Goal: Task Accomplishment & Management: Manage account settings

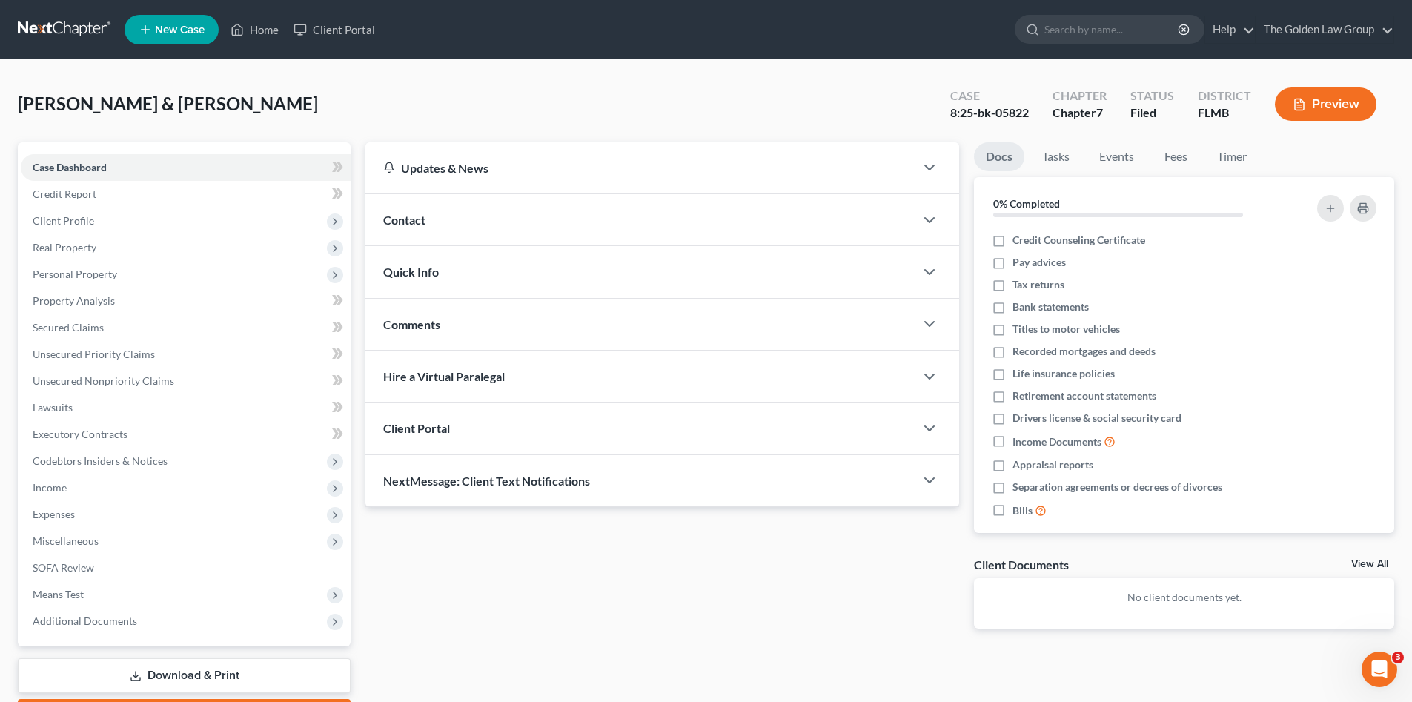
drag, startPoint x: 307, startPoint y: 96, endPoint x: 185, endPoint y: 38, distance: 135.6
click at [303, 96] on div "Ragan, Michael & Deanna Upgraded Case 8:25-bk-05822 Chapter Chapter 7 Status Fi…" at bounding box center [706, 110] width 1377 height 65
click at [74, 31] on link at bounding box center [65, 29] width 95 height 27
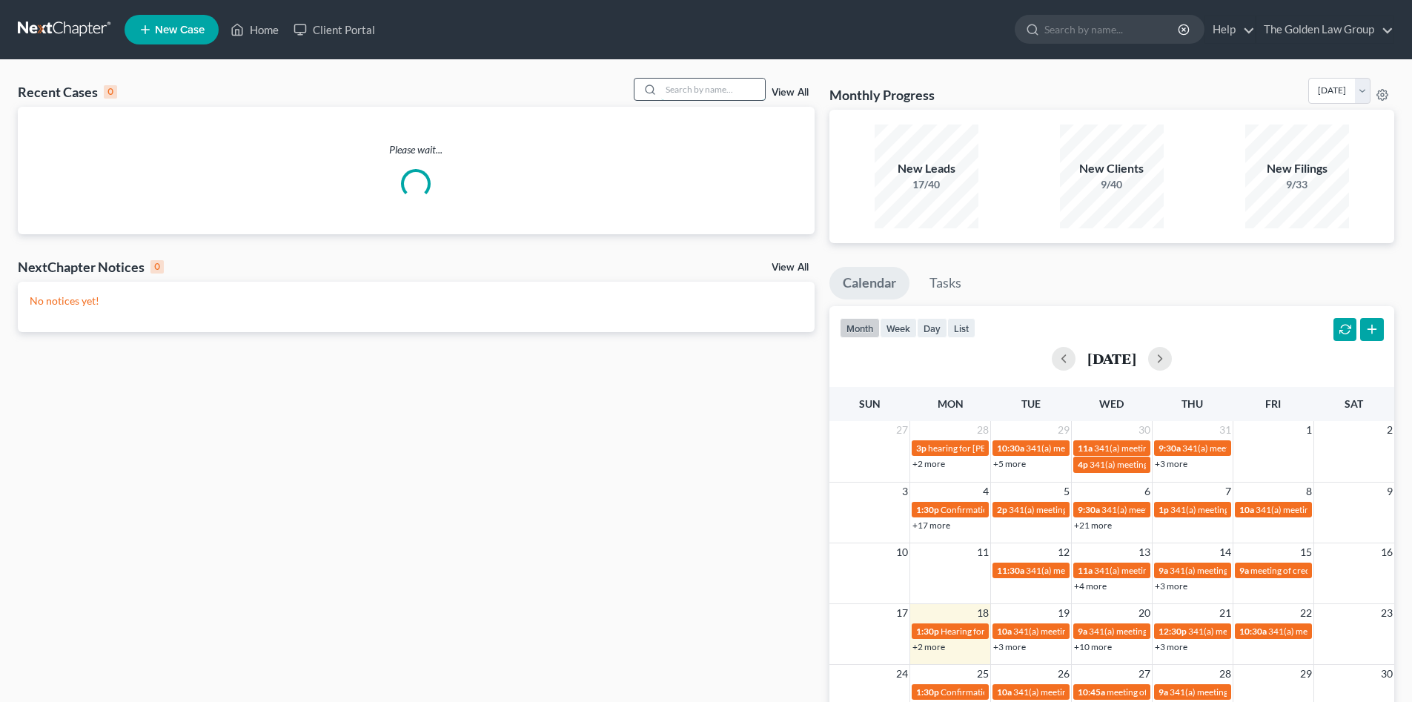
click at [698, 89] on input "search" at bounding box center [713, 90] width 104 height 22
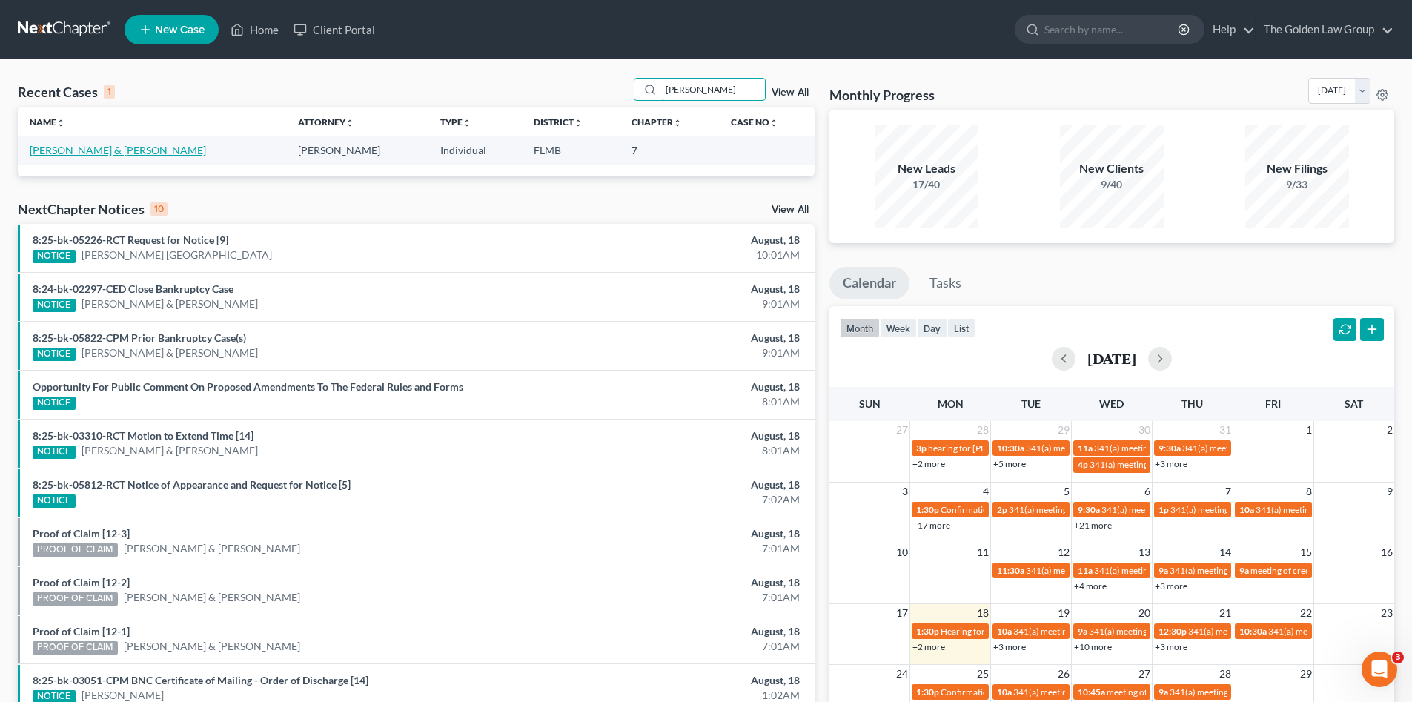
type input "malkowski"
click at [66, 148] on link "Malkowski, John & Dawn" at bounding box center [118, 150] width 176 height 13
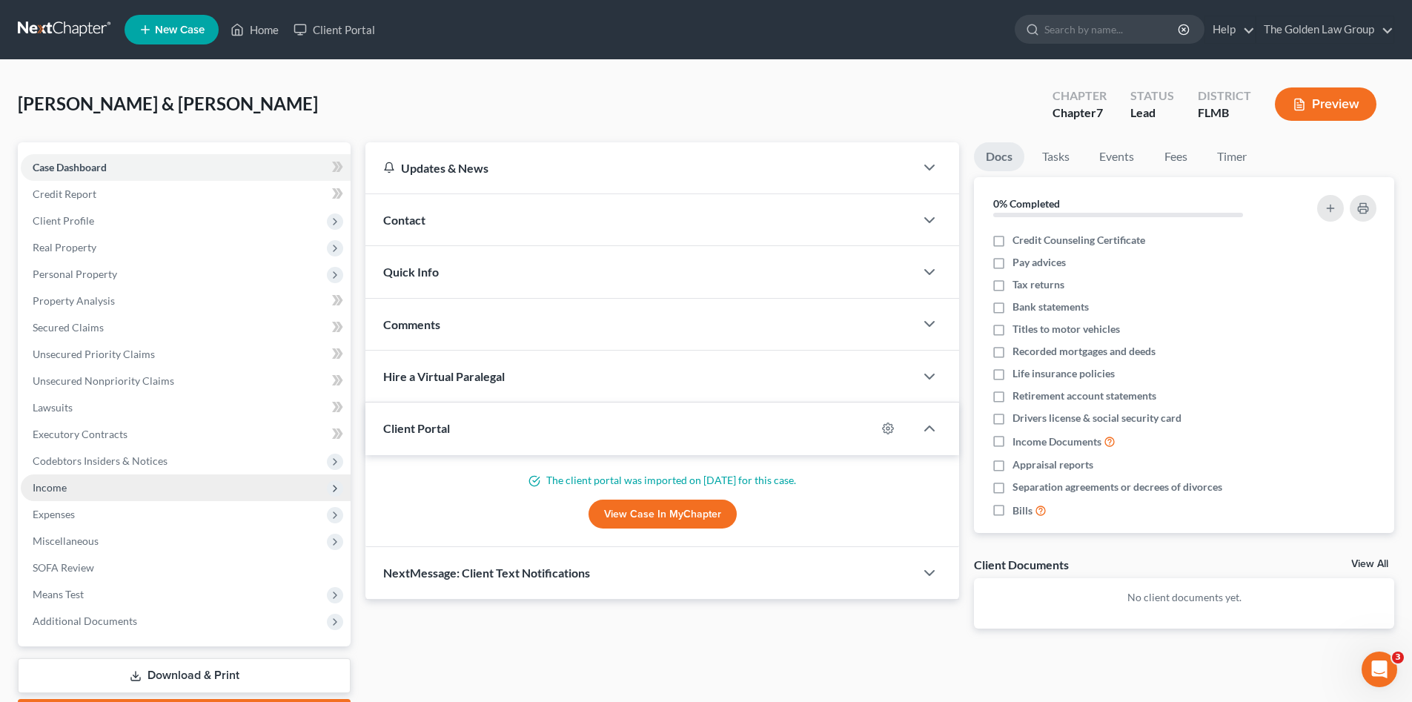
click at [80, 485] on span "Income" at bounding box center [186, 488] width 330 height 27
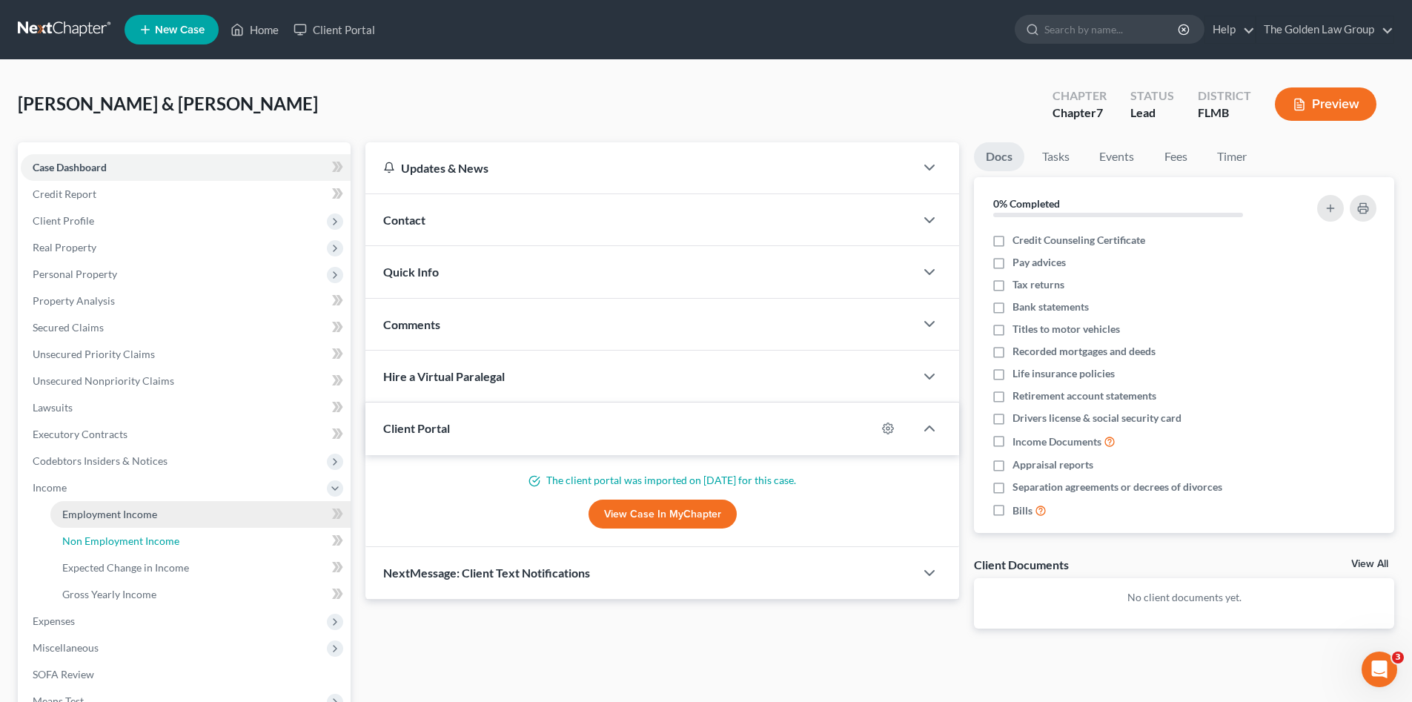
click at [91, 530] on link "Non Employment Income" at bounding box center [200, 541] width 300 height 27
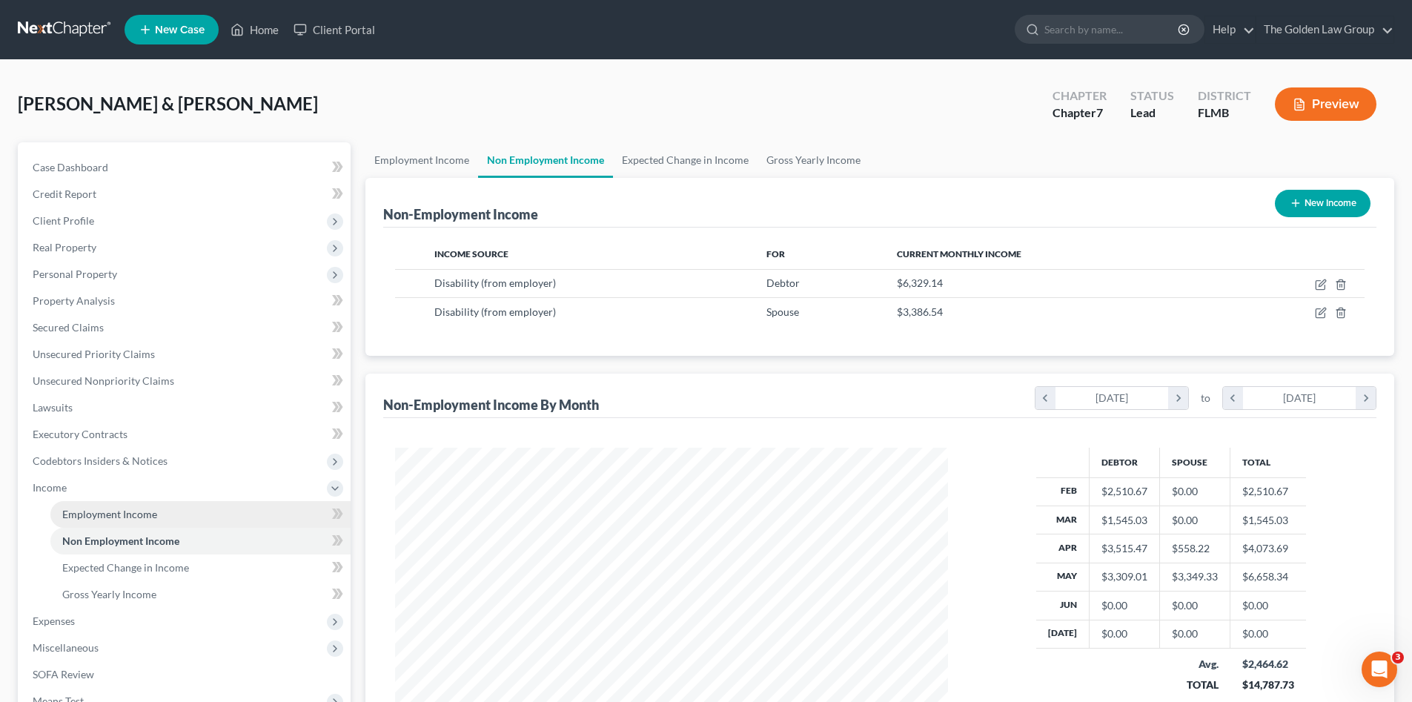
scroll to position [277, 583]
click at [104, 516] on span "Employment Income" at bounding box center [109, 514] width 95 height 13
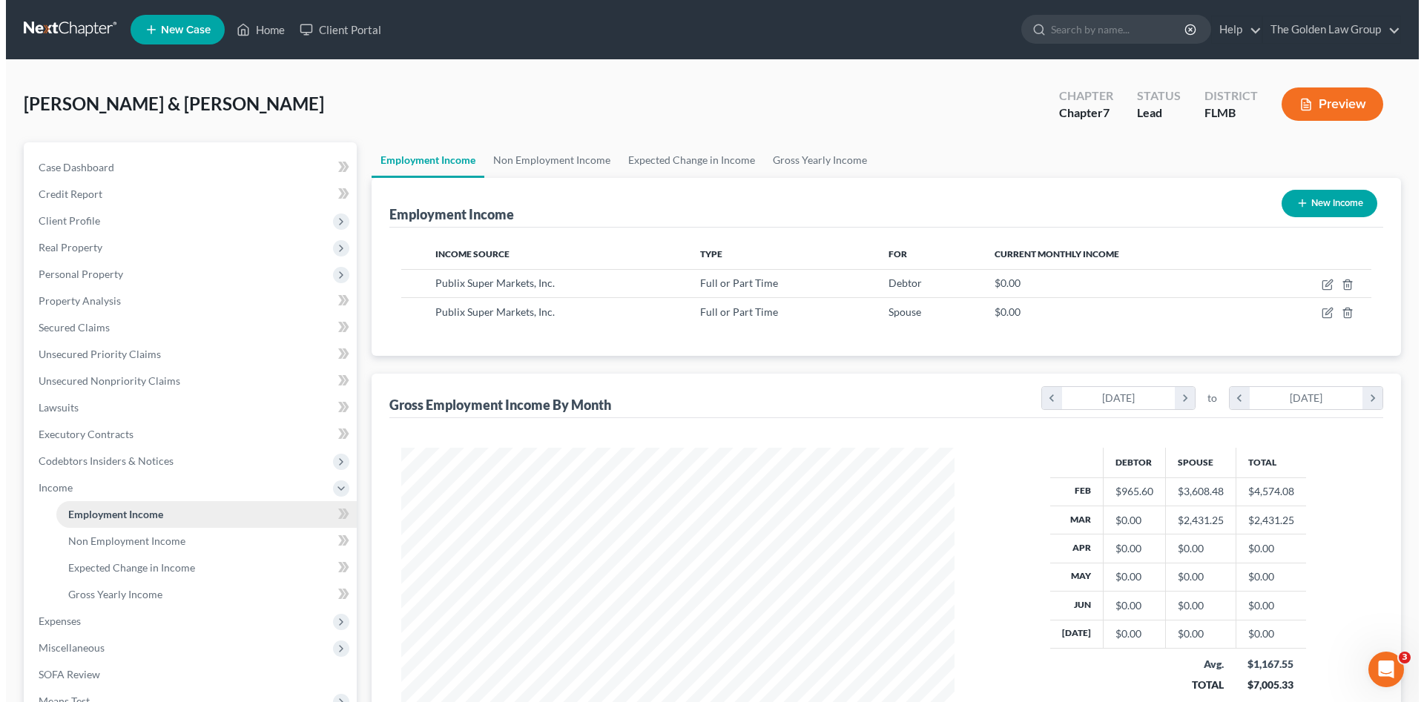
scroll to position [277, 583]
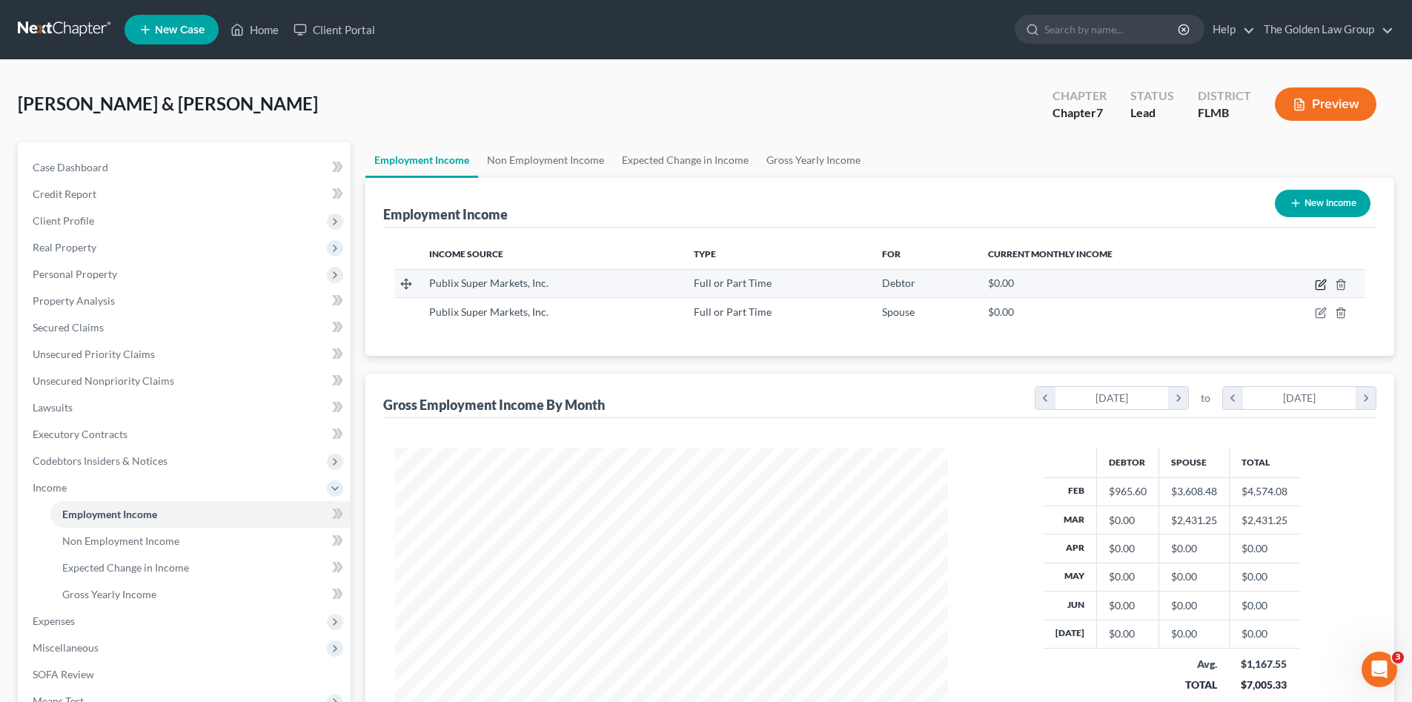
click at [1322, 283] on icon "button" at bounding box center [1322, 283] width 7 height 7
select select "0"
select select "9"
select select "3"
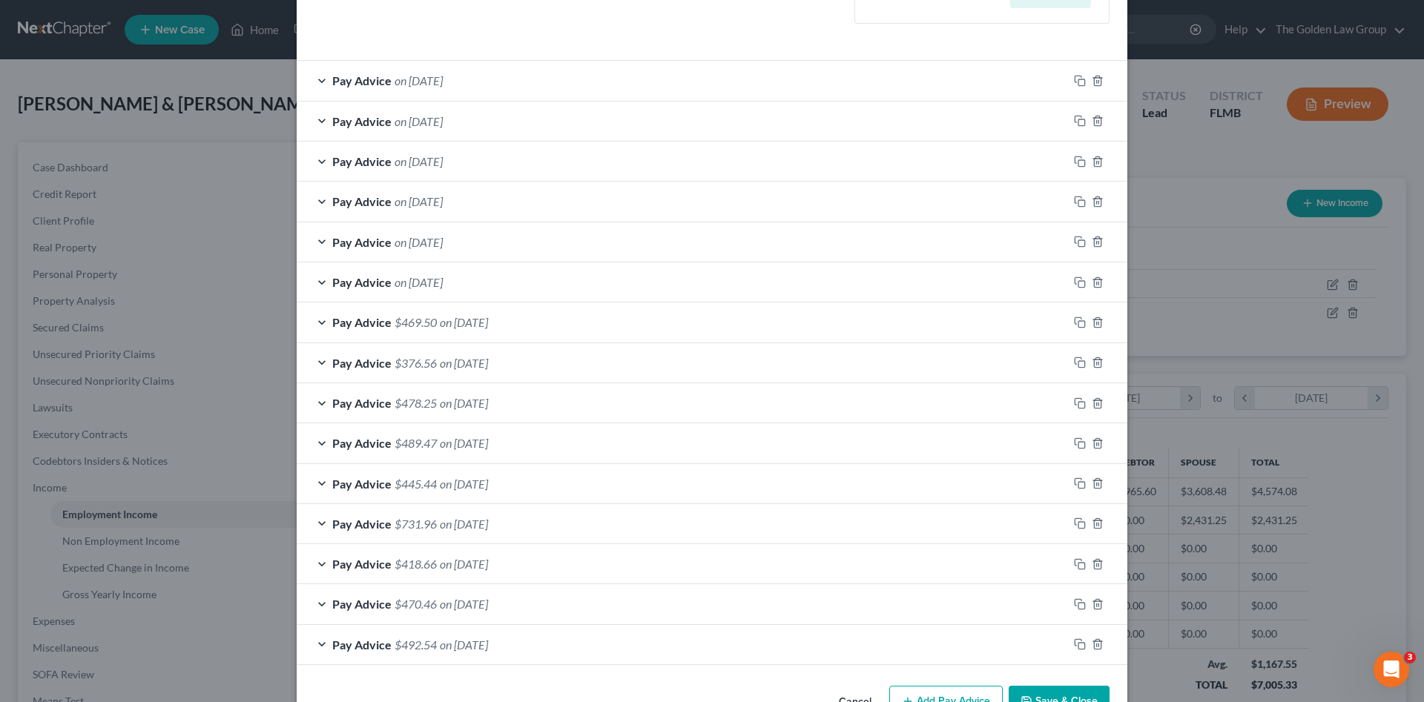
scroll to position [485, 0]
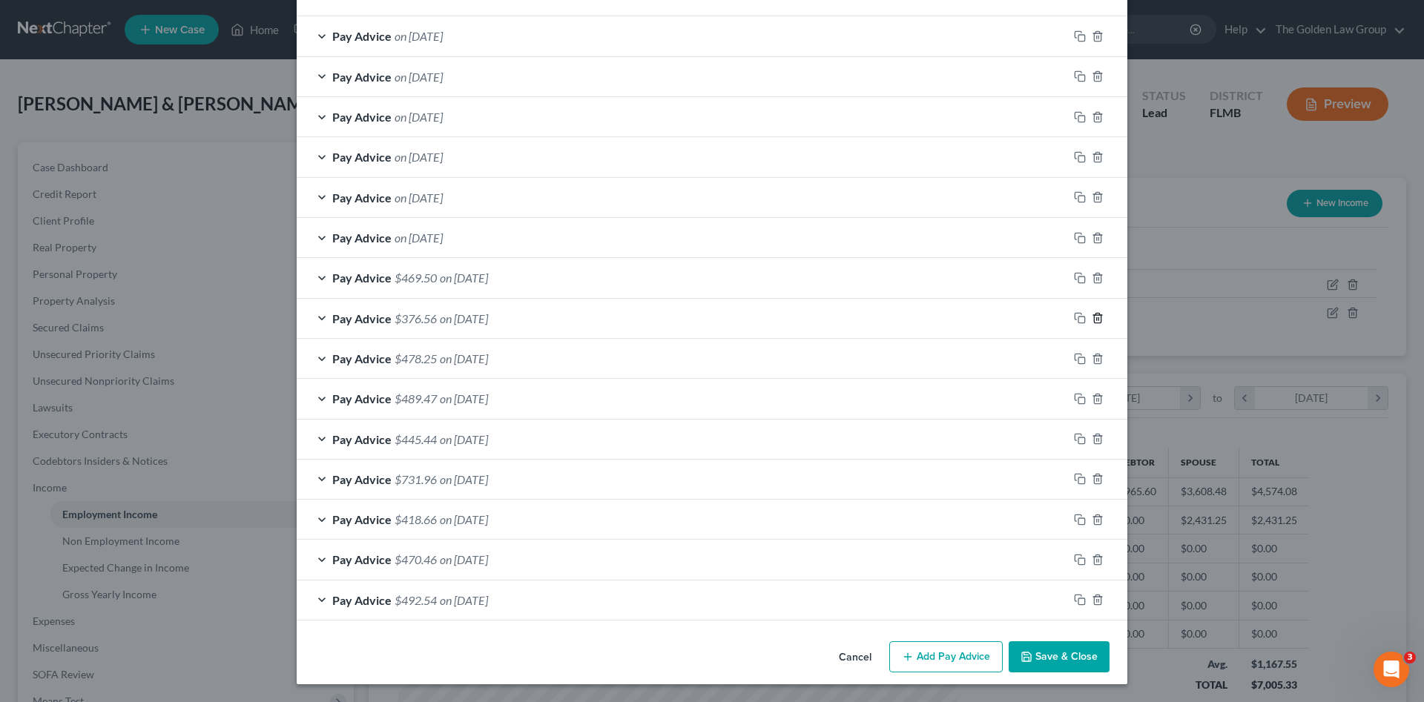
click at [1098, 321] on line "button" at bounding box center [1098, 319] width 0 height 3
click at [1091, 597] on icon "button" at bounding box center [1097, 601] width 12 height 12
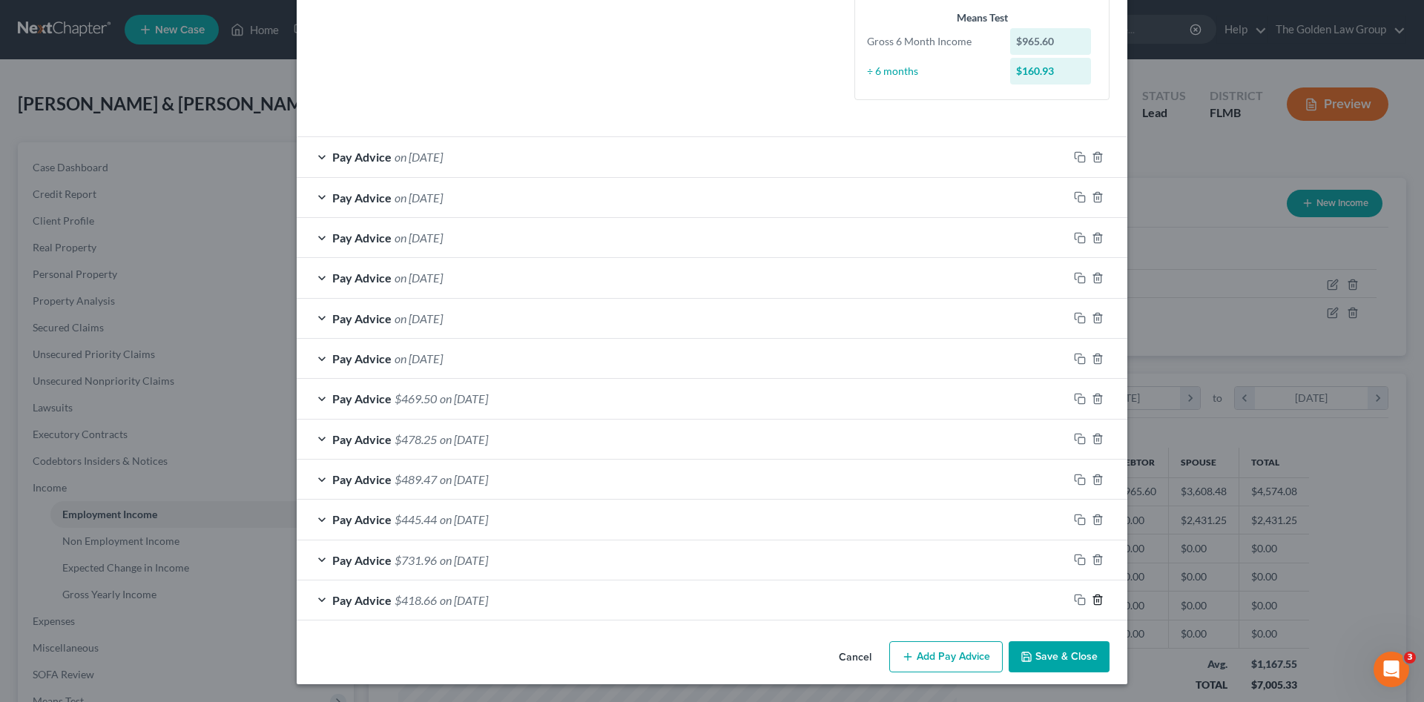
click at [1093, 597] on polyline "button" at bounding box center [1097, 597] width 9 height 0
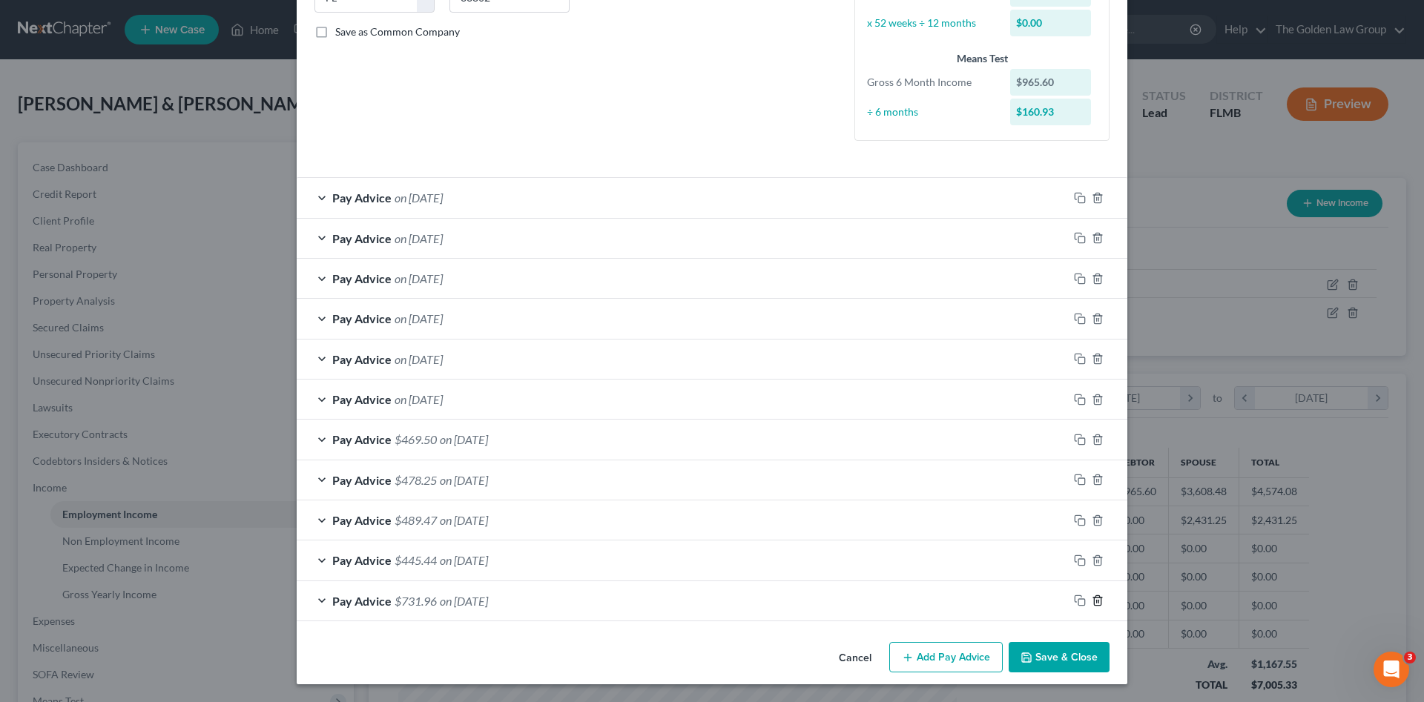
click at [1091, 597] on icon "button" at bounding box center [1097, 601] width 12 height 12
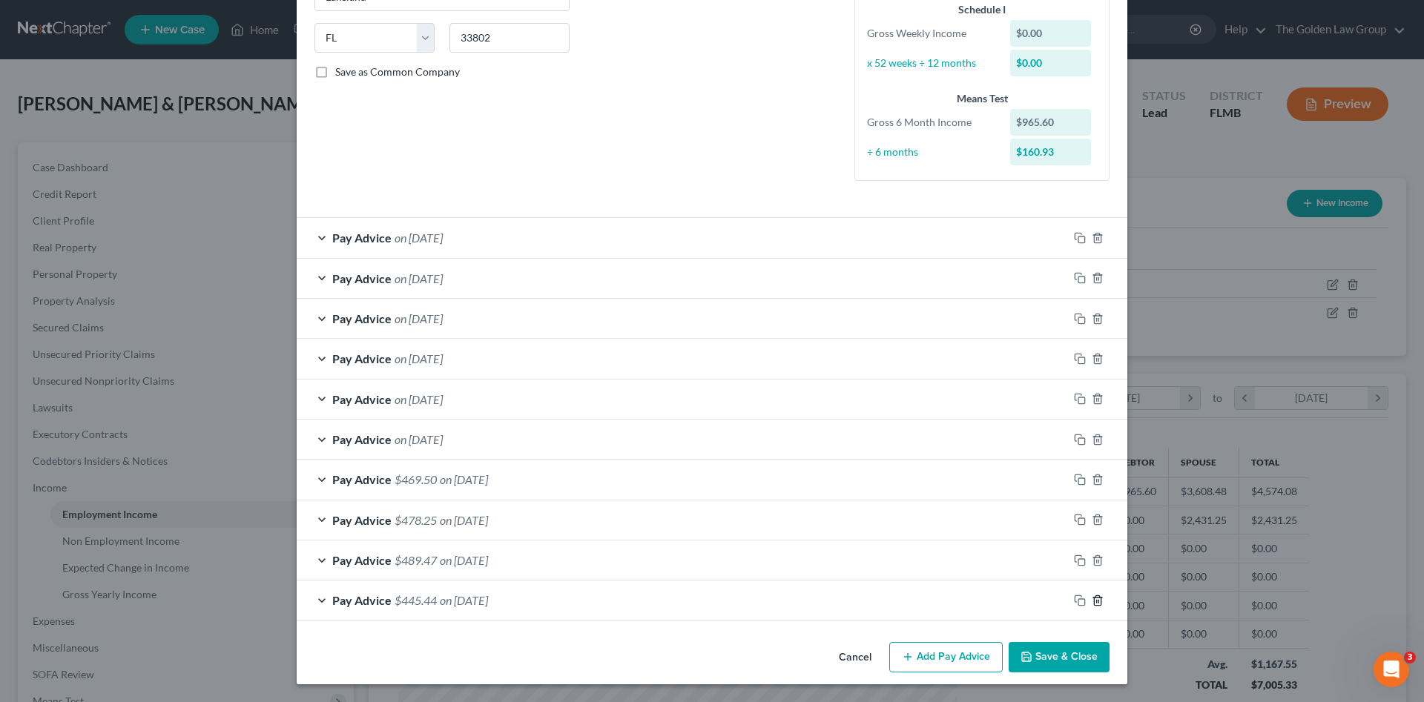
click at [1091, 597] on icon "button" at bounding box center [1097, 601] width 12 height 12
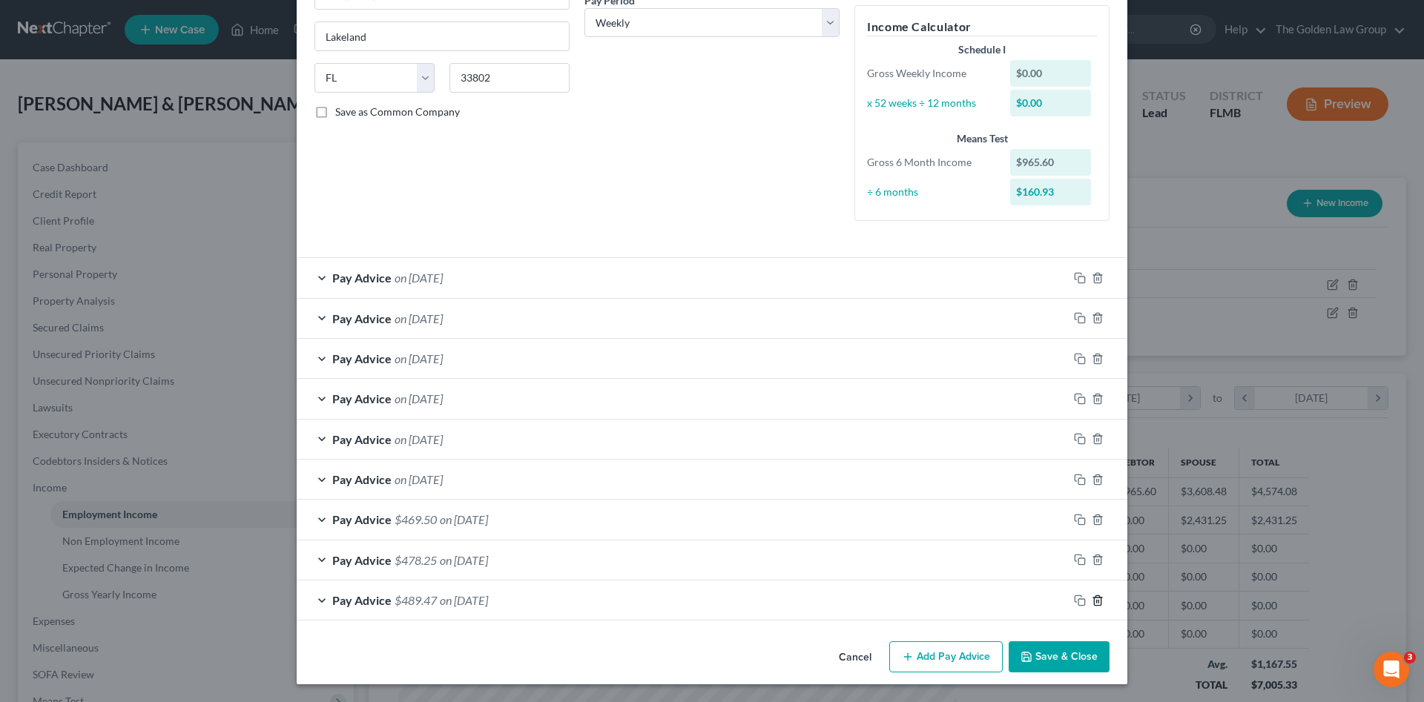
click at [1093, 598] on polyline "button" at bounding box center [1097, 598] width 9 height 0
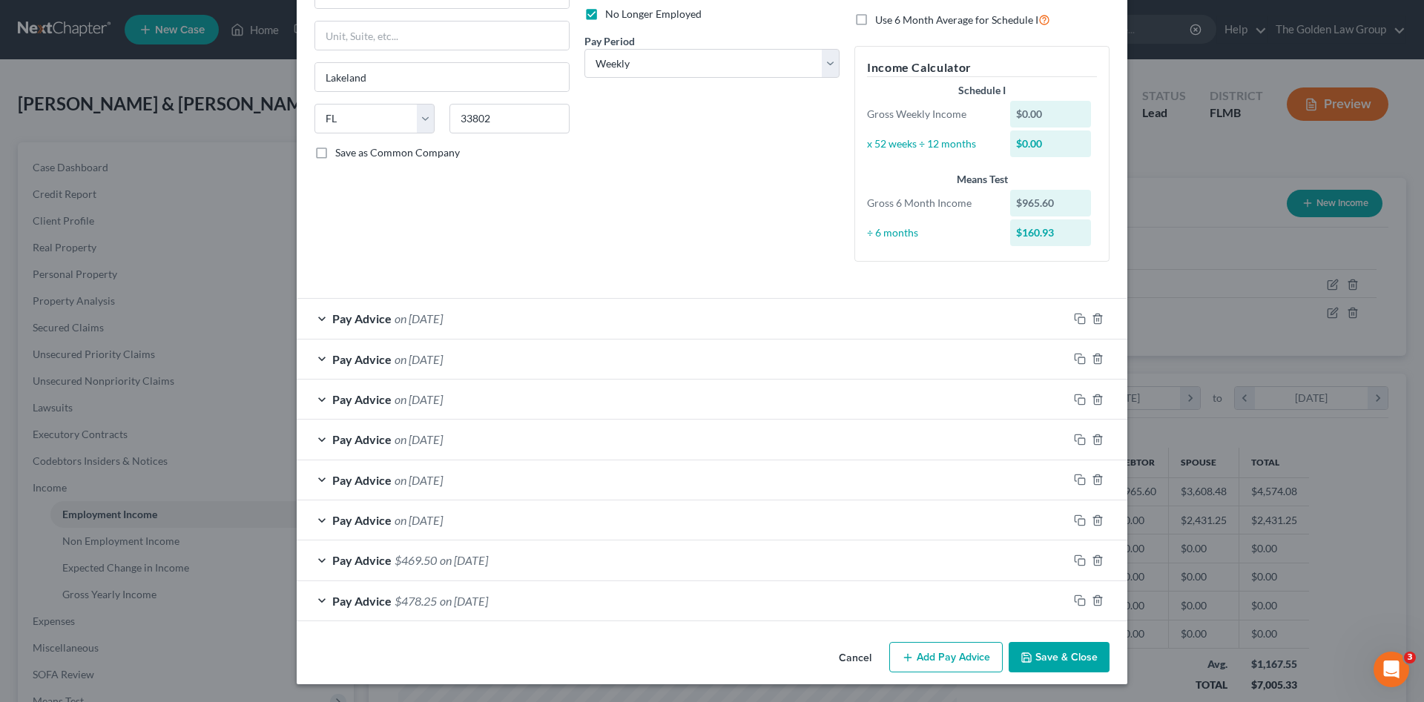
scroll to position [202, 0]
click at [1091, 597] on icon "button" at bounding box center [1097, 601] width 12 height 12
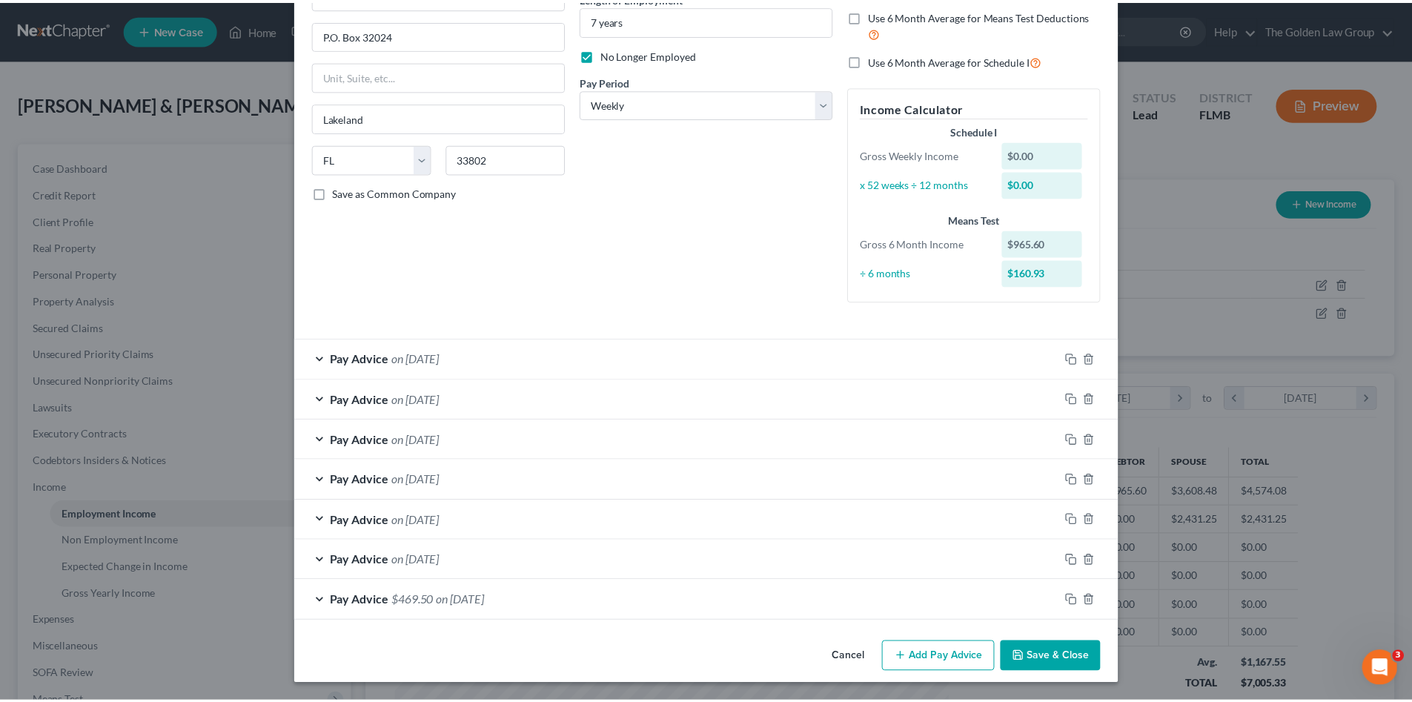
scroll to position [162, 0]
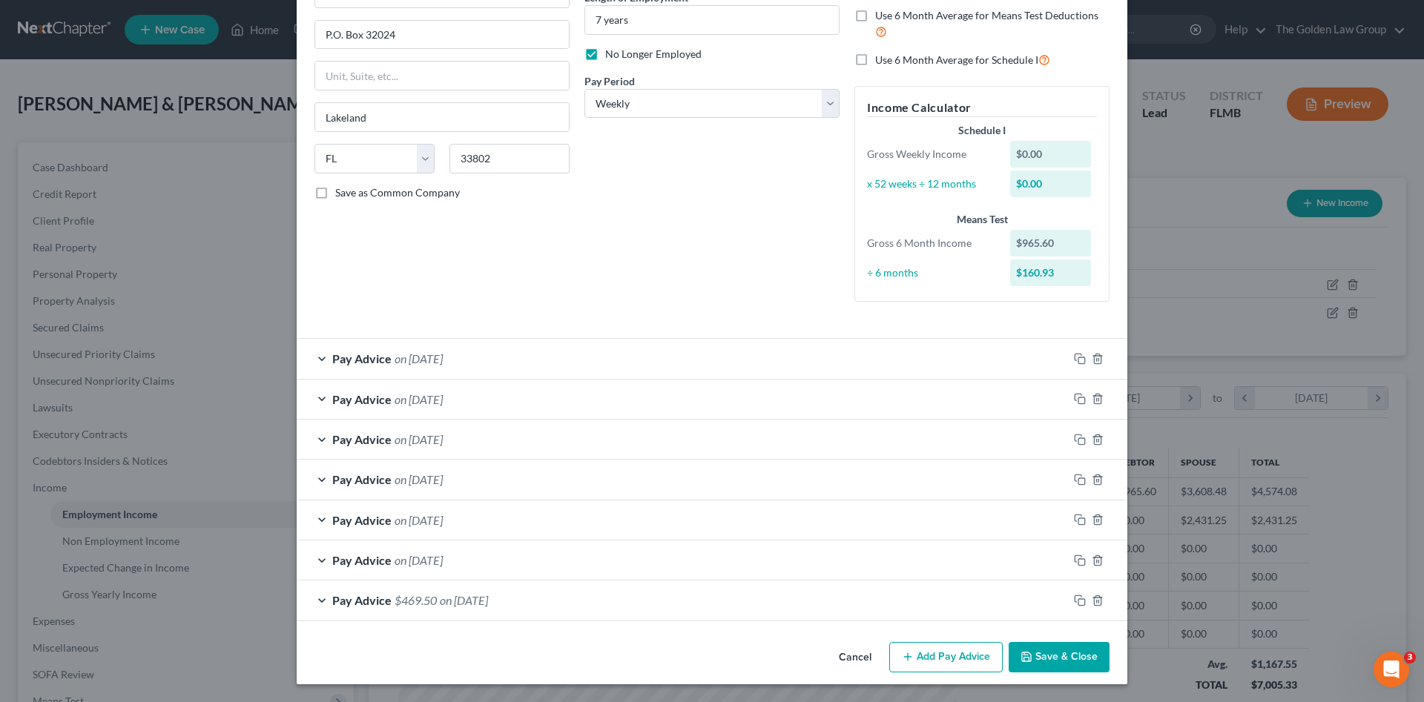
click at [1051, 657] on button "Save & Close" at bounding box center [1058, 657] width 101 height 31
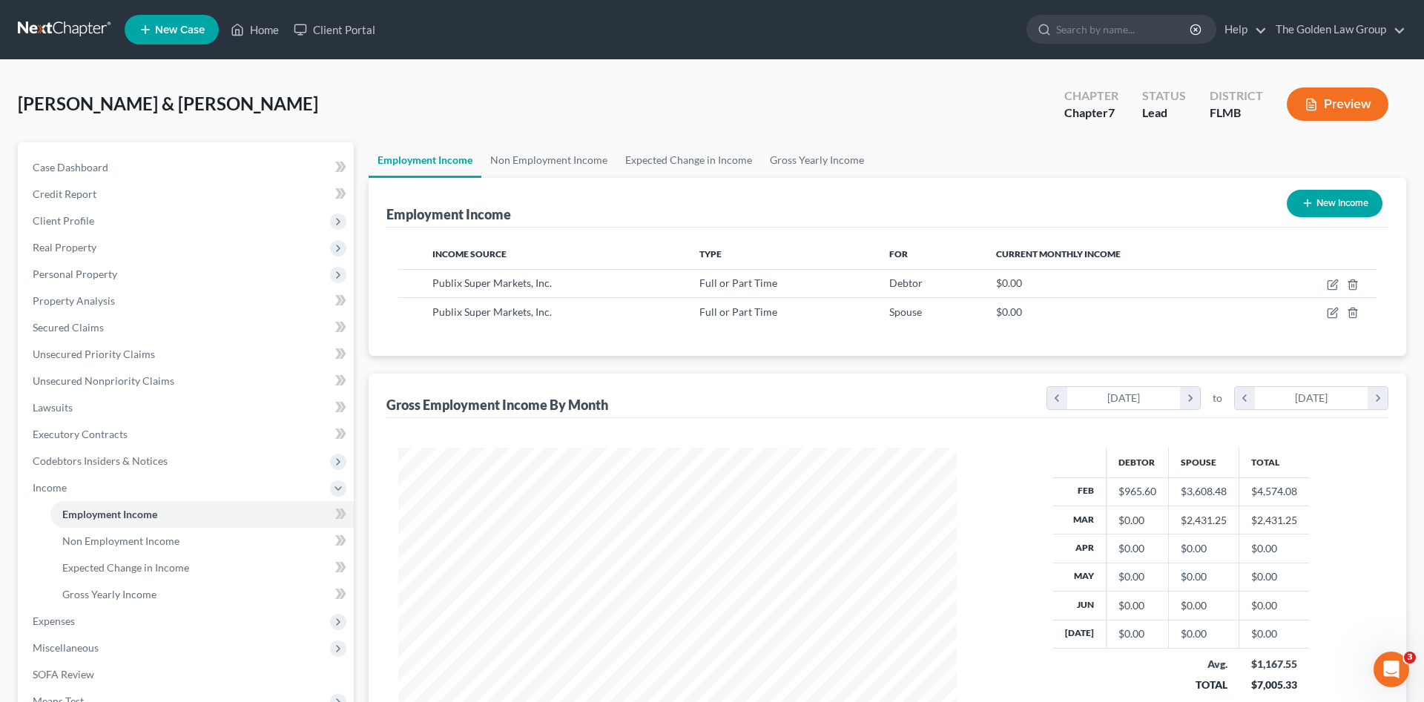
scroll to position [741166, 740860]
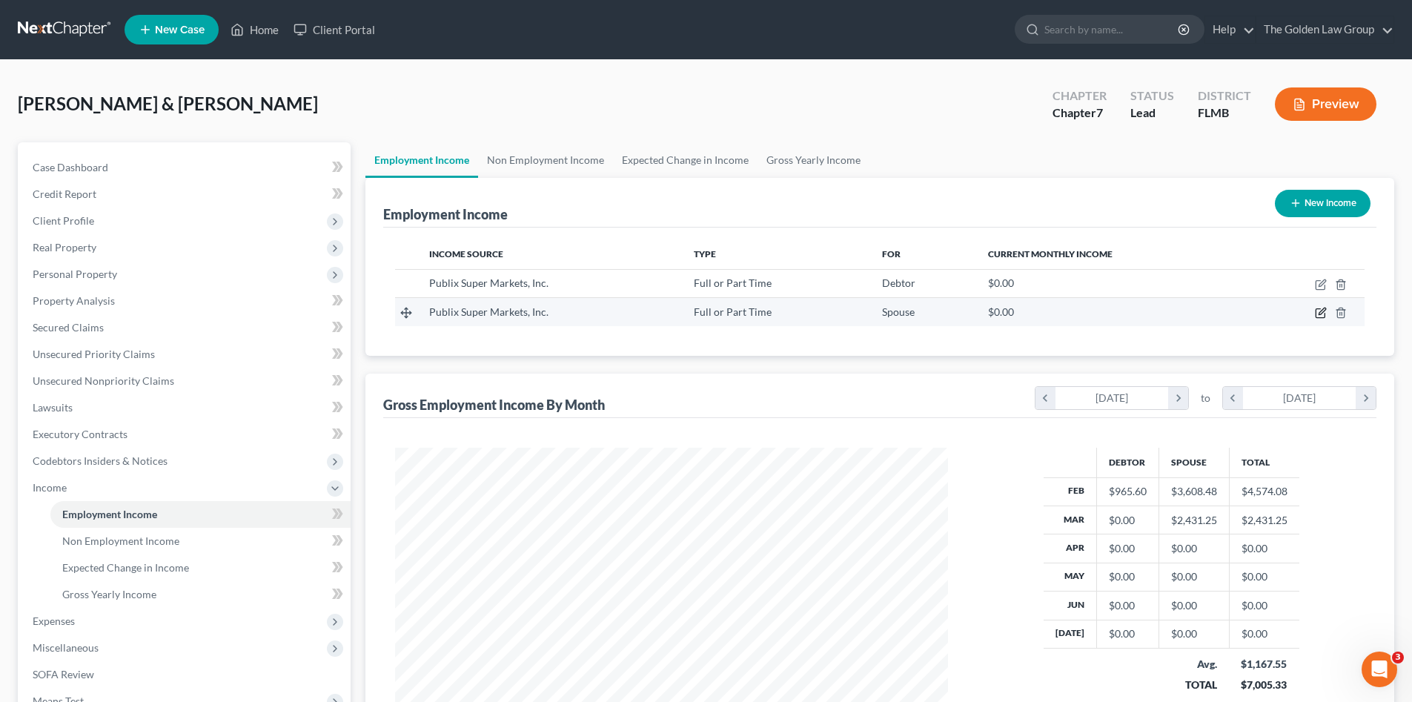
click at [1323, 314] on icon "button" at bounding box center [1321, 313] width 12 height 12
select select "0"
select select "9"
select select "3"
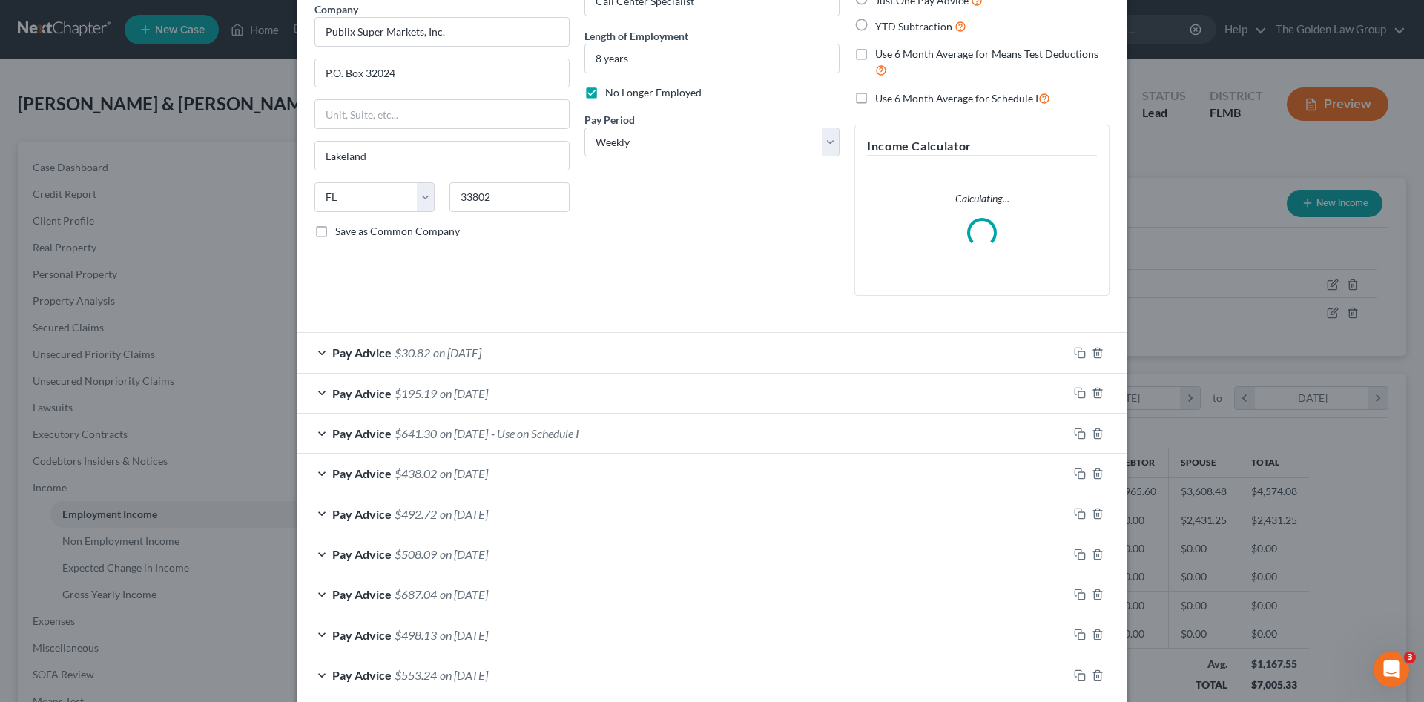
scroll to position [247, 0]
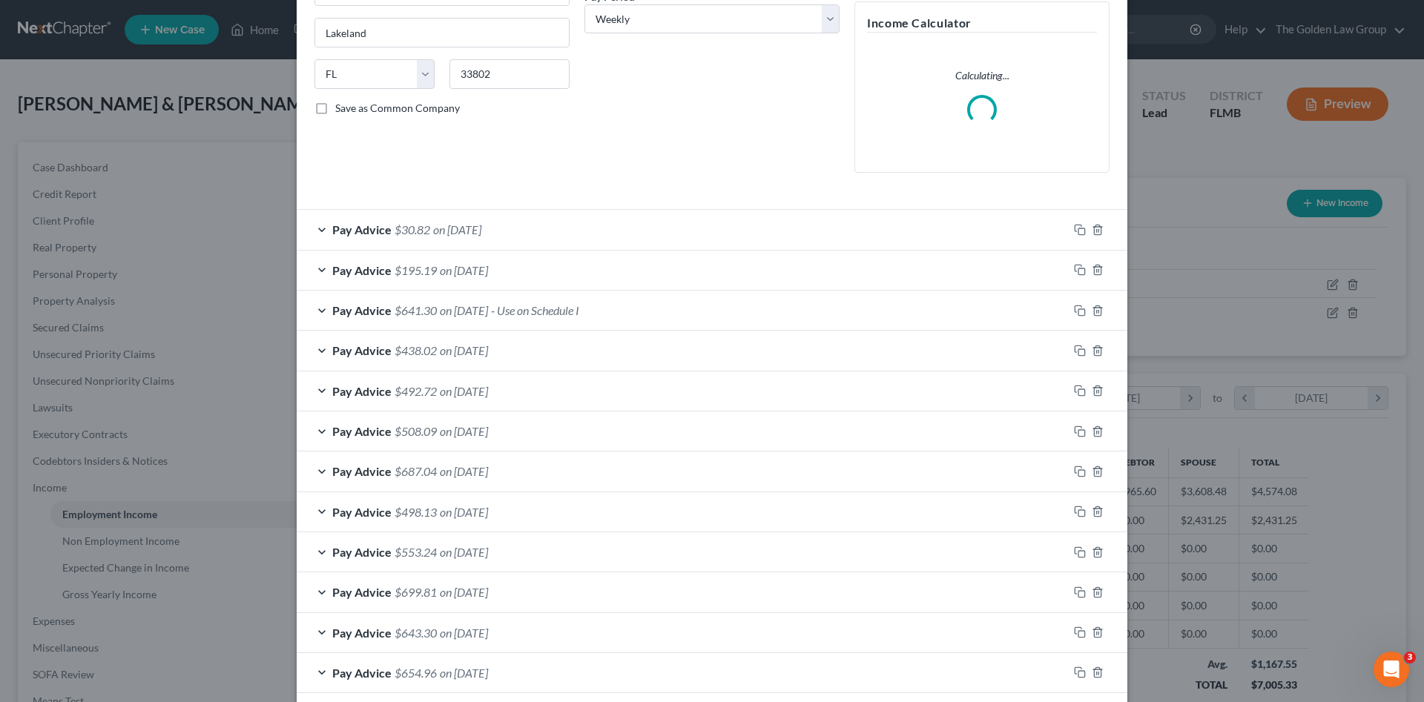
click at [813, 325] on div "Pay Advice $641.30 on 03/13/2025 - Use on Schedule I" at bounding box center [682, 310] width 771 height 39
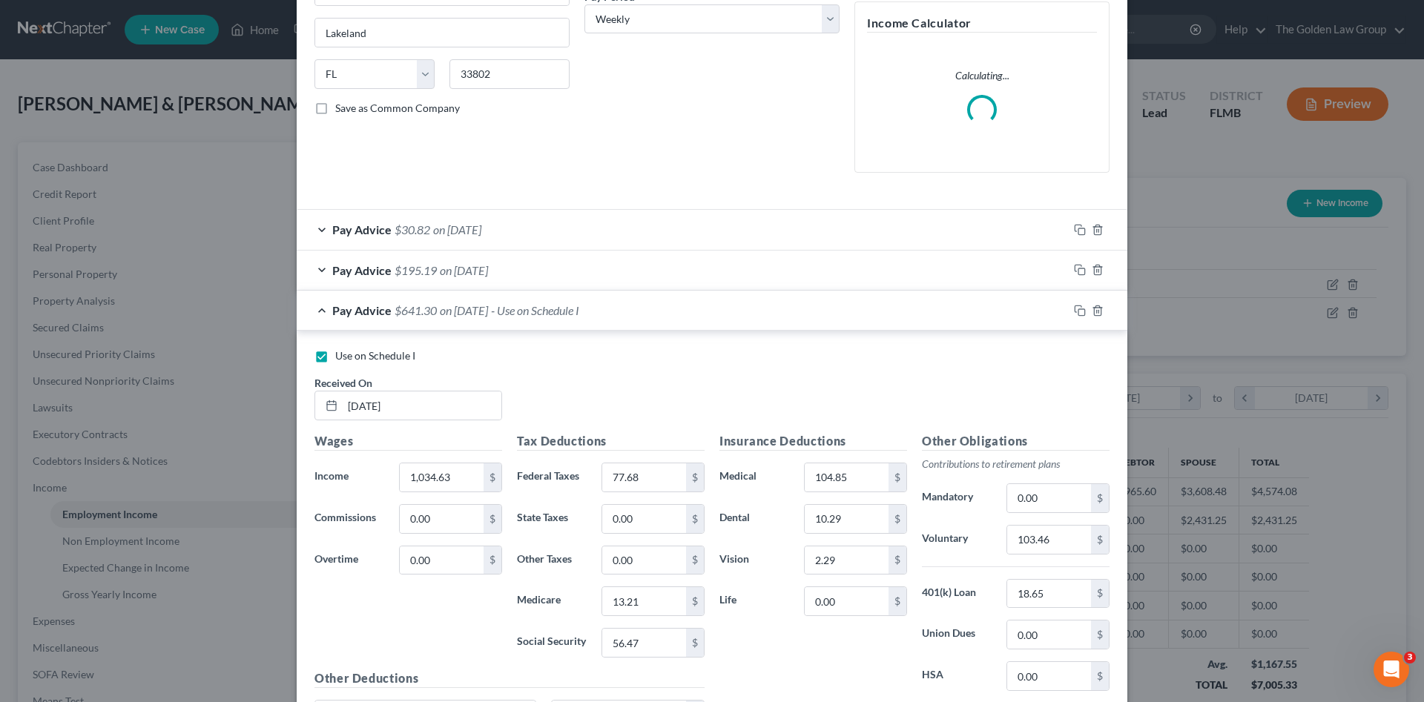
click at [380, 363] on label "Use on Schedule I" at bounding box center [375, 355] width 80 height 15
click at [351, 358] on input "Use on Schedule I" at bounding box center [346, 353] width 10 height 10
checkbox input "false"
click at [674, 315] on div "Pay Advice $641.30 on 03/13/2025" at bounding box center [682, 310] width 771 height 39
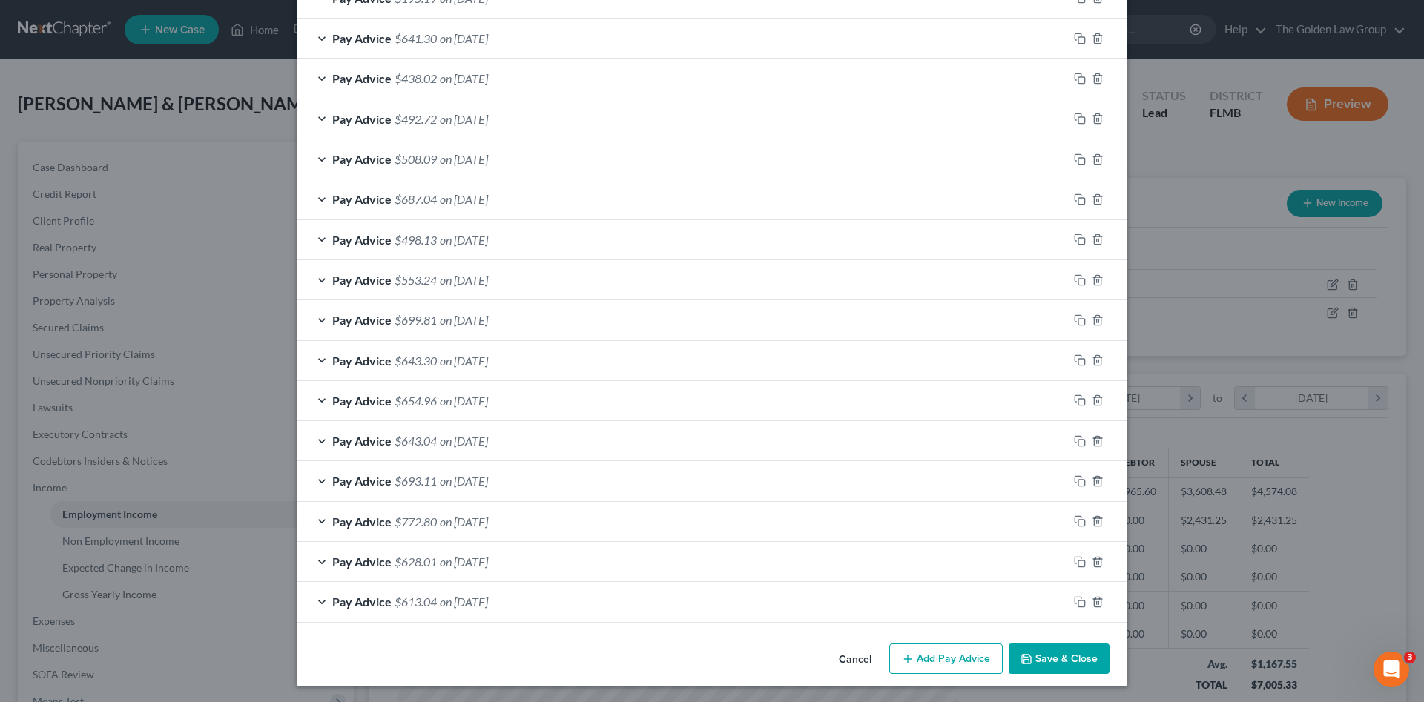
scroll to position [520, 0]
click at [1091, 600] on icon "button" at bounding box center [1097, 601] width 12 height 12
click at [1091, 600] on icon "button" at bounding box center [1097, 600] width 12 height 12
click at [1091, 600] on icon "button" at bounding box center [1097, 601] width 12 height 12
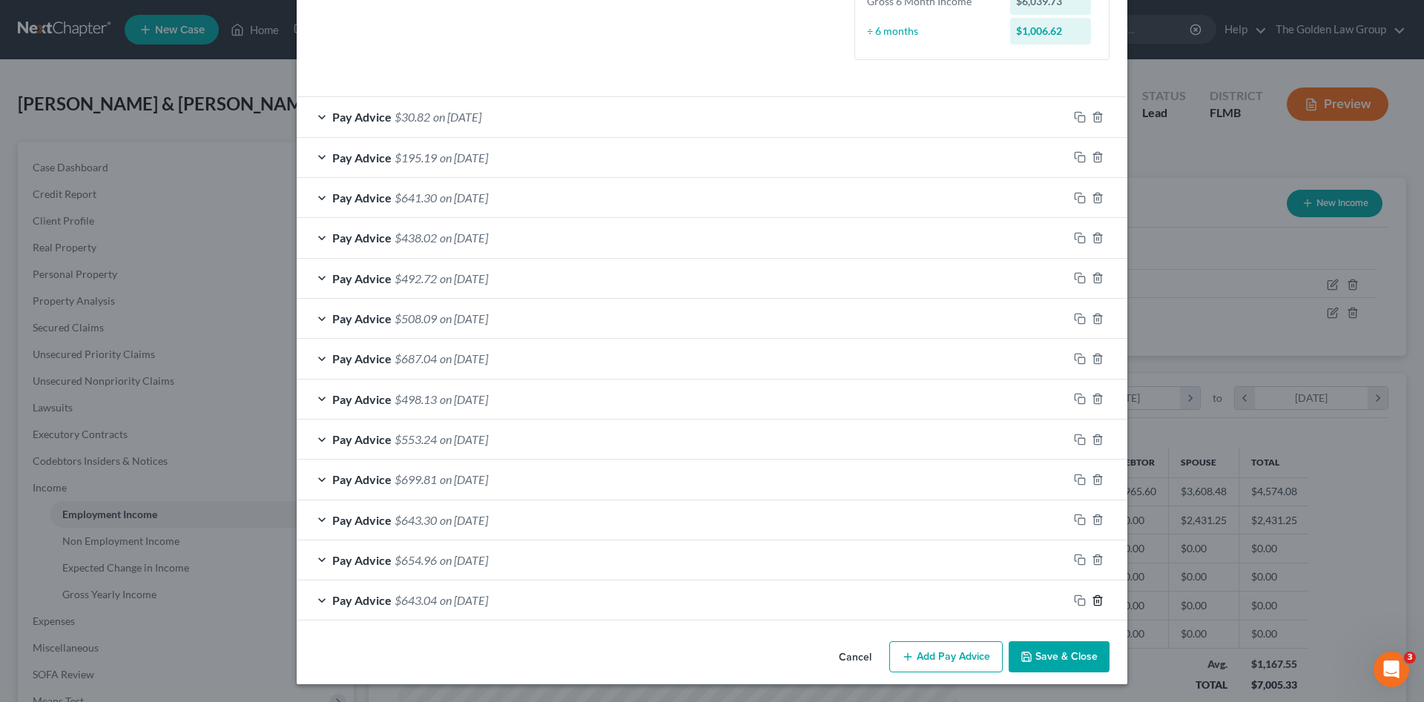
click at [1091, 600] on icon "button" at bounding box center [1097, 601] width 12 height 12
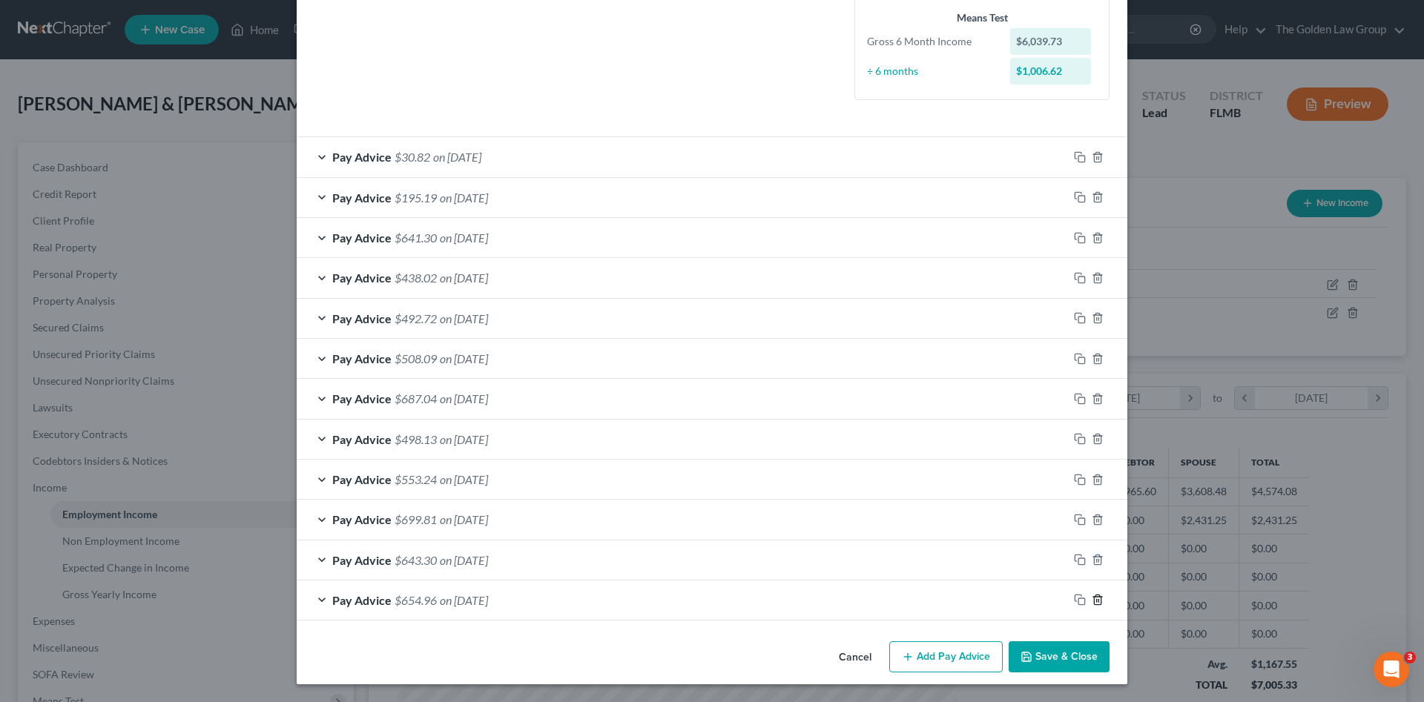
click at [1091, 600] on icon "button" at bounding box center [1097, 600] width 12 height 12
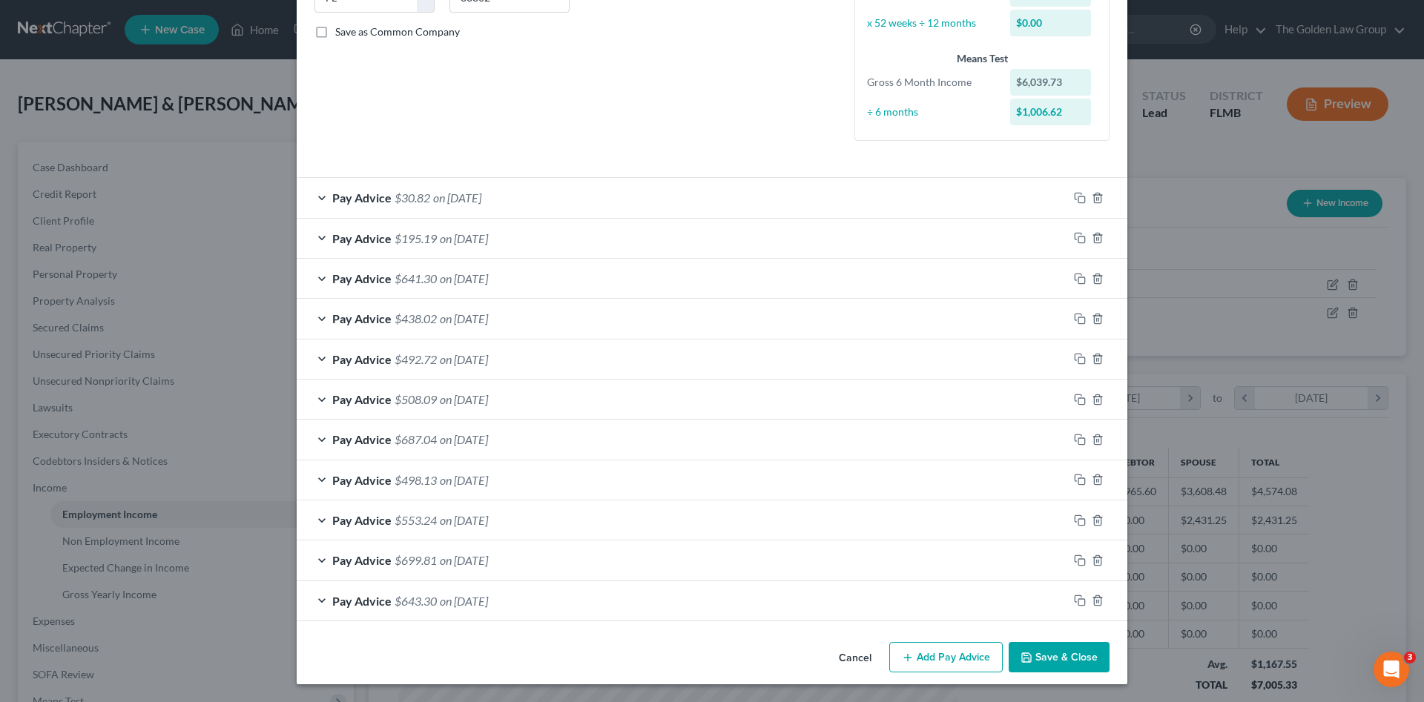
scroll to position [323, 0]
click at [1091, 600] on icon "button" at bounding box center [1097, 601] width 12 height 12
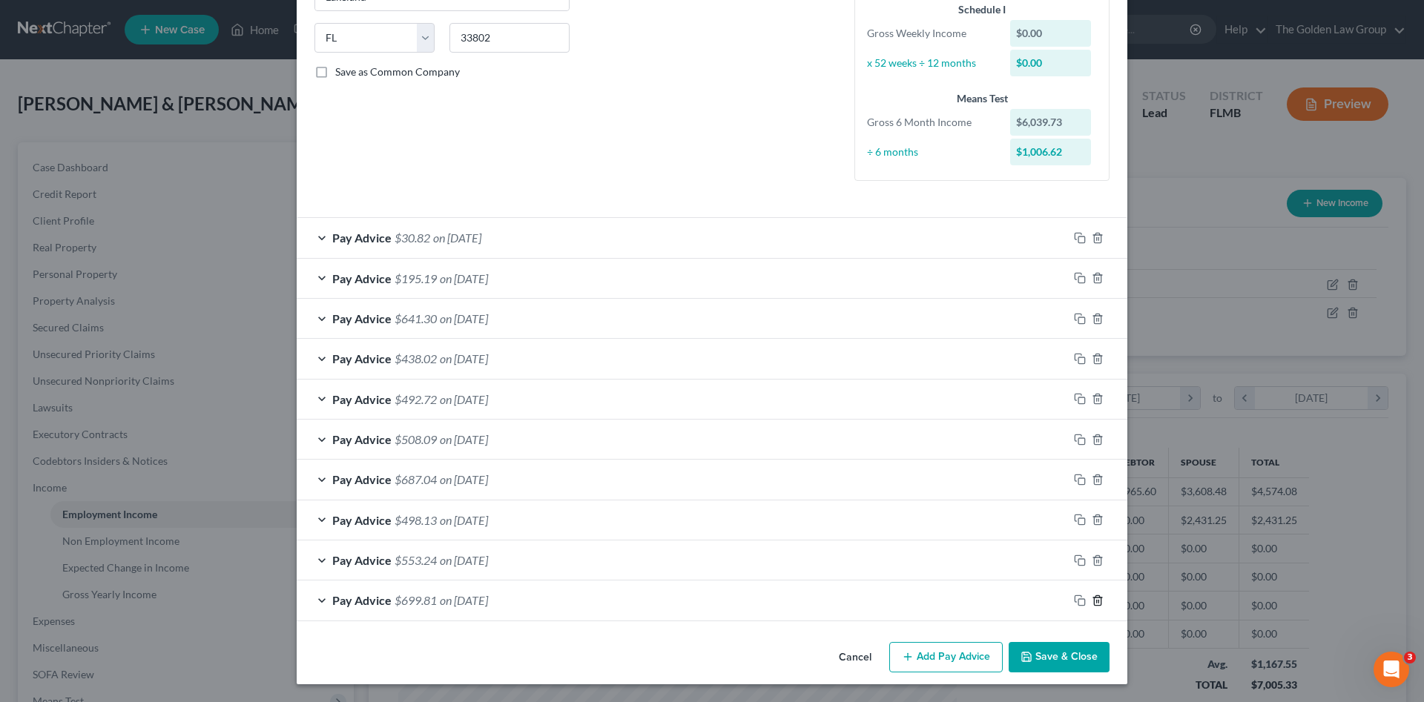
click at [1091, 600] on icon "button" at bounding box center [1097, 601] width 12 height 12
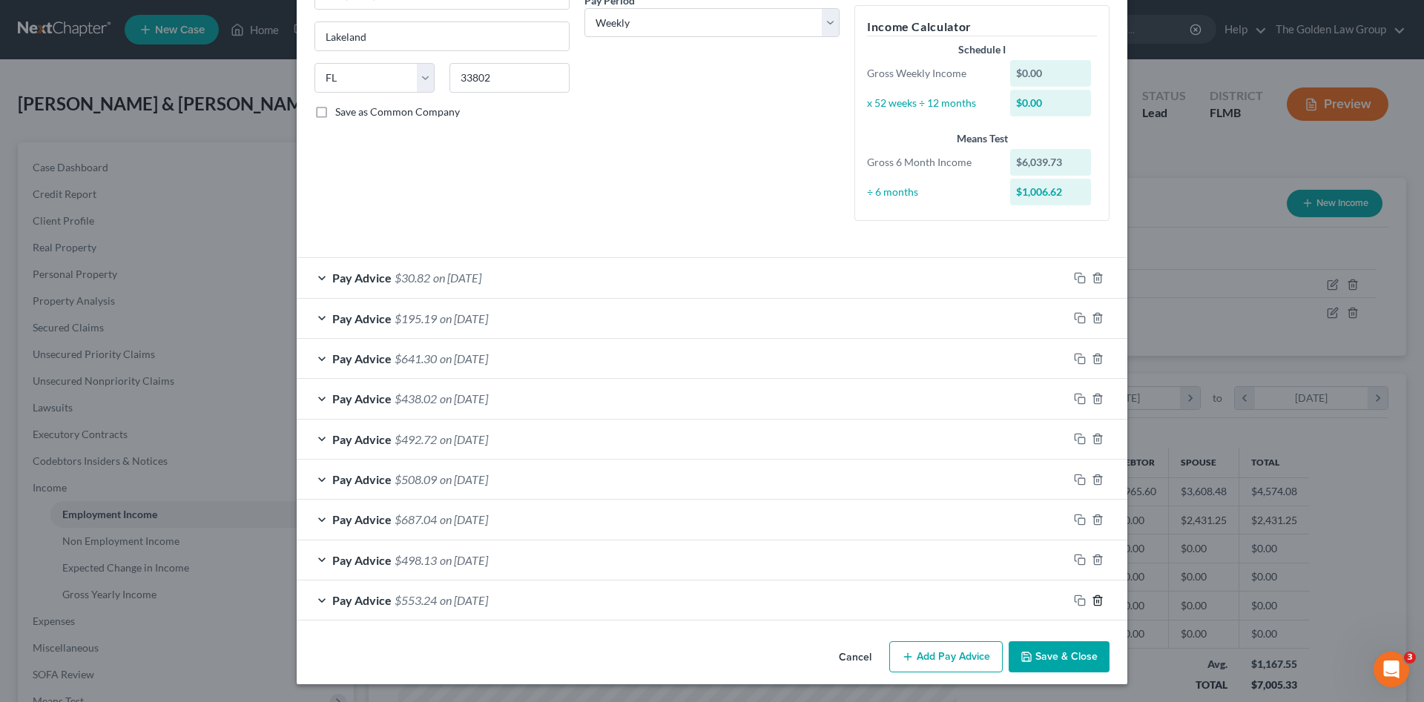
click at [1091, 600] on icon "button" at bounding box center [1097, 601] width 12 height 12
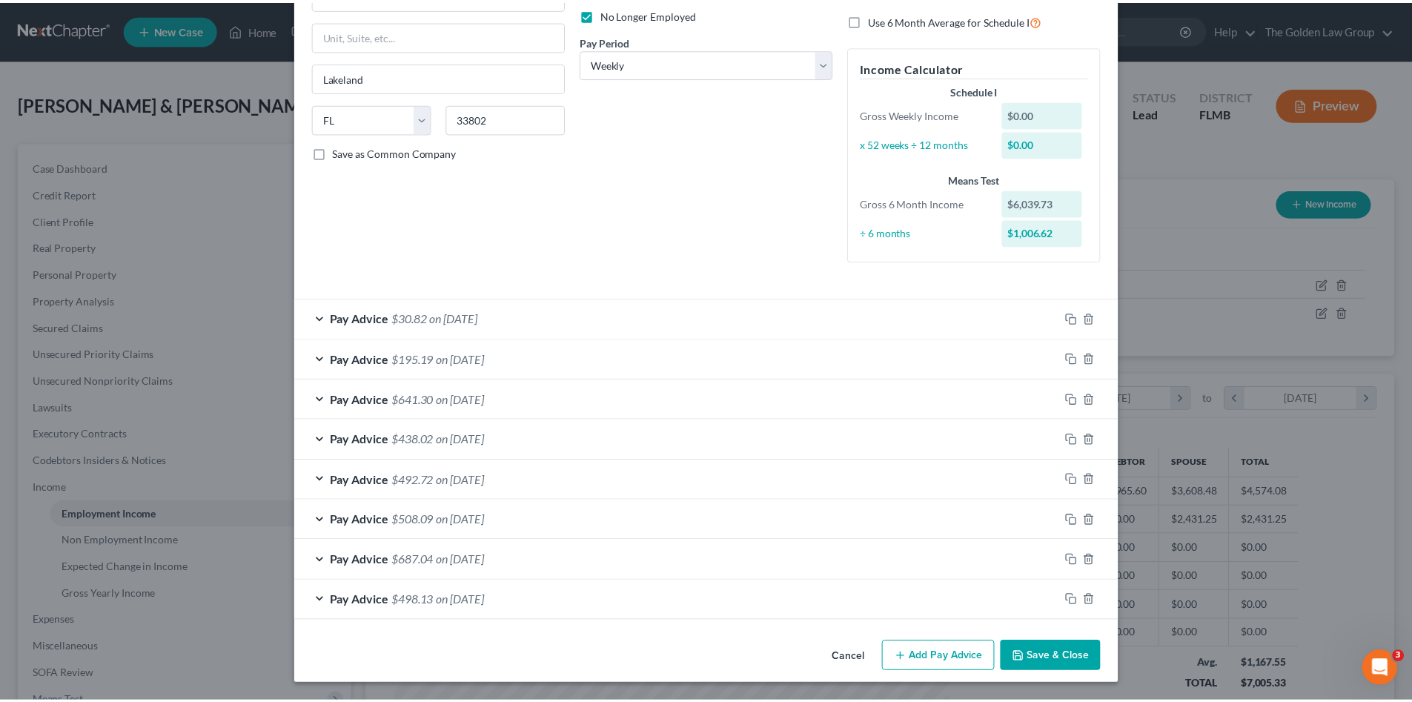
scroll to position [202, 0]
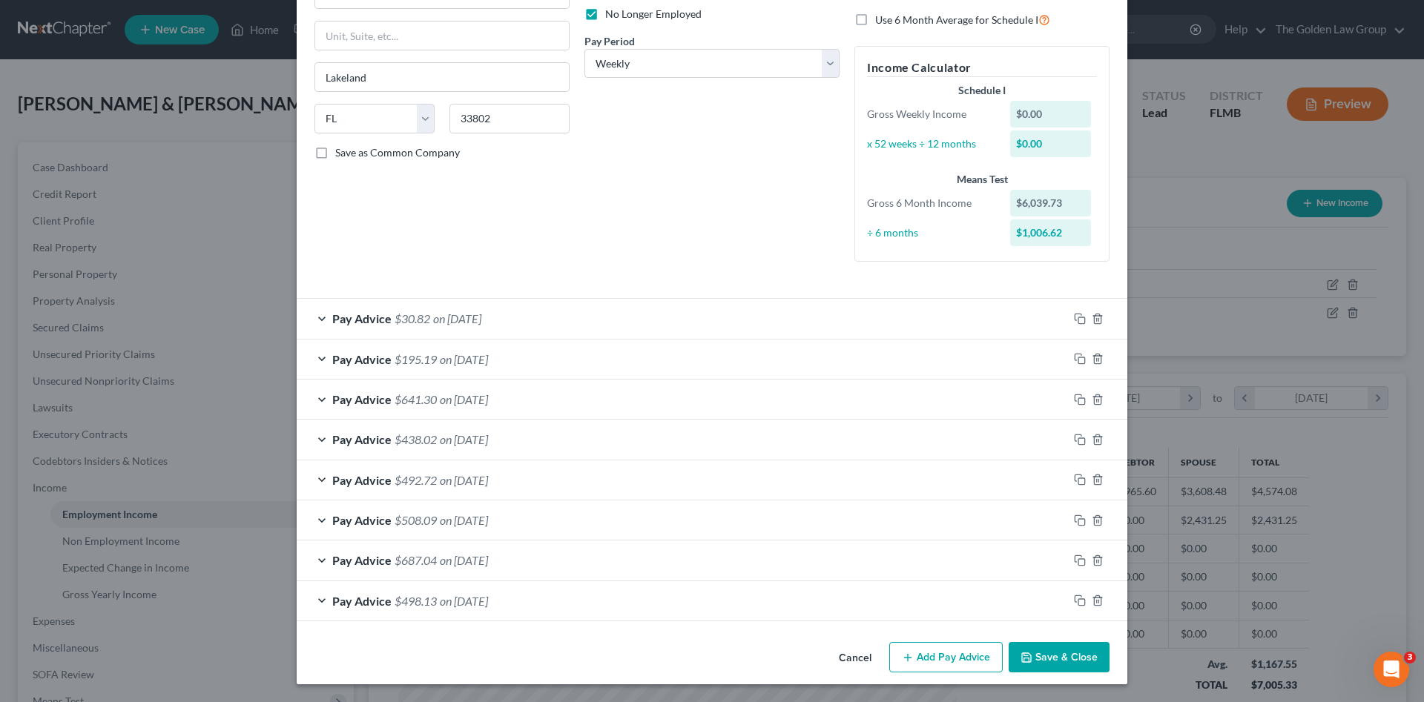
click at [1083, 650] on button "Save & Close" at bounding box center [1058, 657] width 101 height 31
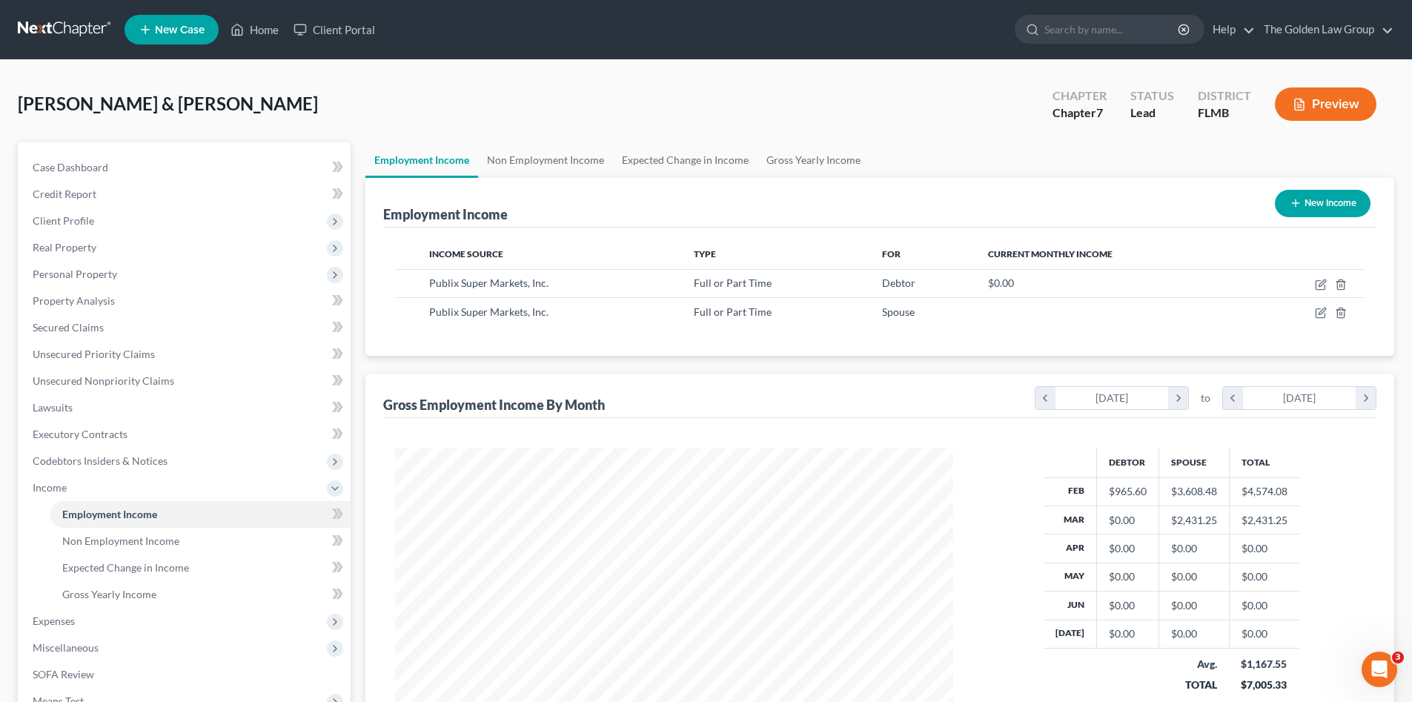
scroll to position [741166, 740860]
click at [703, 354] on div "Income Source Type For Current Monthly Income Publix Super Markets, Inc. Full o…" at bounding box center [880, 292] width 994 height 128
click at [164, 537] on span "Non Employment Income" at bounding box center [120, 541] width 117 height 13
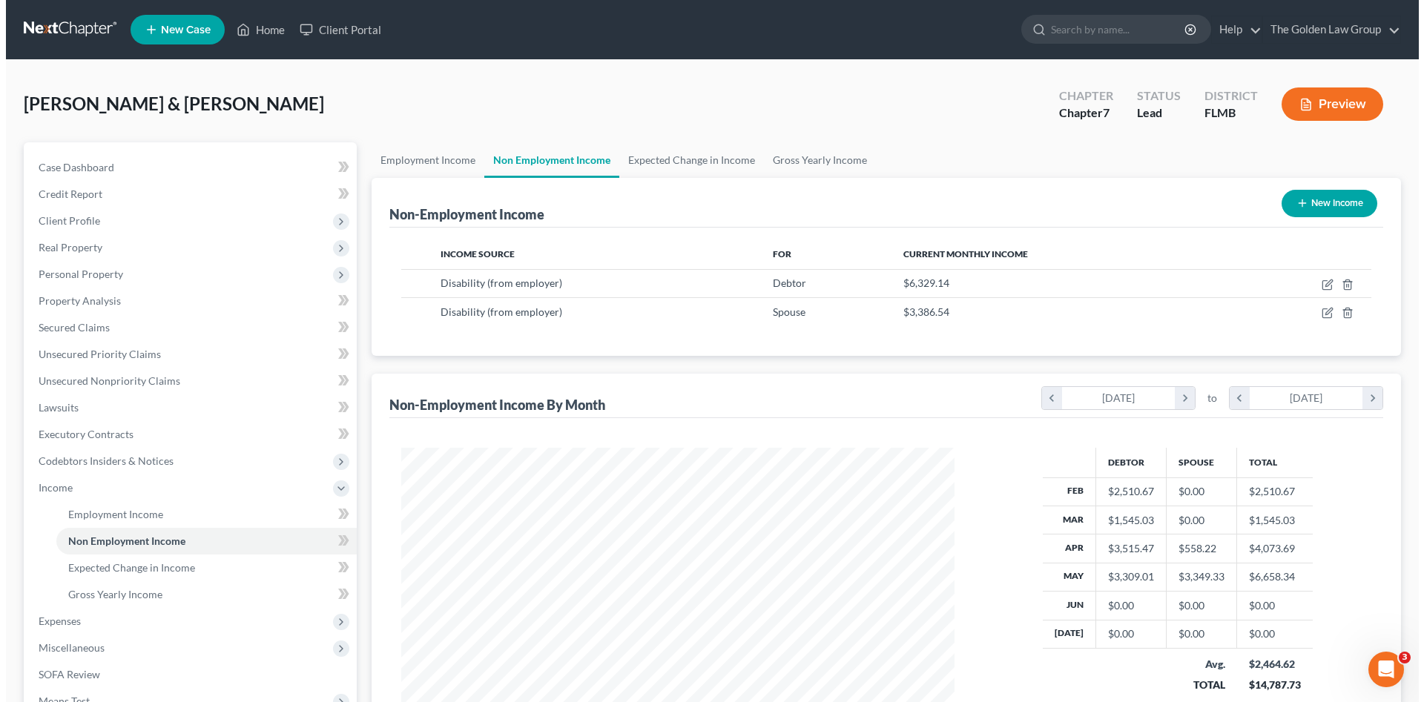
scroll to position [277, 583]
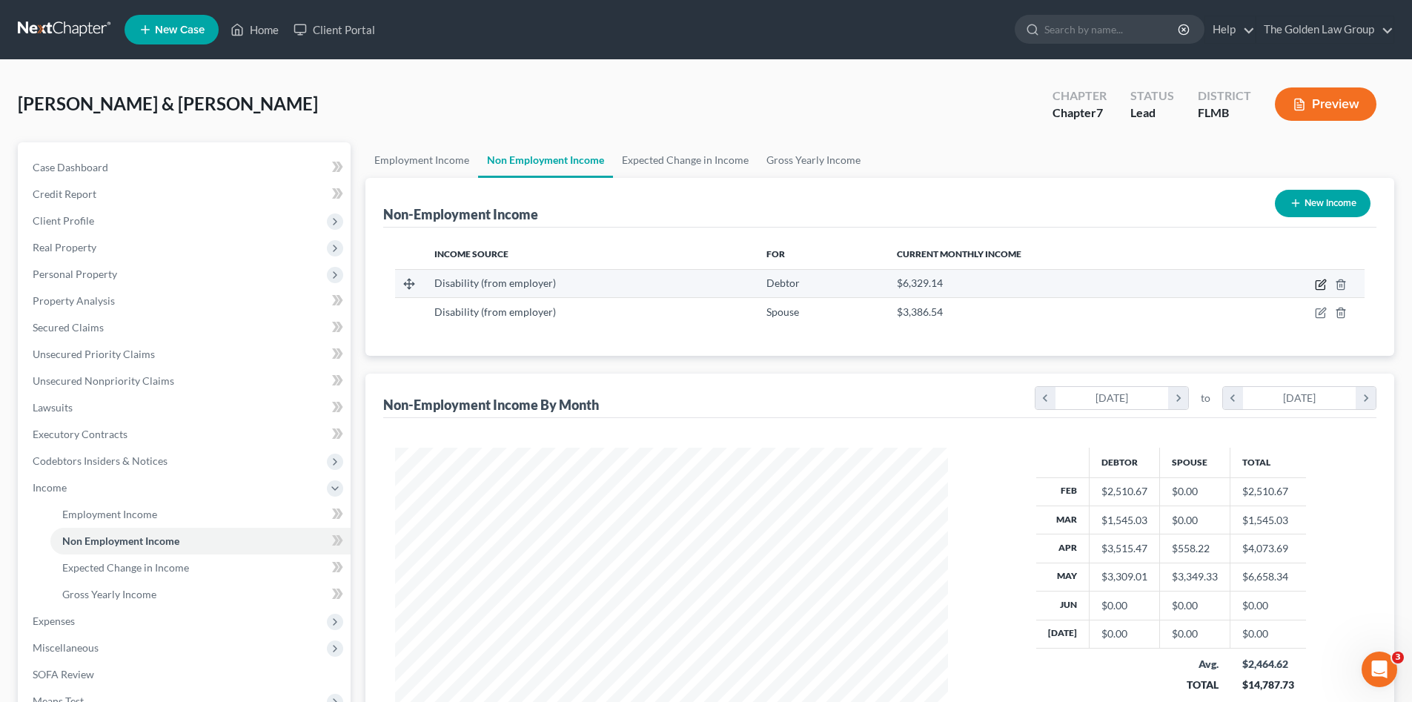
click at [1321, 287] on icon "button" at bounding box center [1321, 285] width 12 height 12
select select "1"
select select "2"
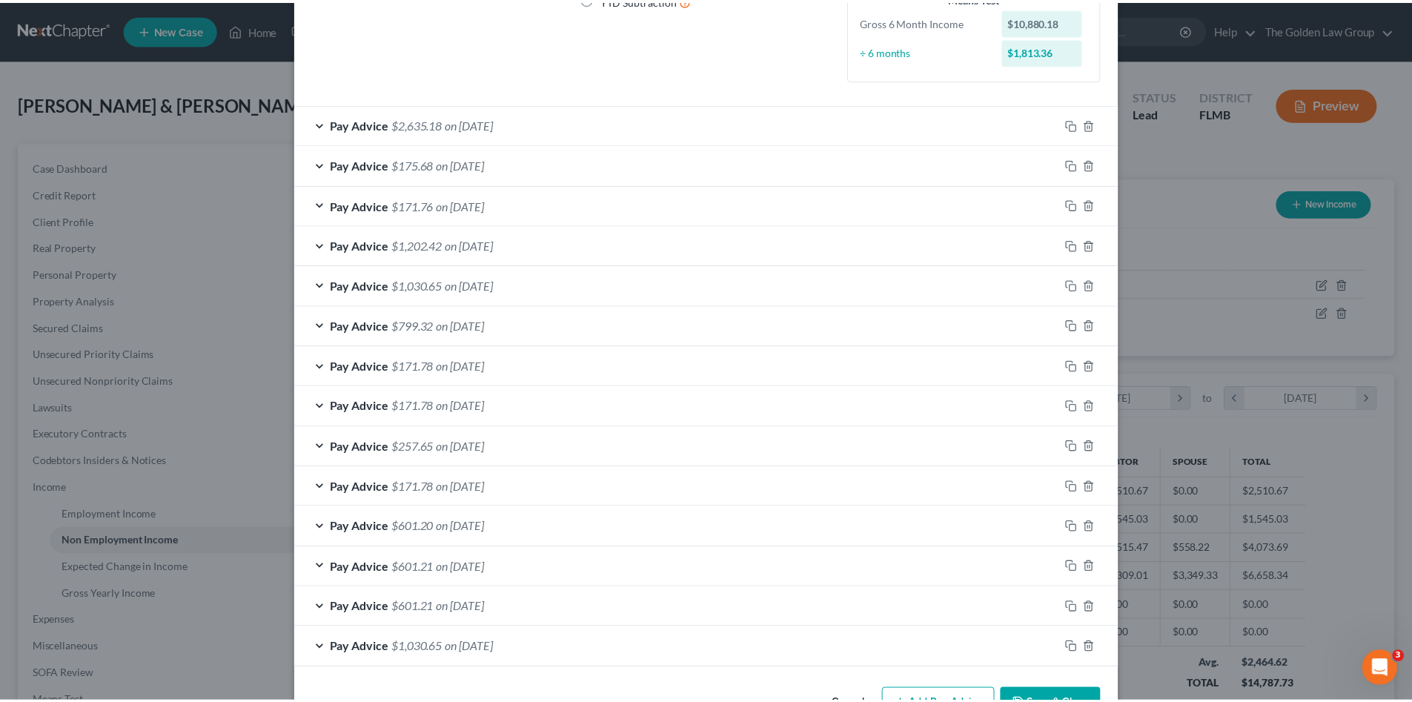
scroll to position [254, 0]
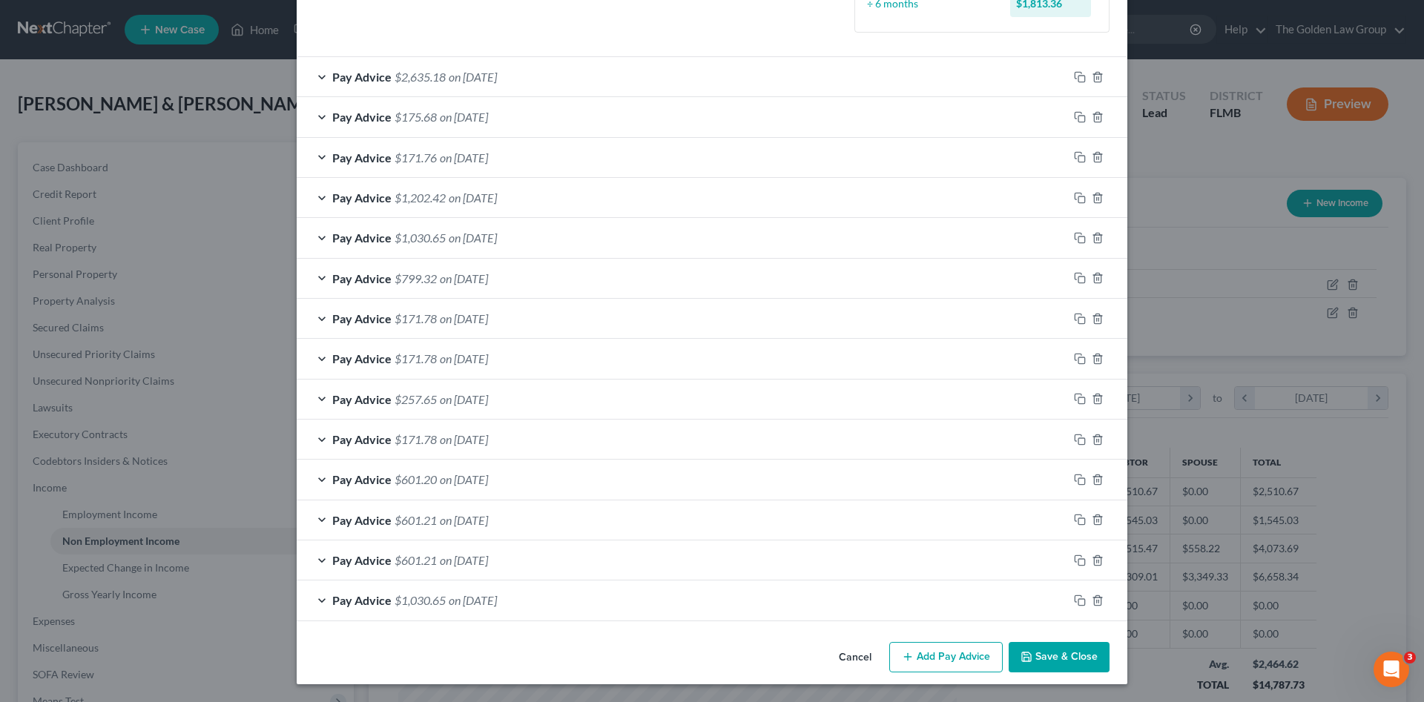
drag, startPoint x: 1040, startPoint y: 661, endPoint x: 1048, endPoint y: 634, distance: 28.6
click at [1041, 661] on button "Save & Close" at bounding box center [1058, 657] width 101 height 31
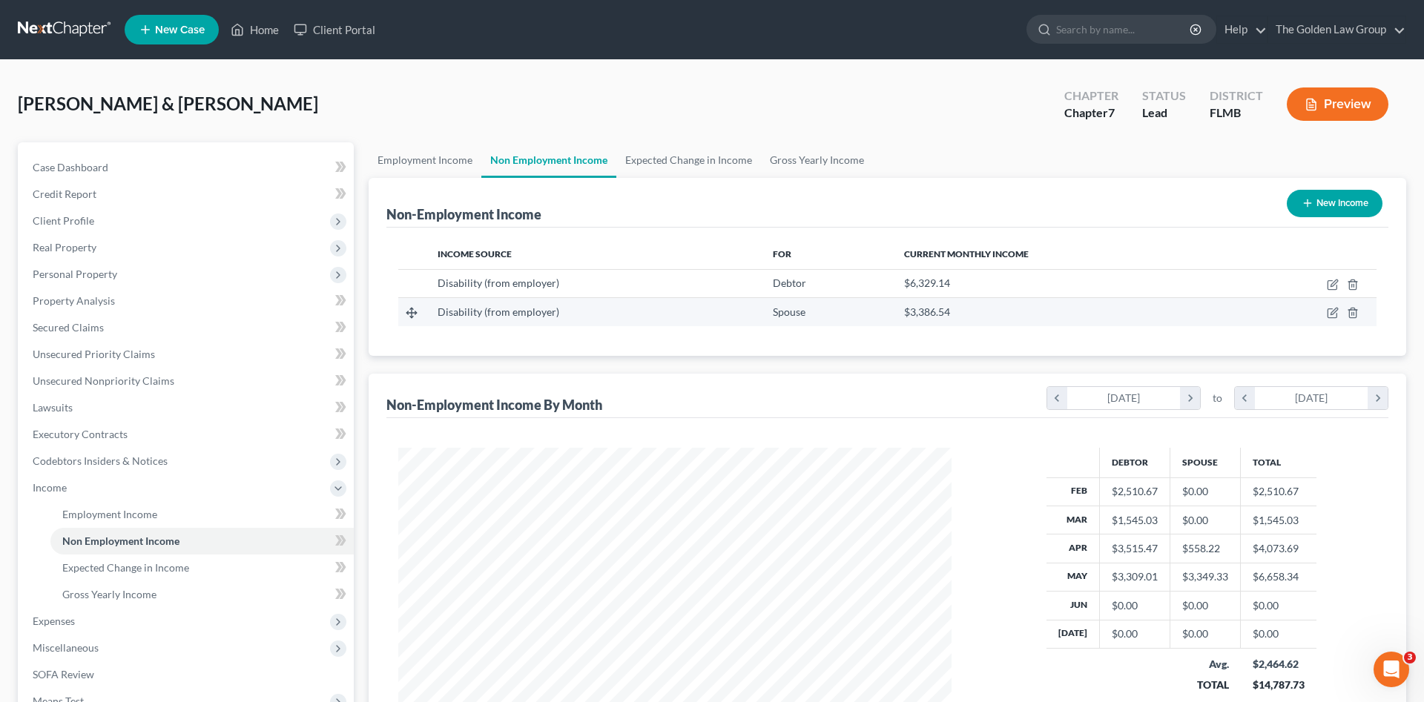
scroll to position [741166, 740860]
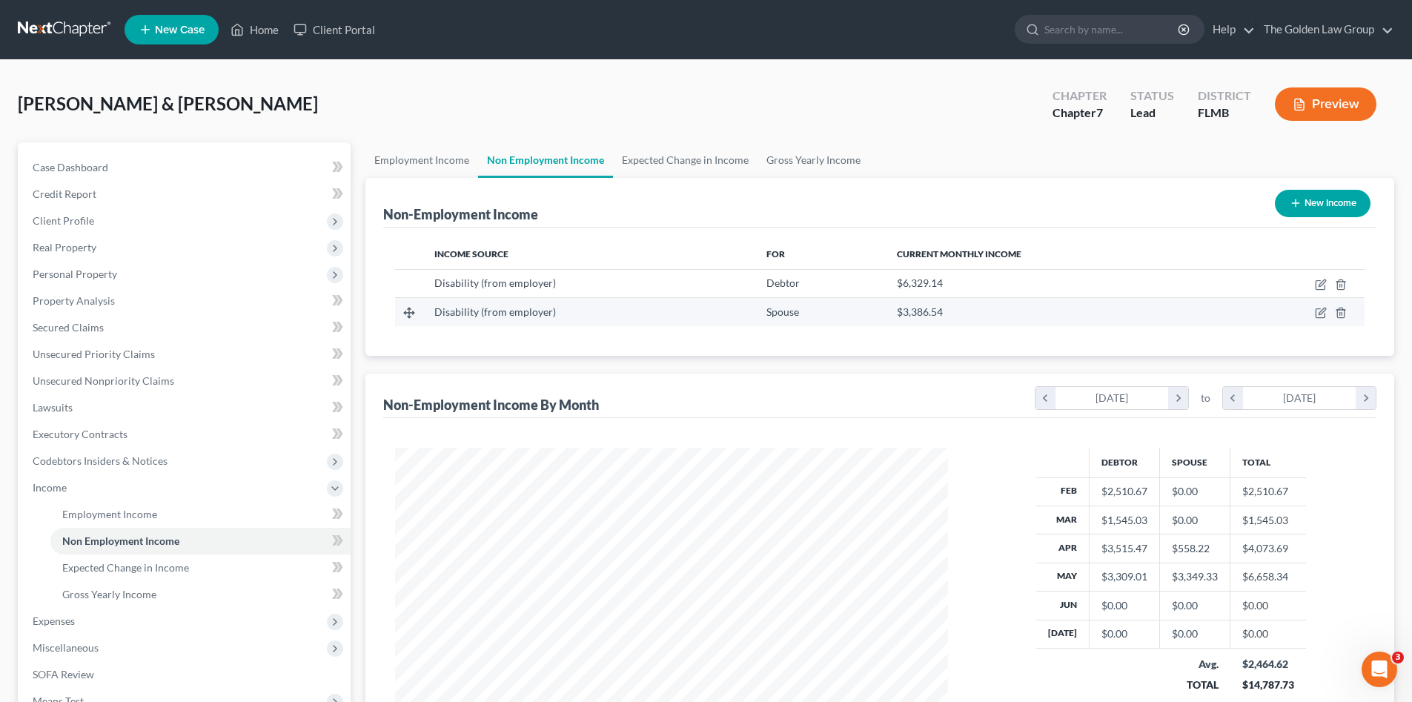
click at [1330, 314] on td at bounding box center [1294, 312] width 141 height 28
click at [1318, 312] on icon "button" at bounding box center [1321, 313] width 12 height 12
select select "1"
select select "3"
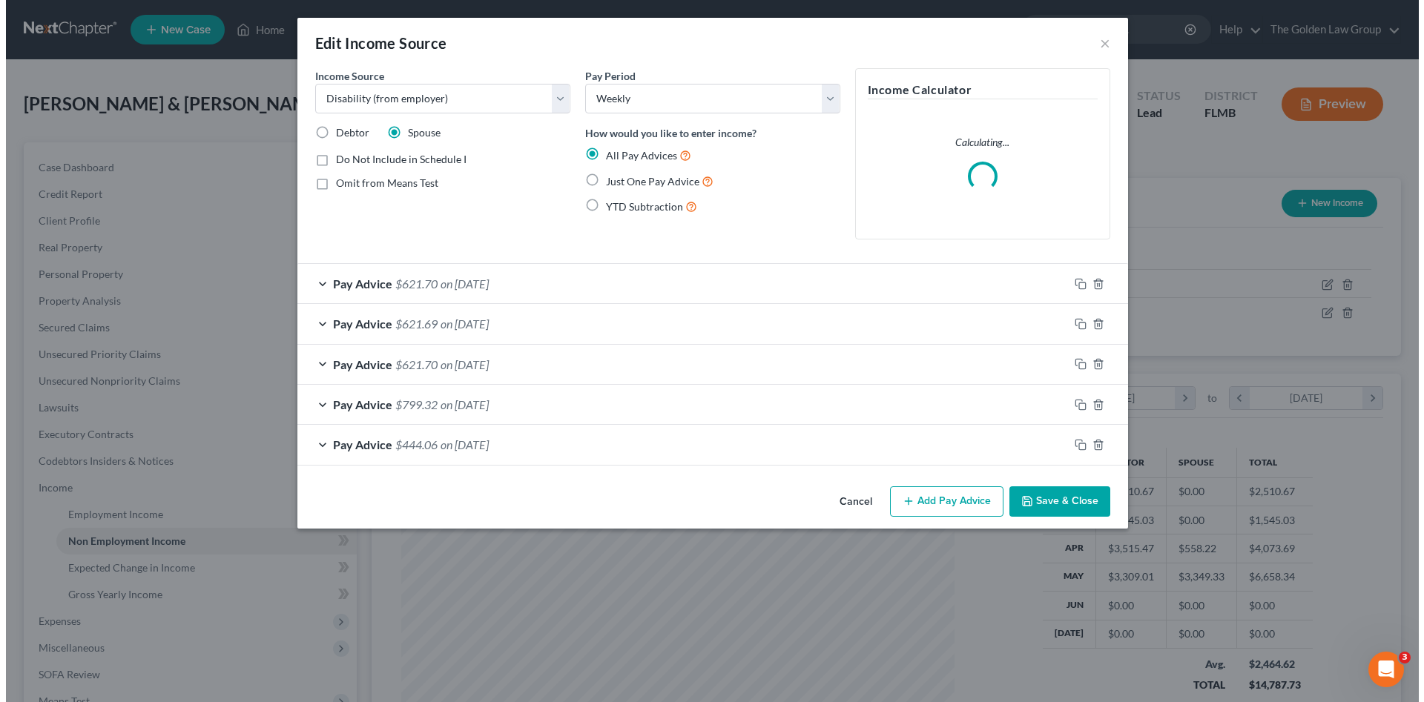
scroll to position [0, 0]
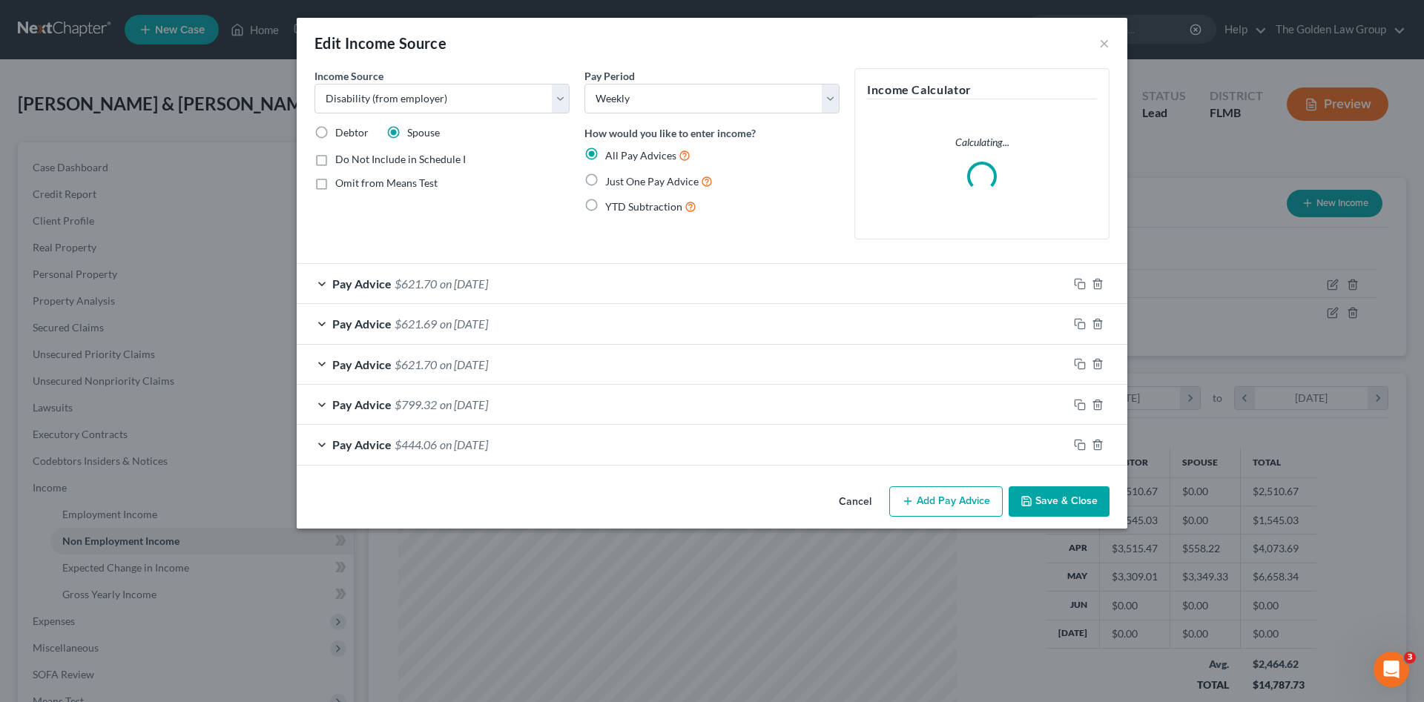
click at [1040, 492] on div "Edit Income Source × Income Source * Select Unemployment Disability (from emplo…" at bounding box center [712, 273] width 830 height 511
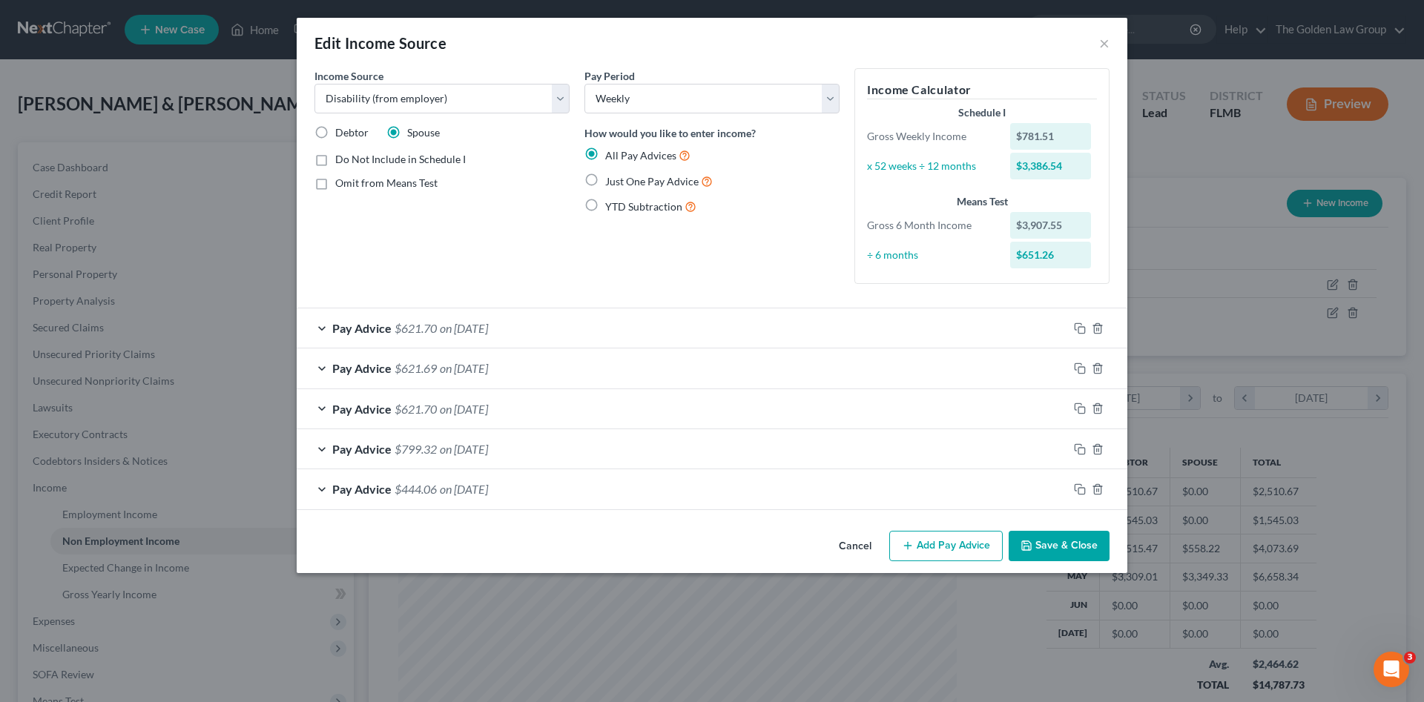
click at [1053, 543] on button "Save & Close" at bounding box center [1058, 546] width 101 height 31
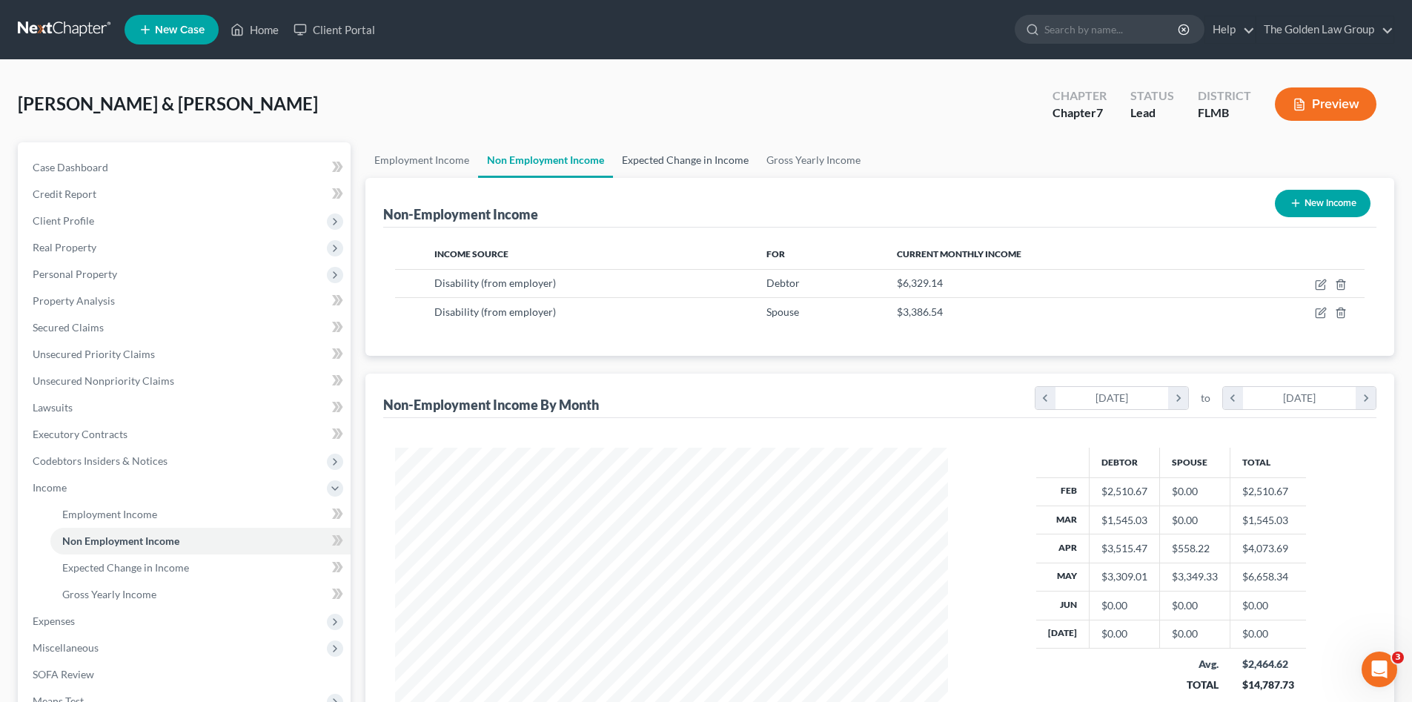
scroll to position [741166, 740860]
click at [624, 88] on div "Malkowski, John & Dawn Upgraded Chapter Chapter 7 Status Lead District FLMB Pre…" at bounding box center [706, 110] width 1377 height 65
click at [74, 405] on link "Lawsuits" at bounding box center [186, 407] width 330 height 27
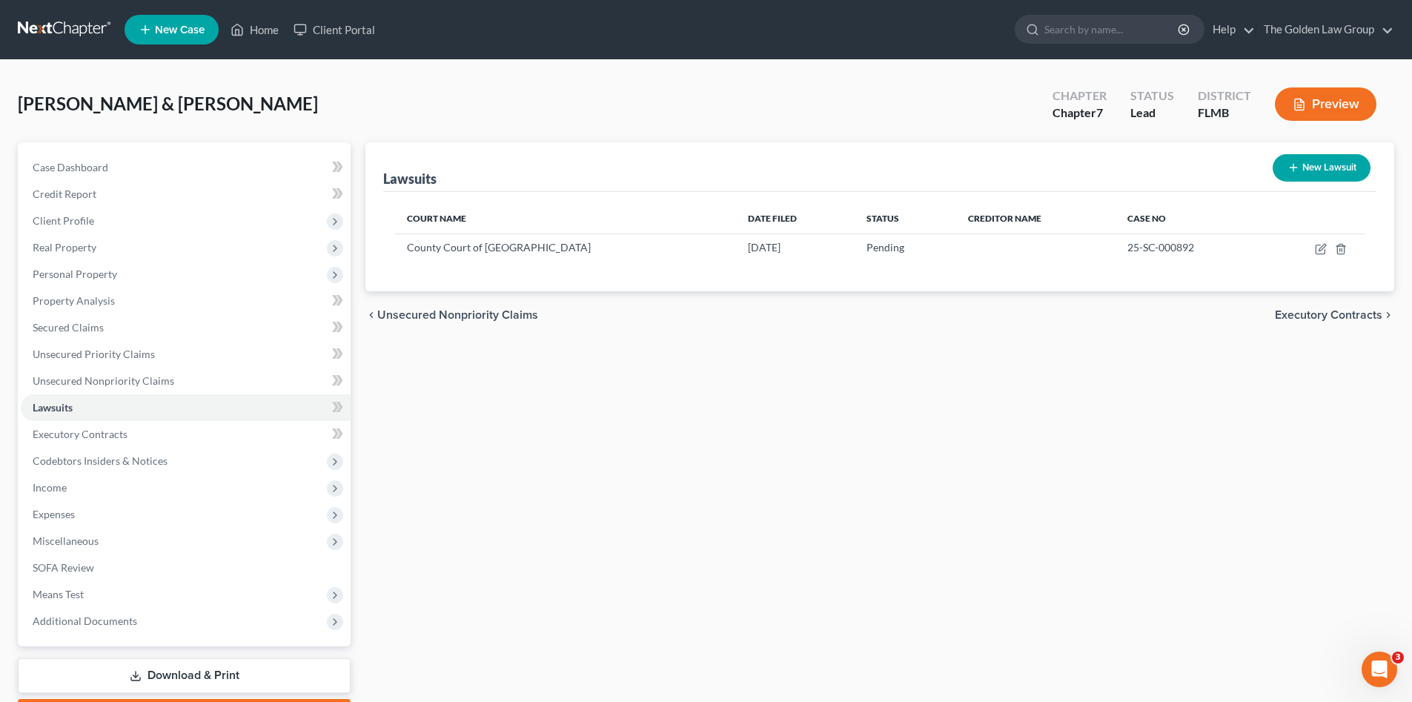
click at [505, 444] on div "Lawsuits New Lawsuit Court Name Date Filed Status Creditor Name Case No County …" at bounding box center [880, 436] width 1044 height 589
click at [105, 218] on span "Client Profile" at bounding box center [186, 221] width 330 height 27
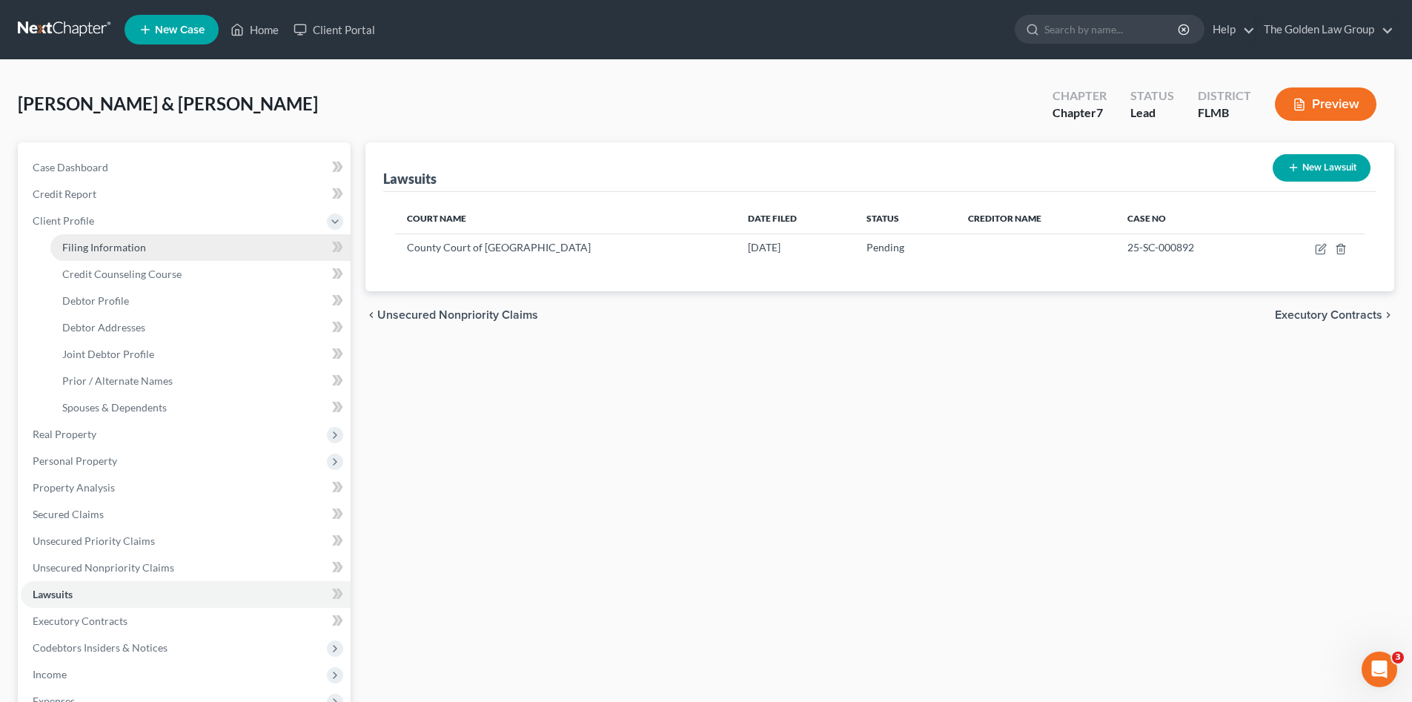
click at [113, 235] on link "Filing Information" at bounding box center [200, 247] width 300 height 27
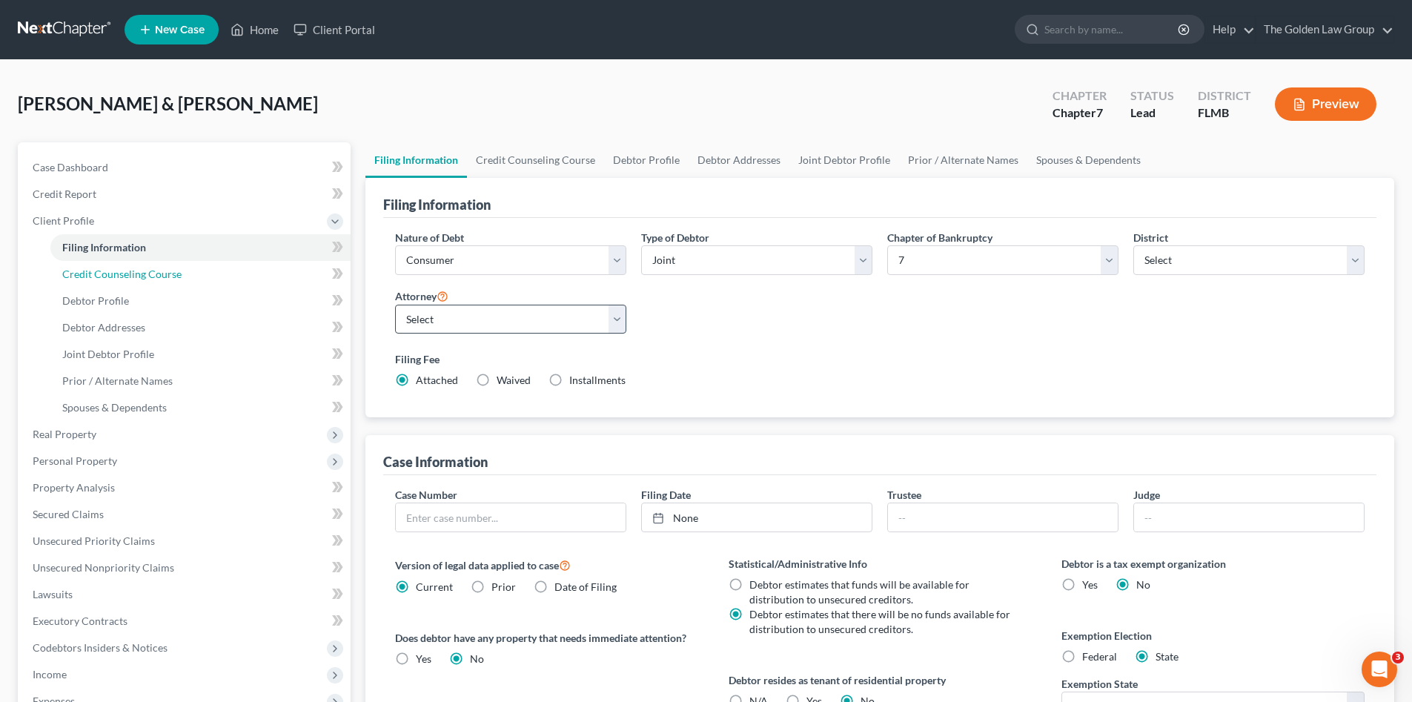
click at [168, 272] on span "Credit Counseling Course" at bounding box center [121, 274] width 119 height 13
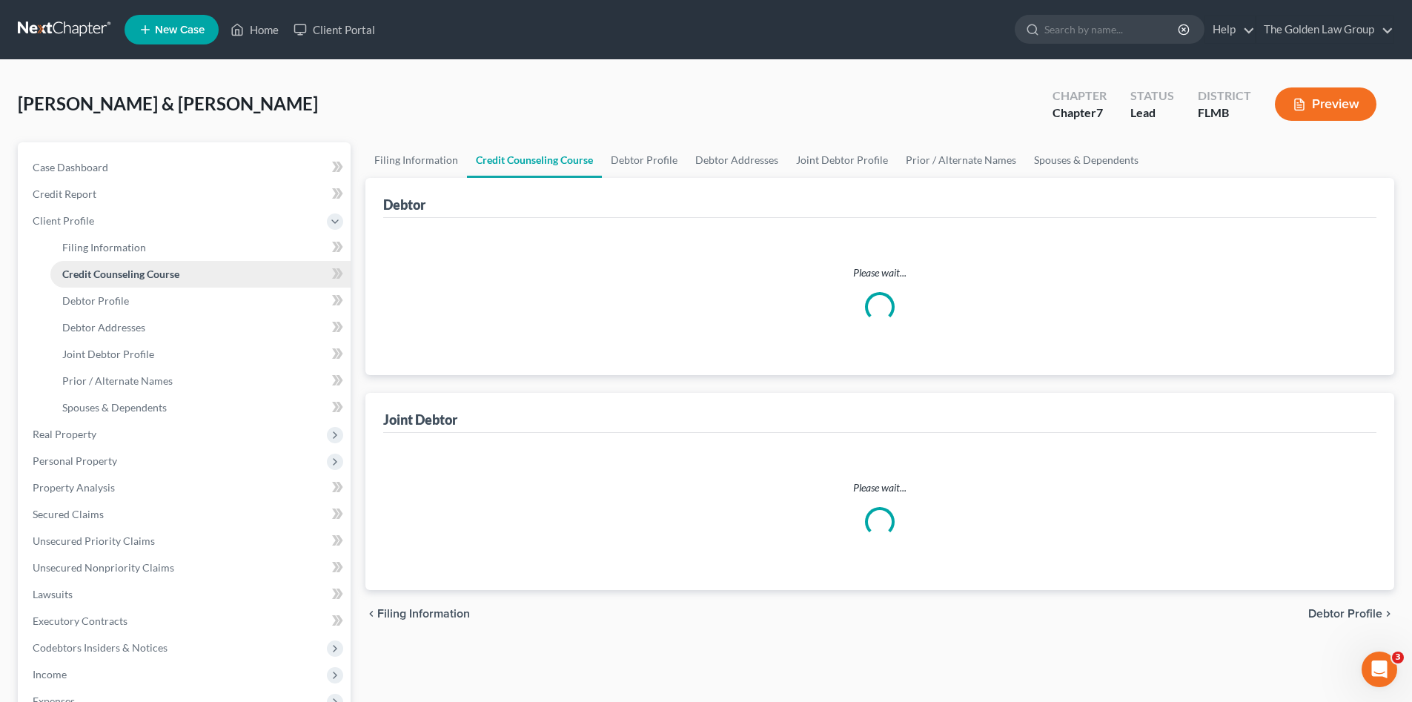
click at [194, 271] on link "Credit Counseling Course" at bounding box center [200, 274] width 300 height 27
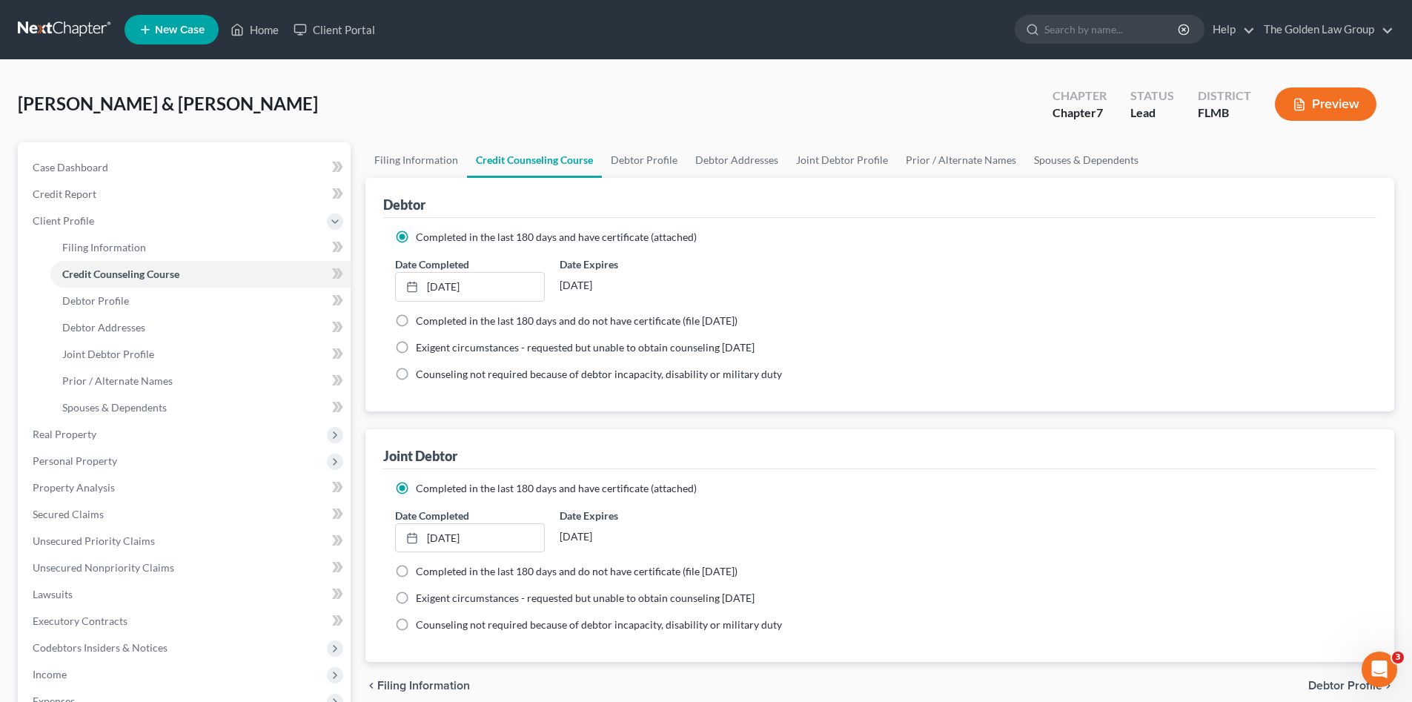
click at [757, 442] on div "Joint Debtor" at bounding box center [880, 449] width 994 height 40
click at [513, 96] on div "Malkowski, John & Dawn Upgraded Chapter Chapter 7 Status Lead District FLMB Pre…" at bounding box center [706, 110] width 1377 height 65
click at [101, 225] on span "Client Profile" at bounding box center [186, 221] width 330 height 27
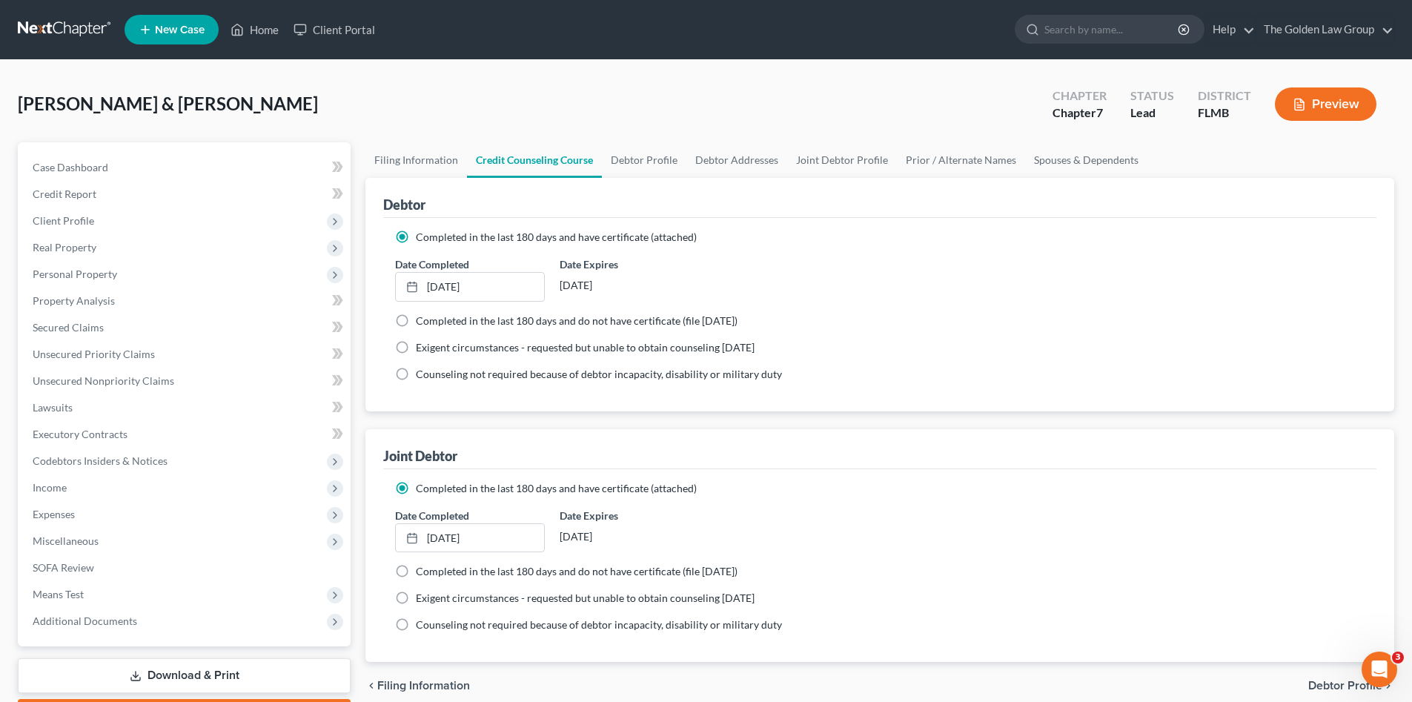
click at [960, 387] on div "Completed in the last 180 days and have certificate (attached) Date Completed 1…" at bounding box center [880, 315] width 994 height 194
click at [147, 277] on span "Personal Property" at bounding box center [186, 274] width 330 height 27
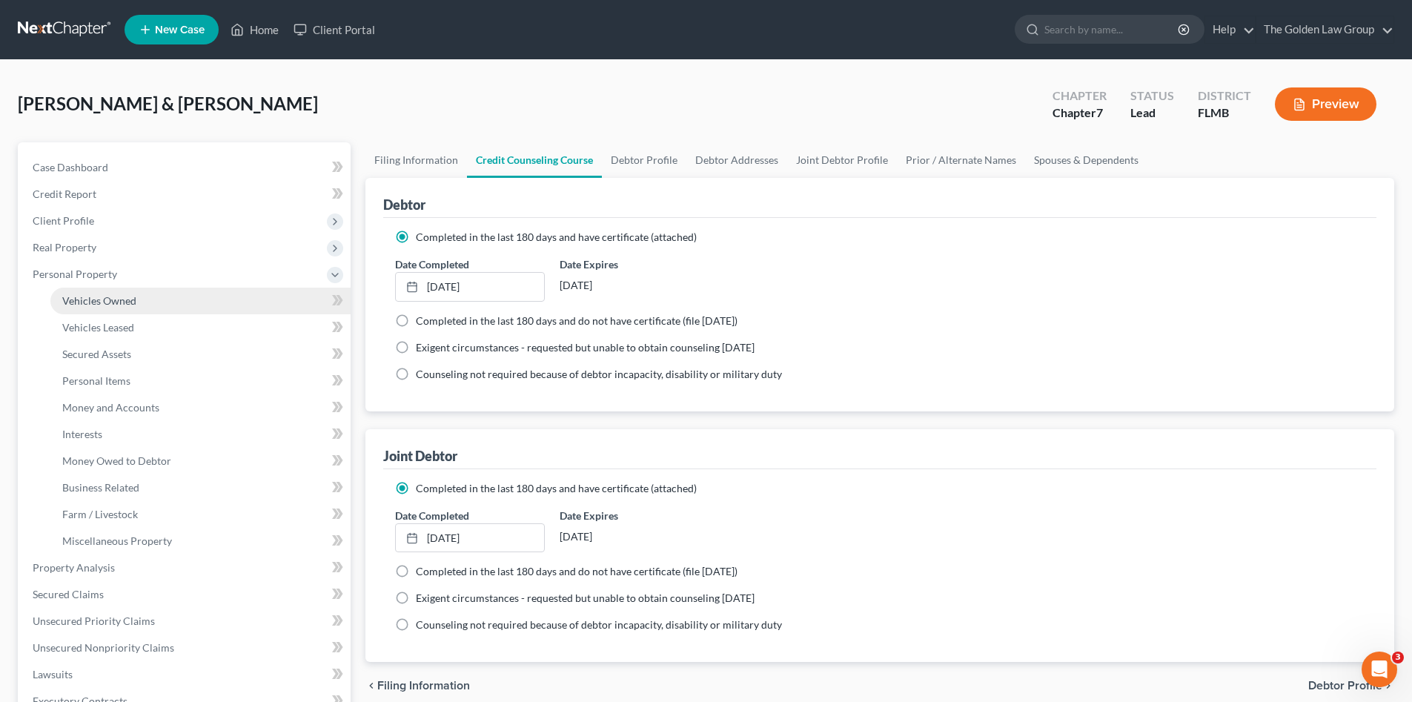
click at [153, 306] on link "Vehicles Owned" at bounding box center [200, 301] width 300 height 27
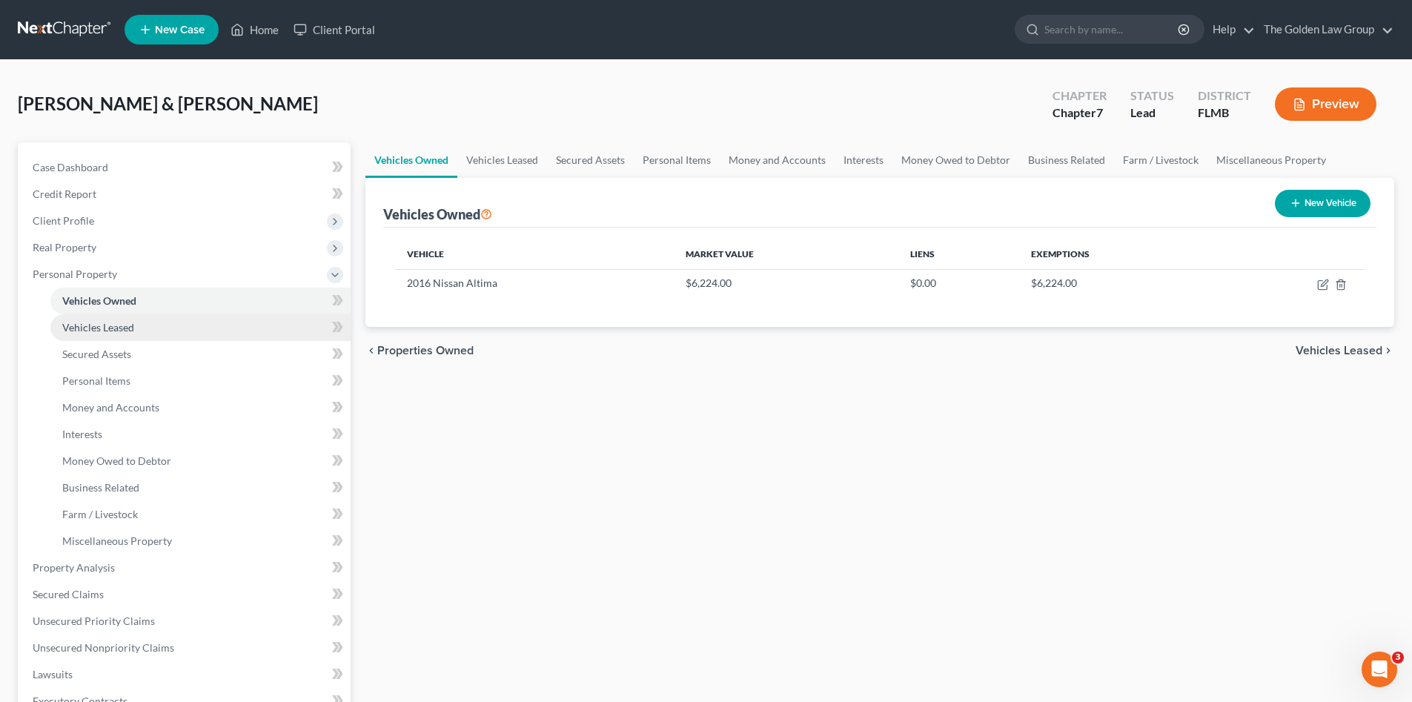
click at [156, 325] on link "Vehicles Leased" at bounding box center [200, 327] width 300 height 27
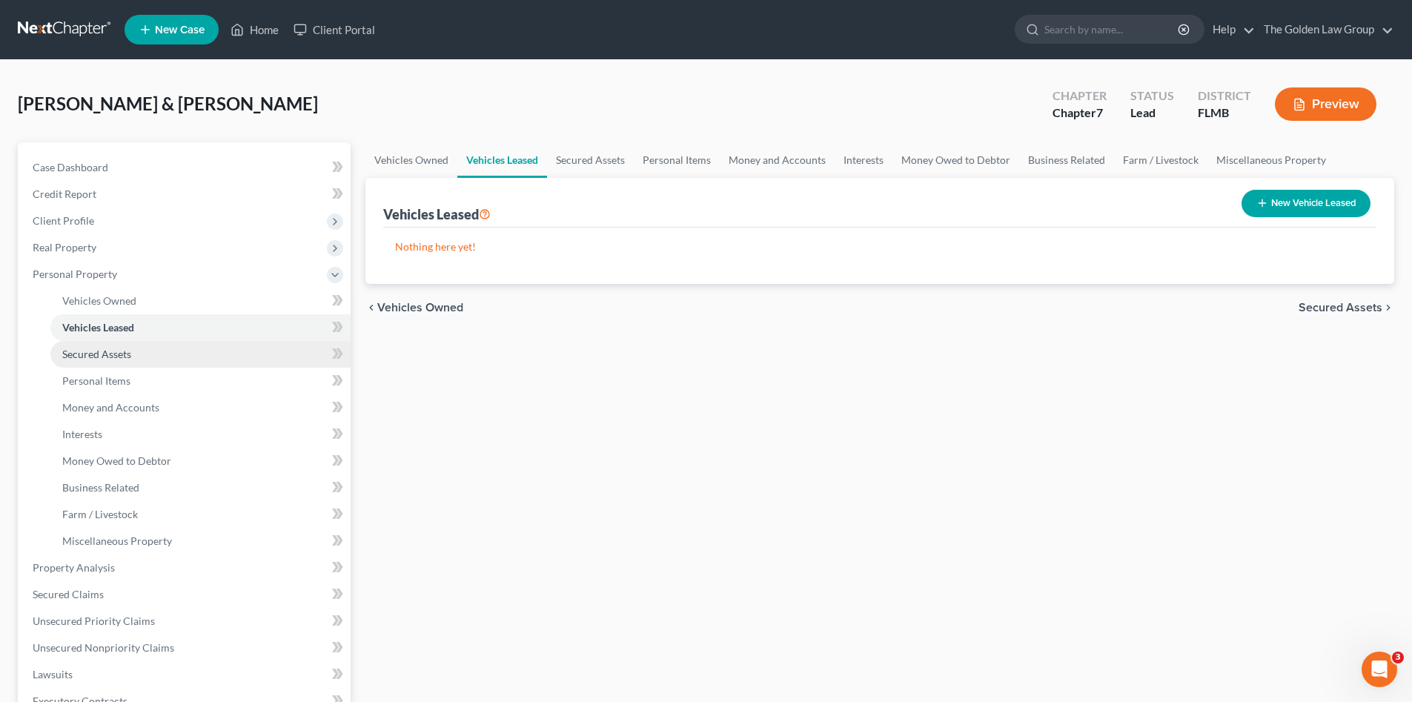
click at [152, 344] on link "Secured Assets" at bounding box center [200, 354] width 300 height 27
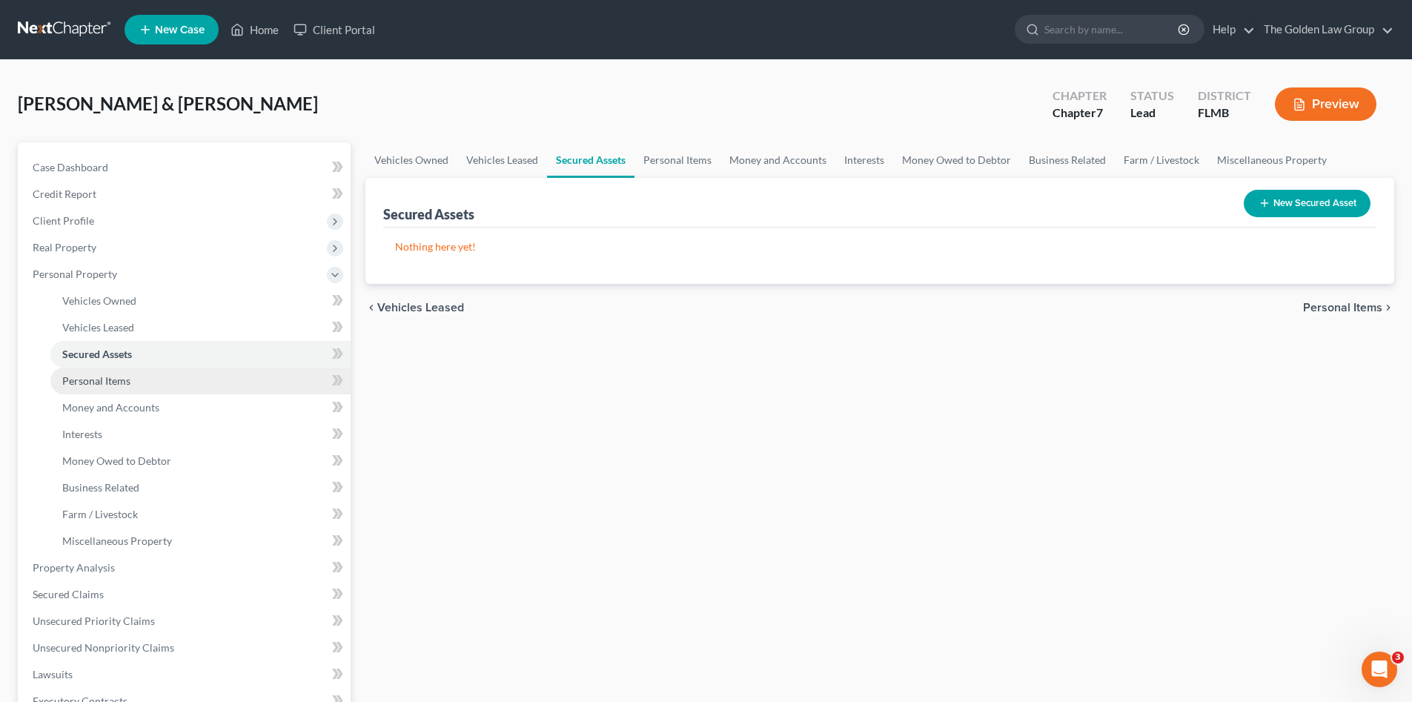
click at [158, 379] on link "Personal Items" at bounding box center [200, 381] width 300 height 27
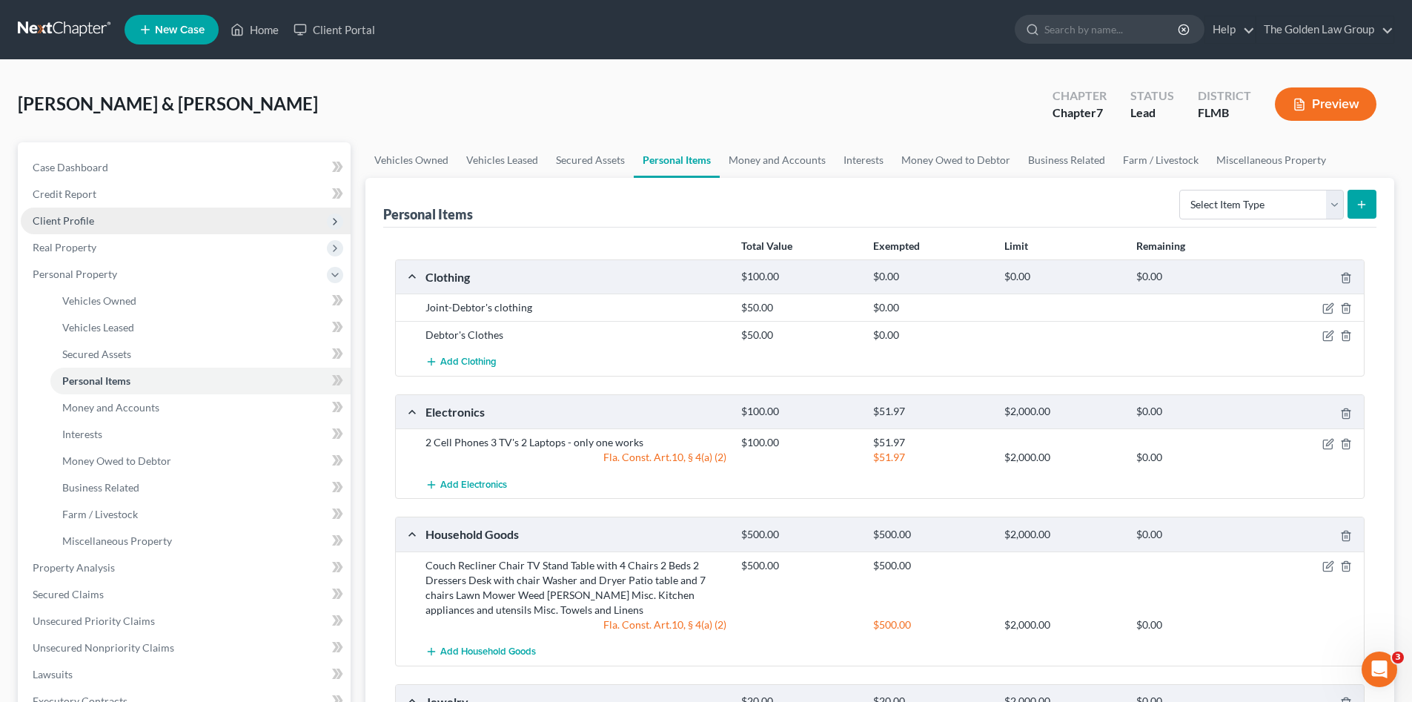
click at [105, 217] on span "Client Profile" at bounding box center [186, 221] width 330 height 27
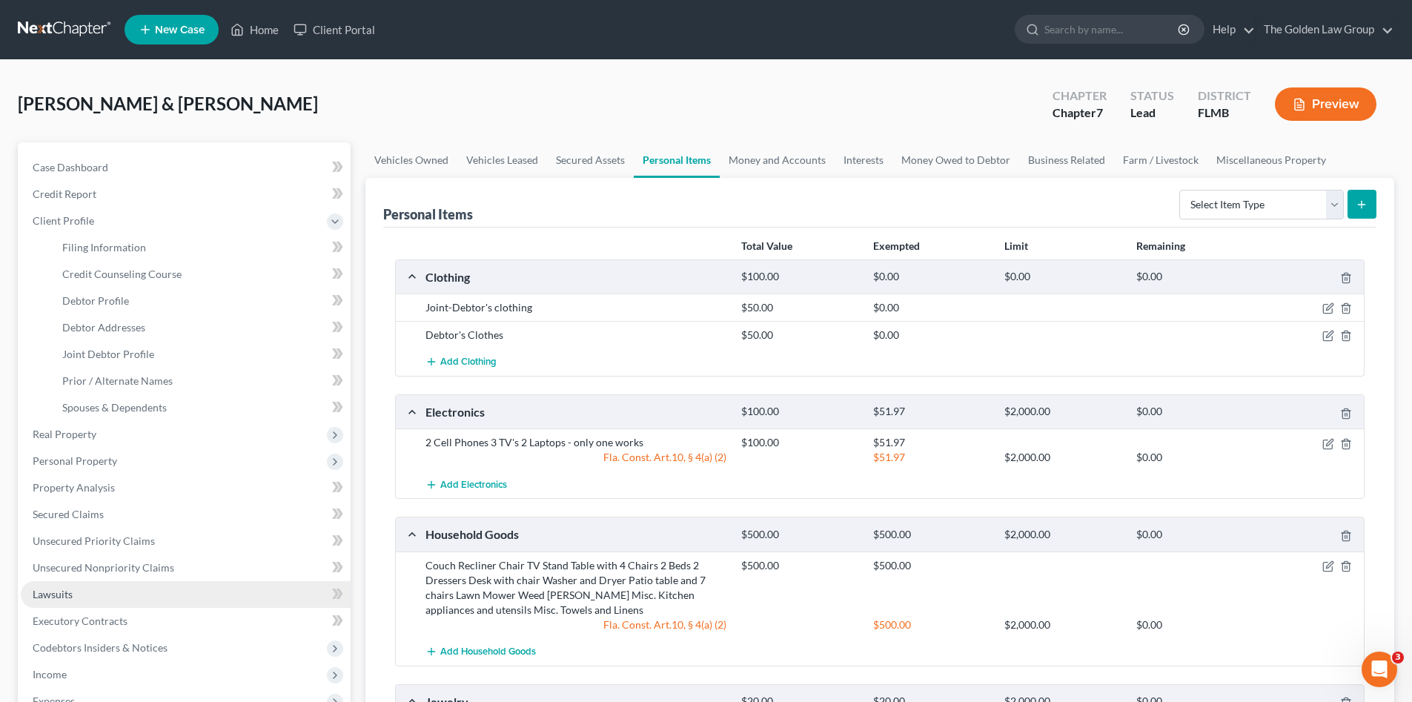
click at [103, 598] on link "Lawsuits" at bounding box center [186, 594] width 330 height 27
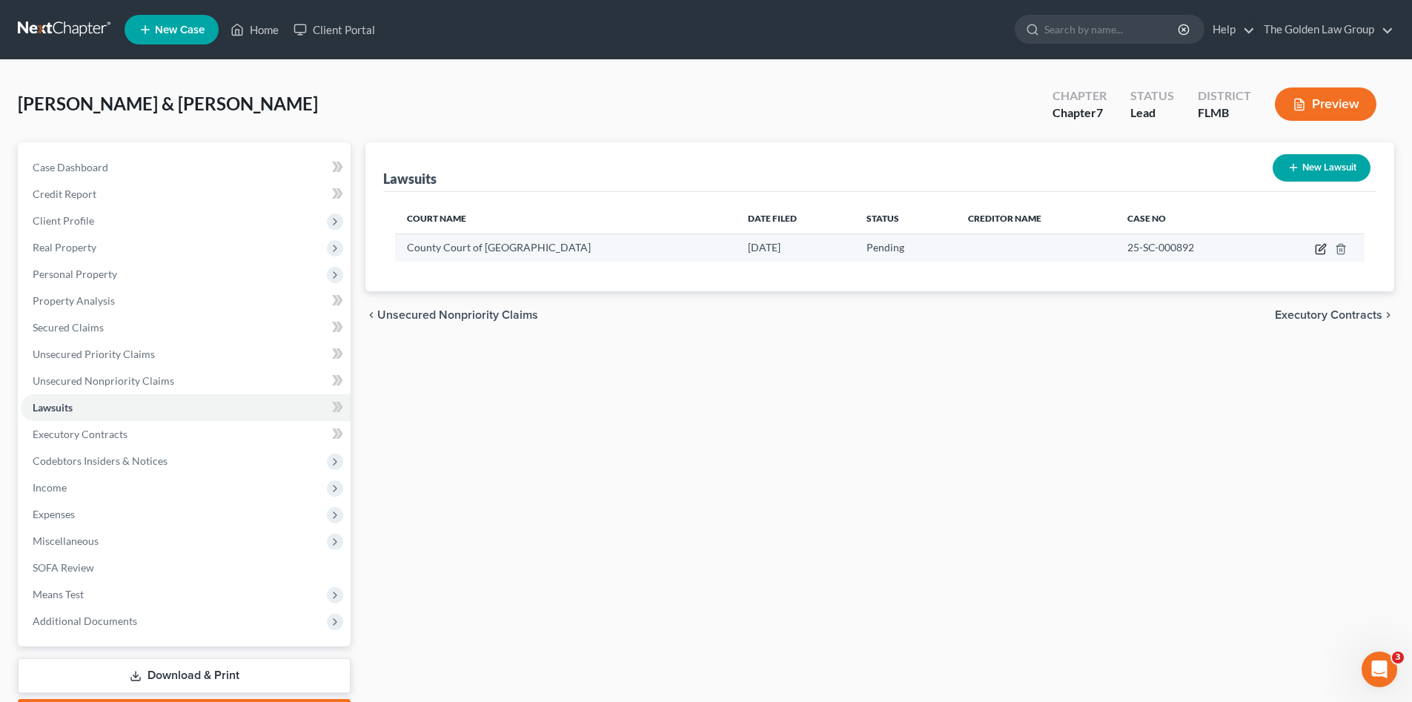
click at [1317, 251] on icon "button" at bounding box center [1320, 249] width 9 height 9
select select "9"
select select "0"
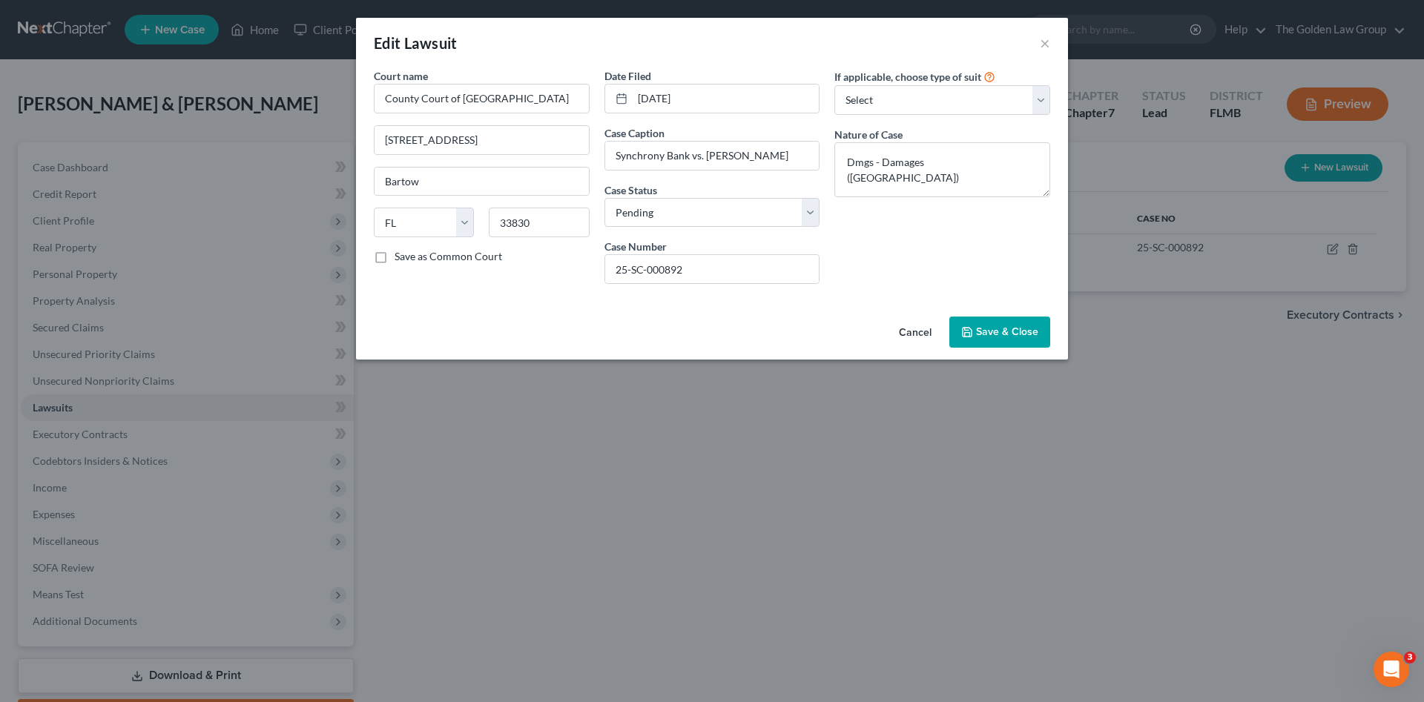
click at [896, 333] on button "Cancel" at bounding box center [915, 333] width 56 height 30
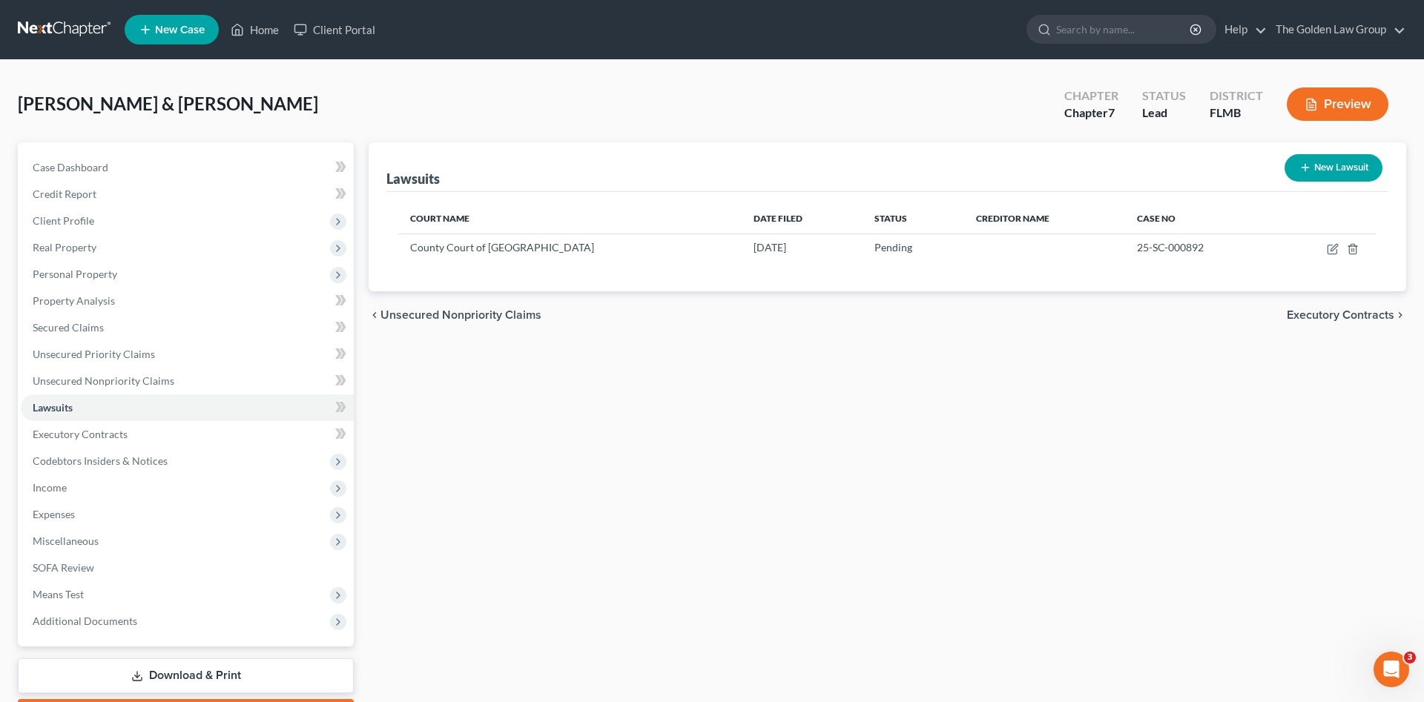
click at [918, 334] on div at bounding box center [712, 351] width 1424 height 702
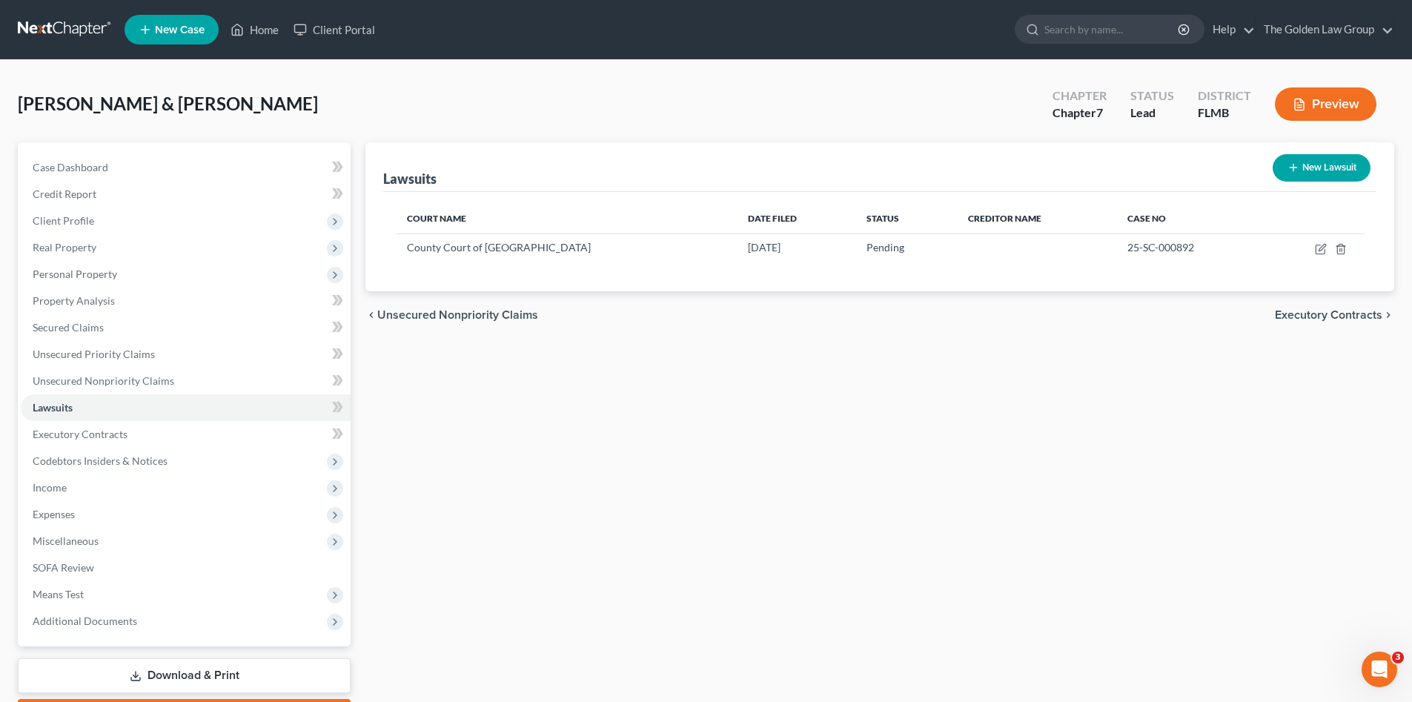
drag, startPoint x: 705, startPoint y: 477, endPoint x: 490, endPoint y: 316, distance: 269.0
click at [702, 475] on div "Lawsuits New Lawsuit Court Name Date Filed Status Creditor Name Case No County …" at bounding box center [880, 436] width 1044 height 589
click at [73, 29] on link at bounding box center [65, 29] width 95 height 27
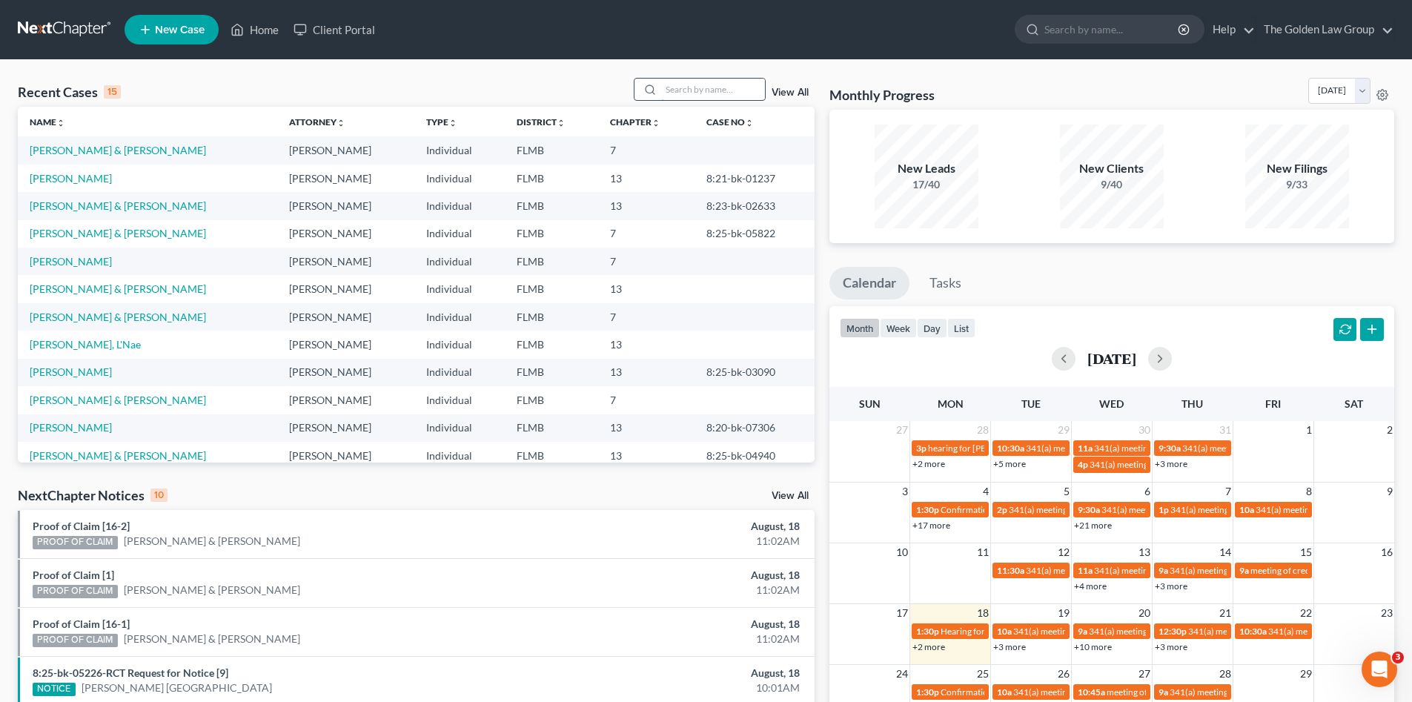
click at [685, 94] on input "search" at bounding box center [713, 90] width 104 height 22
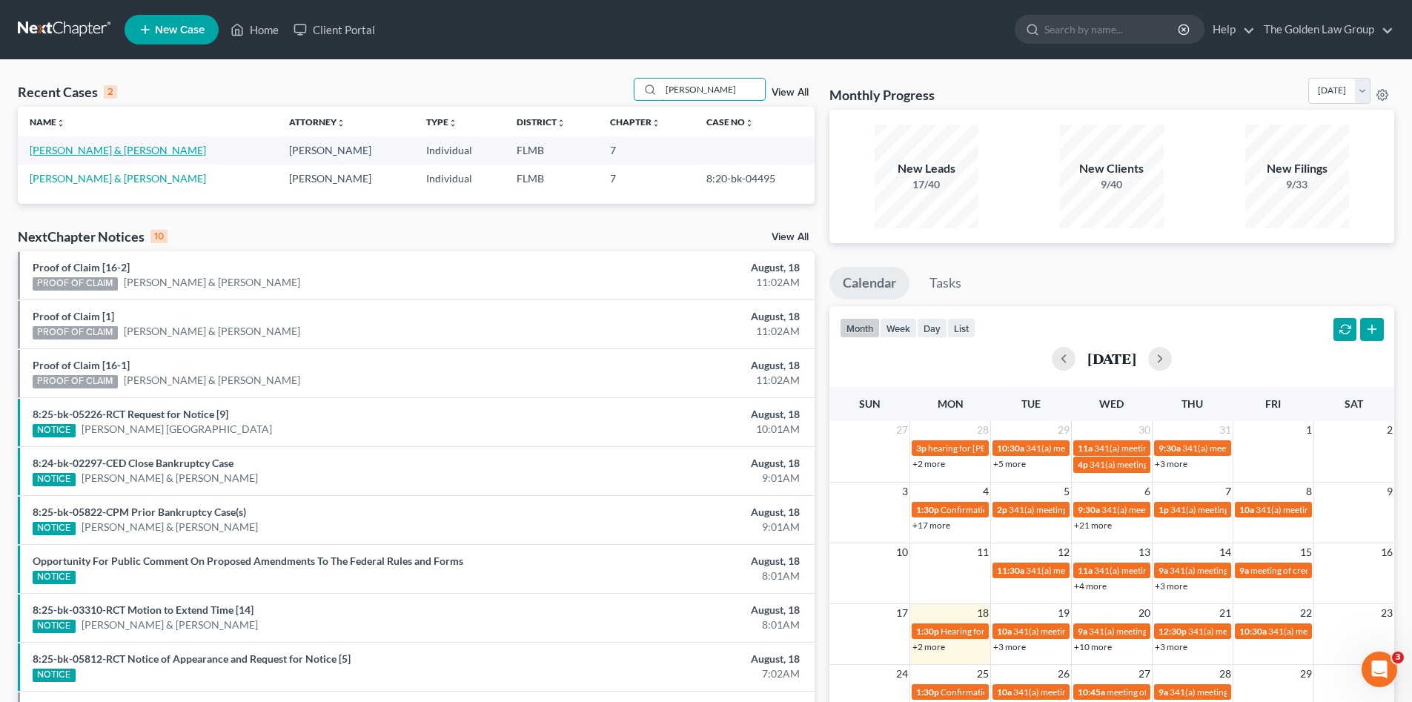
type input "pierce"
click at [78, 149] on link "[PERSON_NAME] & [PERSON_NAME]" at bounding box center [118, 150] width 176 height 13
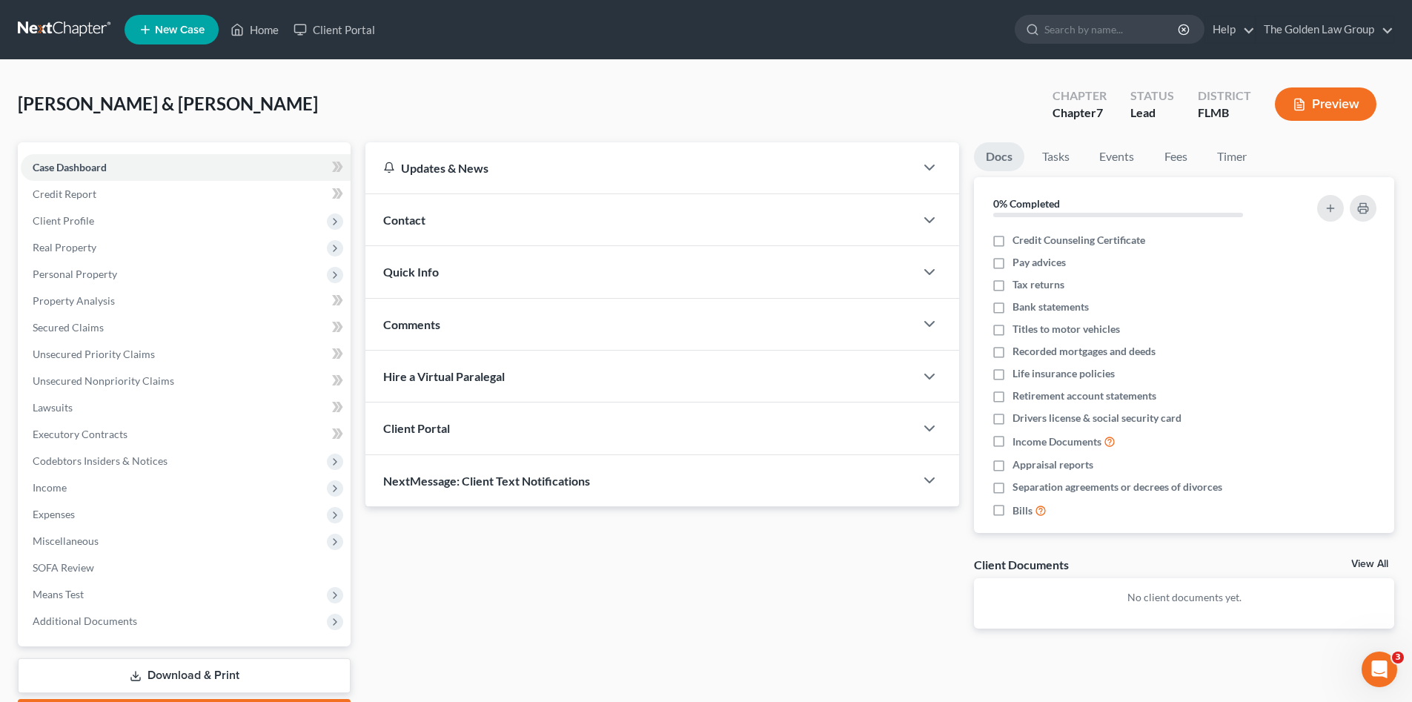
click at [185, 679] on link "Download & Print" at bounding box center [184, 675] width 333 height 35
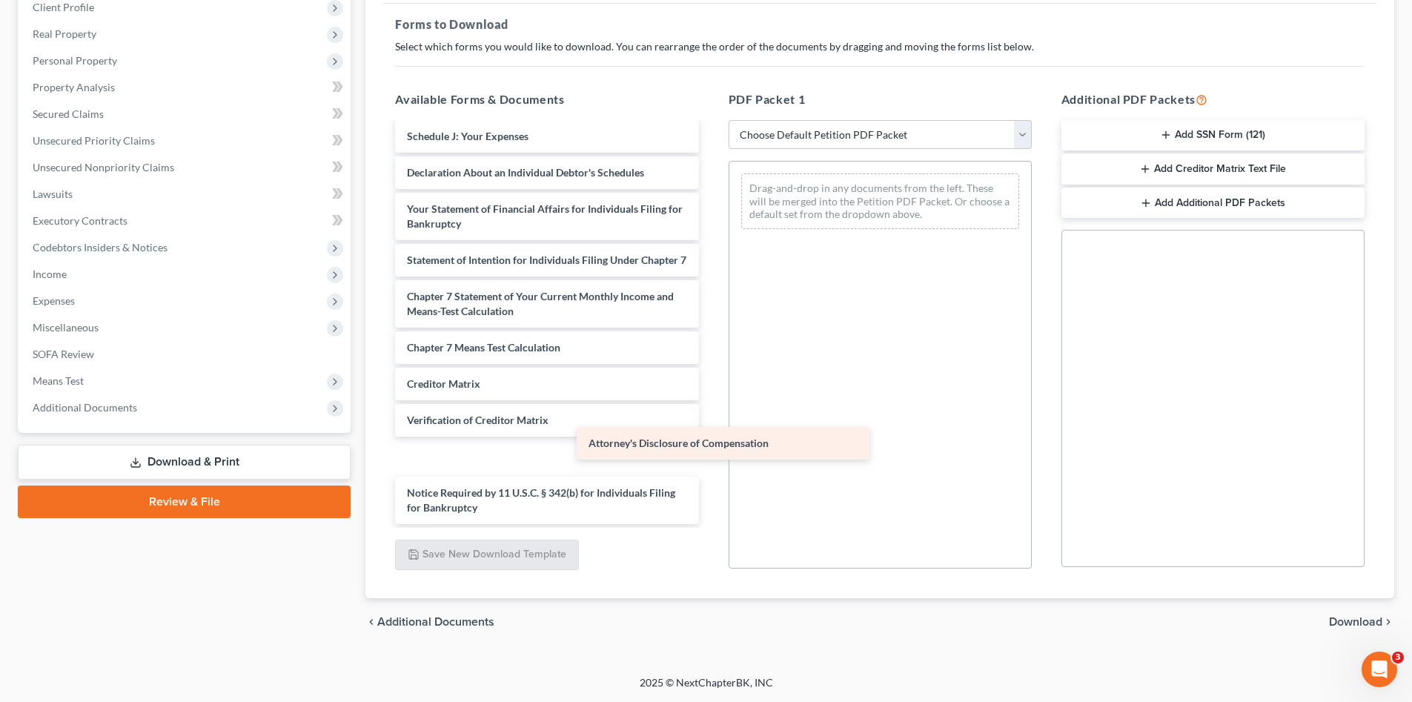
scroll to position [324, 0]
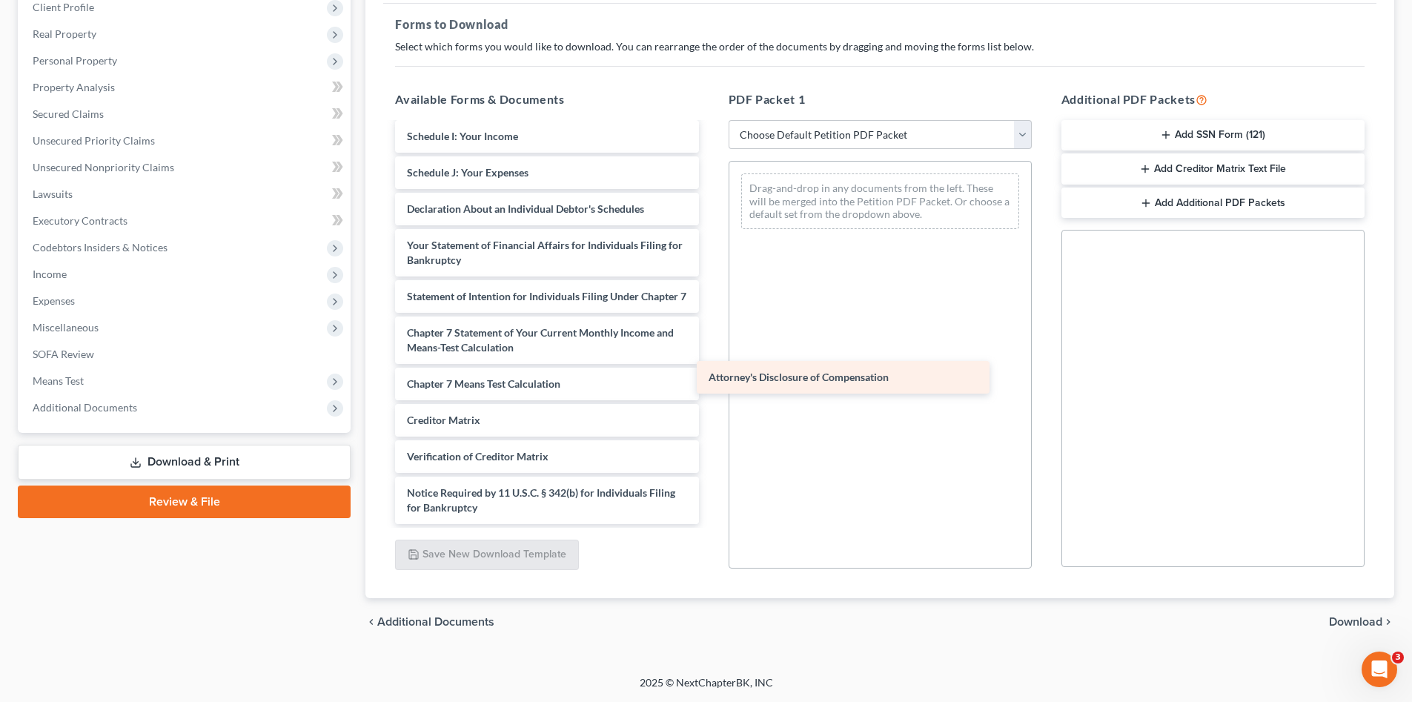
drag, startPoint x: 558, startPoint y: 506, endPoint x: 919, endPoint y: 347, distance: 394.4
click at [710, 374] on div "Attorney's Disclosure of Compensation Voluntary Petition for Individuals Filing…" at bounding box center [546, 170] width 327 height 710
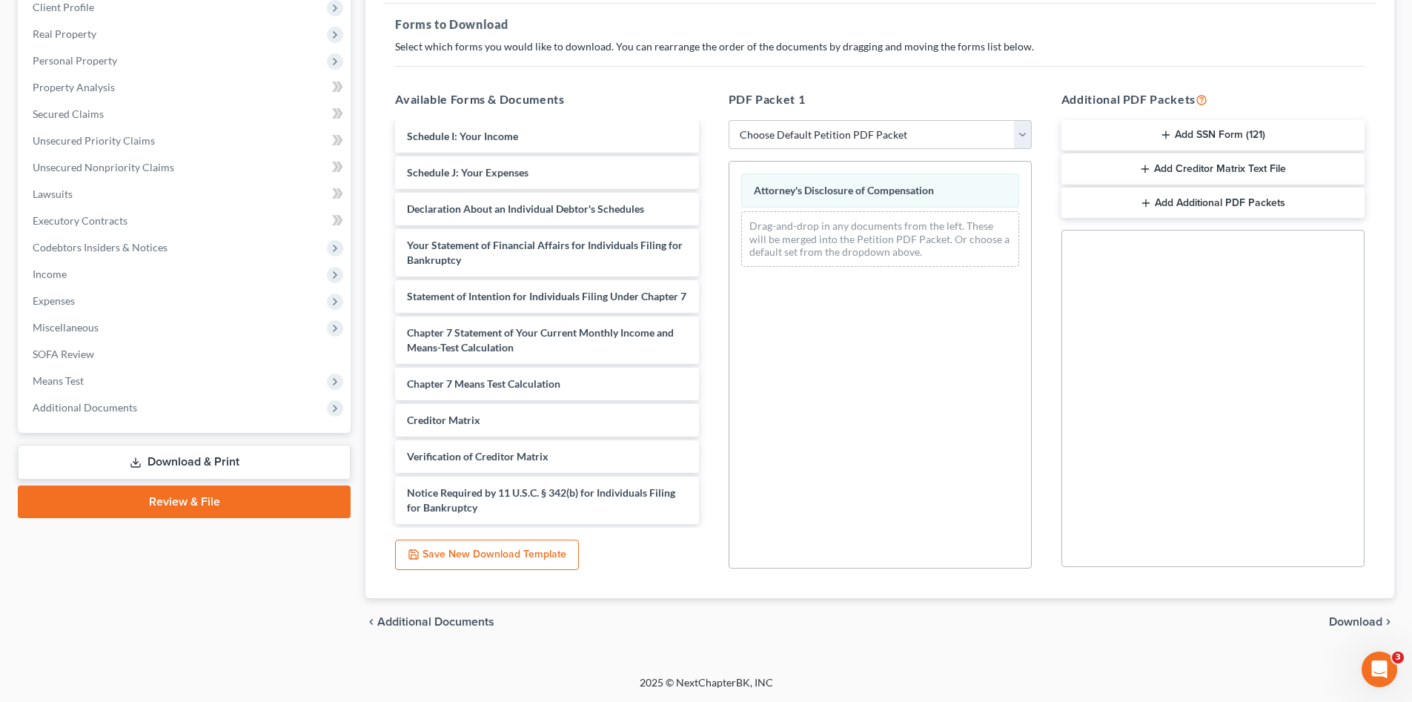
click at [1159, 137] on button "Add SSN Form (121)" at bounding box center [1213, 135] width 303 height 31
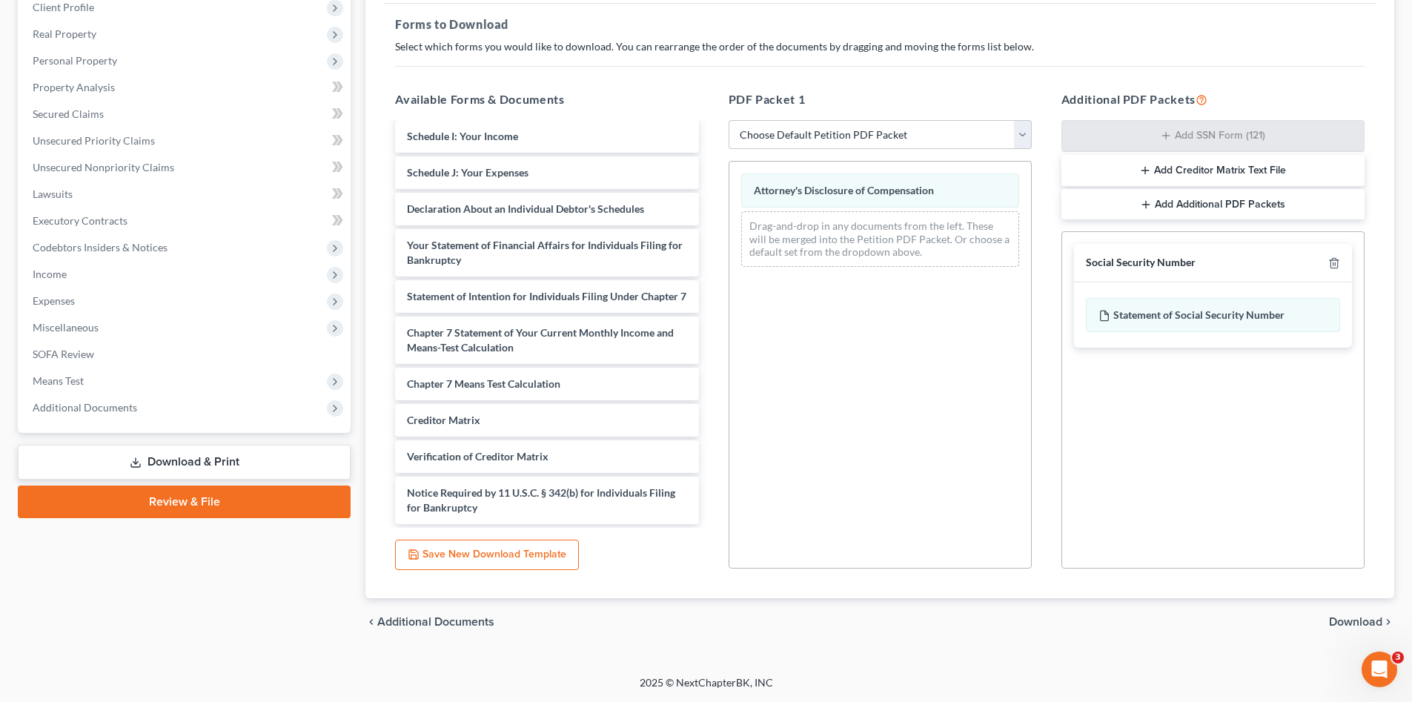
click at [1350, 616] on span "Download" at bounding box center [1355, 622] width 53 height 12
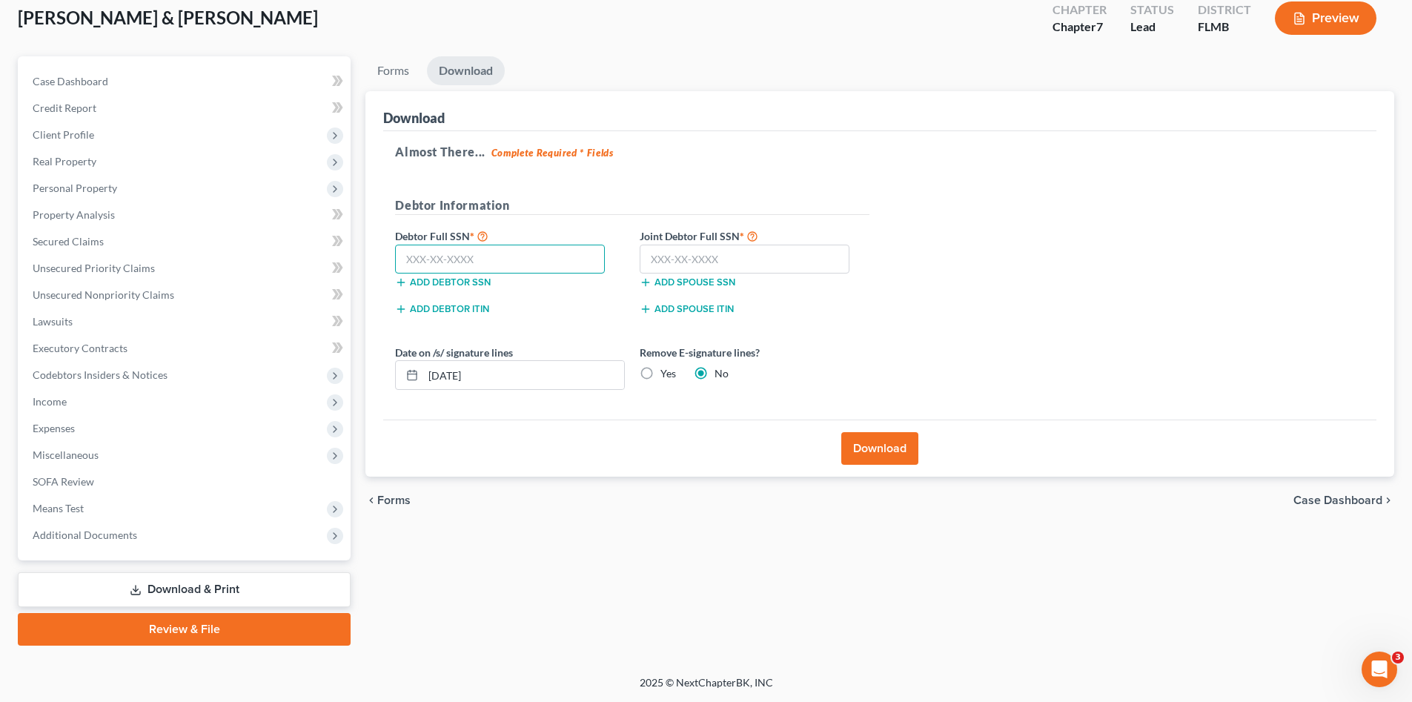
click at [503, 259] on input "text" at bounding box center [500, 260] width 210 height 30
click at [710, 258] on input "text" at bounding box center [745, 260] width 210 height 30
click at [731, 252] on input "text" at bounding box center [745, 260] width 210 height 30
type input "014-66-8146"
click at [449, 260] on input "text" at bounding box center [500, 260] width 210 height 30
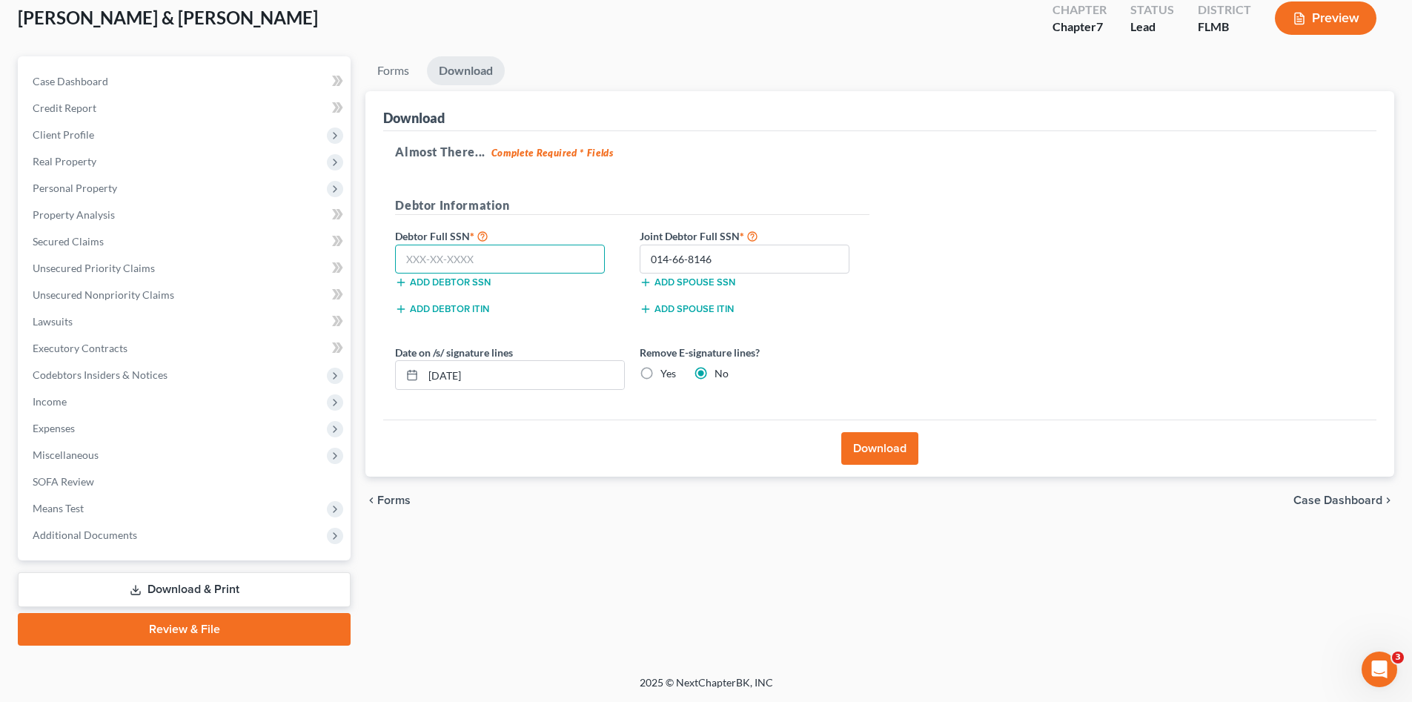
click at [451, 255] on input "text" at bounding box center [500, 260] width 210 height 30
click at [621, 535] on div "Forms Download Forms Forms to Download Select which forms you would like to dow…" at bounding box center [880, 350] width 1044 height 589
click at [457, 257] on input "text" at bounding box center [500, 260] width 210 height 30
click at [462, 260] on input "text" at bounding box center [500, 260] width 210 height 30
type input "403-19-3523"
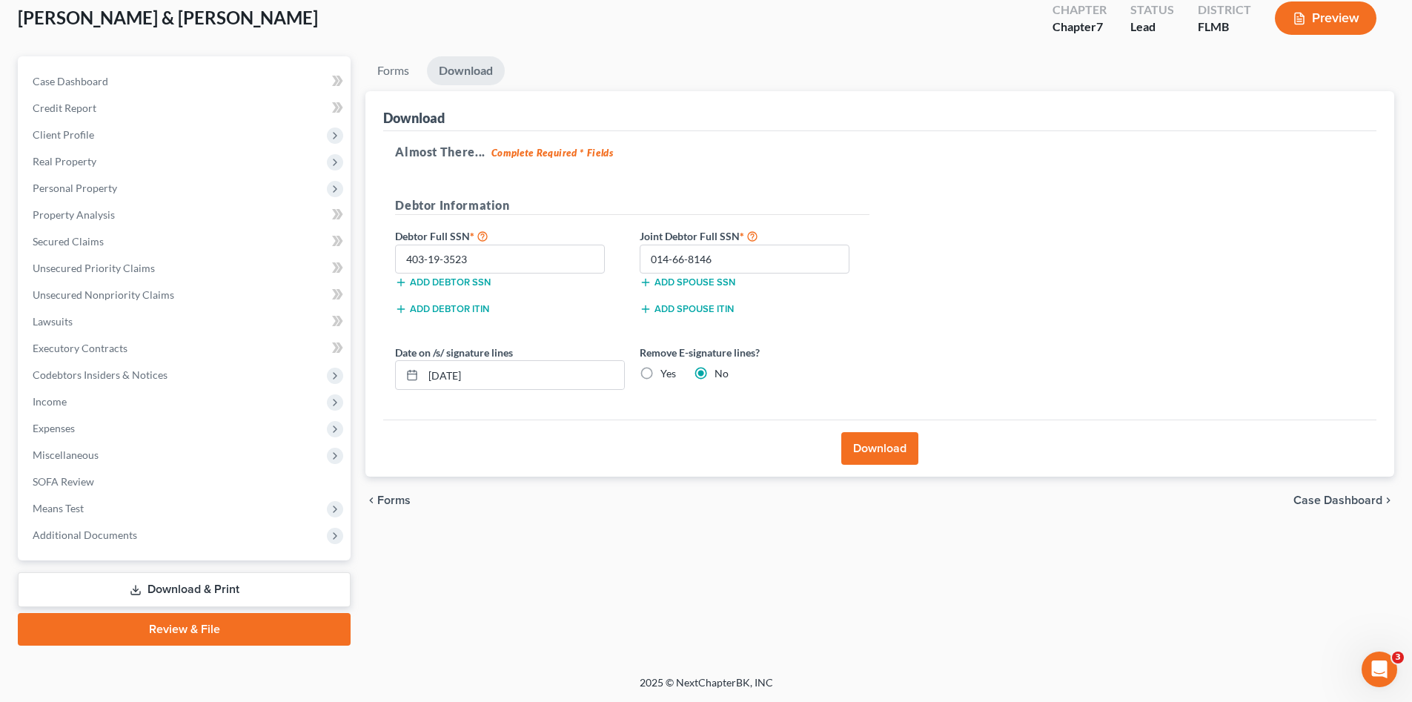
click at [893, 437] on button "Download" at bounding box center [880, 448] width 77 height 33
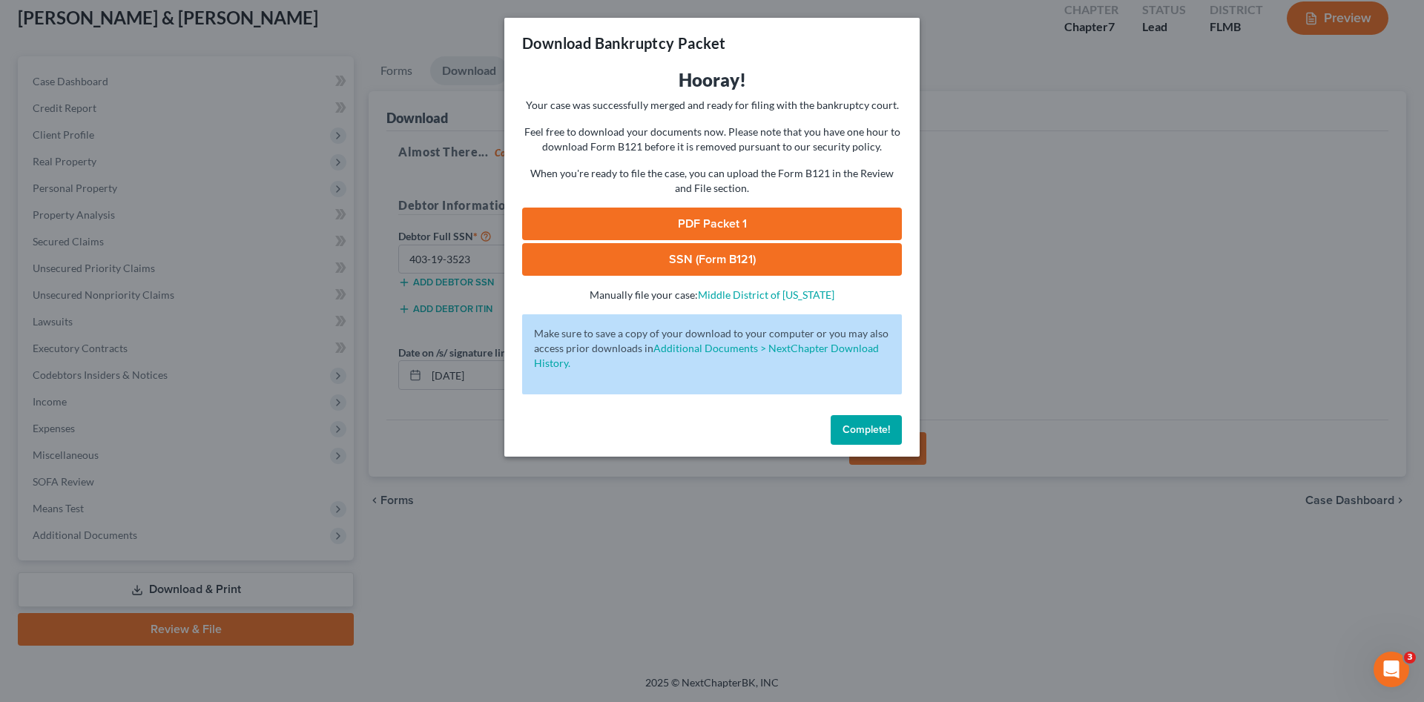
click at [644, 225] on link "PDF Packet 1" at bounding box center [712, 224] width 380 height 33
click at [809, 248] on link "SSN (Form B121)" at bounding box center [712, 259] width 380 height 33
click at [843, 420] on button "Complete!" at bounding box center [865, 430] width 71 height 30
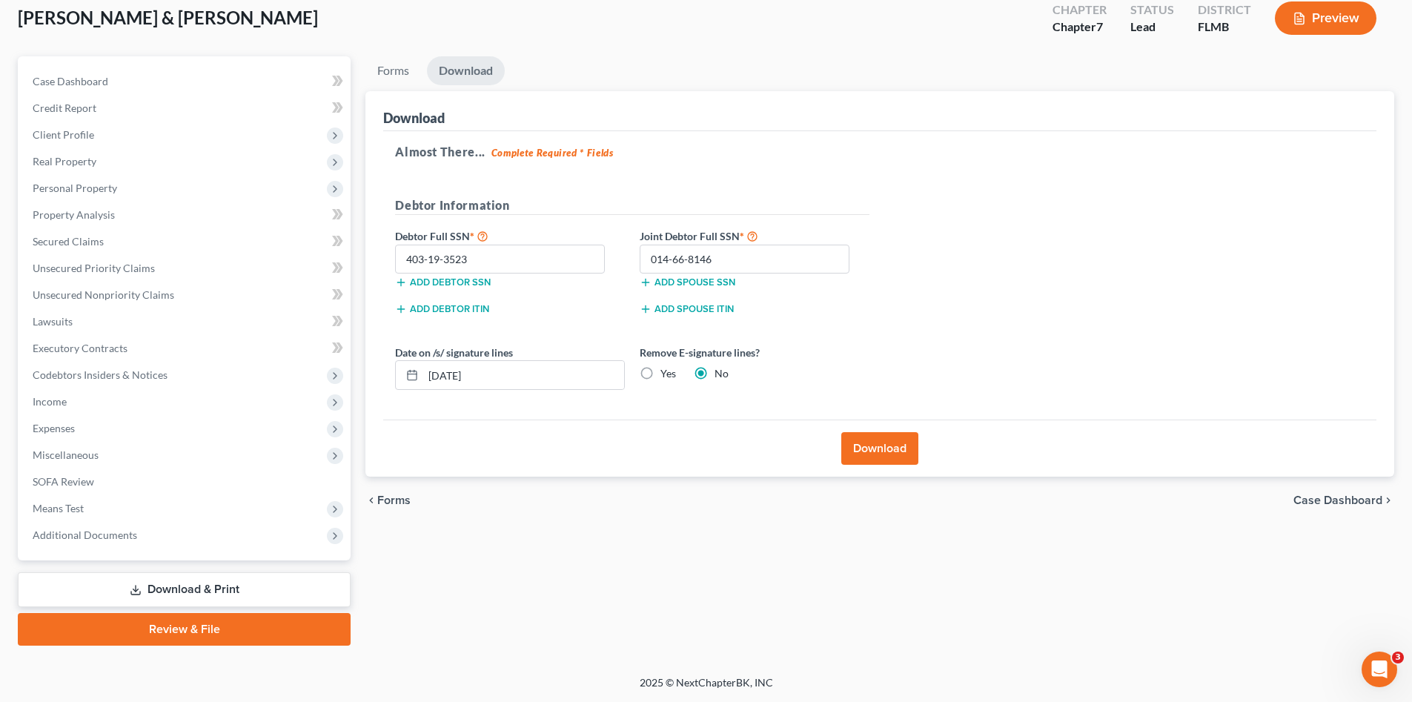
click at [421, 576] on div "Forms Download Forms Forms to Download Select which forms you would like to dow…" at bounding box center [880, 350] width 1044 height 589
click at [70, 130] on span "Client Profile" at bounding box center [64, 134] width 62 height 13
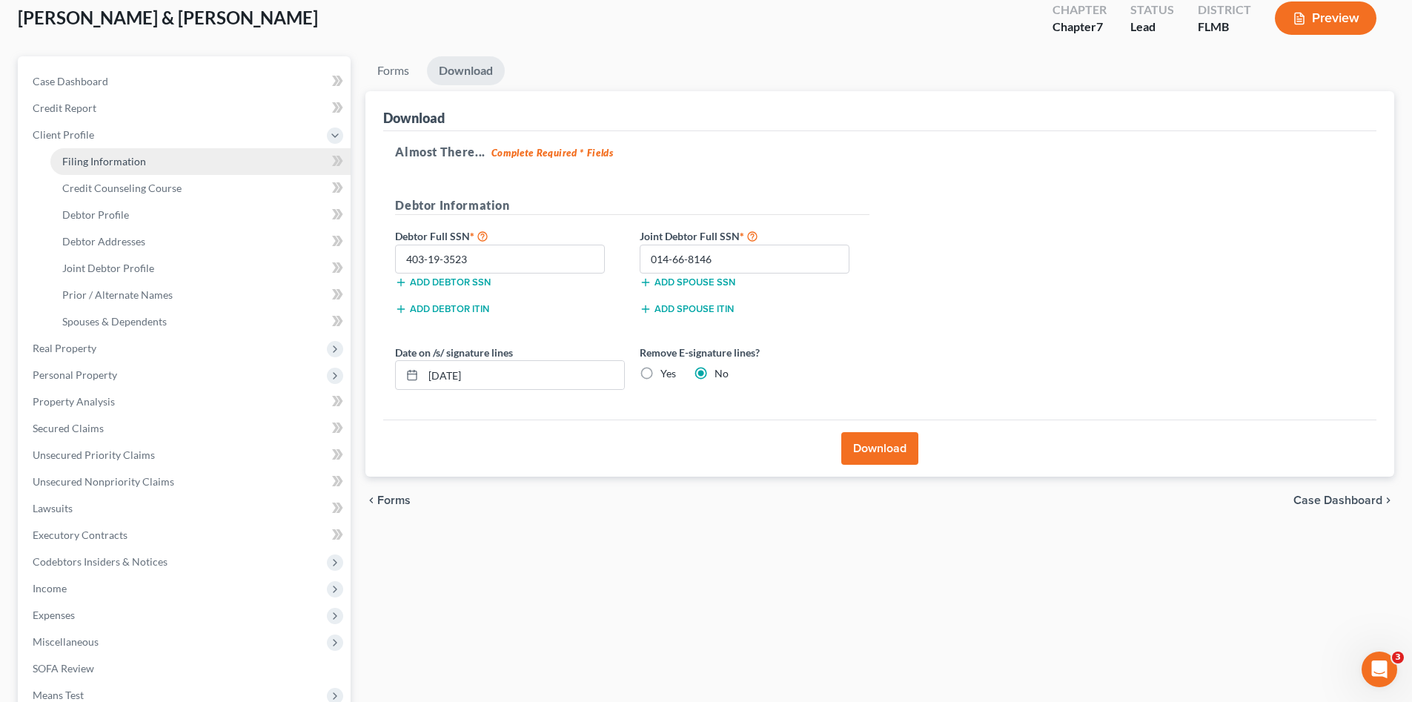
click at [85, 160] on span "Filing Information" at bounding box center [104, 161] width 84 height 13
select select "1"
select select "0"
select select "9"
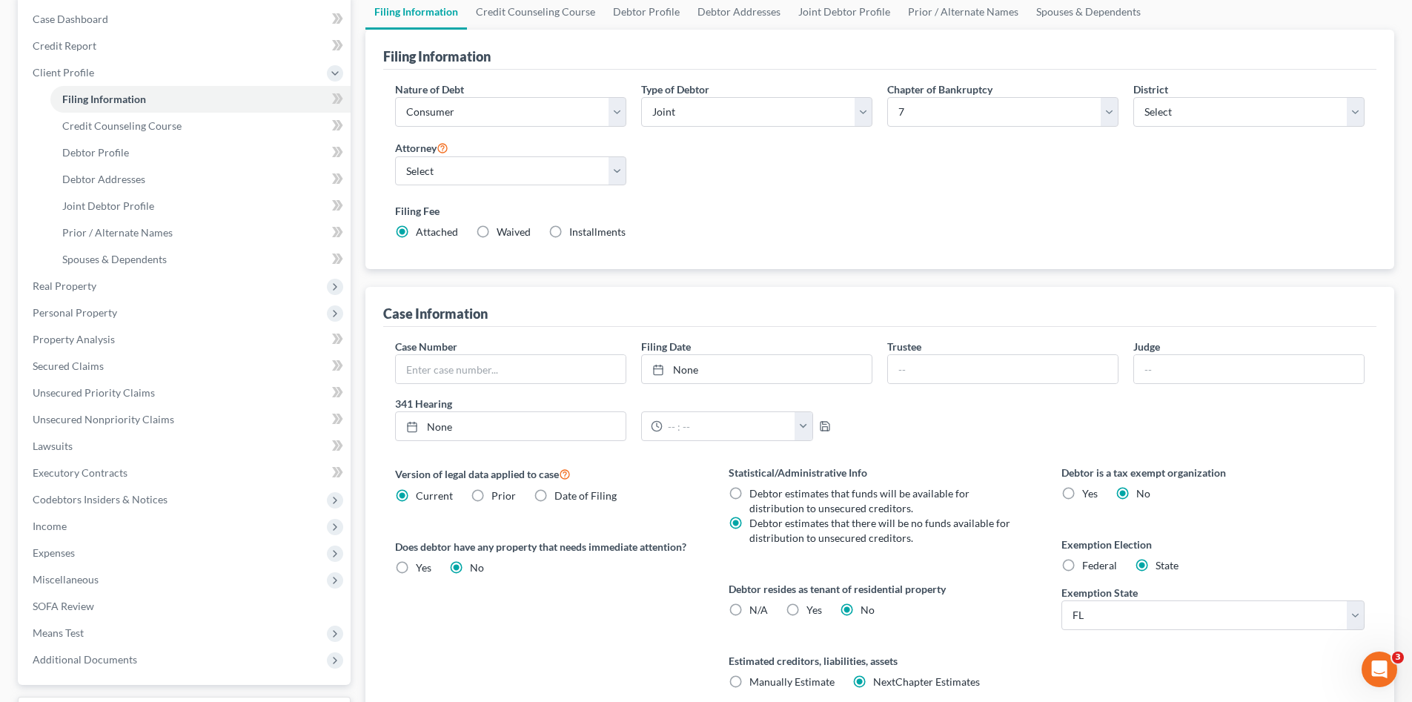
scroll to position [272, 0]
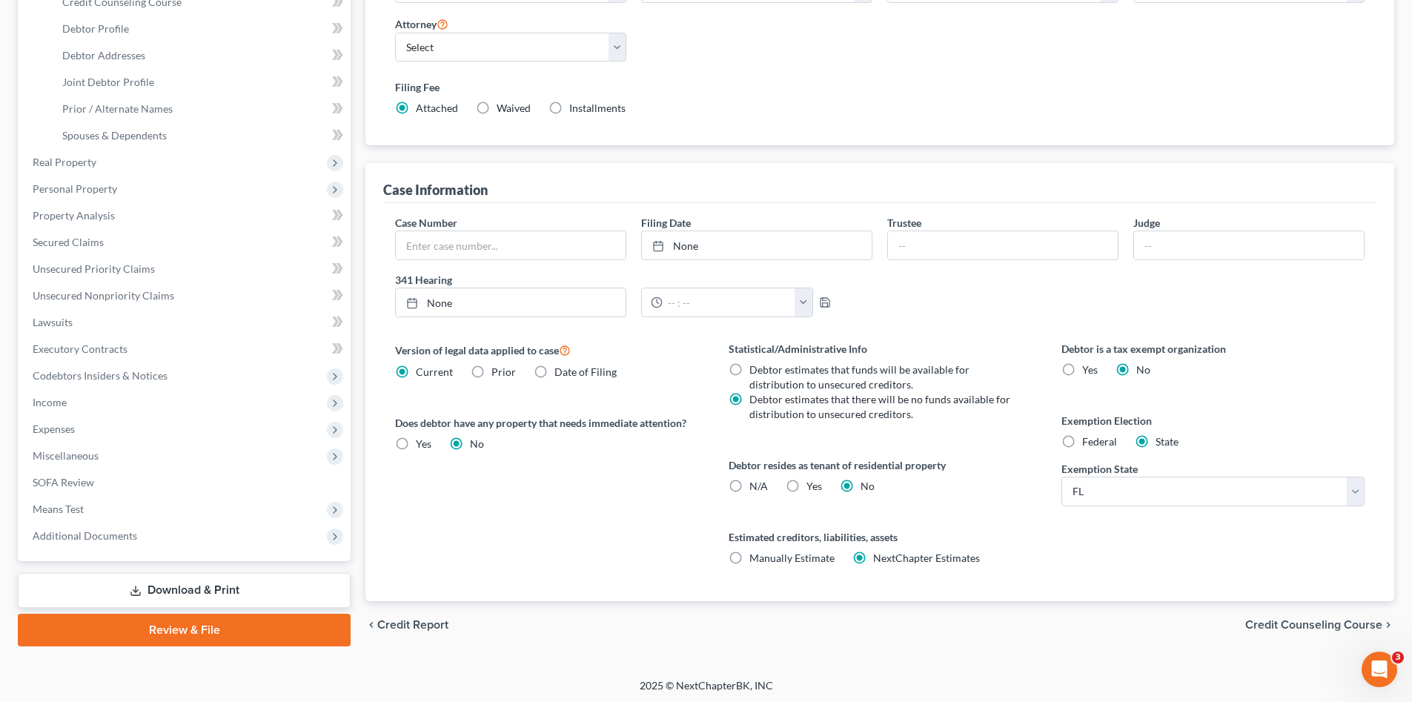
click at [176, 623] on link "Review & File" at bounding box center [184, 630] width 333 height 33
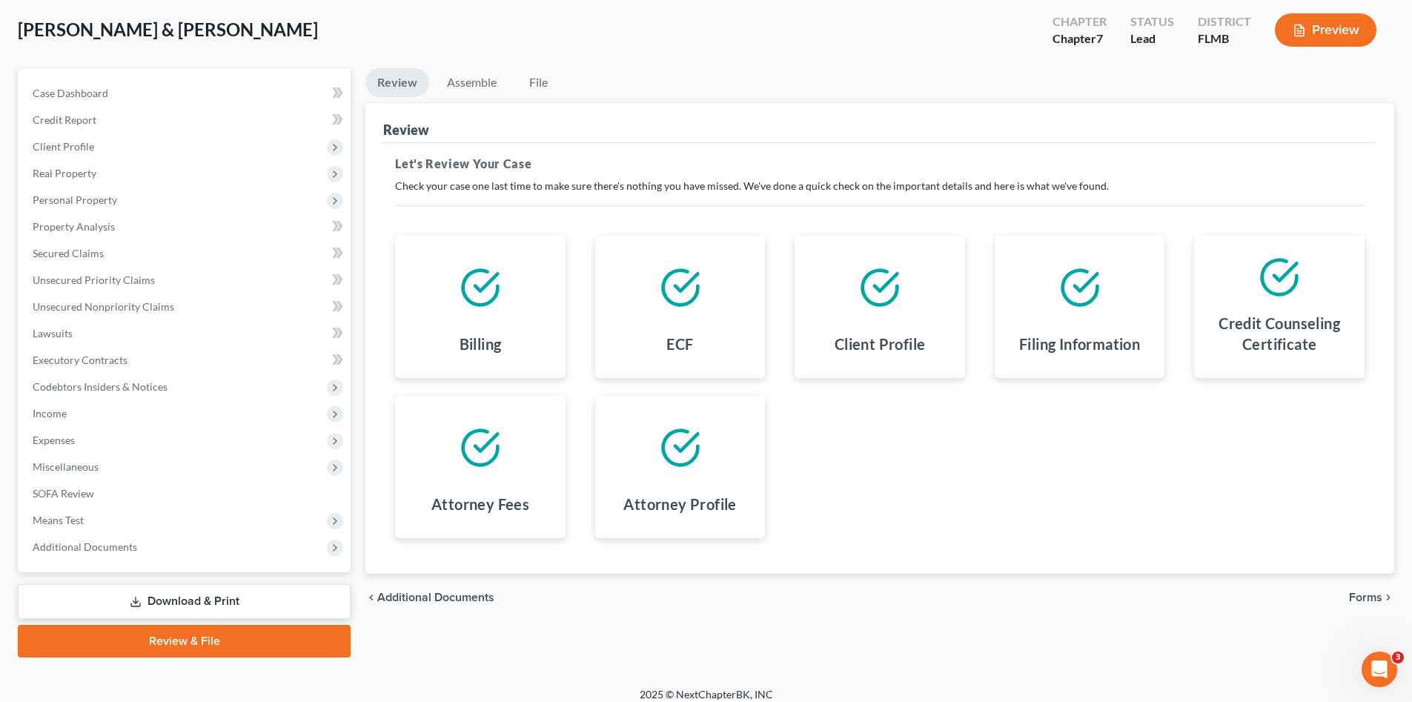
scroll to position [86, 0]
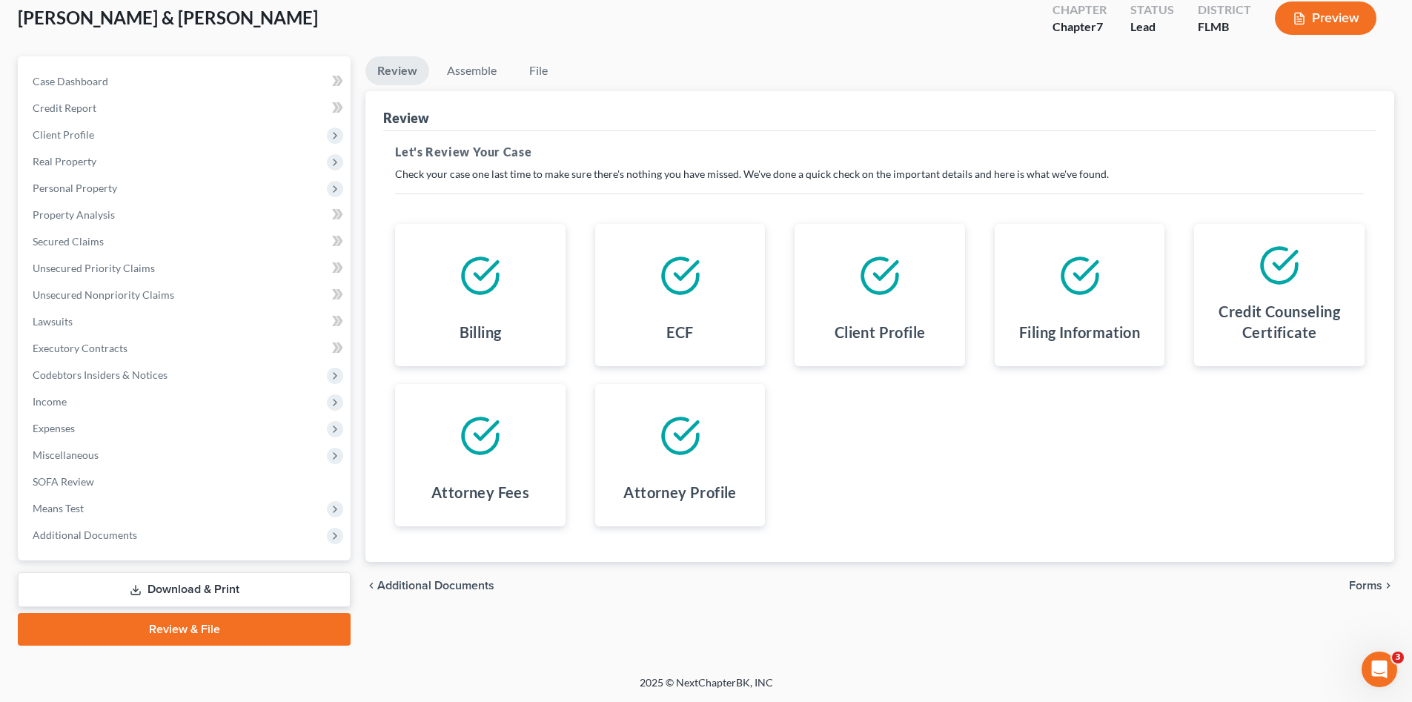
click at [1361, 586] on span "Forms" at bounding box center [1365, 586] width 33 height 12
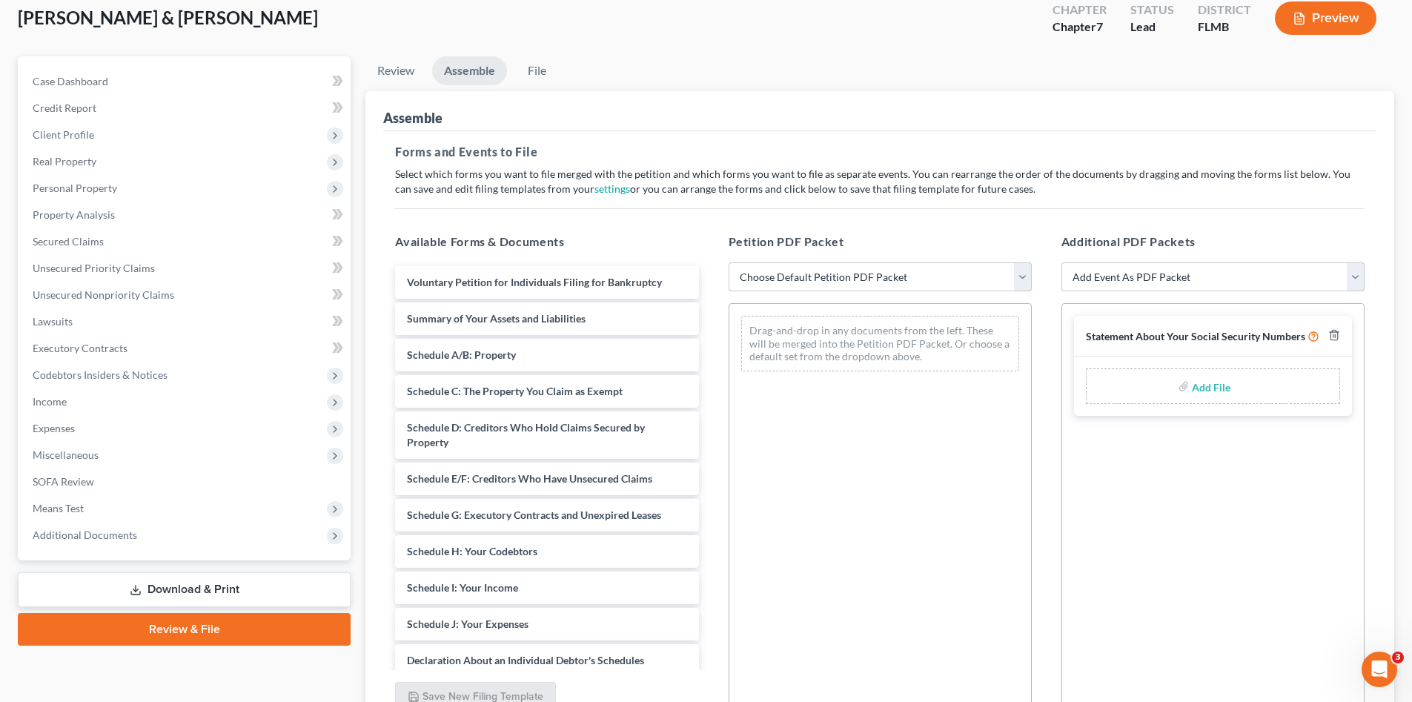
click at [764, 271] on select "Choose Default Petition PDF Packet Complete Bankruptcy Petition (all forms and …" at bounding box center [880, 277] width 303 height 30
select select "0"
click at [729, 262] on select "Choose Default Petition PDF Packet Complete Bankruptcy Petition (all forms and …" at bounding box center [880, 277] width 303 height 30
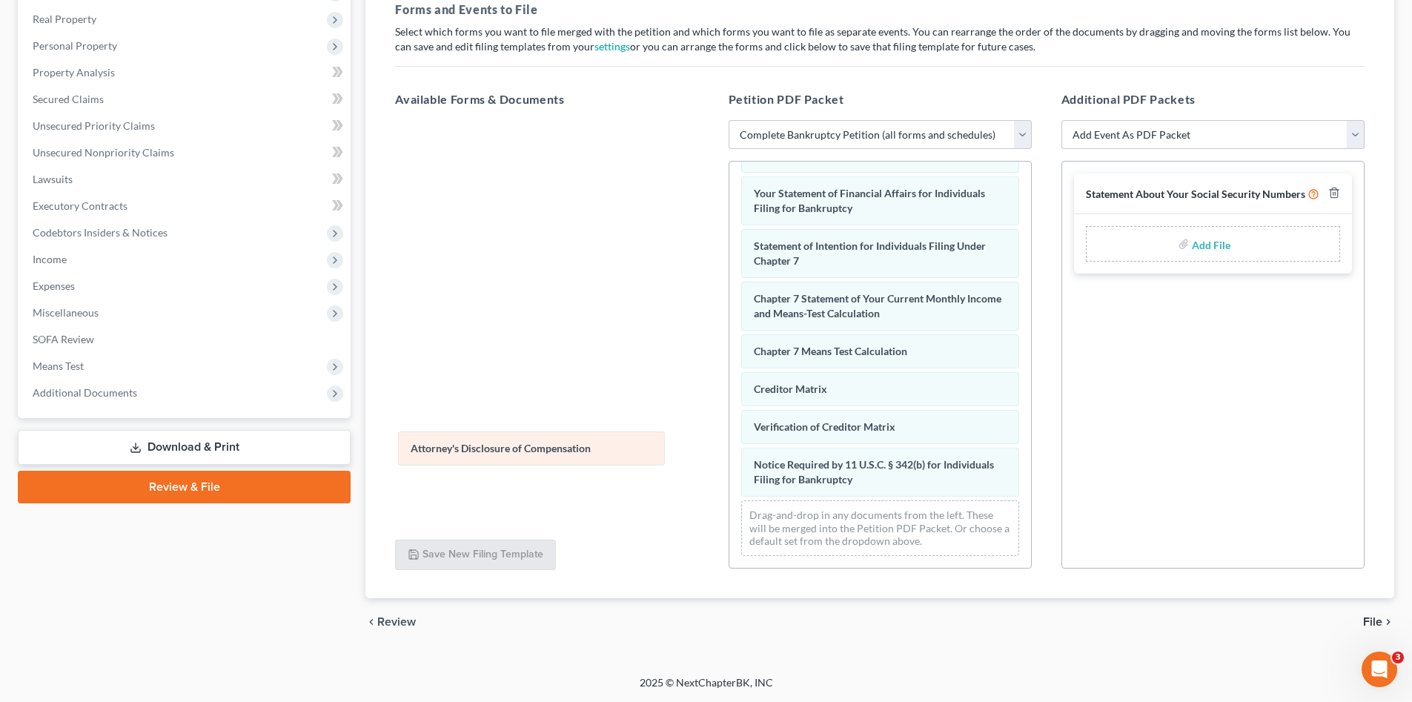
scroll to position [472, 0]
drag, startPoint x: 864, startPoint y: 472, endPoint x: 520, endPoint y: 440, distance: 345.4
click at [730, 440] on div "Attorney's Disclosure of Compensation Voluntary Petition for Individuals Filing…" at bounding box center [881, 136] width 302 height 864
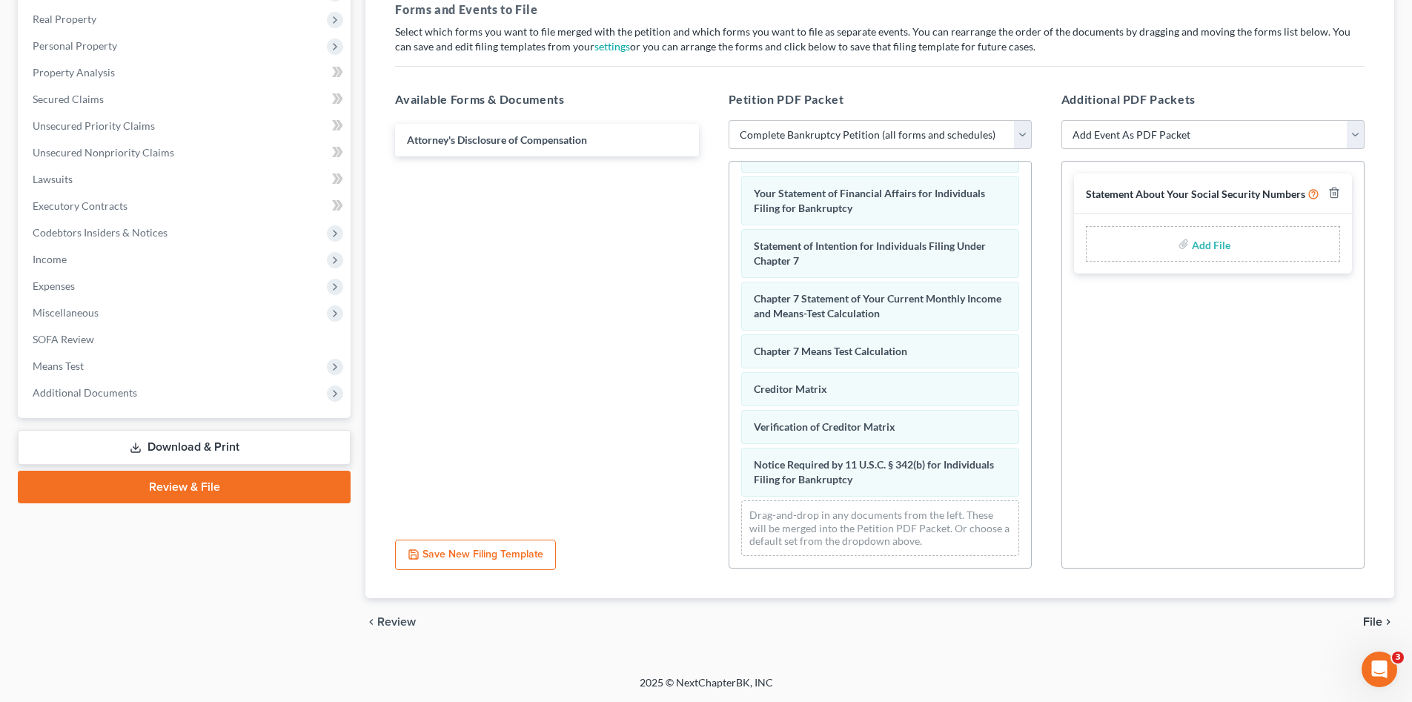
click at [1384, 618] on icon "chevron_right" at bounding box center [1389, 622] width 12 height 12
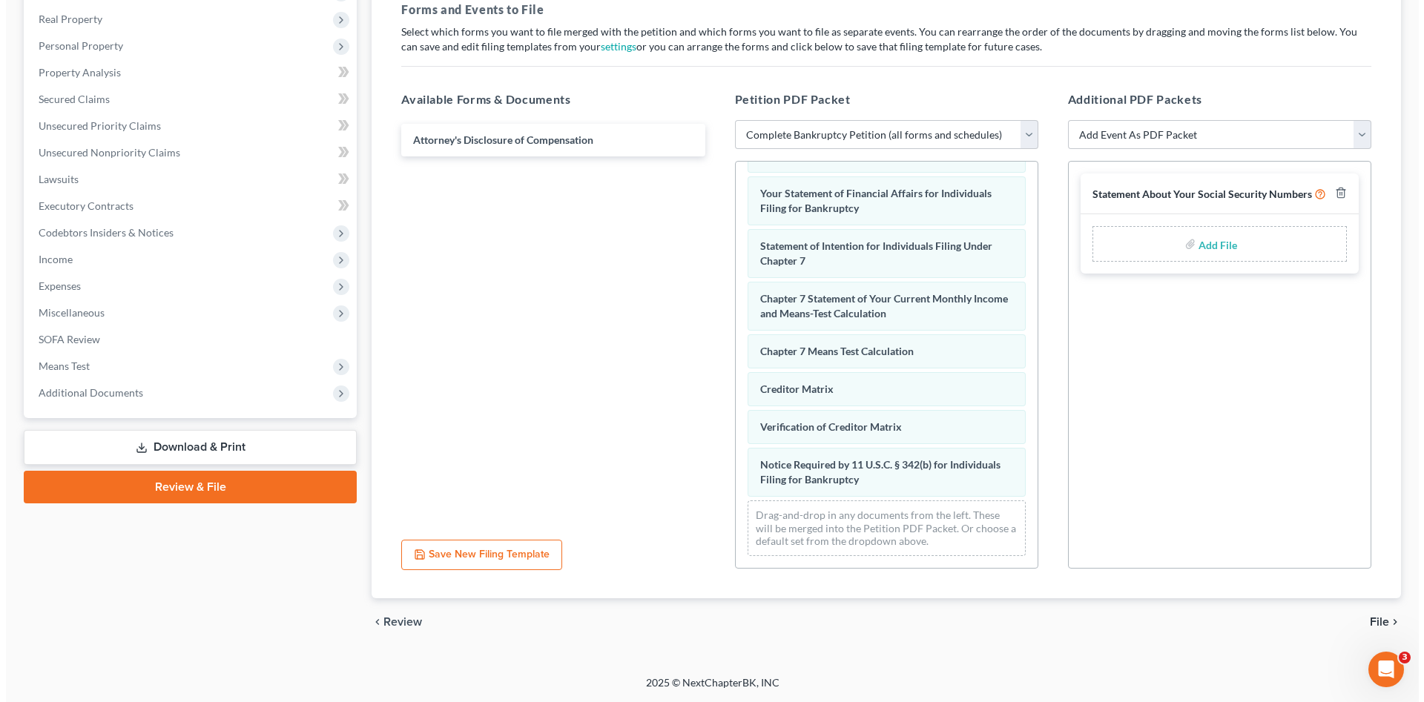
scroll to position [86, 0]
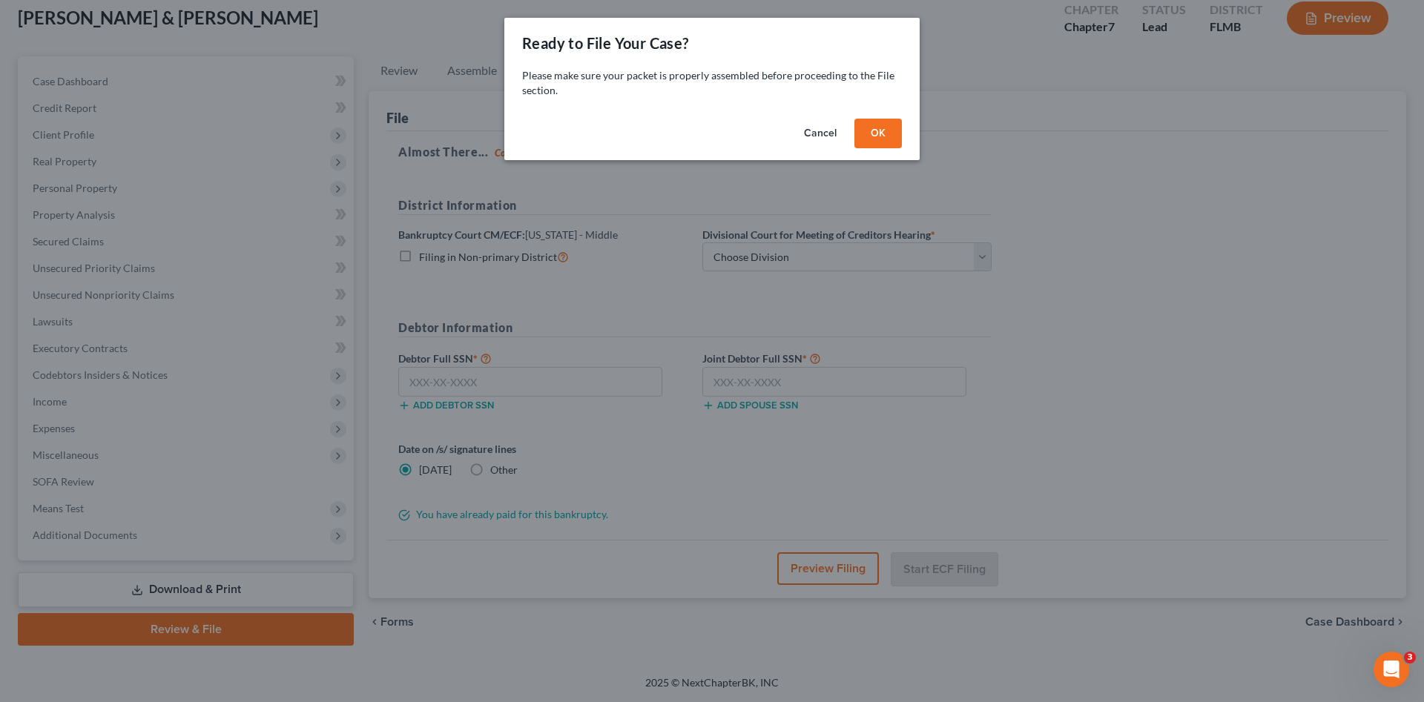
click at [885, 136] on button "OK" at bounding box center [877, 134] width 47 height 30
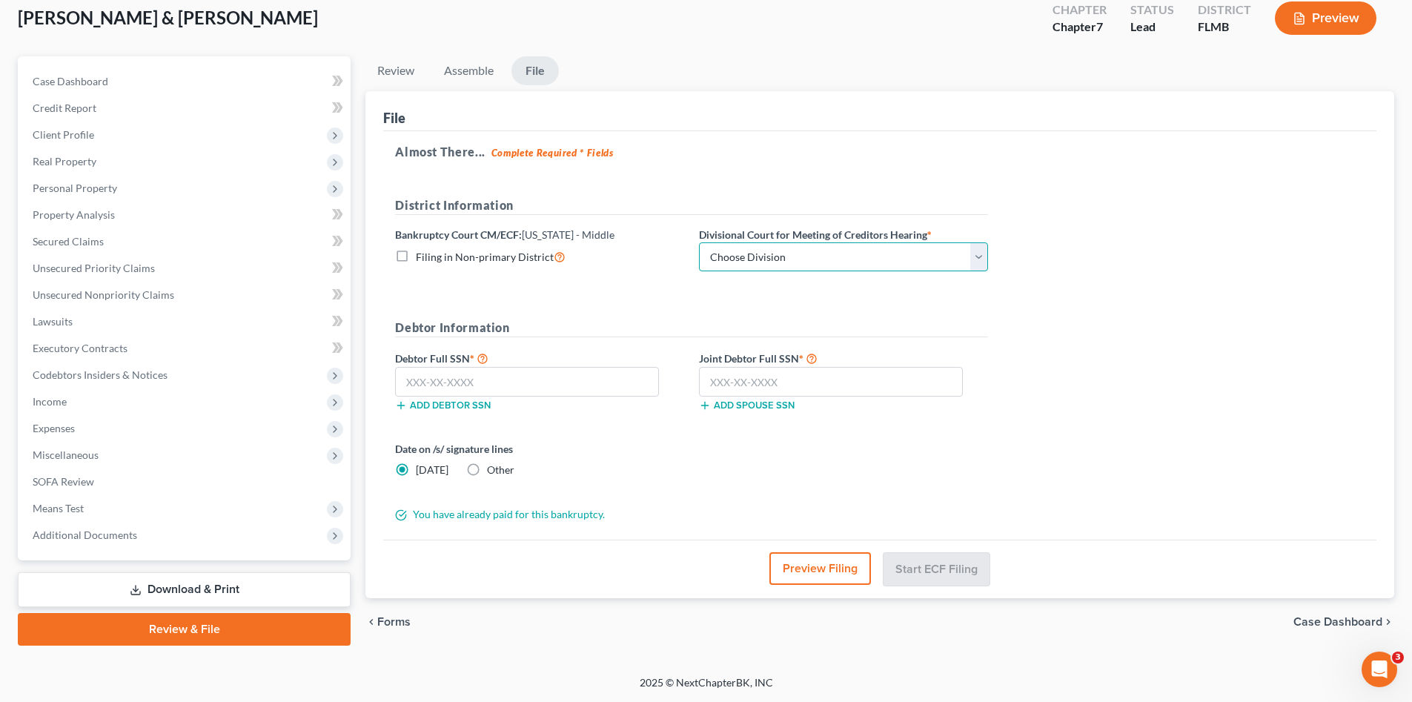
click at [867, 251] on select "Choose Division Fort Myers Jacksonville Orlando Tampa" at bounding box center [843, 257] width 289 height 30
select select "3"
click at [699, 242] on select "Choose Division Fort Myers Jacksonville Orlando Tampa" at bounding box center [843, 257] width 289 height 30
click at [842, 379] on input "text" at bounding box center [831, 382] width 264 height 30
click at [767, 381] on input "text" at bounding box center [831, 382] width 264 height 30
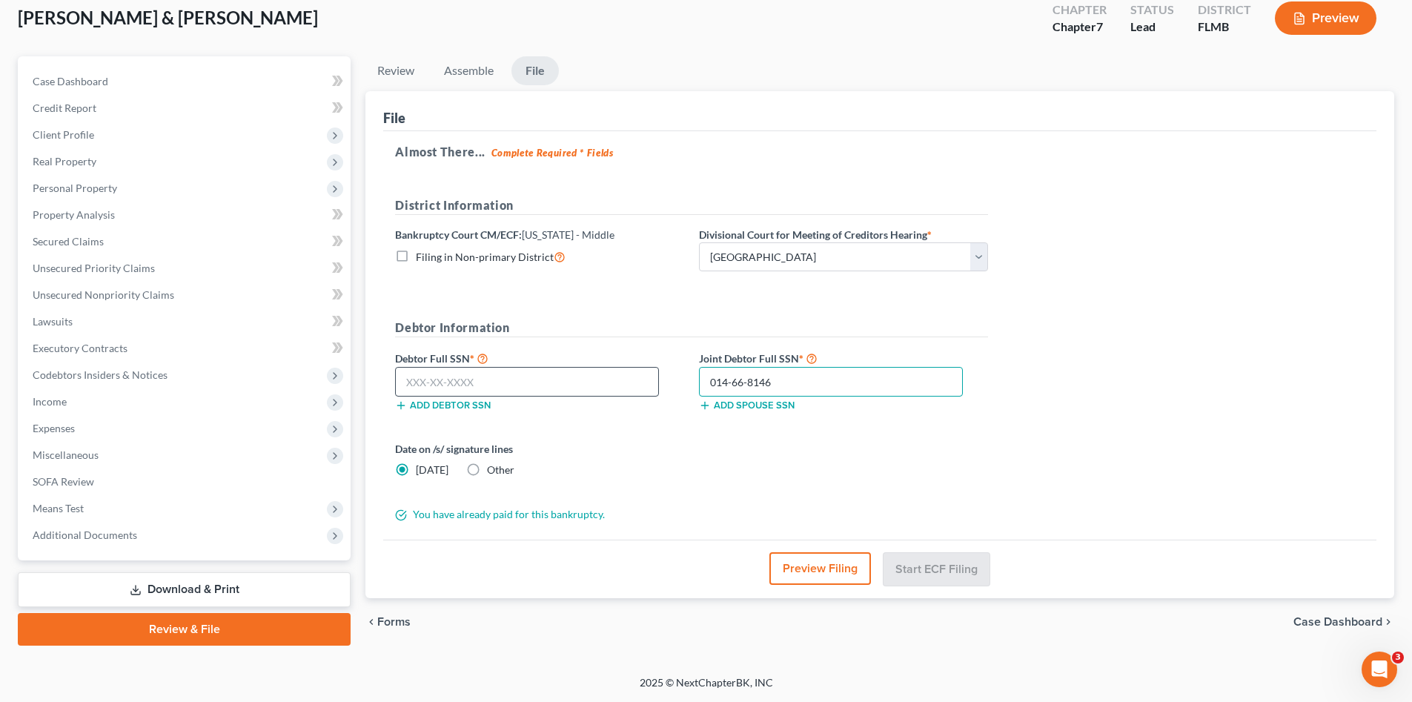
type input "014-66-8146"
drag, startPoint x: 434, startPoint y: 374, endPoint x: 45, endPoint y: 322, distance: 392.0
click at [432, 374] on input "text" at bounding box center [527, 382] width 264 height 30
click at [460, 380] on input "text" at bounding box center [527, 382] width 264 height 30
type input "403-19-3523"
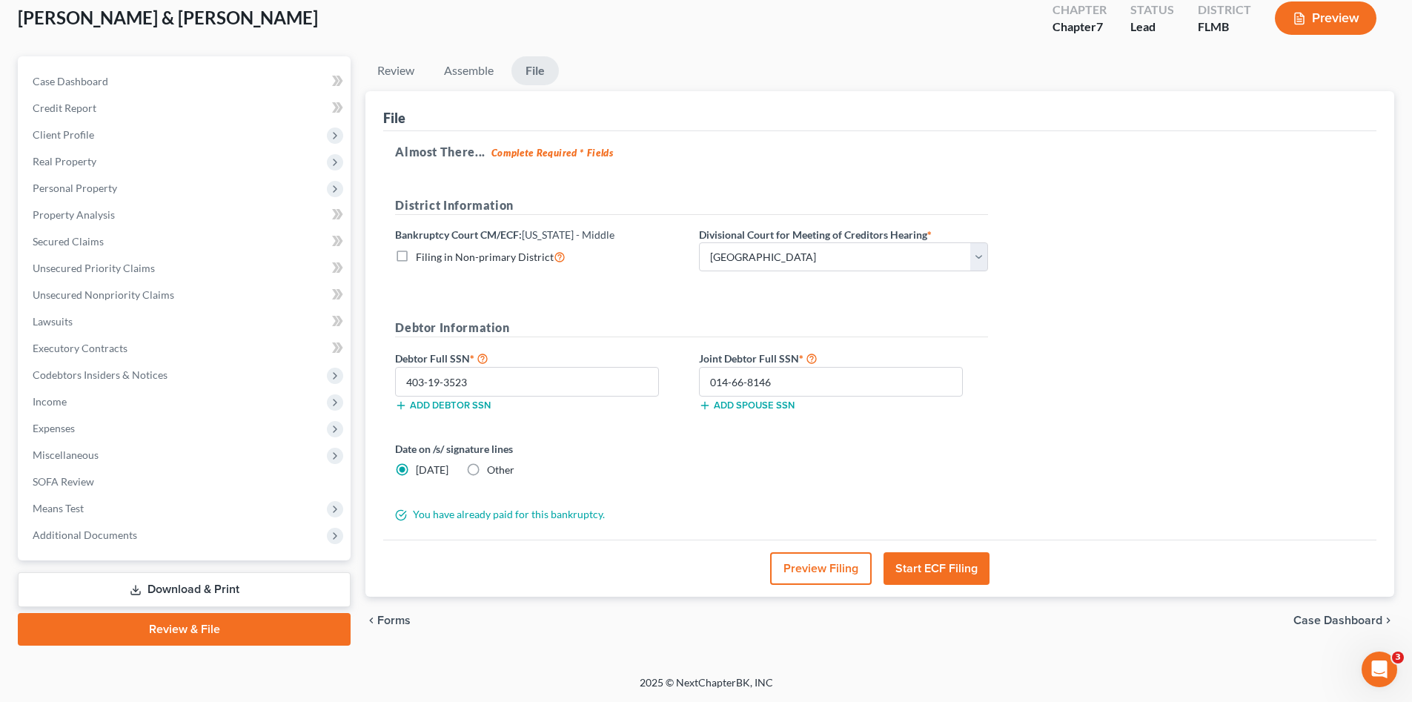
click at [933, 571] on button "Start ECF Filing" at bounding box center [937, 568] width 106 height 33
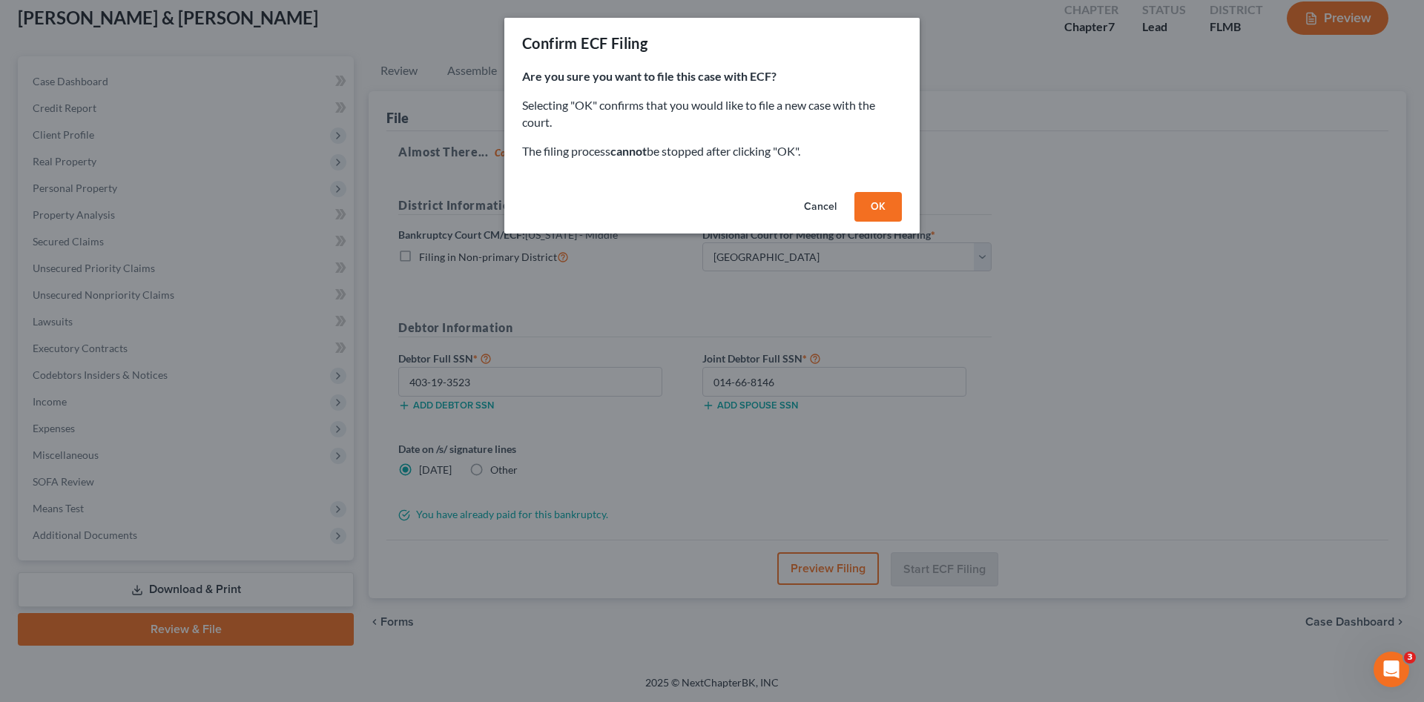
click at [894, 211] on button "OK" at bounding box center [877, 207] width 47 height 30
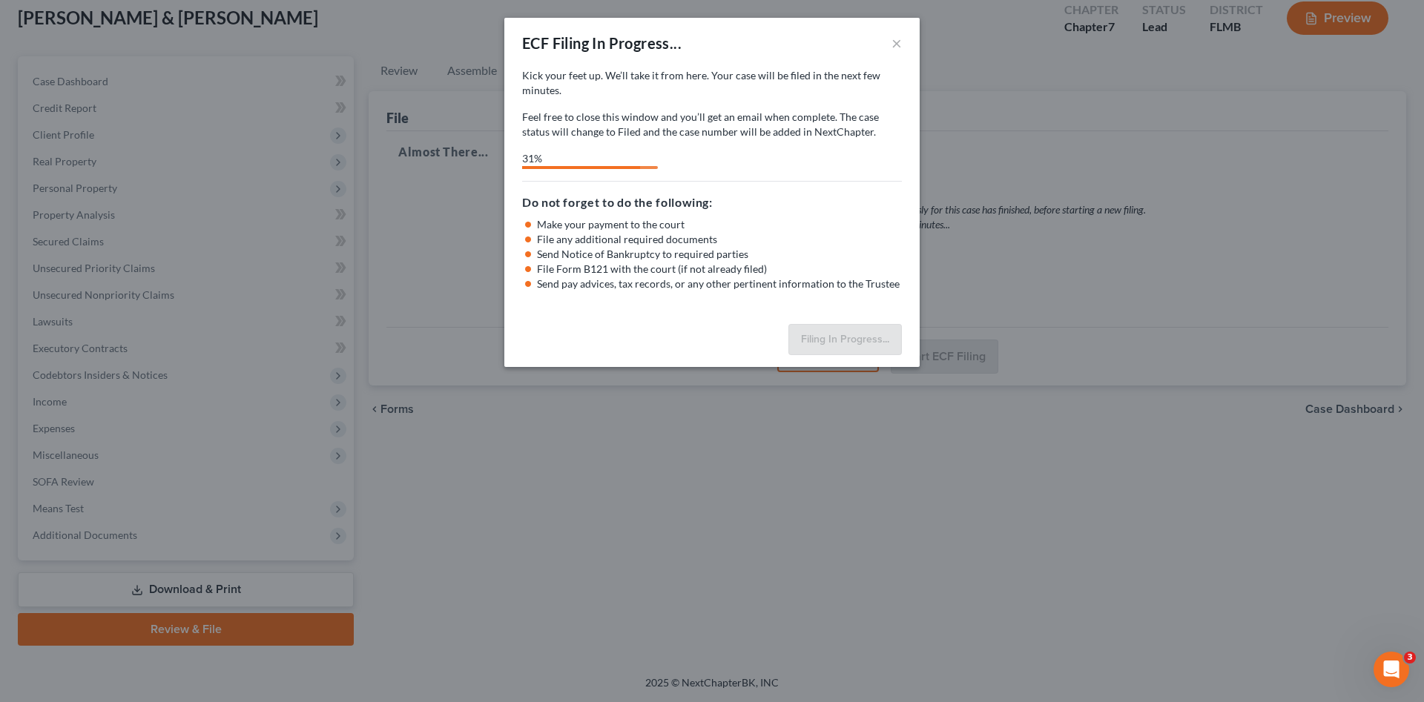
select select "3"
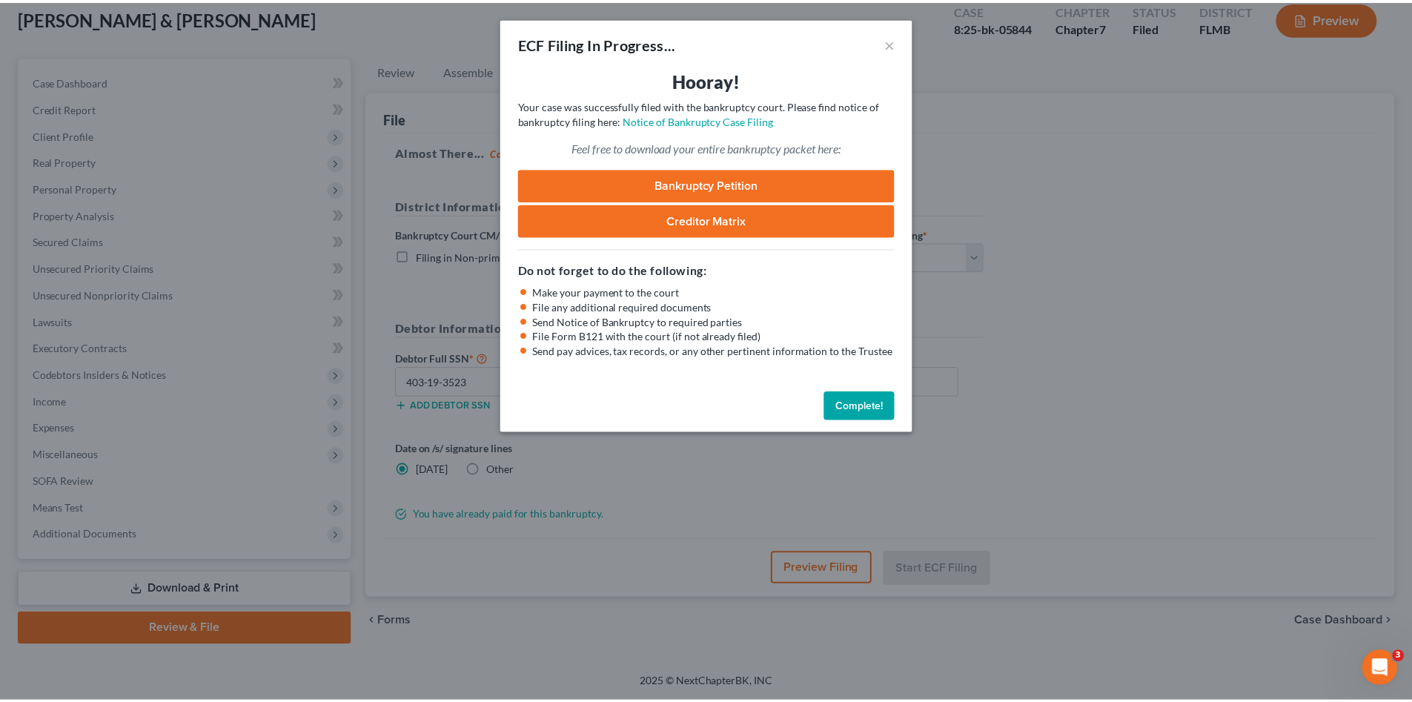
scroll to position [64, 0]
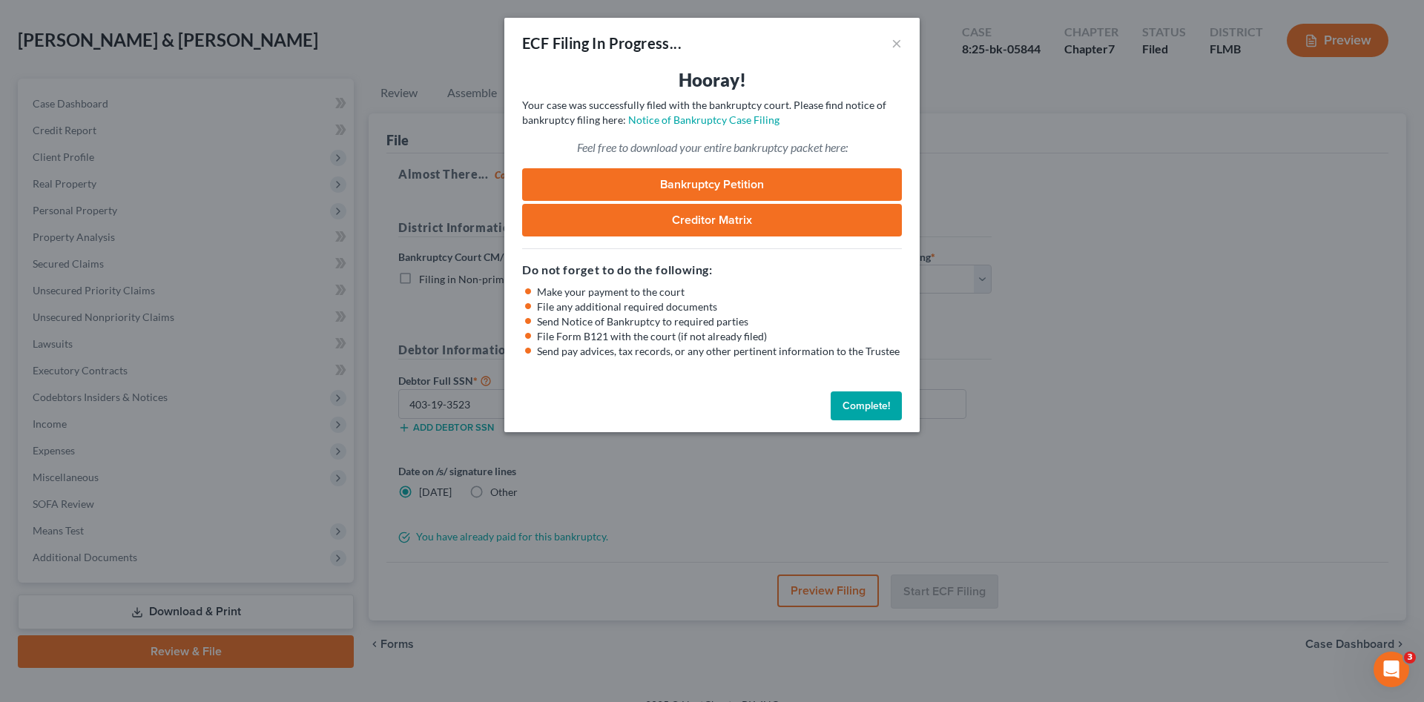
click at [803, 179] on link "Bankruptcy Petition" at bounding box center [712, 184] width 380 height 33
click at [874, 404] on button "Complete!" at bounding box center [865, 406] width 71 height 30
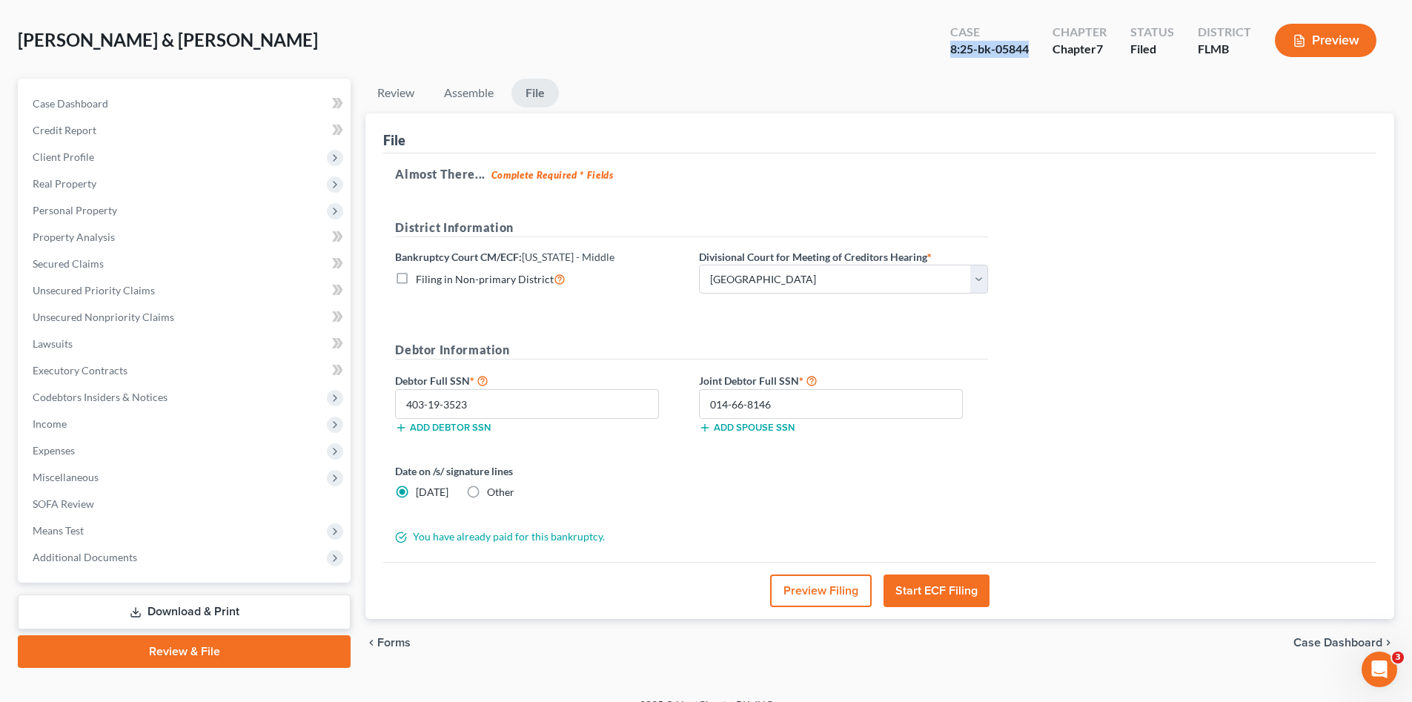
drag, startPoint x: 1040, startPoint y: 50, endPoint x: 932, endPoint y: 62, distance: 108.2
click at [932, 62] on div "Pierce, George & Kristi Upgraded Case 8:25-bk-05844 Chapter Chapter 7 Status Fi…" at bounding box center [706, 46] width 1377 height 65
copy div "8:25-bk-05844"
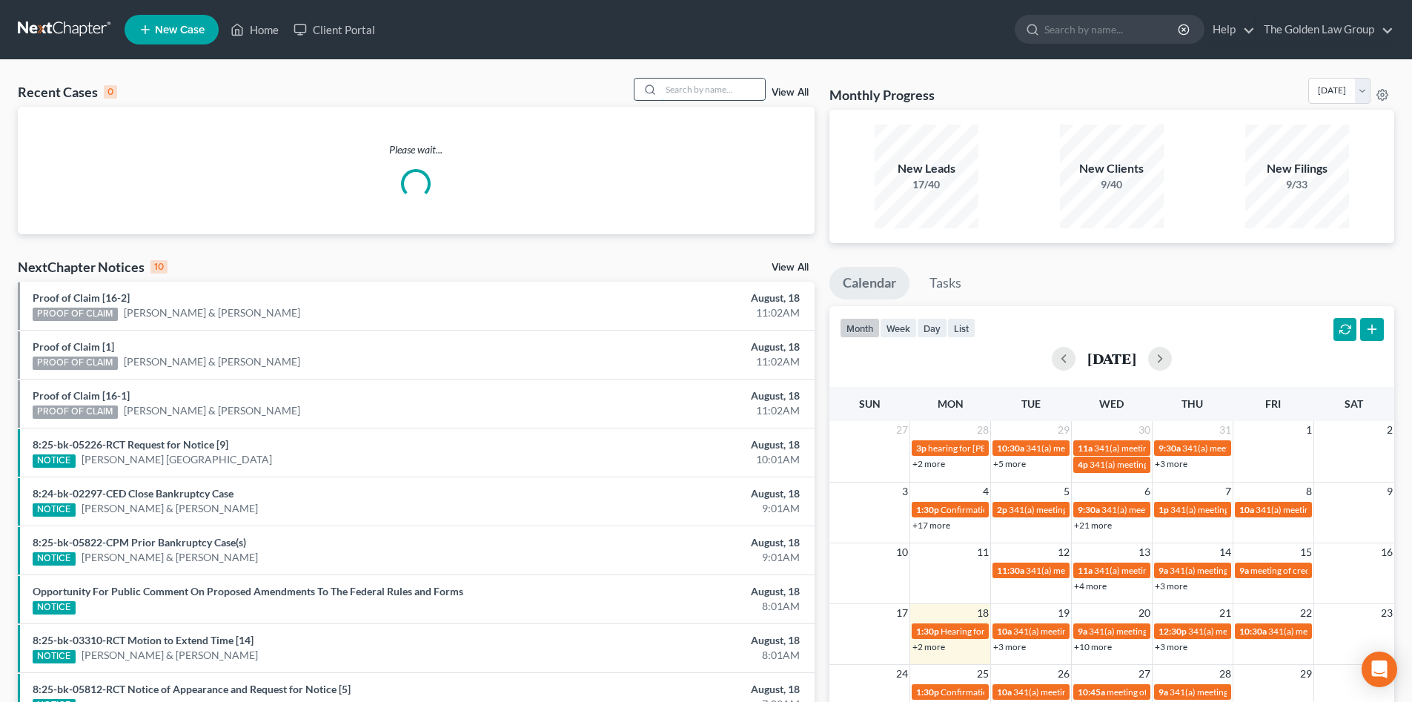
click at [672, 98] on input "search" at bounding box center [713, 90] width 104 height 22
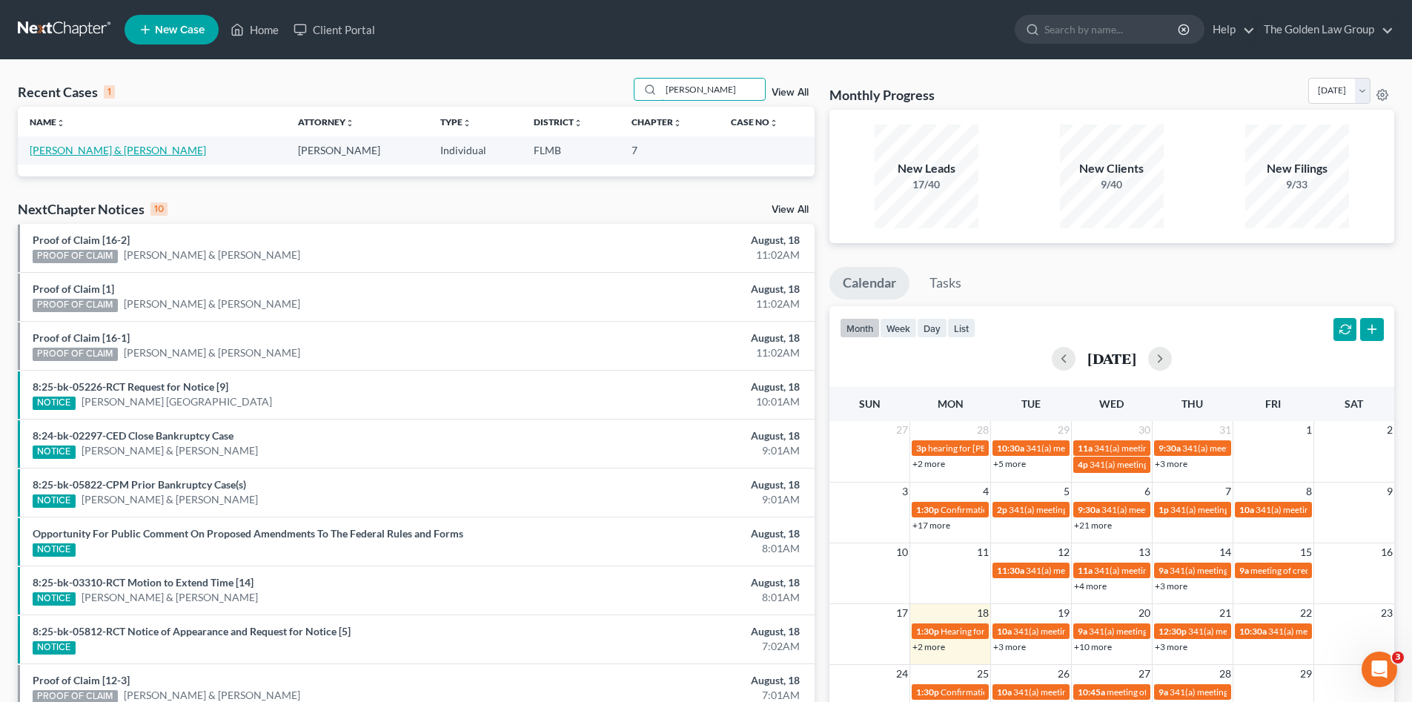
type input "malkowski"
click at [70, 145] on link "[PERSON_NAME] & [PERSON_NAME]" at bounding box center [118, 150] width 176 height 13
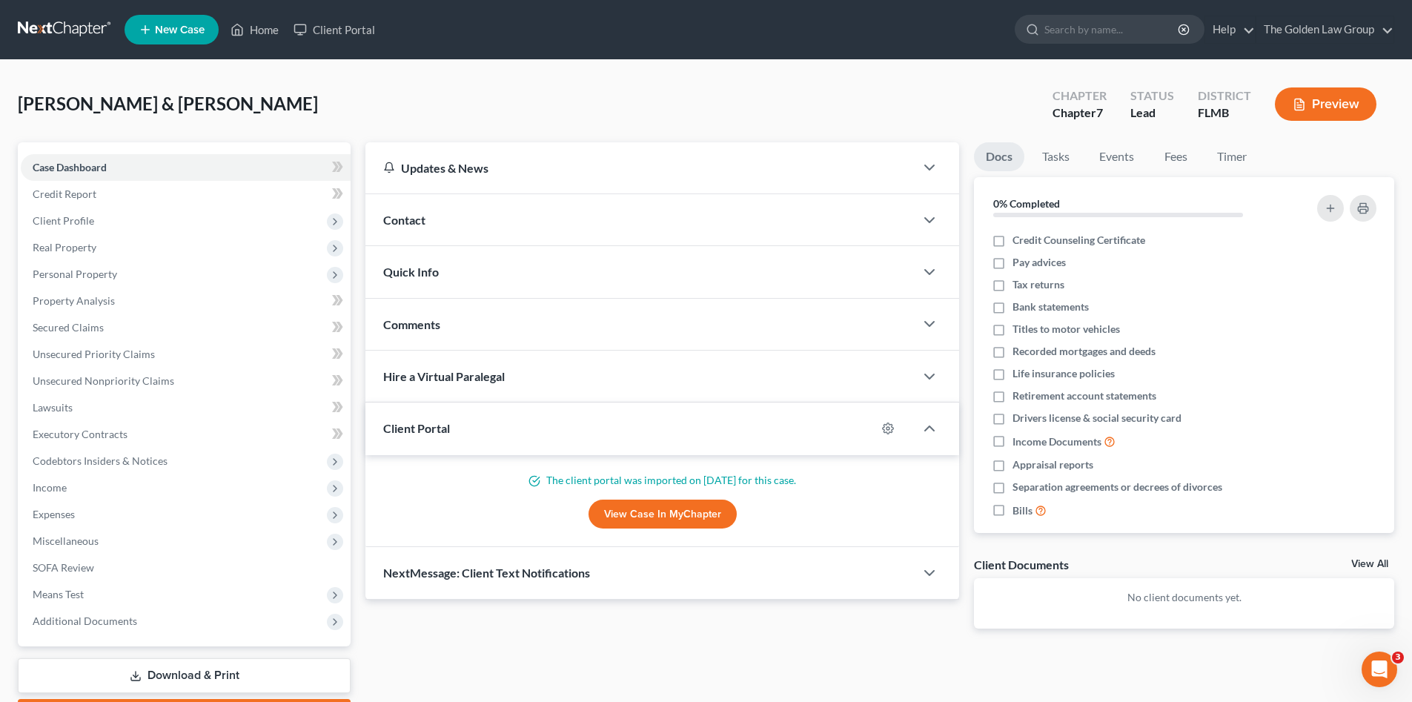
click at [317, 114] on div "Malkowski, John & Dawn Upgraded Chapter Chapter 7 Status Lead District FLMB Pre…" at bounding box center [706, 110] width 1377 height 65
click at [120, 189] on link "Credit Report" at bounding box center [186, 194] width 330 height 27
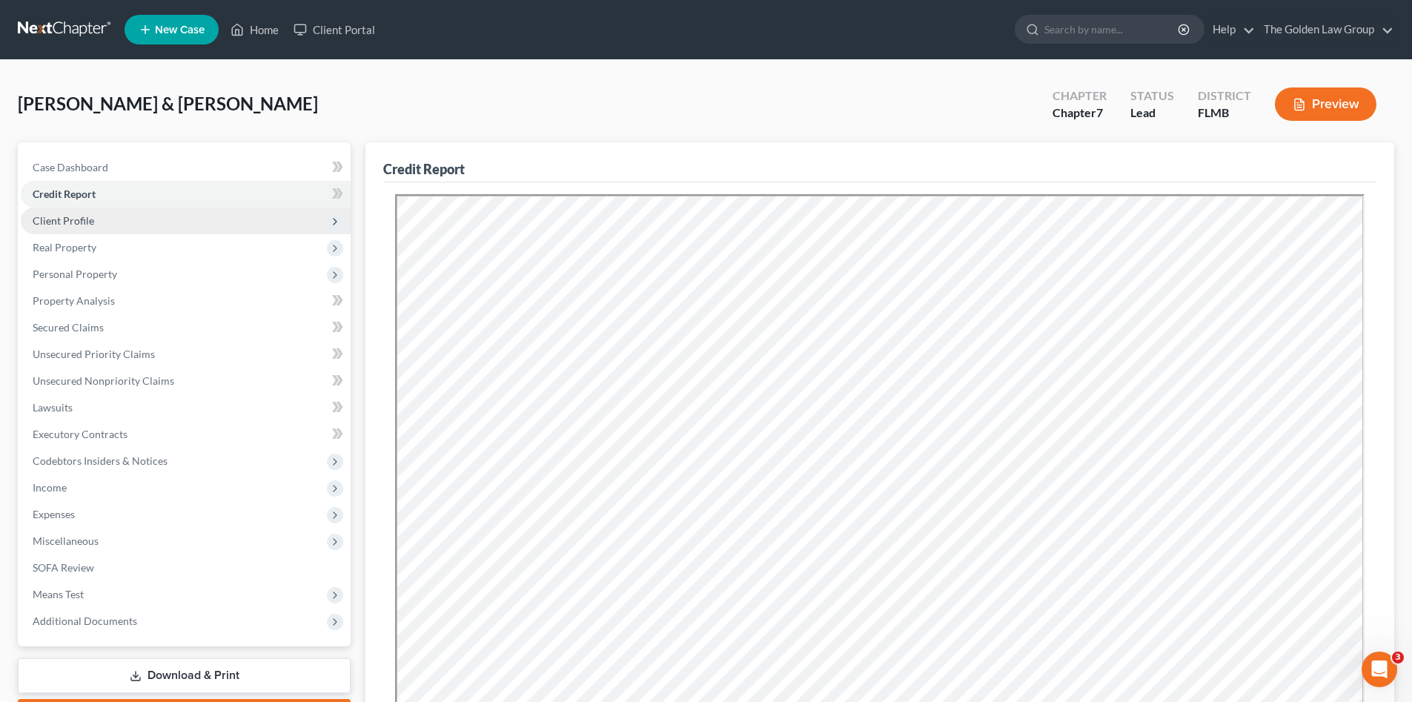
click at [118, 220] on span "Client Profile" at bounding box center [186, 221] width 330 height 27
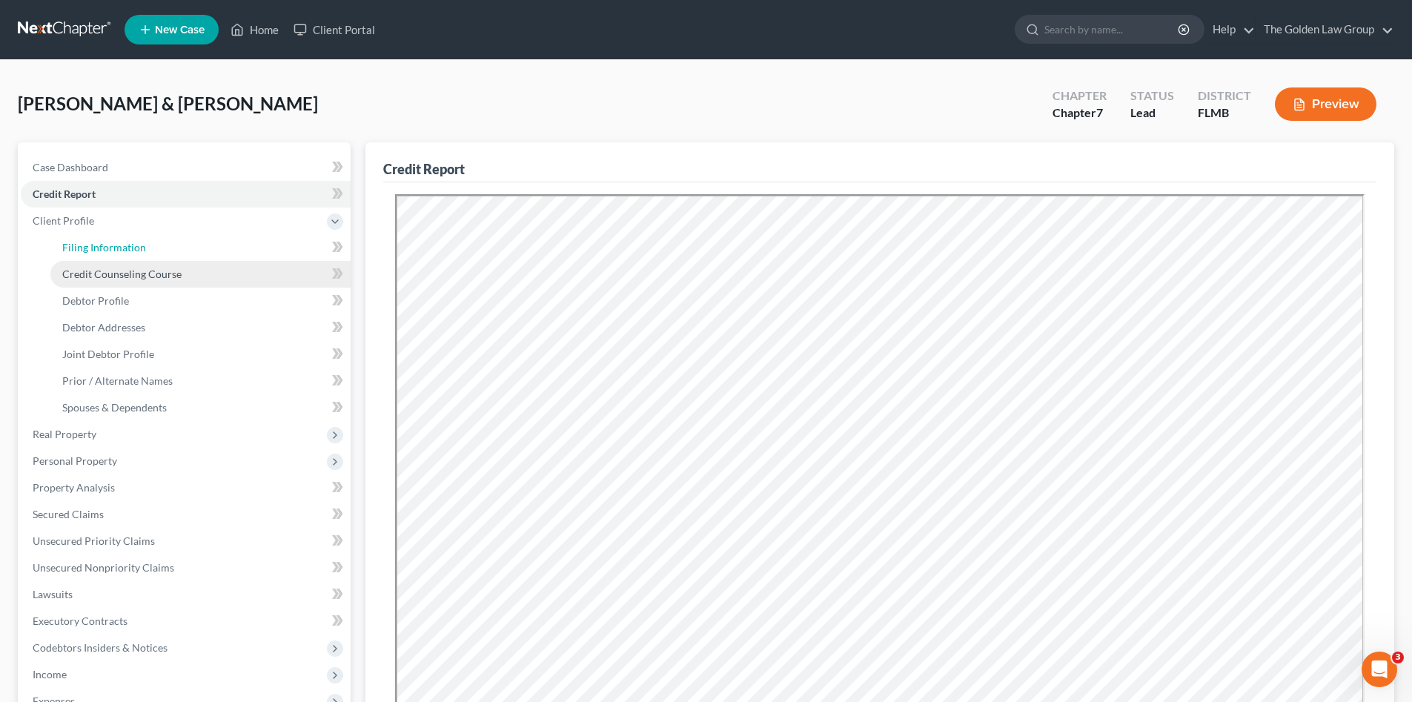
drag, startPoint x: 118, startPoint y: 245, endPoint x: 149, endPoint y: 260, distance: 34.5
click at [119, 245] on span "Filing Information" at bounding box center [104, 247] width 84 height 13
select select "1"
select select "0"
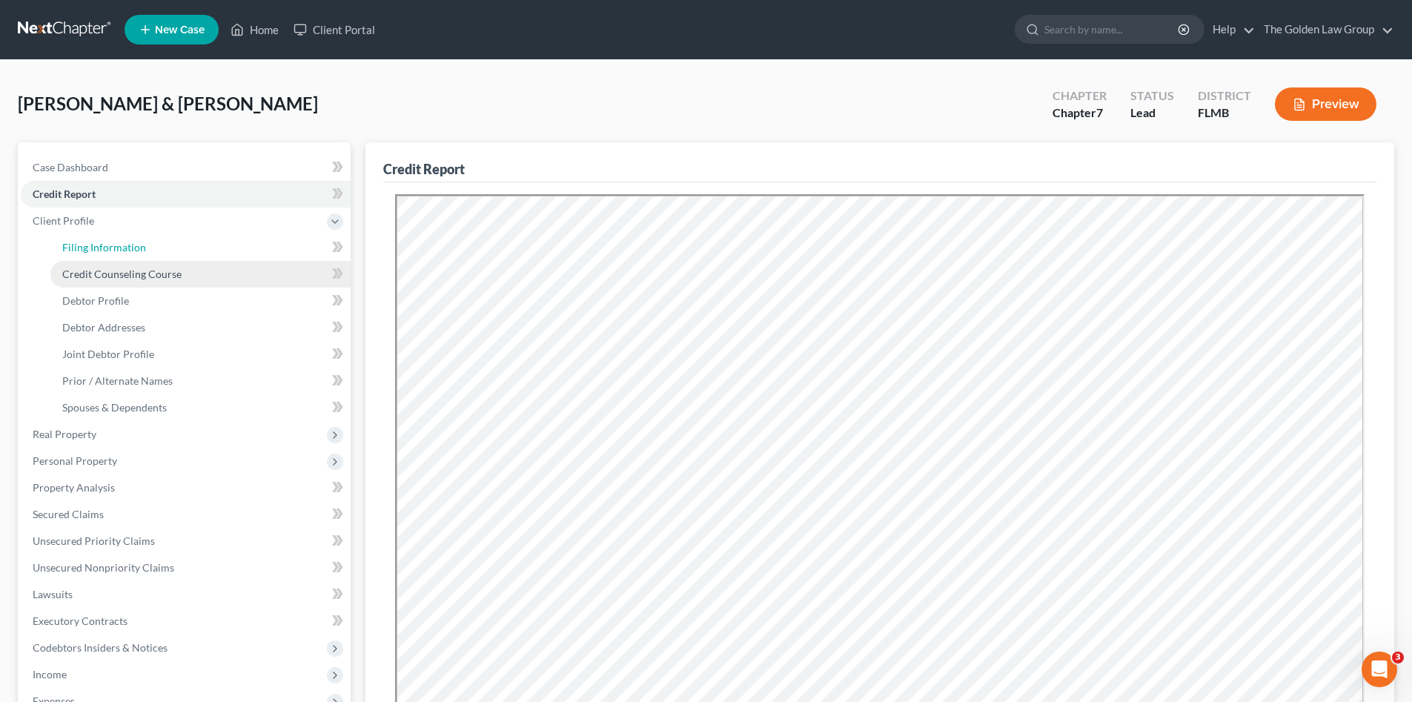
select select "9"
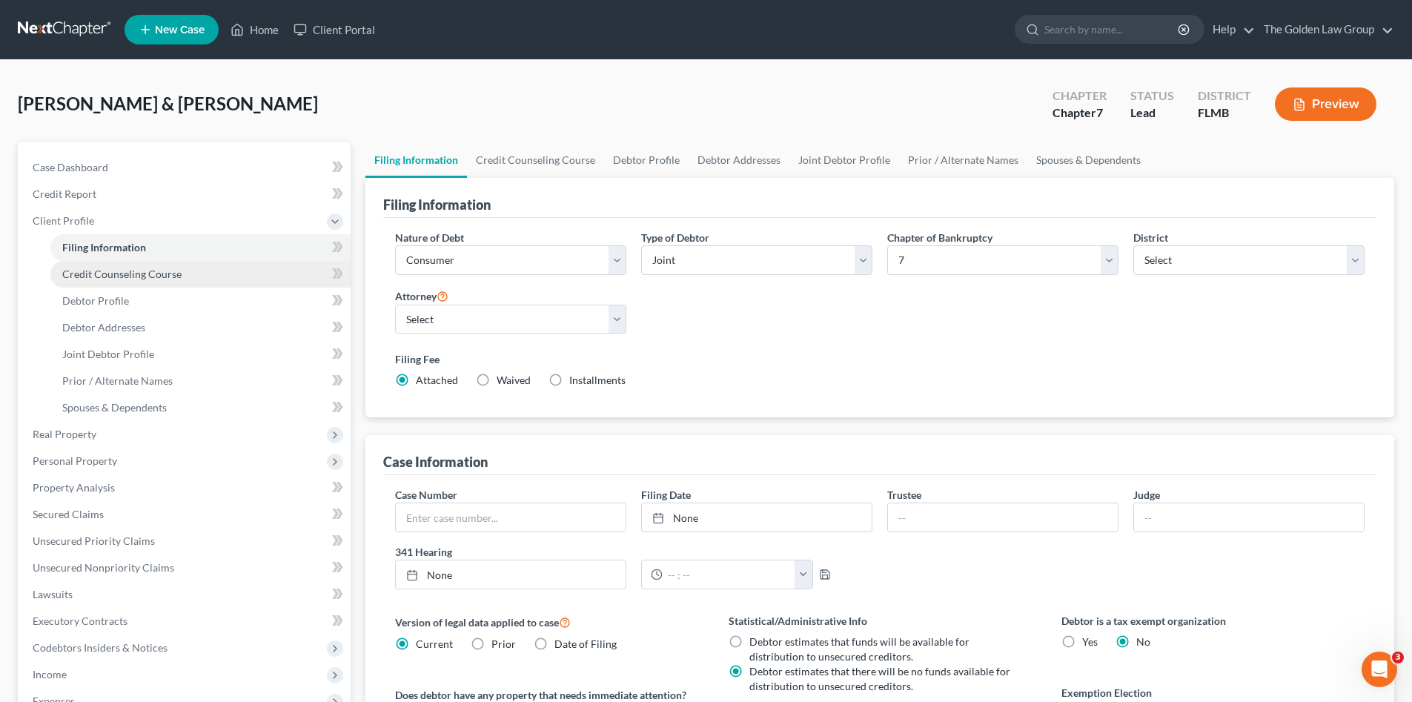
click at [156, 270] on span "Credit Counseling Course" at bounding box center [121, 274] width 119 height 13
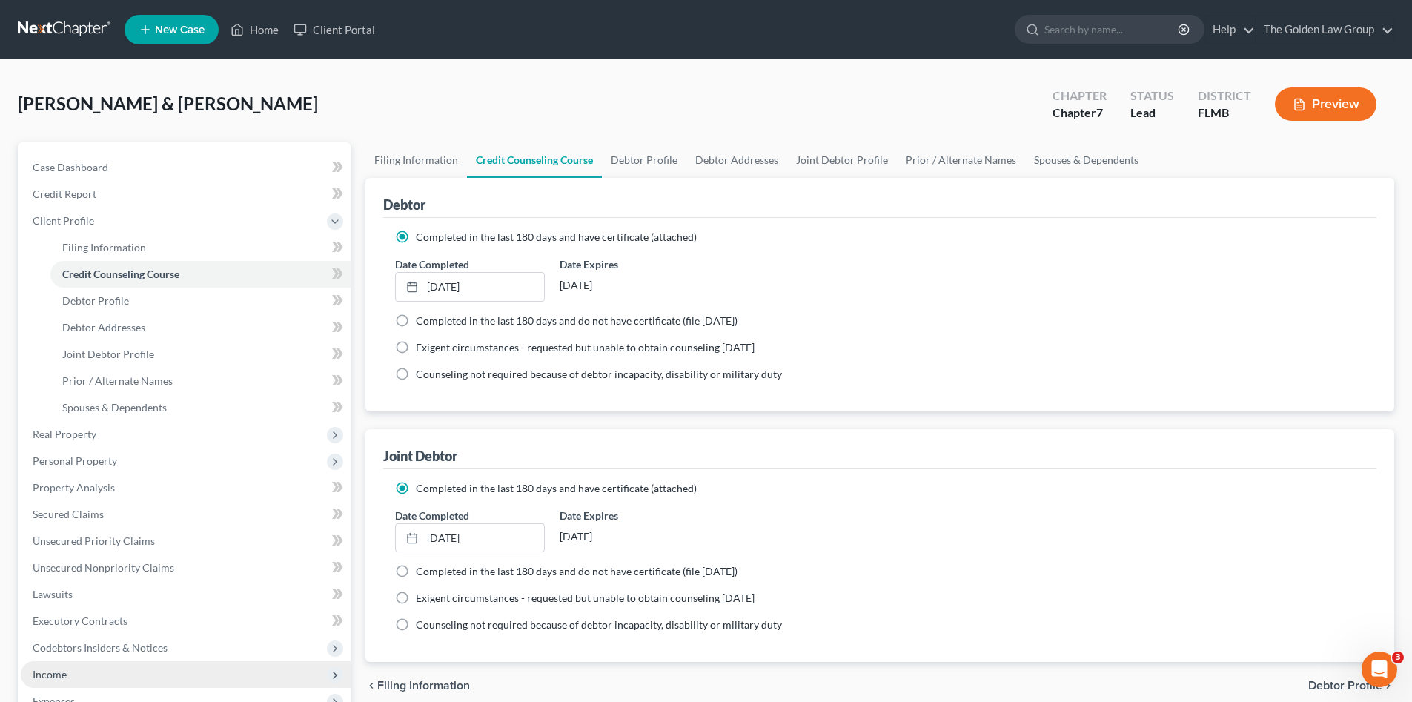
click at [110, 672] on span "Income" at bounding box center [186, 674] width 330 height 27
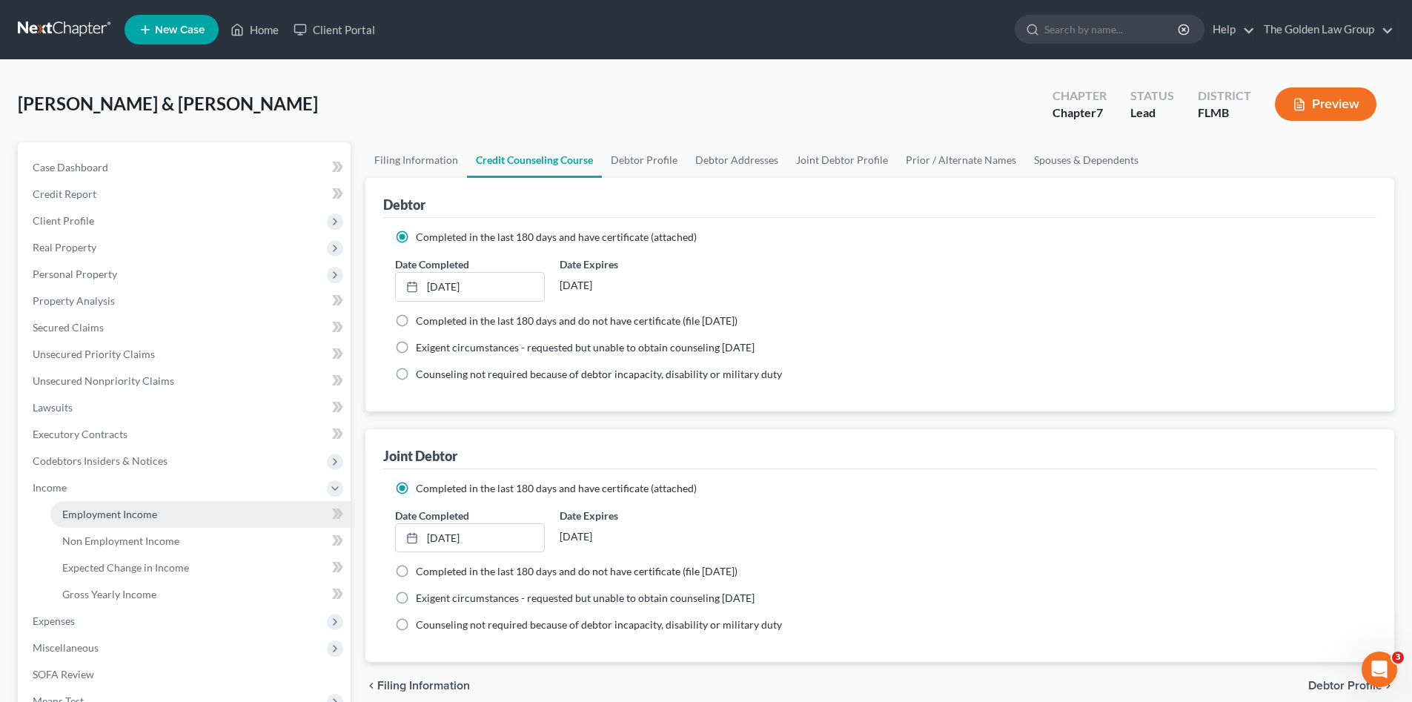
click at [113, 513] on span "Employment Income" at bounding box center [109, 514] width 95 height 13
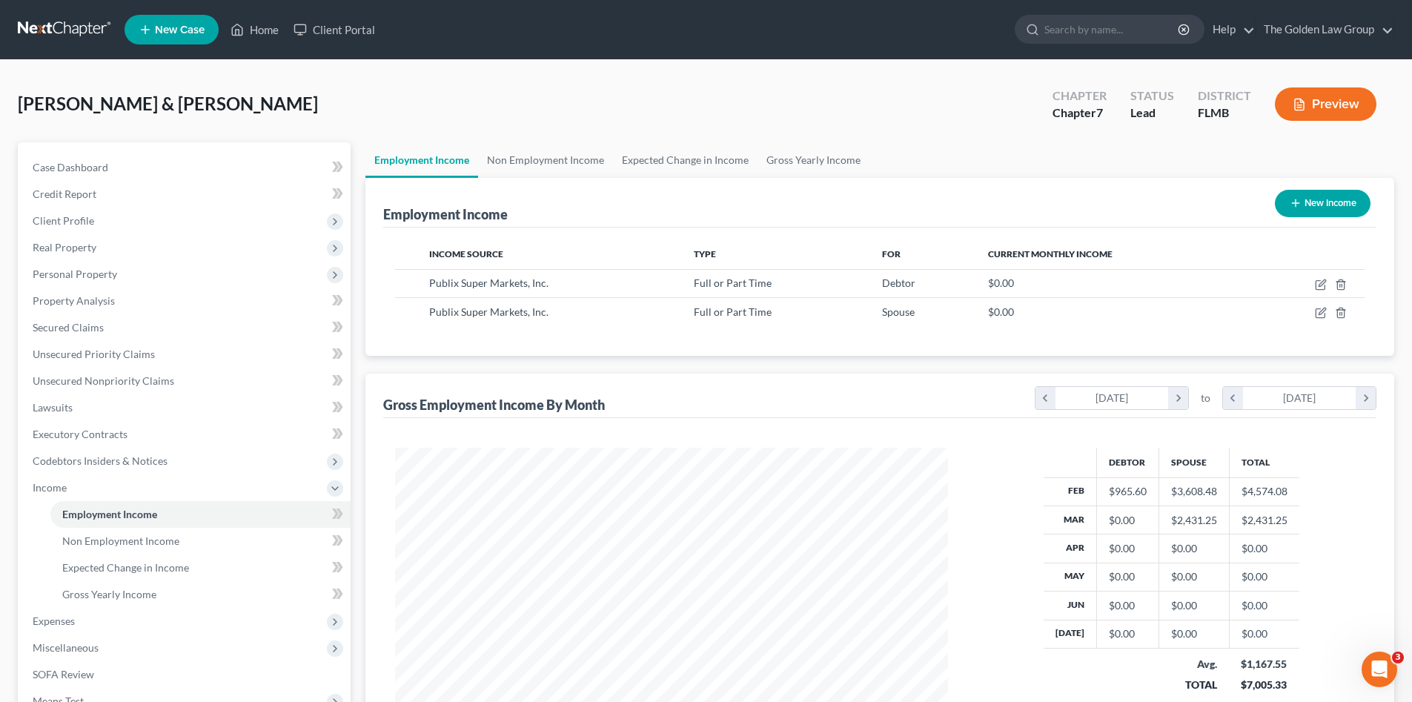
scroll to position [277, 583]
click at [207, 533] on link "Non Employment Income" at bounding box center [200, 541] width 300 height 27
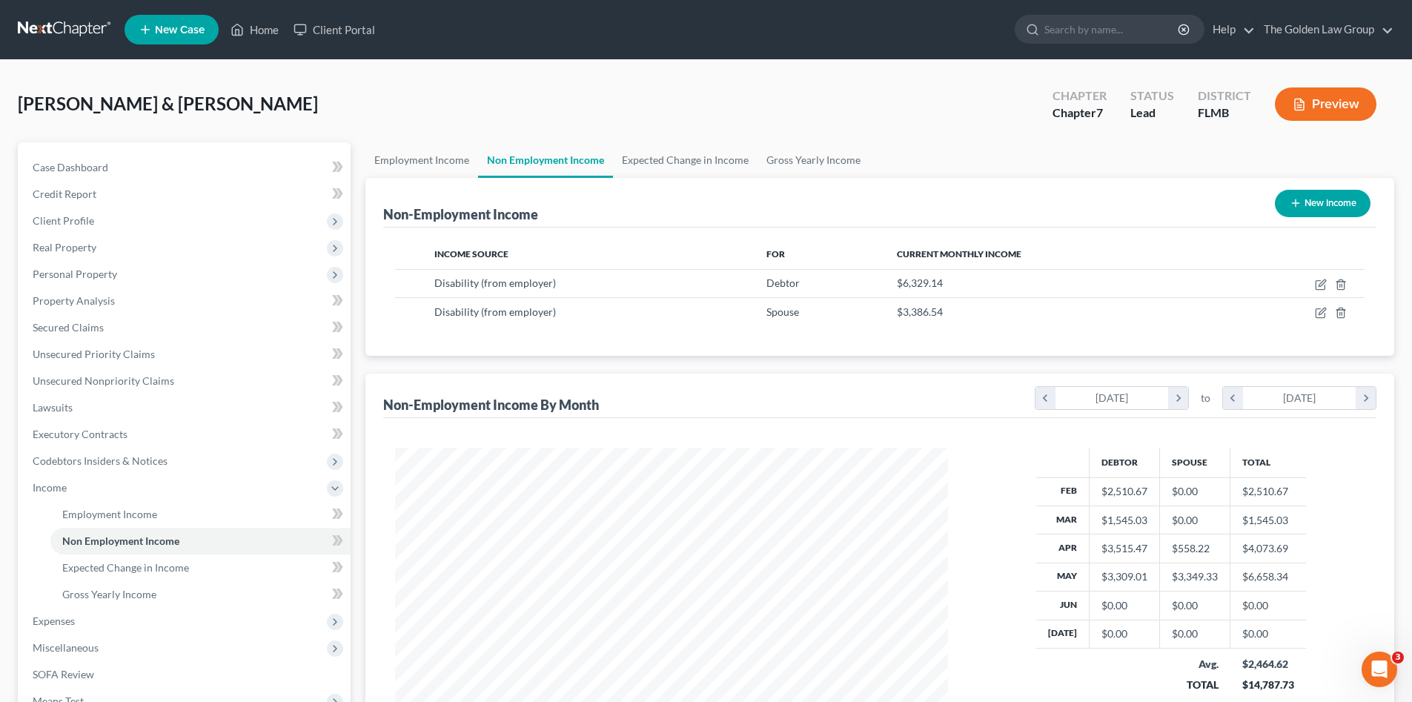
scroll to position [124, 0]
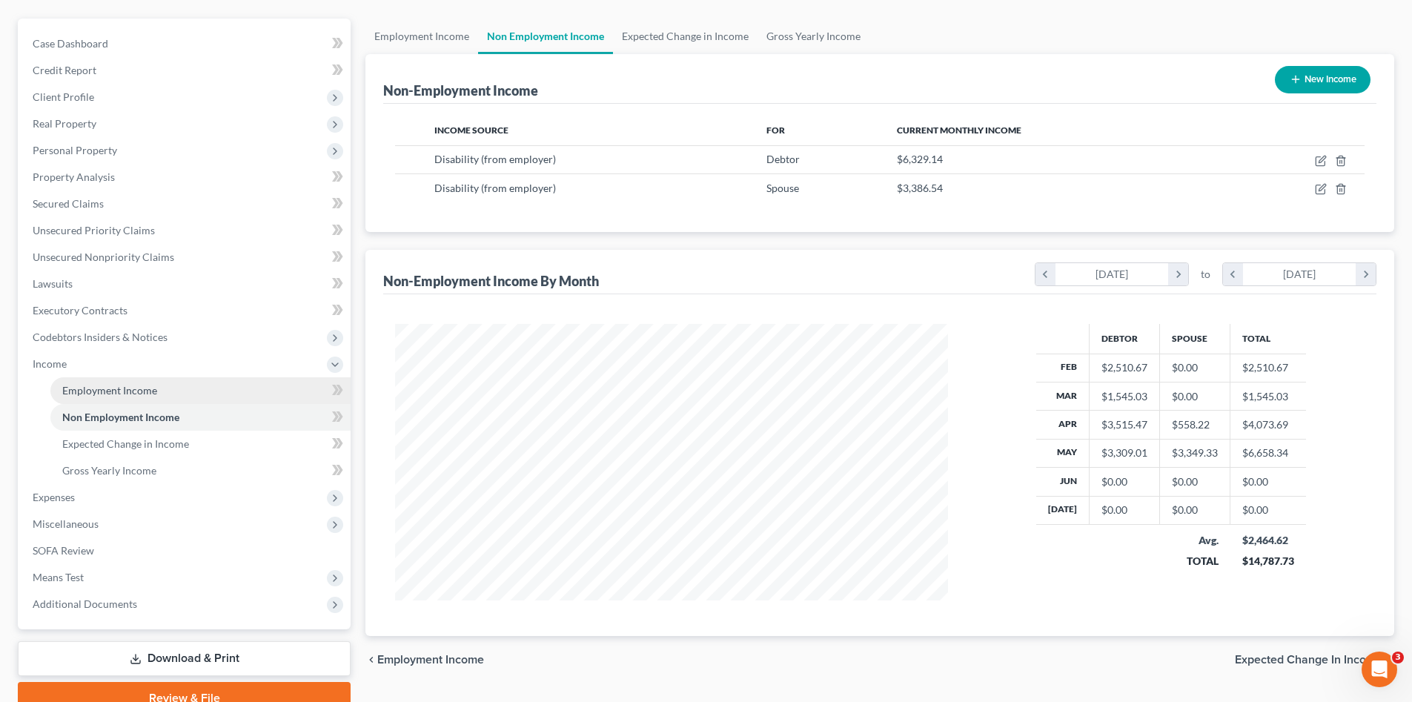
click at [102, 387] on span "Employment Income" at bounding box center [109, 390] width 95 height 13
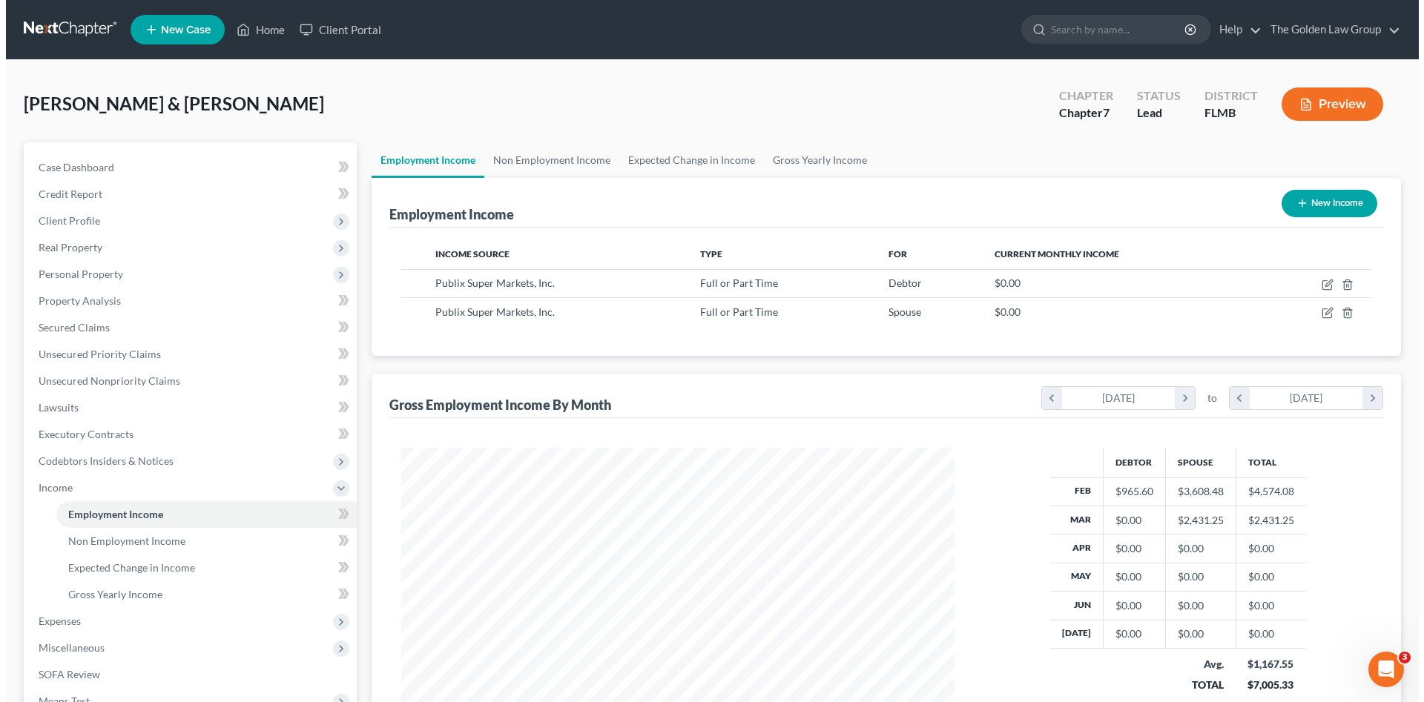
scroll to position [277, 583]
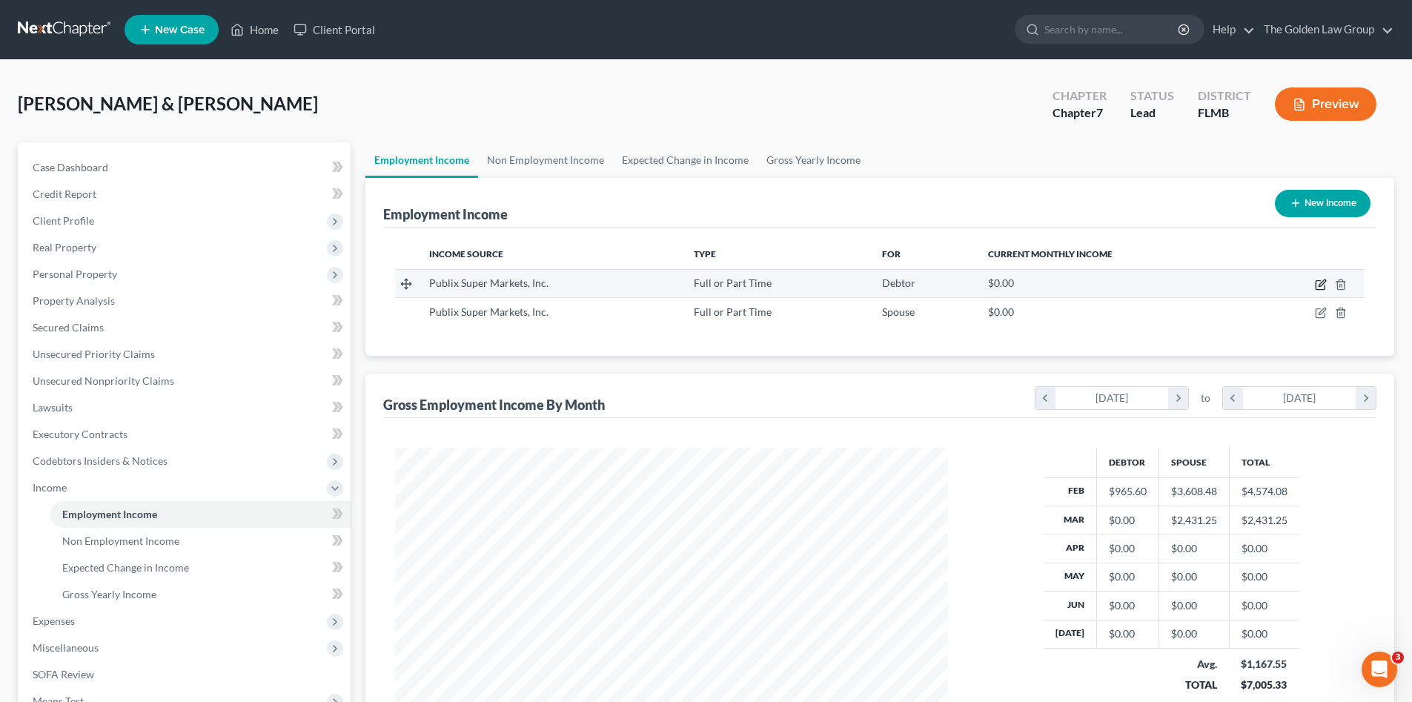
click at [1316, 282] on icon "button" at bounding box center [1320, 285] width 9 height 9
select select "0"
select select "9"
select select "3"
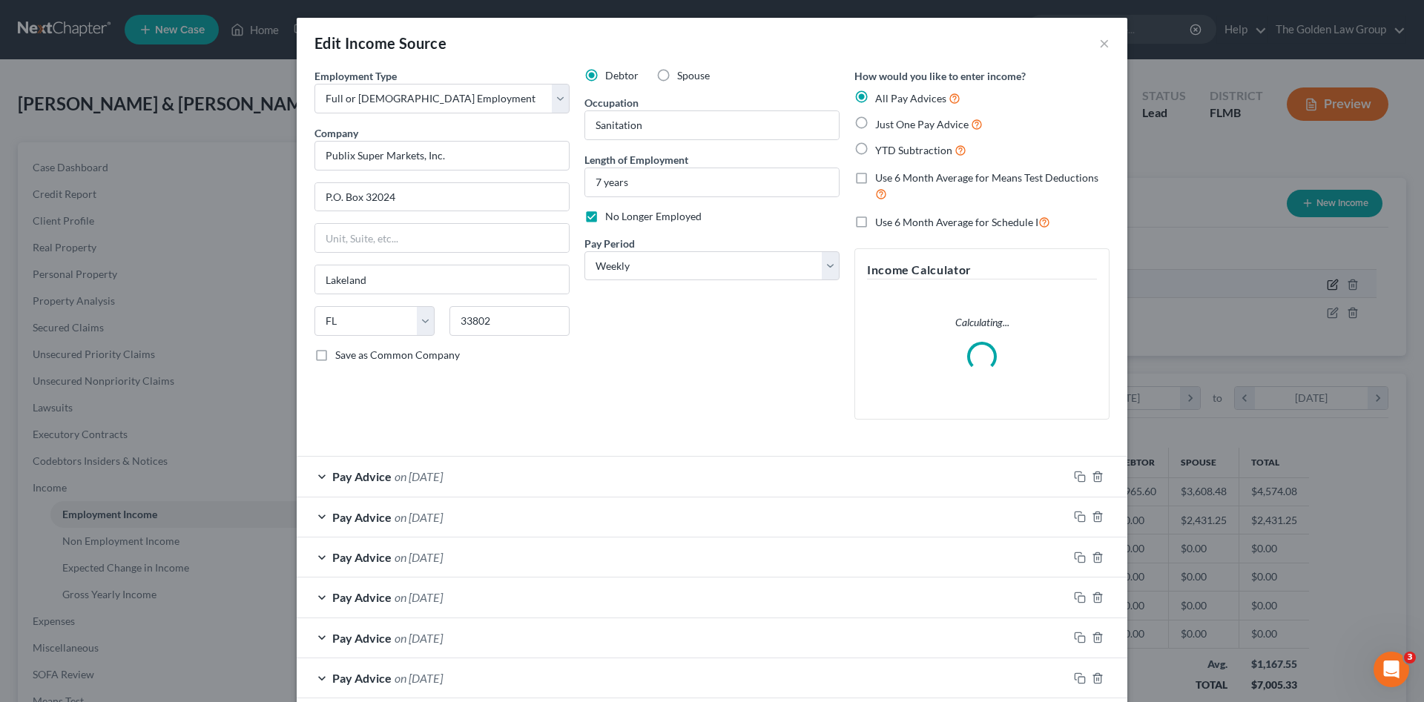
scroll to position [279, 588]
click at [647, 382] on div "Debtor Spouse Occupation Sanitation Length of Employment 7 years No Longer Empl…" at bounding box center [712, 249] width 270 height 363
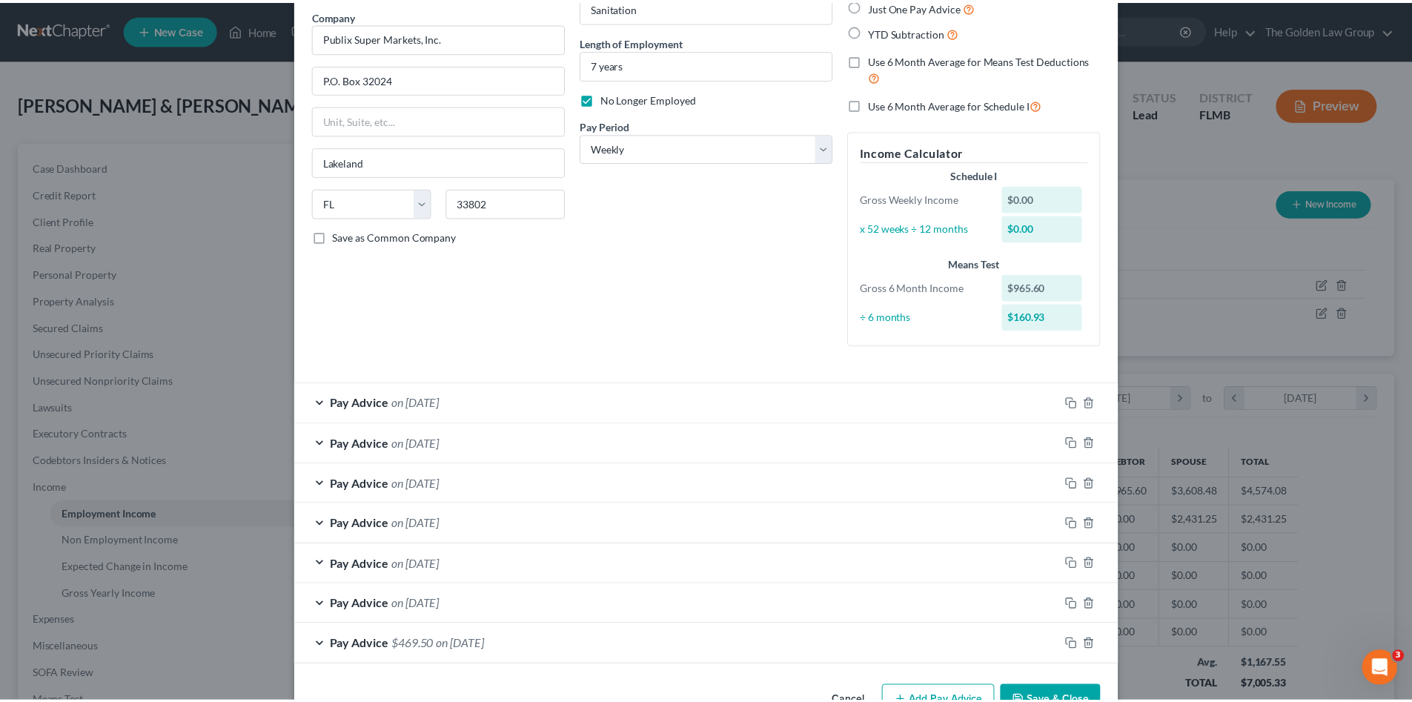
scroll to position [162, 0]
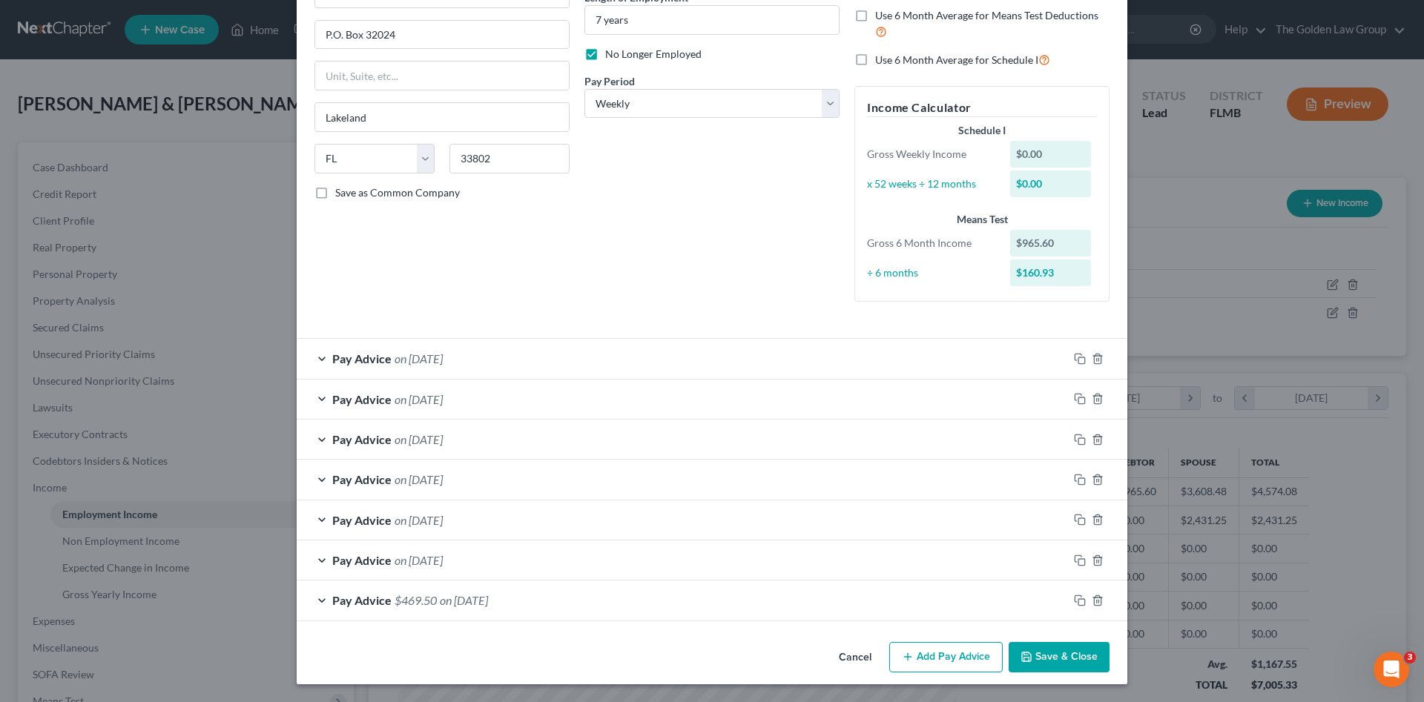
click at [857, 654] on button "Cancel" at bounding box center [855, 659] width 56 height 30
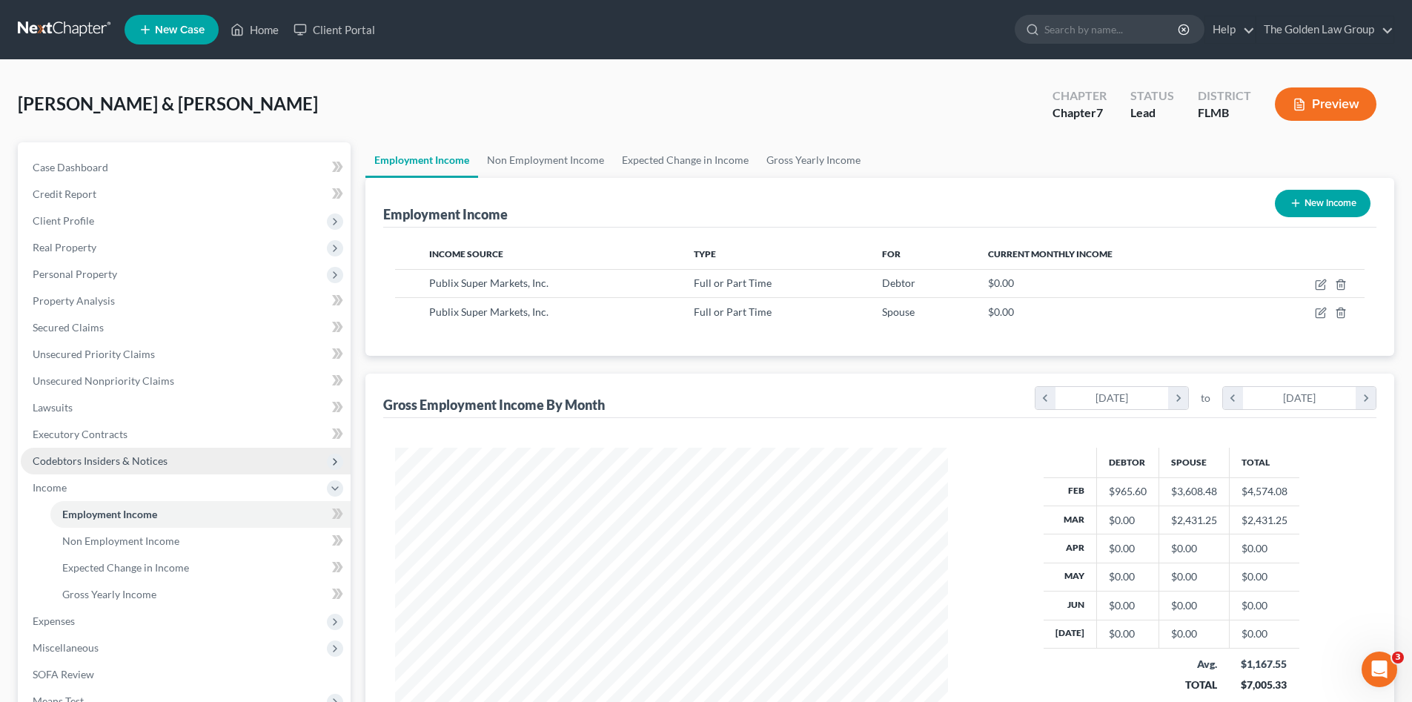
scroll to position [741166, 740860]
click at [96, 546] on span "Non Employment Income" at bounding box center [120, 541] width 117 height 13
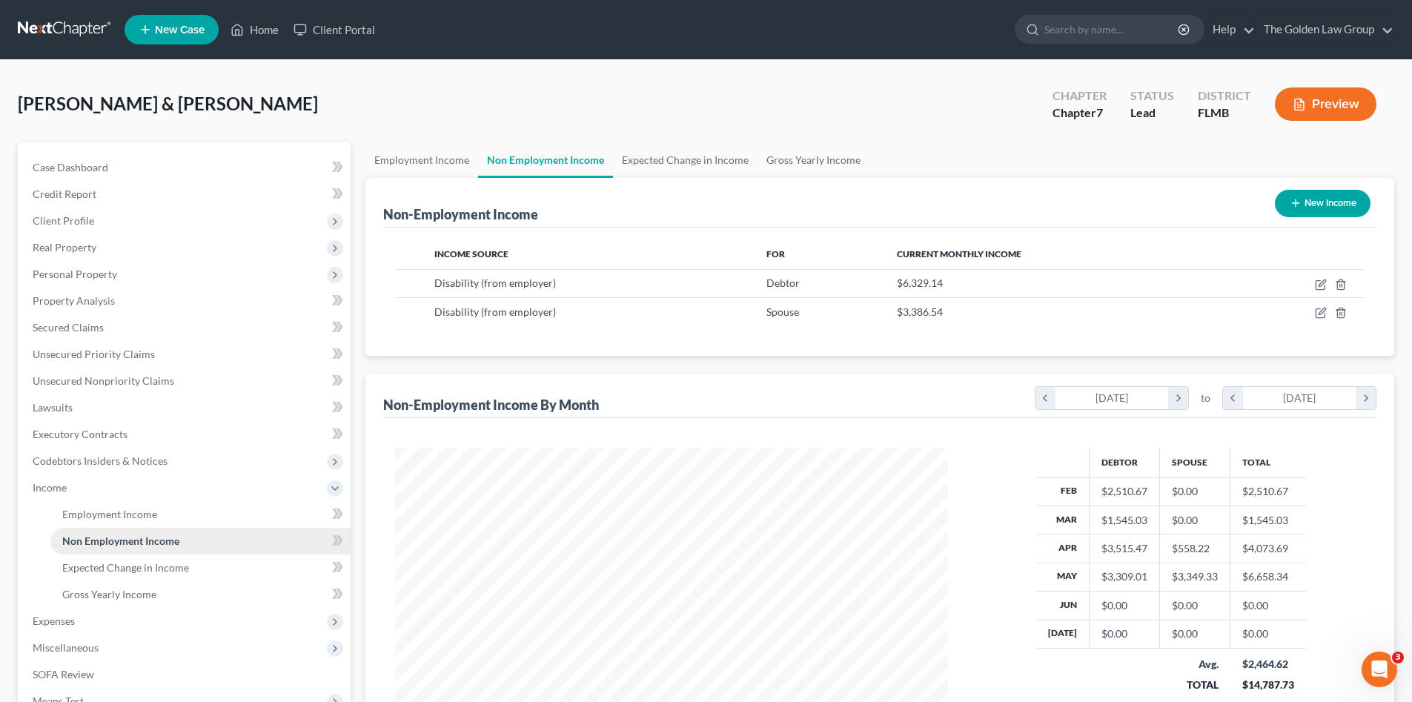
scroll to position [277, 583]
click at [464, 92] on div "Malkowski, John & Dawn Upgraded Chapter Chapter 7 Status Lead District FLMB Pre…" at bounding box center [706, 110] width 1377 height 65
drag, startPoint x: 452, startPoint y: 110, endPoint x: 324, endPoint y: 185, distance: 147.9
click at [452, 110] on div "Malkowski, John & Dawn Upgraded Chapter Chapter 7 Status Lead District FLMB Pre…" at bounding box center [706, 110] width 1377 height 65
click at [88, 410] on link "Lawsuits" at bounding box center [186, 407] width 330 height 27
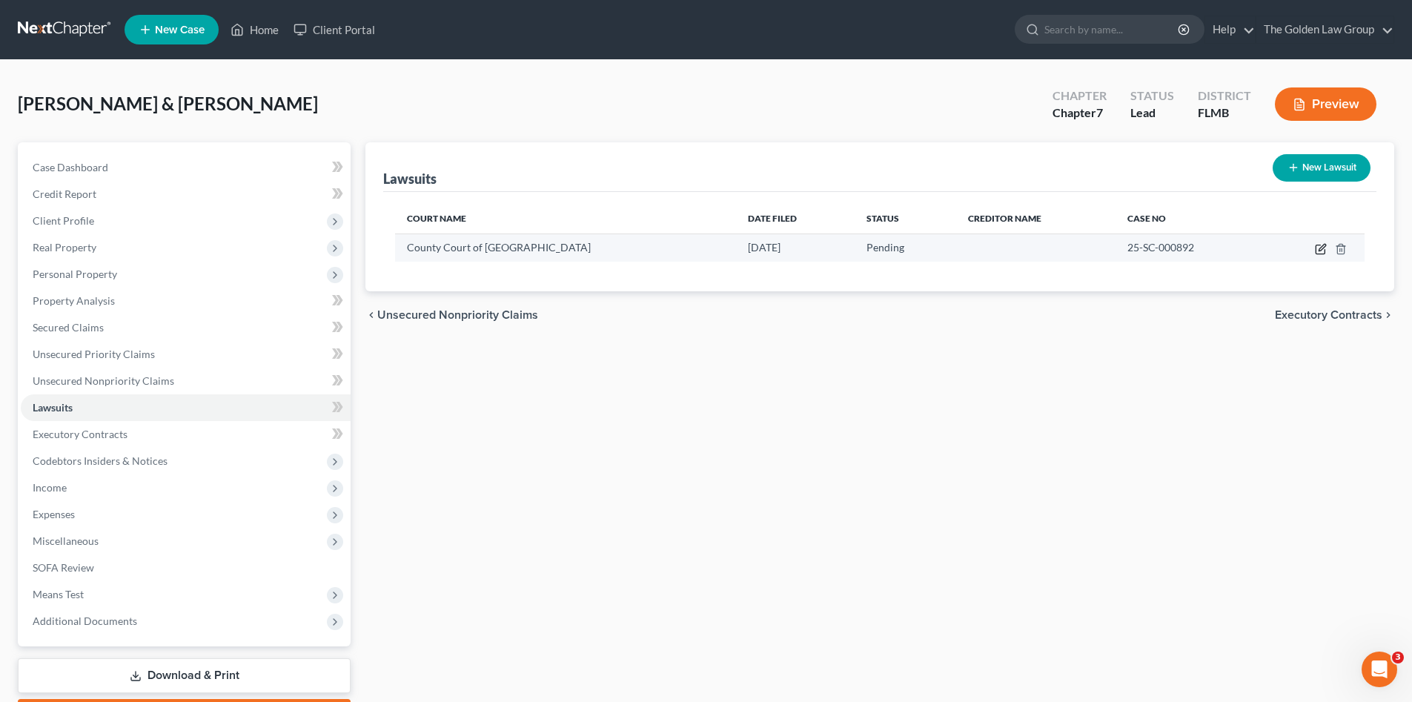
click at [1318, 251] on icon "button" at bounding box center [1321, 249] width 12 height 12
select select "9"
select select "0"
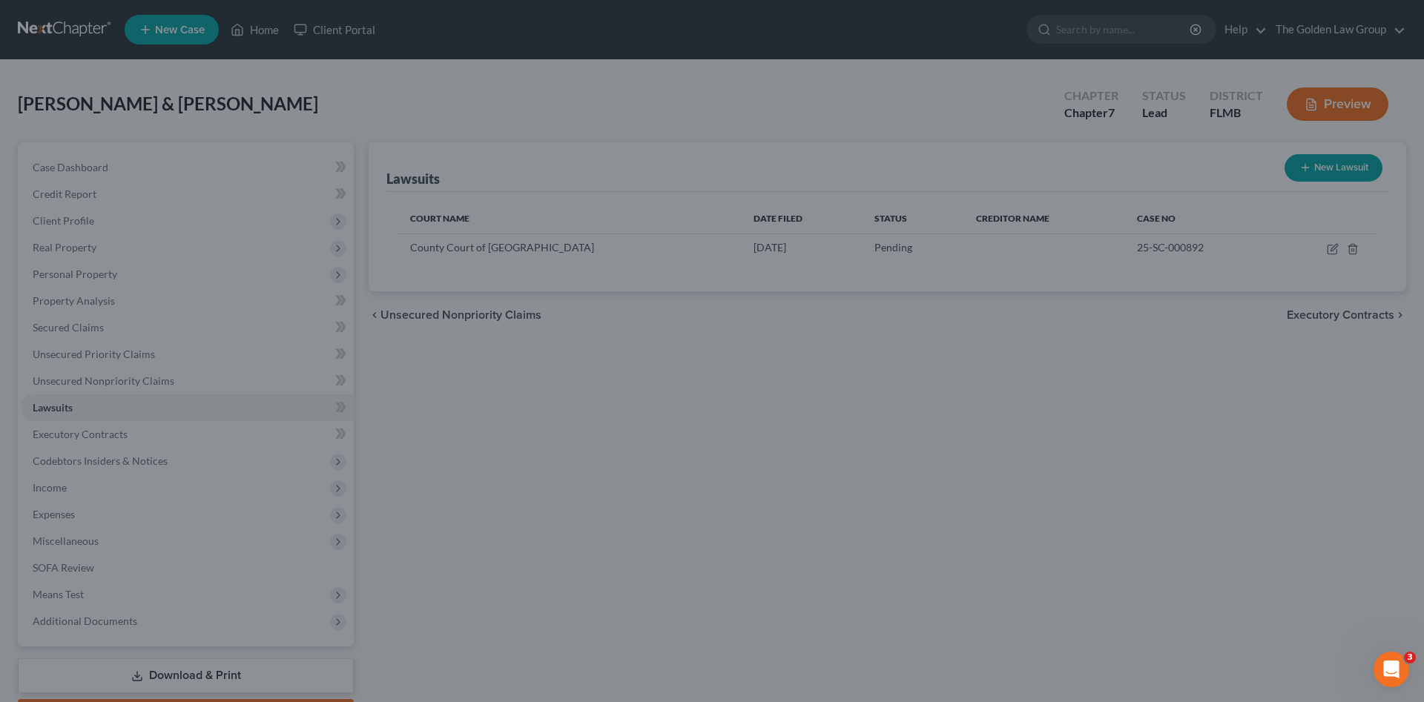
click at [774, 447] on div "New Lawsuit × Court name * County Court of Polk County 255 N Broadway Ave Barto…" at bounding box center [712, 351] width 1424 height 702
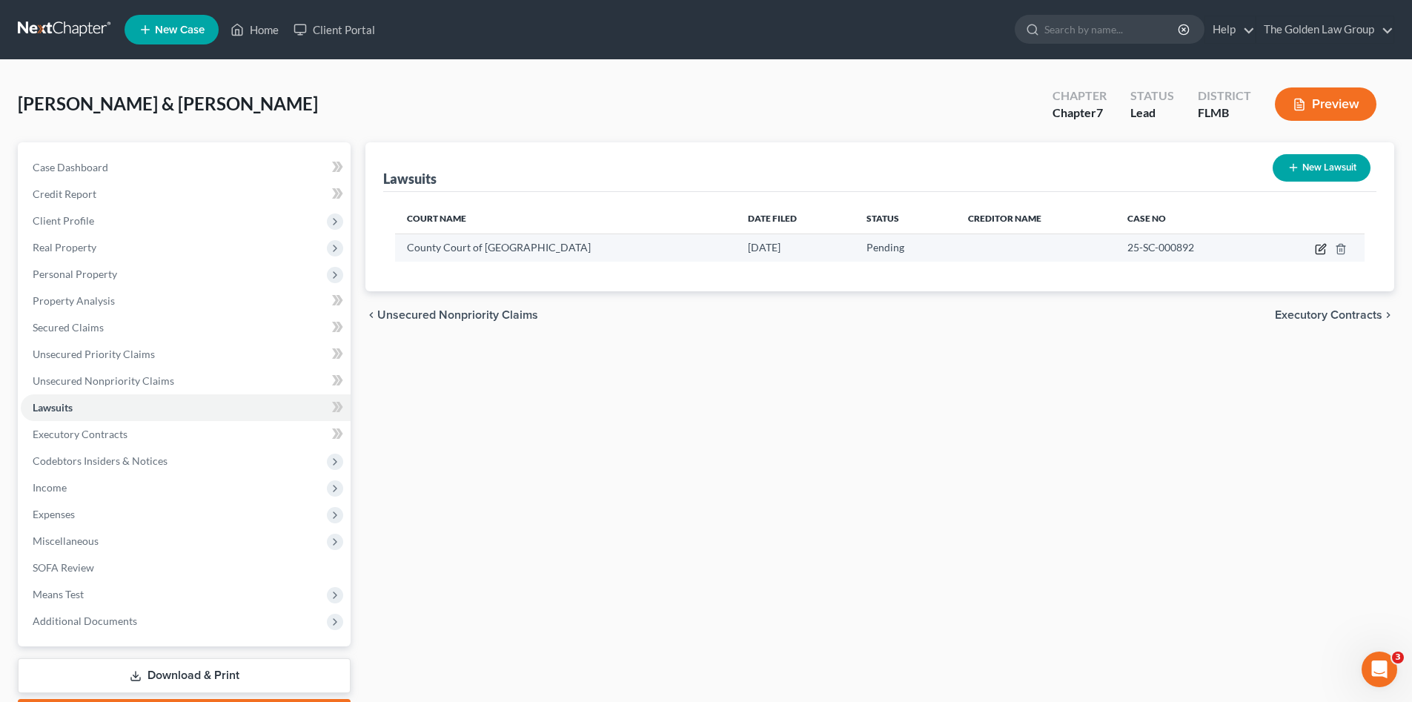
click at [1323, 248] on icon "button" at bounding box center [1322, 247] width 7 height 7
select select "9"
select select "0"
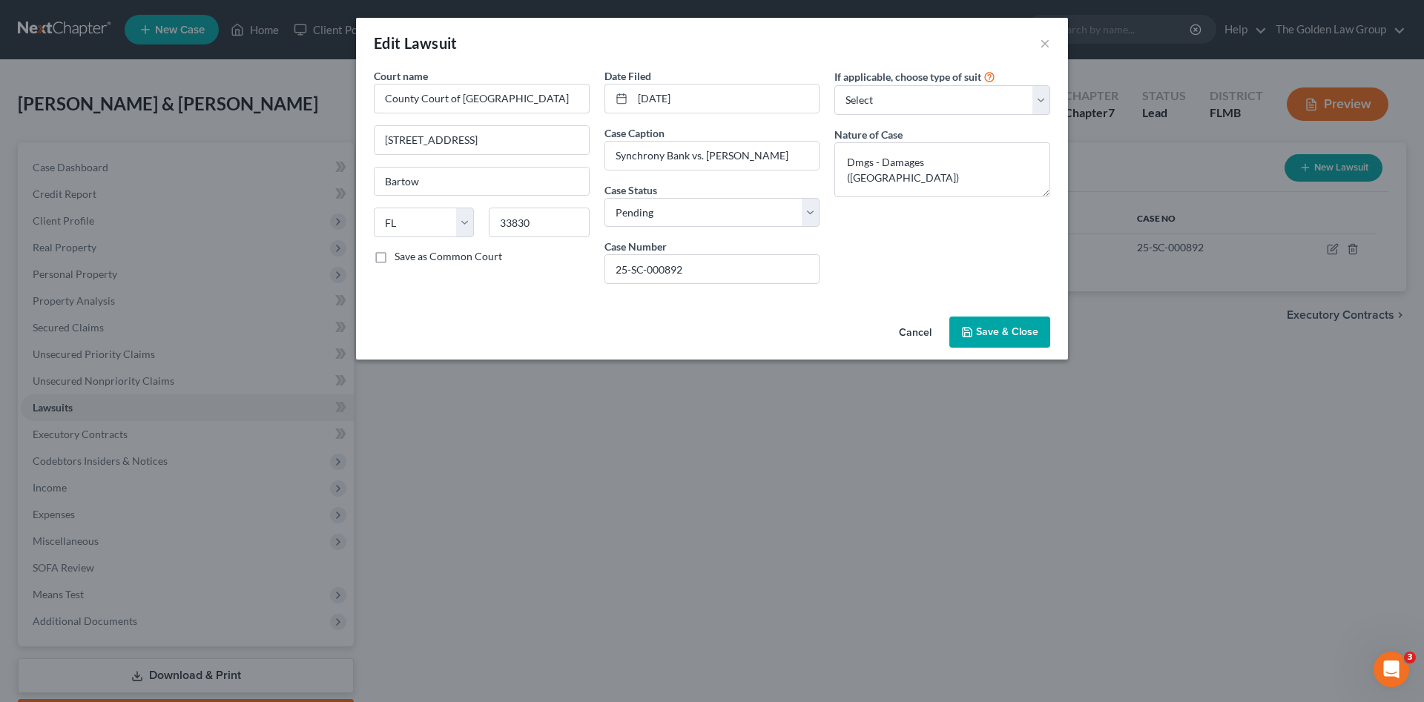
click at [916, 337] on button "Cancel" at bounding box center [915, 333] width 56 height 30
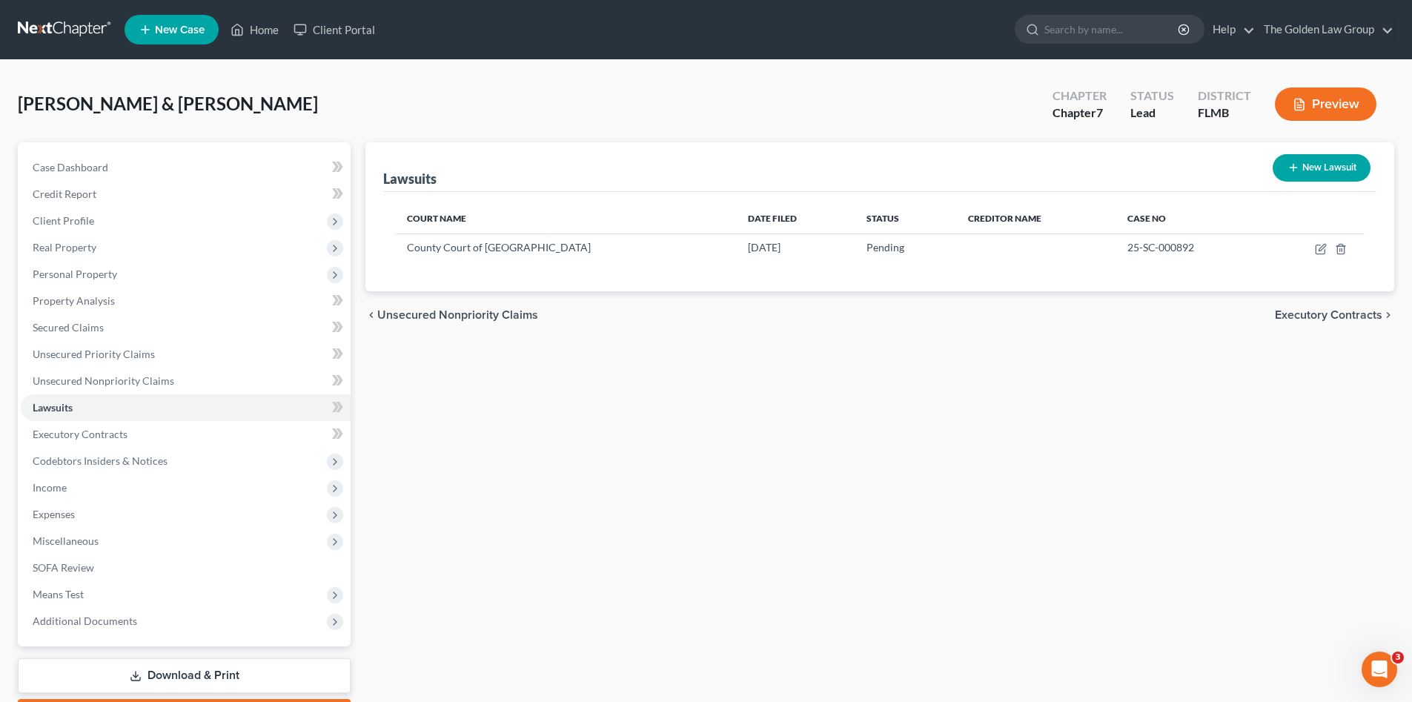
click at [917, 337] on div "chevron_left Unsecured Nonpriority Claims Executory Contracts chevron_right" at bounding box center [880, 314] width 1029 height 47
click at [112, 277] on span "Personal Property" at bounding box center [75, 274] width 85 height 13
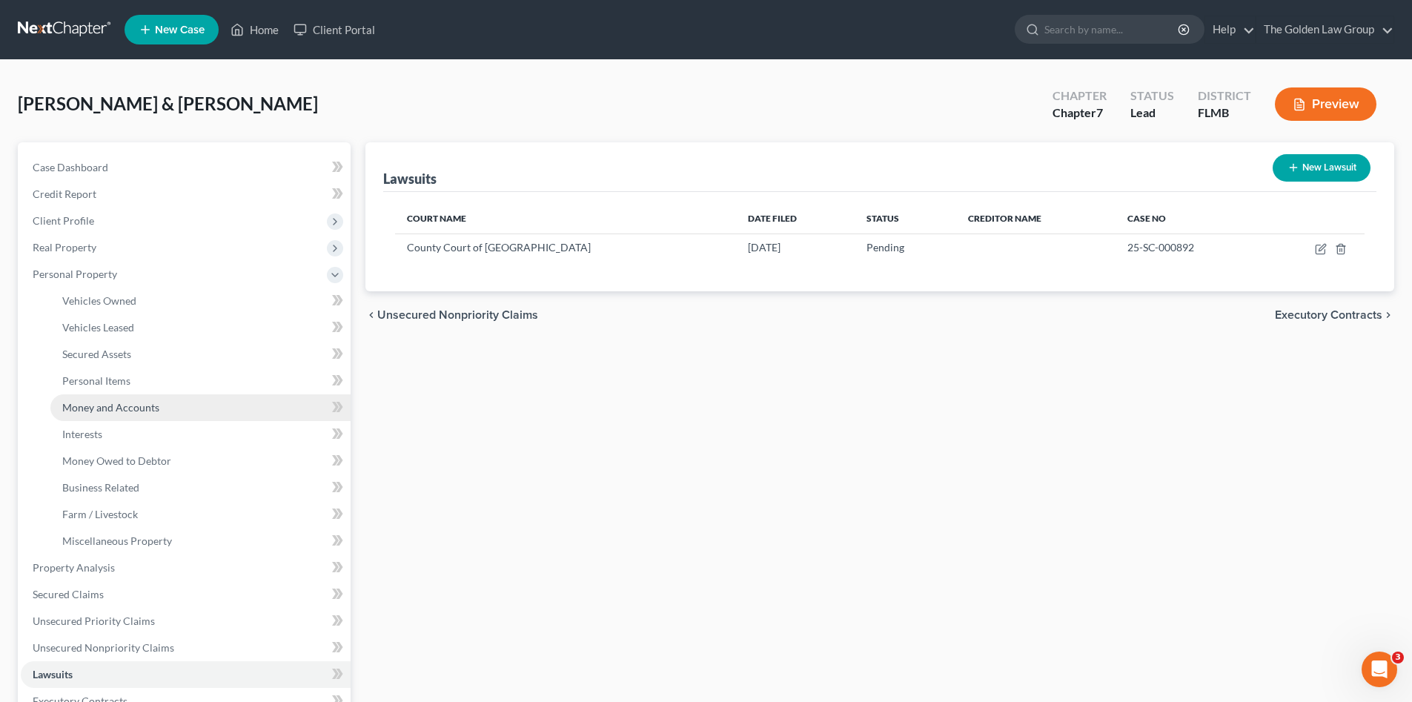
click at [144, 406] on span "Money and Accounts" at bounding box center [110, 407] width 97 height 13
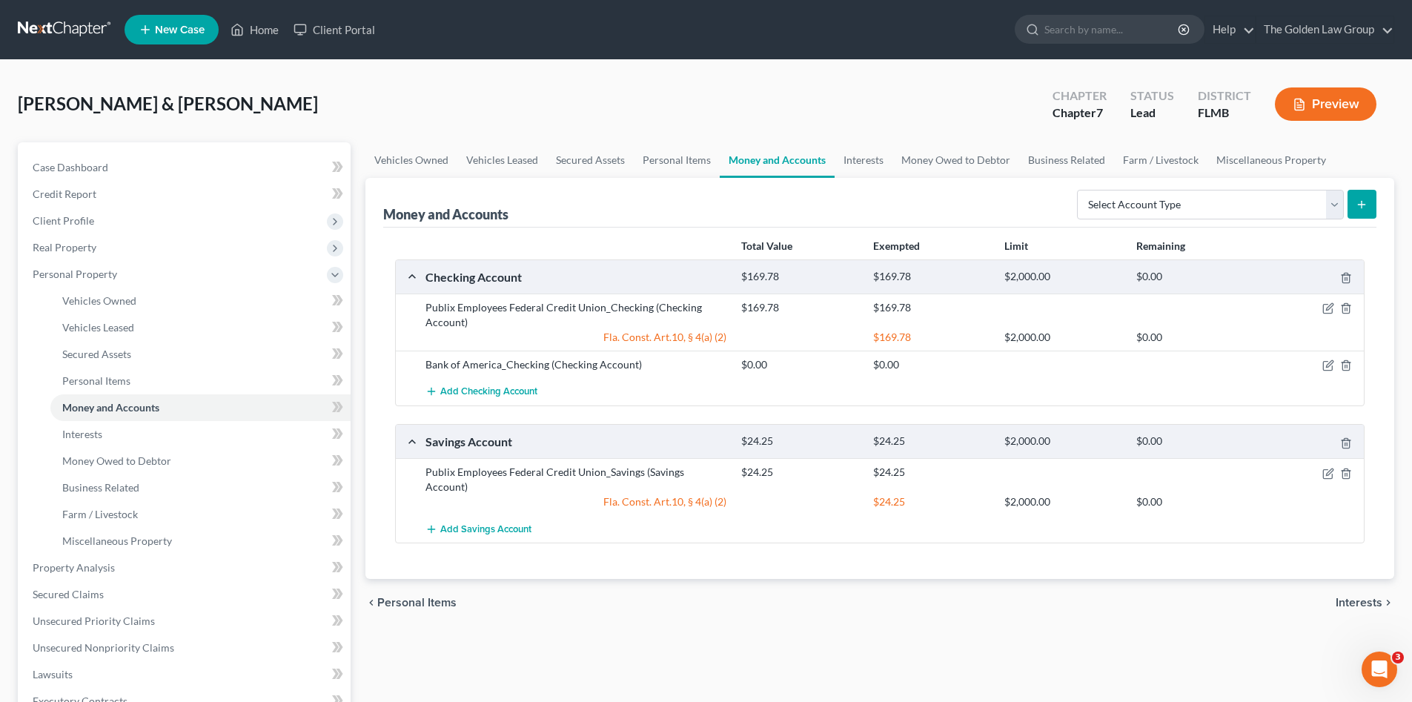
click at [808, 579] on div "chevron_left Personal Items Interests chevron_right" at bounding box center [880, 602] width 1029 height 47
click at [80, 222] on span "Client Profile" at bounding box center [64, 220] width 62 height 13
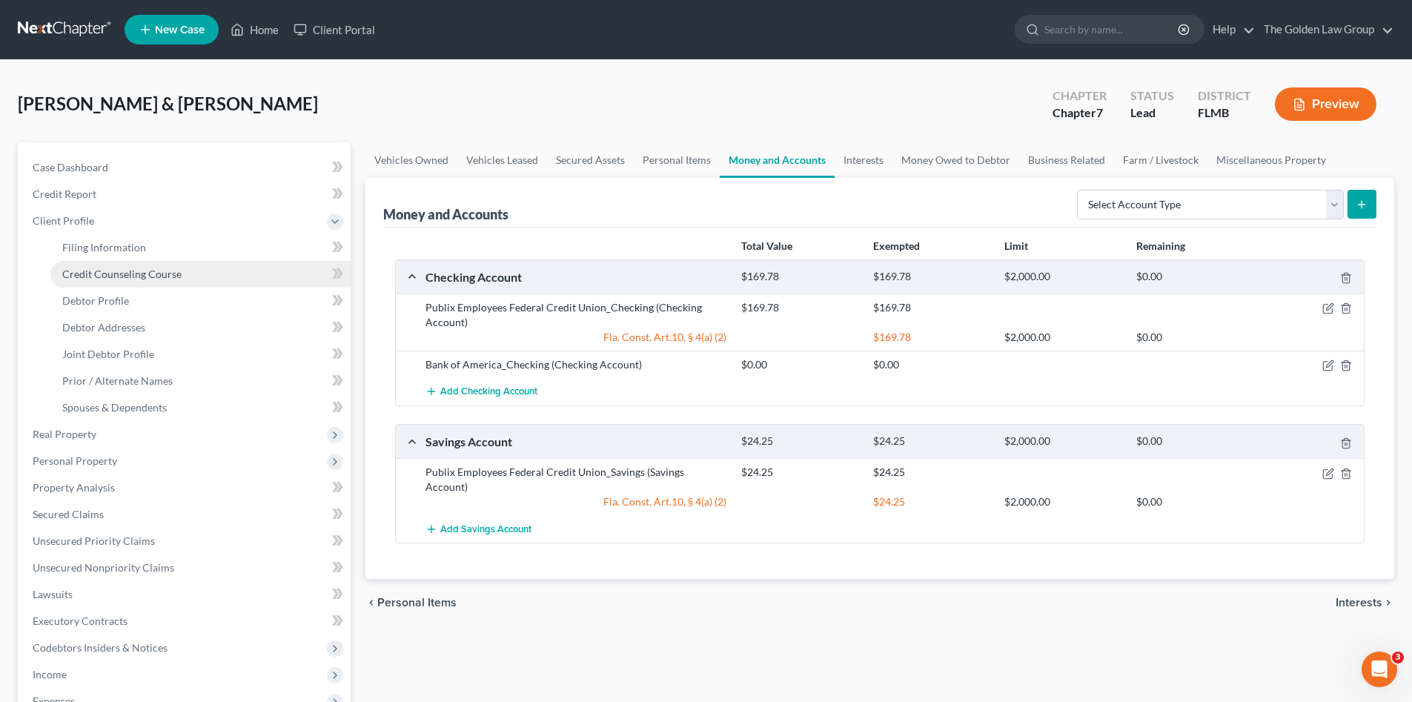
click at [132, 274] on span "Credit Counseling Course" at bounding box center [121, 274] width 119 height 13
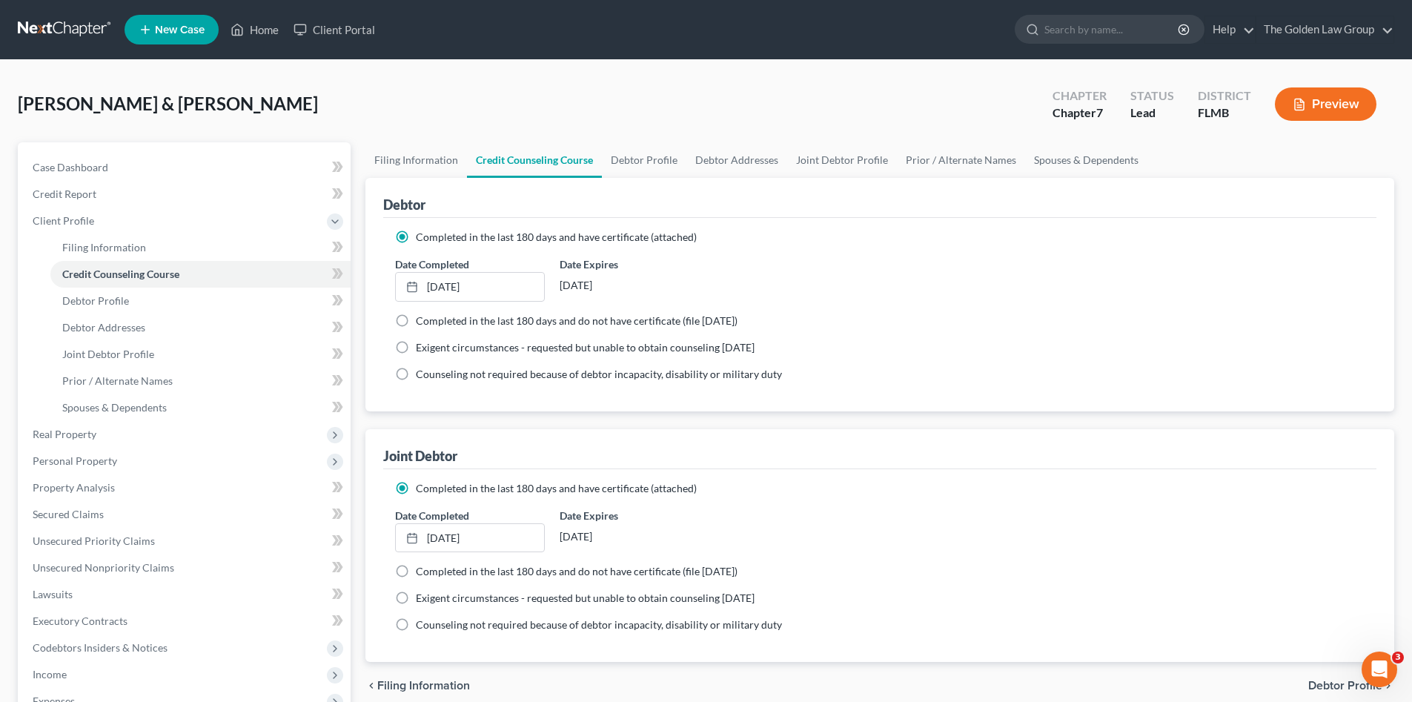
click at [929, 466] on div "Joint Debtor" at bounding box center [880, 449] width 994 height 40
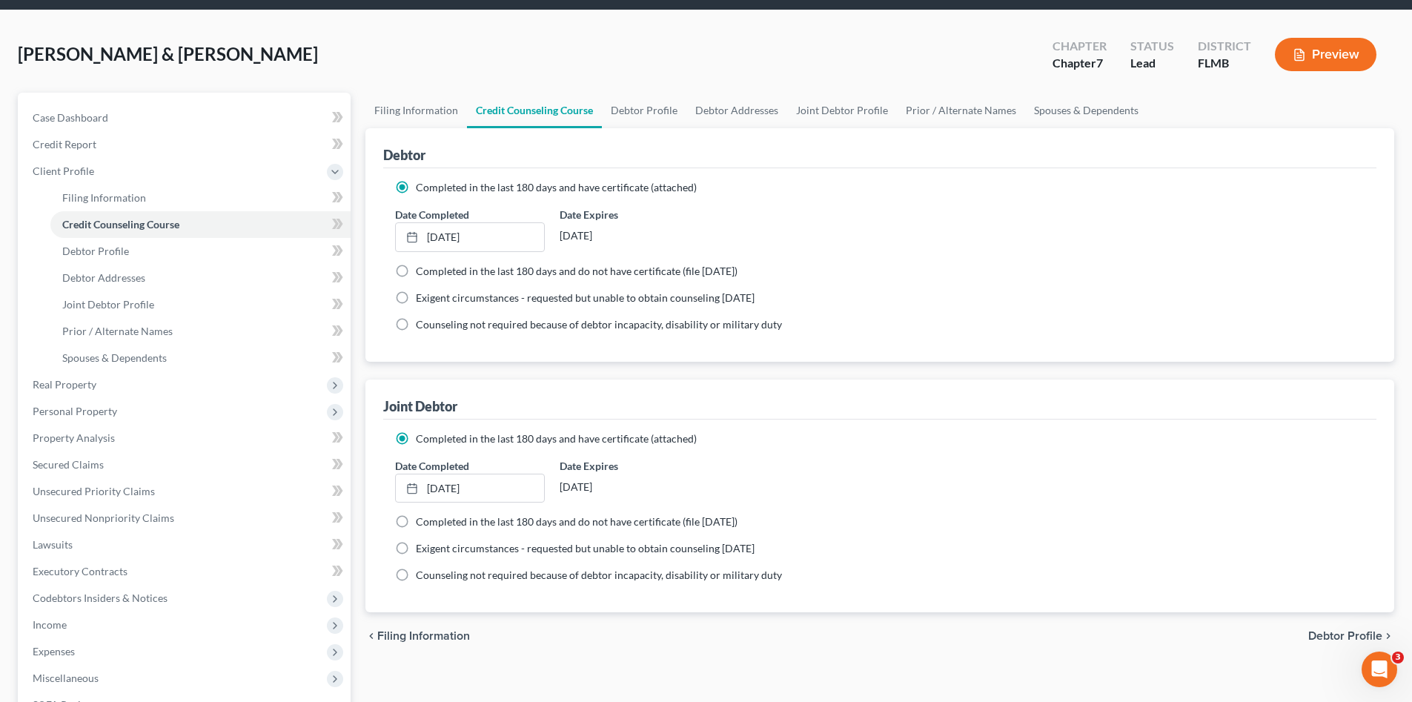
click at [954, 492] on div "Date Completed 12/4/2024 close Date 12/4/2024 Time 12:00 AM chevron_left Decemb…" at bounding box center [880, 480] width 985 height 45
click at [150, 519] on span "Unsecured Nonpriority Claims" at bounding box center [104, 518] width 142 height 13
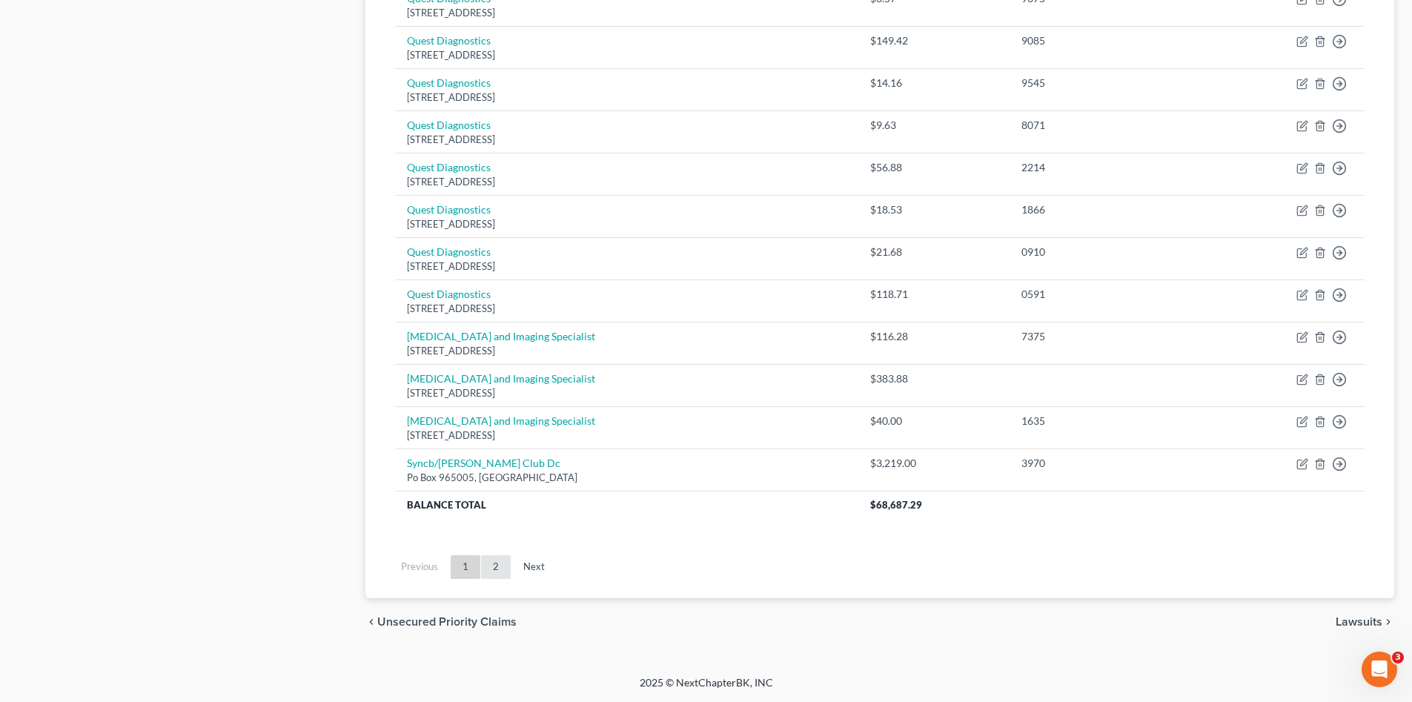
click at [498, 563] on link "2" at bounding box center [496, 567] width 30 height 24
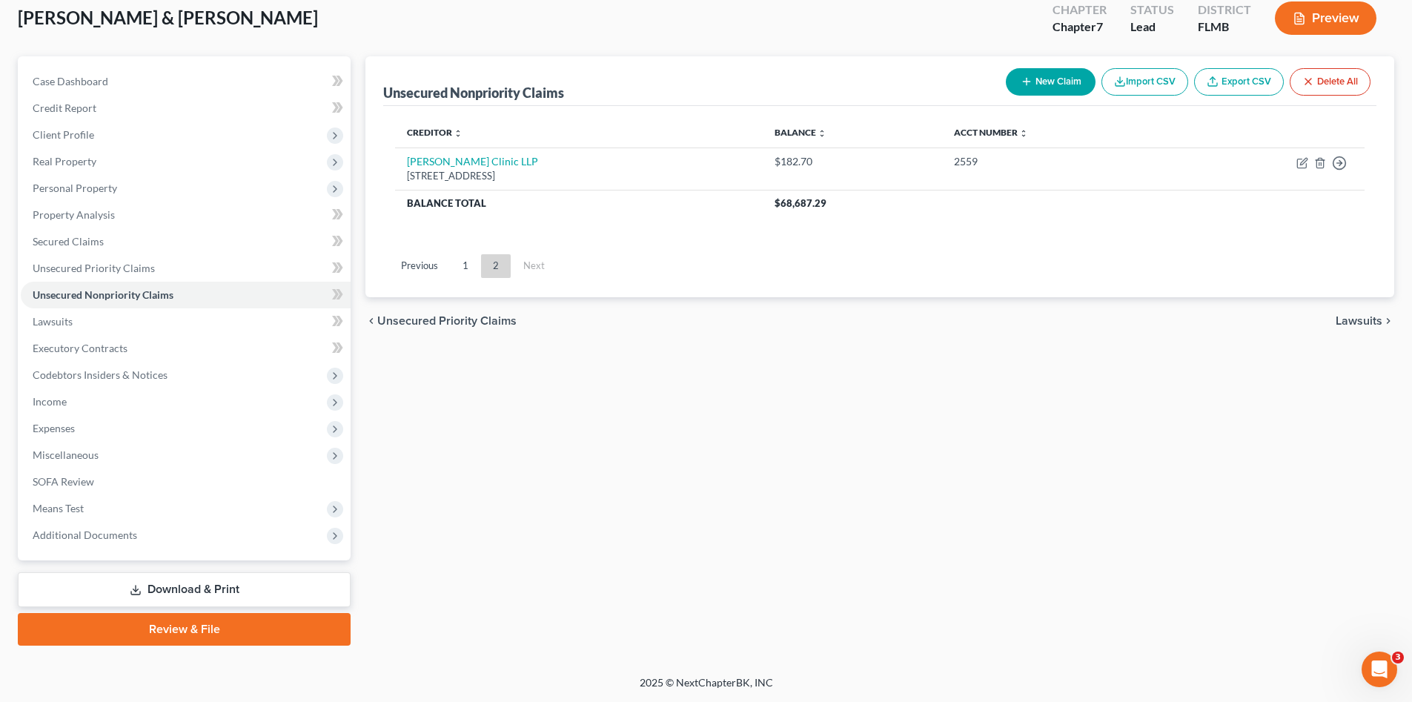
click at [678, 546] on div "Unsecured Nonpriority Claims New Claim Import CSV Export CSV Delete All Credito…" at bounding box center [880, 350] width 1044 height 589
click at [637, 566] on div "Unsecured Nonpriority Claims New Claim Import CSV Export CSV Delete All Credito…" at bounding box center [880, 350] width 1044 height 589
click at [808, 456] on div "Unsecured Nonpriority Claims New Claim Import CSV Export CSV Delete All Credito…" at bounding box center [880, 350] width 1044 height 589
click at [767, 481] on div "Unsecured Nonpriority Claims New Claim Import CSV Export CSV Delete All Credito…" at bounding box center [880, 350] width 1044 height 589
click at [766, 423] on div "Unsecured Nonpriority Claims New Claim Import CSV Export CSV Delete All Credito…" at bounding box center [880, 350] width 1044 height 589
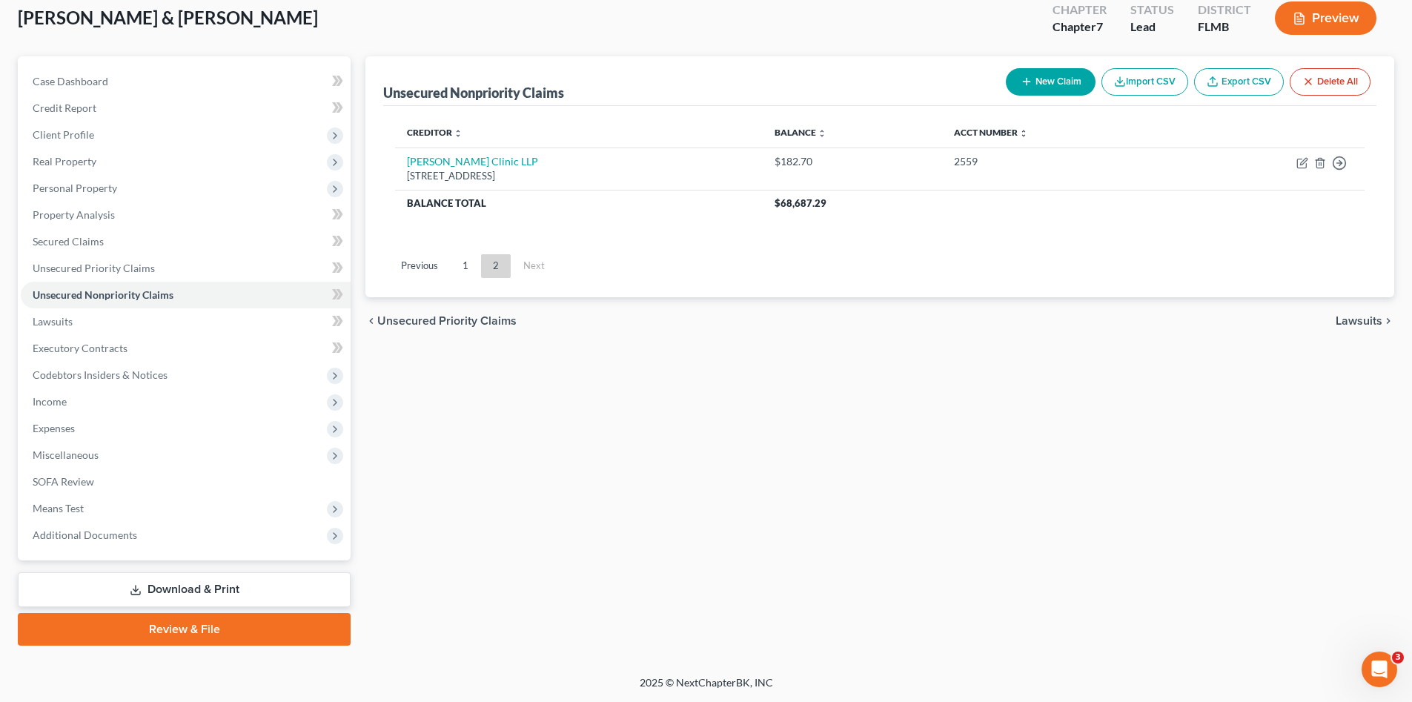
click at [146, 585] on link "Download & Print" at bounding box center [184, 589] width 333 height 35
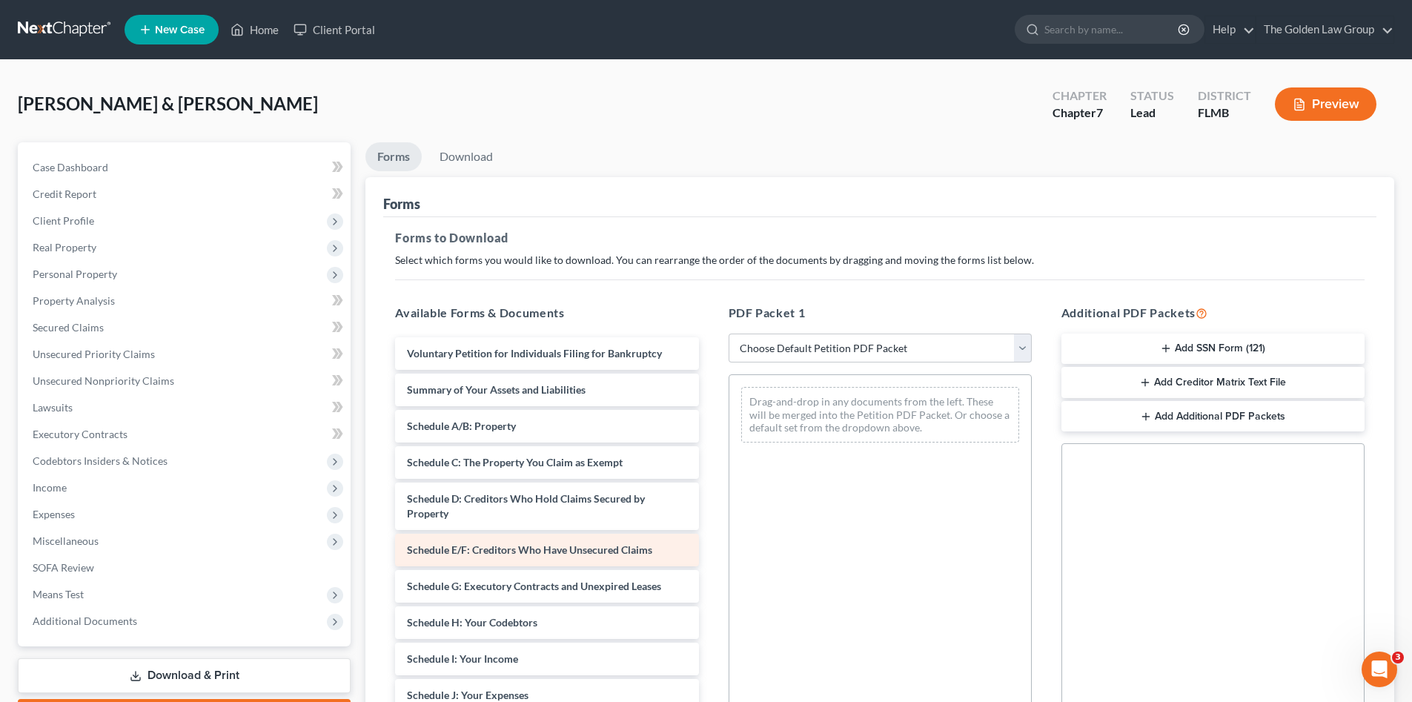
scroll to position [173, 0]
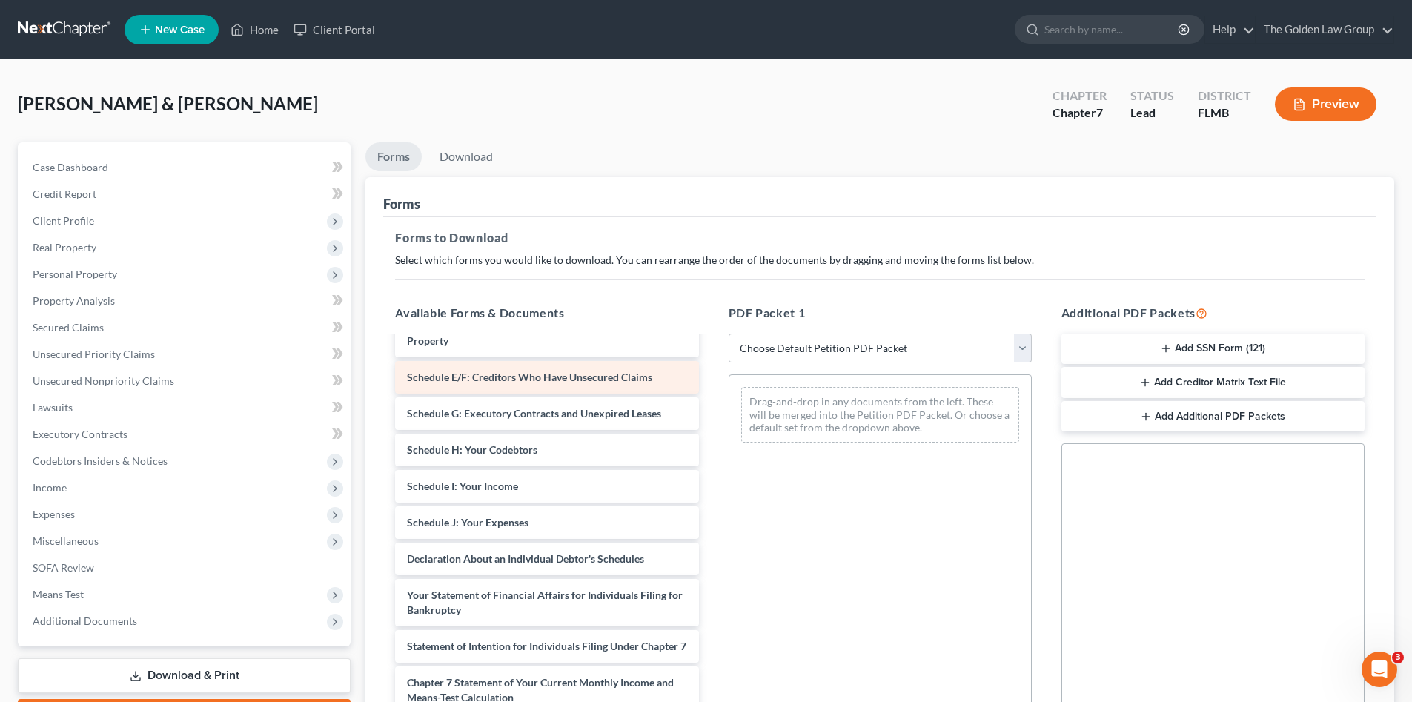
click at [523, 374] on span "Schedule E/F: Creditors Who Have Unsecured Claims" at bounding box center [529, 377] width 245 height 13
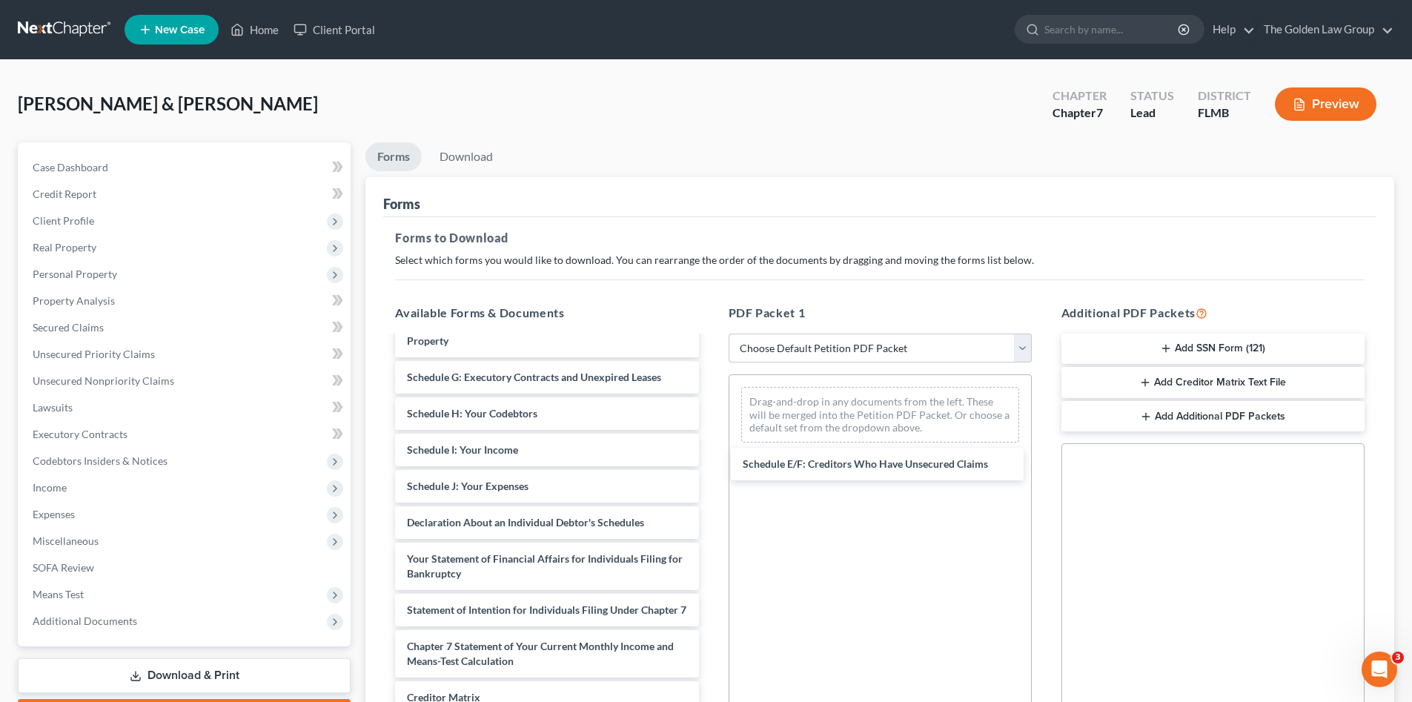
drag, startPoint x: 573, startPoint y: 377, endPoint x: 1032, endPoint y: 511, distance: 478.2
click at [710, 464] on div "Schedule E/F: Creditors Who Have Unsecured Claims Voluntary Petition for Indivi…" at bounding box center [546, 501] width 327 height 673
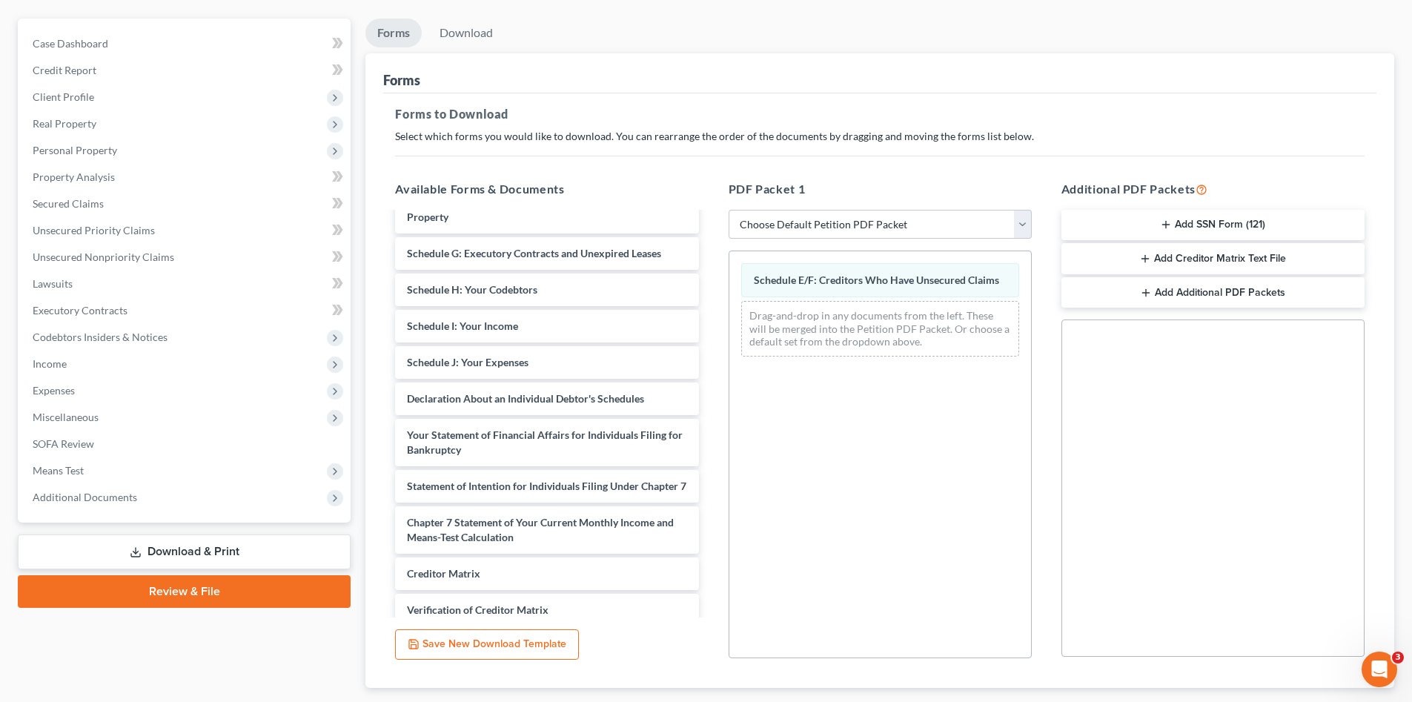
scroll to position [214, 0]
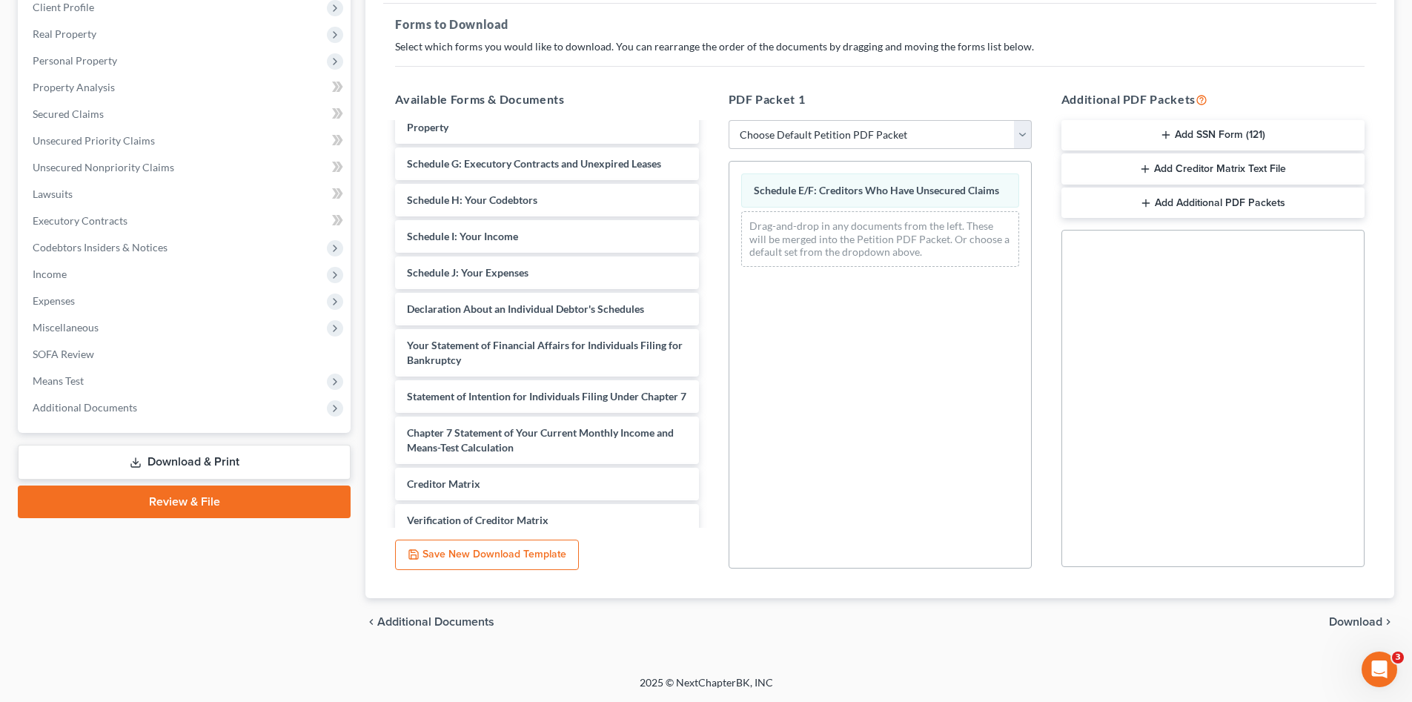
click at [1366, 623] on span "Download" at bounding box center [1355, 622] width 53 height 12
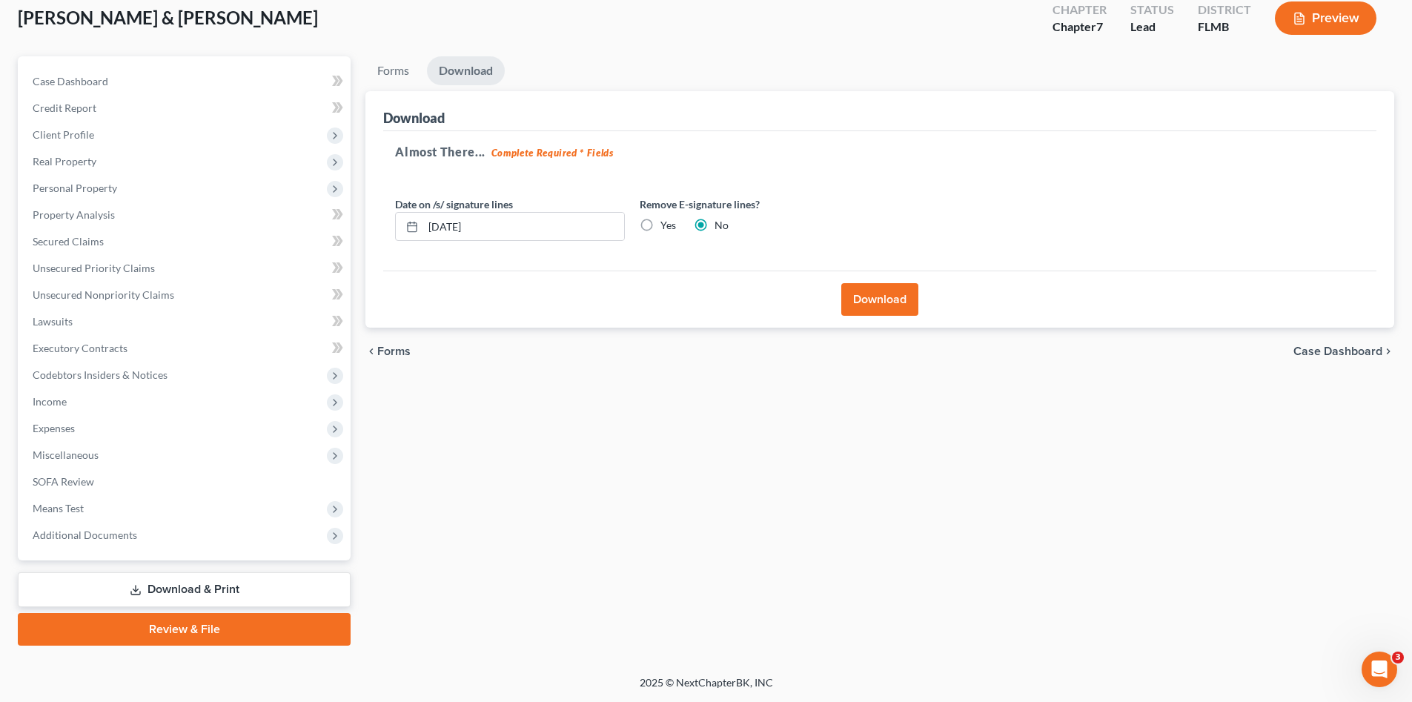
scroll to position [86, 0]
drag, startPoint x: 535, startPoint y: 227, endPoint x: 428, endPoint y: 224, distance: 107.6
click at [428, 224] on input "08/18/2025" at bounding box center [523, 227] width 201 height 28
click at [862, 300] on button "Download" at bounding box center [880, 299] width 77 height 33
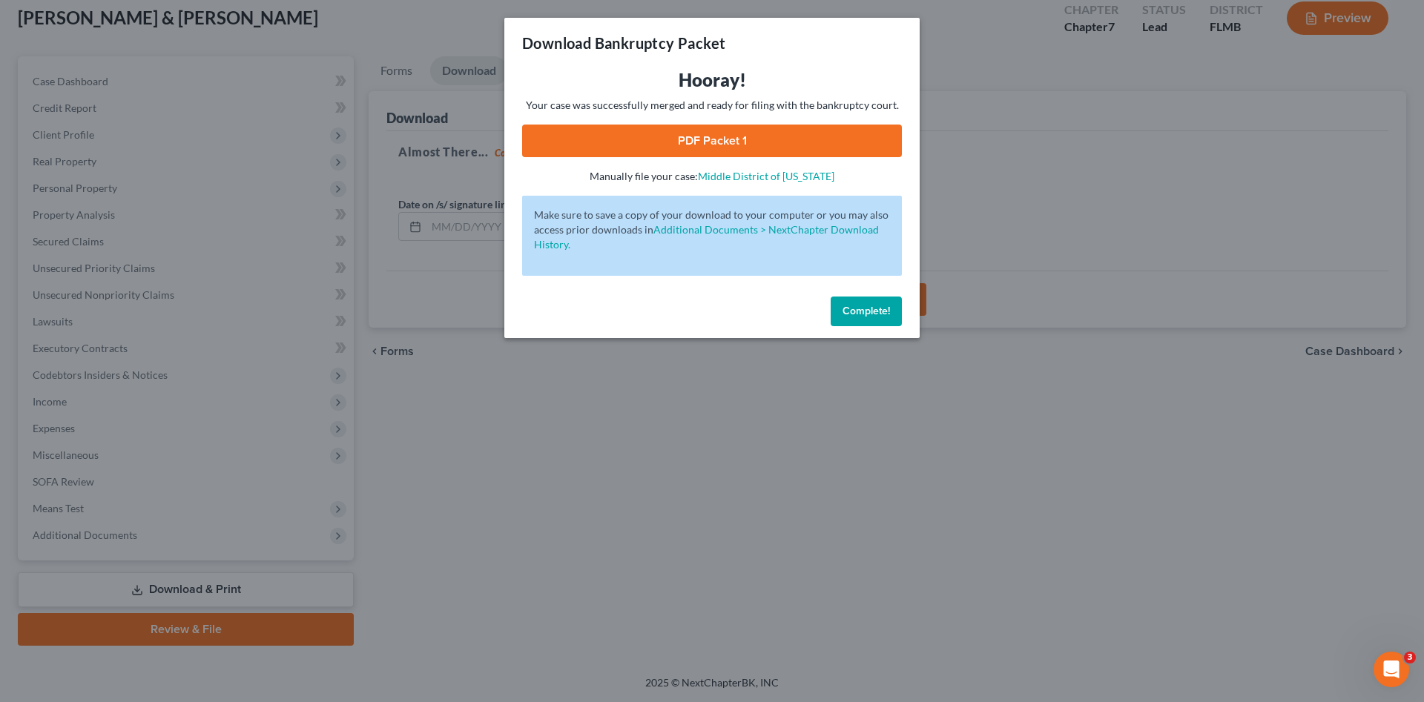
click at [836, 299] on button "Complete!" at bounding box center [865, 312] width 71 height 30
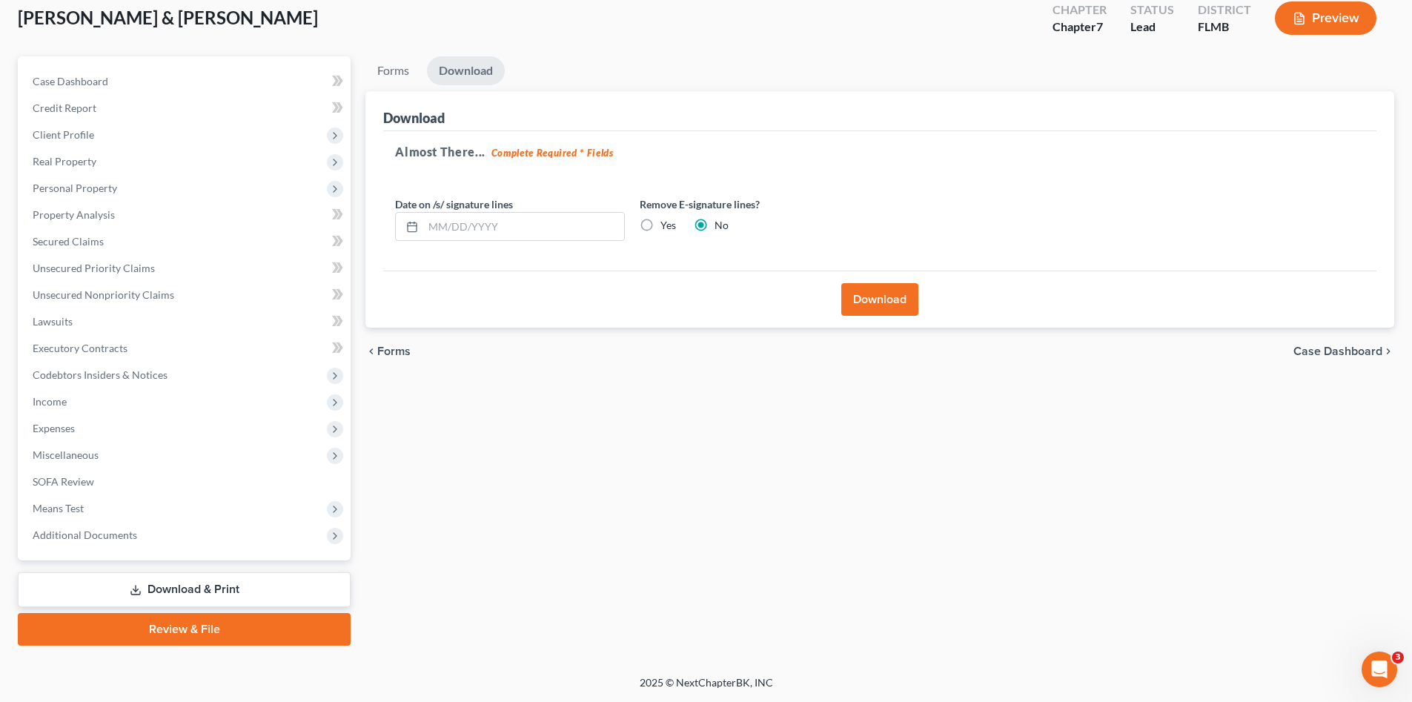
drag, startPoint x: 850, startPoint y: 479, endPoint x: 836, endPoint y: 484, distance: 15.7
click at [849, 480] on div "Forms Download Forms Forms to Download Select which forms you would like to dow…" at bounding box center [880, 350] width 1044 height 589
click at [1306, 26] on button "Preview" at bounding box center [1326, 17] width 102 height 33
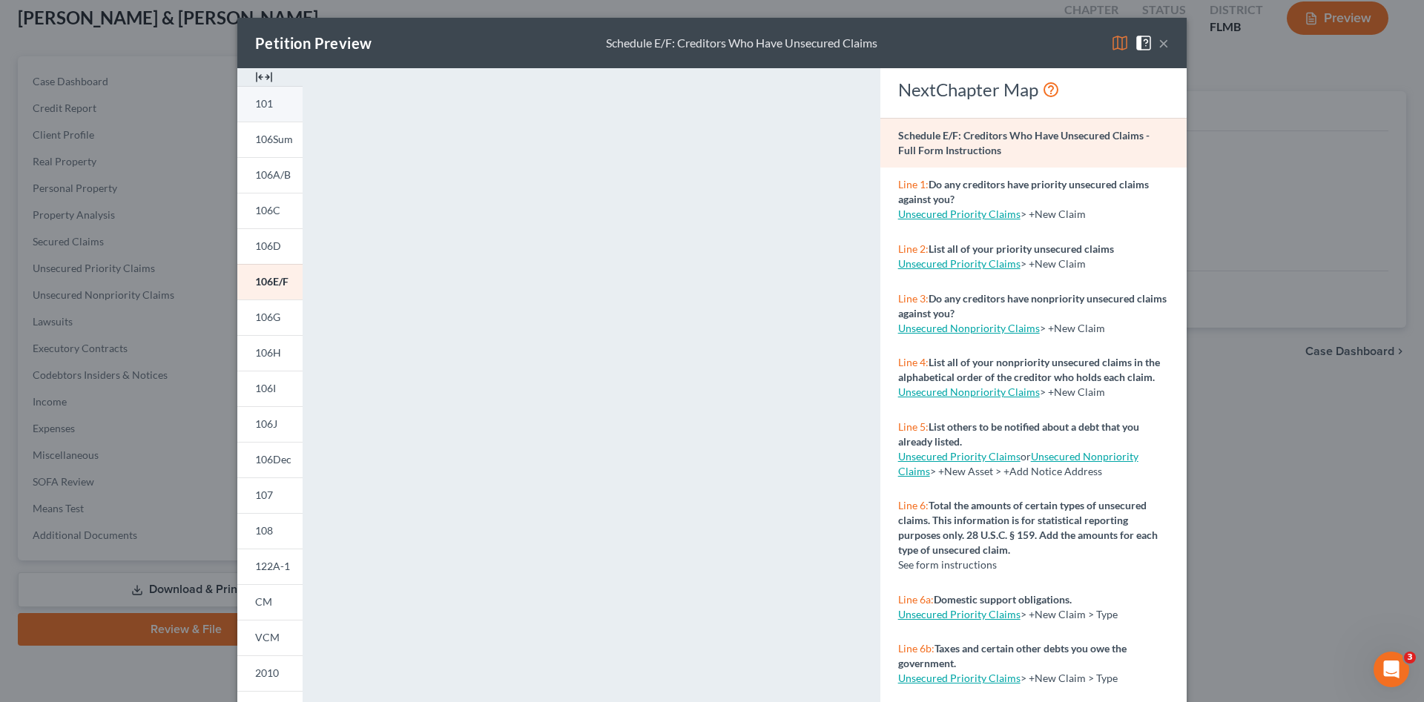
click at [264, 76] on img at bounding box center [264, 77] width 18 height 18
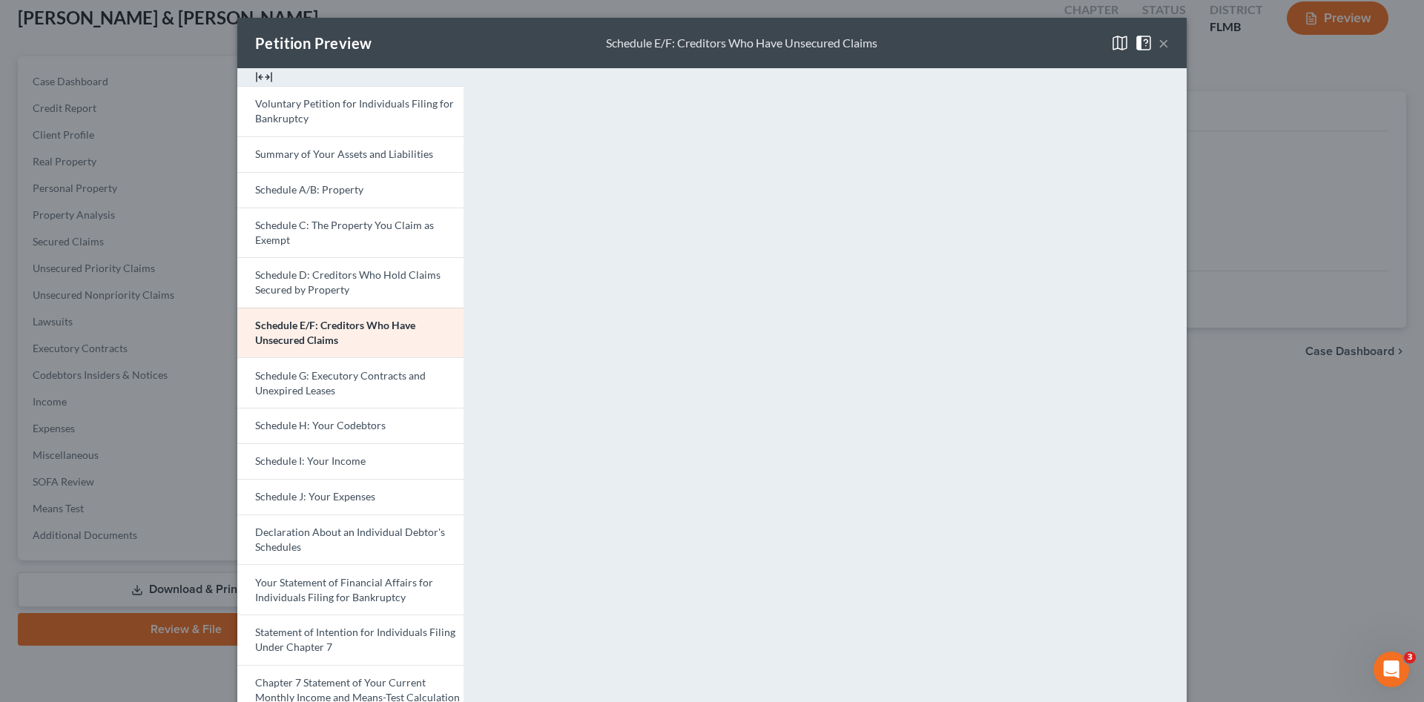
click at [1159, 47] on button "×" at bounding box center [1163, 43] width 10 height 18
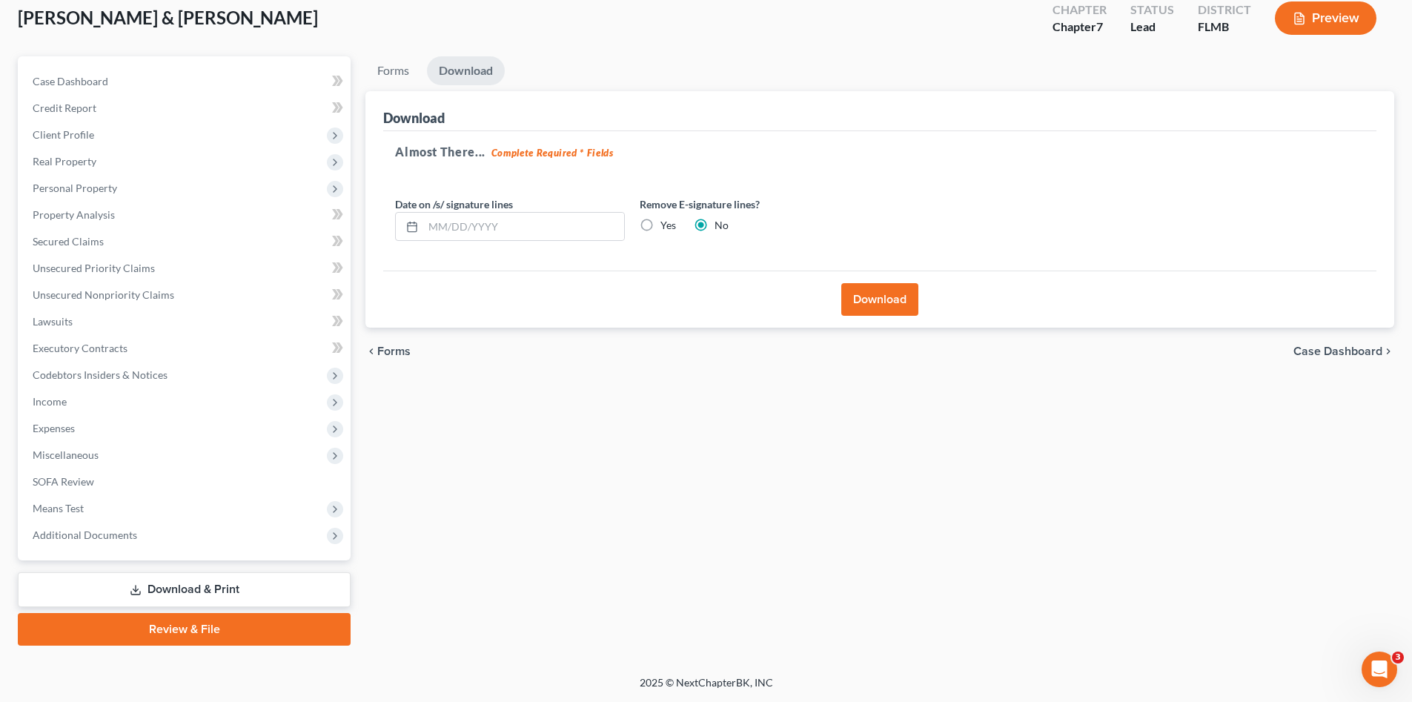
scroll to position [0, 0]
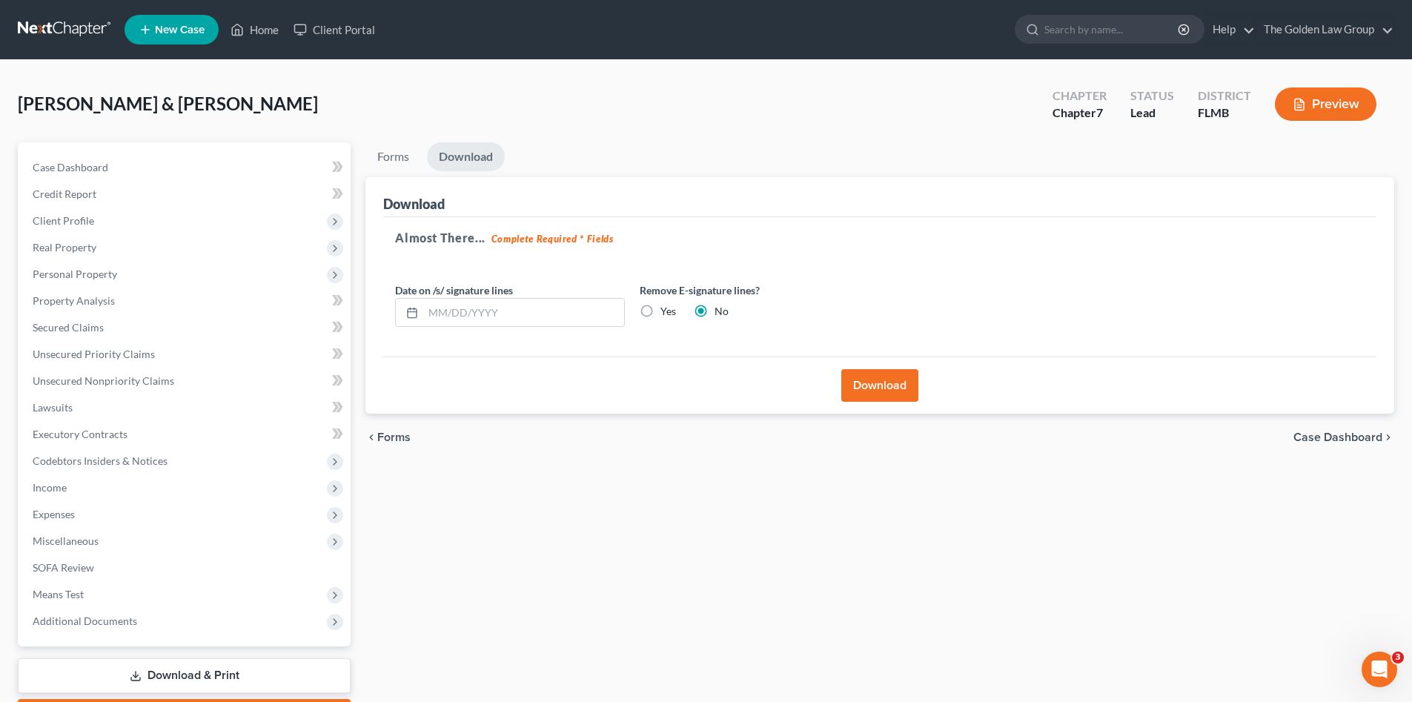
click at [53, 24] on link at bounding box center [65, 29] width 95 height 27
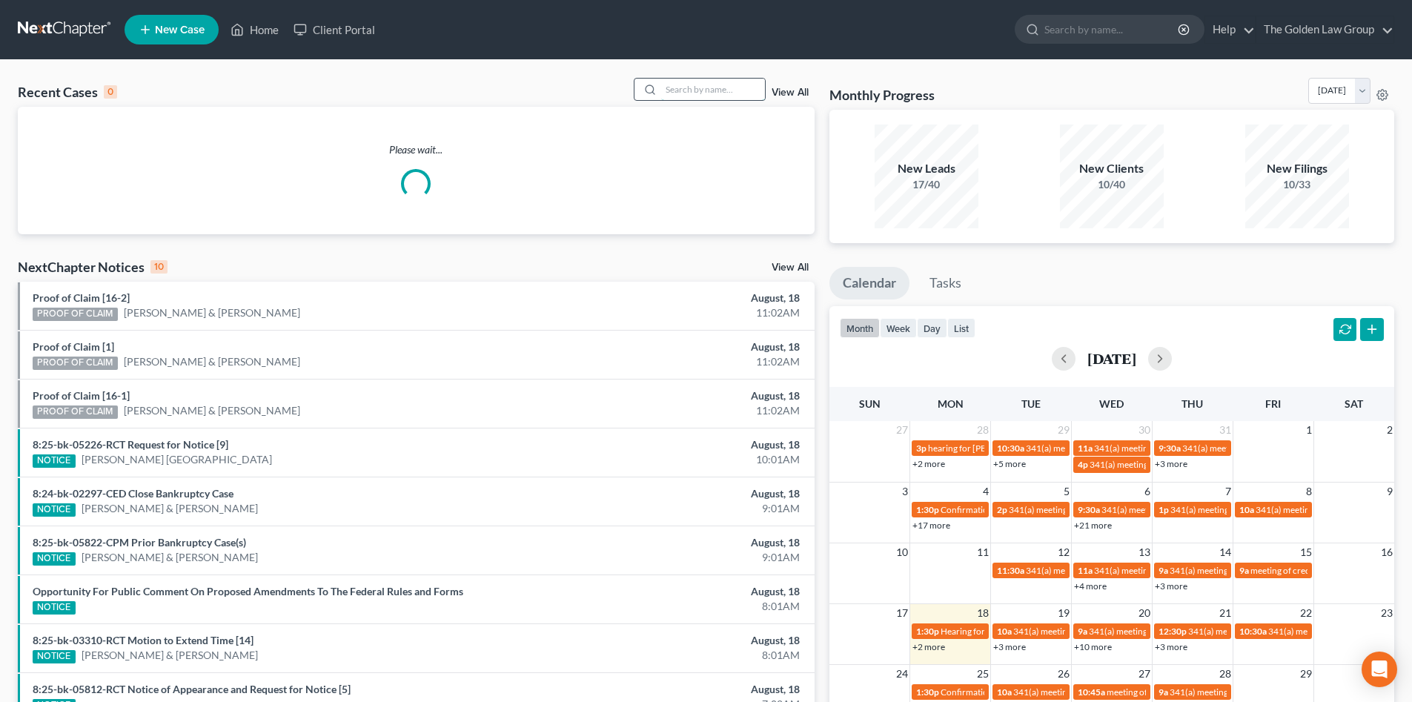
click at [682, 90] on input "search" at bounding box center [713, 90] width 104 height 22
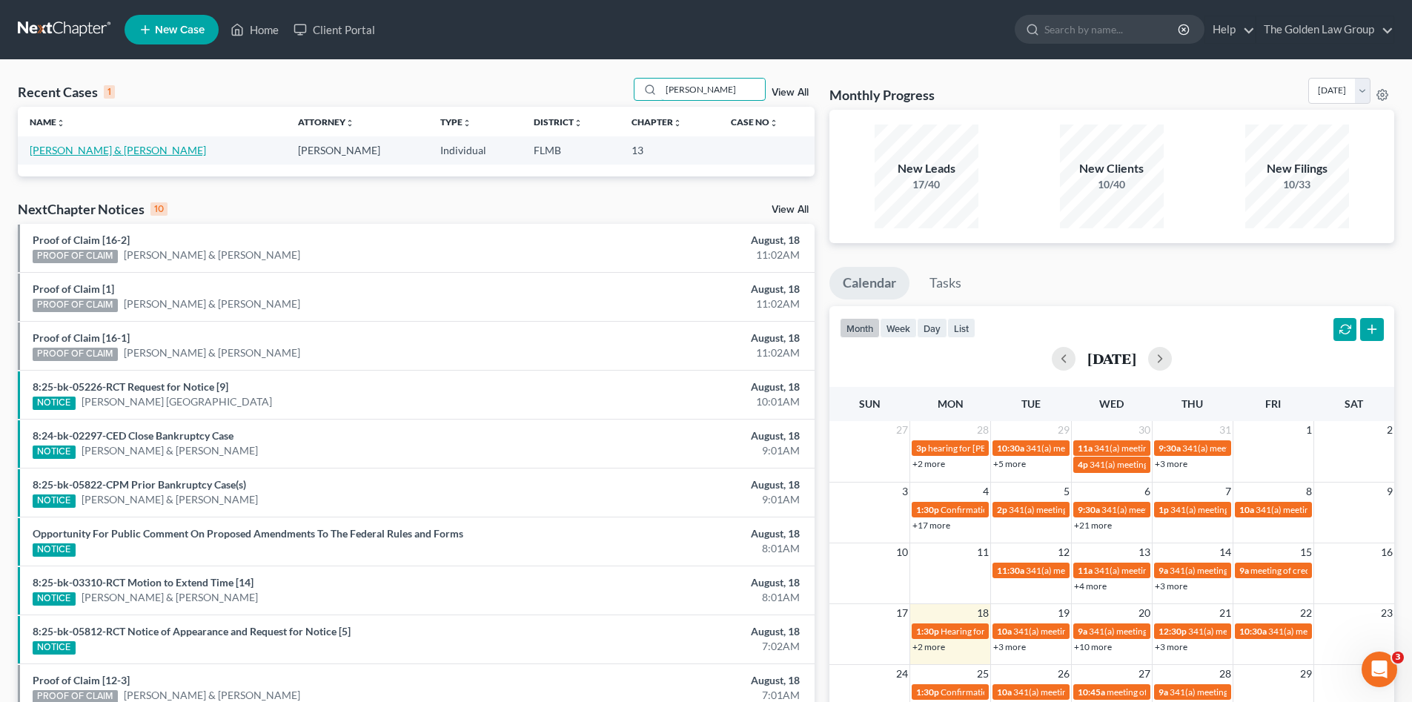
type input "[PERSON_NAME]"
click at [116, 153] on link "[PERSON_NAME] & [PERSON_NAME]" at bounding box center [118, 150] width 176 height 13
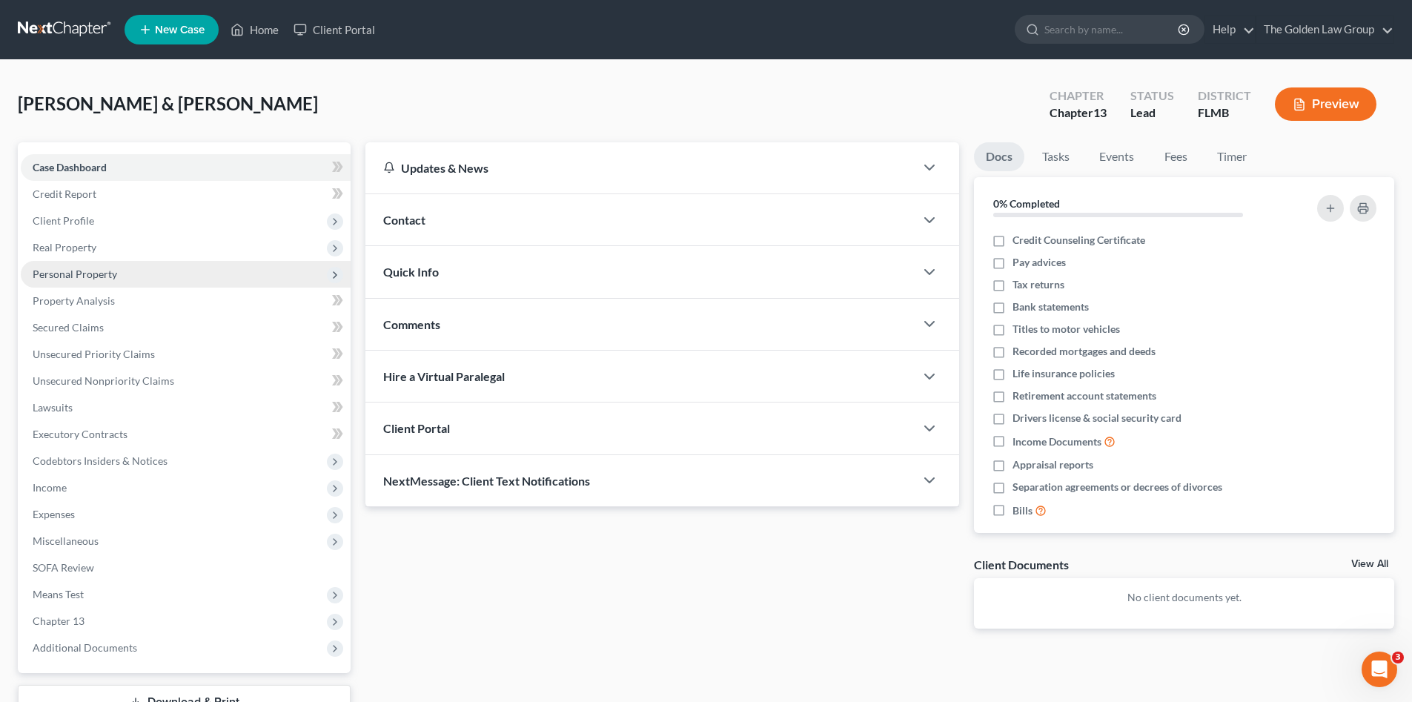
click at [89, 270] on span "Personal Property" at bounding box center [75, 274] width 85 height 13
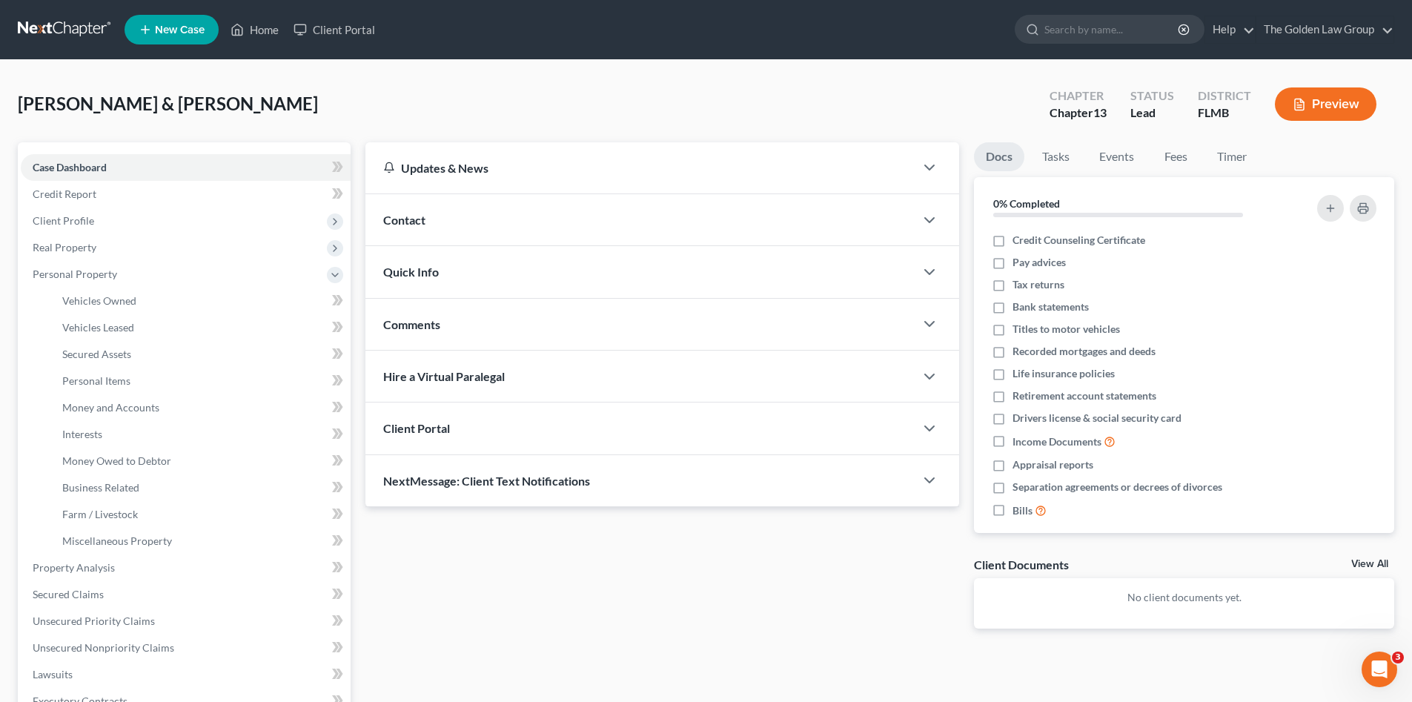
click at [469, 98] on div "[PERSON_NAME] & [PERSON_NAME] Upgraded Chapter Chapter 13 Status Lead District …" at bounding box center [706, 110] width 1377 height 65
click at [137, 402] on span "Money and Accounts" at bounding box center [110, 407] width 97 height 13
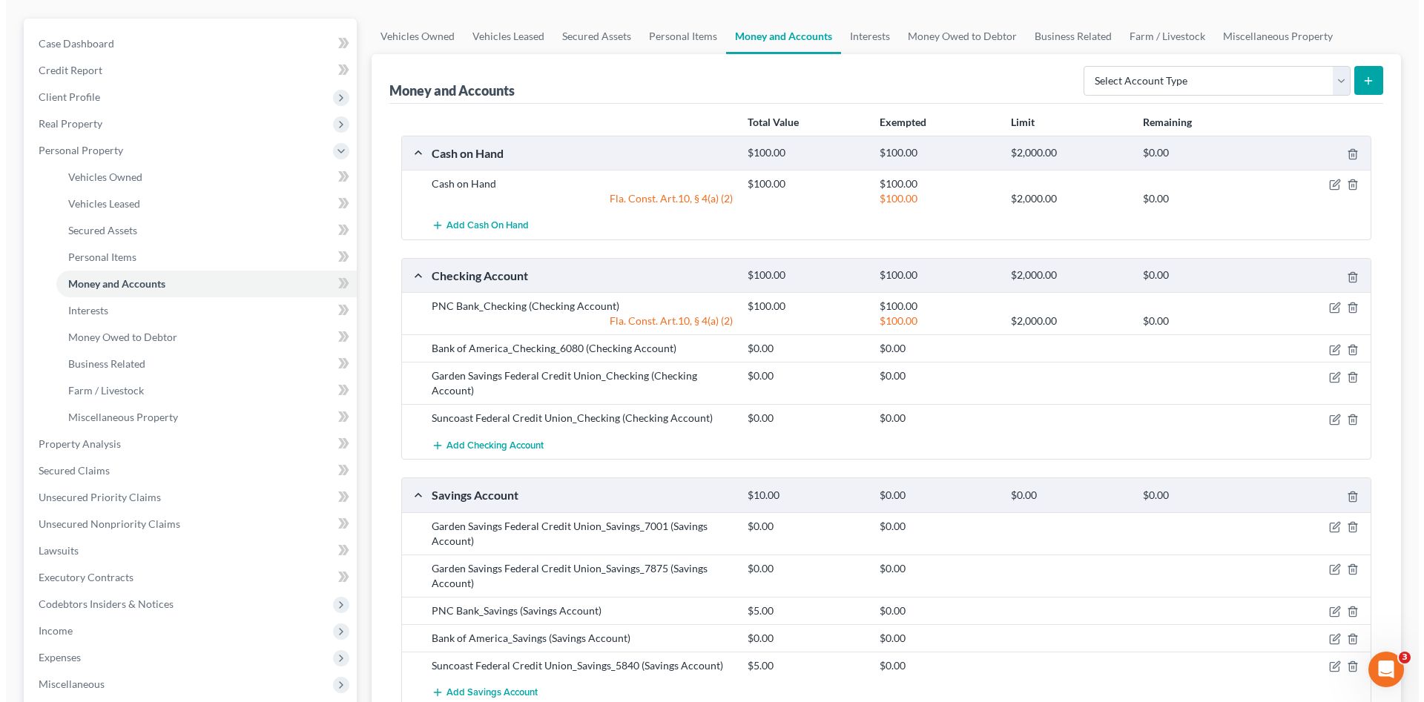
scroll to position [173, 0]
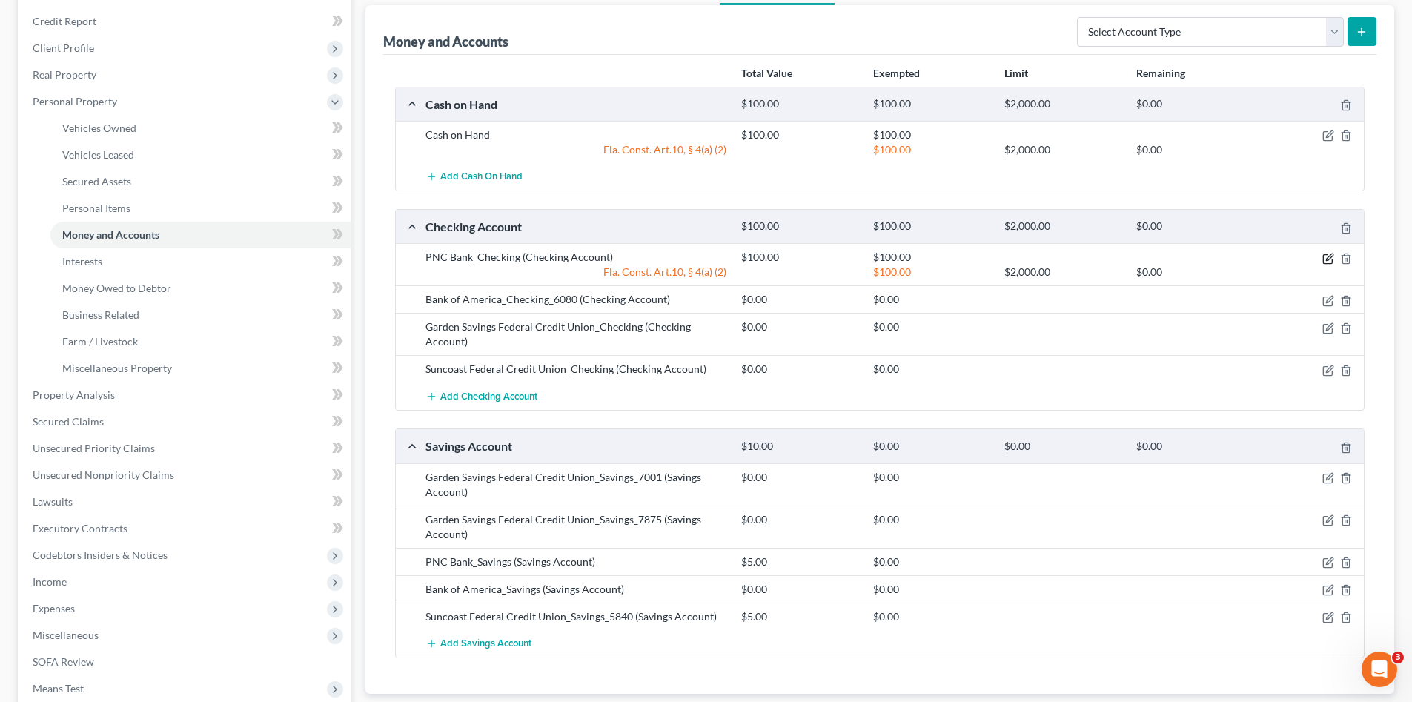
click at [1323, 257] on icon "button" at bounding box center [1327, 258] width 9 height 9
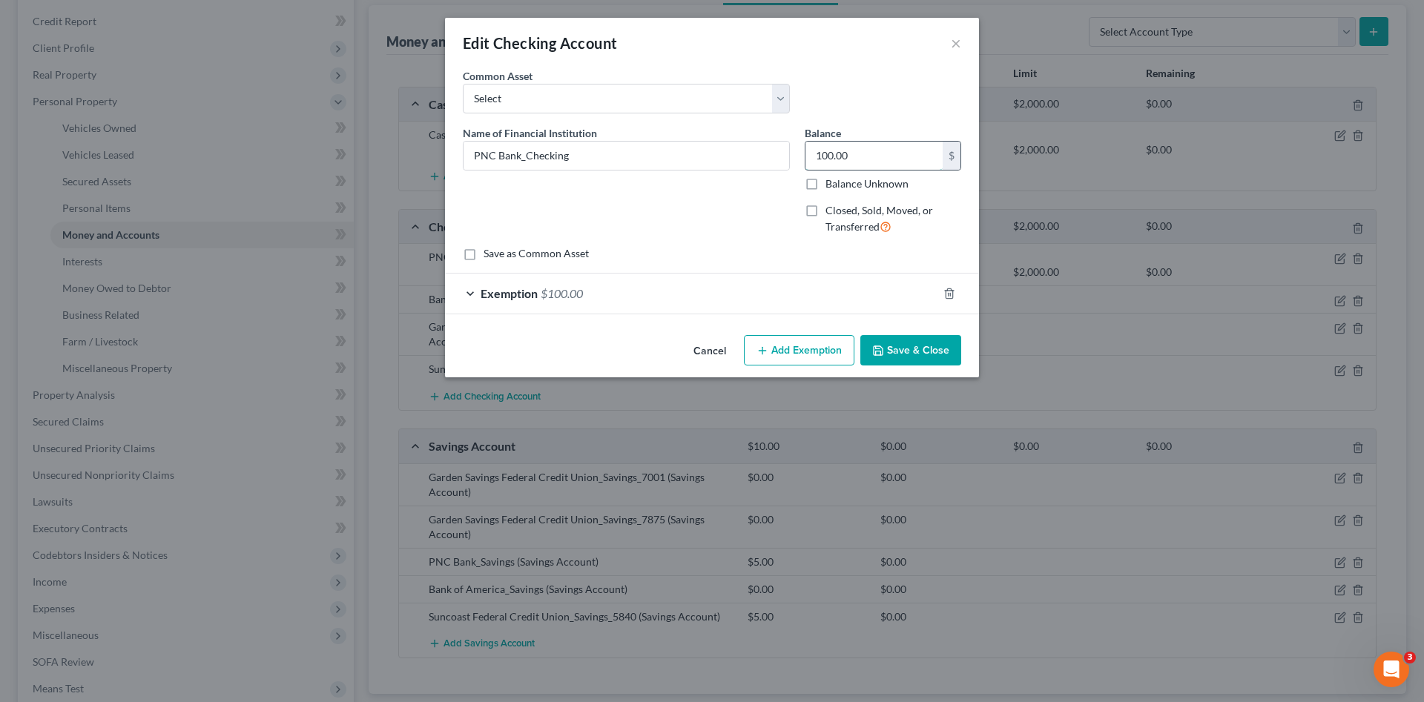
click at [865, 152] on input "100.00" at bounding box center [873, 156] width 137 height 28
type input "2,449.99"
click at [773, 291] on div "Exemption $100.00" at bounding box center [691, 293] width 492 height 39
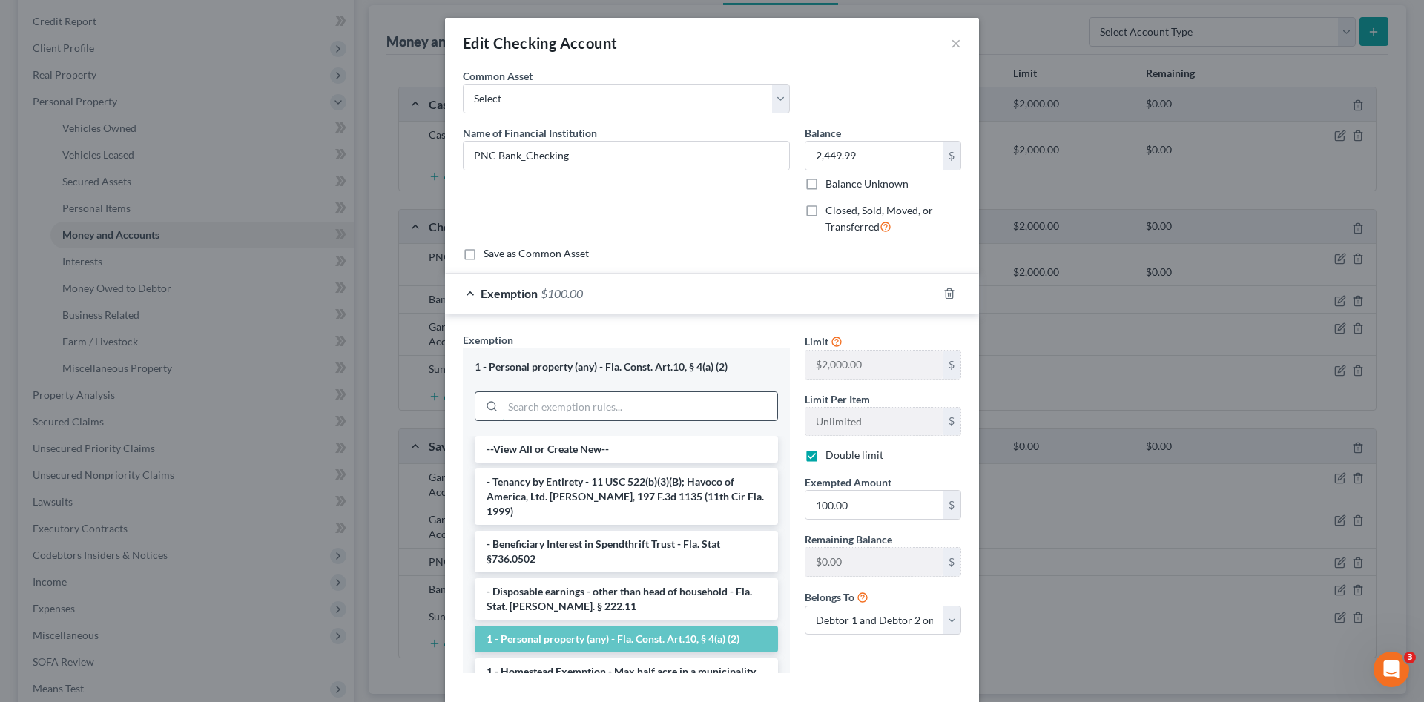
click at [698, 407] on input "search" at bounding box center [640, 406] width 274 height 28
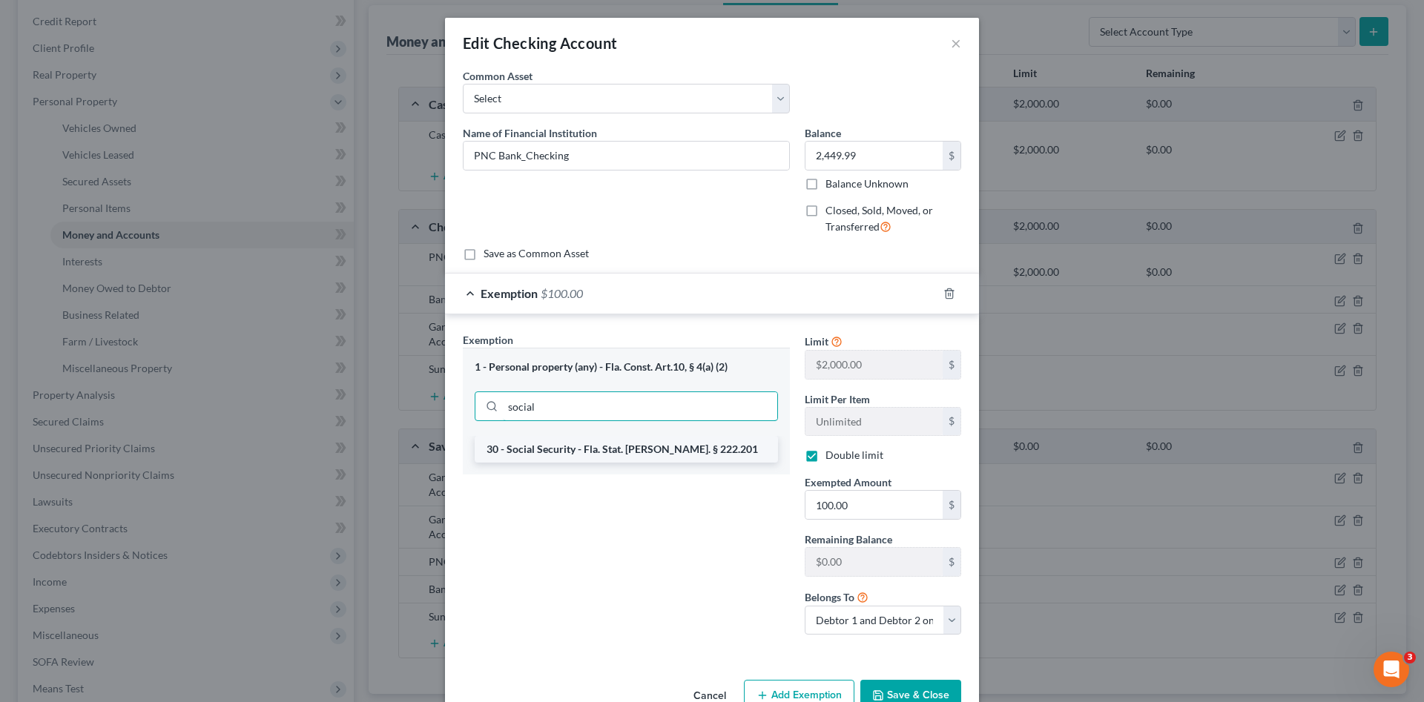
type input "social"
click at [690, 452] on li "30 - Social Security - Fla. Stat. [PERSON_NAME]. § 222.201" at bounding box center [626, 449] width 303 height 27
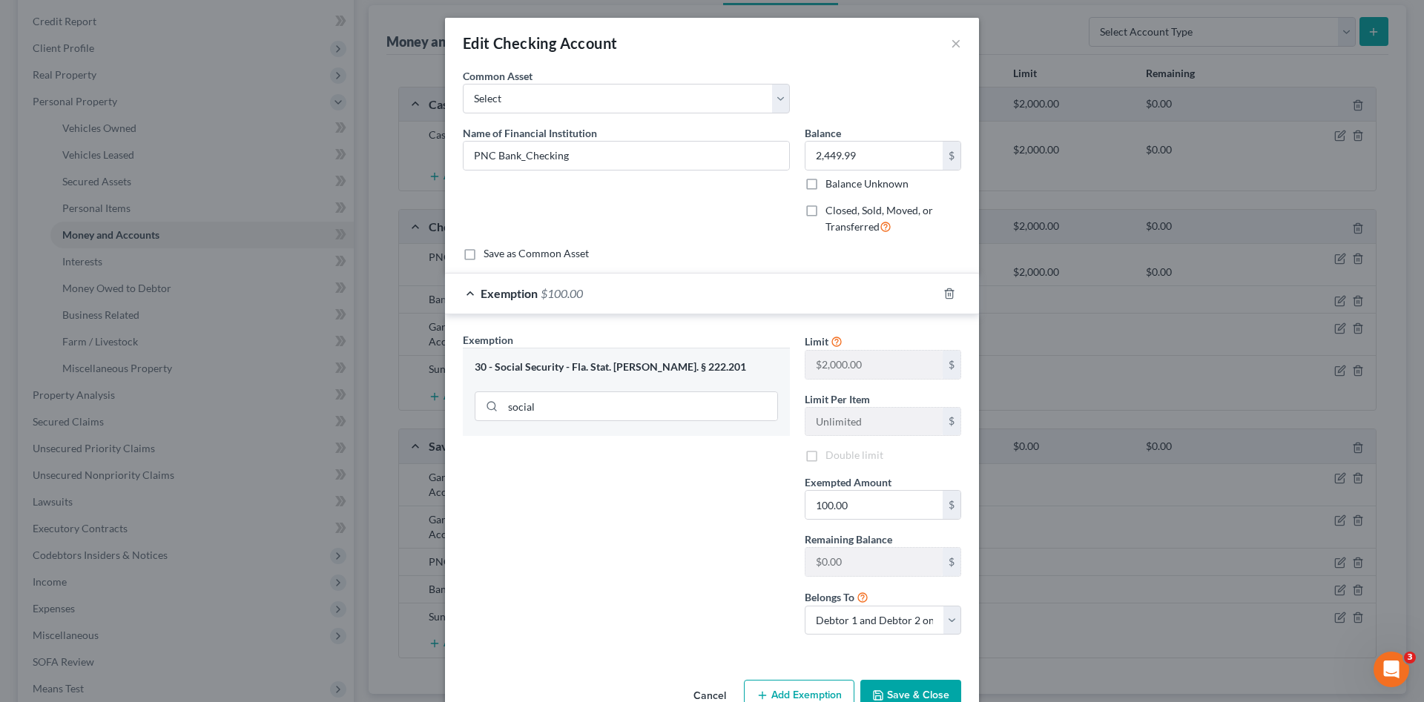
checkbox input "false"
click at [837, 509] on input "100.00" at bounding box center [873, 505] width 137 height 28
paste input "2,449.99"
type input "2,449.99"
click at [650, 552] on div "Exemption Set must be selected for CA. Exemption * 30 - Social Security - Fla. …" at bounding box center [626, 489] width 342 height 315
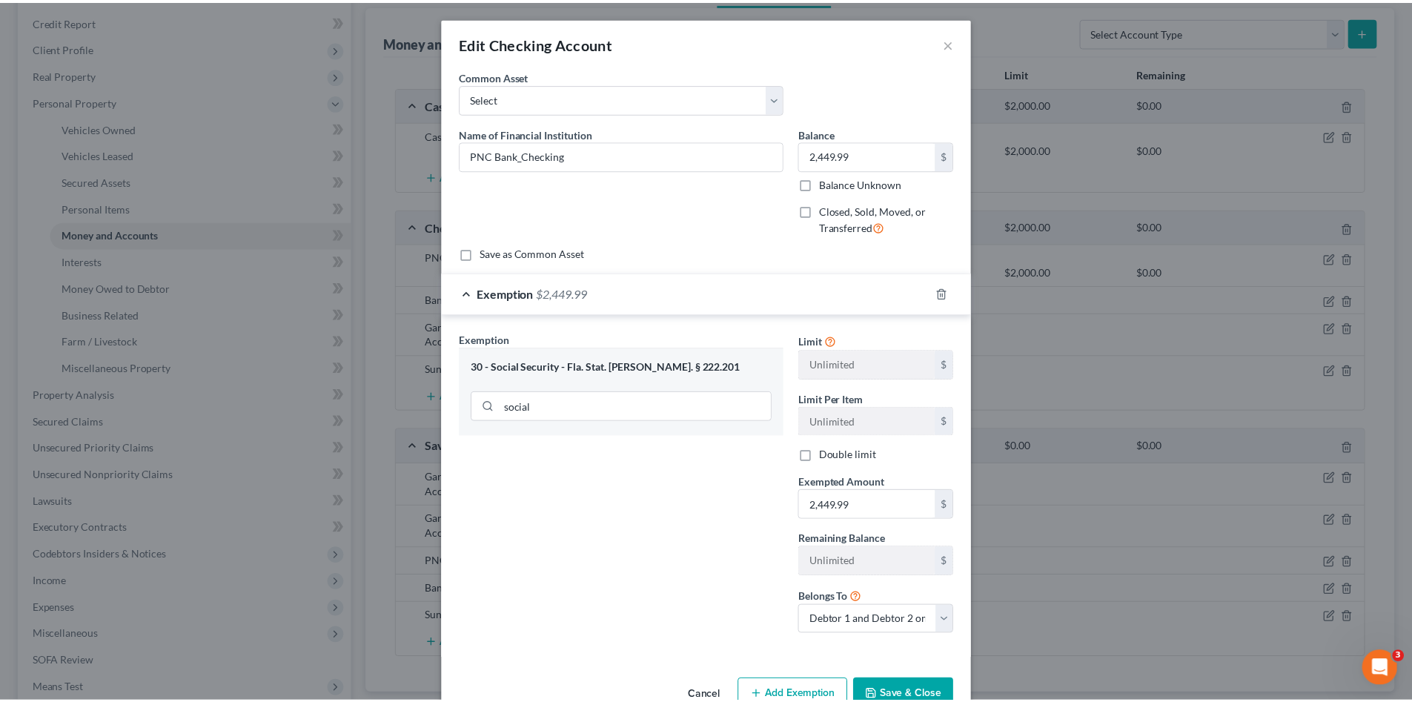
scroll to position [39, 0]
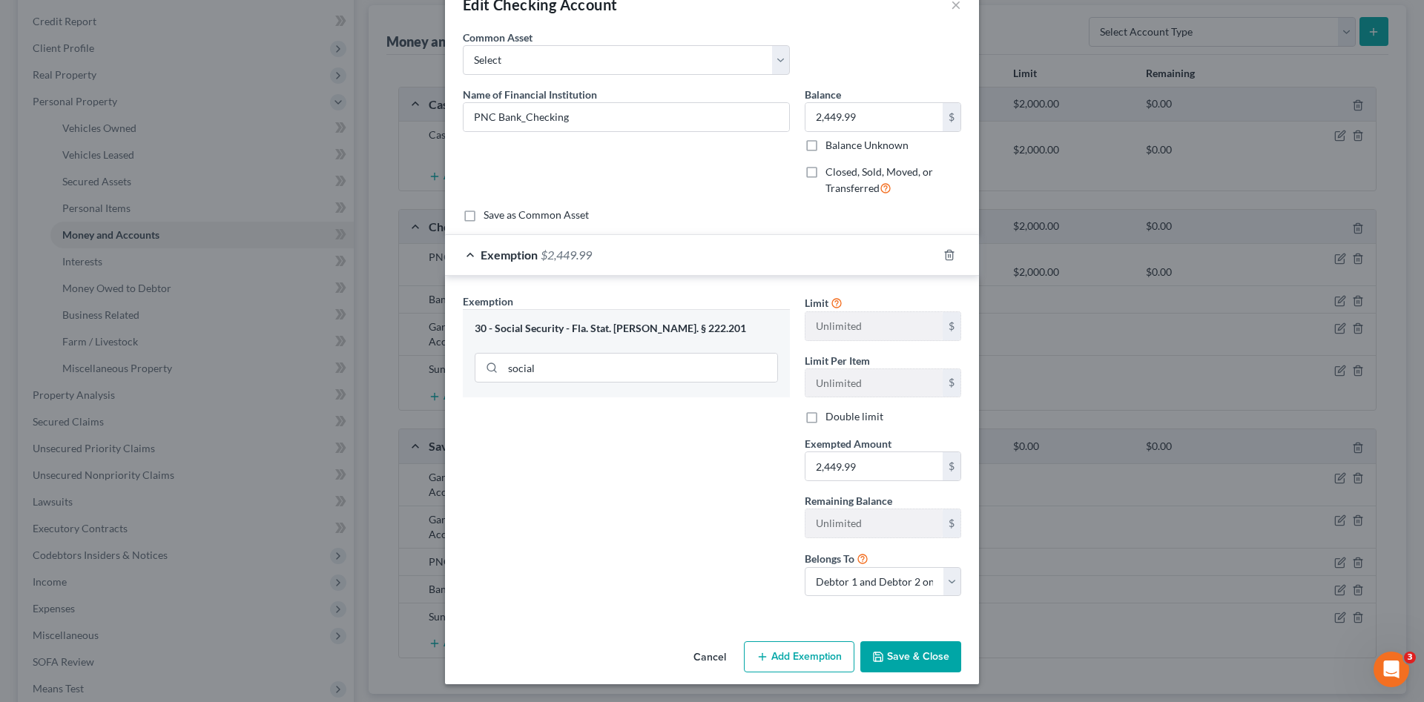
drag, startPoint x: 910, startPoint y: 666, endPoint x: 909, endPoint y: 658, distance: 8.3
click at [910, 665] on button "Save & Close" at bounding box center [910, 656] width 101 height 31
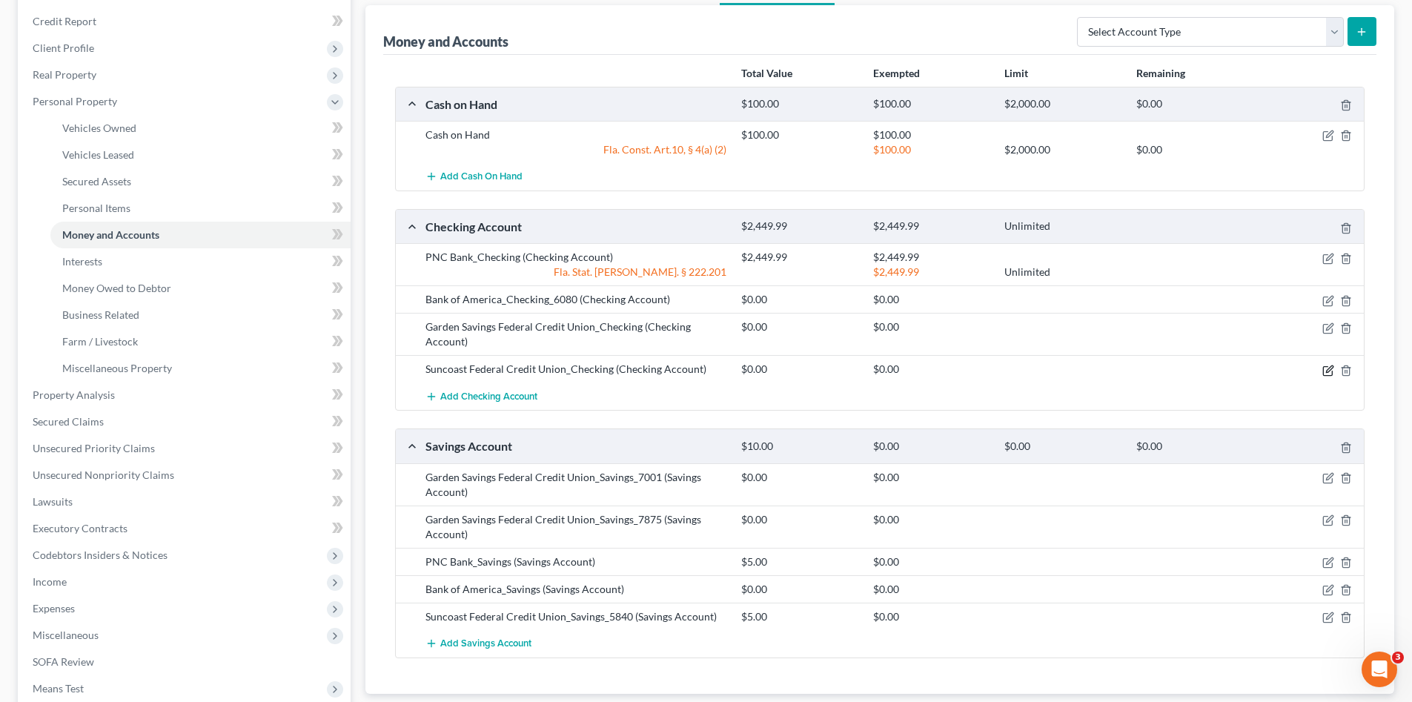
click at [1328, 371] on icon "button" at bounding box center [1329, 371] width 12 height 12
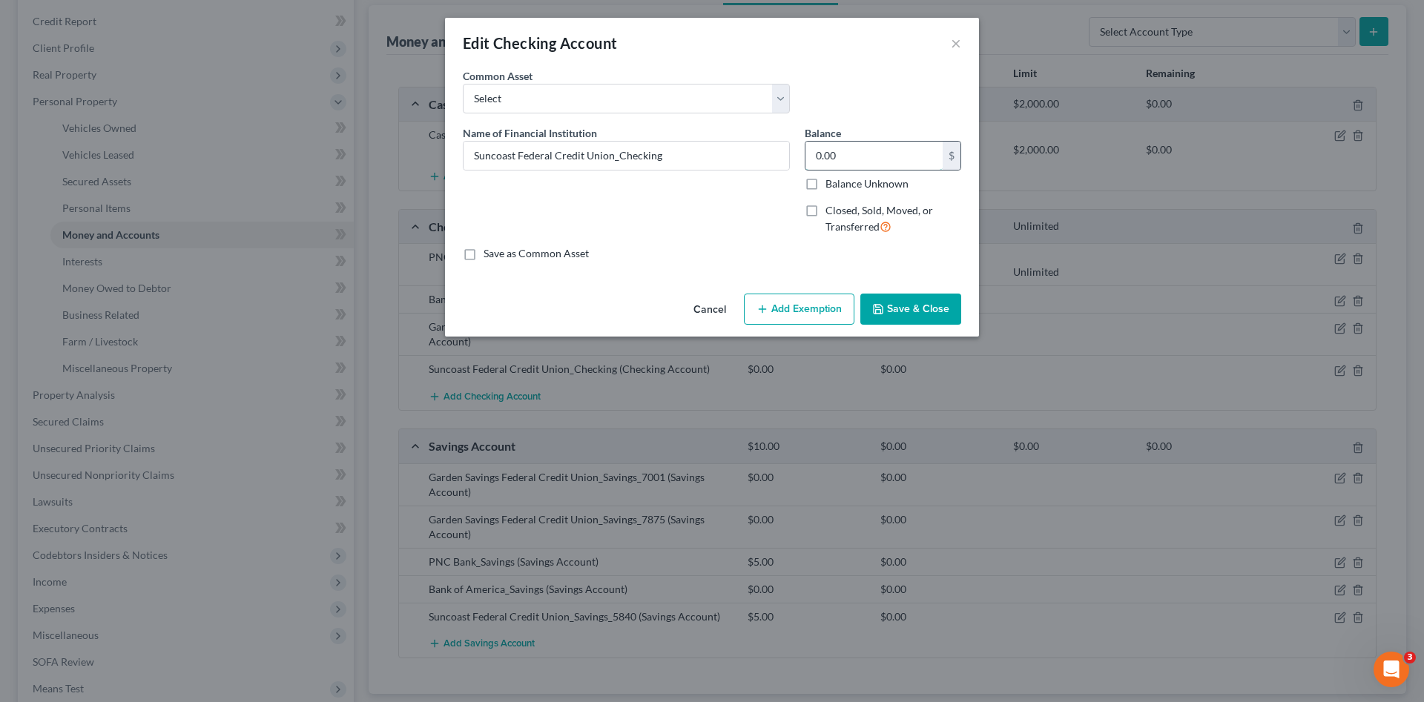
click at [853, 149] on input "0.00" at bounding box center [873, 156] width 137 height 28
type input "12.37"
click at [885, 300] on button "Save & Close" at bounding box center [910, 309] width 101 height 31
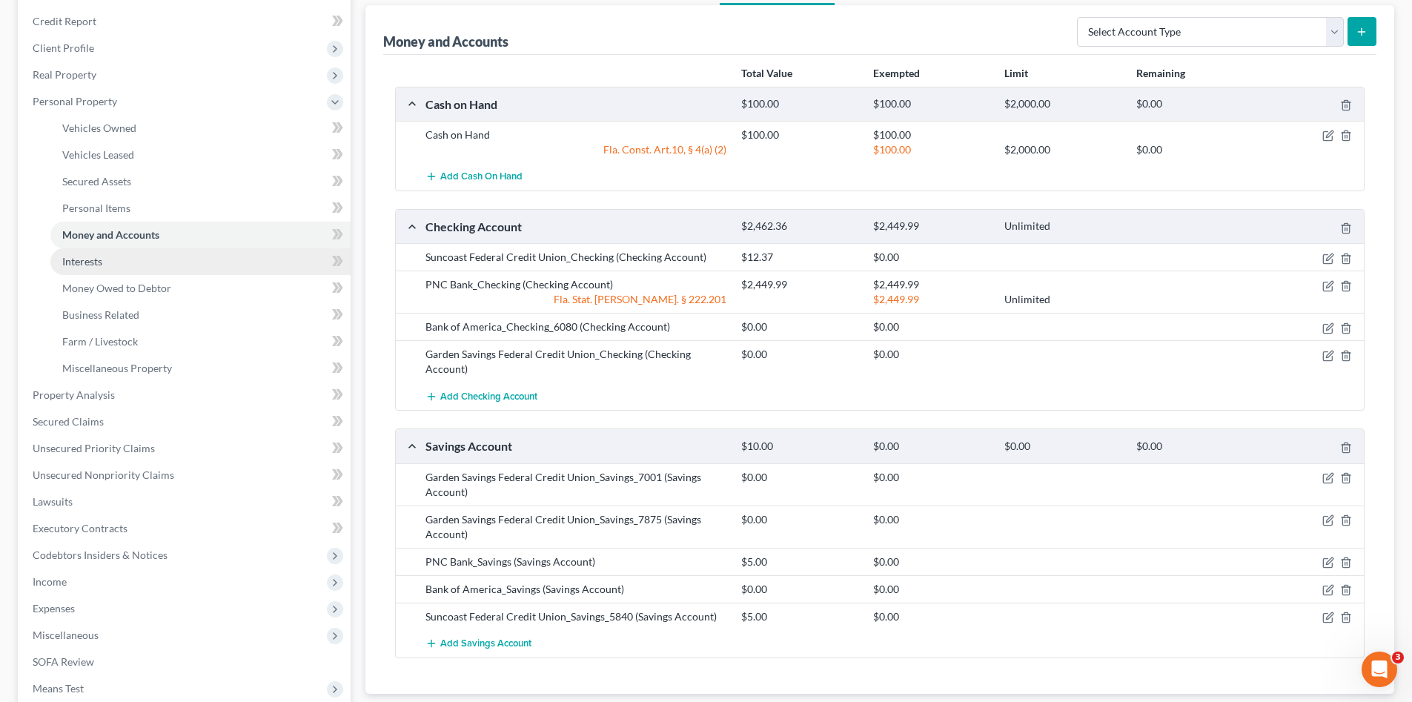
click at [94, 257] on span "Interests" at bounding box center [82, 261] width 40 height 13
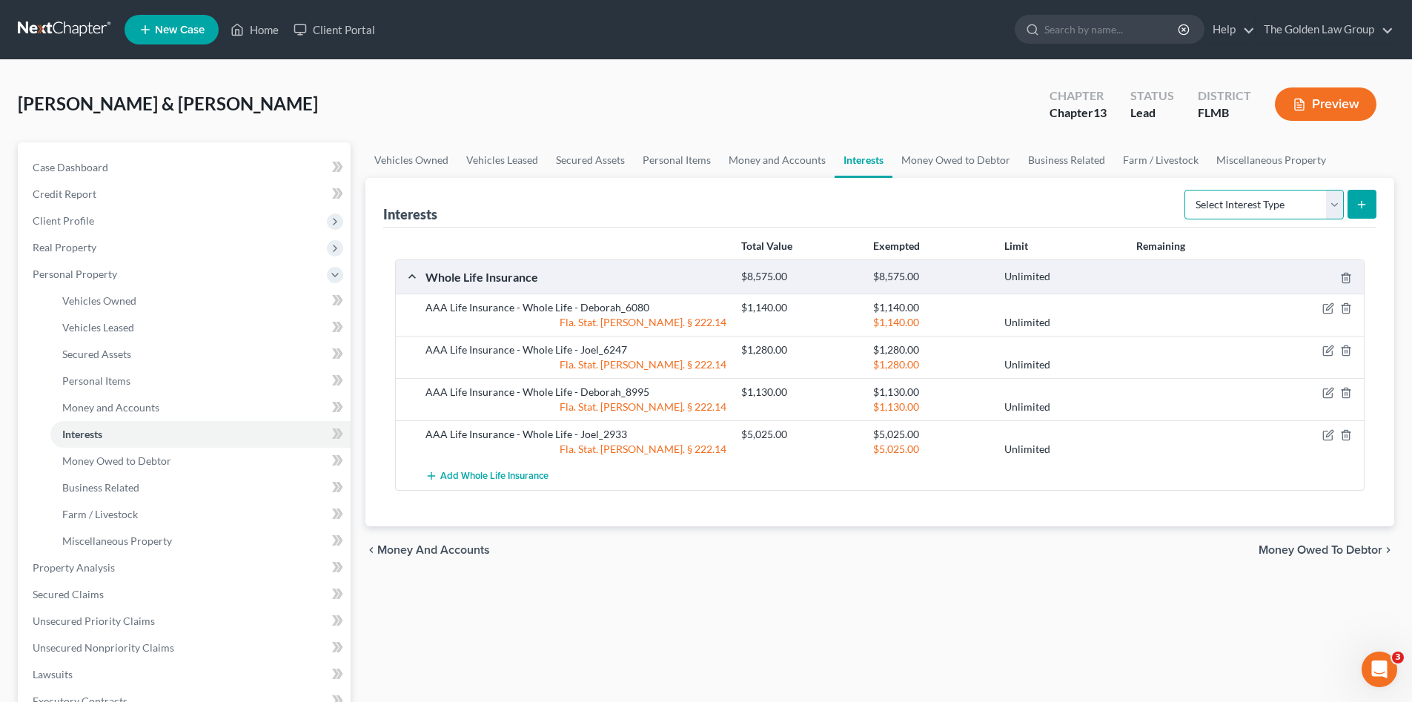
click at [1263, 199] on select "Select Interest Type 401K Annuity Bond Education IRA Government Bond Government…" at bounding box center [1264, 205] width 159 height 30
select select "pension_plan"
click at [1186, 190] on select "Select Interest Type 401K Annuity Bond Education IRA Government Bond Government…" at bounding box center [1264, 205] width 159 height 30
click at [1376, 197] on button "submit" at bounding box center [1362, 204] width 29 height 29
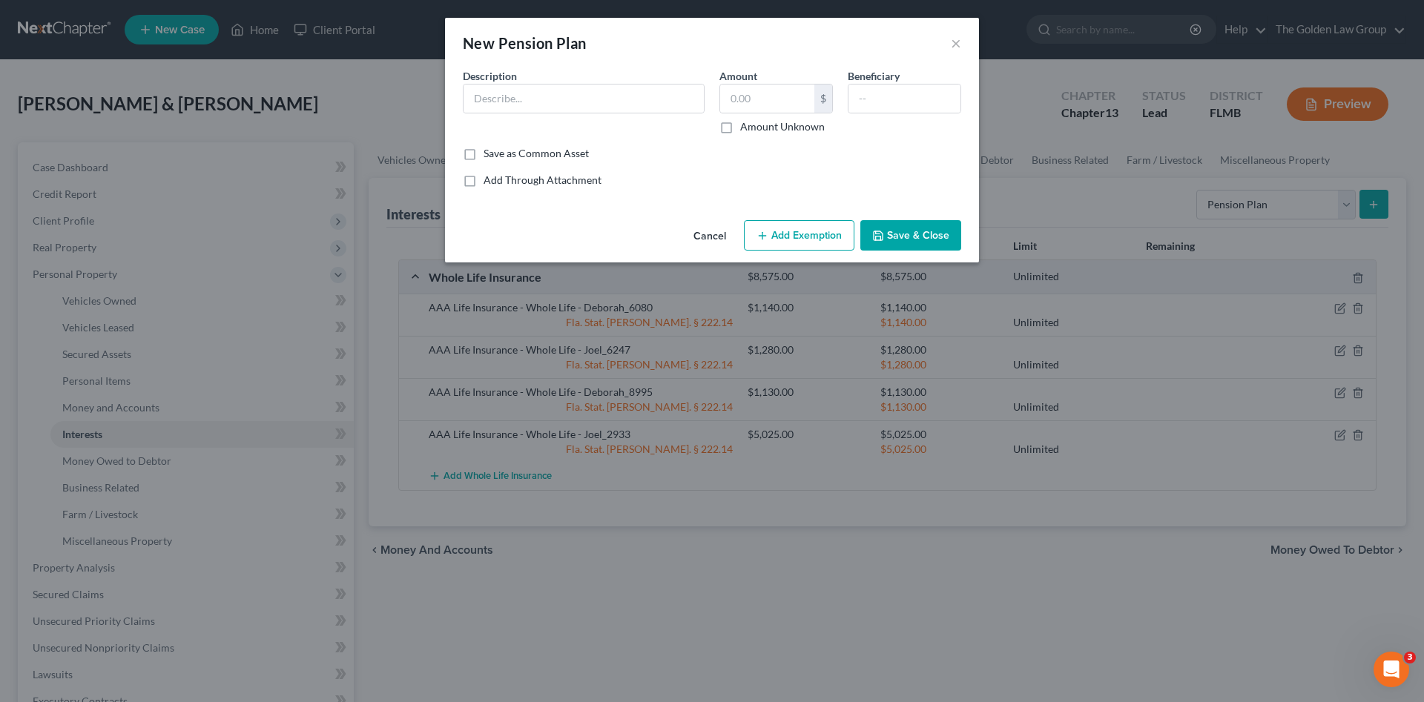
click at [803, 237] on button "Add Exemption" at bounding box center [799, 235] width 110 height 31
select select "2"
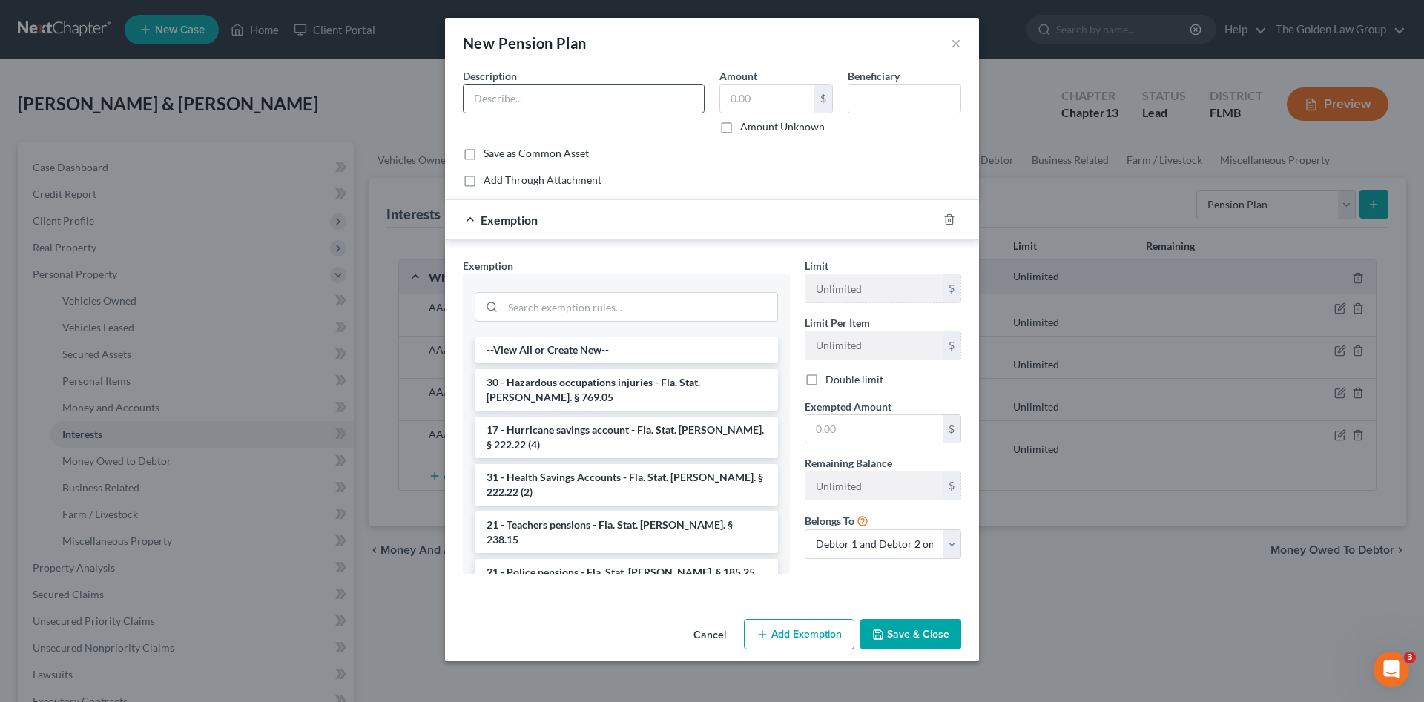
click at [579, 107] on input "text" at bounding box center [583, 99] width 240 height 28
type input "General Dynamics Pension - Monthly Benefit only"
click at [745, 90] on input "text" at bounding box center [767, 99] width 94 height 28
type input "00"
click at [855, 548] on select "Debtor 1 only Debtor 2 only Debtor 1 and Debtor 2 only" at bounding box center [882, 544] width 156 height 30
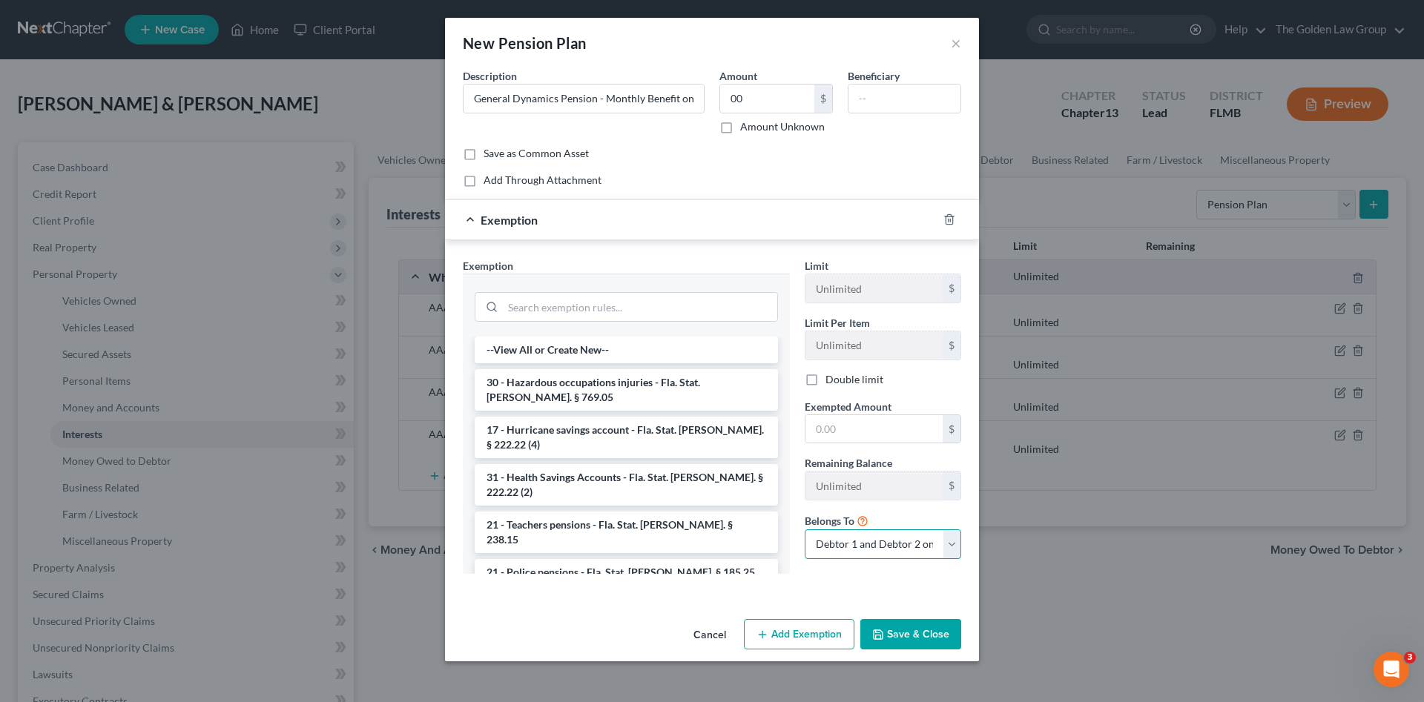
select select "1"
click at [804, 529] on select "Debtor 1 only Debtor 2 only Debtor 1 and Debtor 2 only" at bounding box center [882, 544] width 156 height 30
click at [905, 632] on button "Save & Close" at bounding box center [910, 634] width 101 height 31
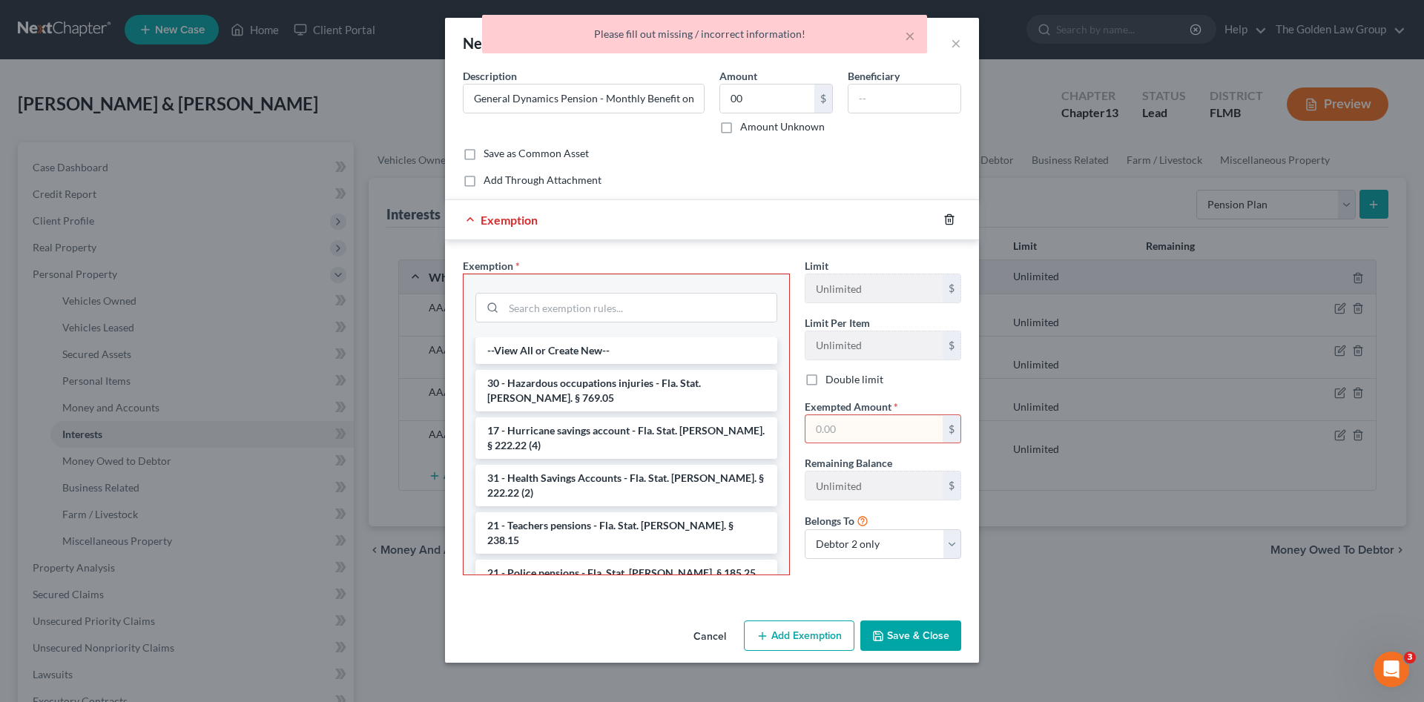
click at [949, 218] on icon "button" at bounding box center [949, 220] width 12 height 12
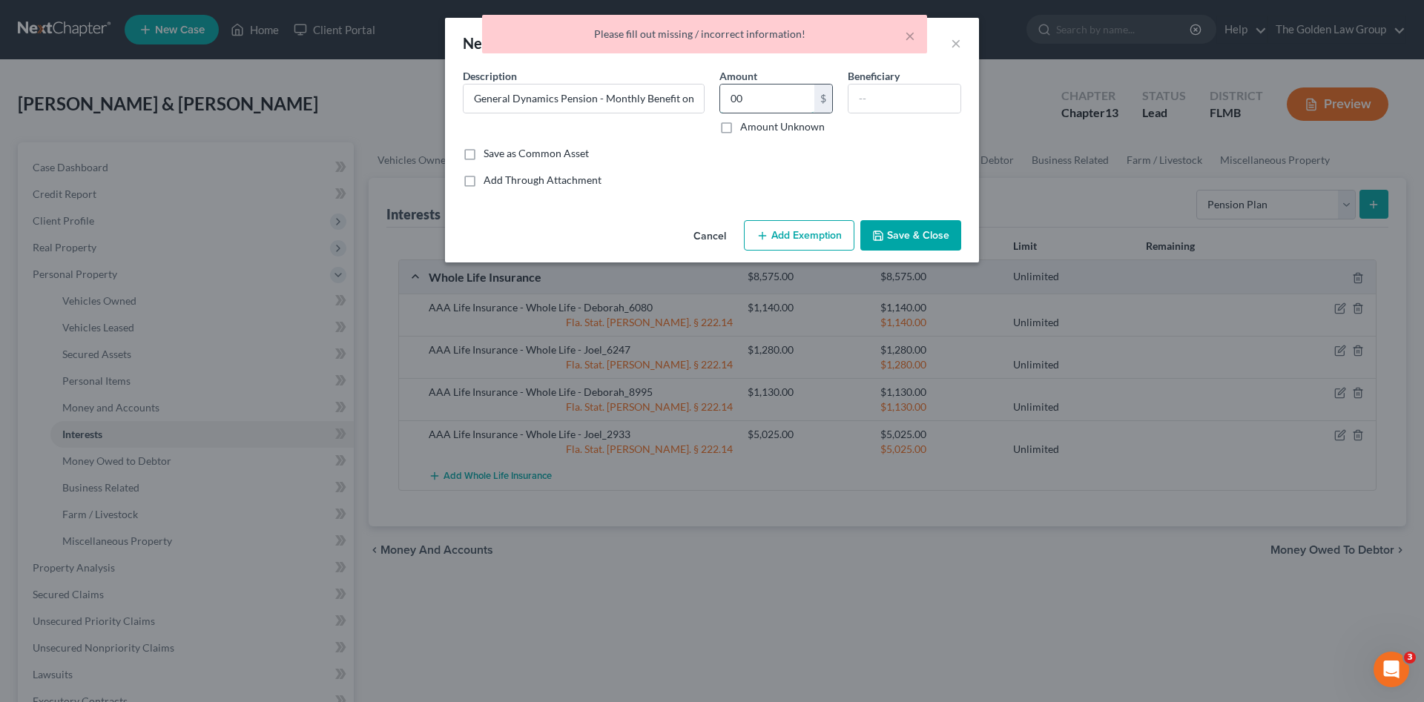
click at [778, 97] on input "00" at bounding box center [767, 99] width 94 height 28
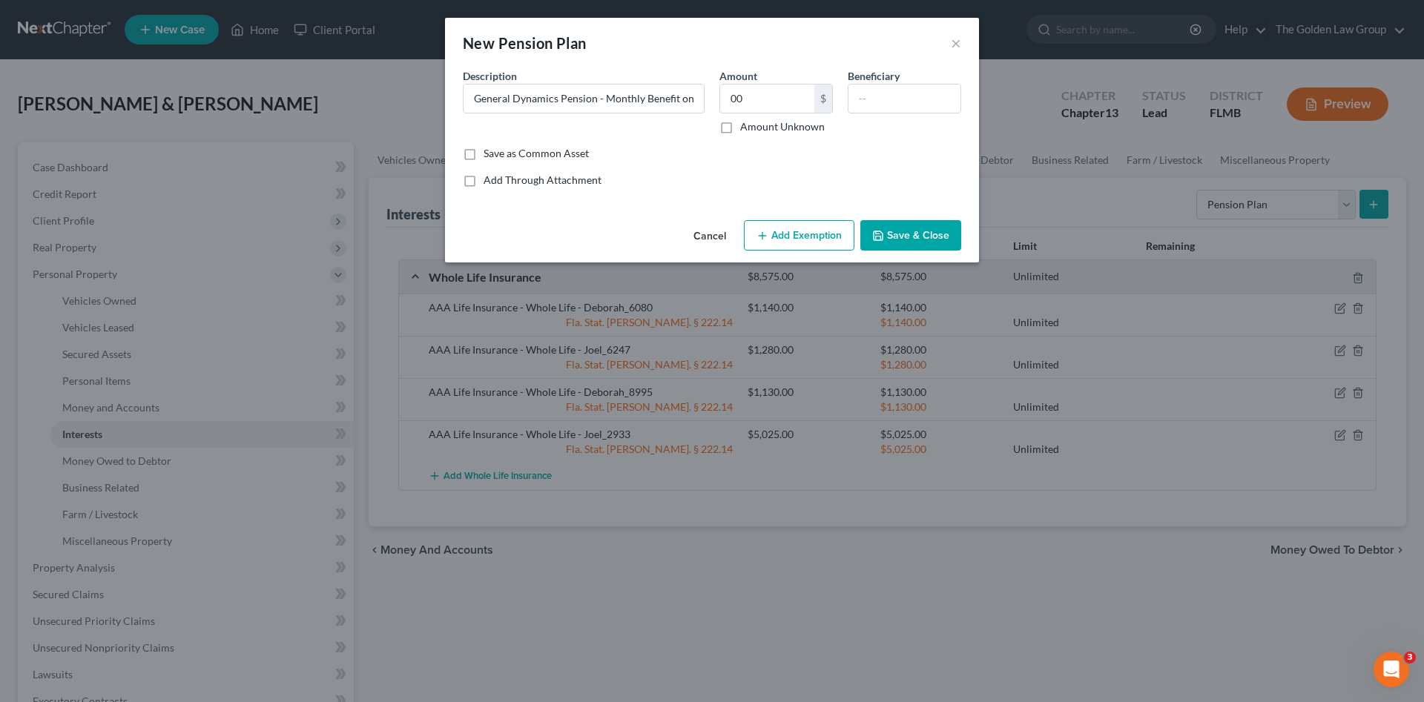
click at [831, 231] on button "Add Exemption" at bounding box center [799, 235] width 110 height 31
select select "2"
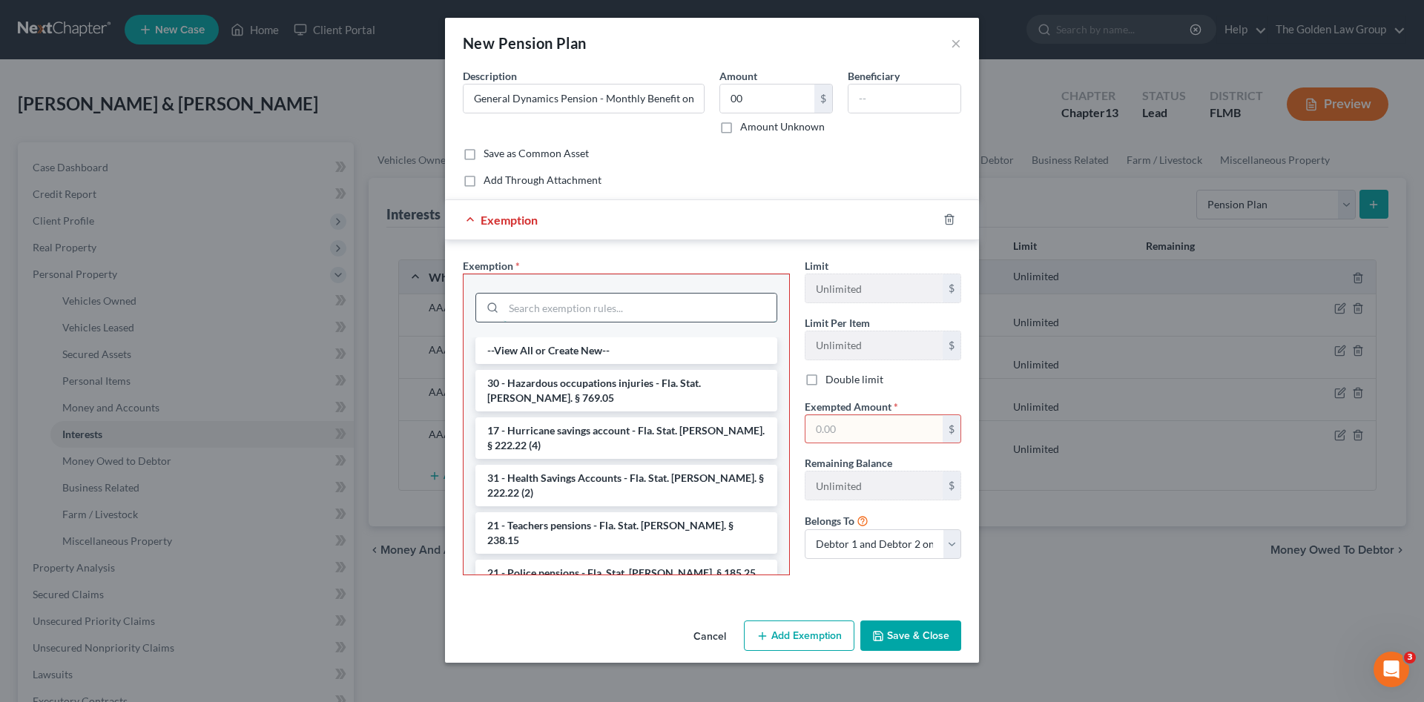
click at [647, 308] on input "search" at bounding box center [639, 308] width 273 height 28
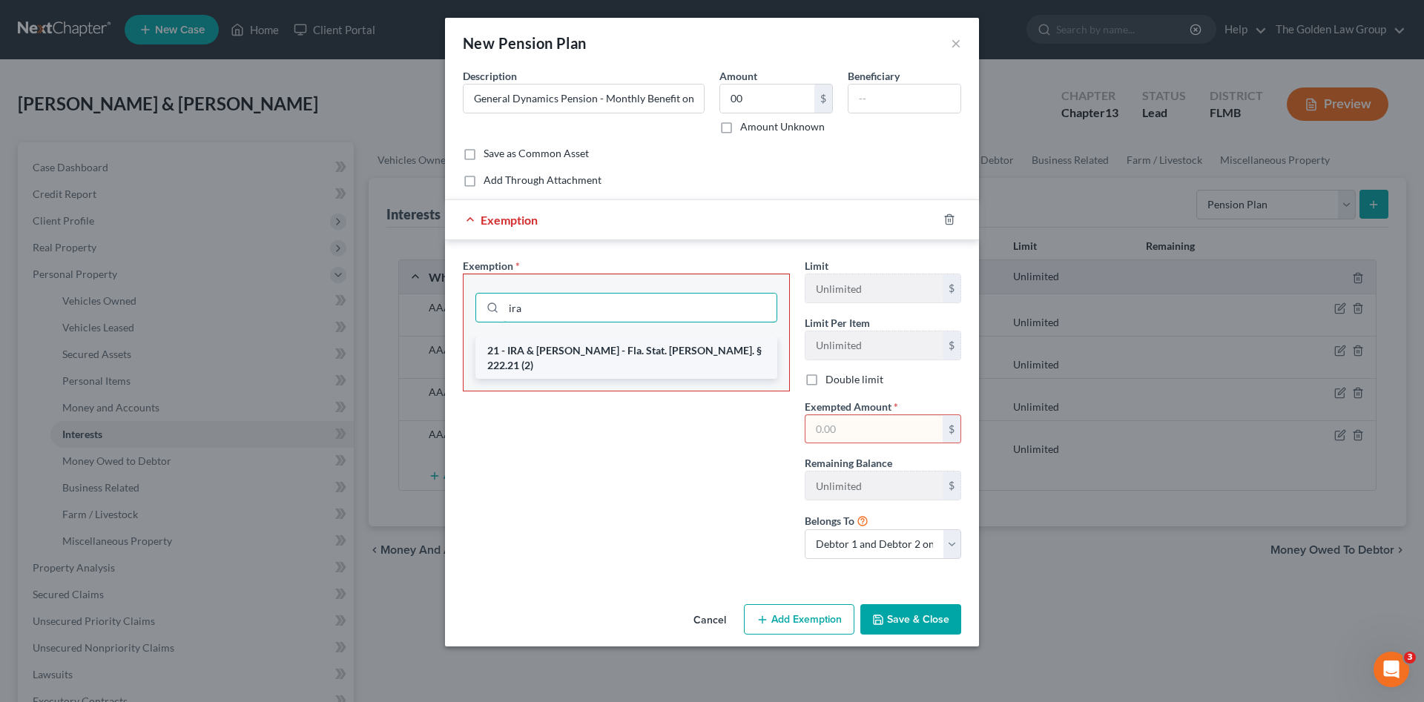
type input "ira"
click at [662, 351] on li "21 - IRA & [PERSON_NAME] - Fla. Stat. [PERSON_NAME]. § 222.21 (2)" at bounding box center [626, 358] width 302 height 42
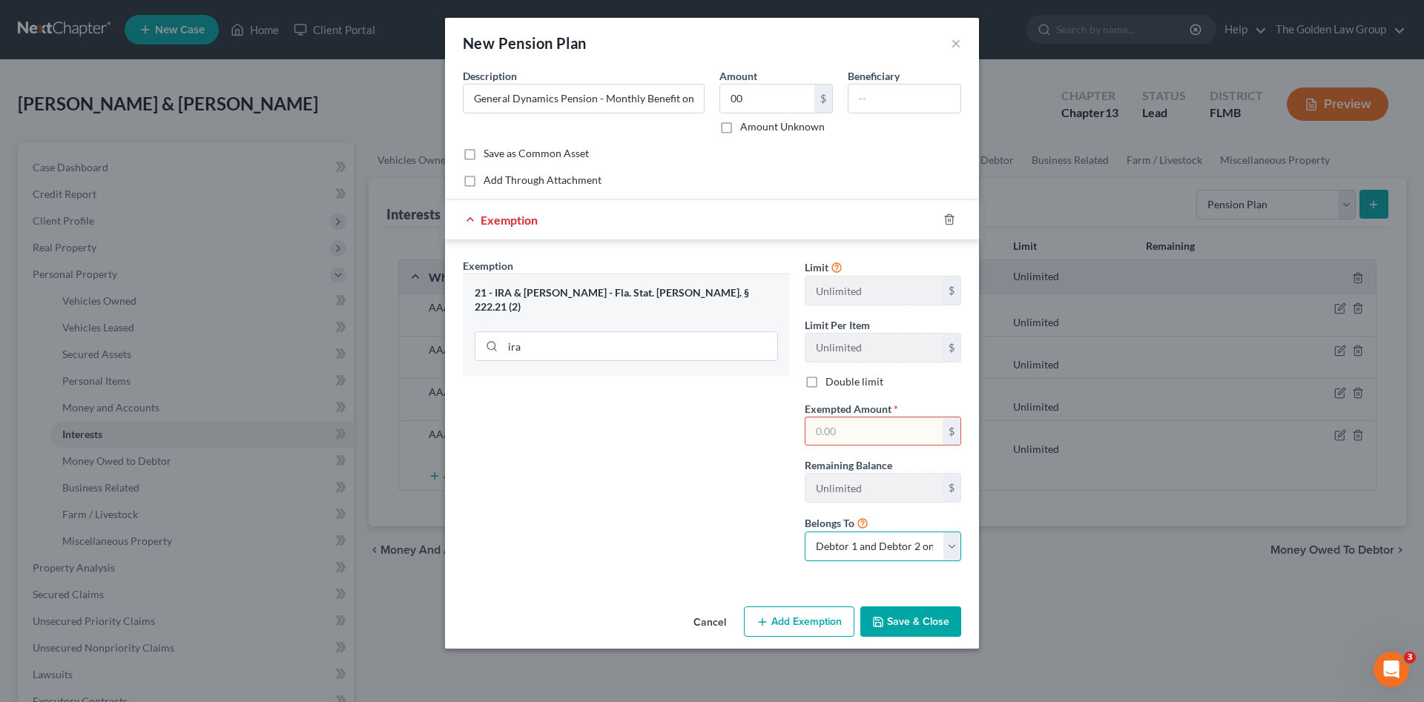
click at [860, 543] on select "Debtor 1 only Debtor 2 only Debtor 1 and Debtor 2 only" at bounding box center [882, 547] width 156 height 30
select select "1"
click at [804, 532] on select "Debtor 1 only Debtor 2 only Debtor 1 and Debtor 2 only" at bounding box center [882, 547] width 156 height 30
click at [859, 434] on input "text" at bounding box center [873, 431] width 137 height 28
type input "0"
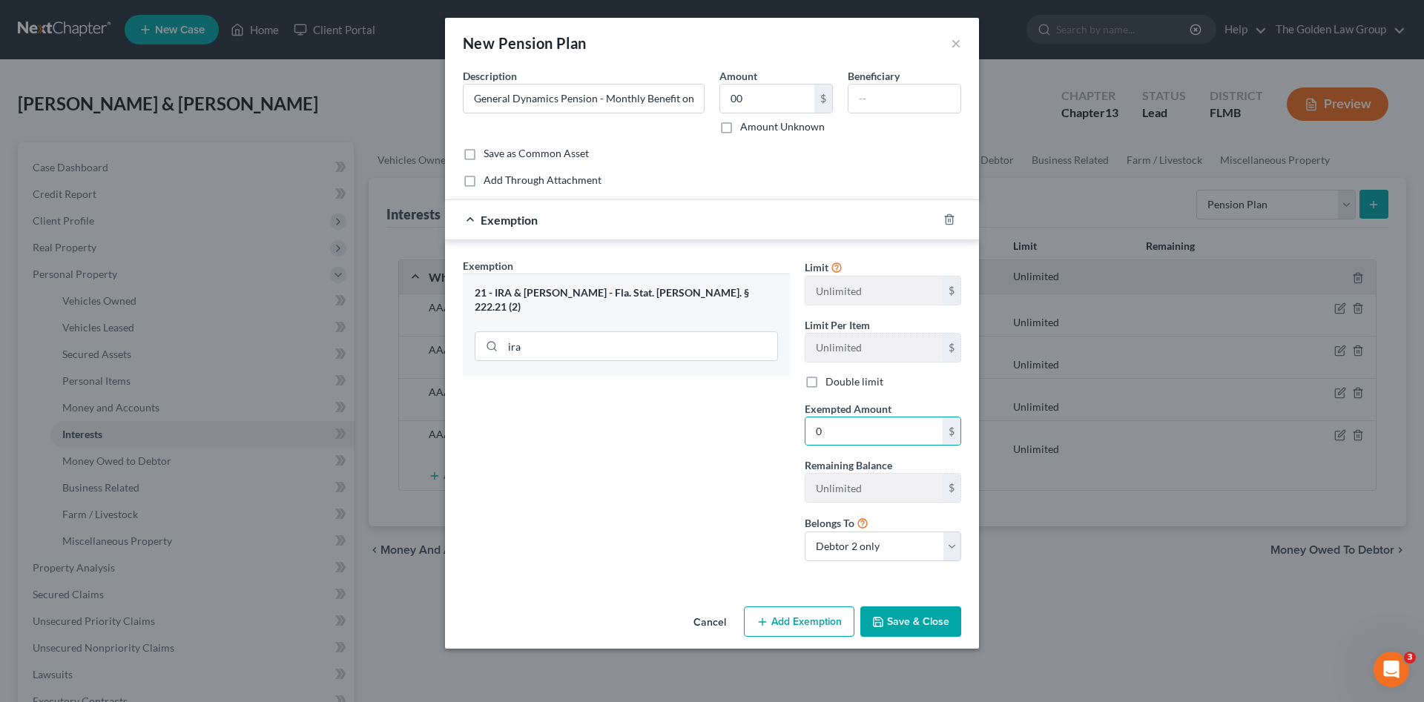
click at [925, 621] on button "Save & Close" at bounding box center [910, 622] width 101 height 31
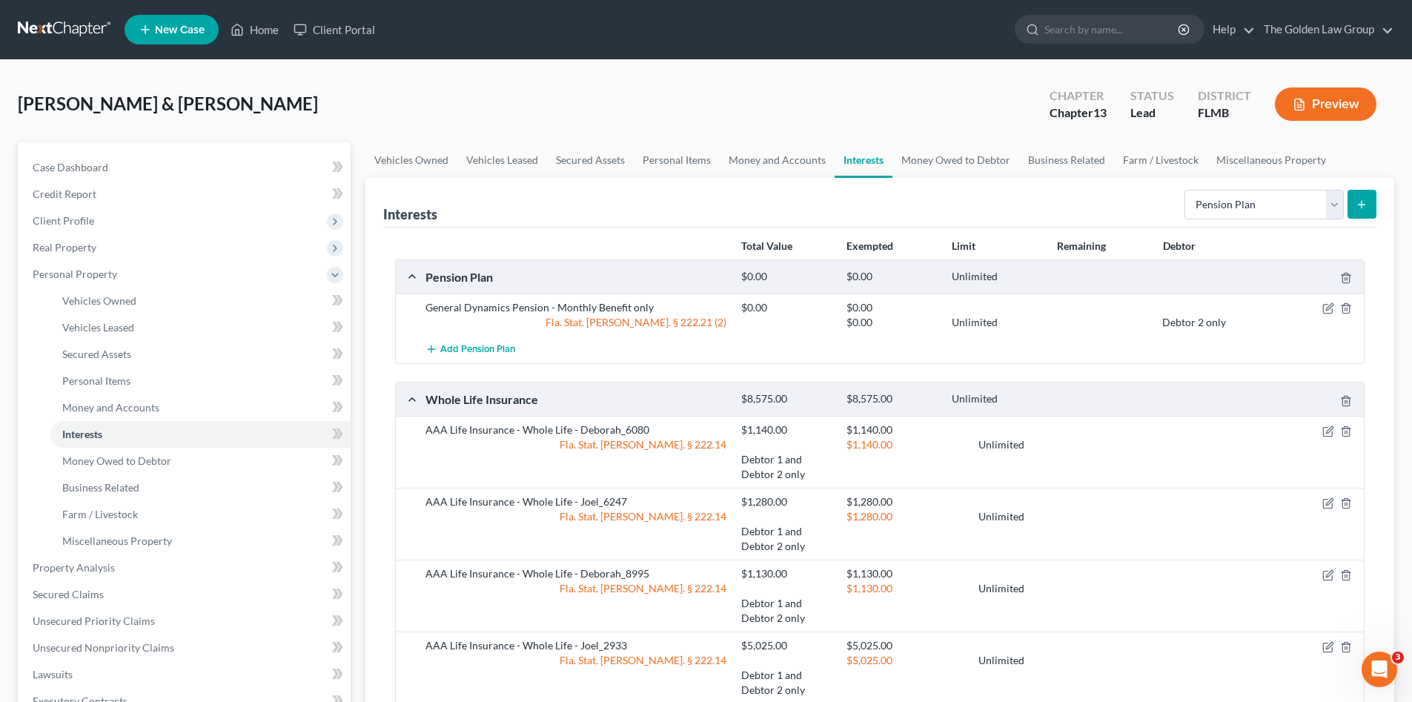
click at [624, 77] on div "[PERSON_NAME] & [PERSON_NAME] Upgraded Chapter Chapter 13 Status Lead District …" at bounding box center [706, 557] width 1412 height 995
drag, startPoint x: 380, startPoint y: 93, endPoint x: 368, endPoint y: 99, distance: 12.9
click at [372, 94] on div "[PERSON_NAME] & [PERSON_NAME] Upgraded Chapter Chapter 13 Status Lead District …" at bounding box center [706, 110] width 1377 height 65
click at [63, 274] on span "Personal Property" at bounding box center [75, 274] width 85 height 13
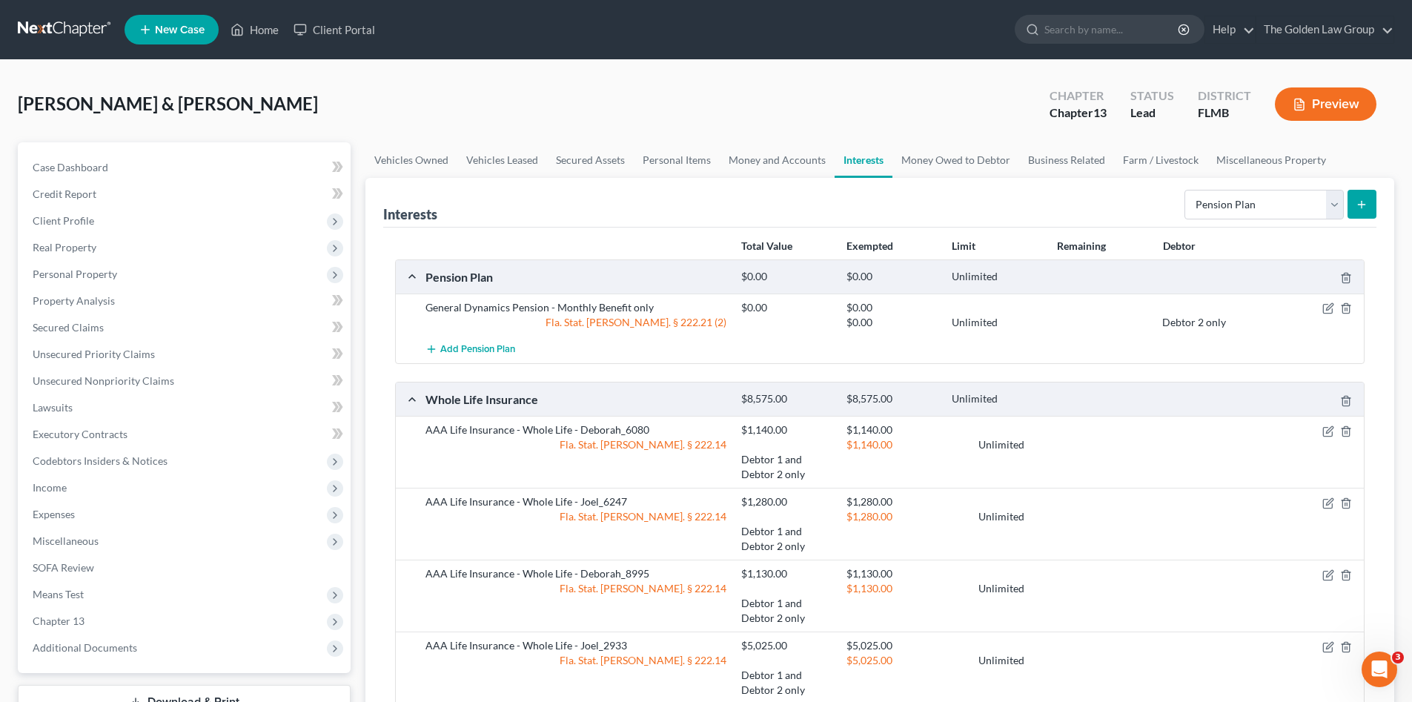
click at [286, 90] on div "[PERSON_NAME] & [PERSON_NAME] Upgraded Chapter Chapter 13 Status Lead District …" at bounding box center [706, 110] width 1377 height 65
click at [242, 93] on div "[PERSON_NAME] & [PERSON_NAME] Upgraded Chapter Chapter 13 Status Lead District …" at bounding box center [706, 110] width 1377 height 65
click at [72, 512] on span "Expenses" at bounding box center [54, 514] width 42 height 13
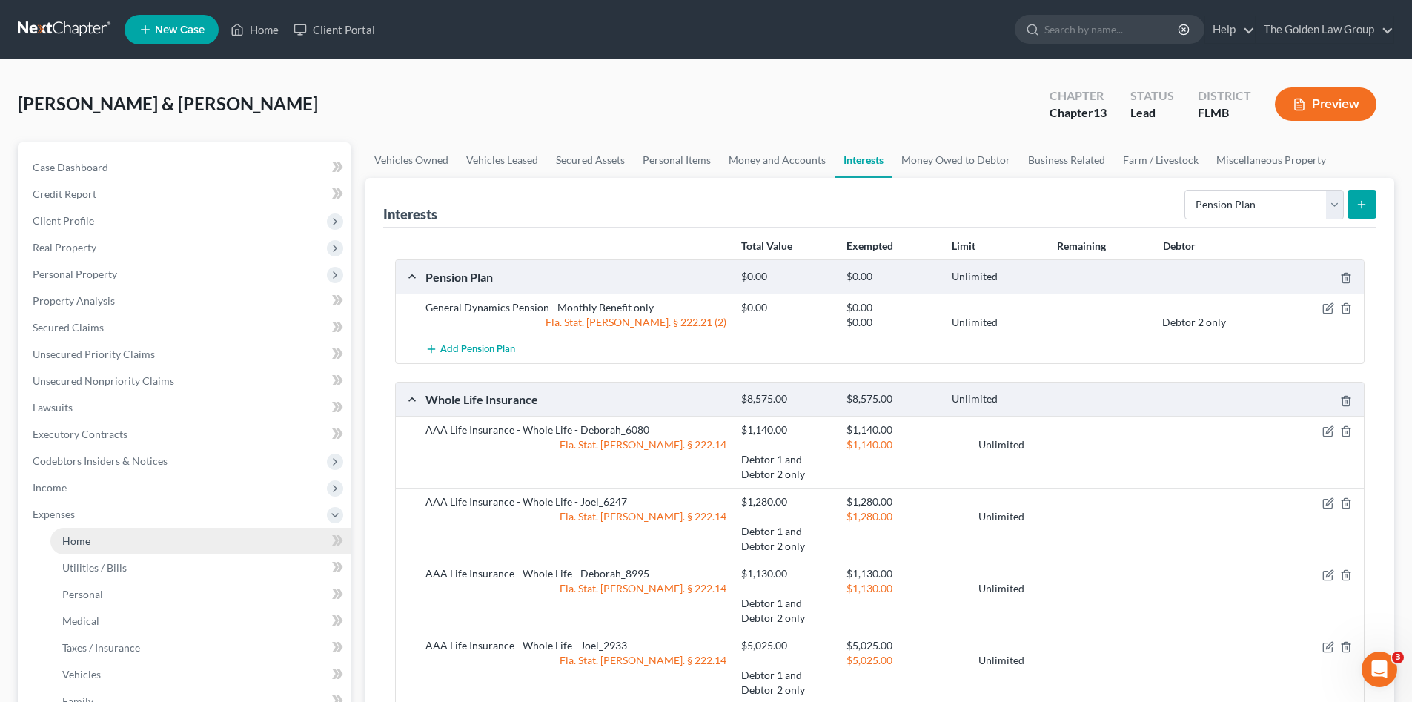
click at [102, 538] on link "Home" at bounding box center [200, 541] width 300 height 27
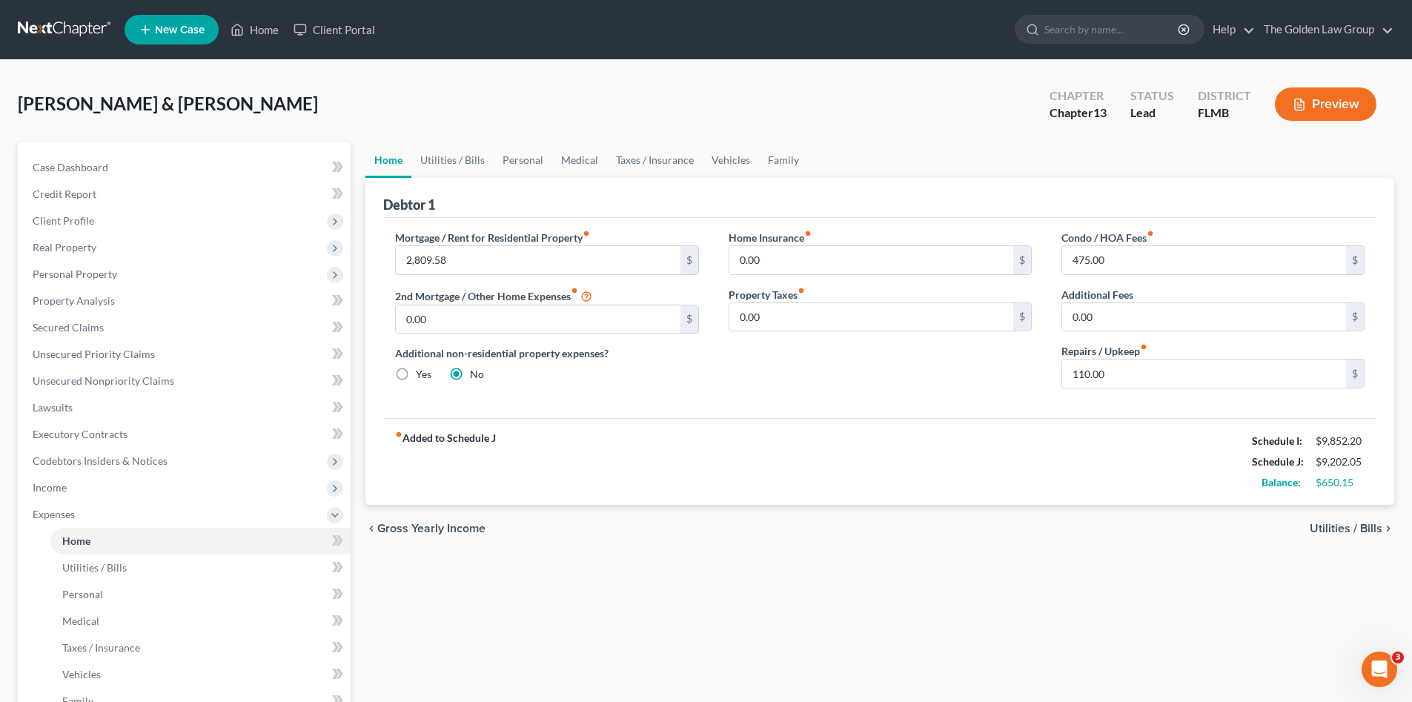
click at [780, 476] on div "fiber_manual_record Added to Schedule J Schedule I: $9,852.20 Schedule J: $9,20…" at bounding box center [880, 461] width 994 height 87
click at [1160, 374] on input "110.00" at bounding box center [1204, 374] width 284 height 28
type input "250.00"
click at [1138, 433] on div "fiber_manual_record Added to Schedule J Schedule I: $9,852.20 Schedule J: $9,34…" at bounding box center [880, 461] width 994 height 87
drag, startPoint x: 876, startPoint y: 493, endPoint x: 622, endPoint y: 224, distance: 370.3
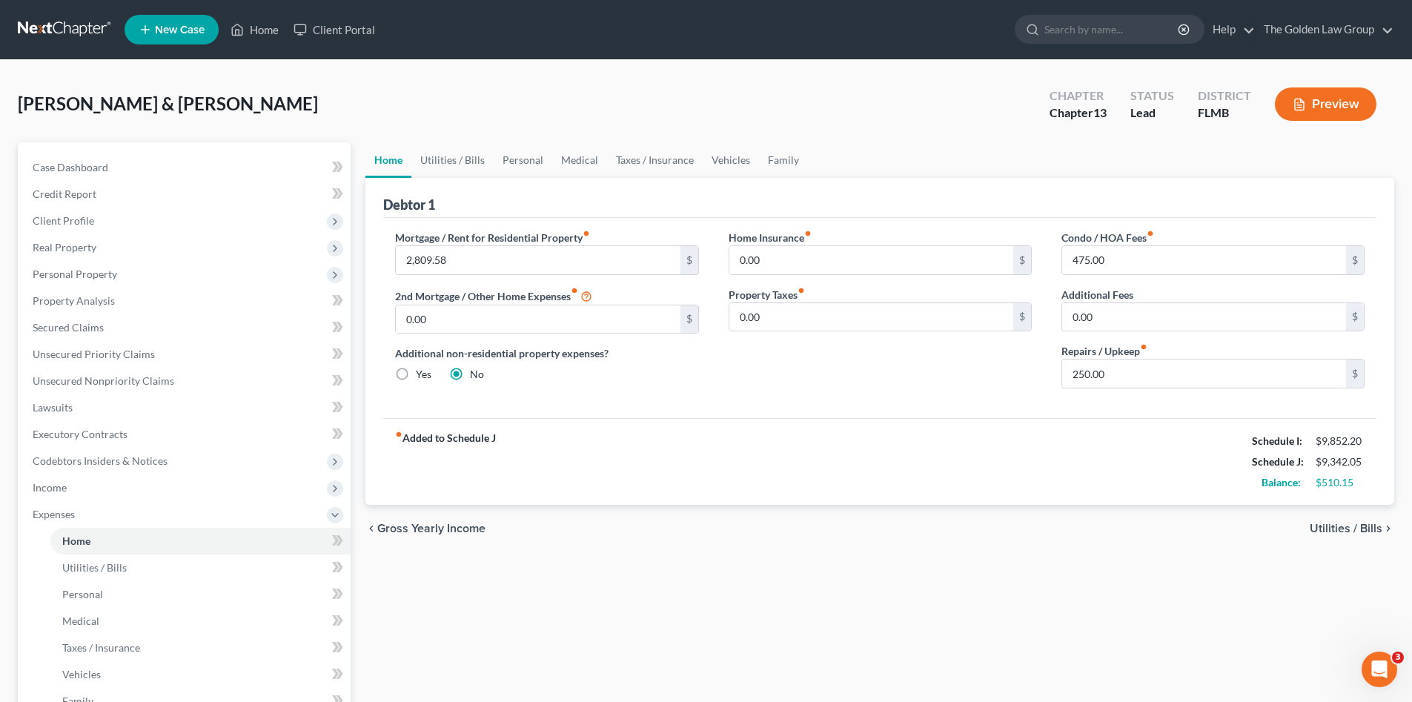
click at [876, 489] on div "fiber_manual_record Added to Schedule J Schedule I: $9,852.20 Schedule J: $9,34…" at bounding box center [880, 461] width 994 height 87
click at [503, 160] on link "Personal" at bounding box center [523, 160] width 59 height 36
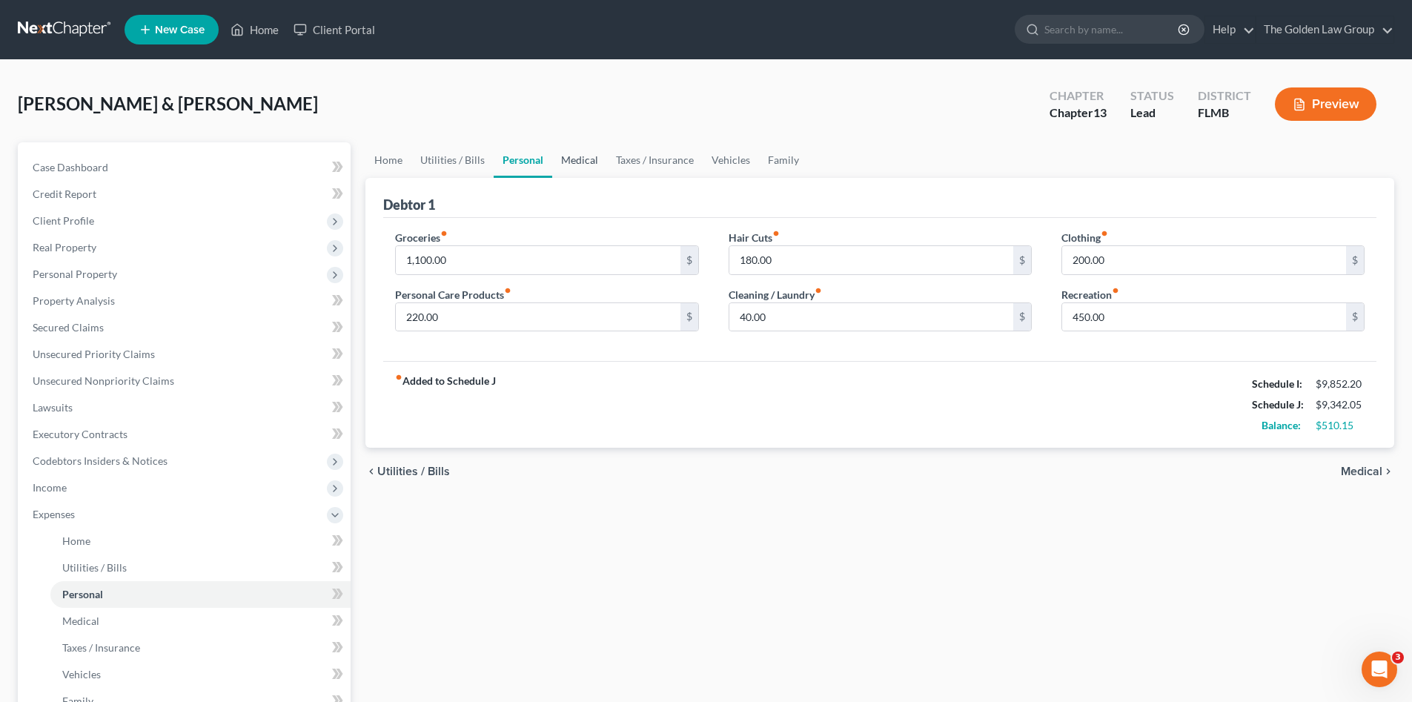
click at [597, 157] on link "Medical" at bounding box center [579, 160] width 55 height 36
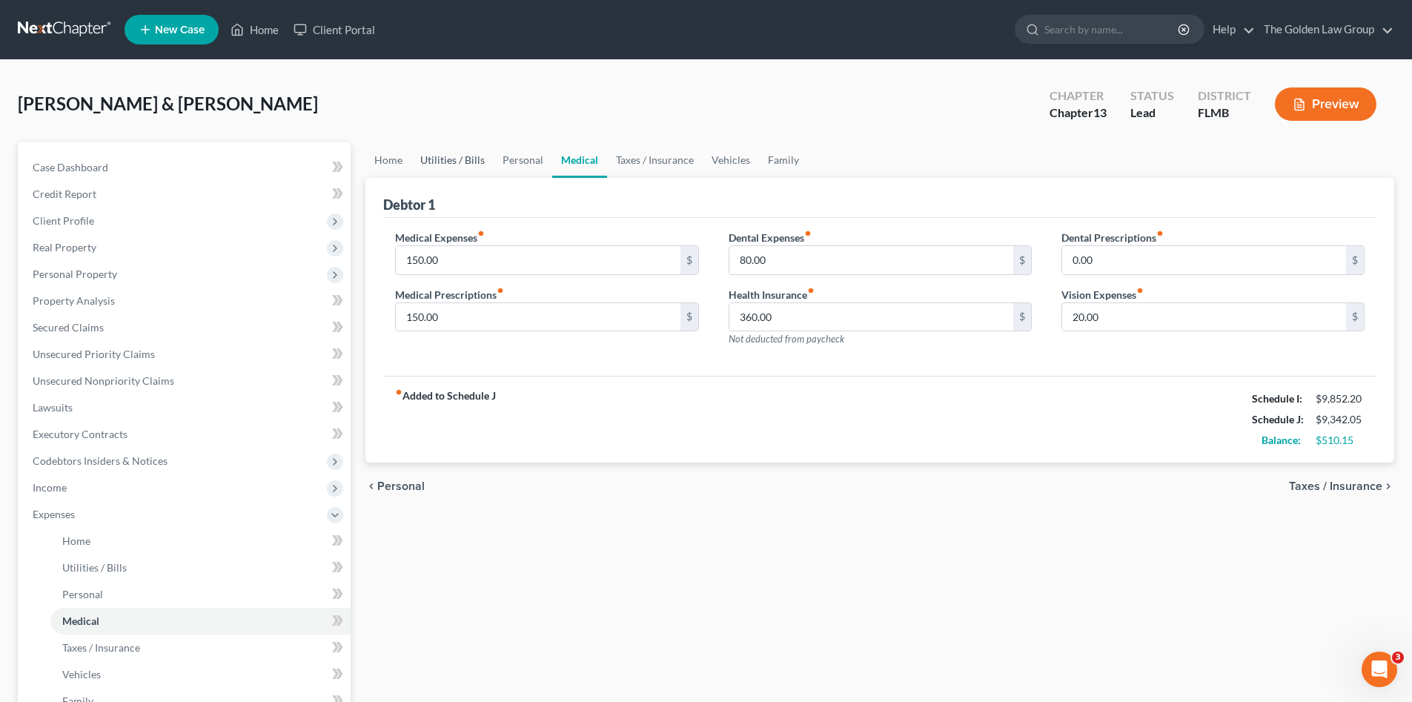
click at [466, 159] on link "Utilities / Bills" at bounding box center [453, 160] width 82 height 36
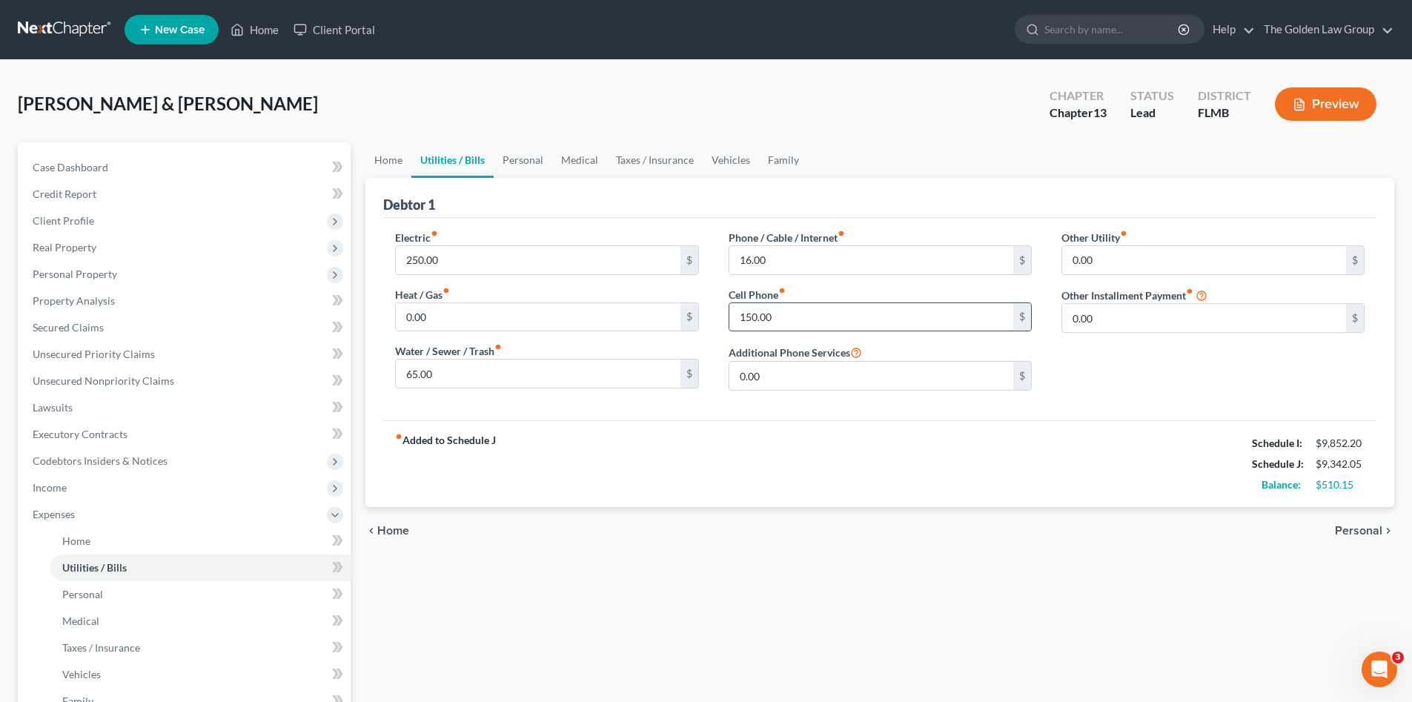
click at [814, 319] on input "150.00" at bounding box center [872, 317] width 284 height 28
click at [850, 457] on div "fiber_manual_record Added to Schedule J Schedule I: $9,852.20 Schedule J: $9,46…" at bounding box center [880, 463] width 994 height 87
click at [762, 320] on input "275.00" at bounding box center [872, 317] width 284 height 28
type input "250.00"
click at [793, 427] on div "fiber_manual_record Added to Schedule J Schedule I: $9,852.20 Schedule J: $9,44…" at bounding box center [880, 463] width 994 height 87
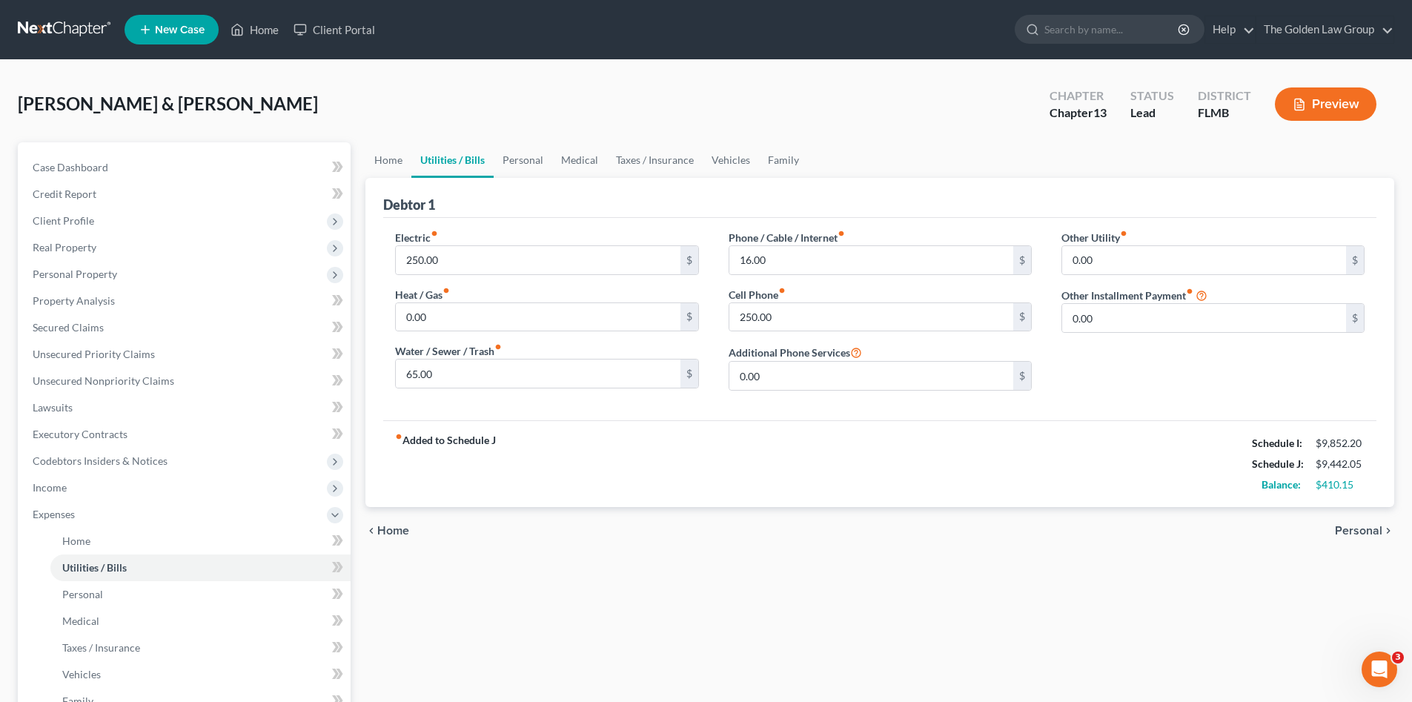
click at [524, 114] on div "Sietz, Joel & Deborah Upgraded Chapter Chapter 13 Status Lead District FLMB Pre…" at bounding box center [706, 110] width 1377 height 65
click at [786, 439] on div "fiber_manual_record Added to Schedule J Schedule I: $9,852.20 Schedule J: $9,44…" at bounding box center [880, 463] width 994 height 87
drag, startPoint x: 465, startPoint y: 649, endPoint x: 414, endPoint y: 615, distance: 60.9
click at [463, 646] on div "Home Utilities / Bills Personal Medical Taxes / Insurance Vehicles Family Debto…" at bounding box center [880, 543] width 1044 height 803
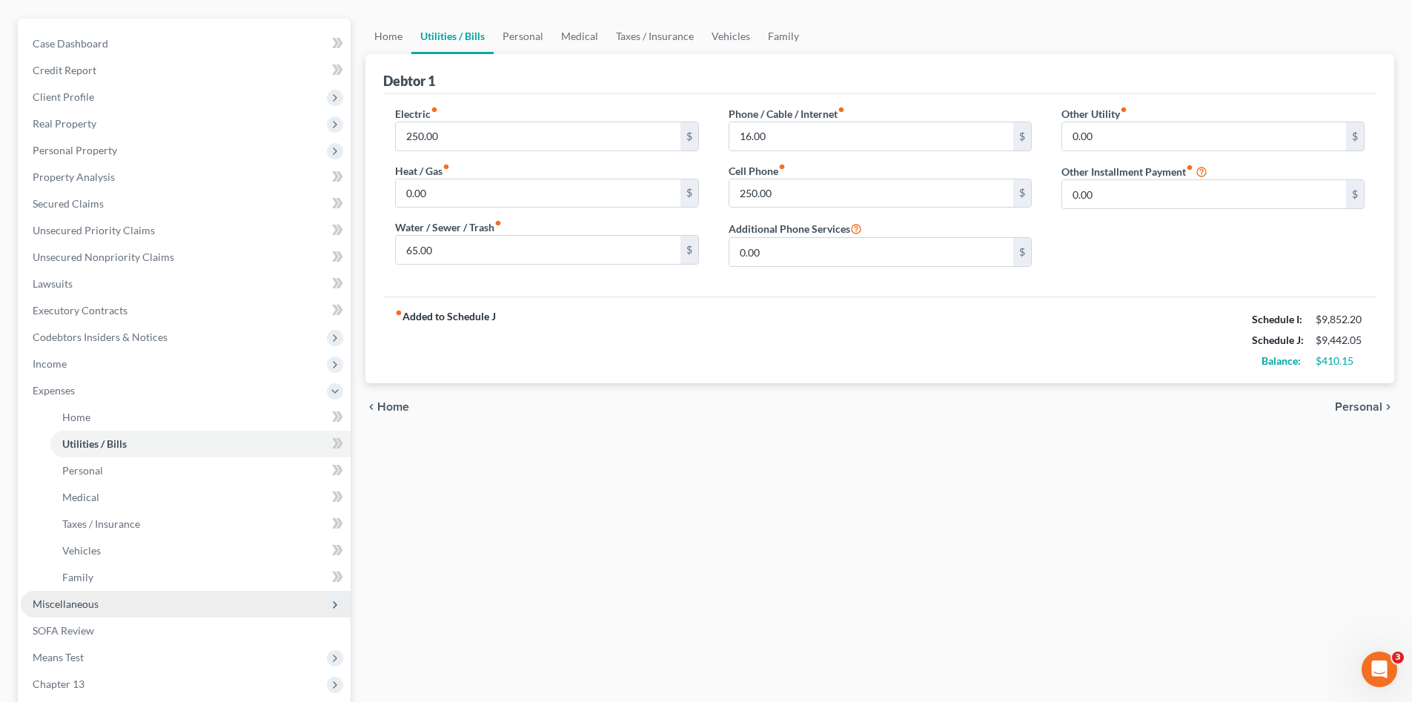
click at [106, 604] on span "Miscellaneous" at bounding box center [186, 604] width 330 height 27
click at [141, 452] on link "Attorney / Credit Counseling Fees" at bounding box center [200, 444] width 300 height 27
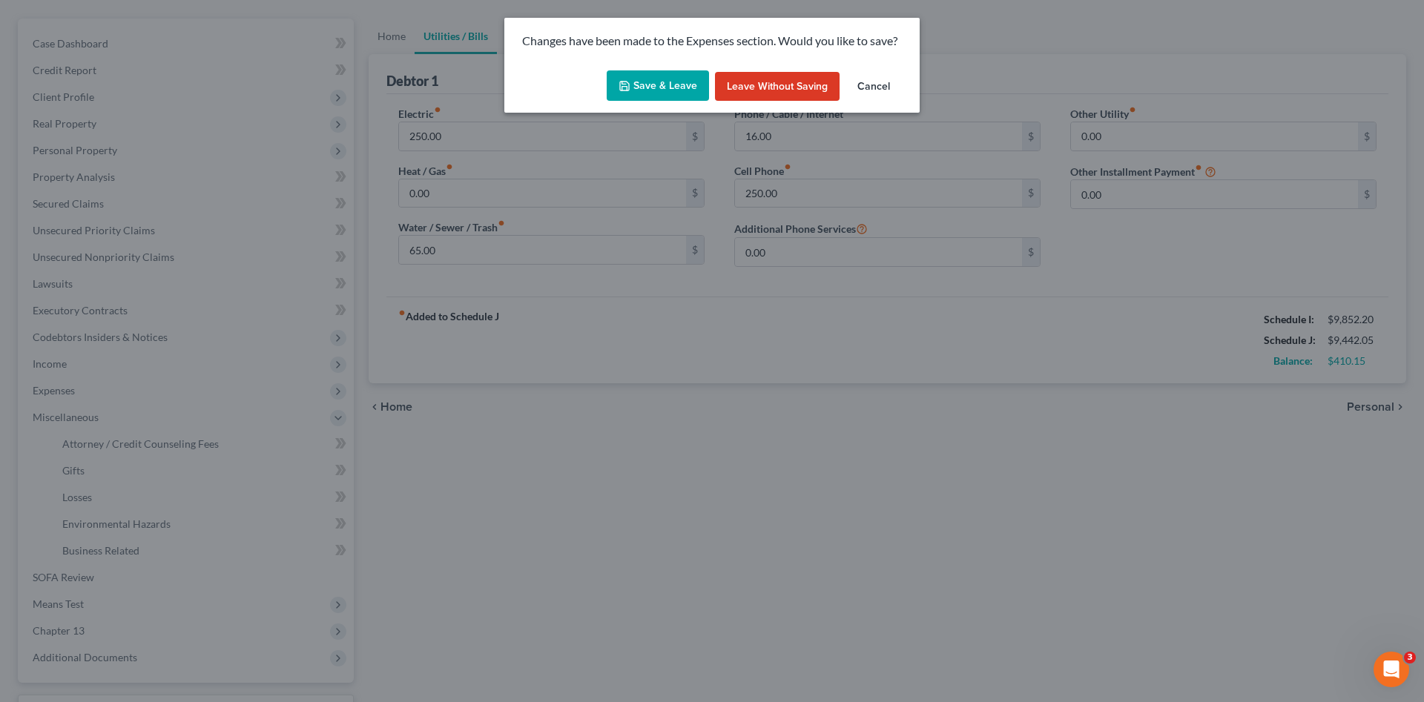
click at [665, 88] on button "Save & Leave" at bounding box center [658, 85] width 102 height 31
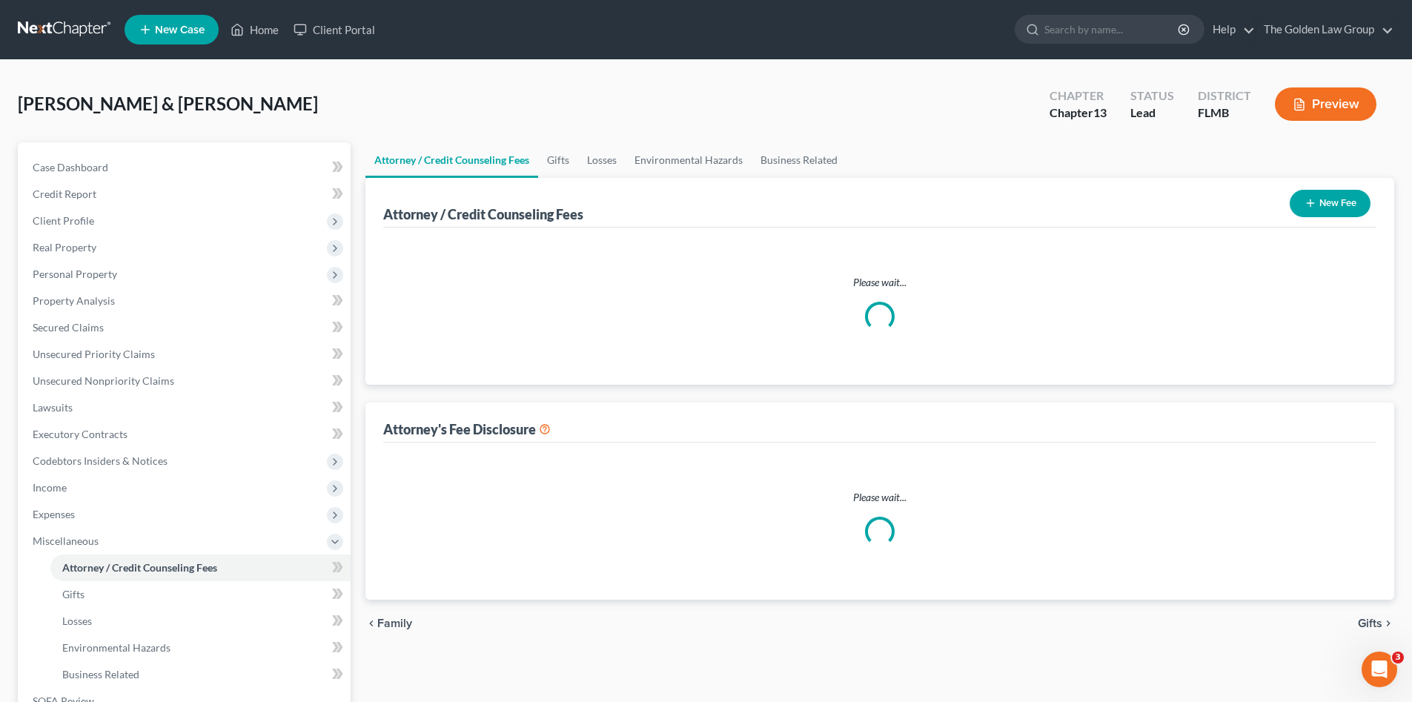
select select "1"
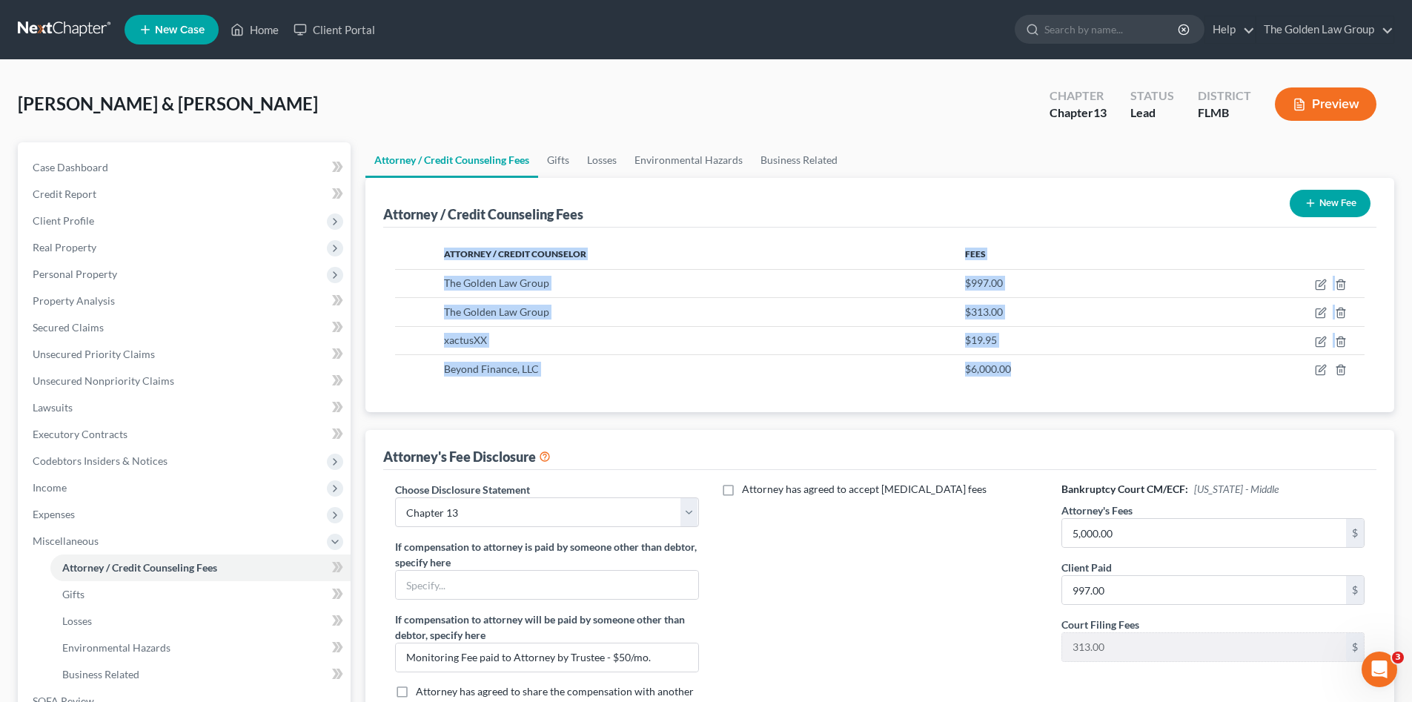
drag, startPoint x: 1045, startPoint y: 370, endPoint x: 420, endPoint y: 384, distance: 625.2
click at [420, 384] on div "Attorney / Credit Counselor Fees The Golden Law Group $997.00 The Golden Law Gr…" at bounding box center [880, 320] width 994 height 185
drag, startPoint x: 420, startPoint y: 384, endPoint x: 546, endPoint y: 388, distance: 126.8
click at [546, 388] on div "Attorney / Credit Counselor Fees The Golden Law Group $997.00 The Golden Law Gr…" at bounding box center [880, 320] width 994 height 185
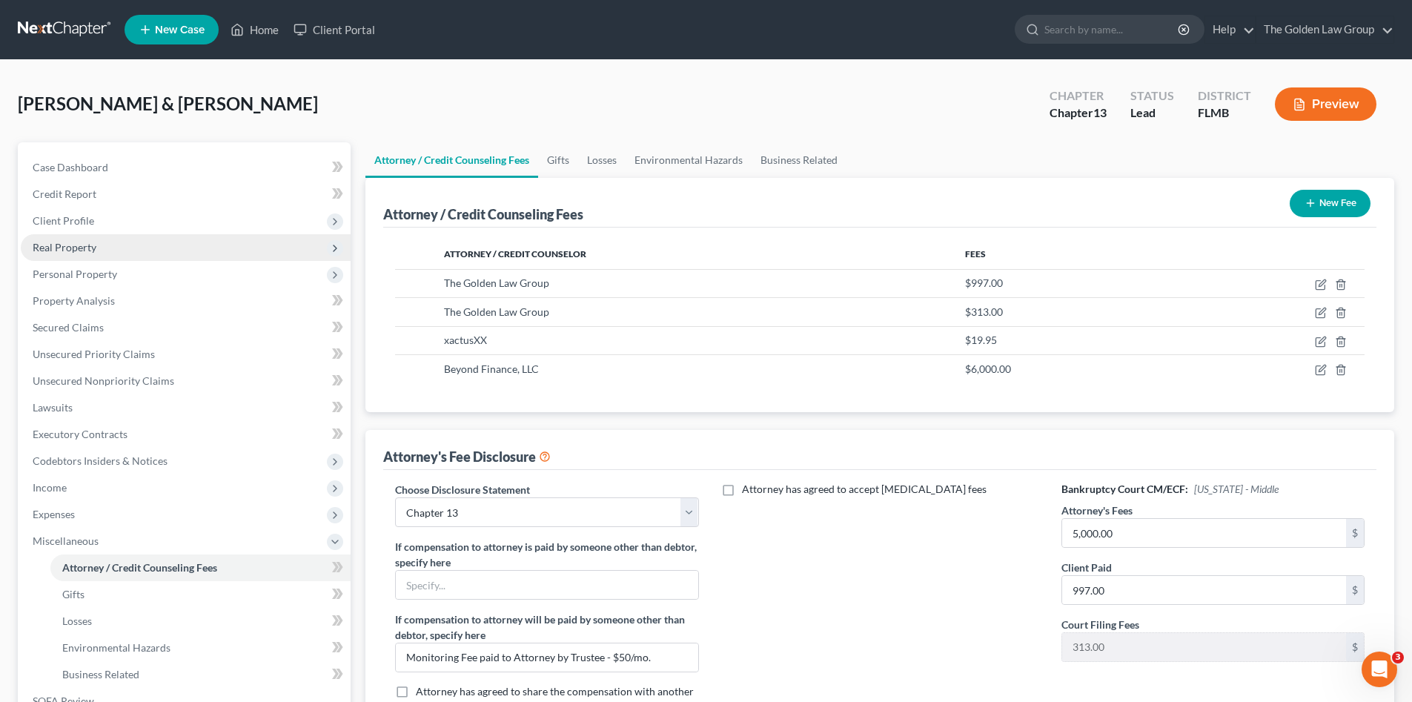
click at [66, 250] on span "Real Property" at bounding box center [65, 247] width 64 height 13
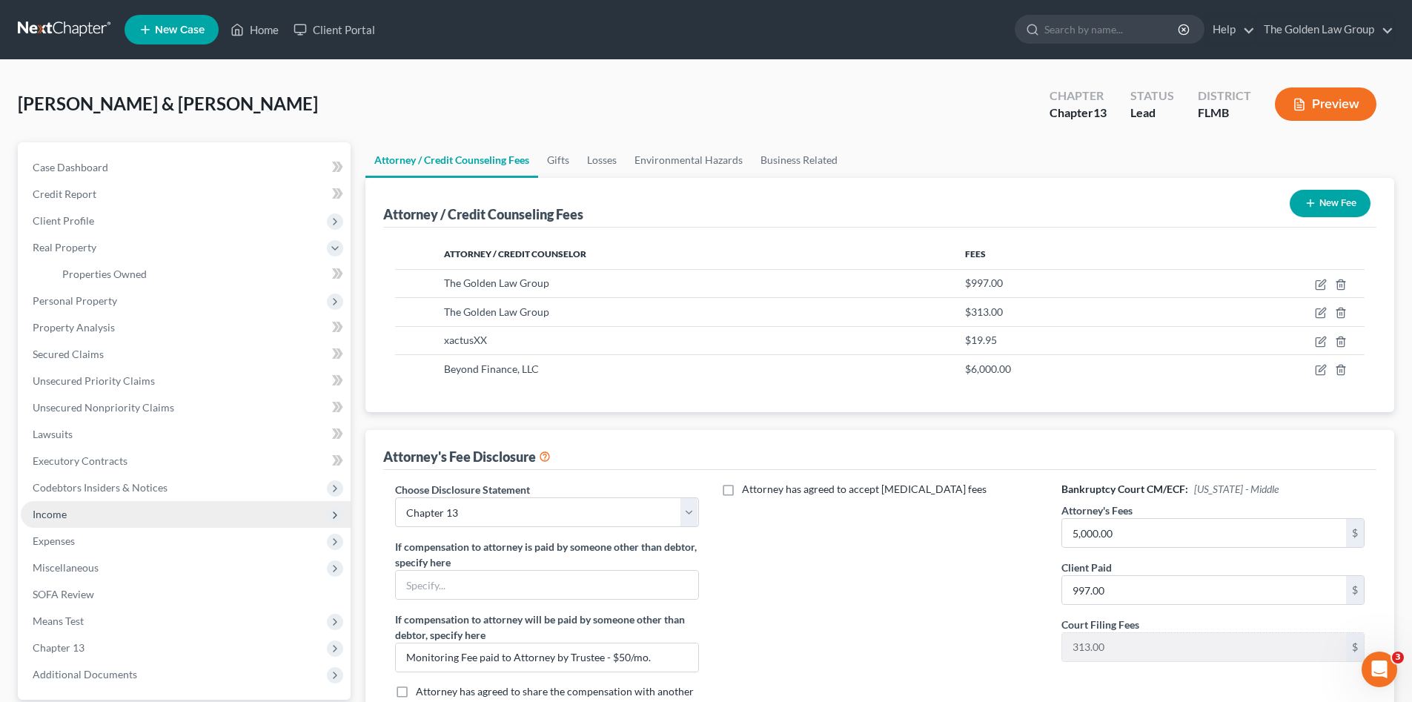
click at [65, 512] on span "Income" at bounding box center [50, 514] width 34 height 13
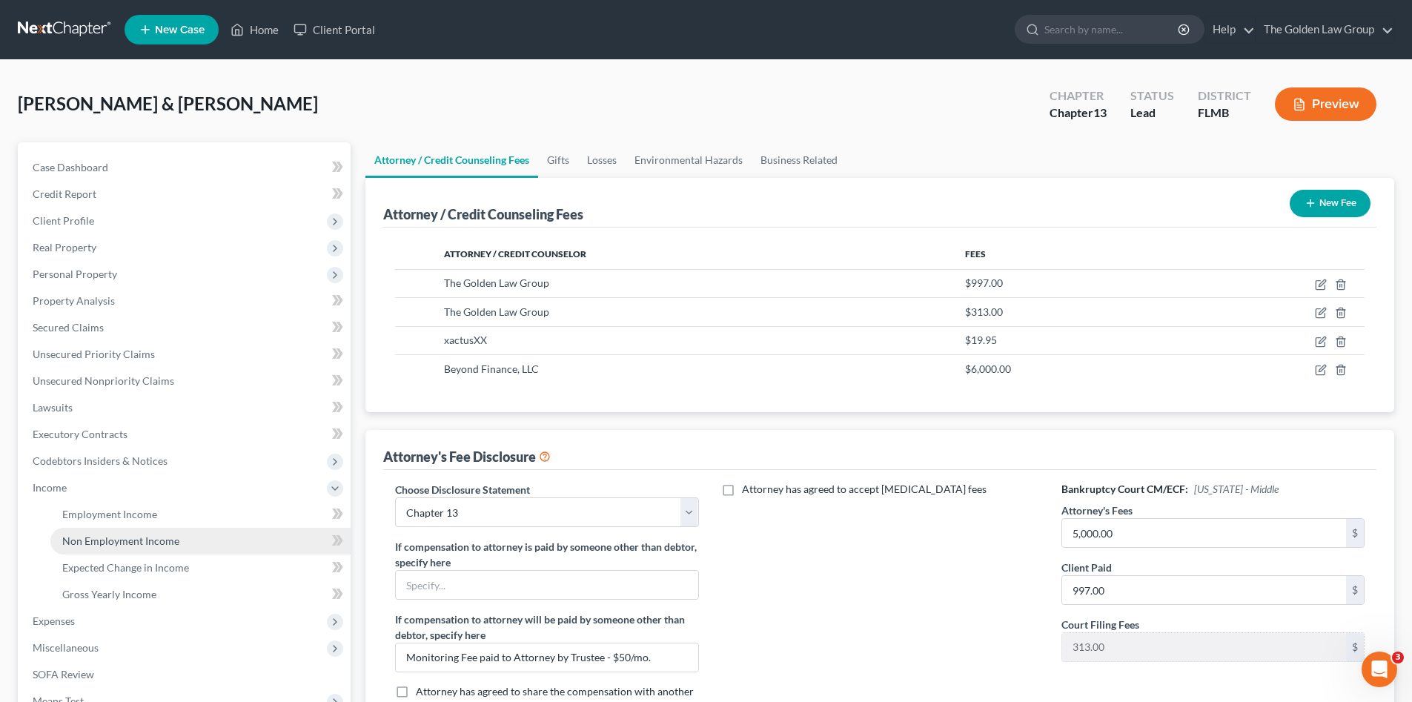
click at [116, 539] on span "Non Employment Income" at bounding box center [120, 541] width 117 height 13
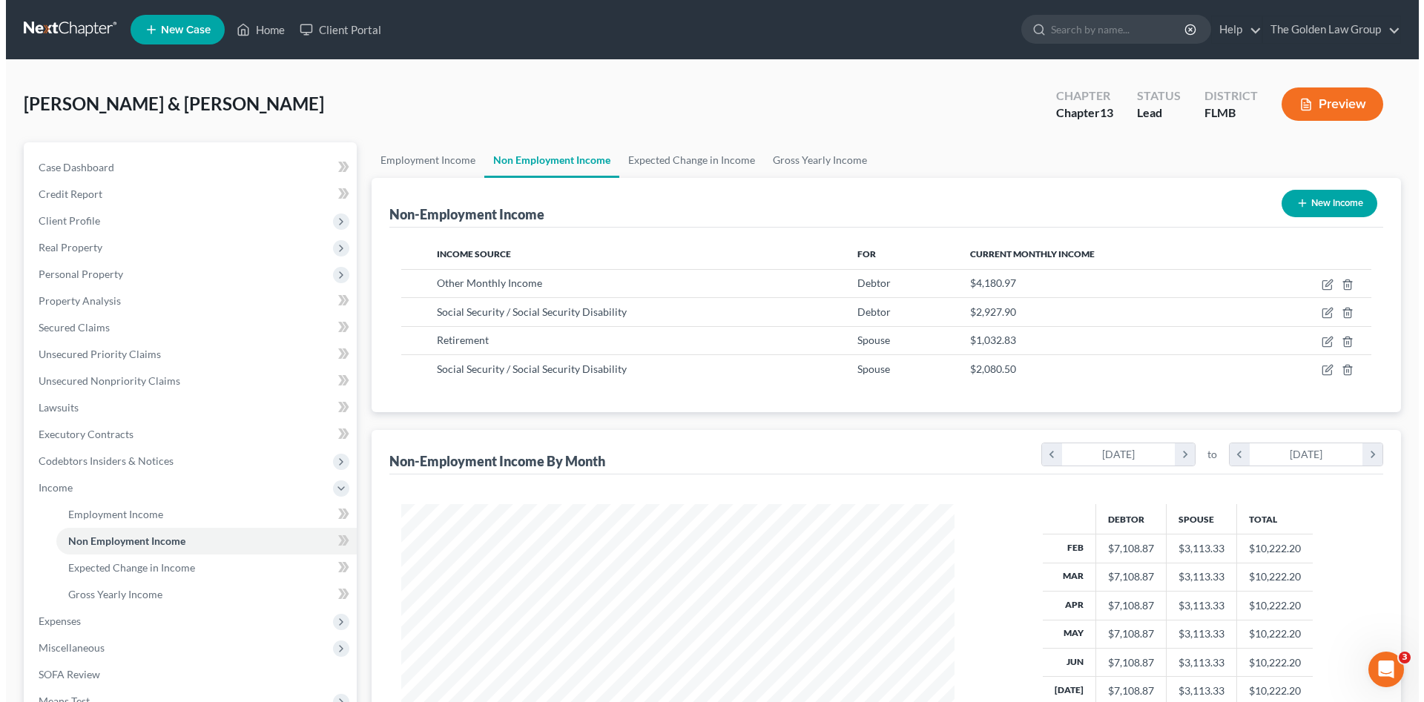
scroll to position [277, 583]
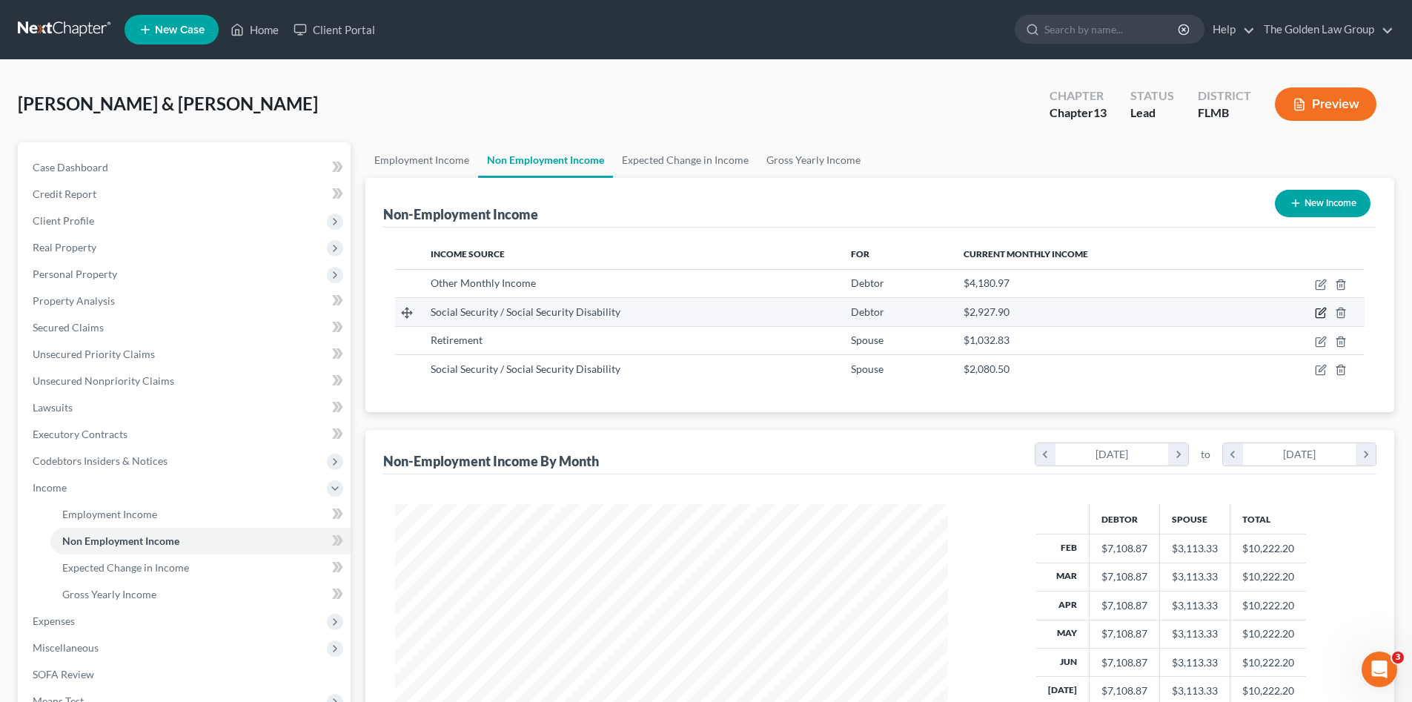
click at [1323, 309] on icon "button" at bounding box center [1321, 313] width 12 height 12
select select "4"
select select "0"
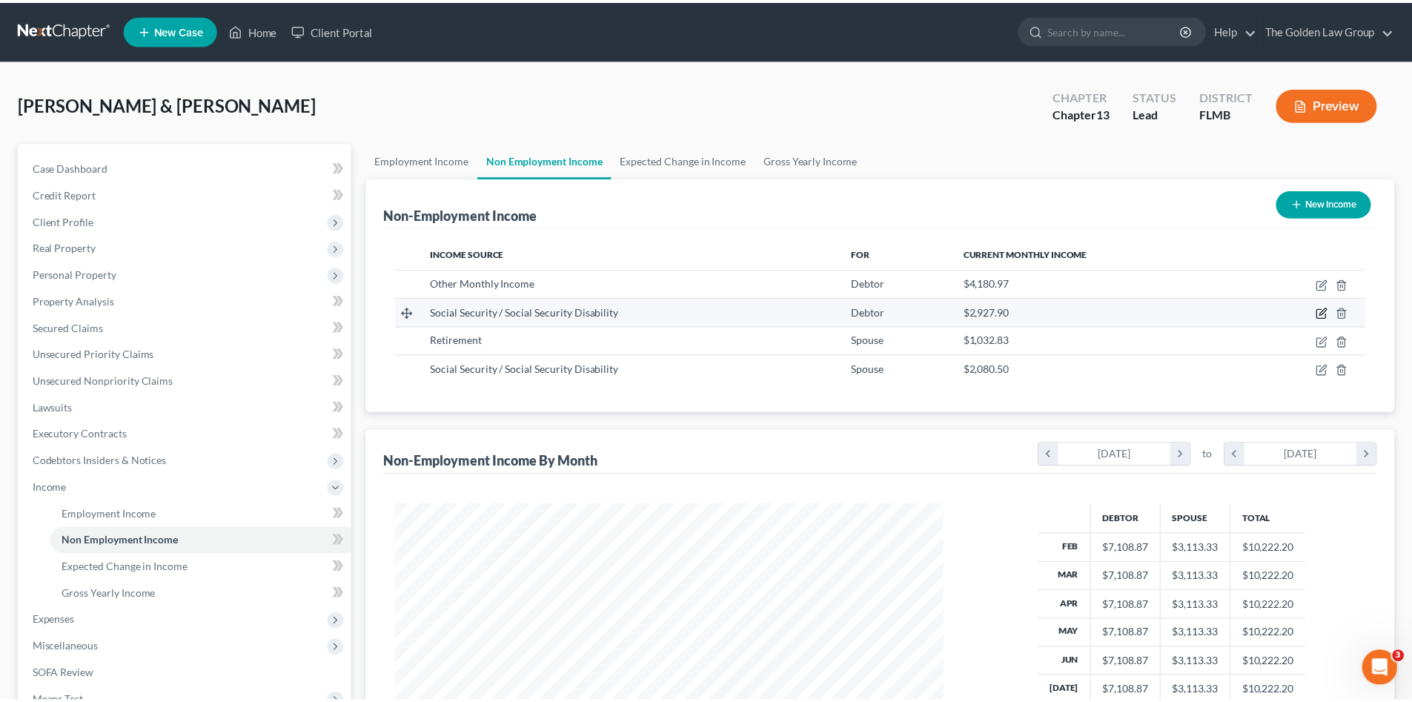
scroll to position [279, 588]
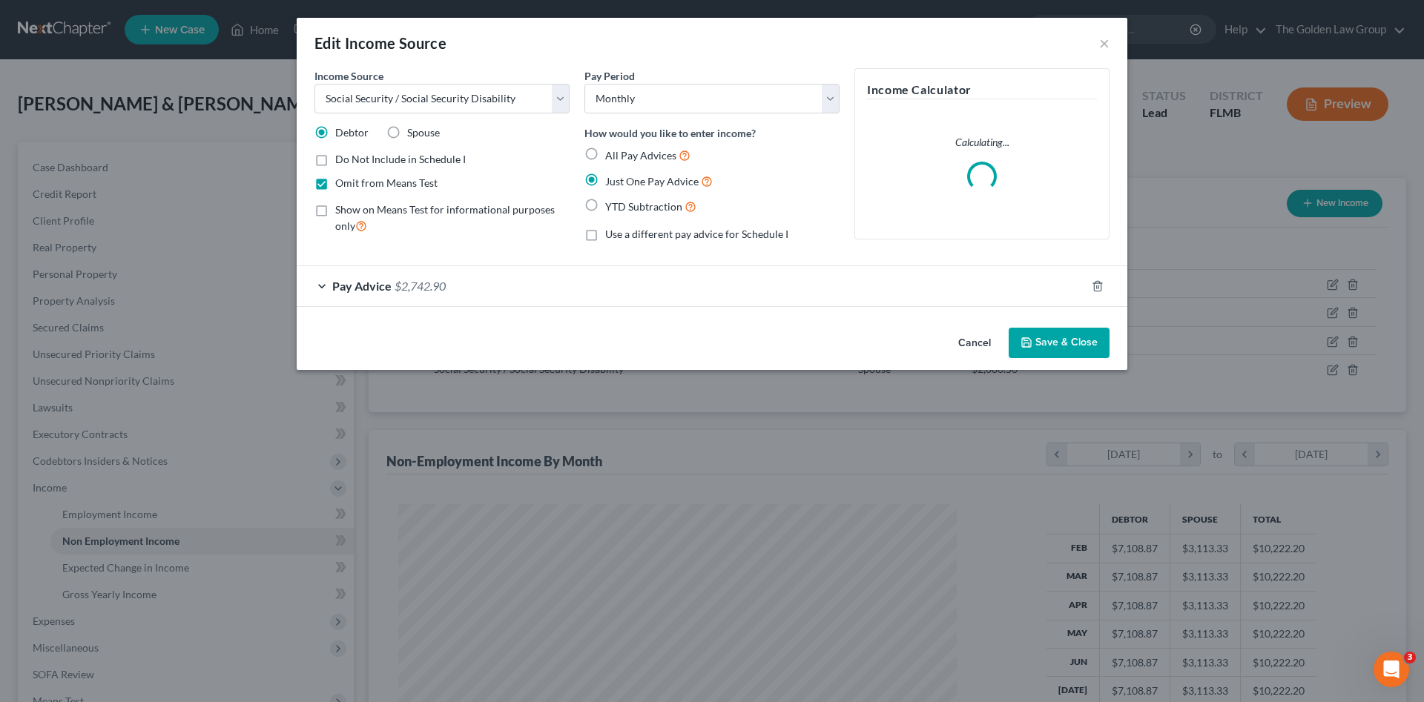
click at [958, 347] on button "Cancel" at bounding box center [974, 344] width 56 height 30
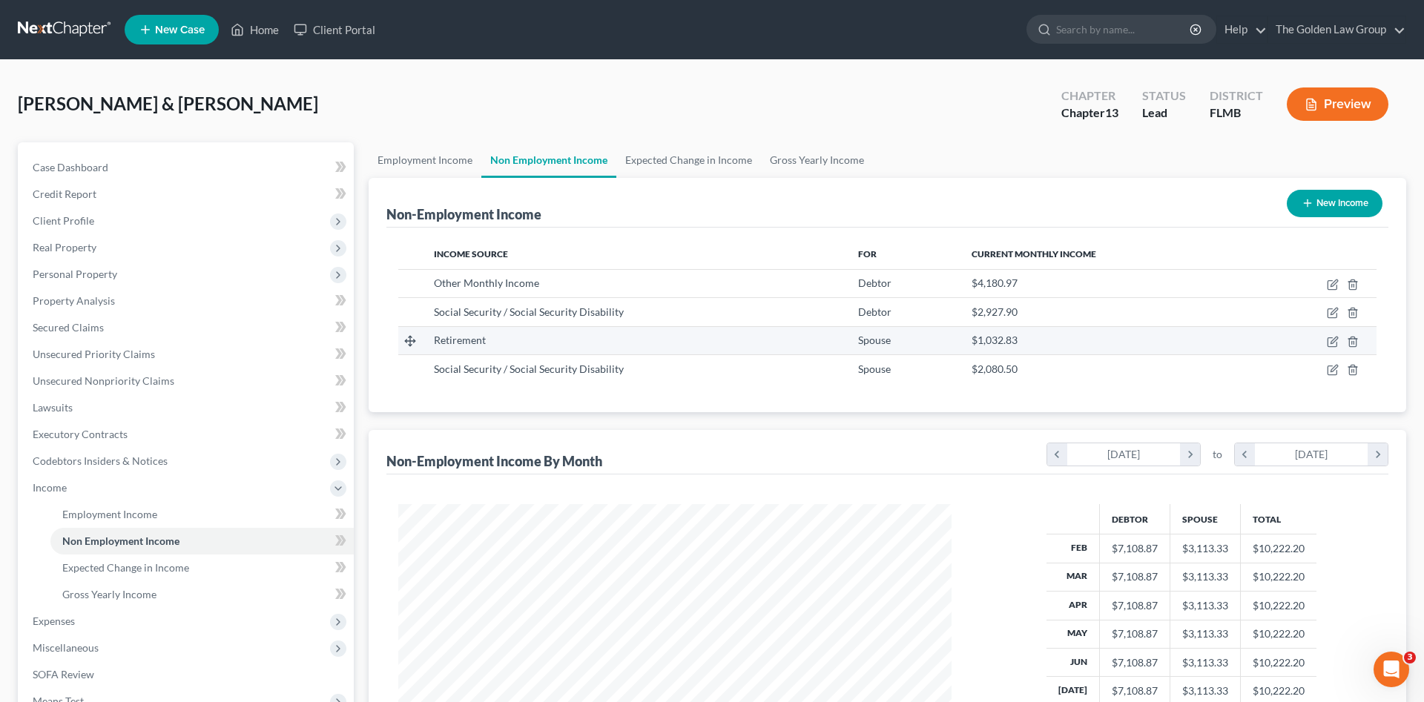
scroll to position [741166, 740860]
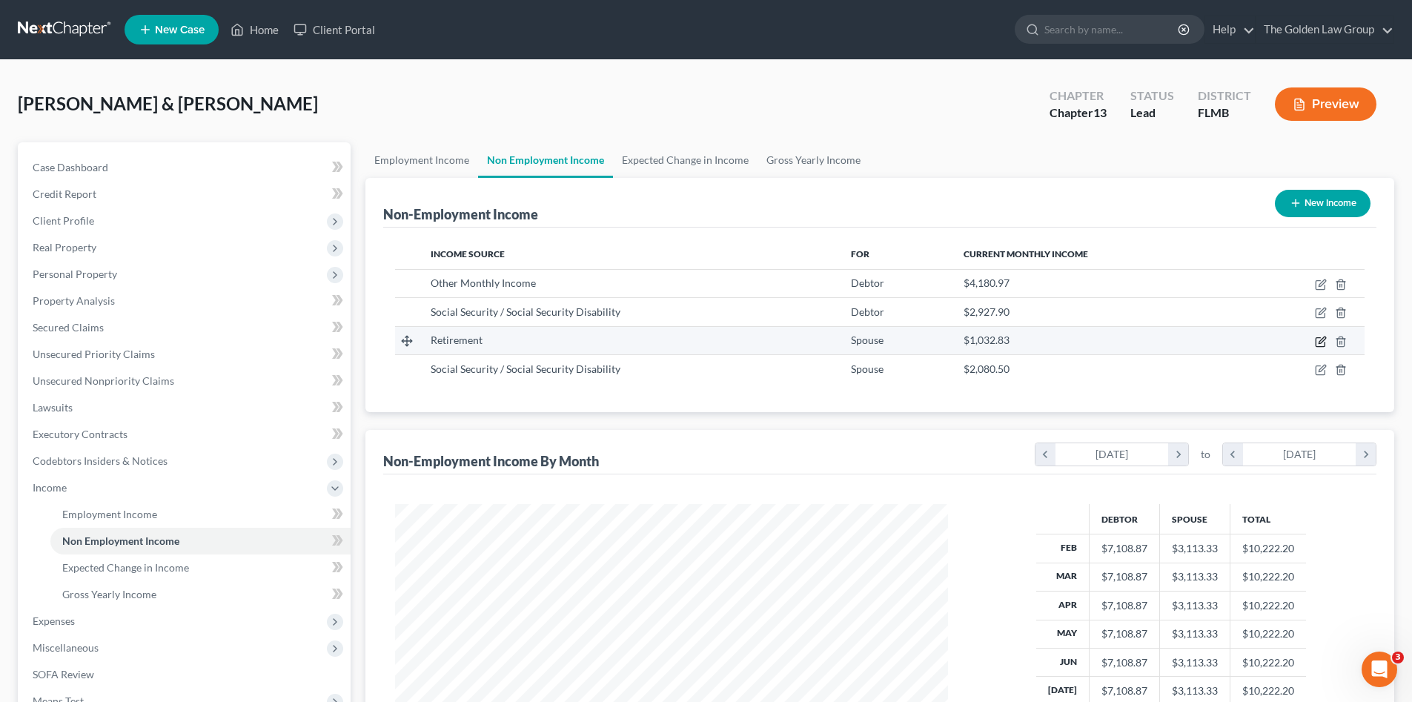
click at [1322, 344] on icon "button" at bounding box center [1321, 342] width 12 height 12
select select "3"
select select "0"
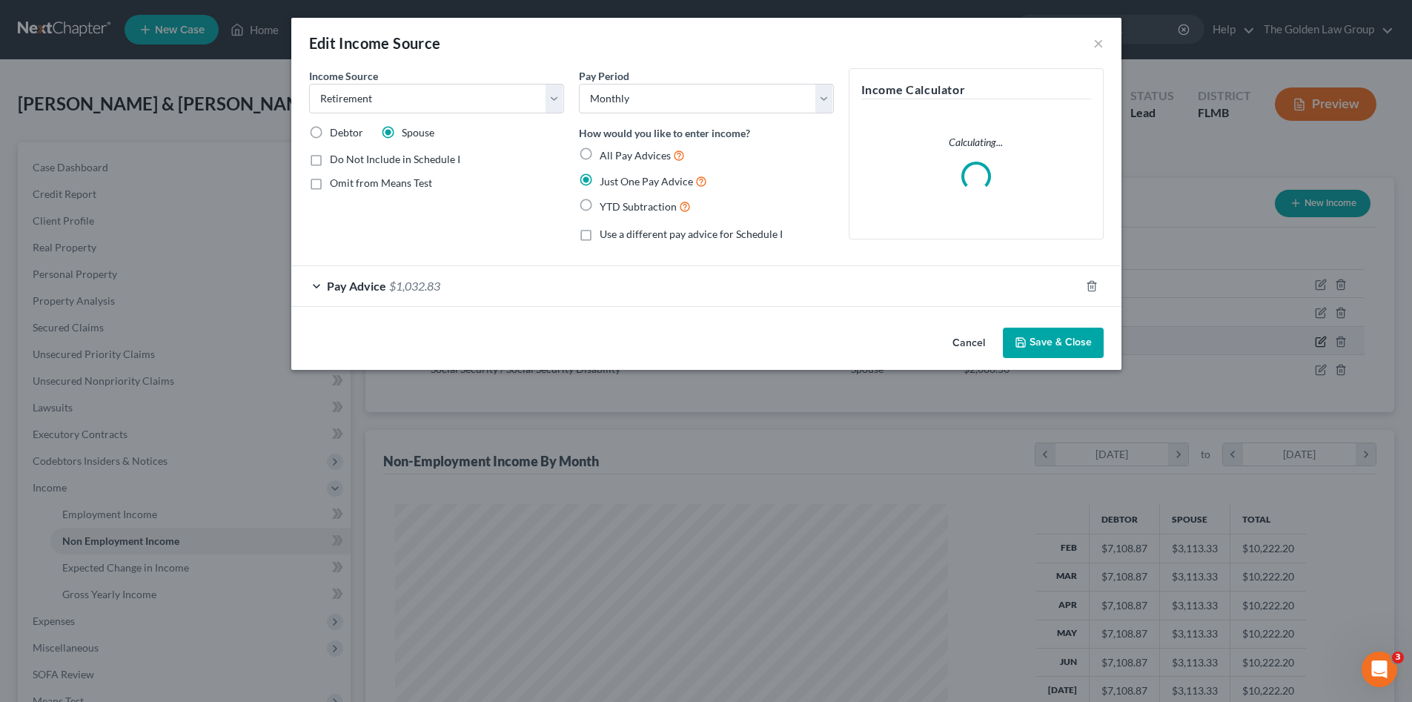
scroll to position [279, 588]
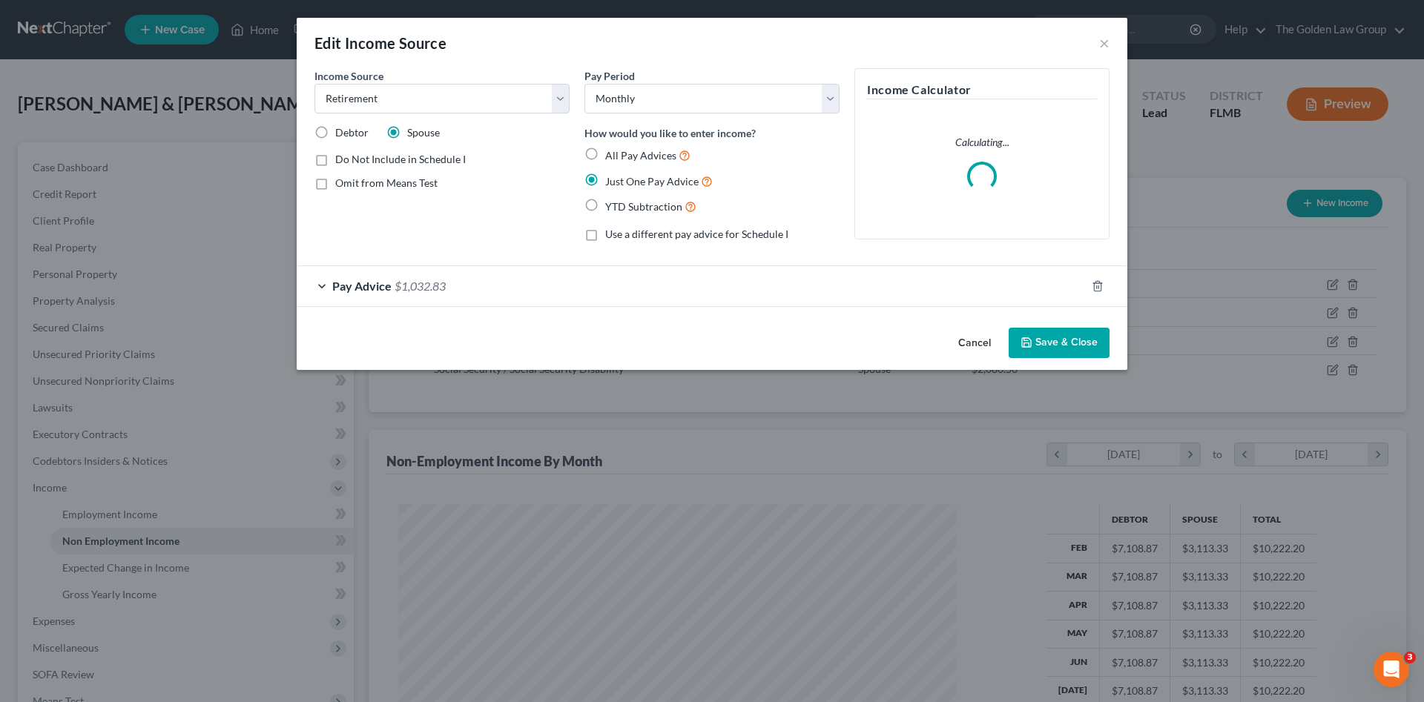
click at [980, 340] on button "Cancel" at bounding box center [974, 344] width 56 height 30
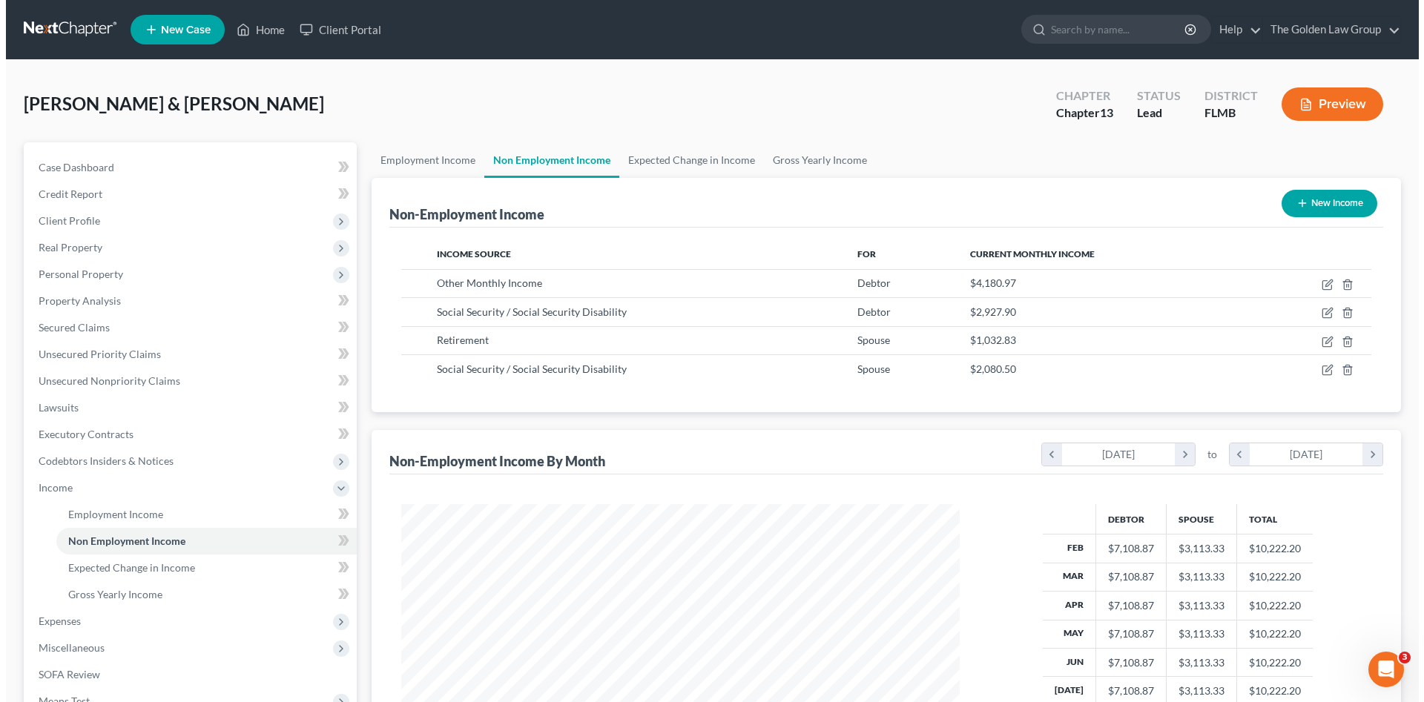
scroll to position [741166, 740860]
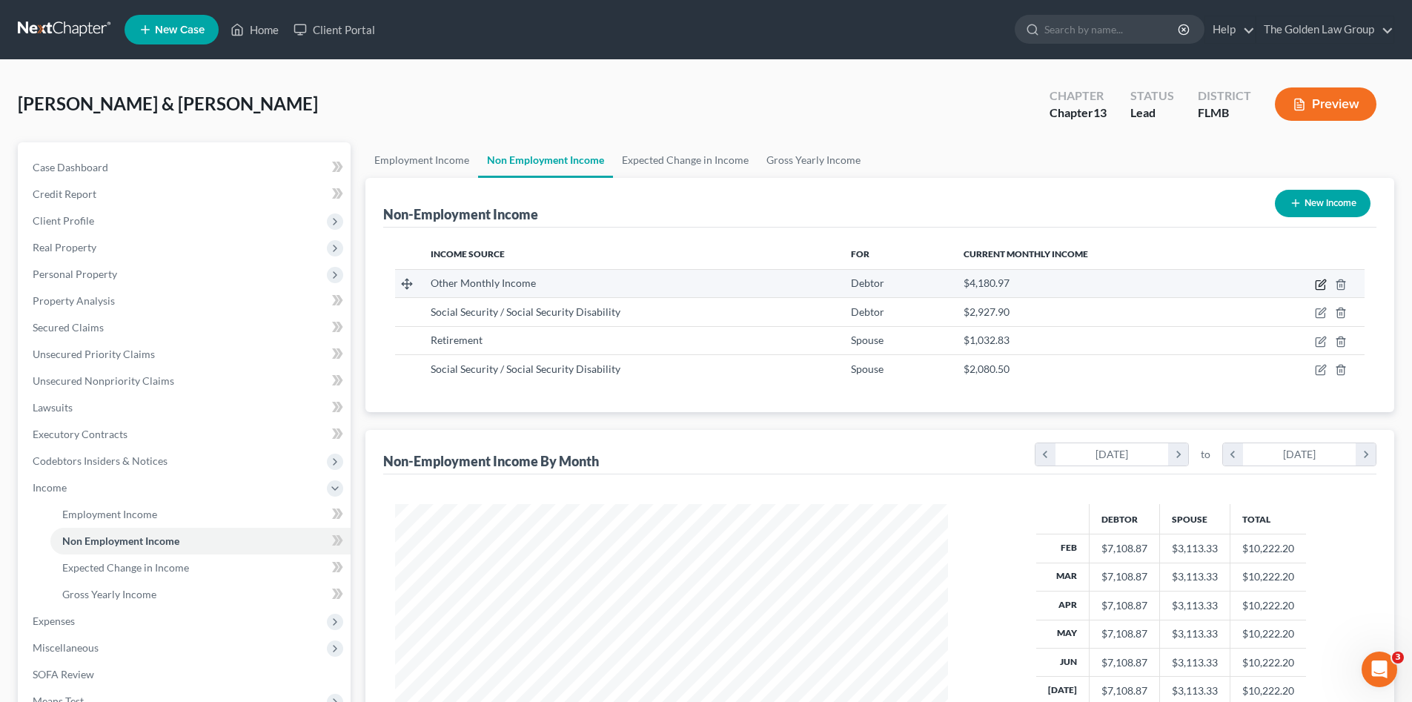
click at [1318, 285] on icon "button" at bounding box center [1321, 285] width 12 height 12
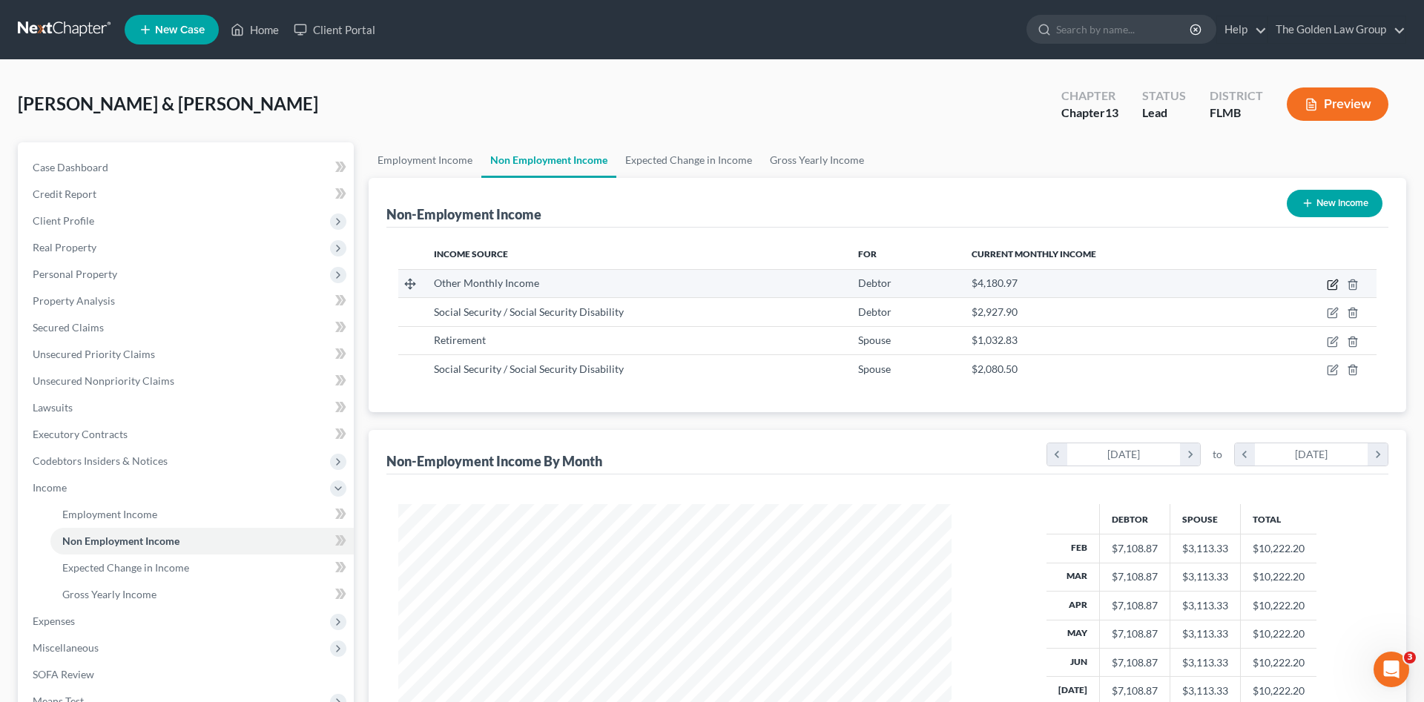
select select "13"
select select "0"
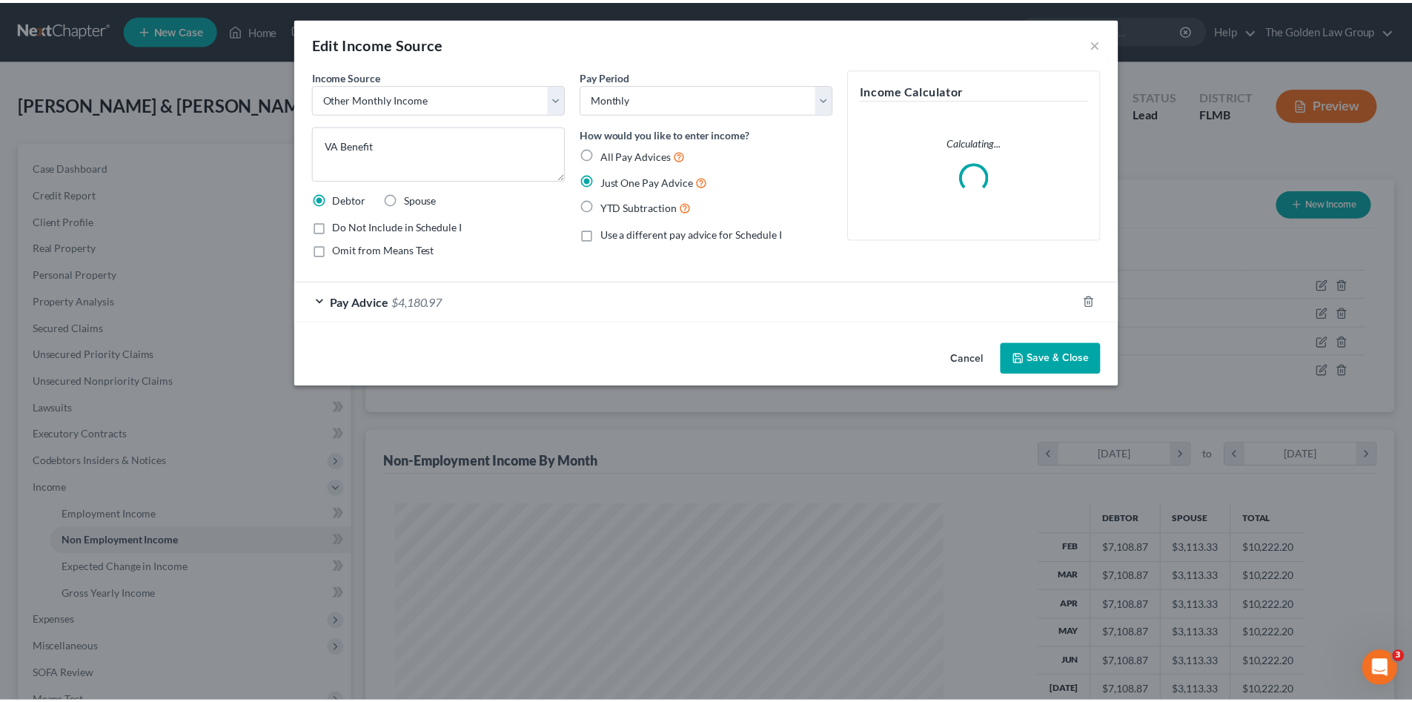
scroll to position [279, 588]
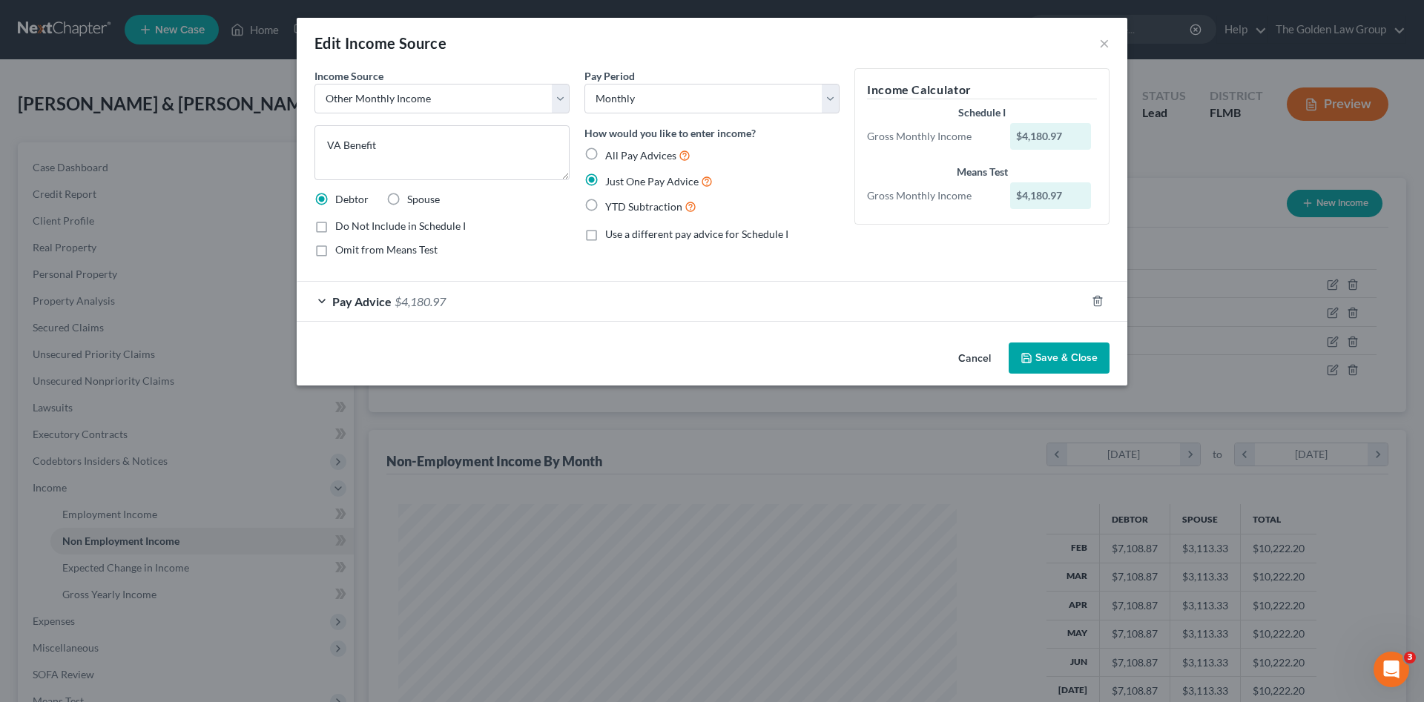
click at [402, 251] on span "Omit from Means Test" at bounding box center [386, 249] width 102 height 13
click at [351, 251] on input "Omit from Means Test" at bounding box center [346, 247] width 10 height 10
checkbox input "true"
click at [518, 247] on div "Omit from Means Test" at bounding box center [441, 249] width 255 height 15
click at [1056, 366] on button "Save & Close" at bounding box center [1058, 358] width 101 height 31
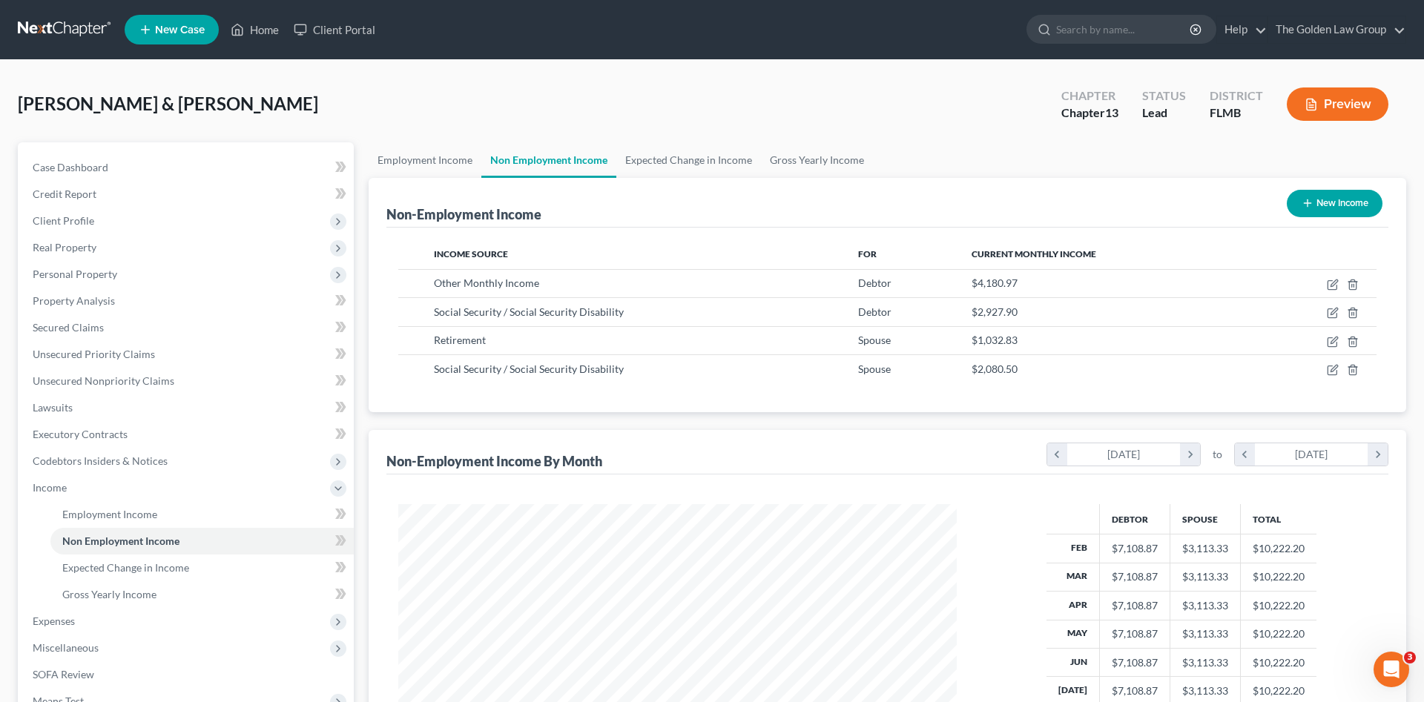
scroll to position [741166, 740860]
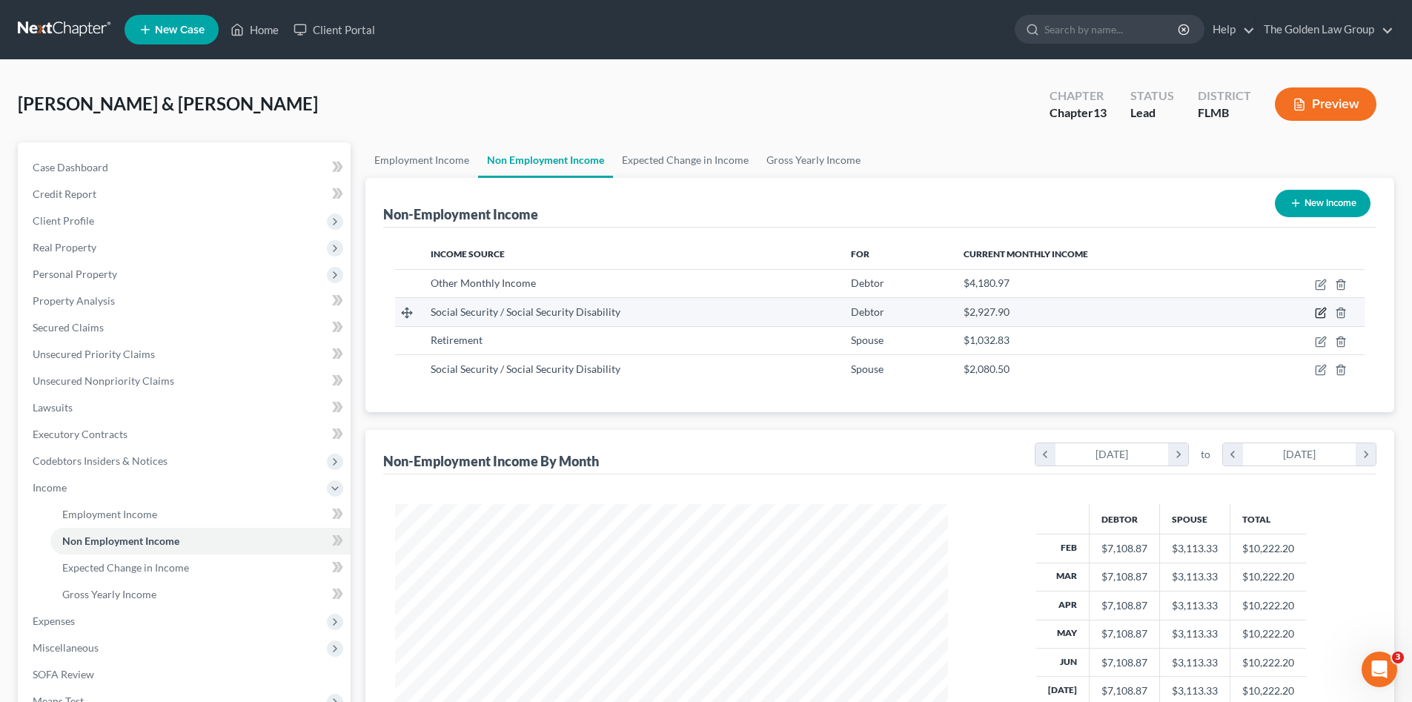
click at [1321, 311] on icon "button" at bounding box center [1321, 313] width 12 height 12
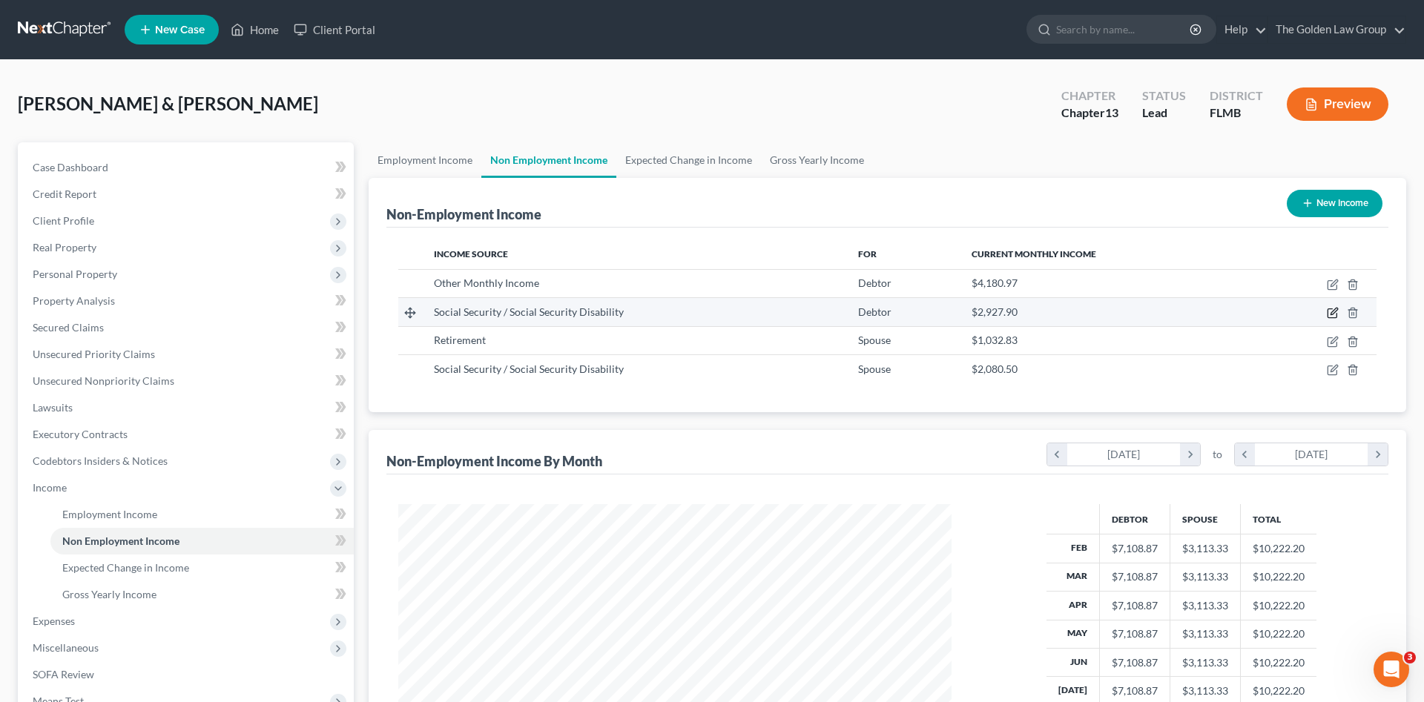
select select "4"
select select "0"
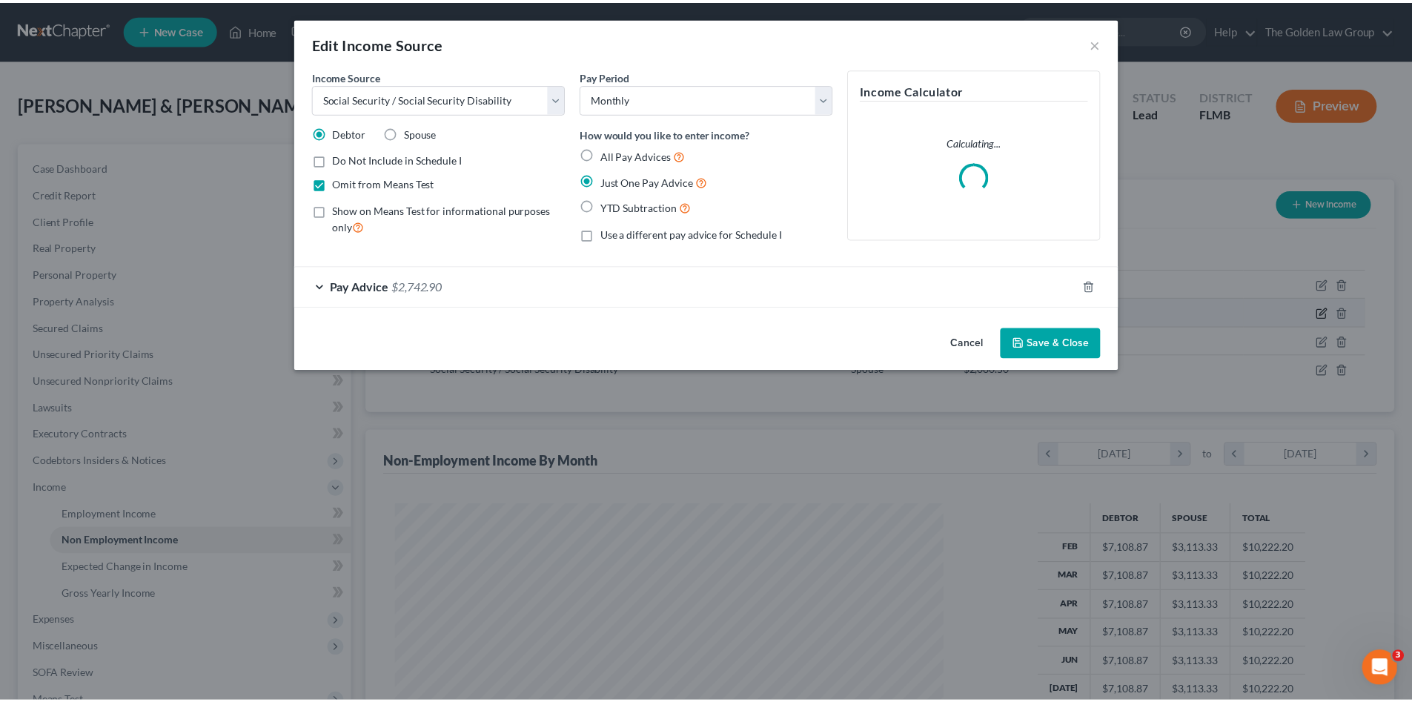
scroll to position [279, 588]
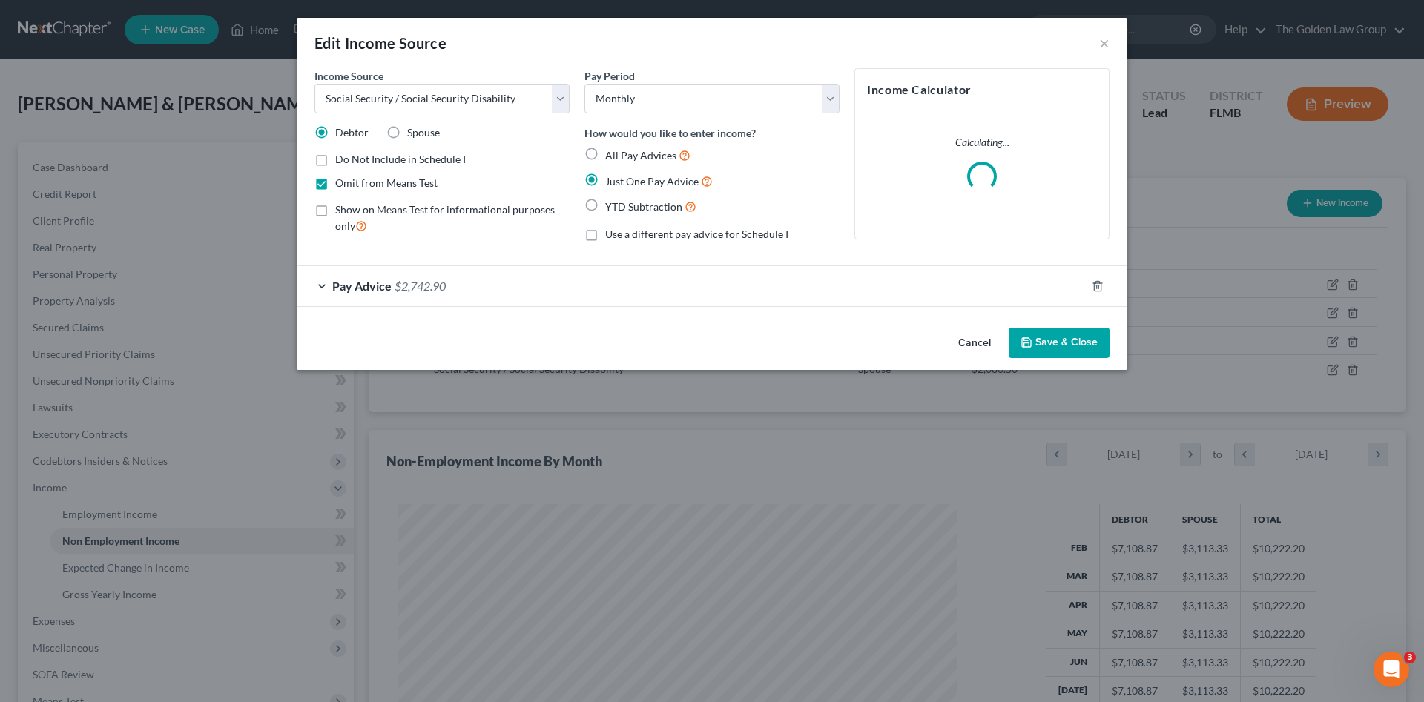
click at [966, 340] on button "Cancel" at bounding box center [974, 344] width 56 height 30
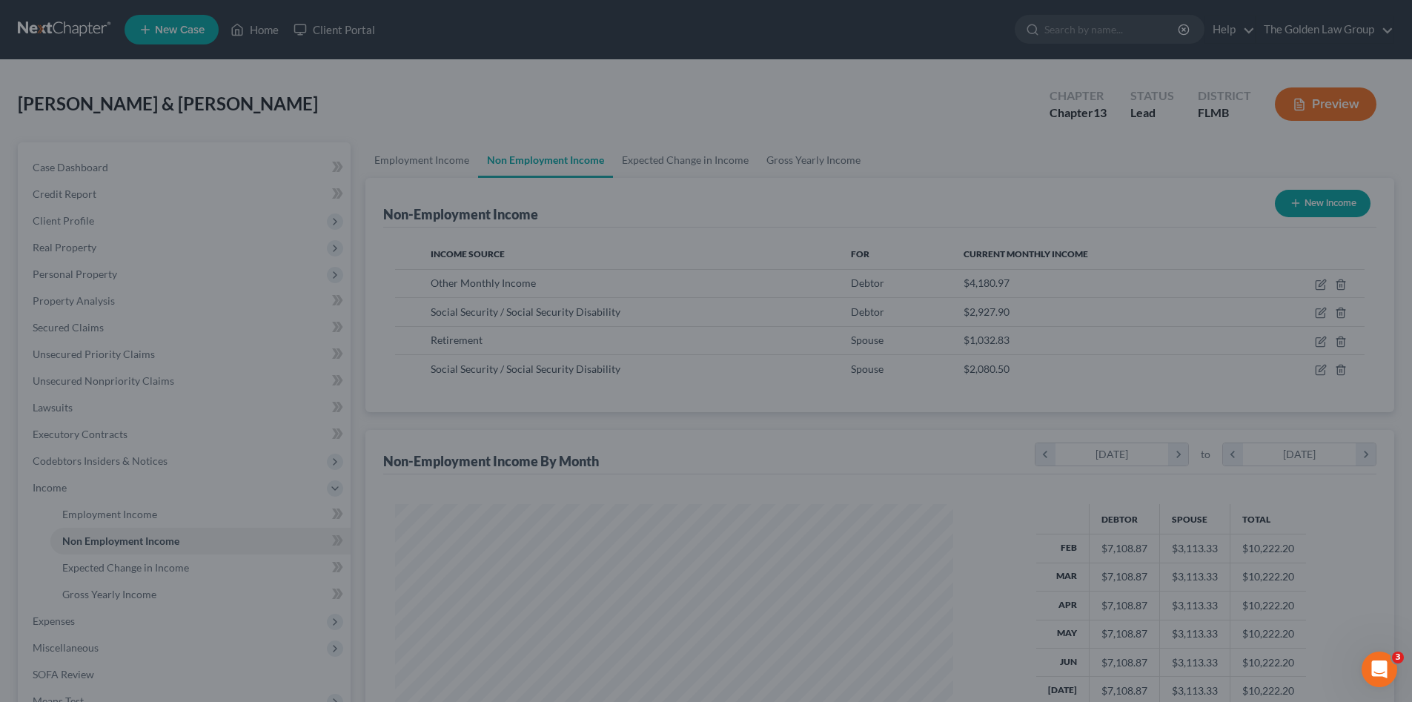
scroll to position [741166, 740860]
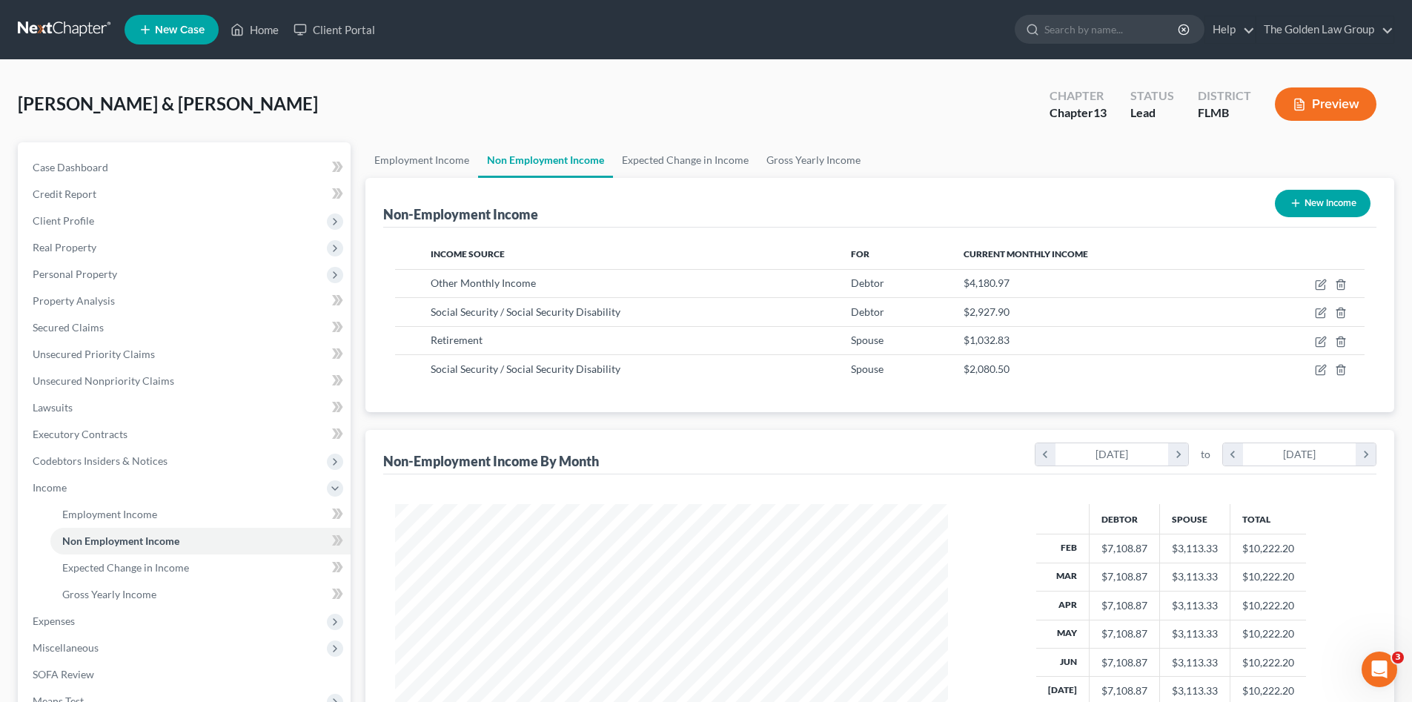
click at [814, 88] on div "Sietz, Joel & Deborah Upgraded Chapter Chapter 13 Status Lead District FLMB Pre…" at bounding box center [706, 110] width 1377 height 65
click at [93, 386] on span "Unsecured Nonpriority Claims" at bounding box center [104, 380] width 142 height 13
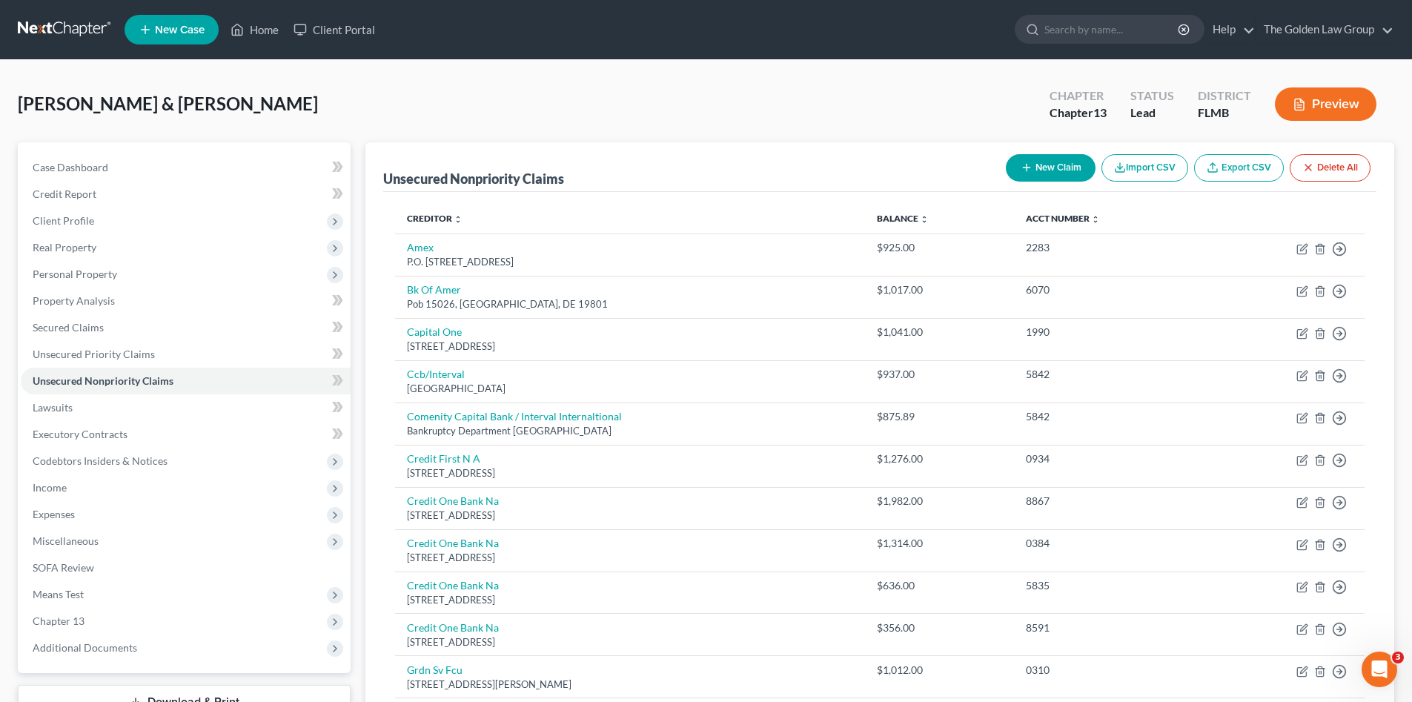
click at [1042, 162] on button "New Claim" at bounding box center [1051, 167] width 90 height 27
select select "2"
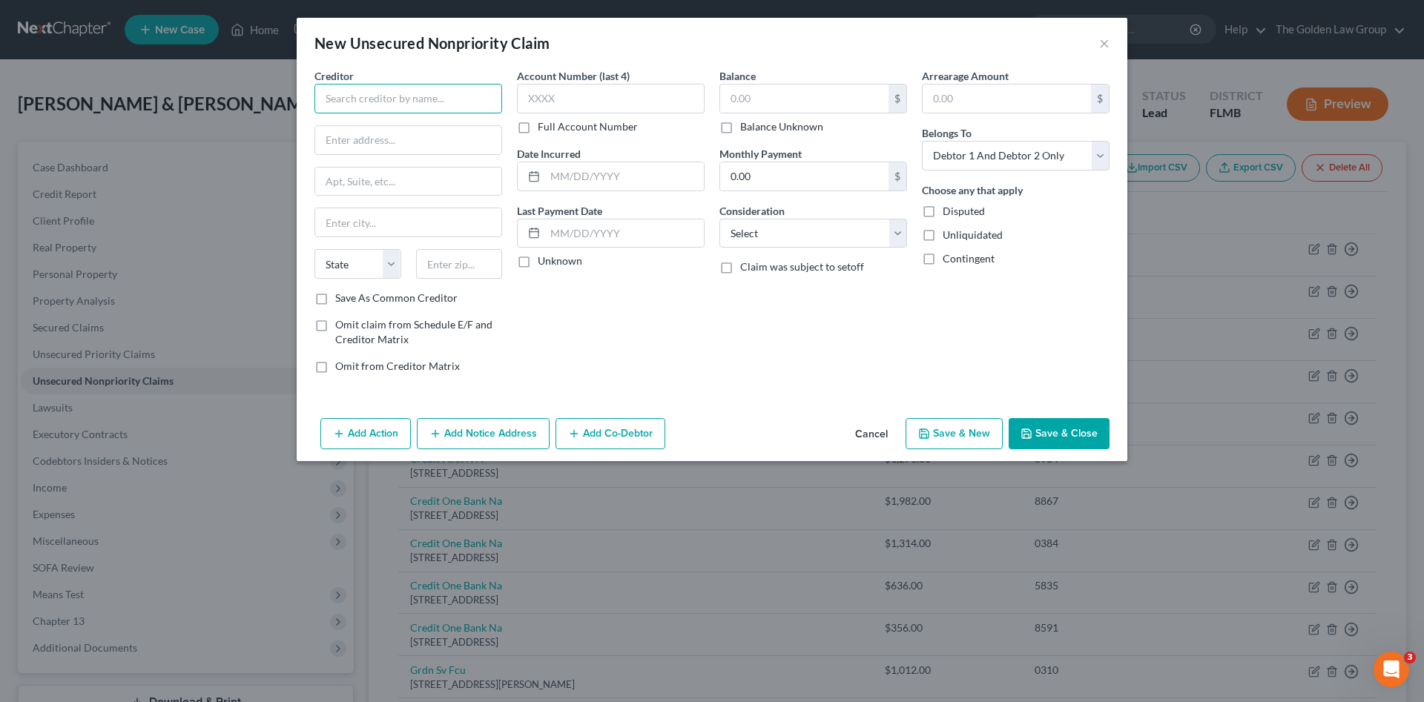
click at [372, 107] on input "text" at bounding box center [408, 99] width 188 height 30
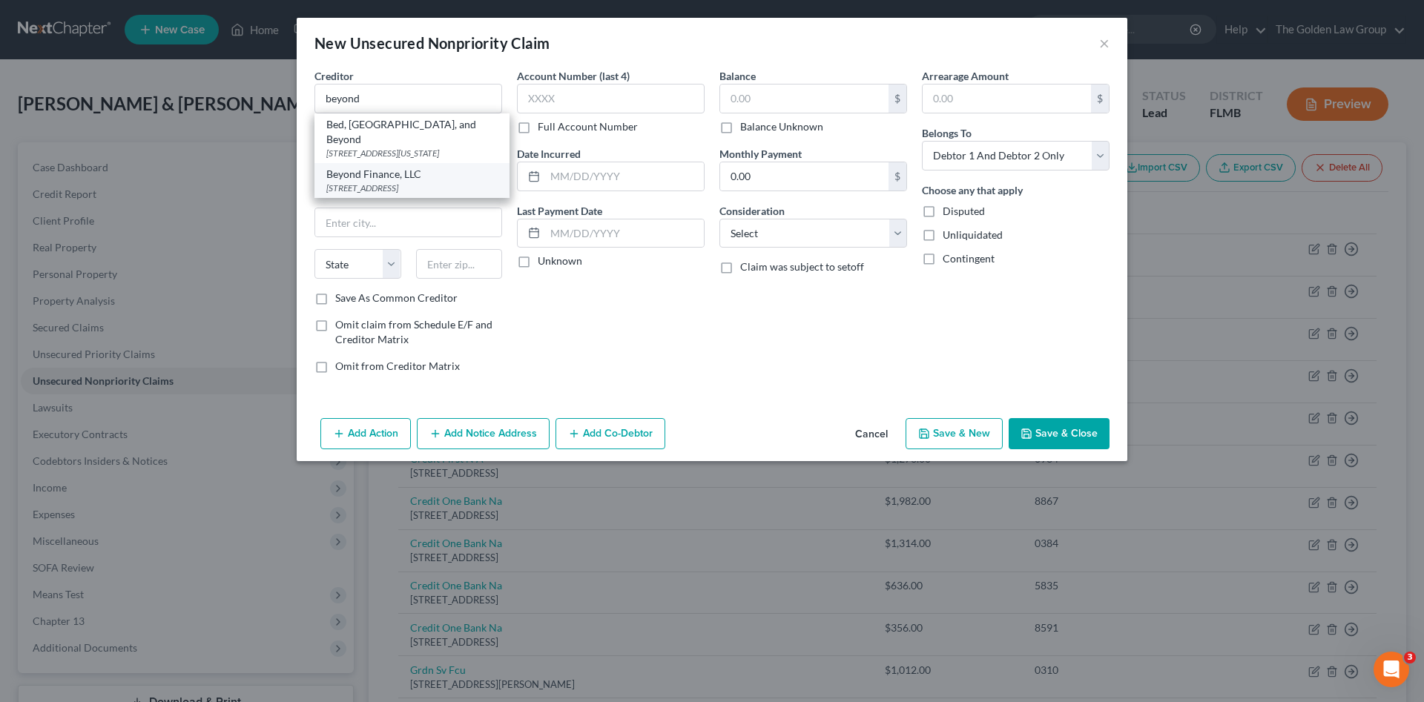
click at [396, 178] on div "Beyond Finance, LLC" at bounding box center [411, 174] width 171 height 15
type input "Beyond Finance, LLC"
type input "7322 Southwest Freeway"
type input "Suit 1200"
type input "Houston"
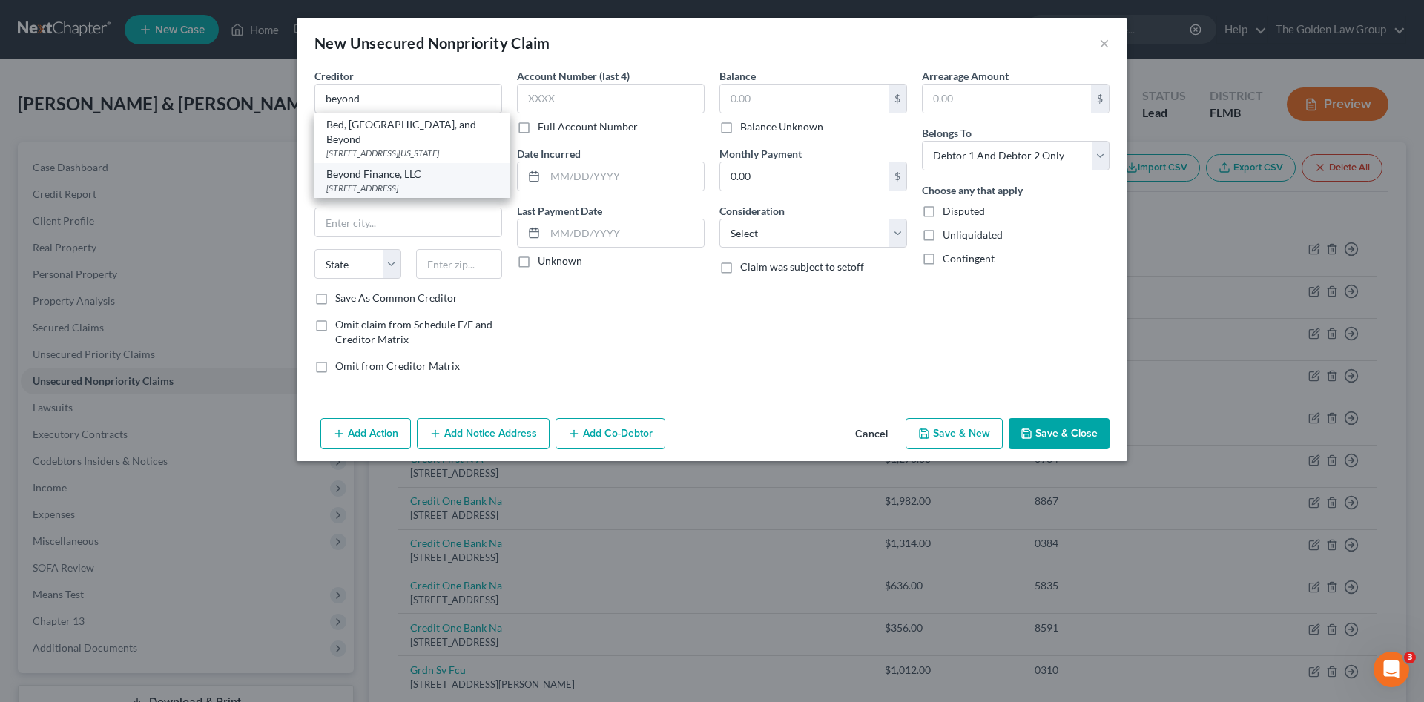
select select "45"
type input "77074"
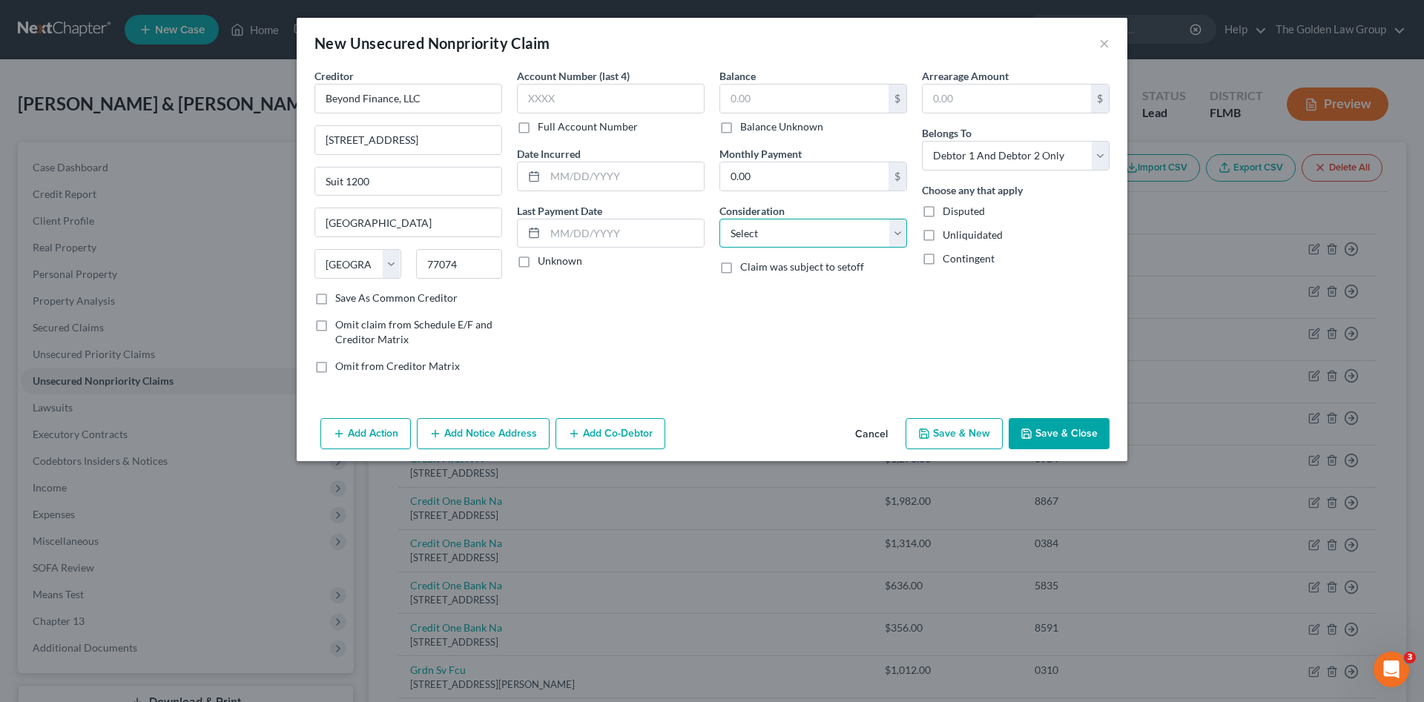
click at [781, 234] on select "Select Cable / Satellite Services Collection Agency Credit Card Debt Debt Couns…" at bounding box center [813, 234] width 188 height 30
select select "16"
click at [719, 219] on select "Select Cable / Satellite Services Collection Agency Credit Card Debt Debt Couns…" at bounding box center [813, 234] width 188 height 30
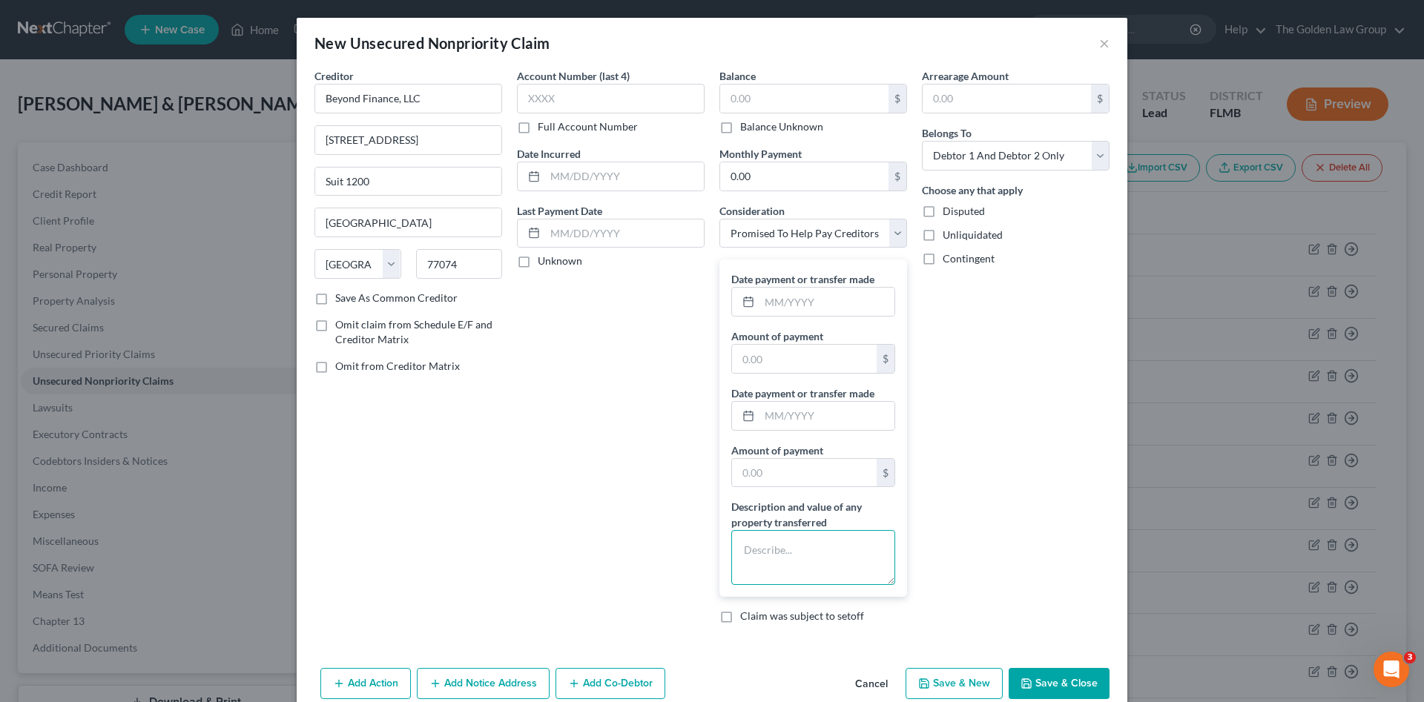
click at [856, 562] on textarea at bounding box center [813, 557] width 164 height 55
type textarea "$6,000.00"
click at [1085, 548] on div "Arrearage Amount $ Belongs To * Select Debtor 1 Only Debtor 2 Only Debtor 1 And…" at bounding box center [1015, 351] width 202 height 567
click at [1035, 678] on button "Save & Close" at bounding box center [1058, 683] width 101 height 31
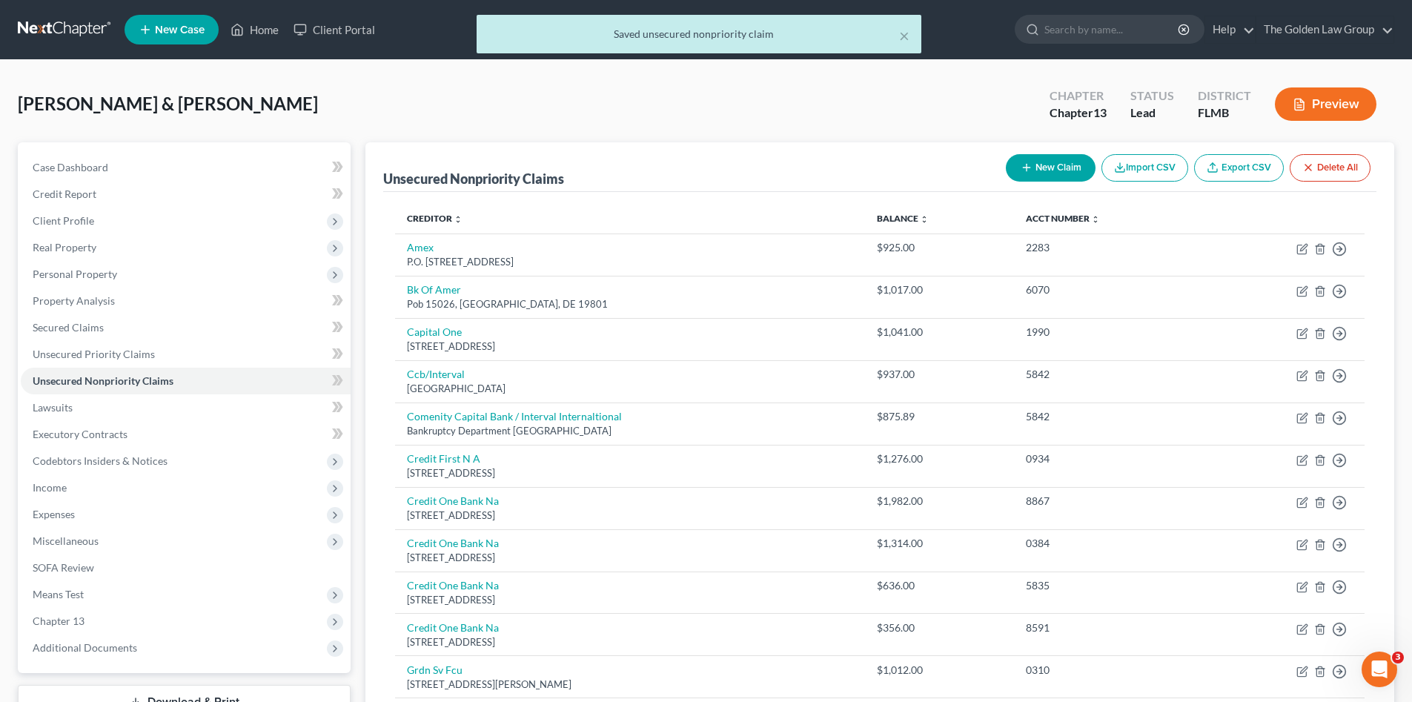
scroll to position [124, 0]
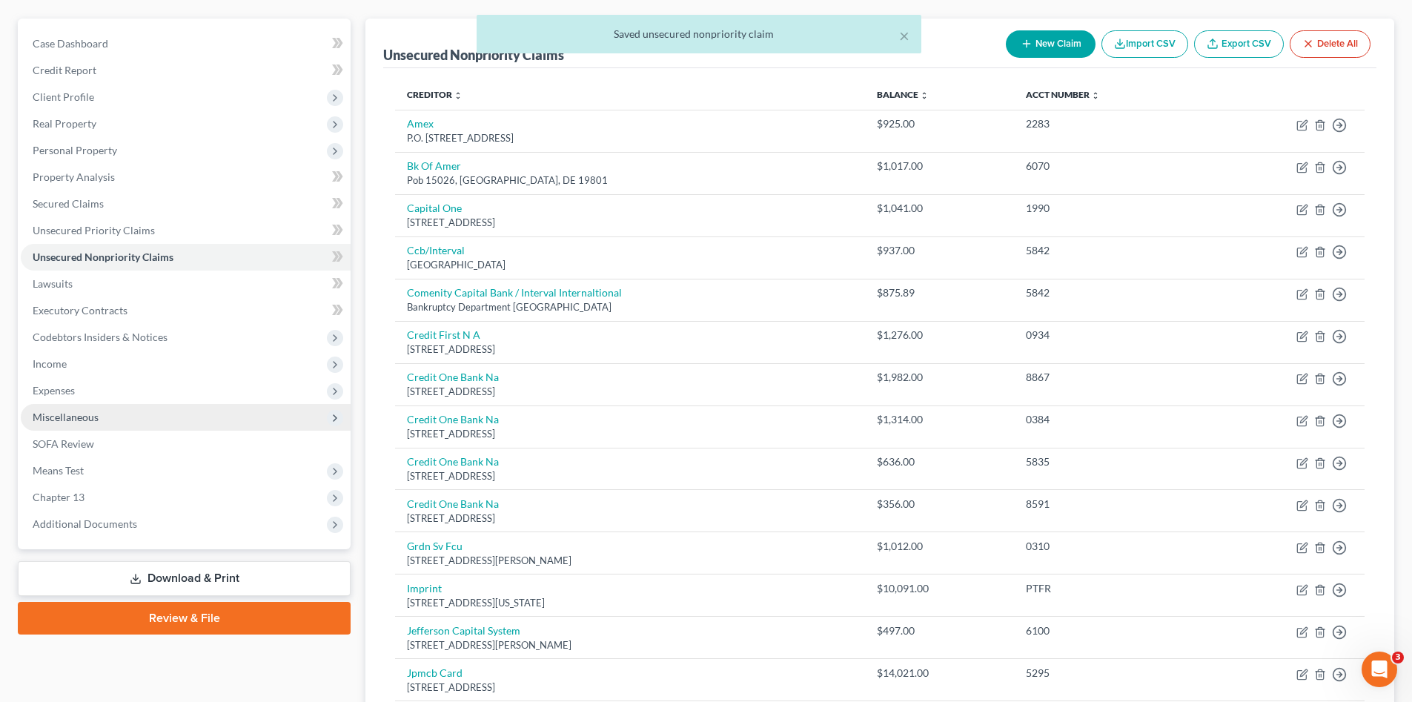
click at [82, 424] on span "Miscellaneous" at bounding box center [186, 417] width 330 height 27
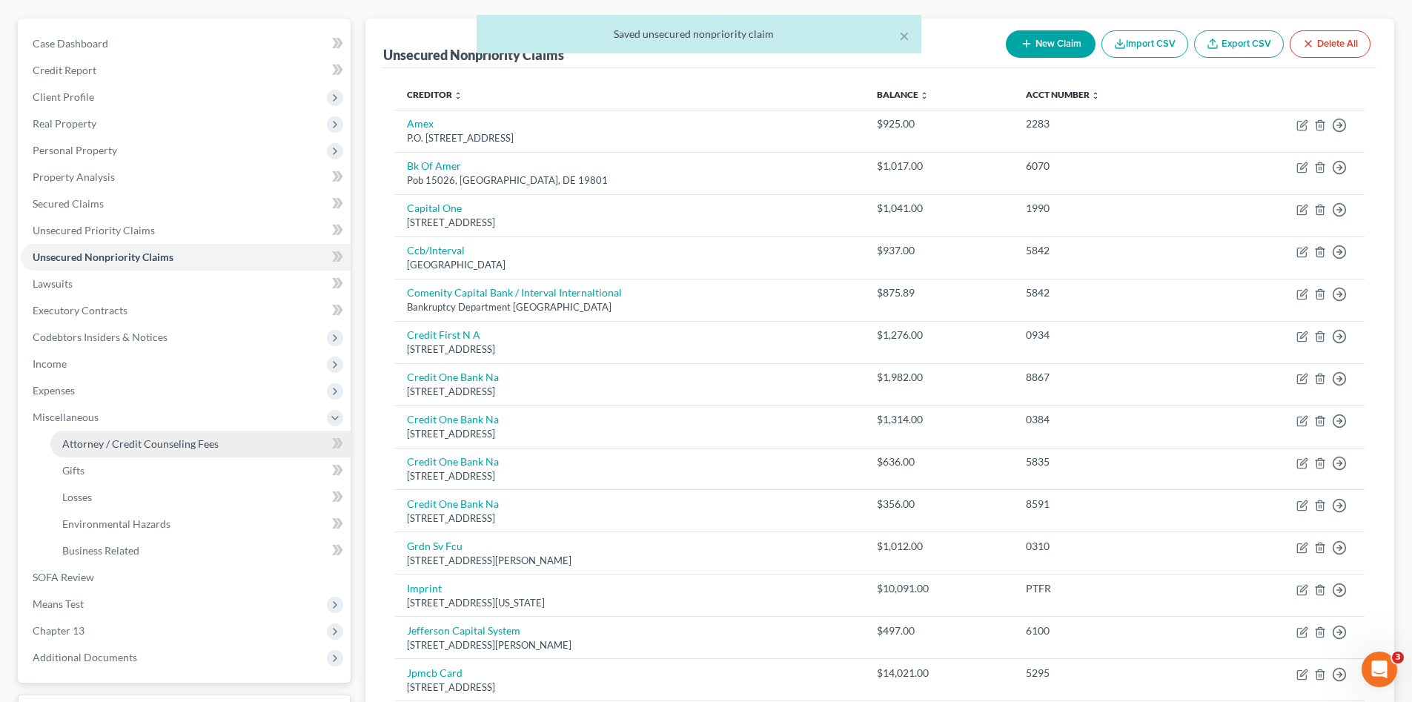
click at [154, 446] on span "Attorney / Credit Counseling Fees" at bounding box center [140, 443] width 156 height 13
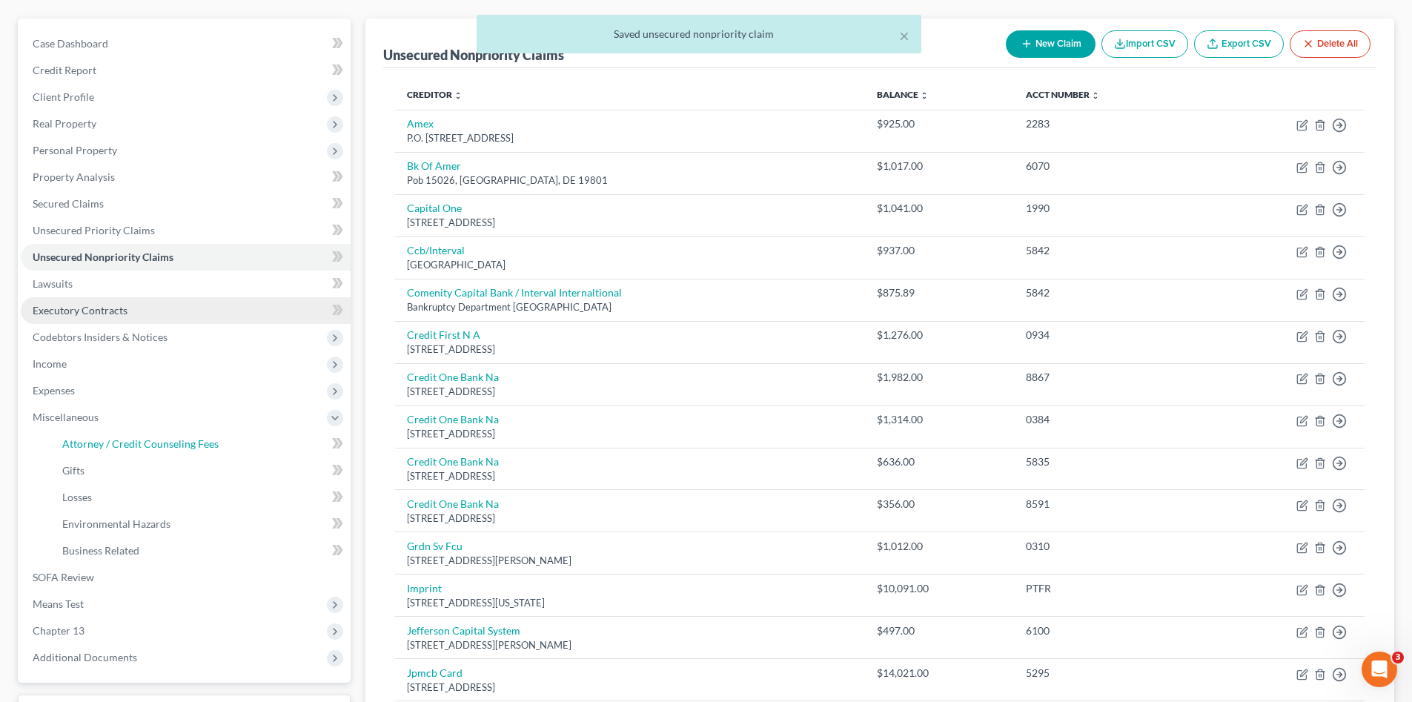
select select "1"
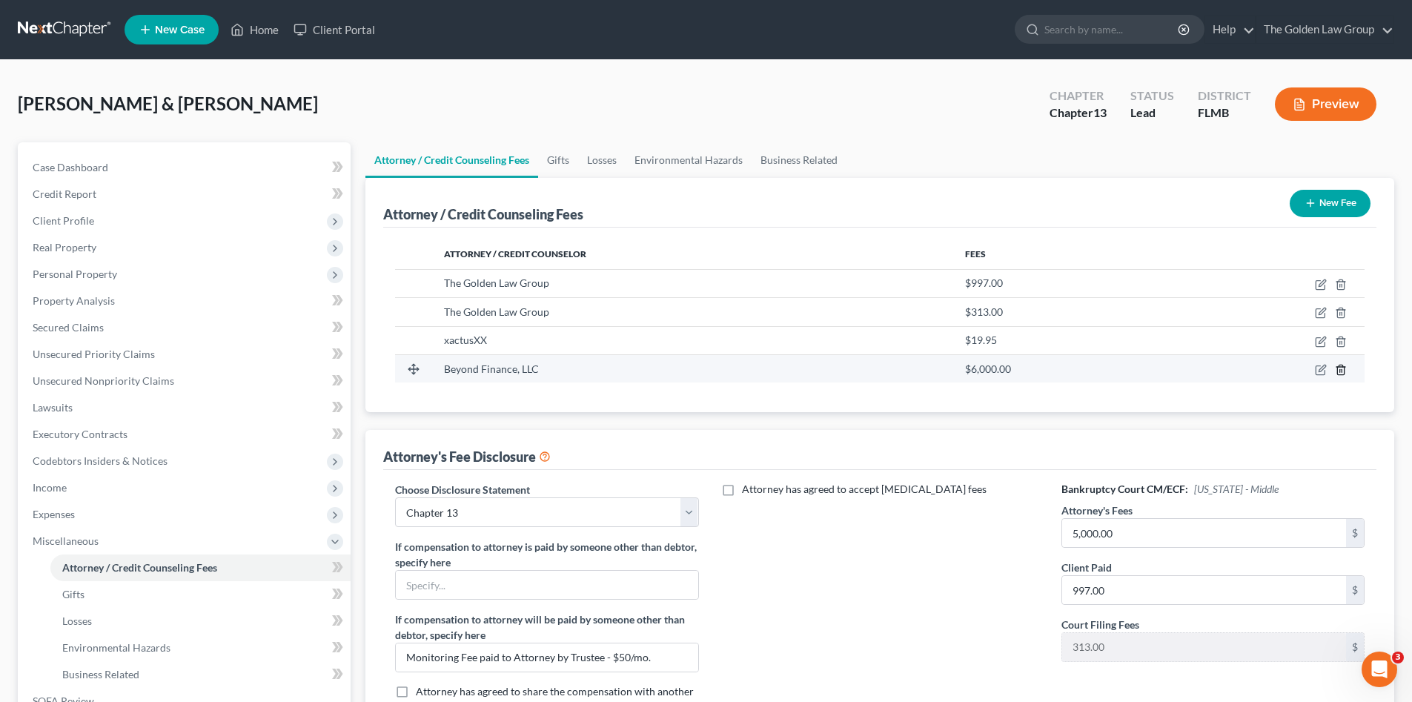
click at [1338, 371] on icon "button" at bounding box center [1341, 370] width 12 height 12
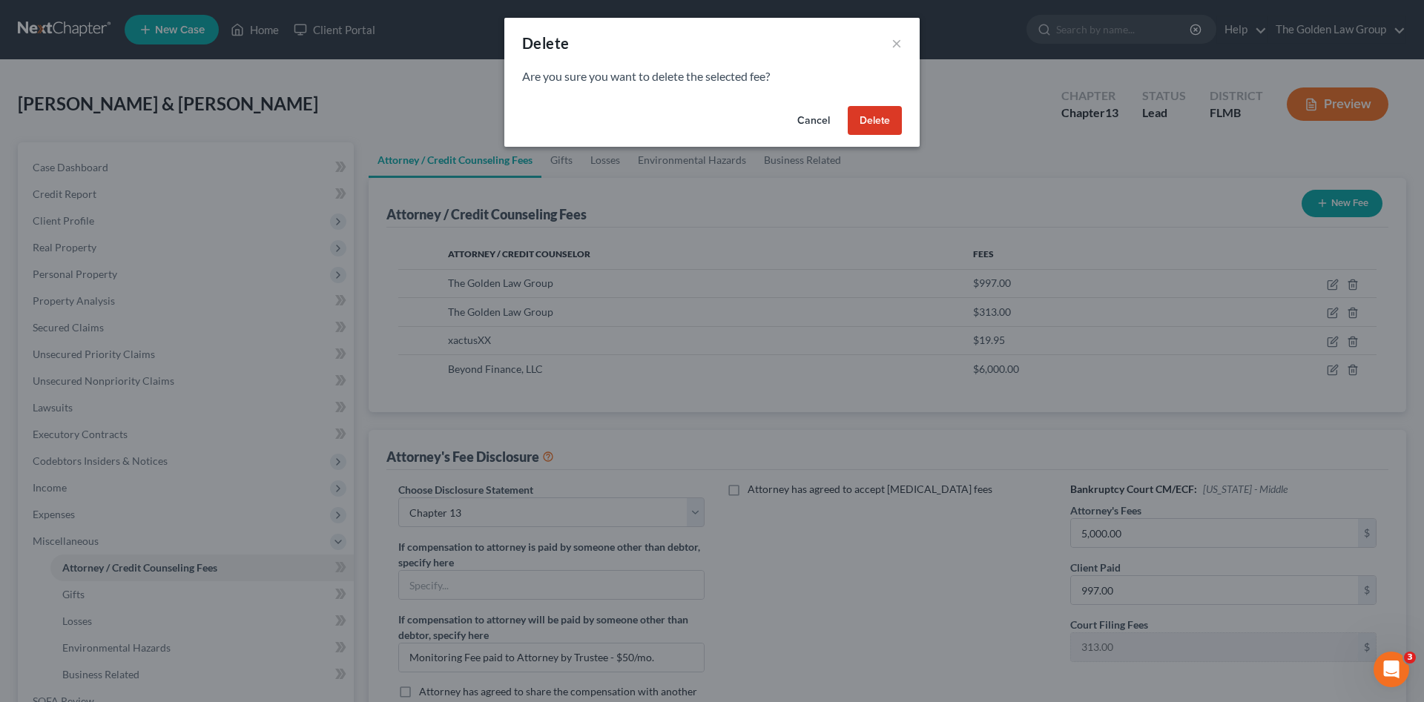
drag, startPoint x: 870, startPoint y: 130, endPoint x: 867, endPoint y: 143, distance: 12.9
click at [871, 130] on button "Delete" at bounding box center [874, 121] width 54 height 30
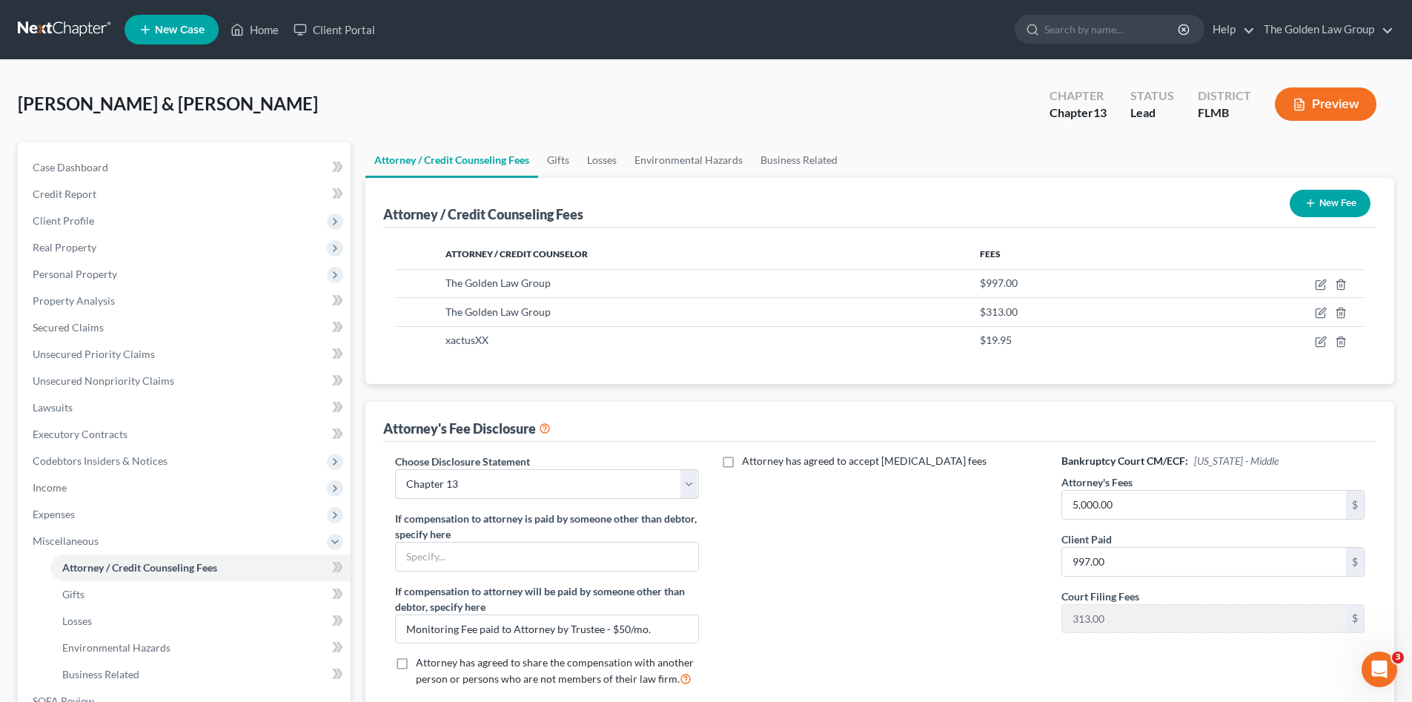
click at [893, 607] on div "Attorney has agreed to accept retainer fees" at bounding box center [880, 576] width 333 height 245
click at [255, 68] on div "Sietz, Joel & Deborah Upgraded Chapter Chapter 13 Status Lead District FLMB Pre…" at bounding box center [706, 491] width 1412 height 862
click at [391, 93] on div "Sietz, Joel & Deborah Upgraded Chapter Chapter 13 Status Lead District FLMB Pre…" at bounding box center [706, 110] width 1377 height 65
click at [1325, 210] on button "New Fee" at bounding box center [1330, 203] width 81 height 27
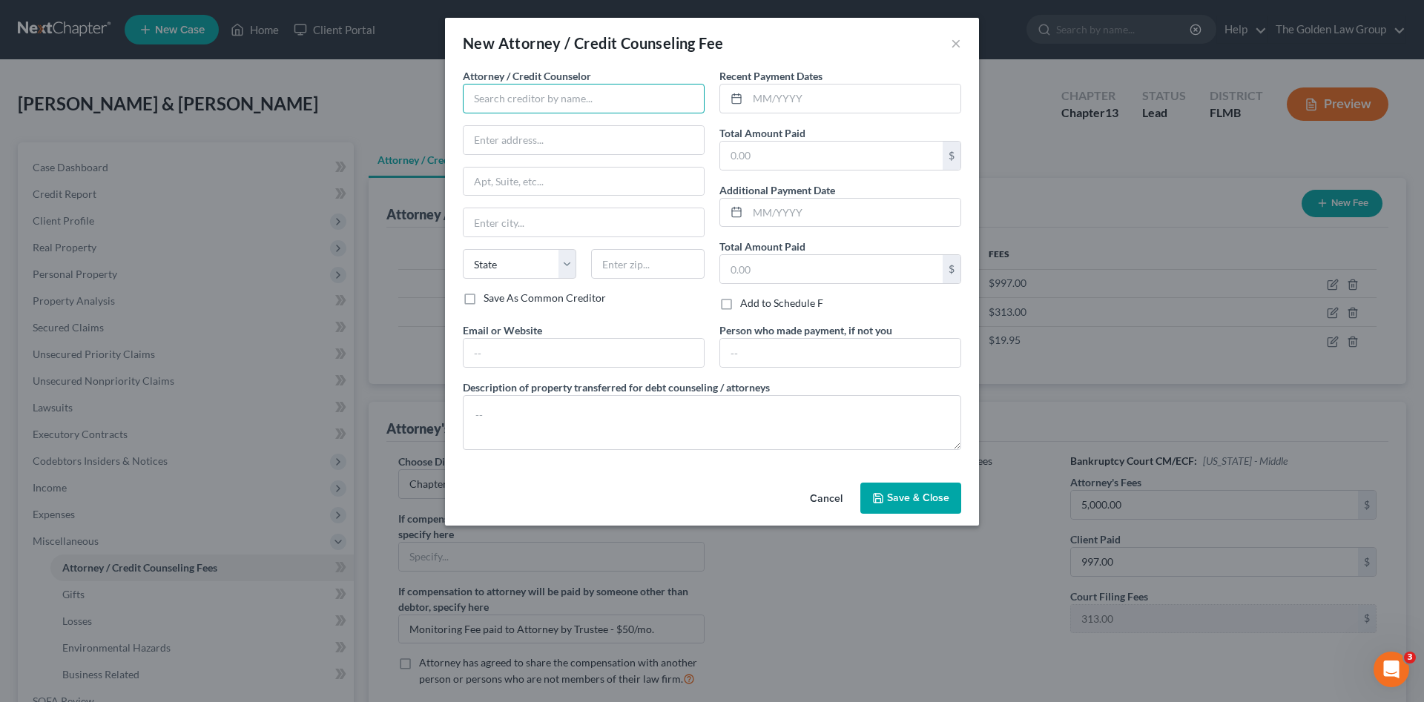
click at [603, 99] on input "text" at bounding box center [584, 99] width 242 height 30
click at [584, 126] on div "Debtorcc, Inc" at bounding box center [552, 124] width 154 height 15
type input "Debtorcc, Inc"
type input "372 Summit Avenue"
type input "Jersey City"
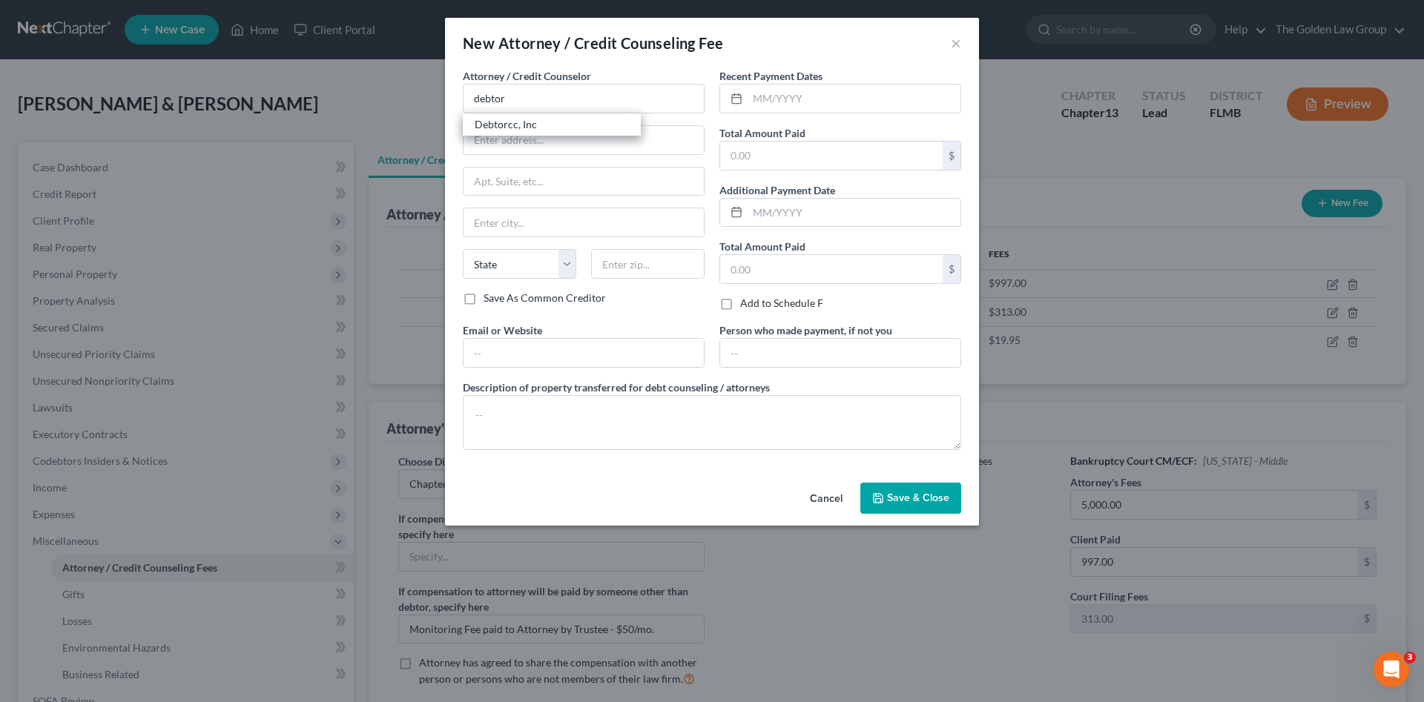
select select "33"
type input "07302"
click at [793, 97] on input "text" at bounding box center [853, 99] width 213 height 28
type input "07/28/2025"
type input "19.95"
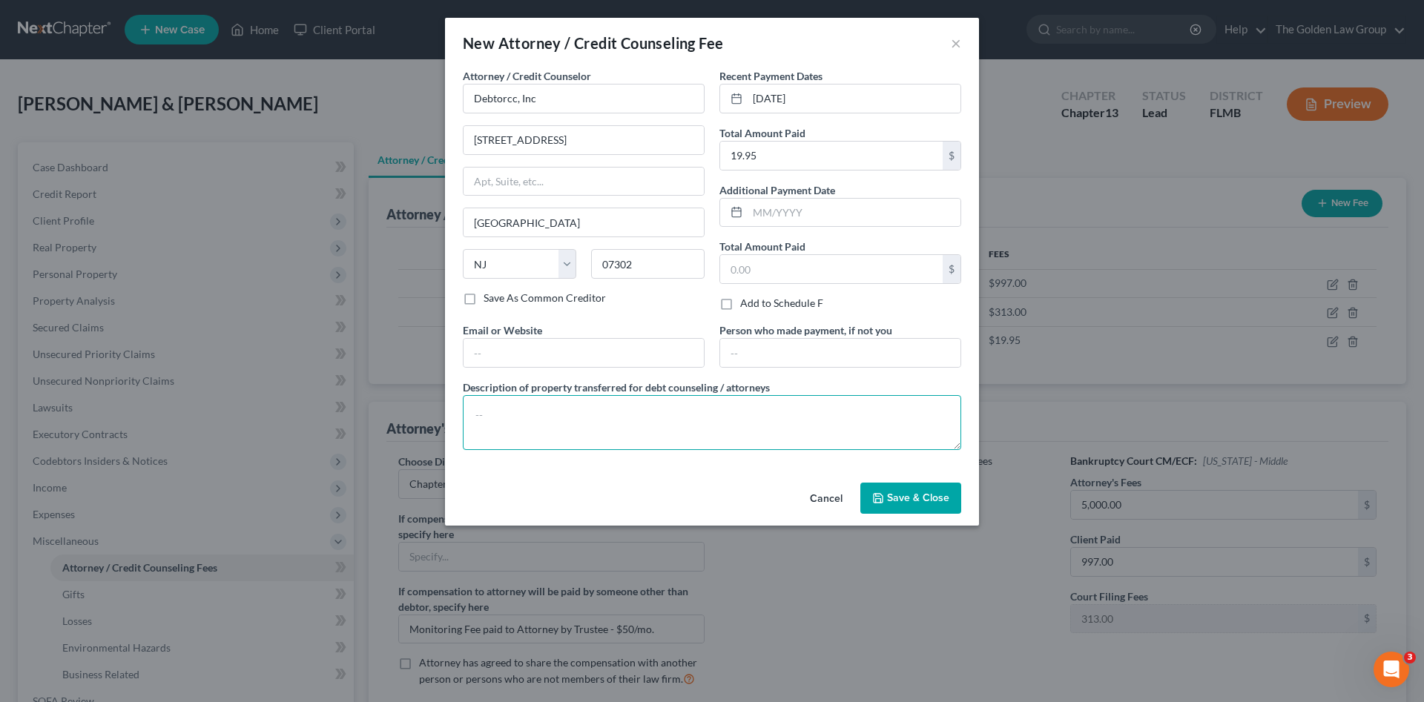
click at [751, 428] on textarea at bounding box center [712, 422] width 498 height 55
type textarea "Credit Counseling"
click at [906, 493] on span "Save & Close" at bounding box center [918, 498] width 62 height 13
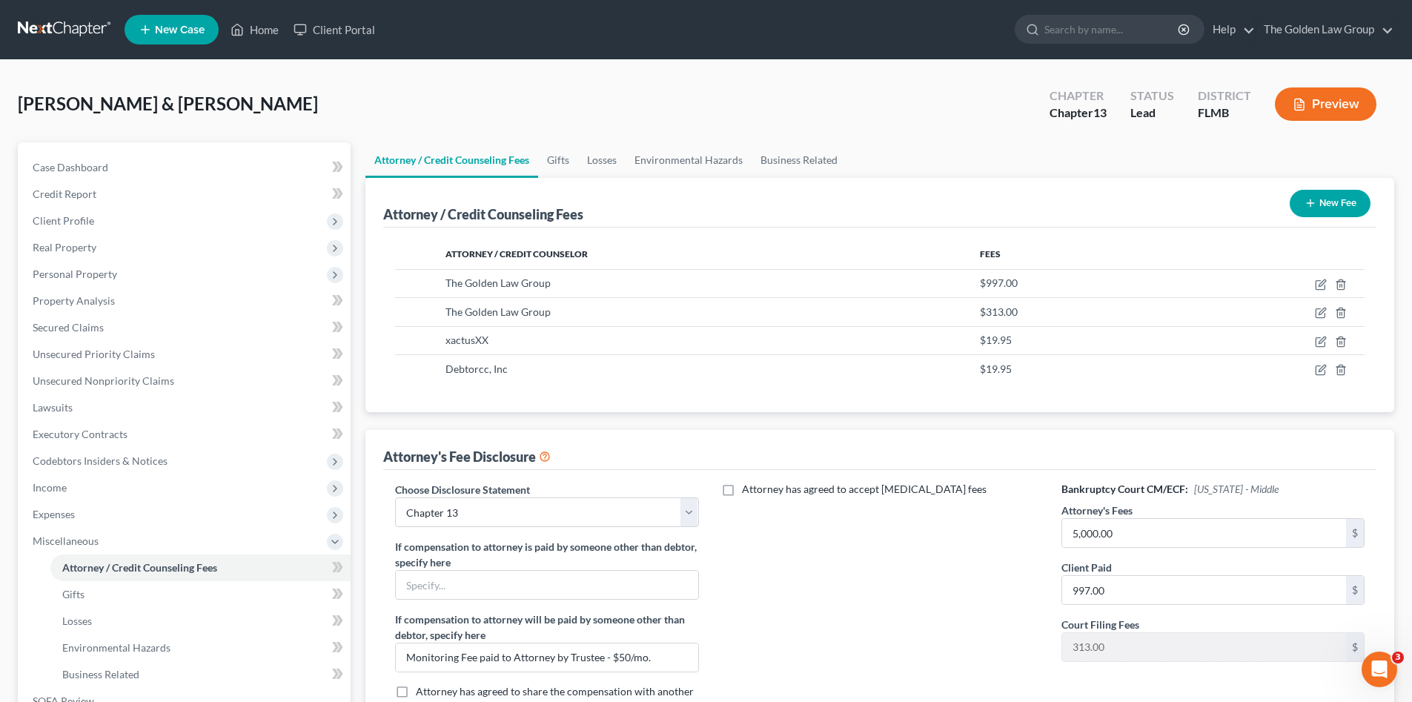
click at [900, 543] on div "Attorney has agreed to accept retainer fees" at bounding box center [880, 604] width 333 height 245
click at [515, 90] on div "Sietz, Joel & Deborah Upgraded Chapter Chapter 13 Status Lead District FLMB Pre…" at bounding box center [706, 110] width 1377 height 65
click at [68, 543] on span "Miscellaneous" at bounding box center [66, 541] width 66 height 13
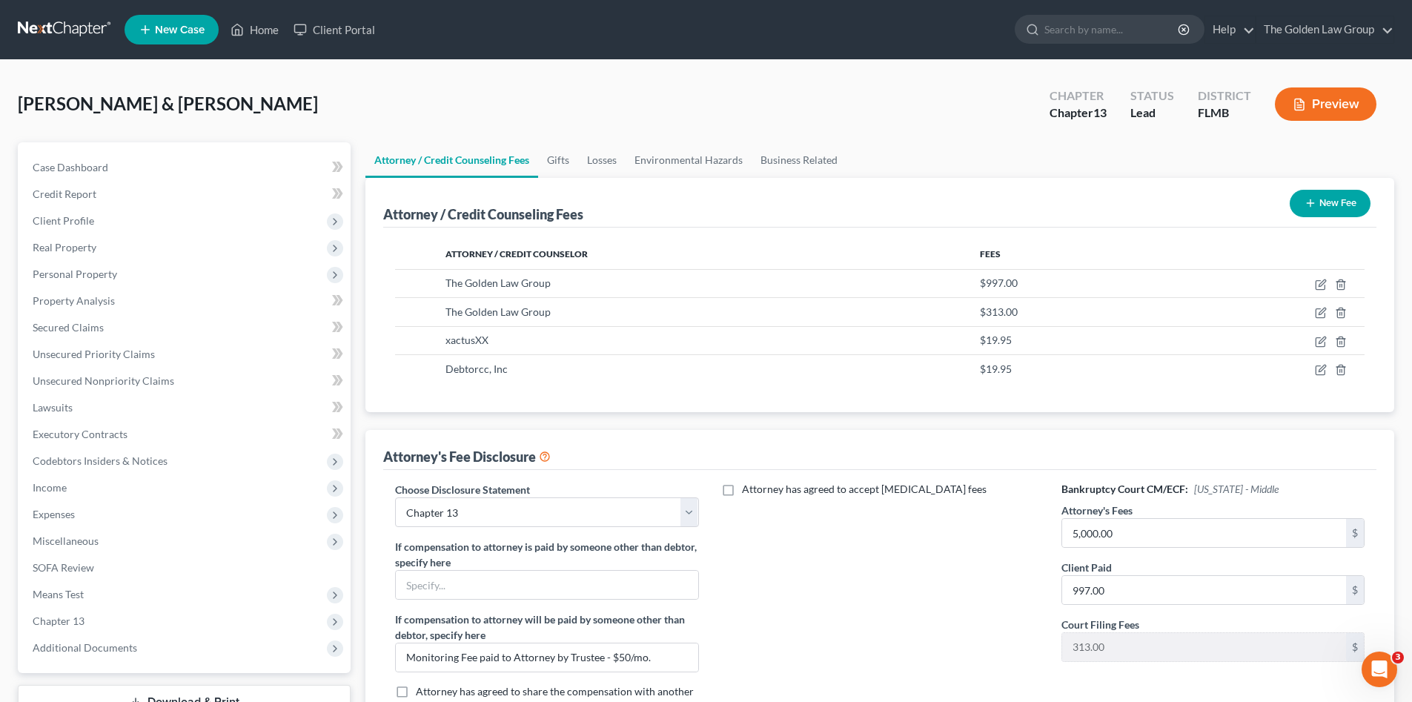
scroll to position [148, 0]
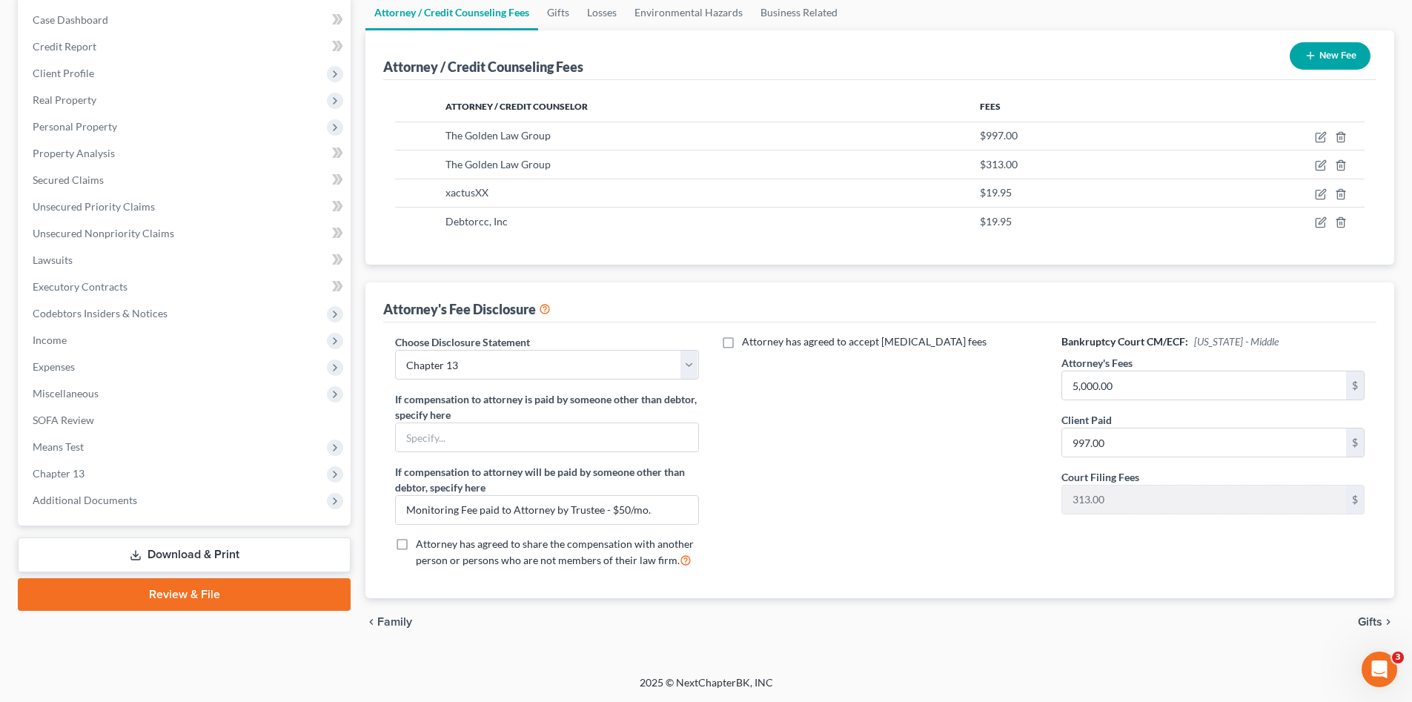
click at [212, 546] on link "Download & Print" at bounding box center [184, 555] width 333 height 35
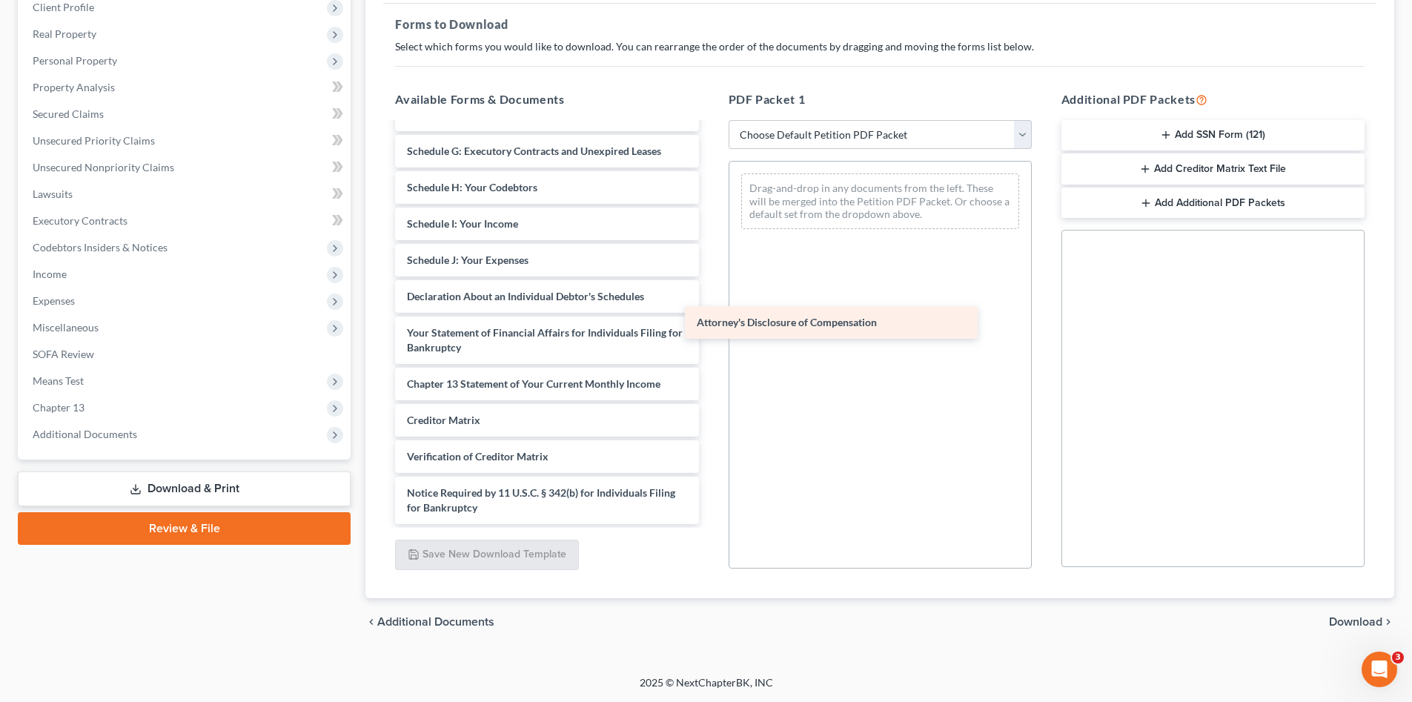
scroll to position [222, 0]
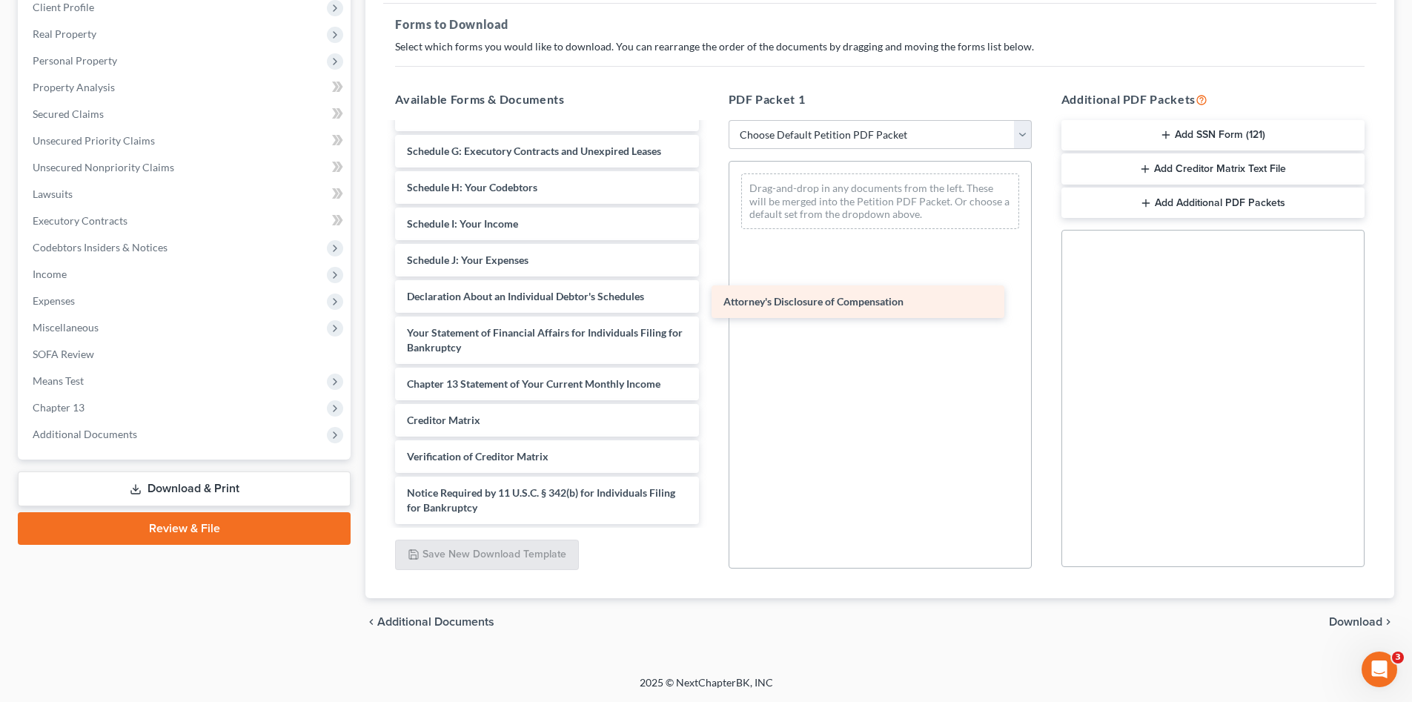
drag, startPoint x: 548, startPoint y: 504, endPoint x: 865, endPoint y: 298, distance: 377.8
click at [710, 298] on div "Attorney's Disclosure of Compensation Voluntary Petition for Individuals Filing…" at bounding box center [546, 213] width 327 height 622
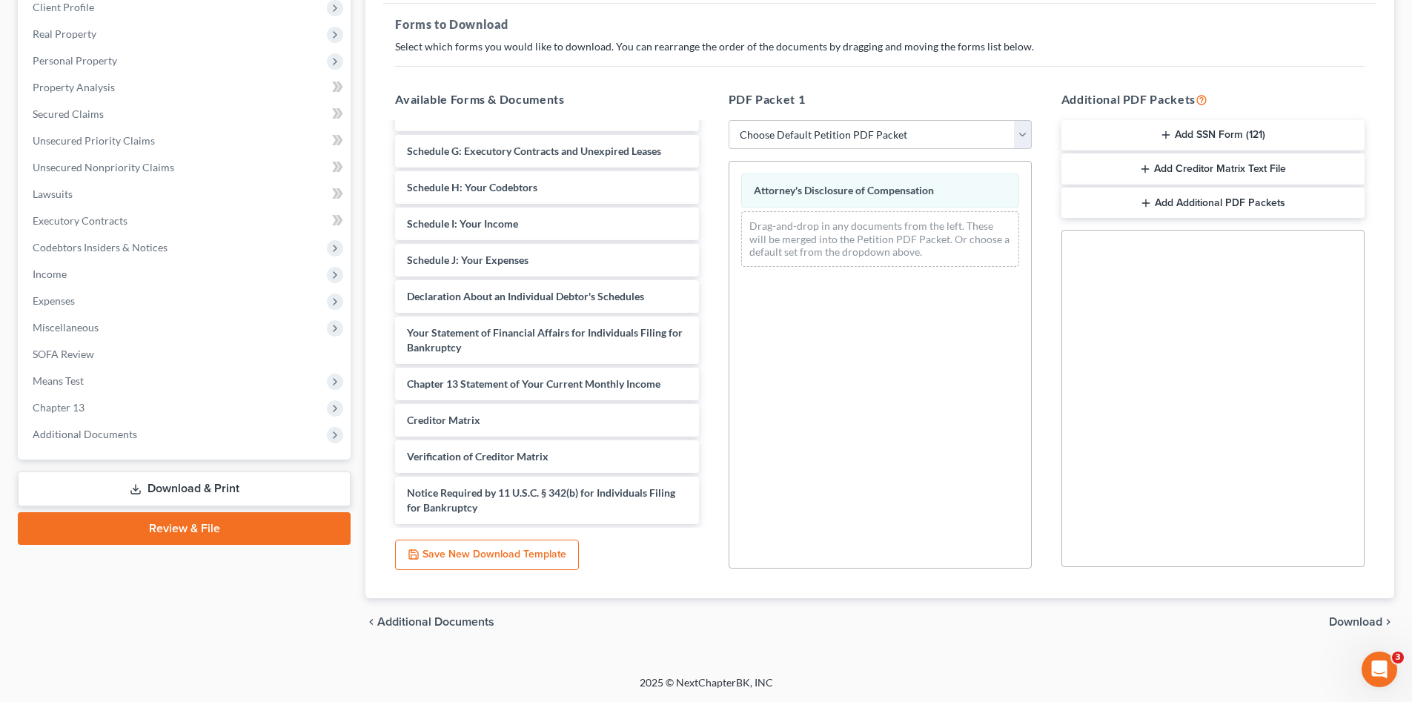
click at [1154, 134] on button "Add SSN Form (121)" at bounding box center [1213, 135] width 303 height 31
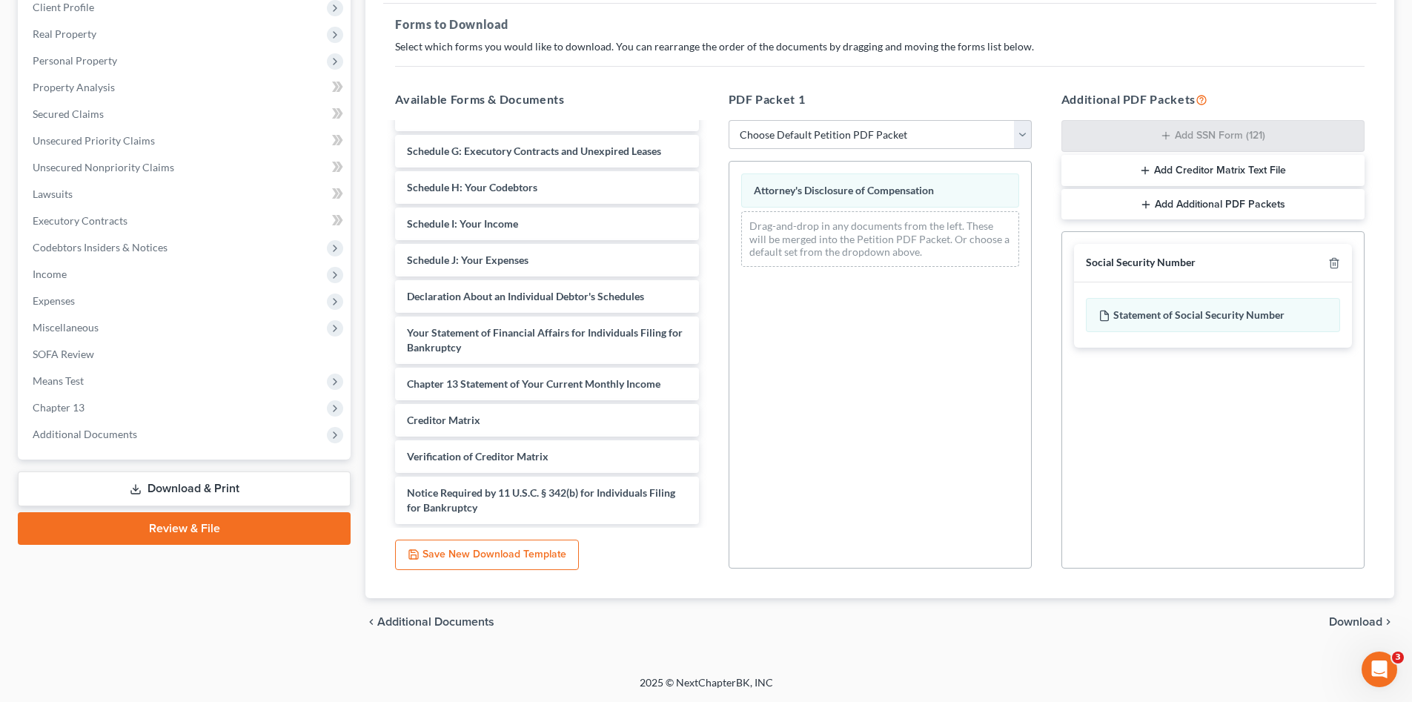
click at [1340, 622] on span "Download" at bounding box center [1355, 622] width 53 height 12
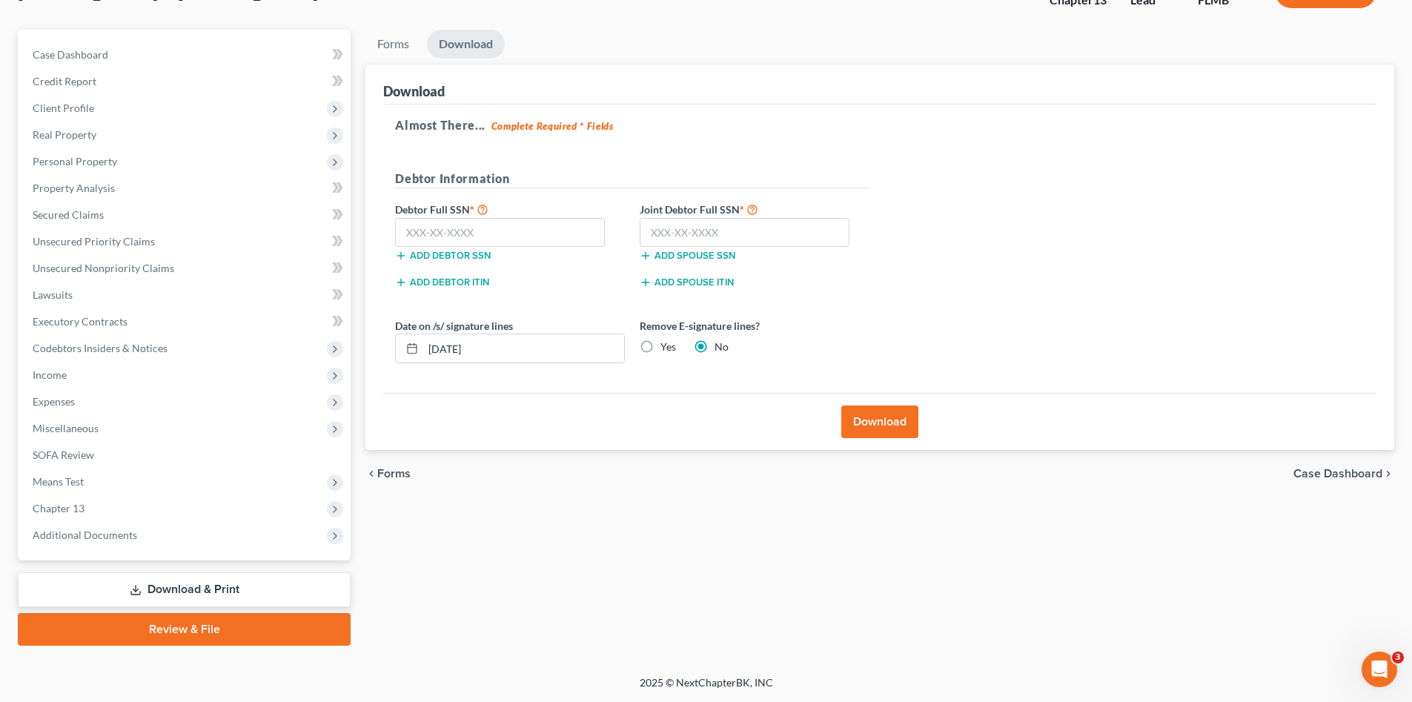
scroll to position [113, 0]
click at [475, 221] on input "text" at bounding box center [500, 233] width 210 height 30
click at [552, 231] on input "text" at bounding box center [500, 233] width 210 height 30
type input "148-38-0251"
click at [757, 231] on input "text" at bounding box center [745, 233] width 210 height 30
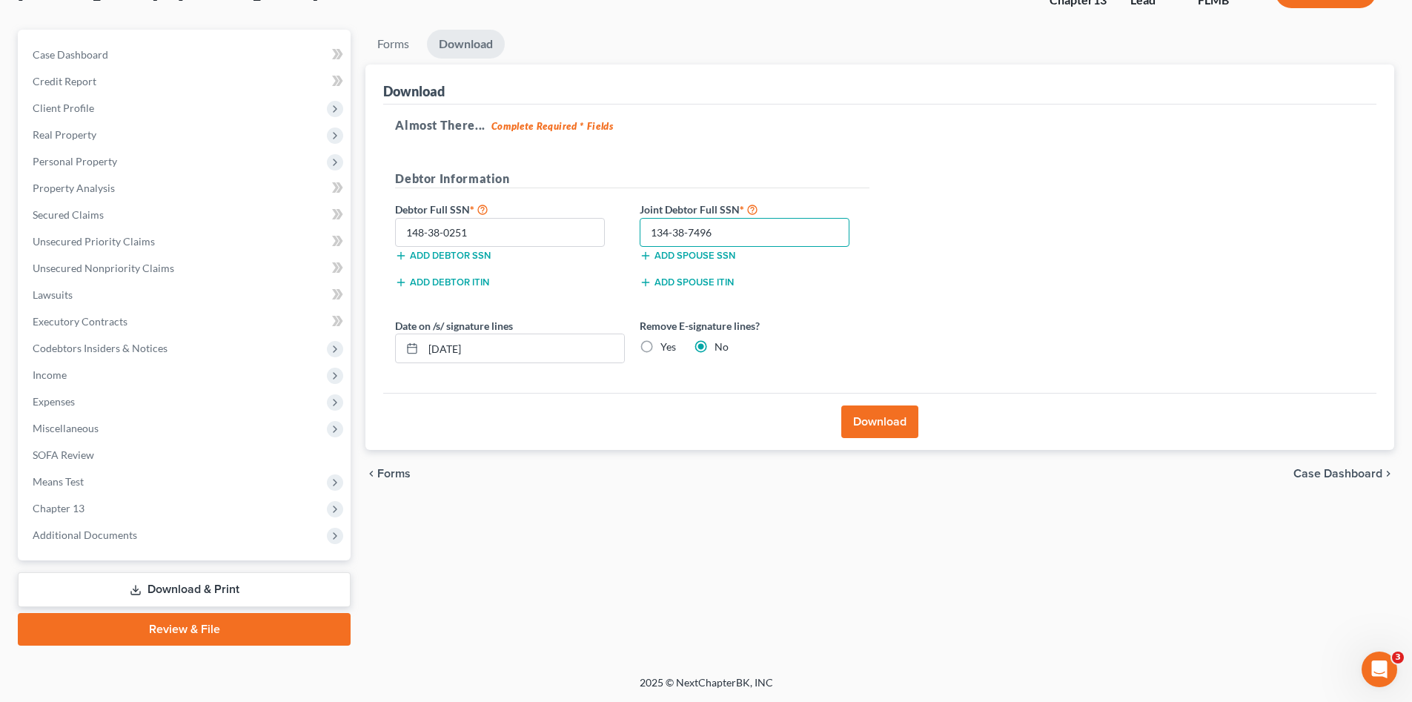
type input "134-38-7496"
click at [859, 427] on button "Download" at bounding box center [880, 422] width 77 height 33
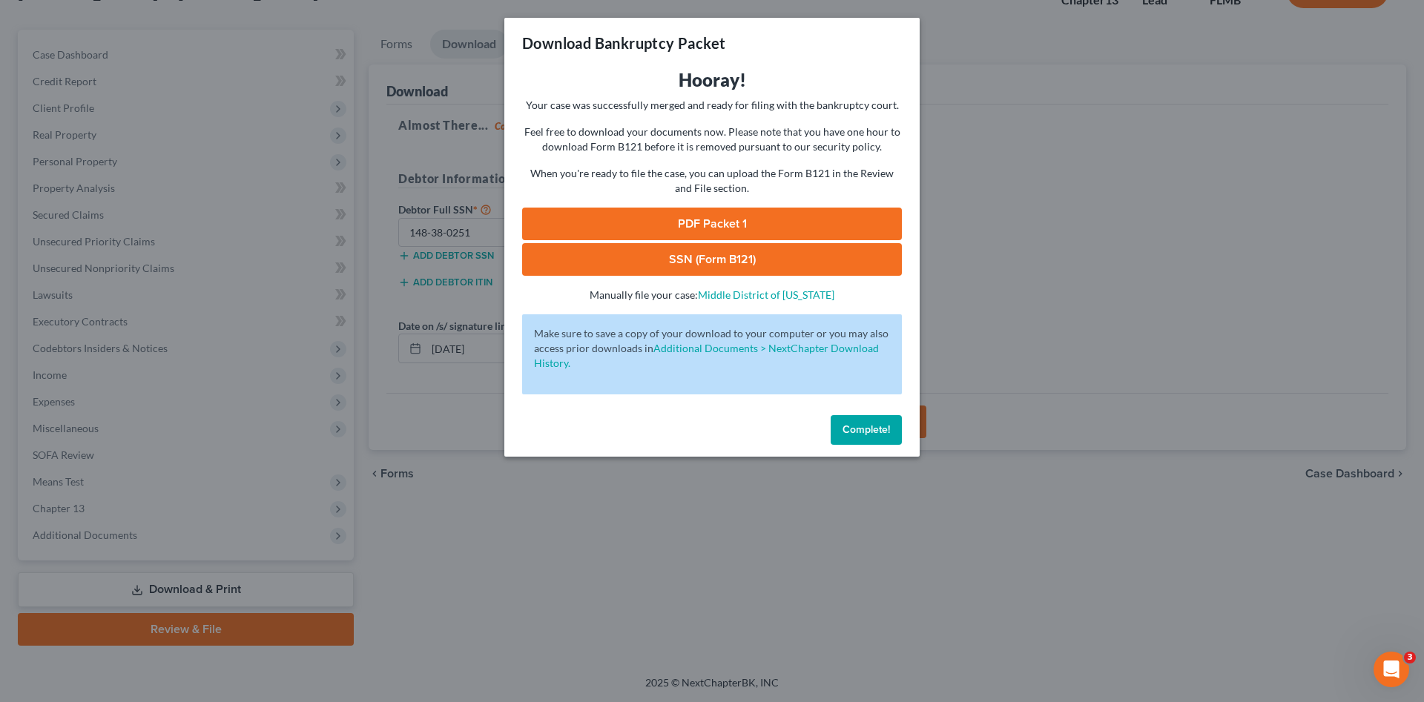
click at [684, 217] on link "PDF Packet 1" at bounding box center [712, 224] width 380 height 33
click at [741, 262] on link "SSN (Form B121)" at bounding box center [712, 259] width 380 height 33
drag, startPoint x: 868, startPoint y: 433, endPoint x: 482, endPoint y: 418, distance: 386.6
click at [867, 432] on span "Complete!" at bounding box center [865, 429] width 47 height 13
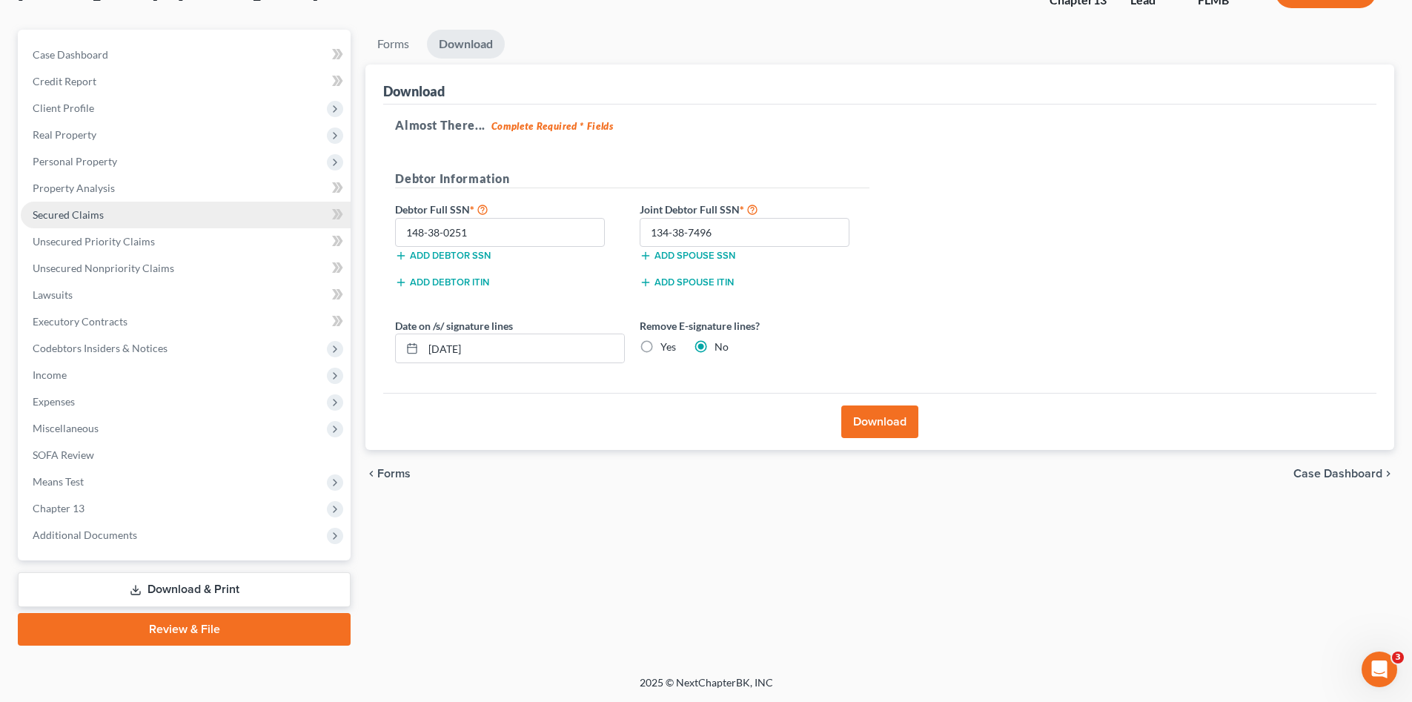
click at [108, 214] on link "Secured Claims" at bounding box center [186, 215] width 330 height 27
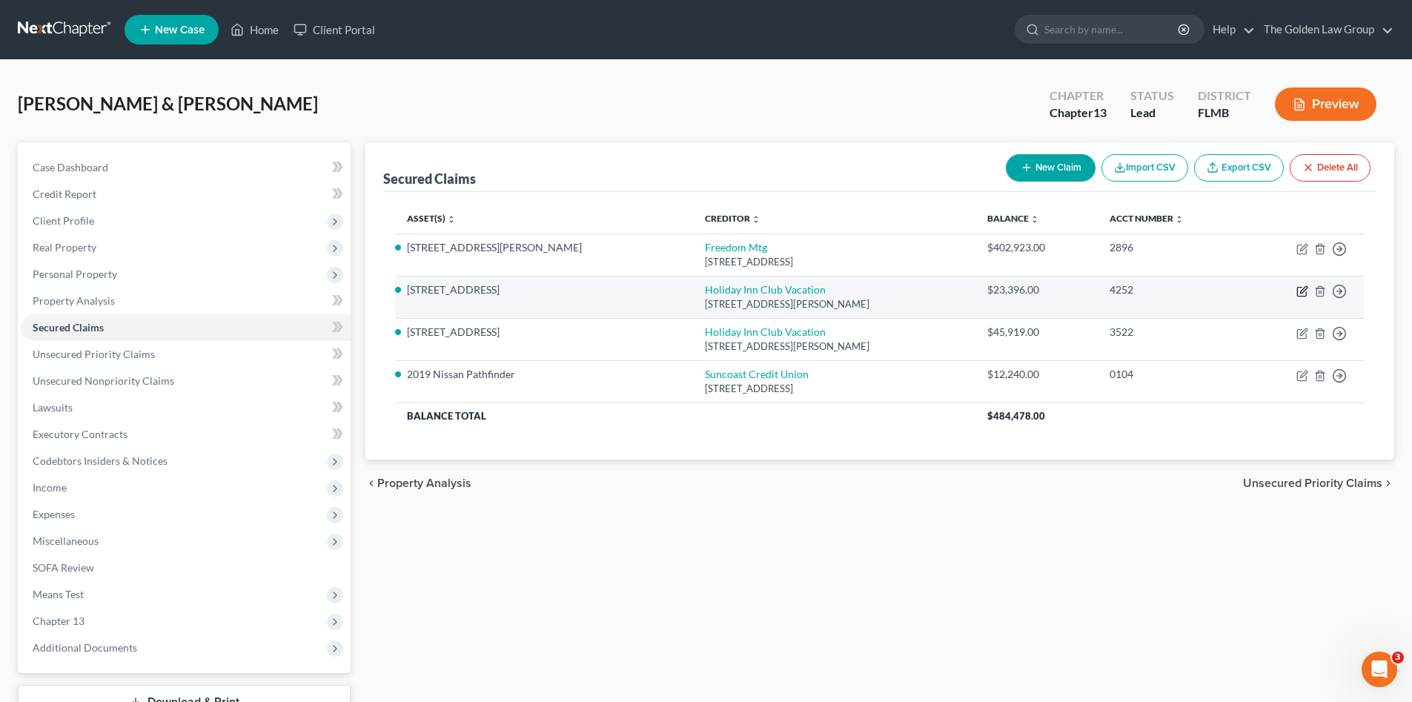
click at [1301, 291] on icon "button" at bounding box center [1303, 289] width 7 height 7
select select "9"
select select "2"
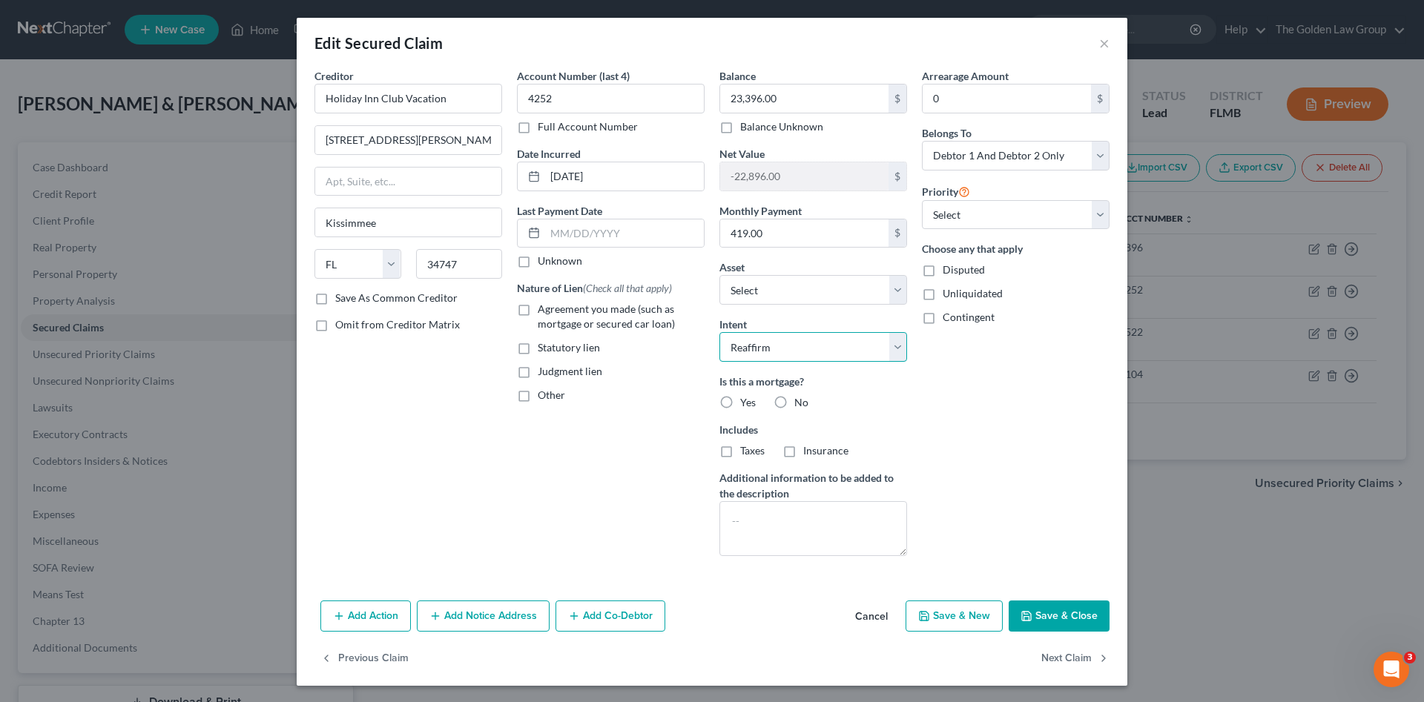
click at [893, 351] on select "Select Surrender Redeem Reaffirm Avoid Other" at bounding box center [813, 347] width 188 height 30
select select "0"
click at [719, 332] on select "Select Surrender Redeem Reaffirm Avoid Other" at bounding box center [813, 347] width 188 height 30
click at [1028, 615] on icon "button" at bounding box center [1026, 616] width 12 height 12
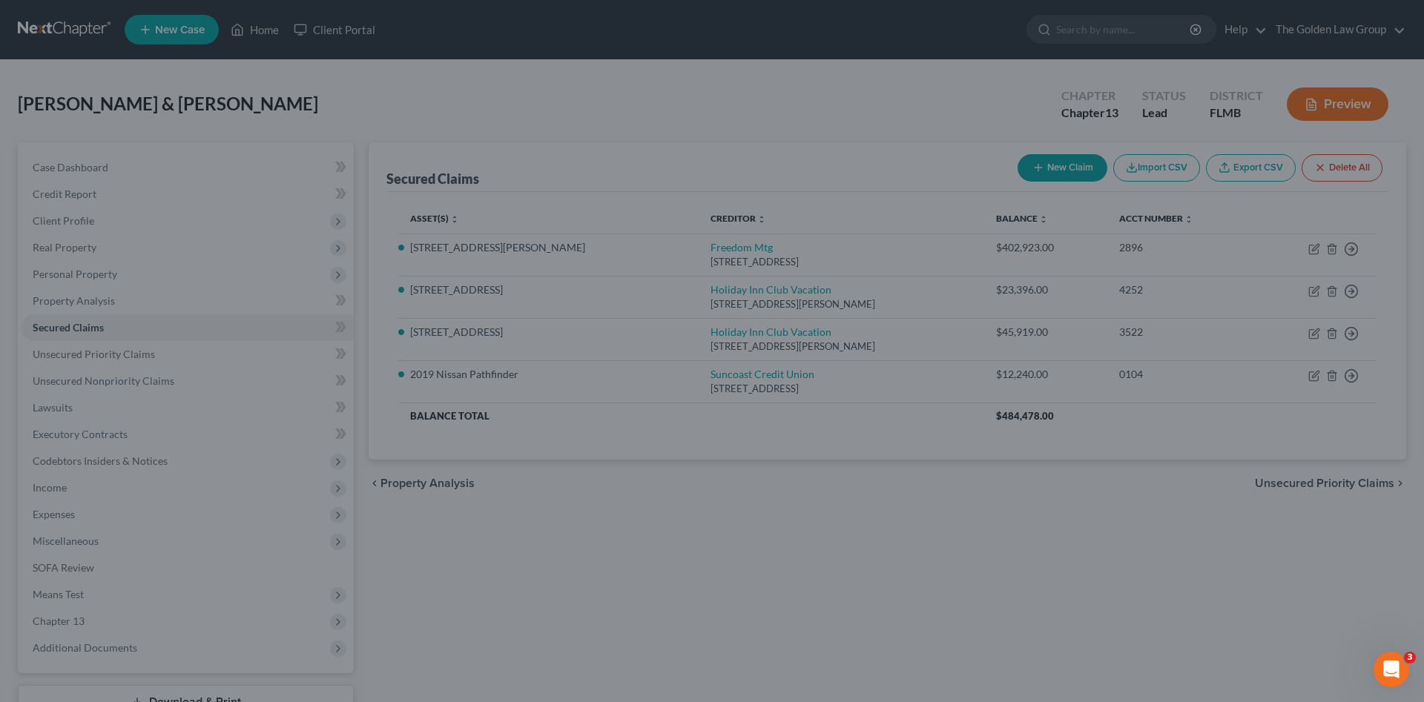
select select "3"
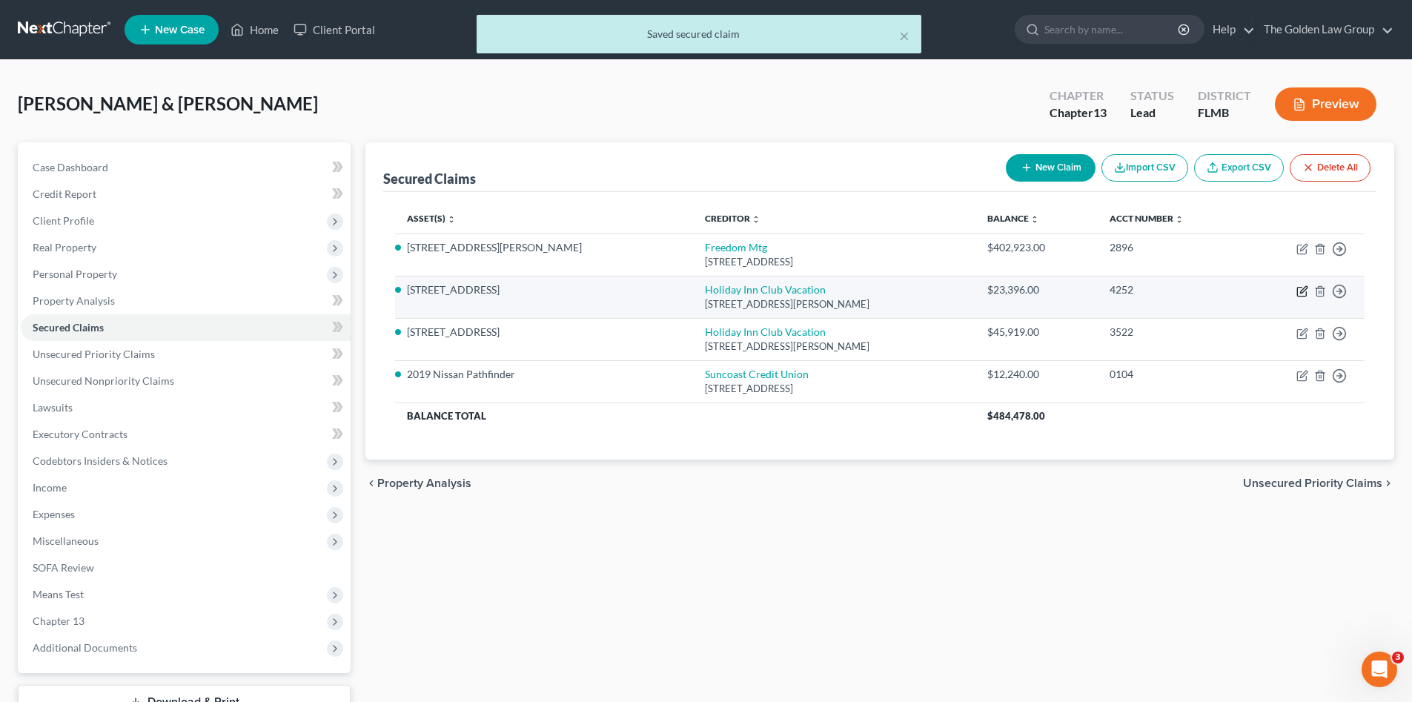
click at [1305, 290] on icon "button" at bounding box center [1303, 289] width 7 height 7
select select "9"
select select "0"
select select "2"
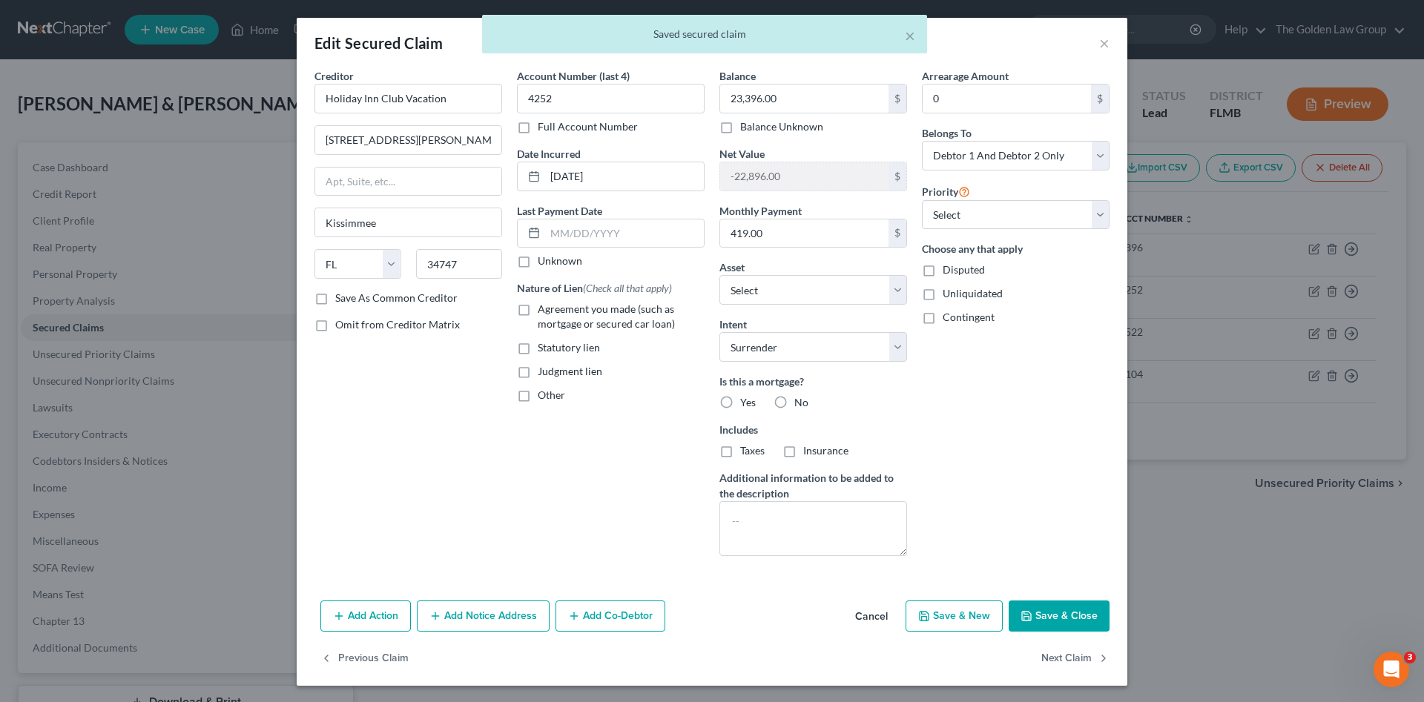
drag, startPoint x: 1054, startPoint y: 609, endPoint x: 1131, endPoint y: 452, distance: 175.4
click at [1055, 609] on button "Save & Close" at bounding box center [1058, 616] width 101 height 31
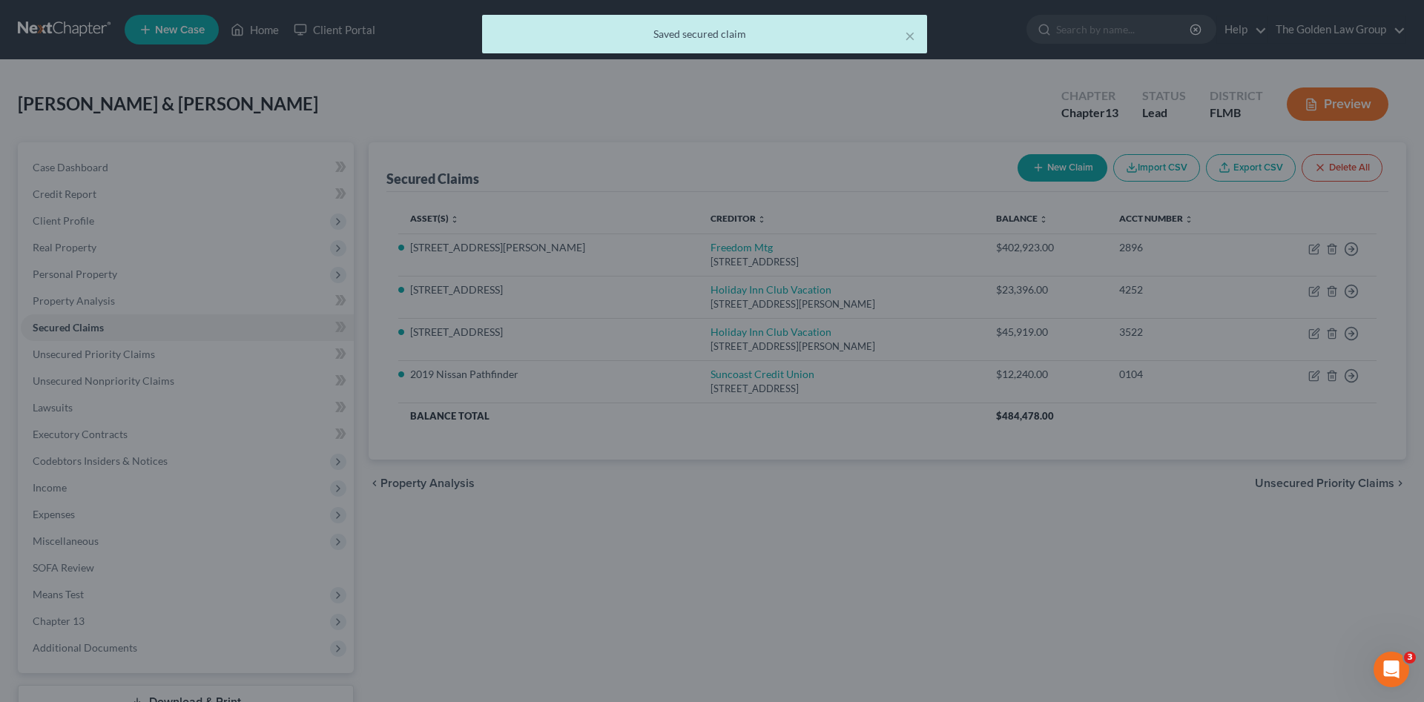
select select "3"
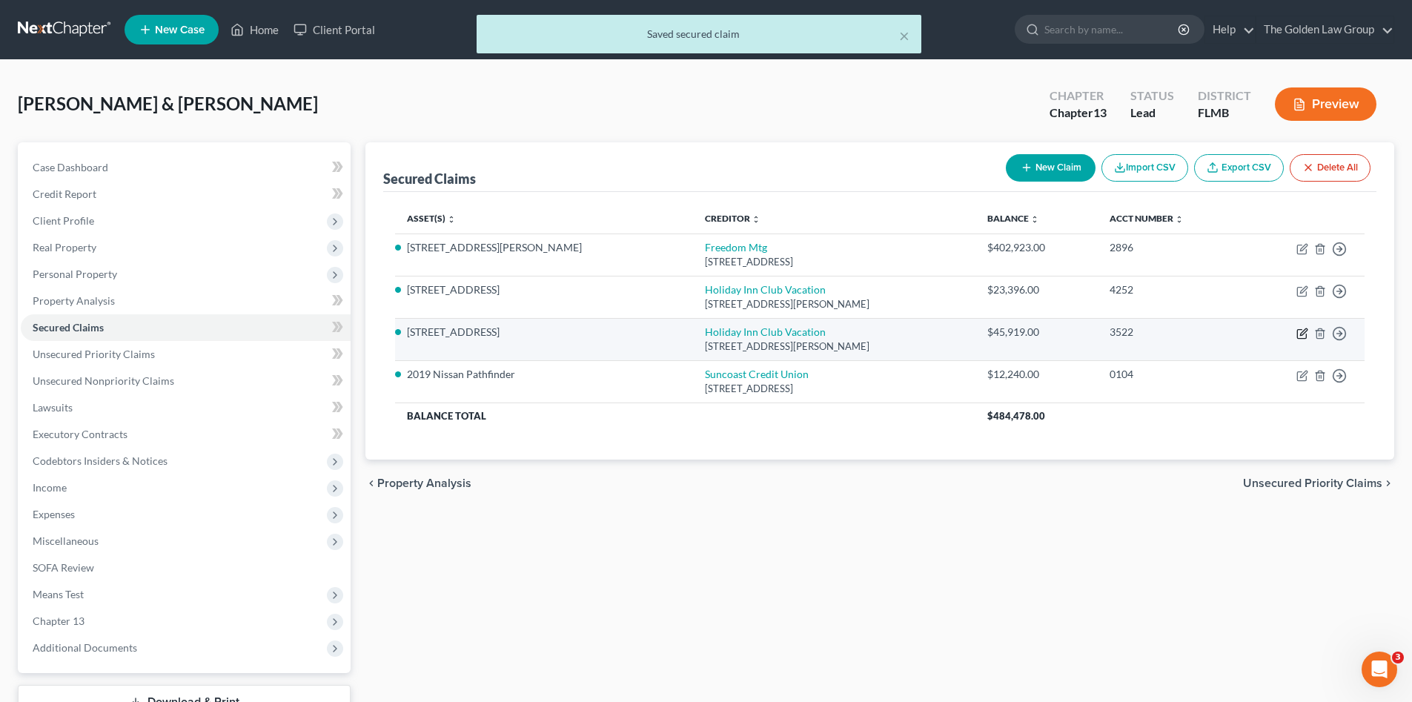
click at [1300, 335] on icon "button" at bounding box center [1303, 334] width 12 height 12
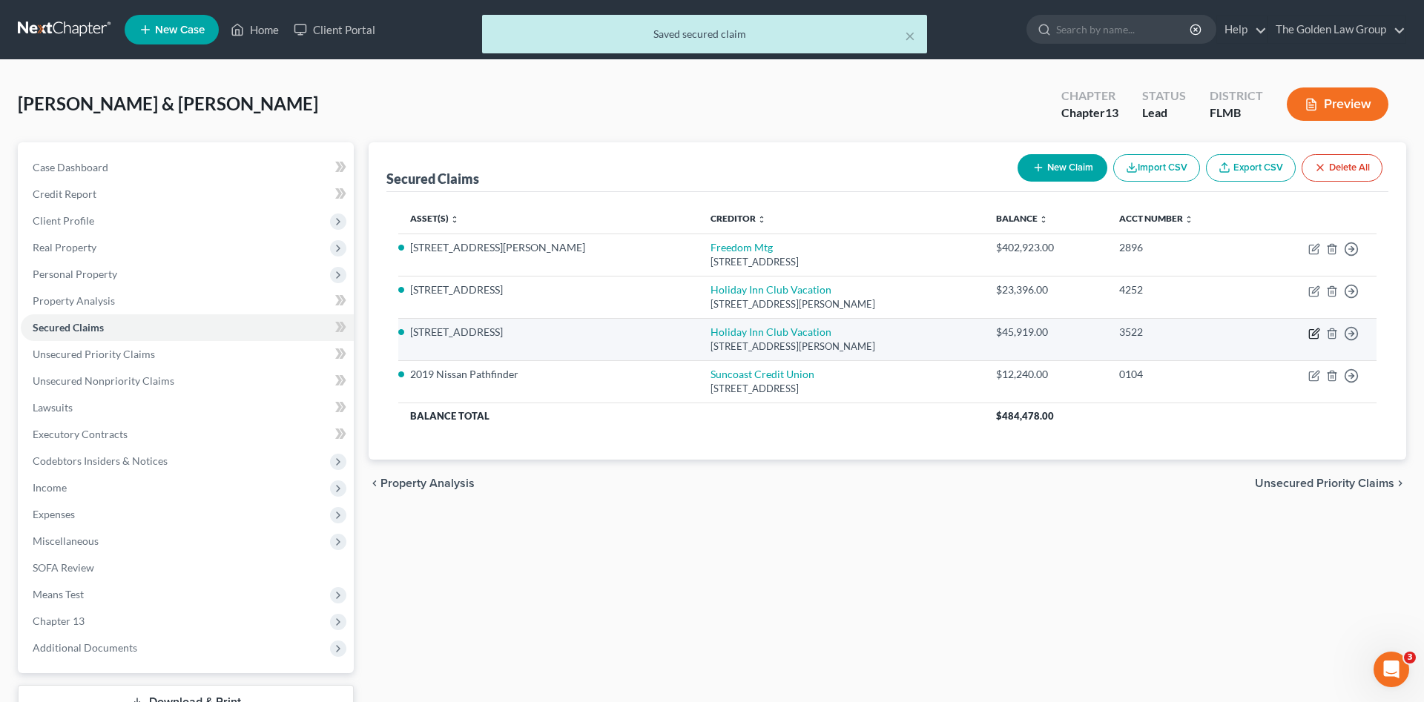
select select "9"
select select "0"
select select "2"
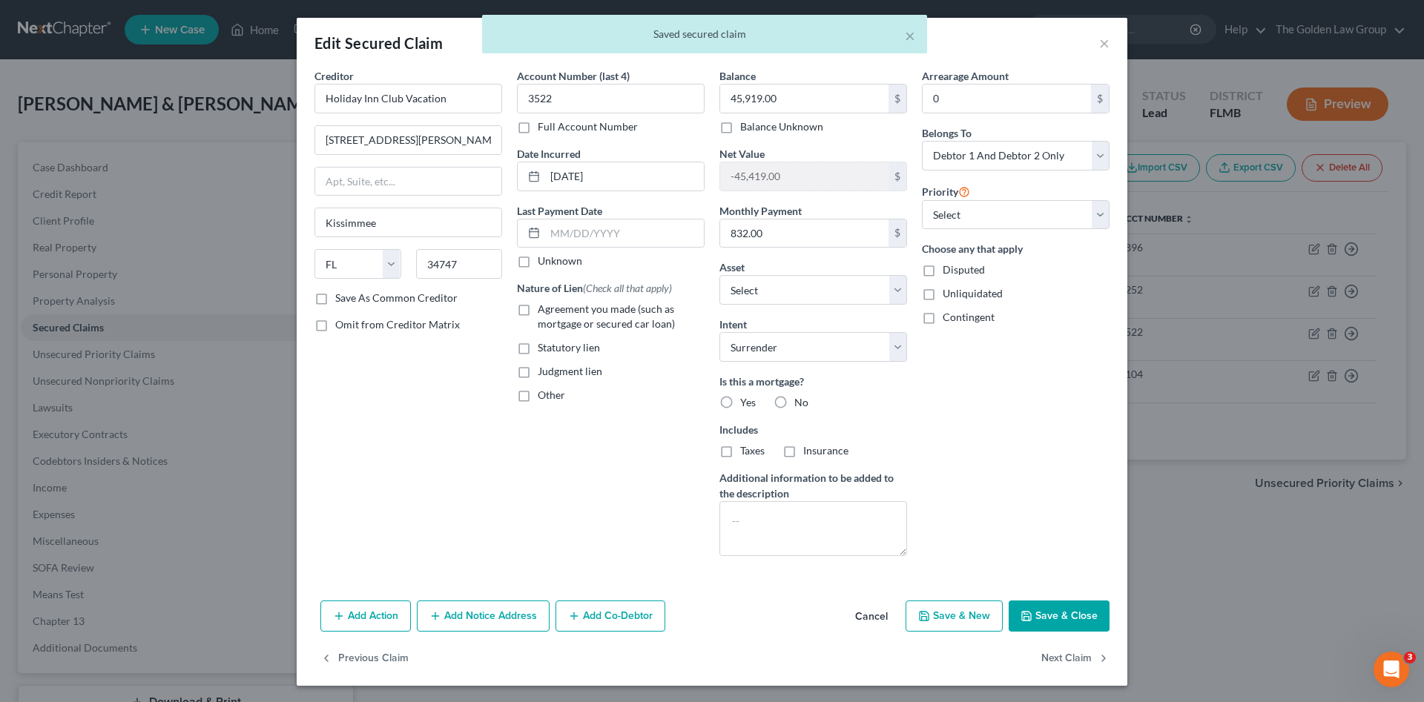
drag, startPoint x: 948, startPoint y: 455, endPoint x: 1052, endPoint y: 601, distance: 178.6
click at [959, 462] on div "Arrearage Amount 0 $ Belongs To * Select Debtor 1 Only Debtor 2 Only Debtor 1 A…" at bounding box center [1015, 318] width 202 height 500
click at [1054, 614] on button "Save & Close" at bounding box center [1058, 616] width 101 height 31
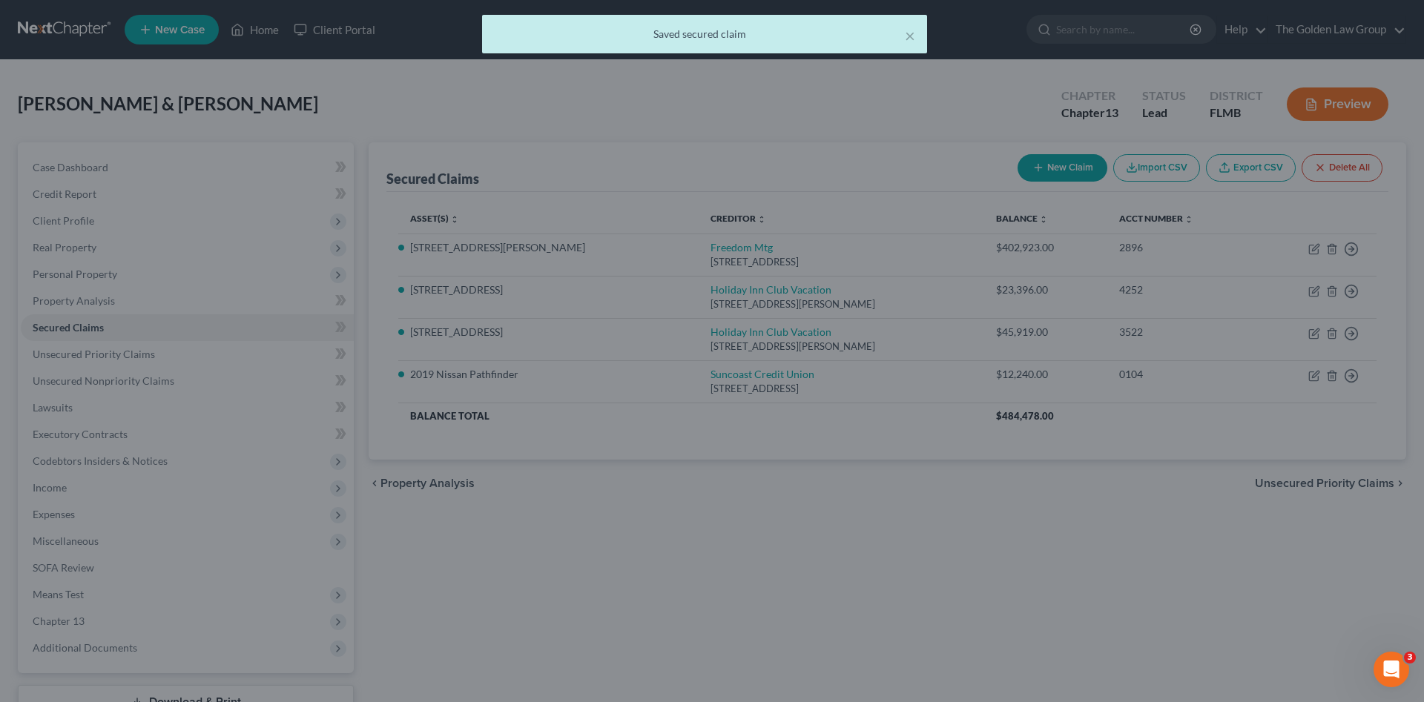
select select "2"
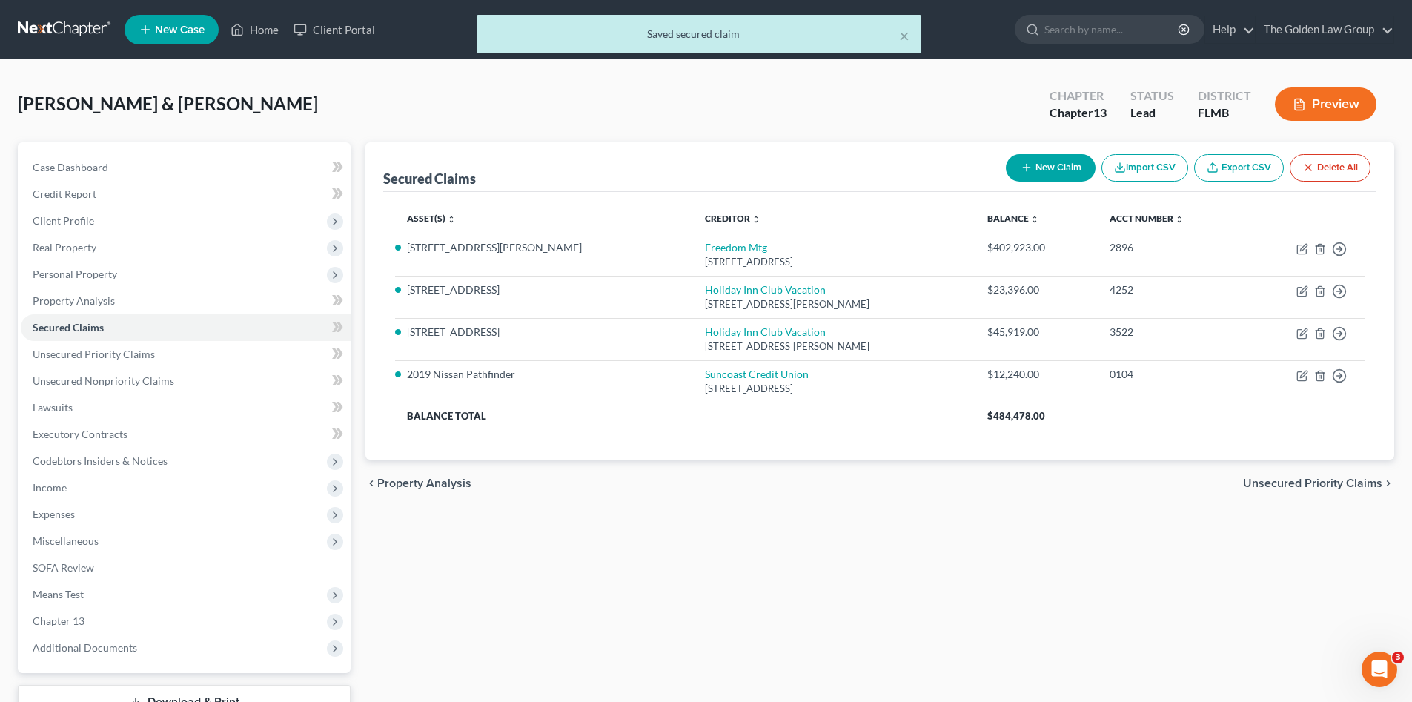
click at [1288, 113] on button "Preview" at bounding box center [1326, 103] width 102 height 33
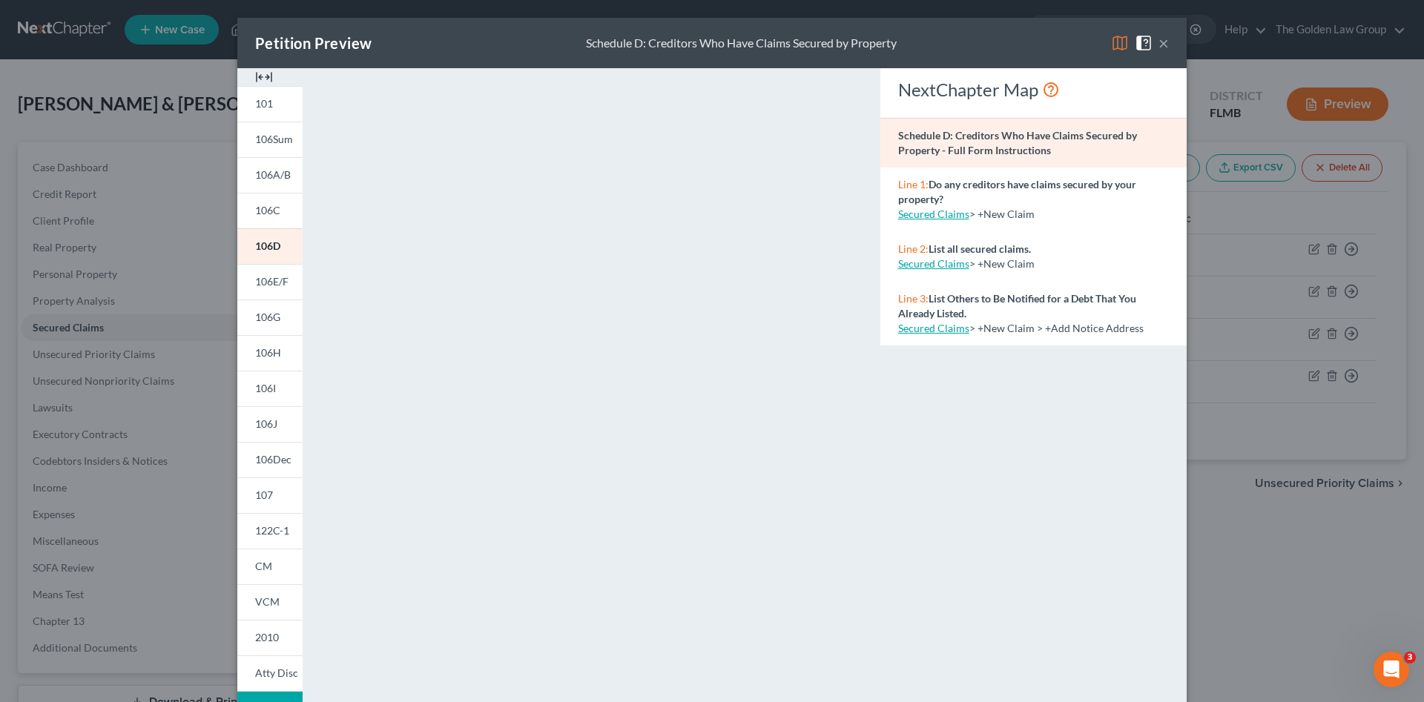
click at [1158, 42] on button "×" at bounding box center [1163, 43] width 10 height 18
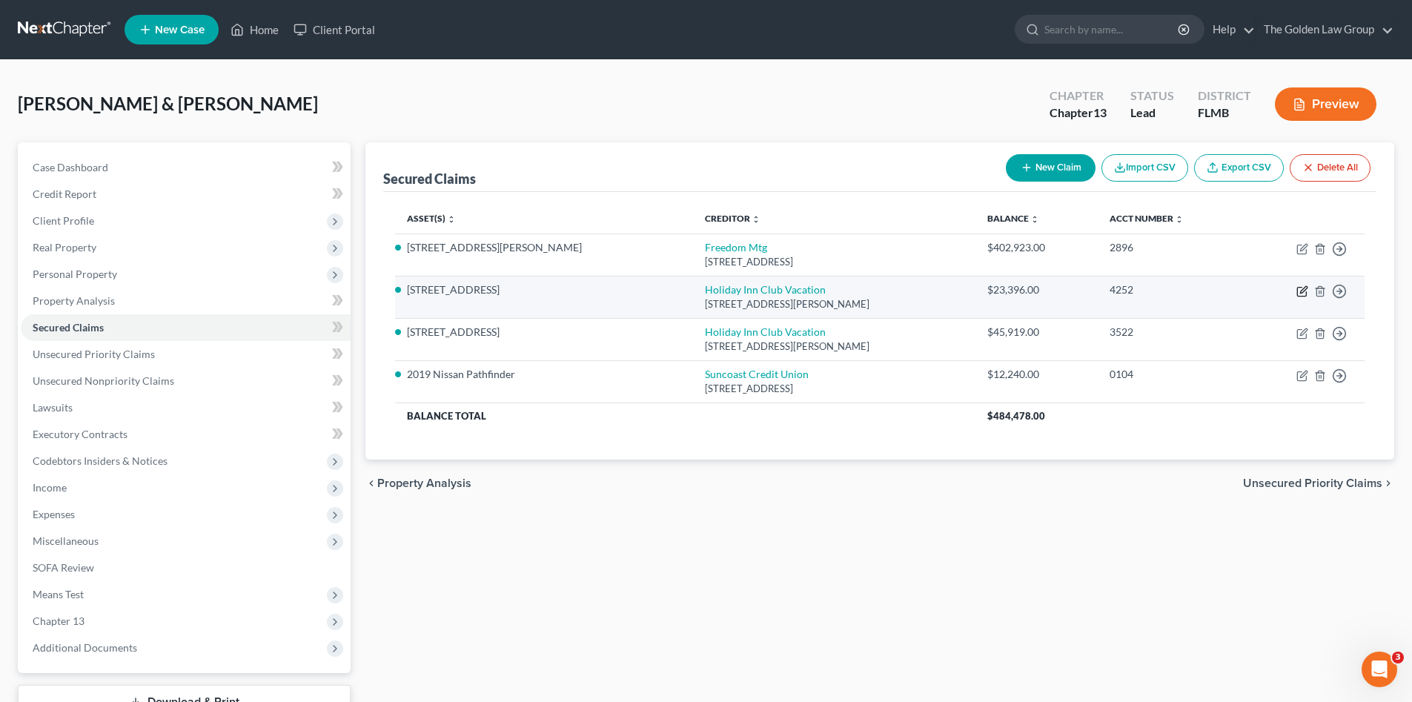
click at [1304, 288] on icon "button" at bounding box center [1303, 289] width 7 height 7
select select "9"
select select "0"
select select "2"
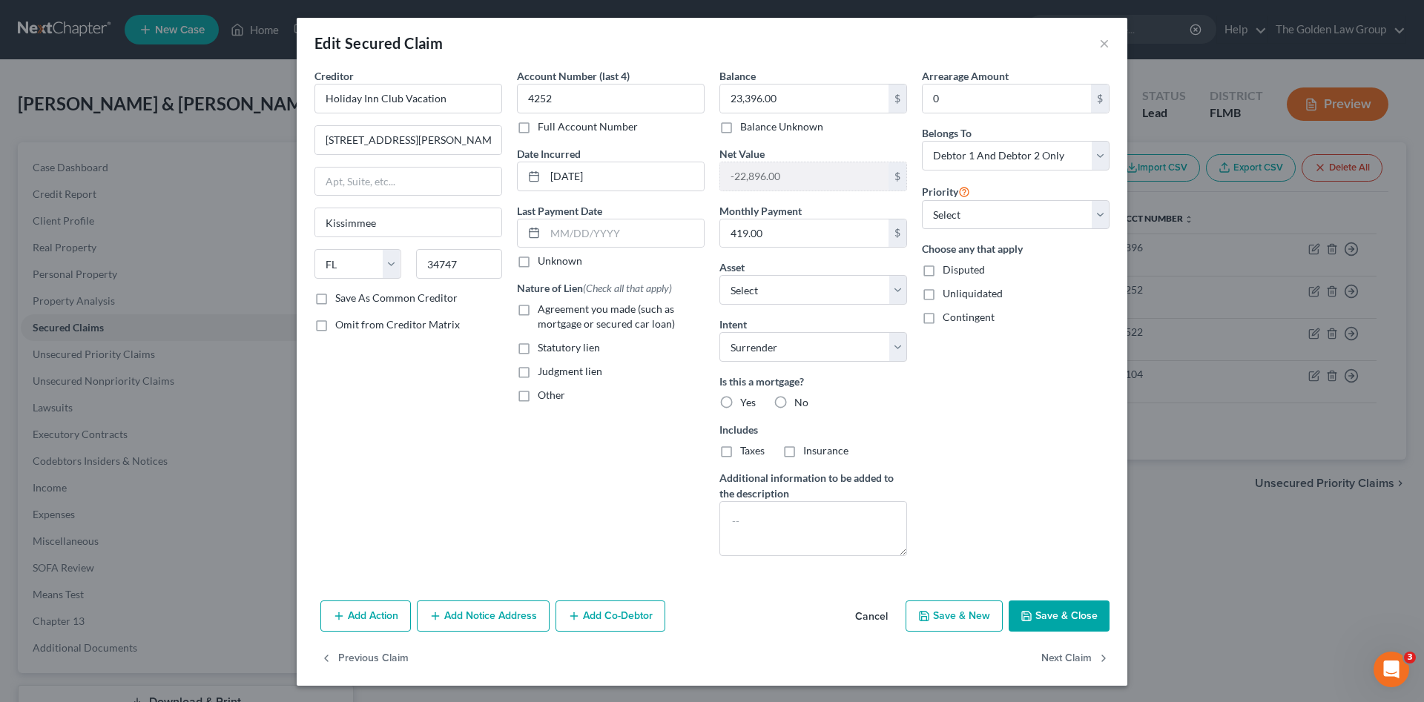
click at [1048, 621] on button "Save & Close" at bounding box center [1058, 616] width 101 height 31
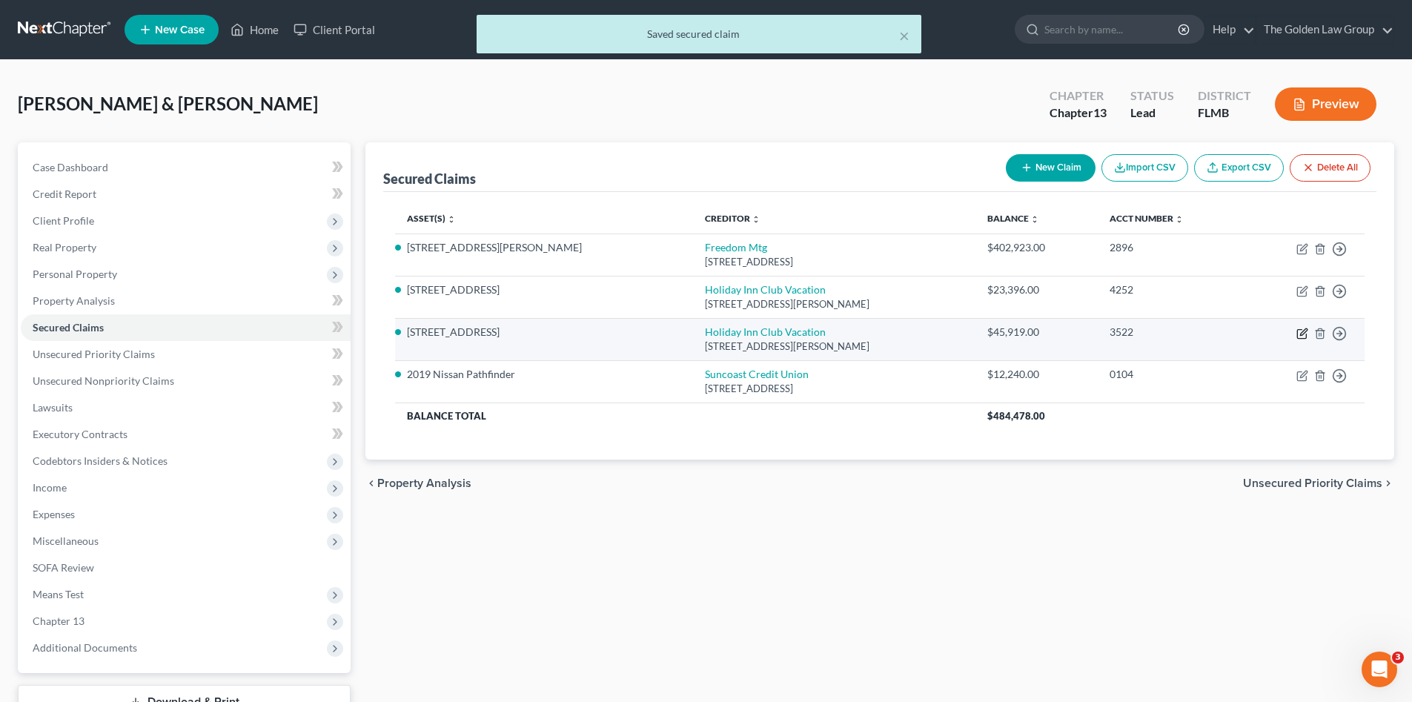
click at [1300, 332] on icon "button" at bounding box center [1303, 334] width 12 height 12
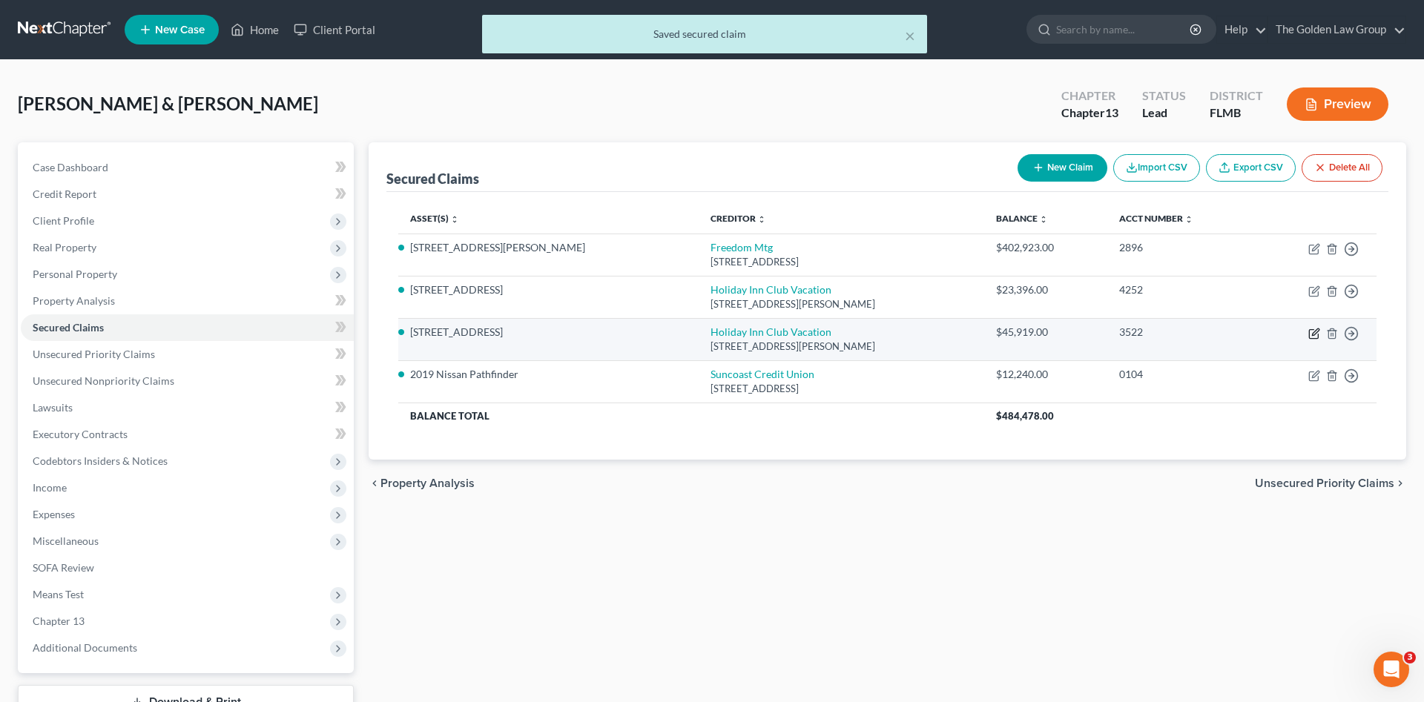
select select "9"
select select "0"
select select "2"
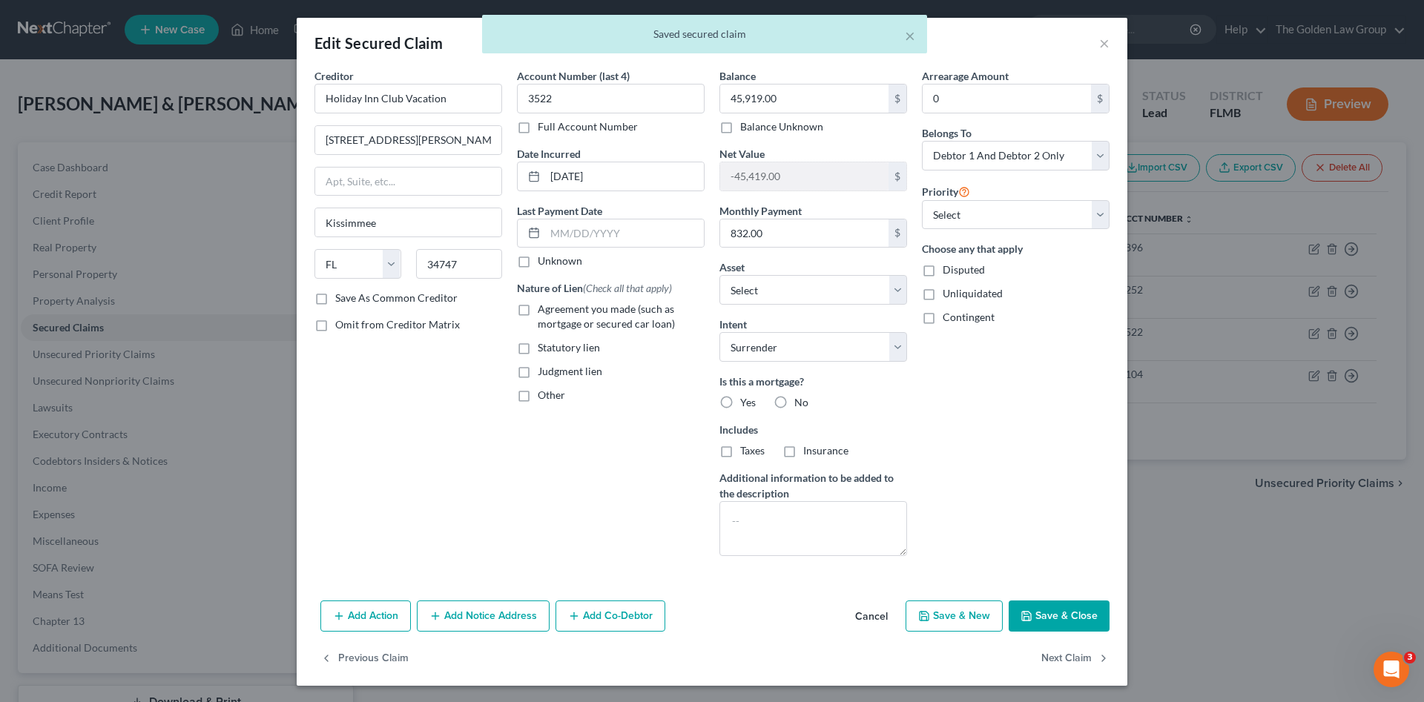
click at [1062, 614] on button "Save & Close" at bounding box center [1058, 616] width 101 height 31
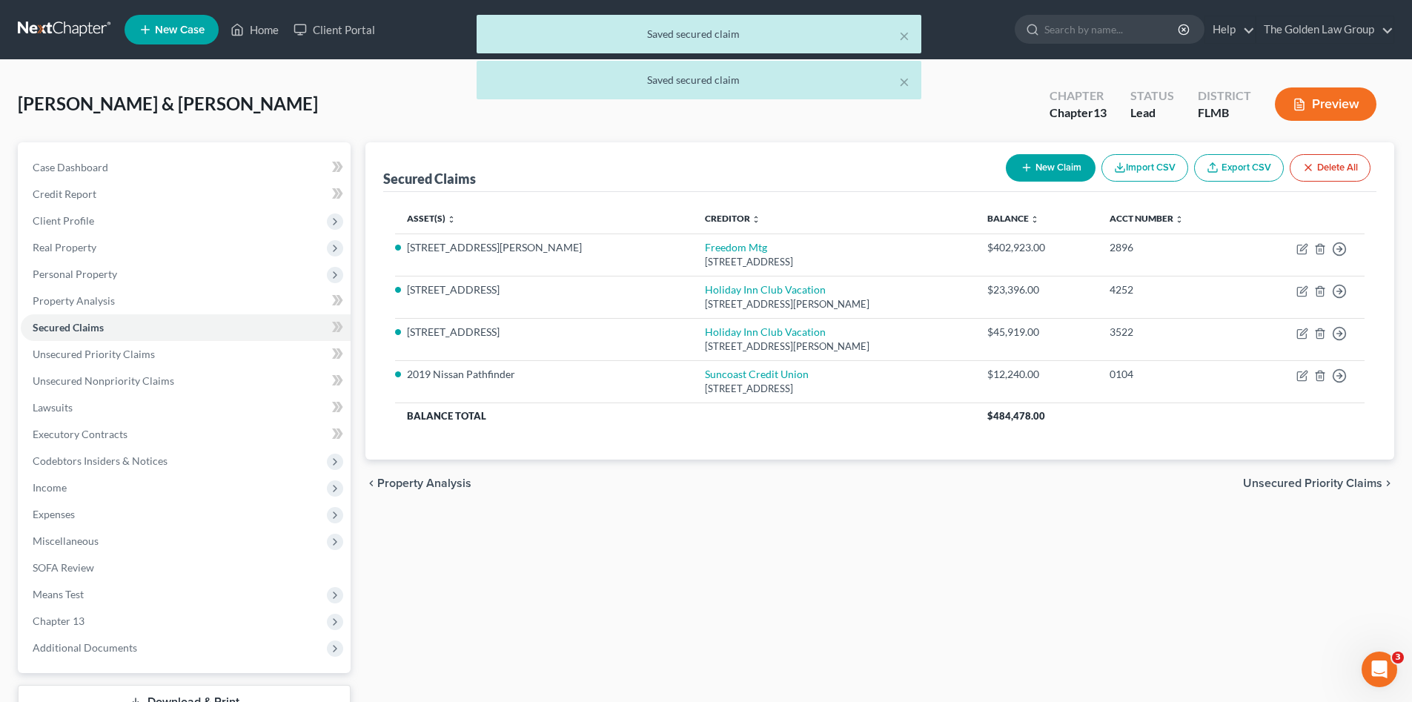
click at [772, 570] on div "Secured Claims New Claim Import CSV Export CSV Delete All Asset(s) expand_more …" at bounding box center [880, 450] width 1044 height 616
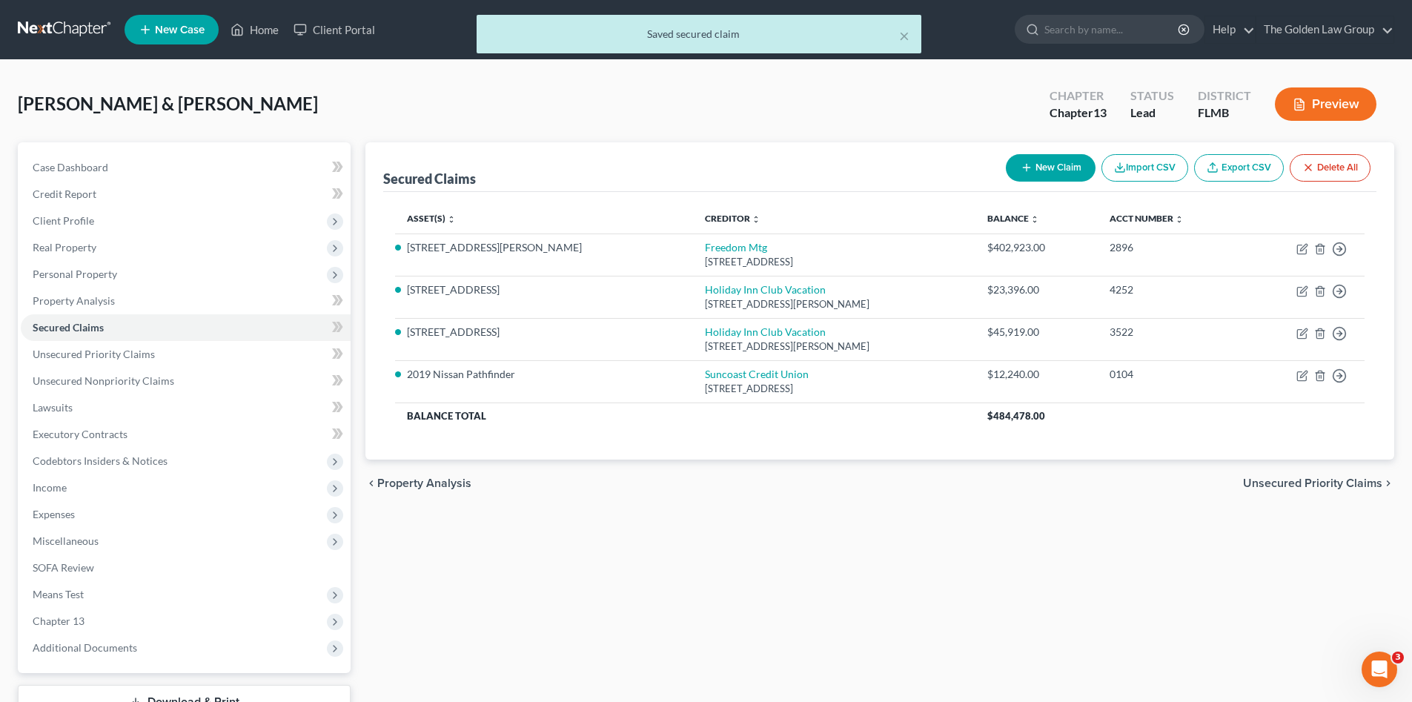
click at [784, 515] on div "Secured Claims New Claim Import CSV Export CSV Delete All Asset(s) expand_more …" at bounding box center [880, 450] width 1044 height 616
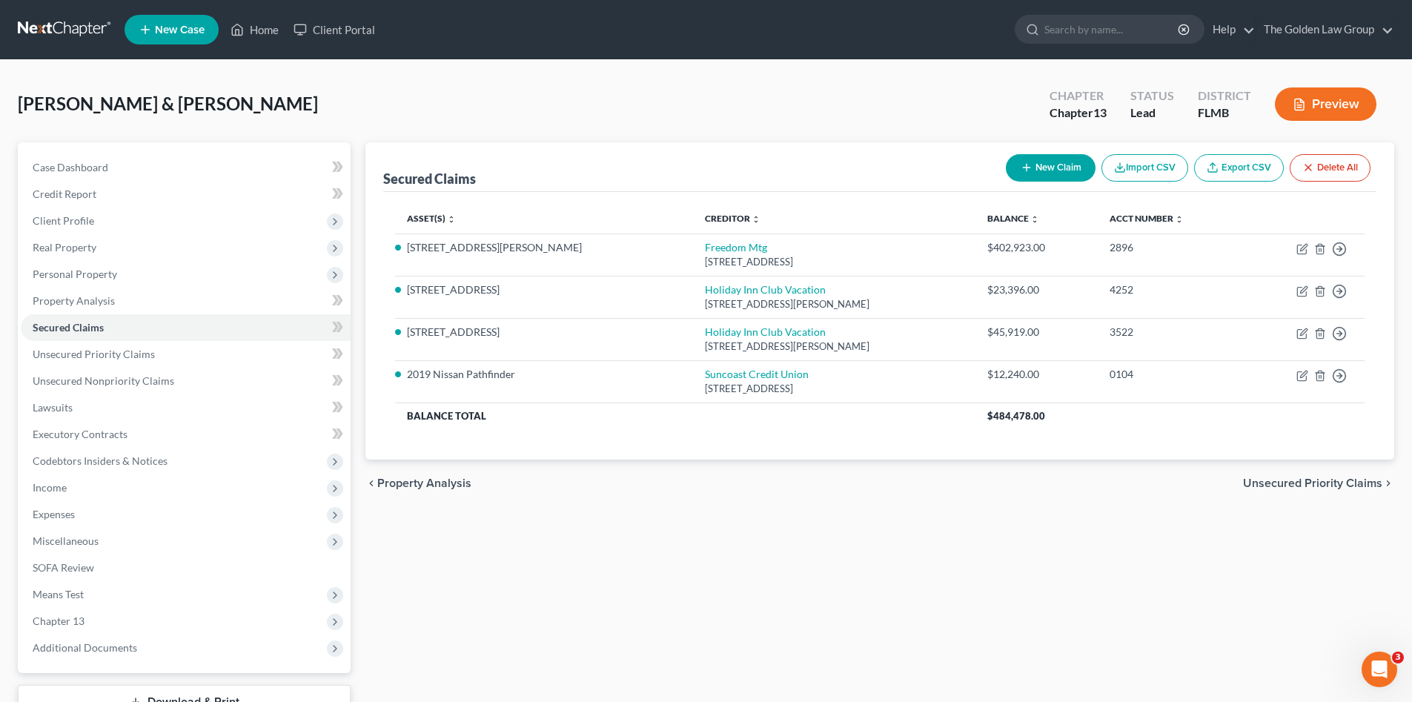
click at [519, 130] on div "Sietz, Joel & Deborah Upgraded Chapter Chapter 13 Status Lead District FLMB Pre…" at bounding box center [706, 110] width 1377 height 65
drag, startPoint x: 155, startPoint y: 377, endPoint x: 199, endPoint y: 386, distance: 45.4
click at [155, 377] on span "Unsecured Nonpriority Claims" at bounding box center [104, 380] width 142 height 13
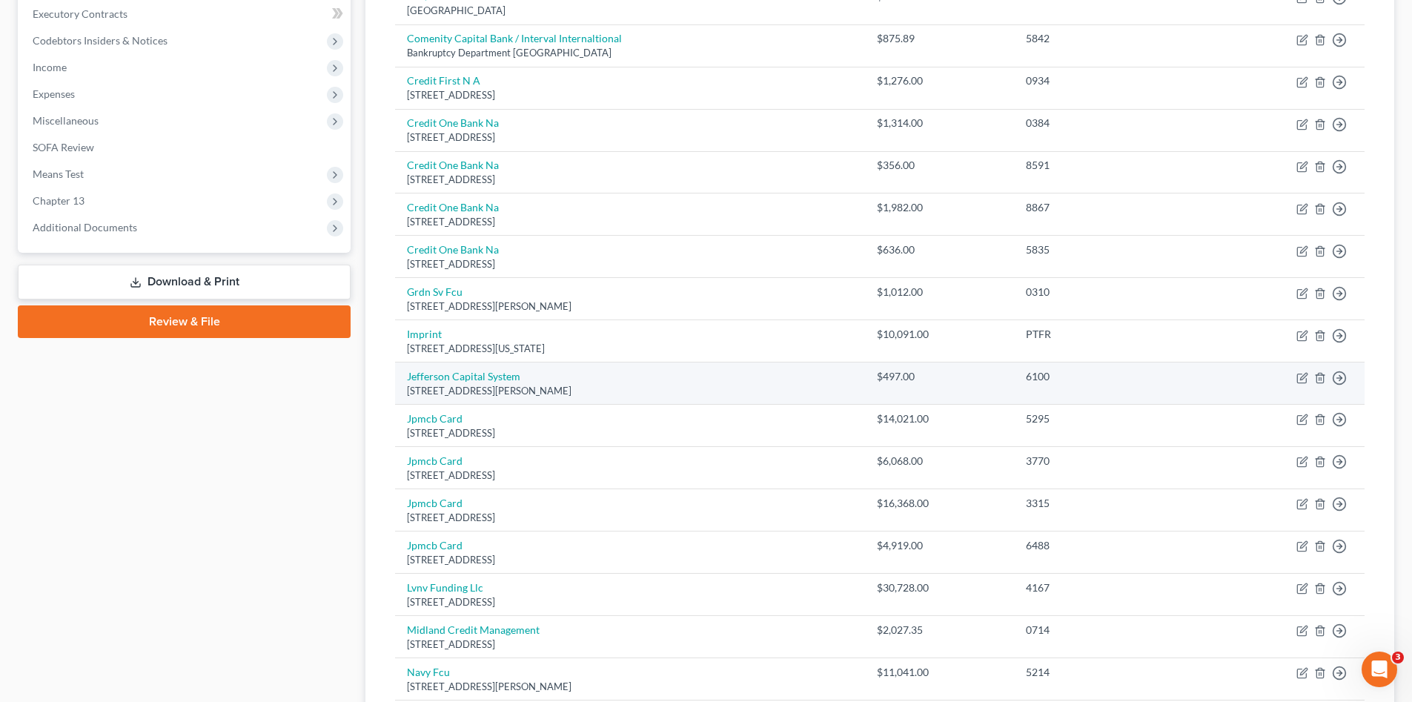
scroll to position [445, 0]
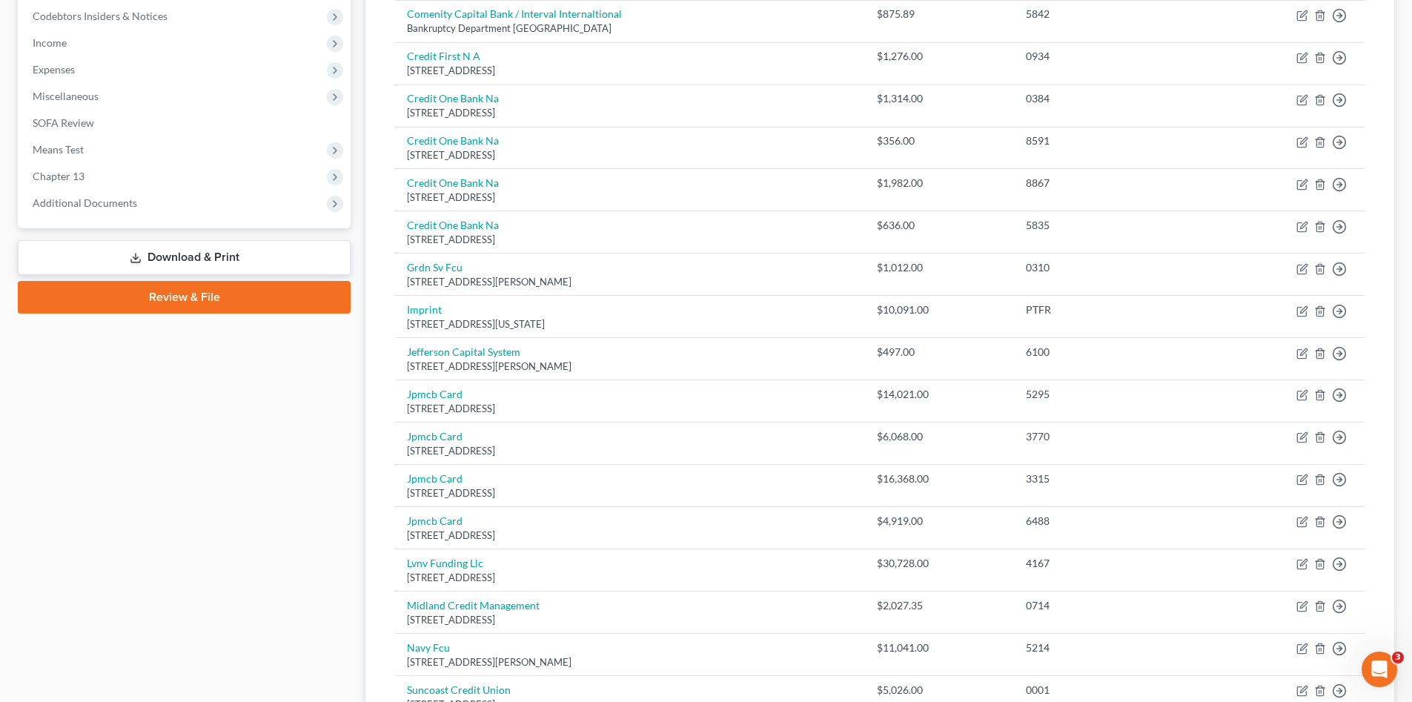
click at [225, 530] on div "Case Dashboard Payments Invoices Payments Payments Credit Report Client Profile" at bounding box center [184, 365] width 348 height 1336
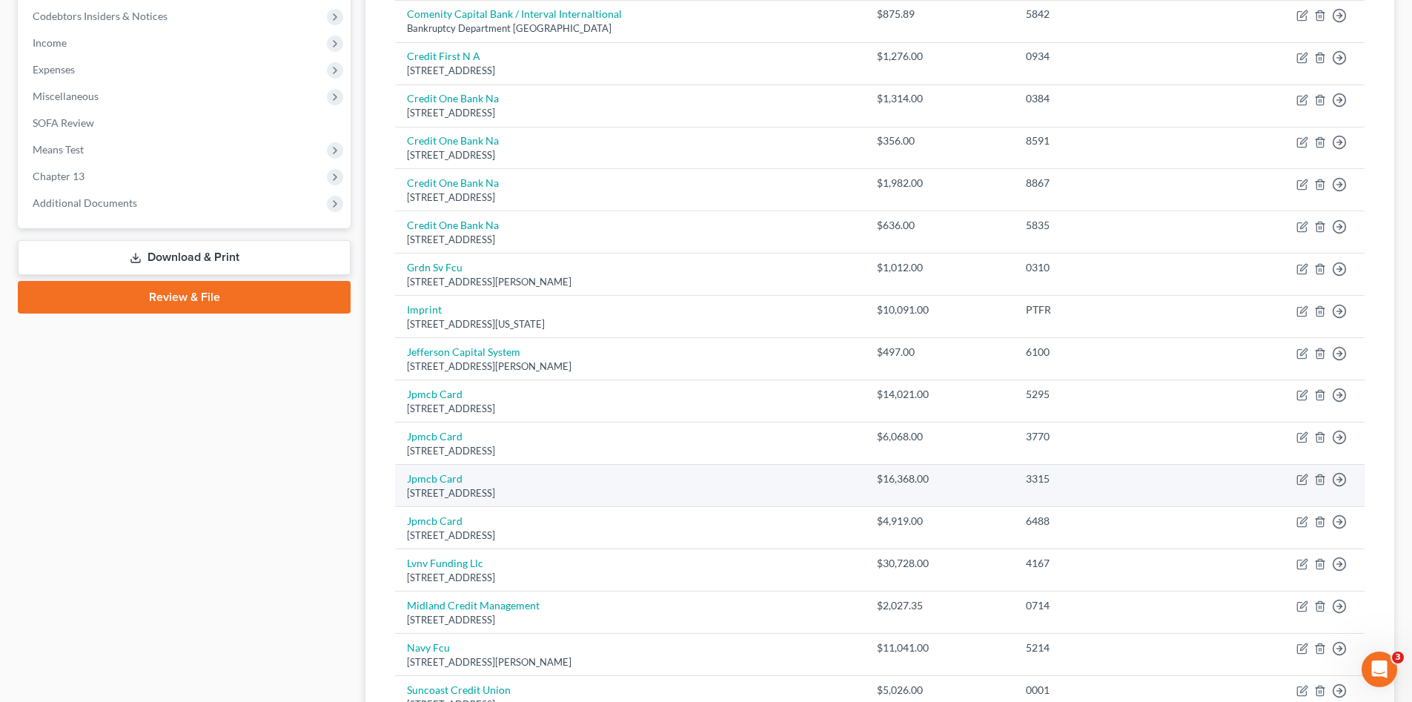
scroll to position [321, 0]
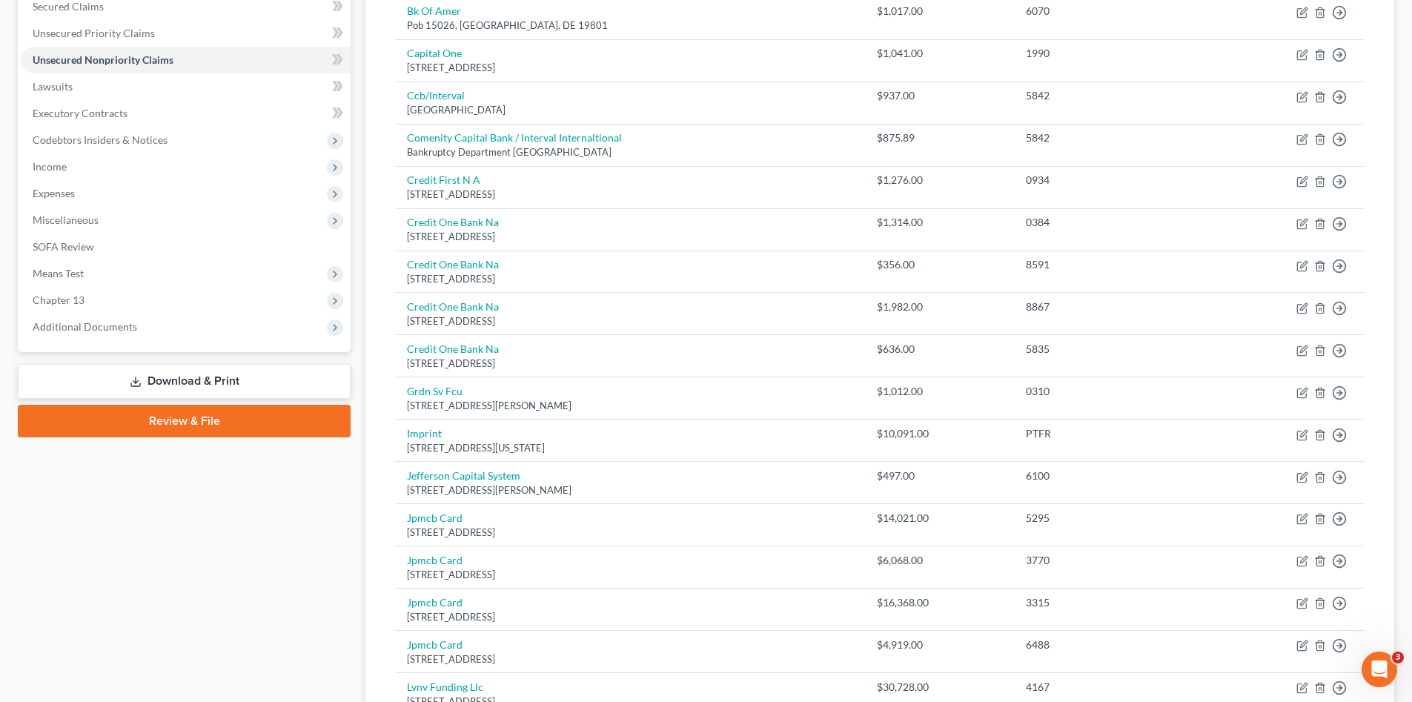
click at [224, 578] on div "Case Dashboard Payments Invoices Payments Payments Credit Report Client Profile" at bounding box center [184, 489] width 348 height 1336
drag, startPoint x: 181, startPoint y: 598, endPoint x: 82, endPoint y: 549, distance: 110.1
click at [175, 595] on div "Case Dashboard Payments Invoices Payments Payments Credit Report Client Profile" at bounding box center [184, 489] width 348 height 1336
click at [59, 90] on span "Lawsuits" at bounding box center [53, 86] width 40 height 13
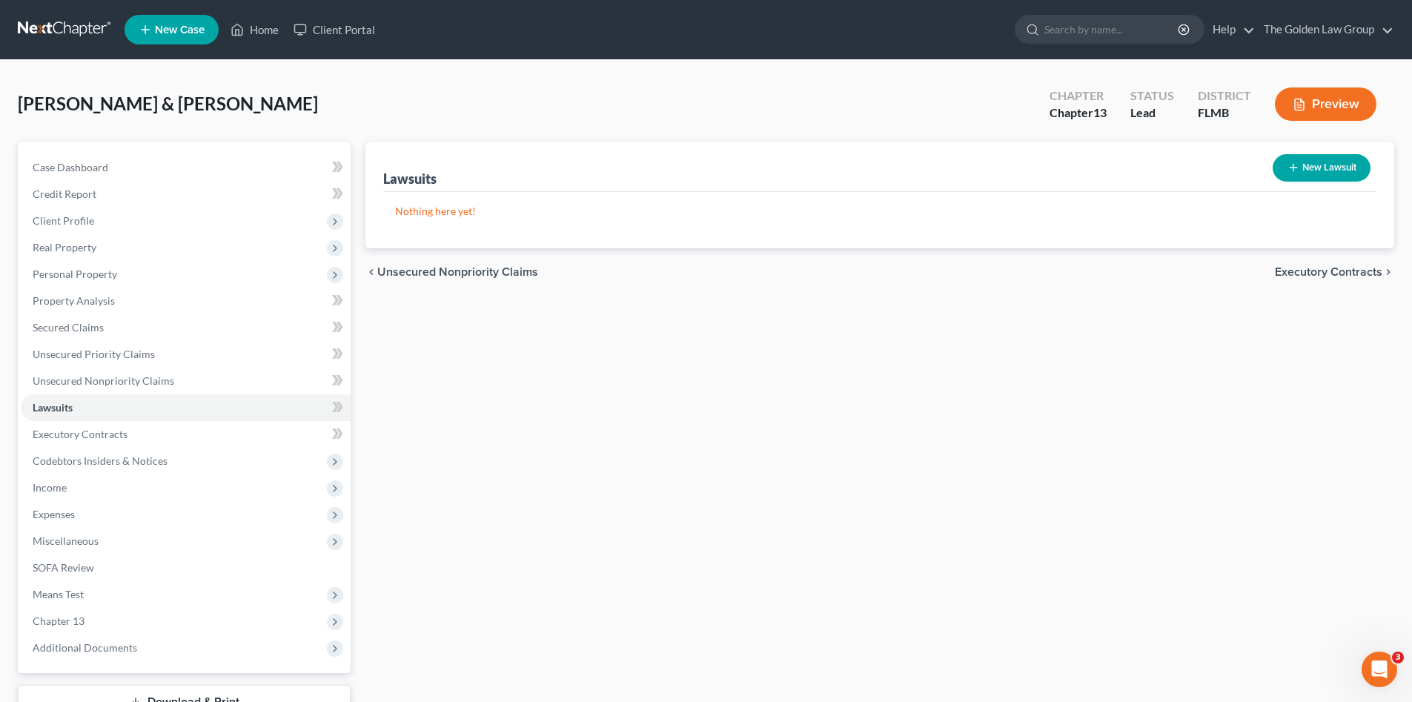
click at [493, 356] on div "Lawsuits New Lawsuit Nothing here yet! Court Name Date Filed Status Creditor Na…" at bounding box center [880, 450] width 1044 height 616
click at [63, 214] on span "Client Profile" at bounding box center [64, 220] width 62 height 13
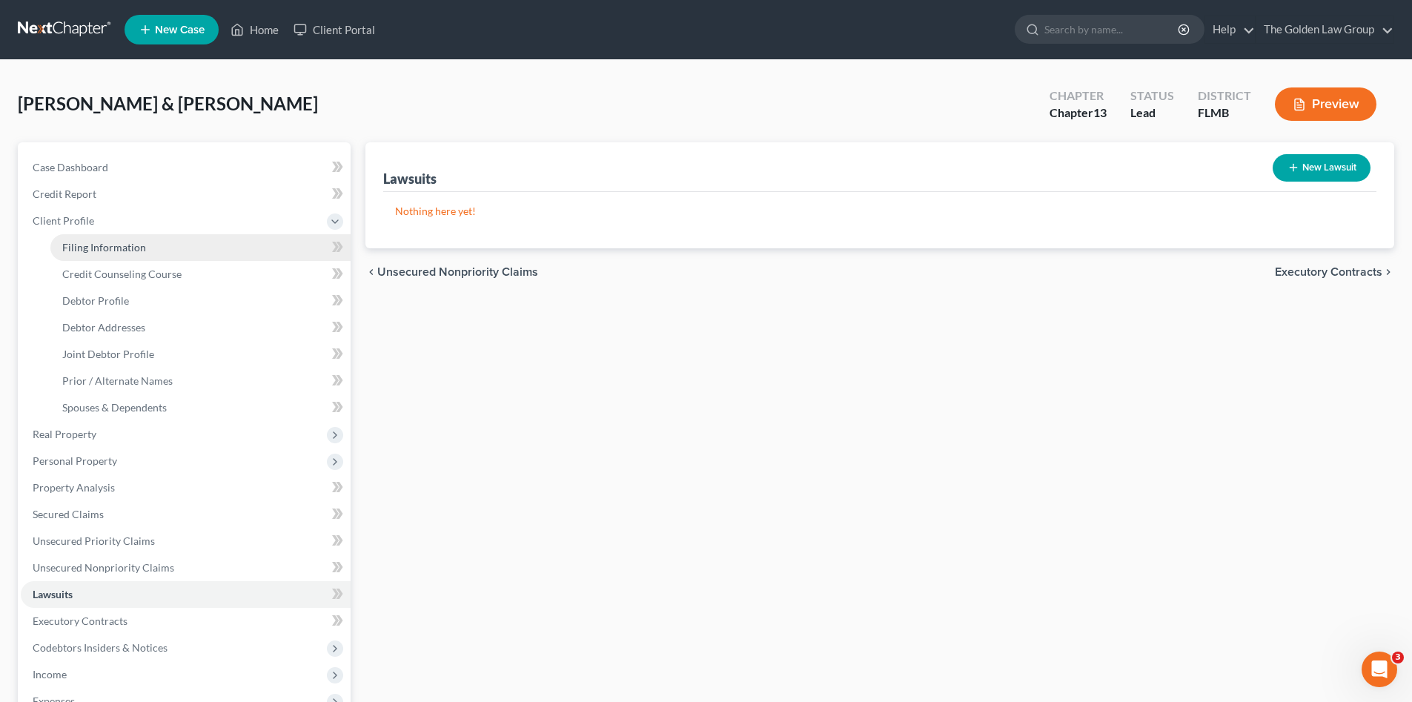
click at [79, 235] on link "Filing Information" at bounding box center [200, 247] width 300 height 27
select select "1"
select select "3"
select select "9"
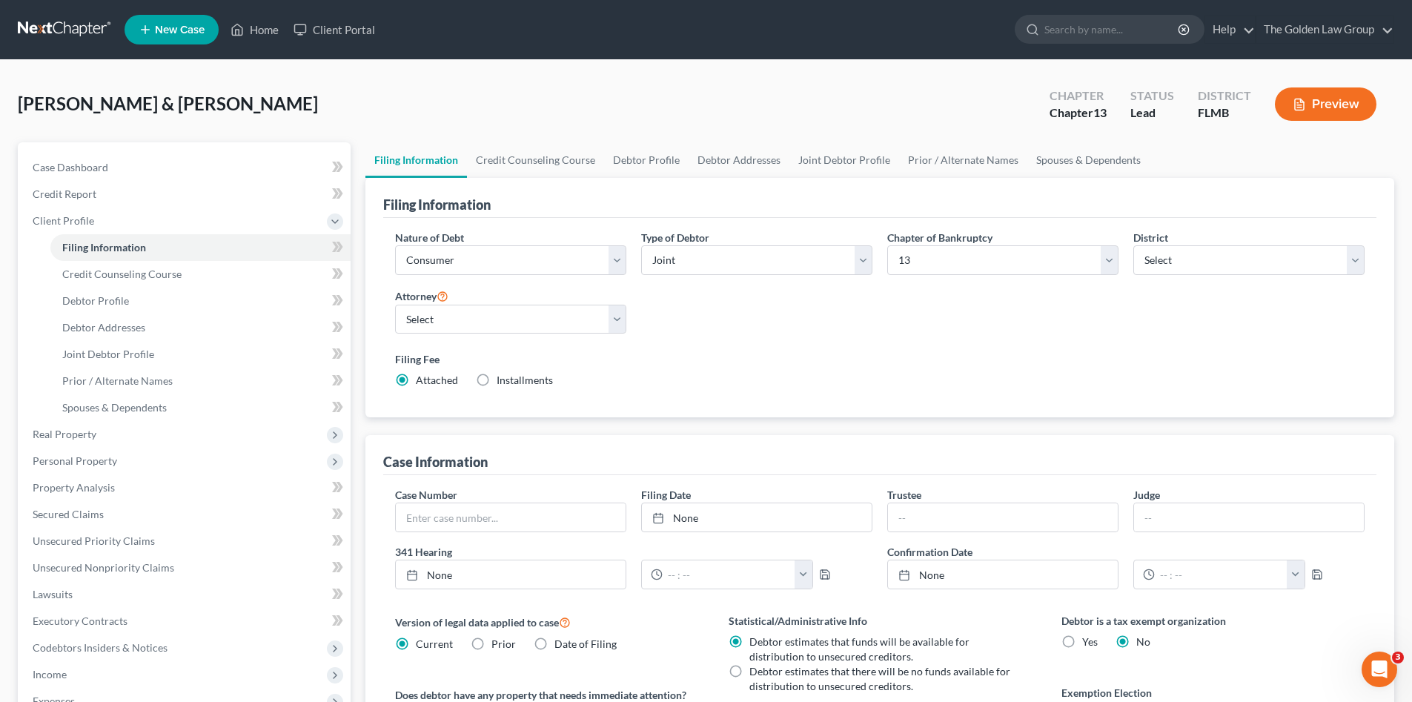
click at [57, 33] on link at bounding box center [65, 29] width 95 height 27
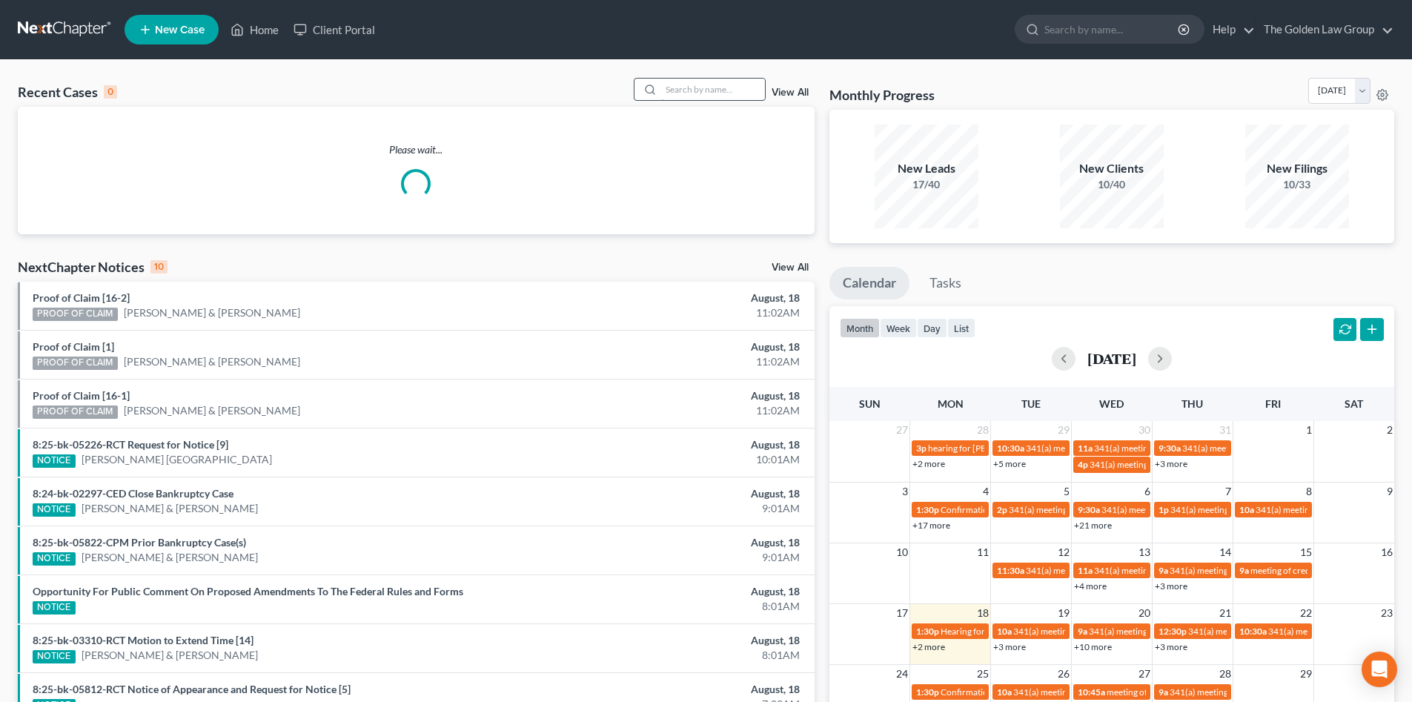
click at [678, 85] on input "search" at bounding box center [713, 90] width 104 height 22
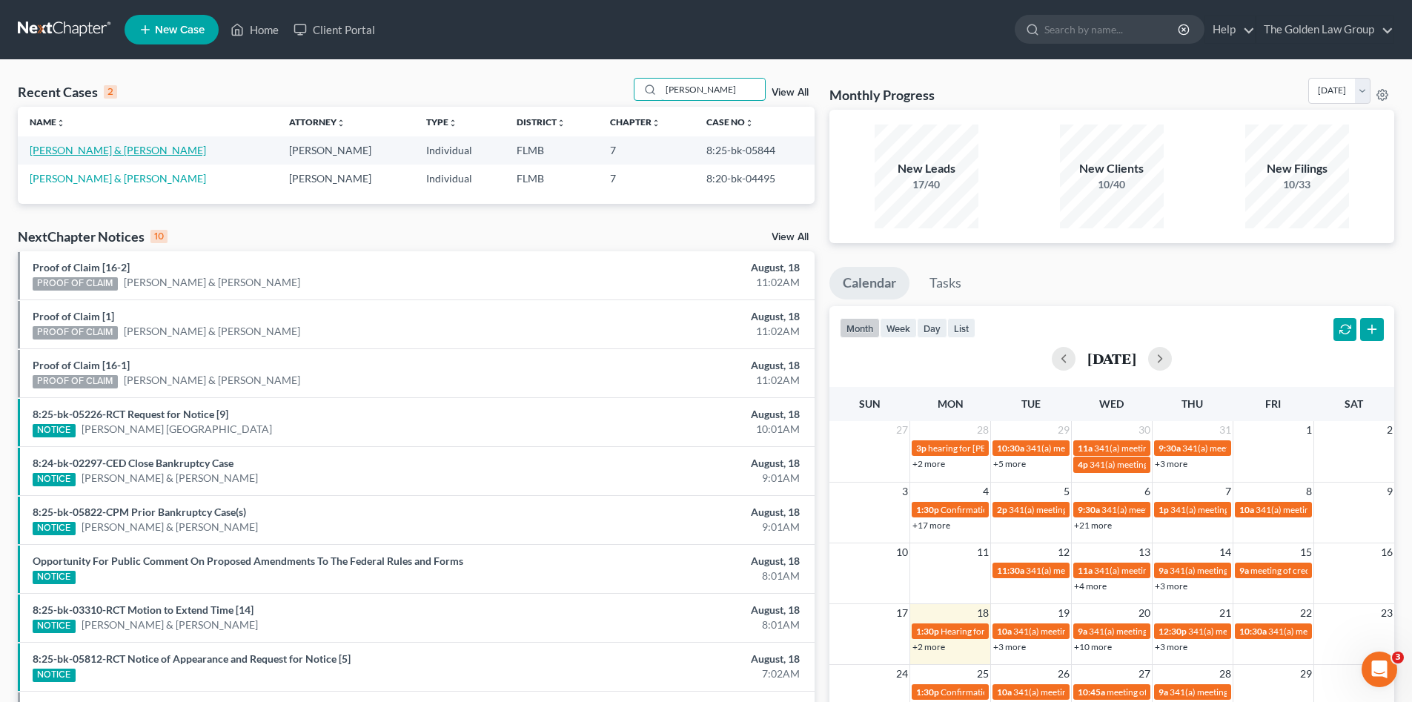
type input "pierce"
click at [89, 151] on link "[PERSON_NAME] & [PERSON_NAME]" at bounding box center [118, 150] width 176 height 13
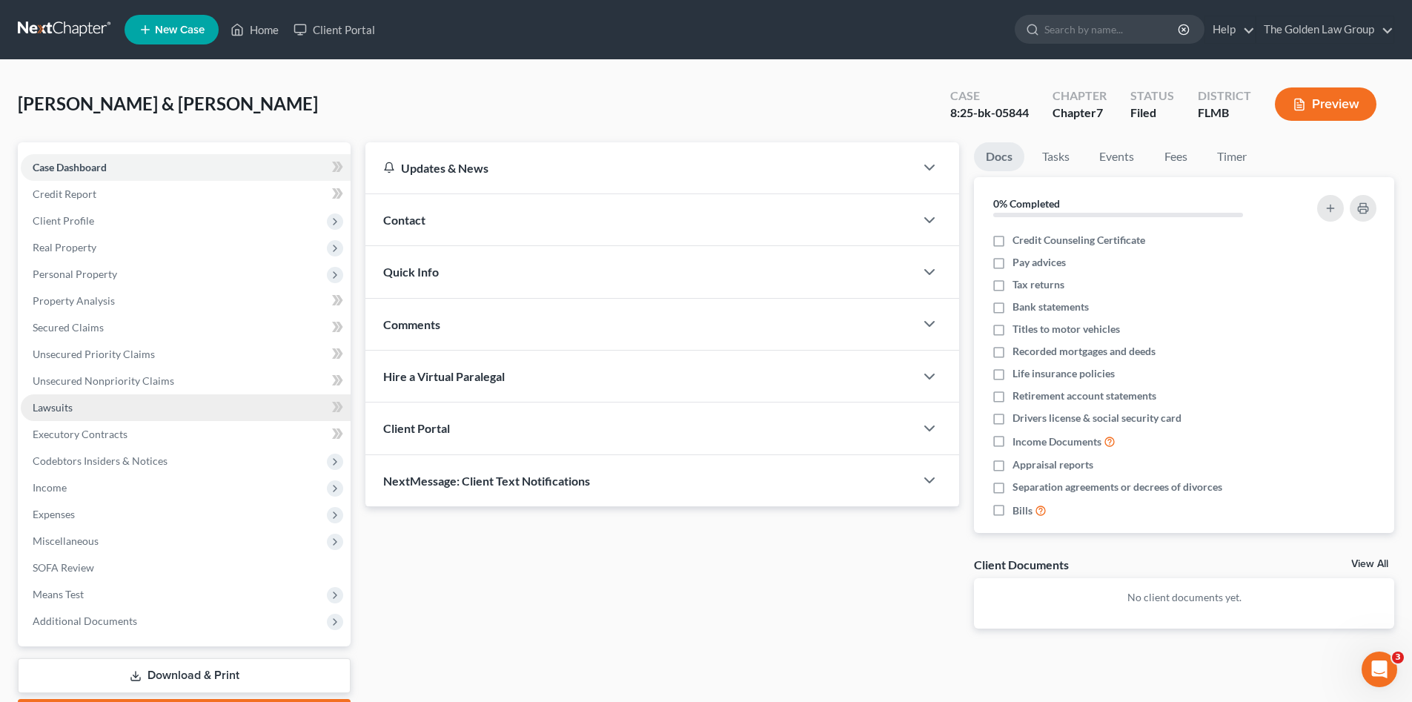
click at [113, 394] on link "Lawsuits" at bounding box center [186, 407] width 330 height 27
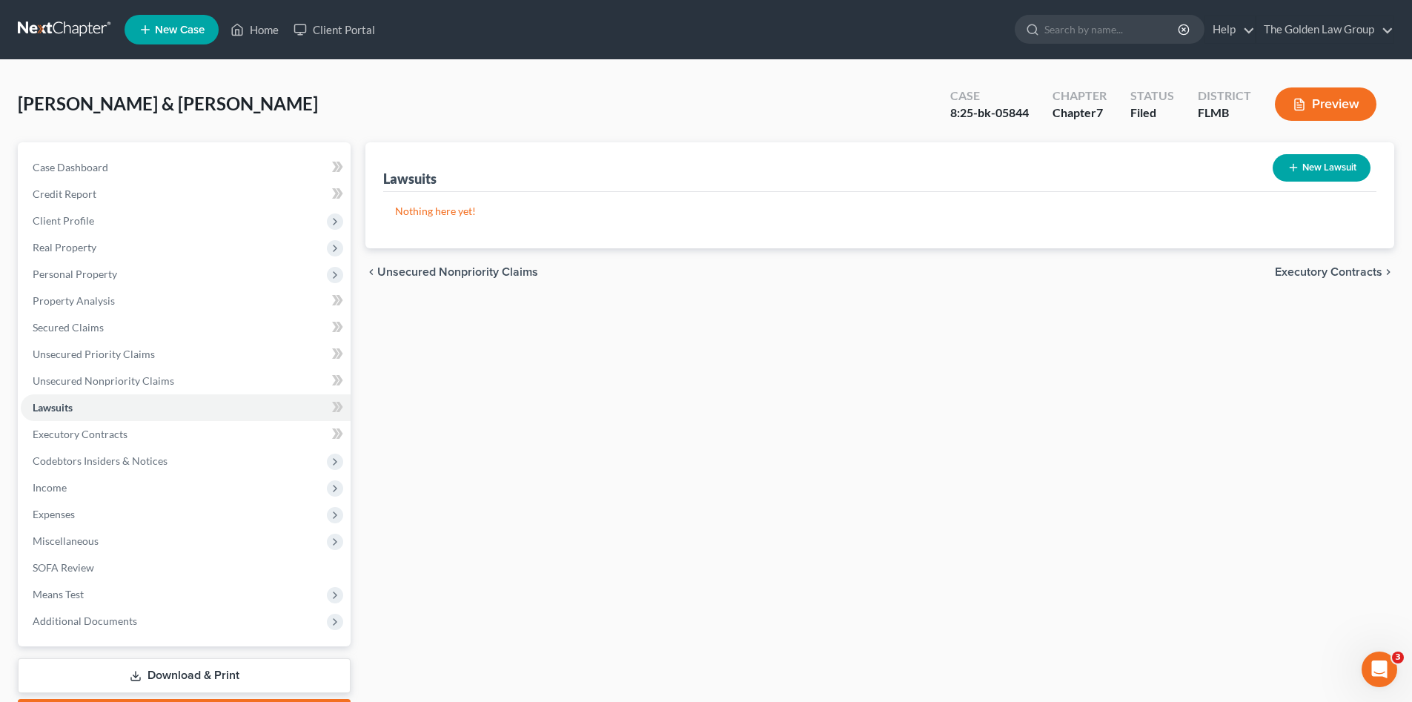
click at [308, 109] on div "Pierce, George & Kristi Upgraded Case 8:25-bk-05844 Chapter Chapter 7 Status Fi…" at bounding box center [706, 110] width 1377 height 65
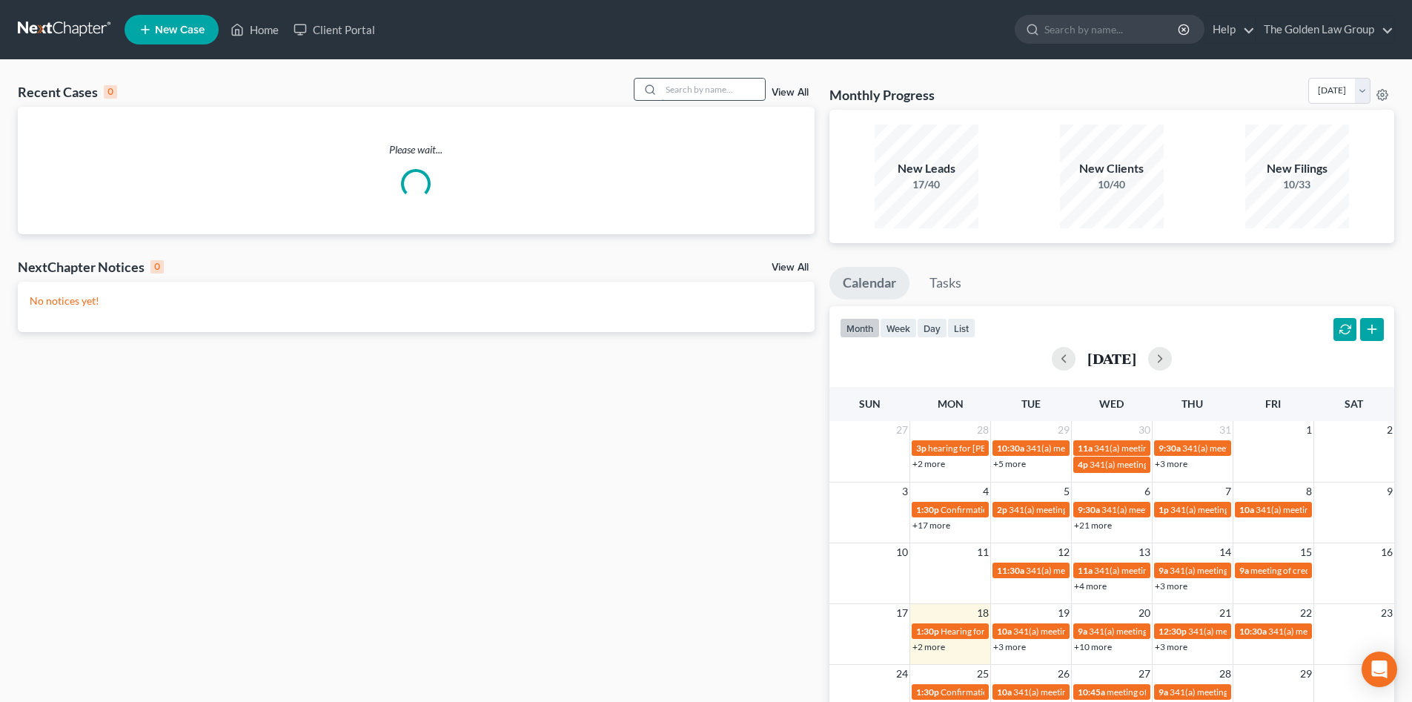
click at [707, 83] on input "search" at bounding box center [713, 90] width 104 height 22
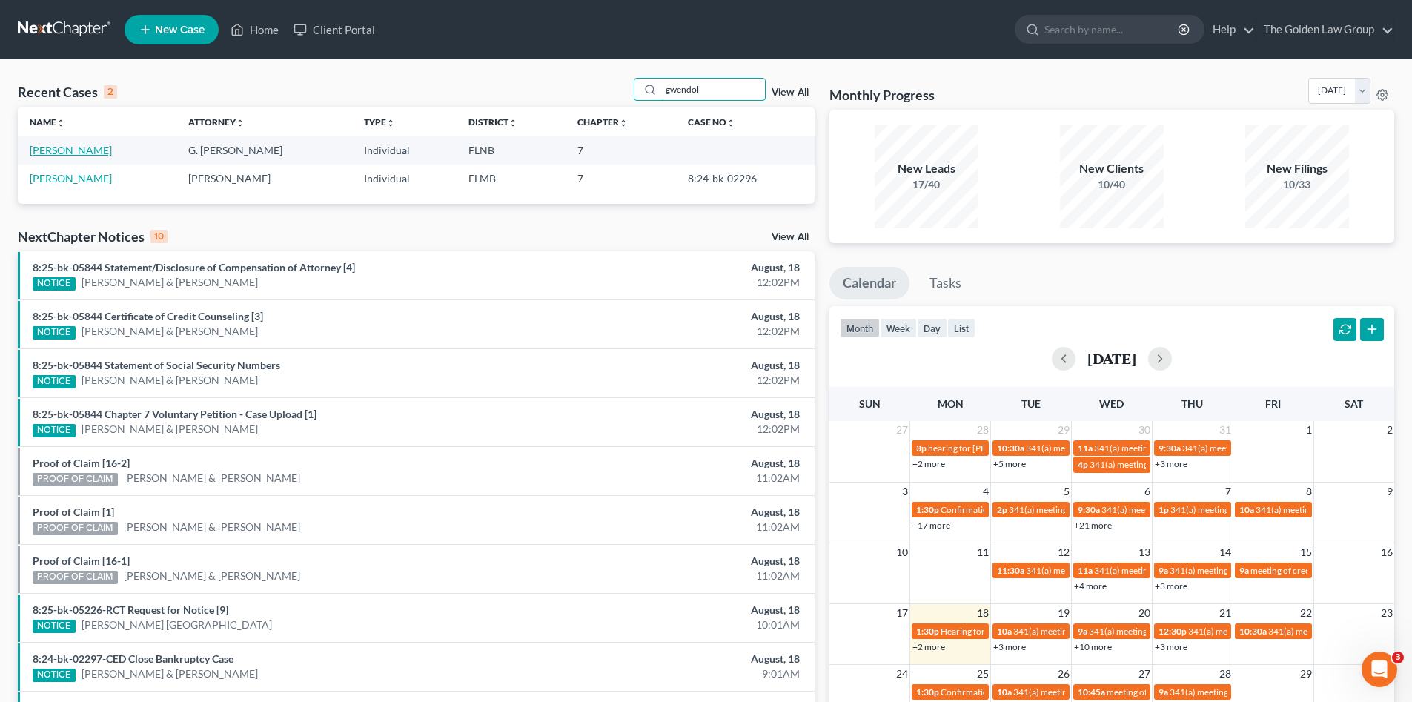
type input "gwendol"
click at [96, 153] on link "[PERSON_NAME]" at bounding box center [71, 150] width 82 height 13
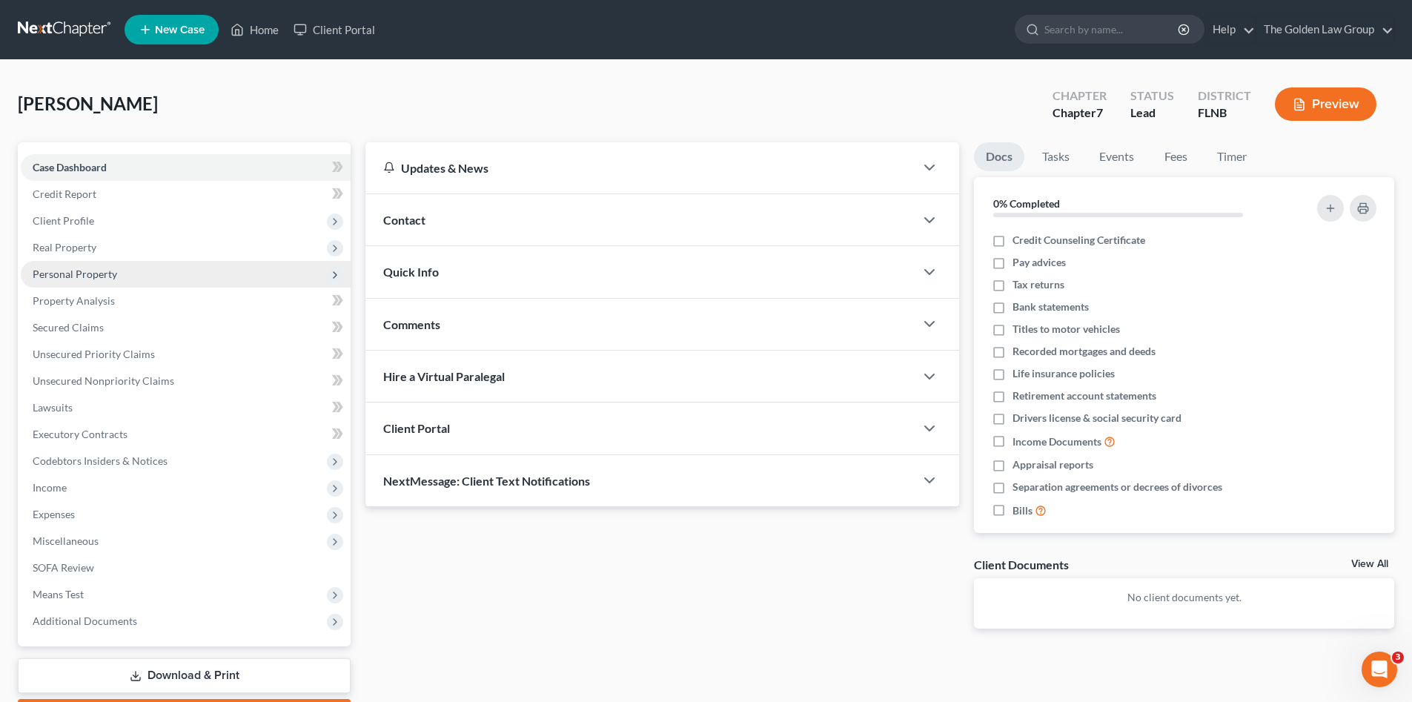
click at [87, 275] on span "Personal Property" at bounding box center [75, 274] width 85 height 13
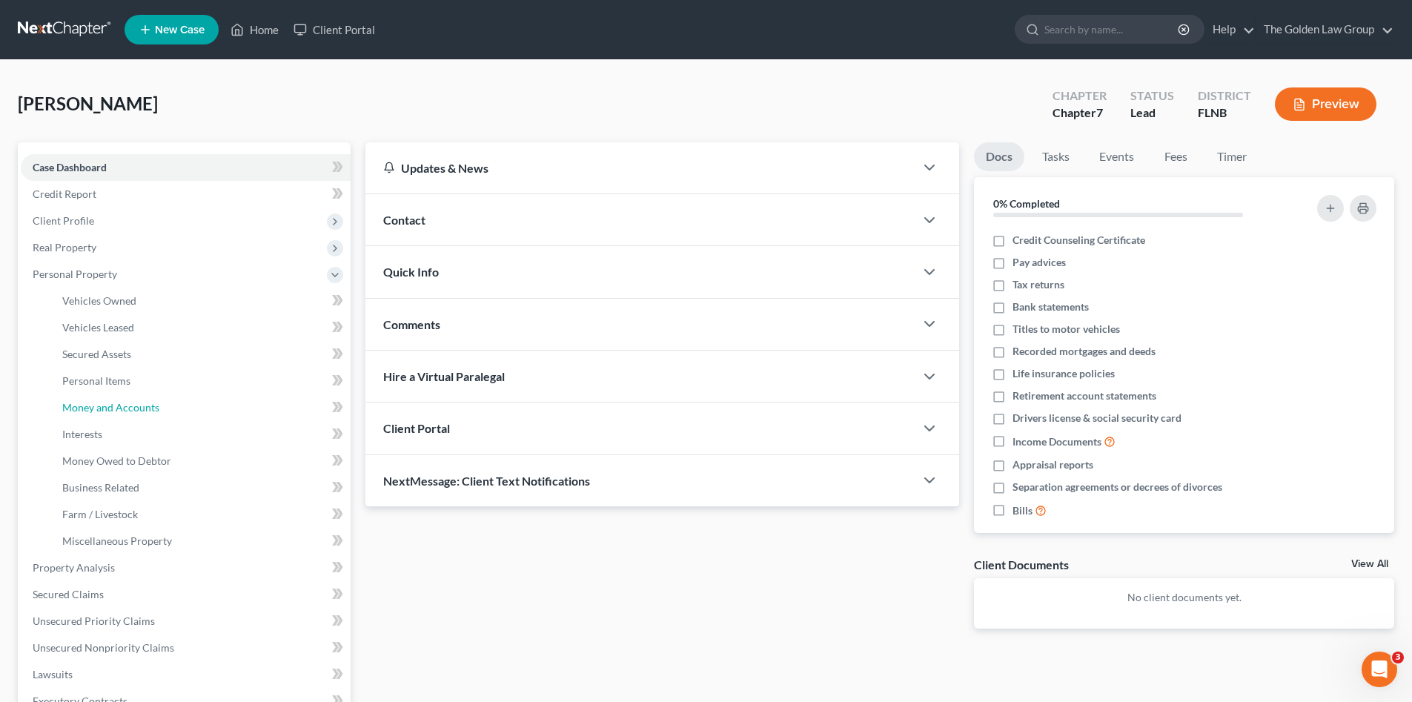
click at [128, 403] on span "Money and Accounts" at bounding box center [110, 407] width 97 height 13
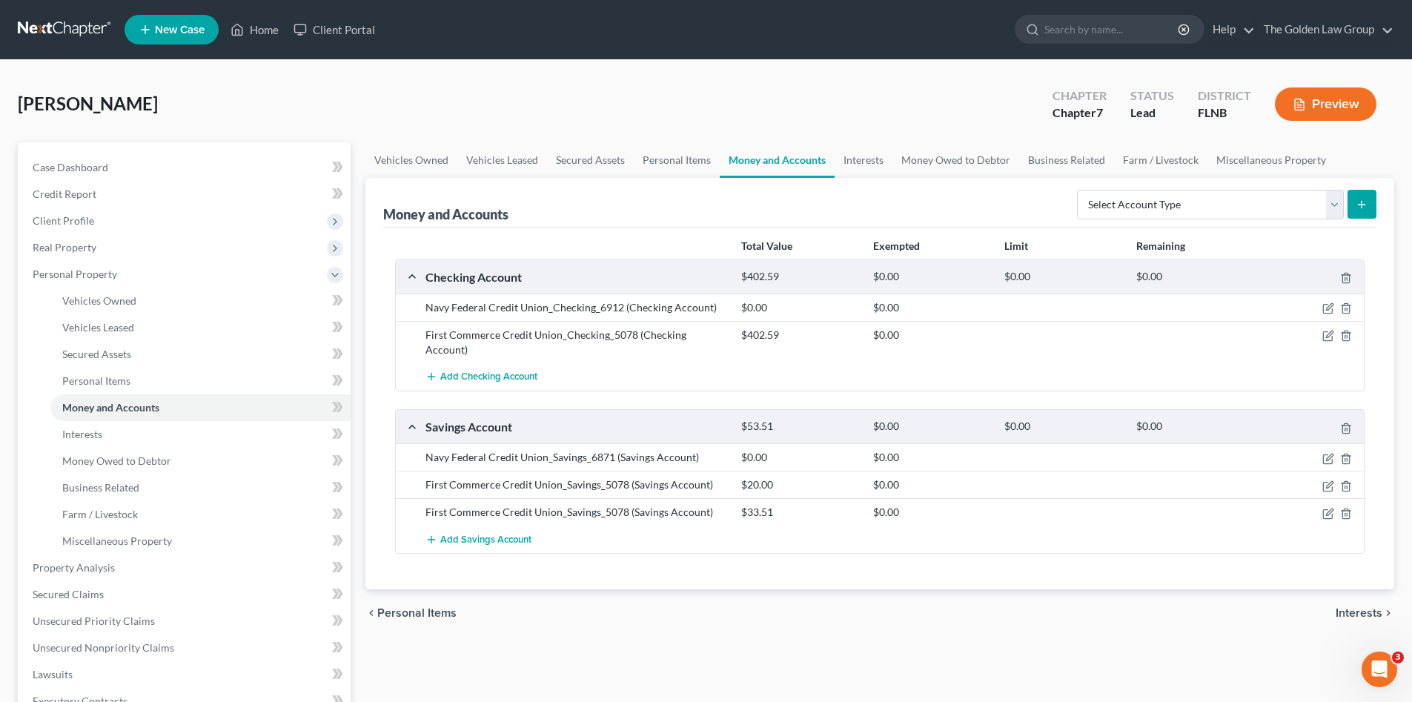
click at [867, 618] on div "chevron_left Personal Items Interests chevron_right" at bounding box center [880, 612] width 1029 height 47
drag, startPoint x: 504, startPoint y: 85, endPoint x: 584, endPoint y: 44, distance: 89.5
click at [504, 85] on div "[PERSON_NAME] Upgraded Chapter Chapter 7 Status Lead District [GEOGRAPHIC_DATA]…" at bounding box center [706, 110] width 1377 height 65
click at [552, 99] on div "[PERSON_NAME] Upgraded Chapter Chapter 7 Status Lead District [GEOGRAPHIC_DATA]…" at bounding box center [706, 110] width 1377 height 65
click at [69, 16] on nav "Home New Case Client Portal The Golden Law Group [PERSON_NAME][EMAIL_ADDRESS][D…" at bounding box center [706, 29] width 1412 height 59
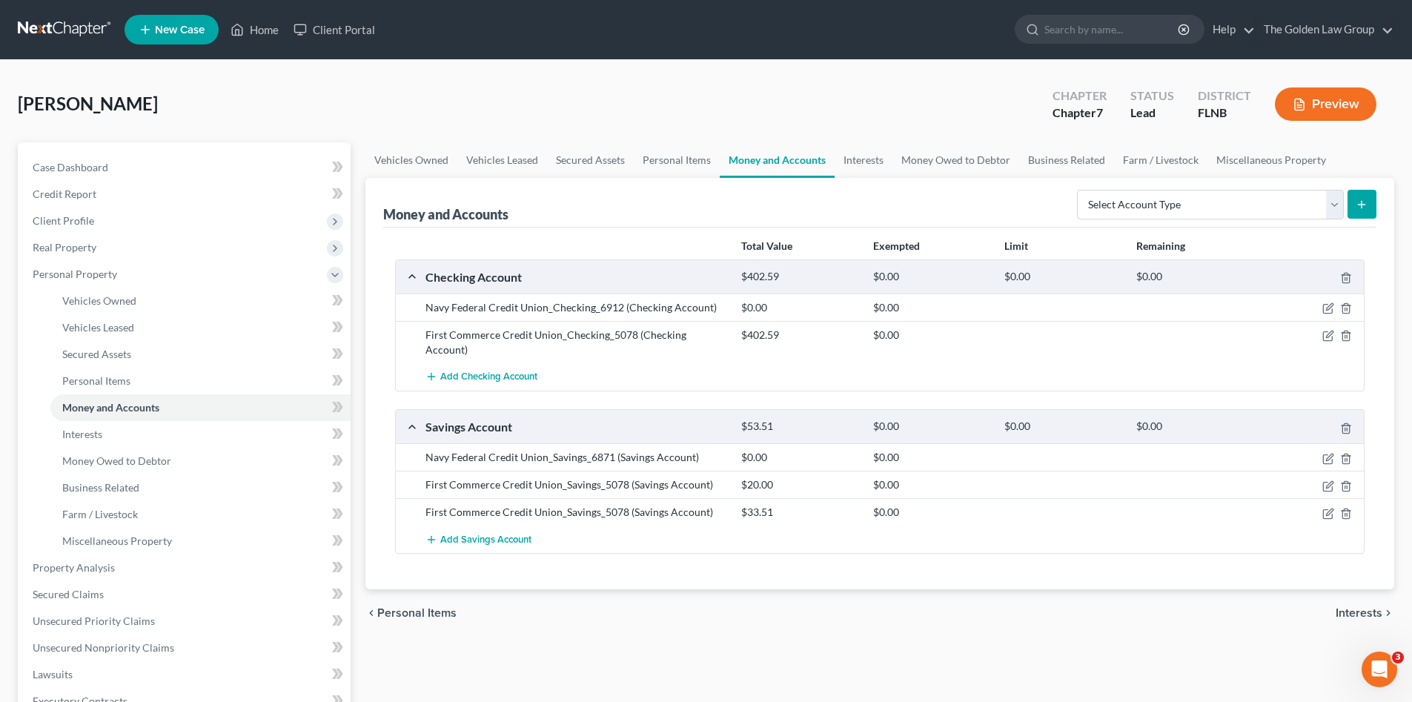
click at [71, 27] on link at bounding box center [65, 29] width 95 height 27
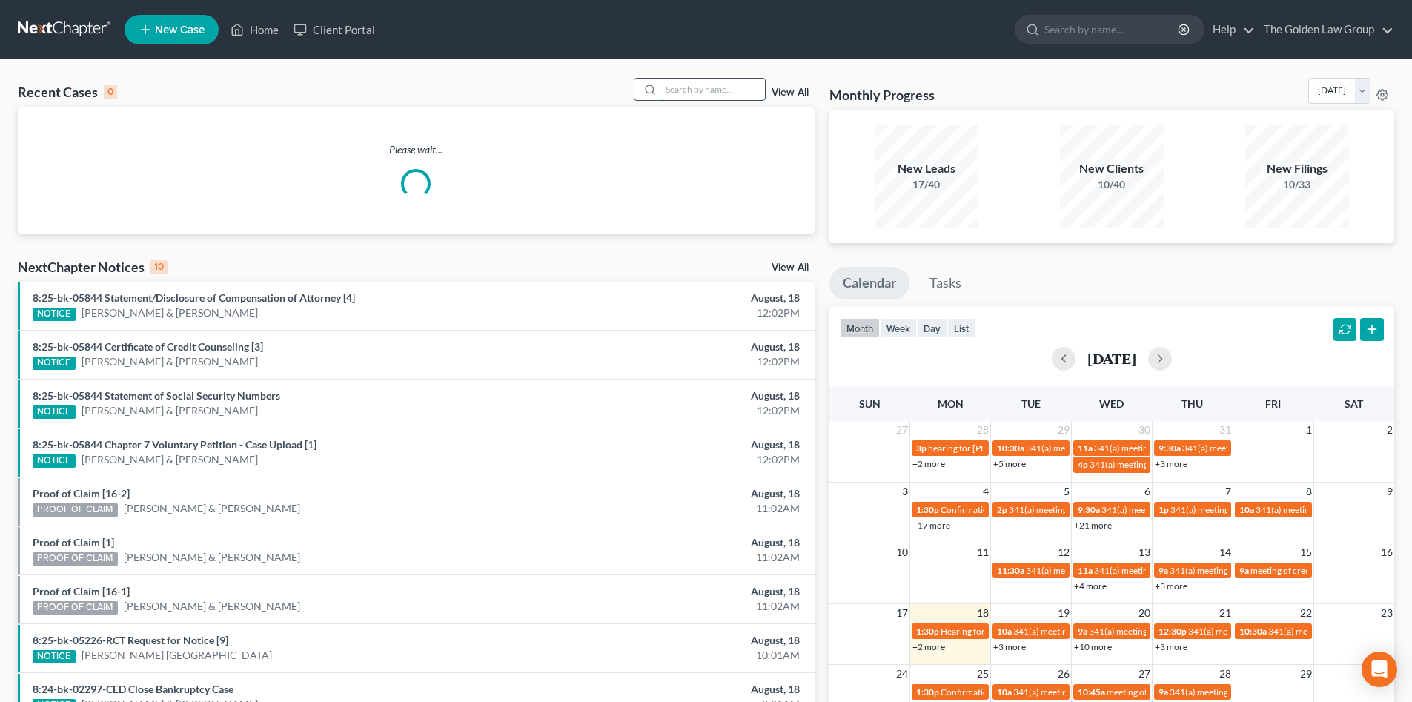
click at [676, 84] on input "search" at bounding box center [713, 90] width 104 height 22
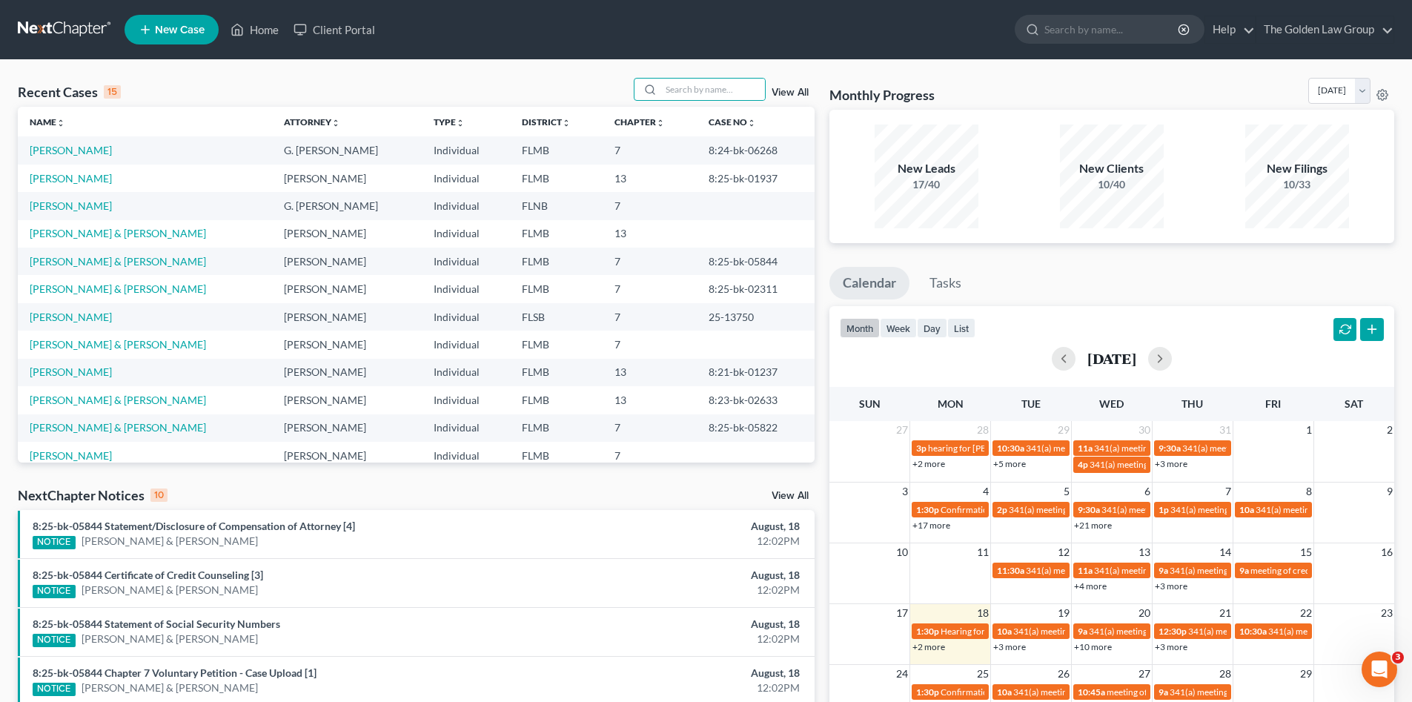
click at [546, 76] on div "Recent Cases 15 View All Name unfold_more expand_more expand_less Attorney unfo…" at bounding box center [706, 550] width 1412 height 980
click at [712, 85] on input "search" at bounding box center [713, 90] width 104 height 22
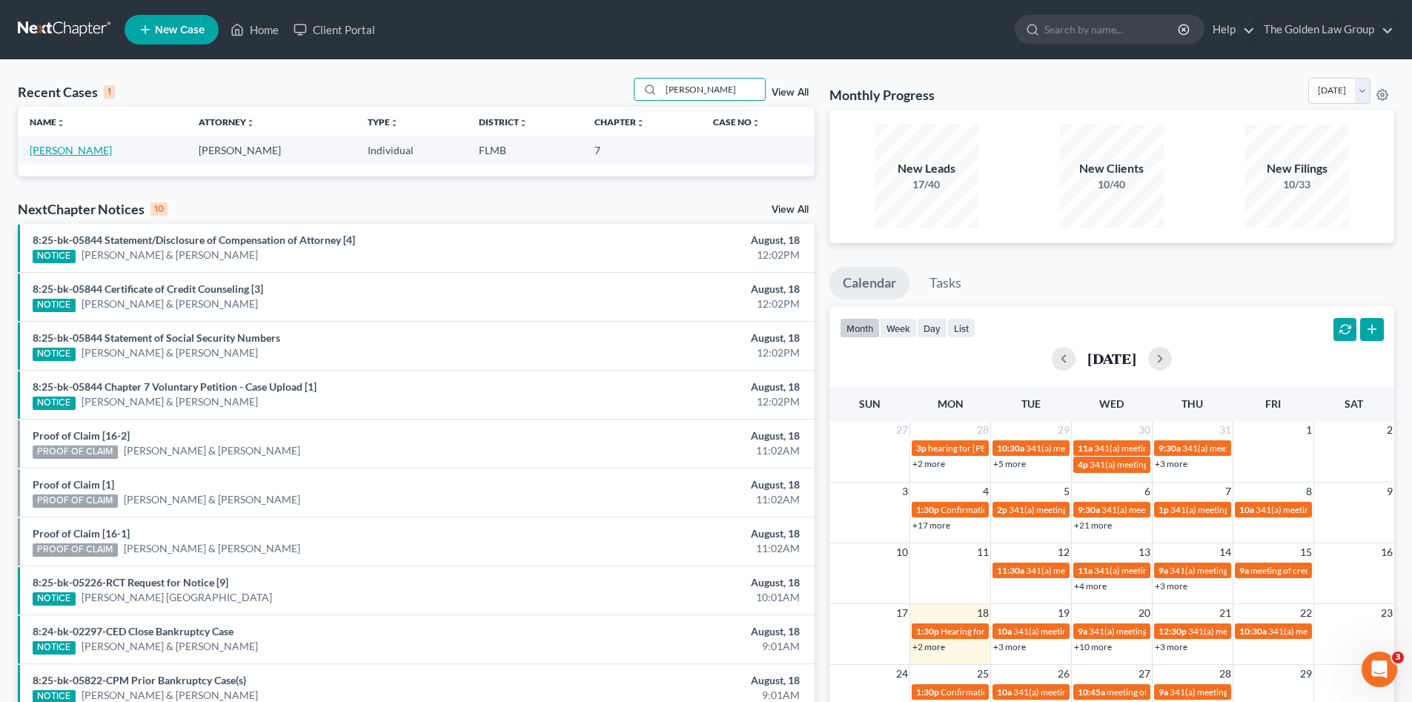
type input "lisa brown"
drag, startPoint x: 67, startPoint y: 152, endPoint x: 159, endPoint y: 93, distance: 110.0
click at [66, 152] on link "[PERSON_NAME]" at bounding box center [71, 150] width 82 height 13
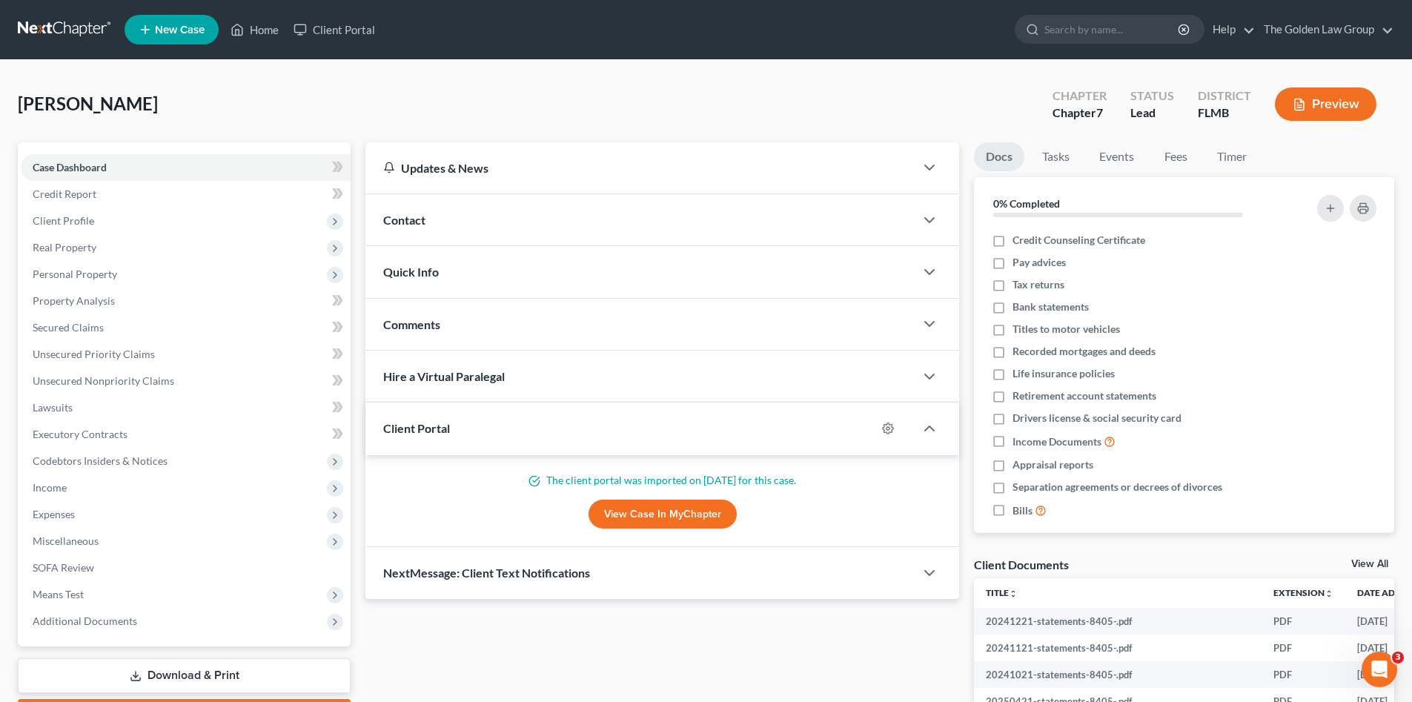
click at [162, 89] on div "Brown, Lisa Upgraded Chapter Chapter 7 Status Lead District FLMB Preview" at bounding box center [706, 110] width 1377 height 65
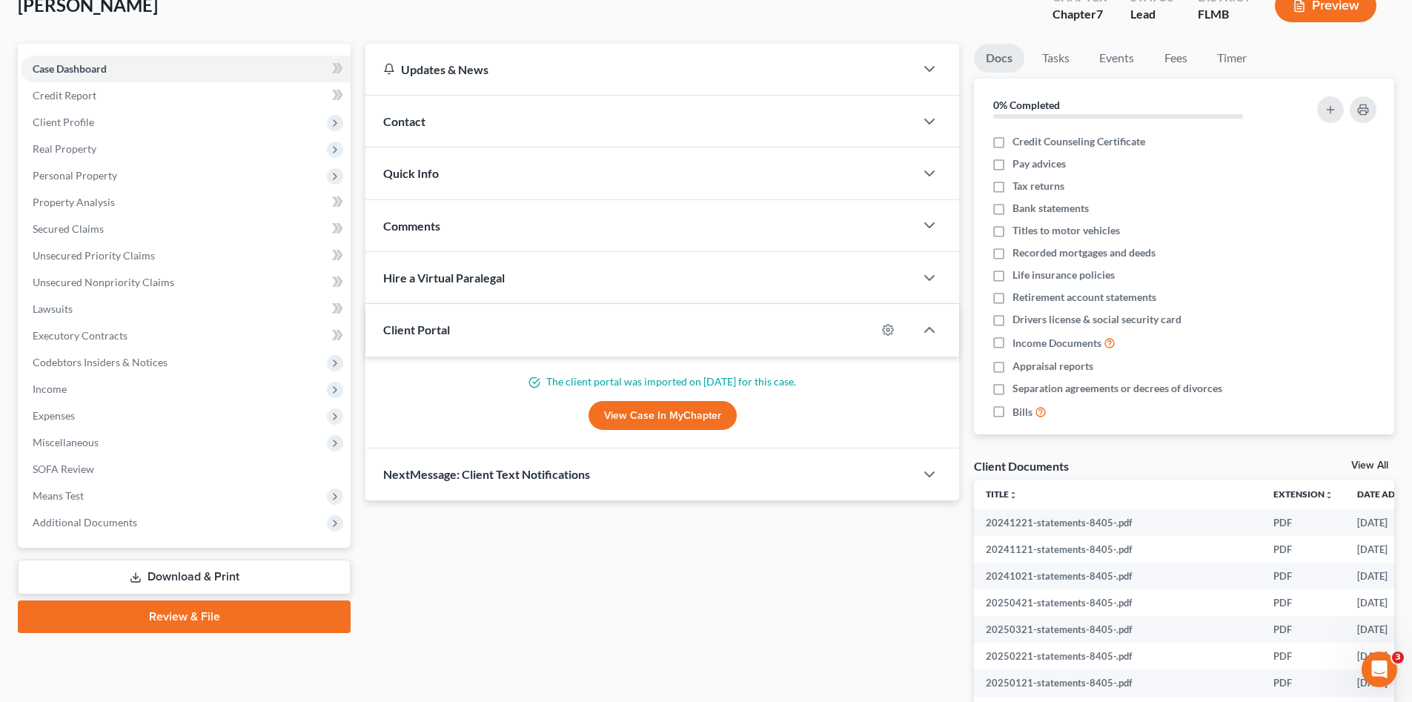
click at [234, 580] on link "Download & Print" at bounding box center [184, 577] width 333 height 35
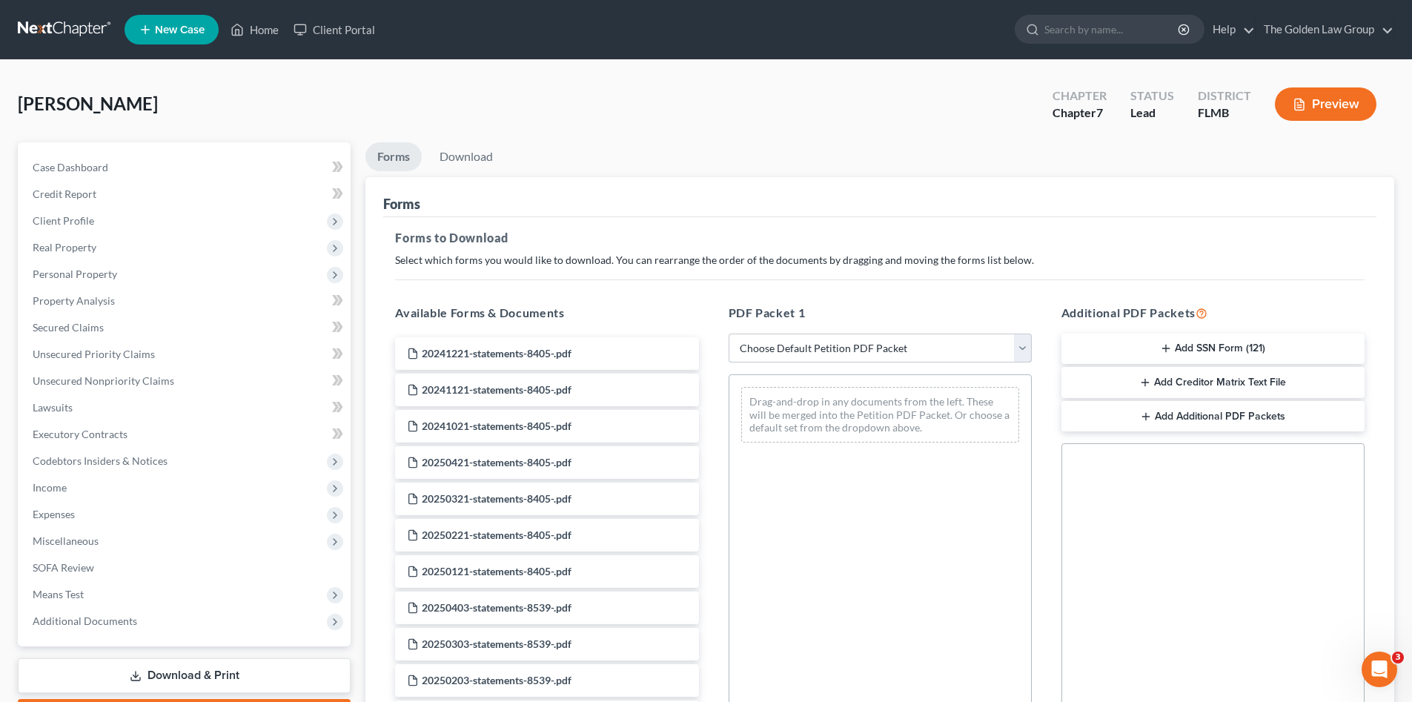
click at [770, 346] on select "Choose Default Petition PDF Packet Complete Bankruptcy Petition (all forms and …" at bounding box center [880, 349] width 303 height 30
select select "0"
click at [729, 334] on select "Choose Default Petition PDF Packet Complete Bankruptcy Petition (all forms and …" at bounding box center [880, 349] width 303 height 30
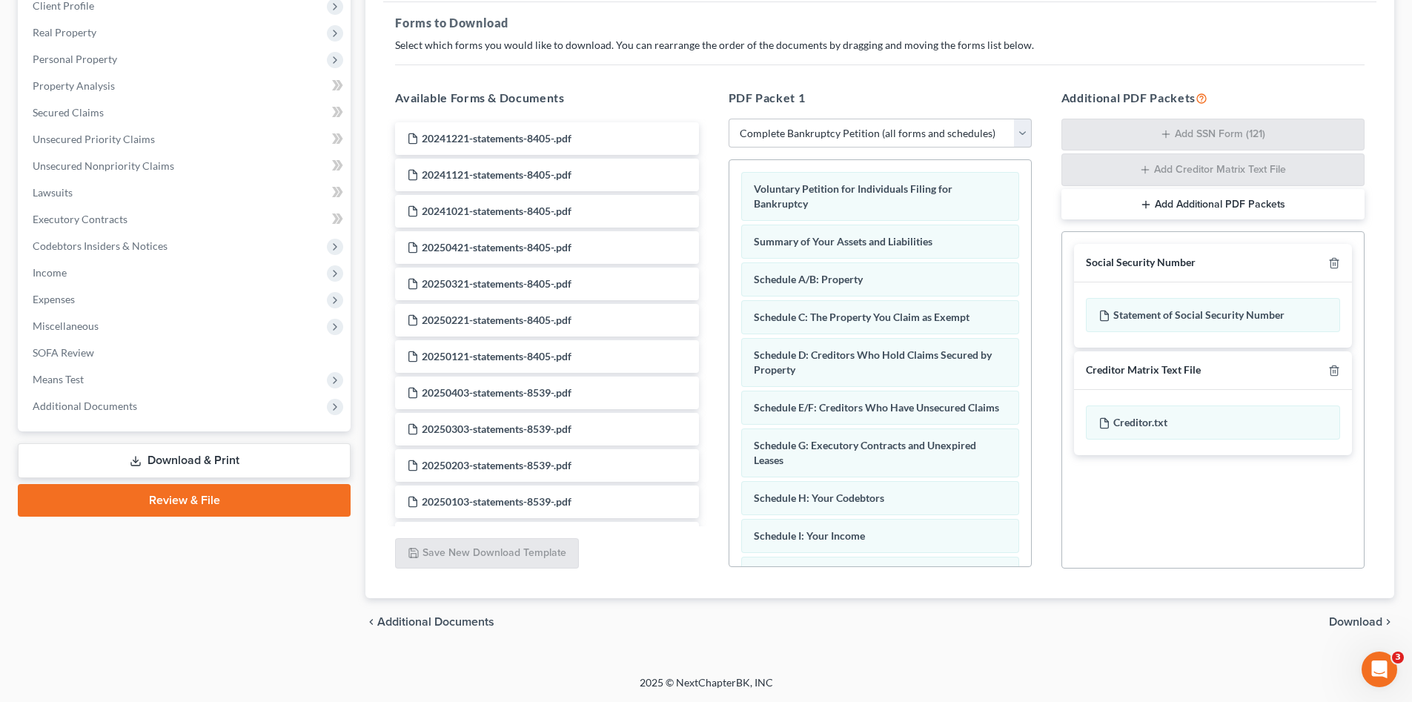
click at [1340, 623] on span "Download" at bounding box center [1355, 622] width 53 height 12
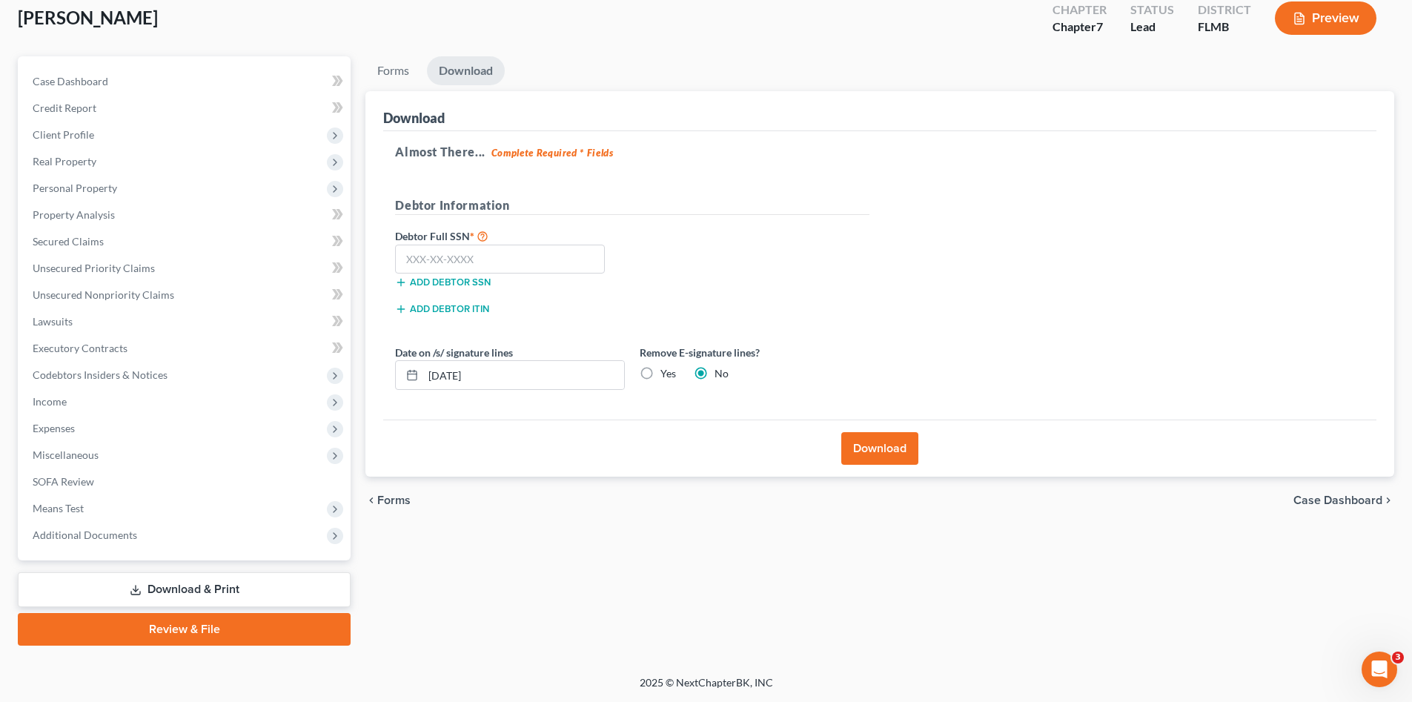
scroll to position [86, 0]
click at [523, 268] on input "text" at bounding box center [500, 260] width 210 height 30
click at [452, 261] on input "text" at bounding box center [500, 260] width 210 height 30
type input "214-06-3886"
drag, startPoint x: 489, startPoint y: 375, endPoint x: 428, endPoint y: 388, distance: 62.8
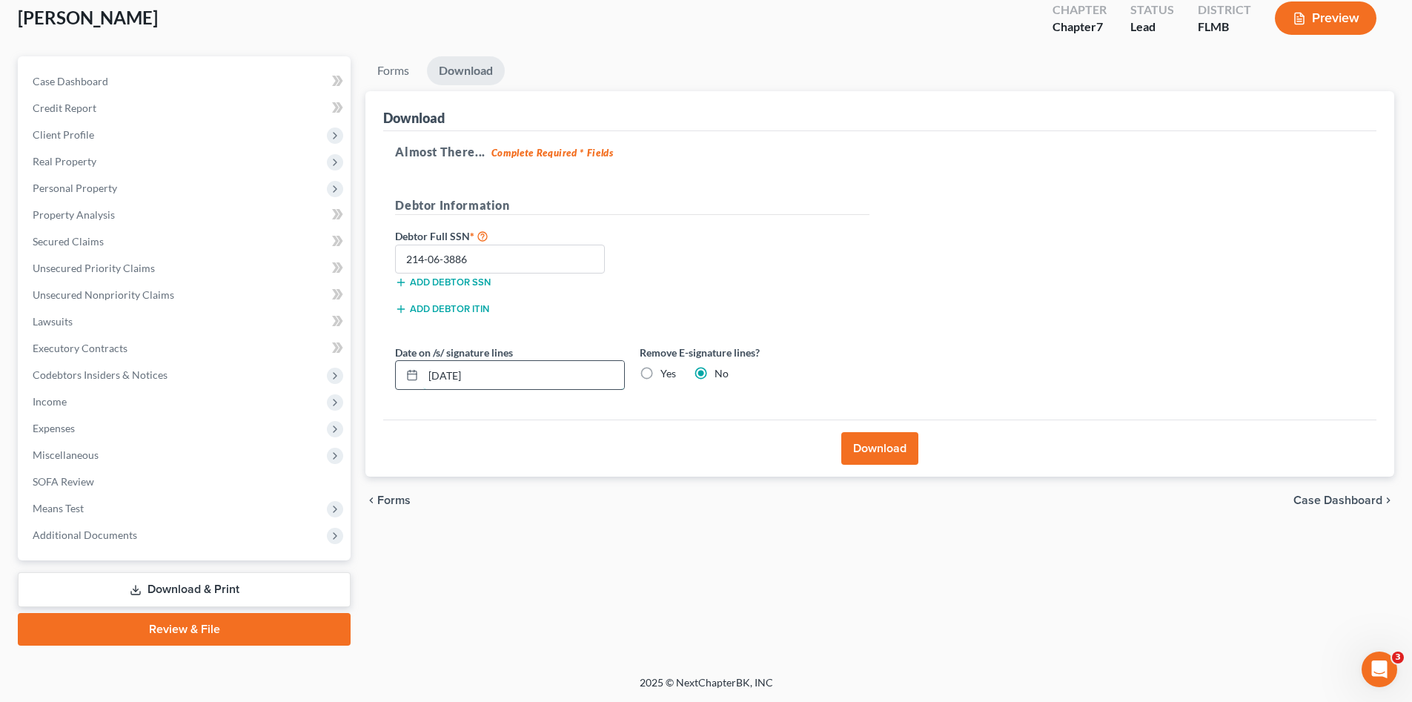
click at [428, 388] on input "08/18/2025" at bounding box center [523, 375] width 201 height 28
click at [664, 368] on label "Yes" at bounding box center [669, 373] width 16 height 15
click at [667, 368] on input "Yes" at bounding box center [672, 371] width 10 height 10
radio input "true"
radio input "false"
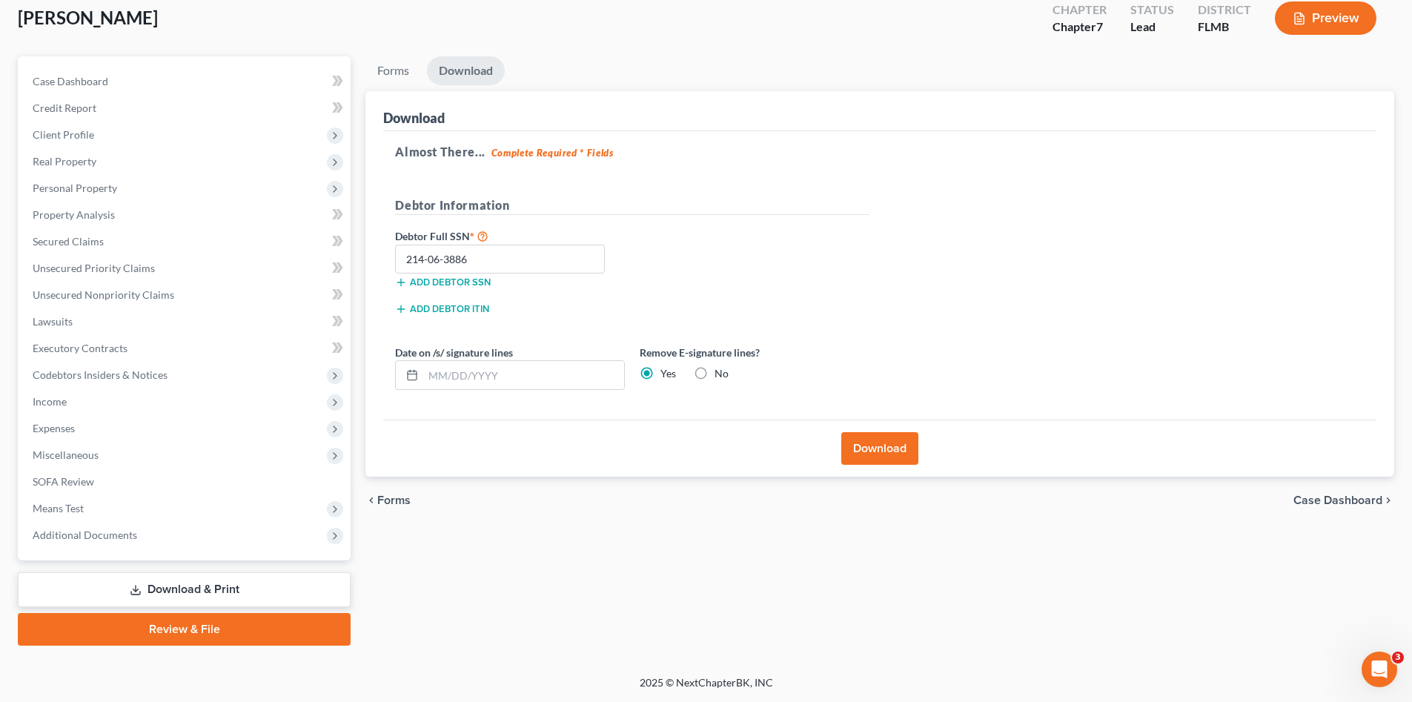
click at [899, 456] on button "Download" at bounding box center [880, 448] width 77 height 33
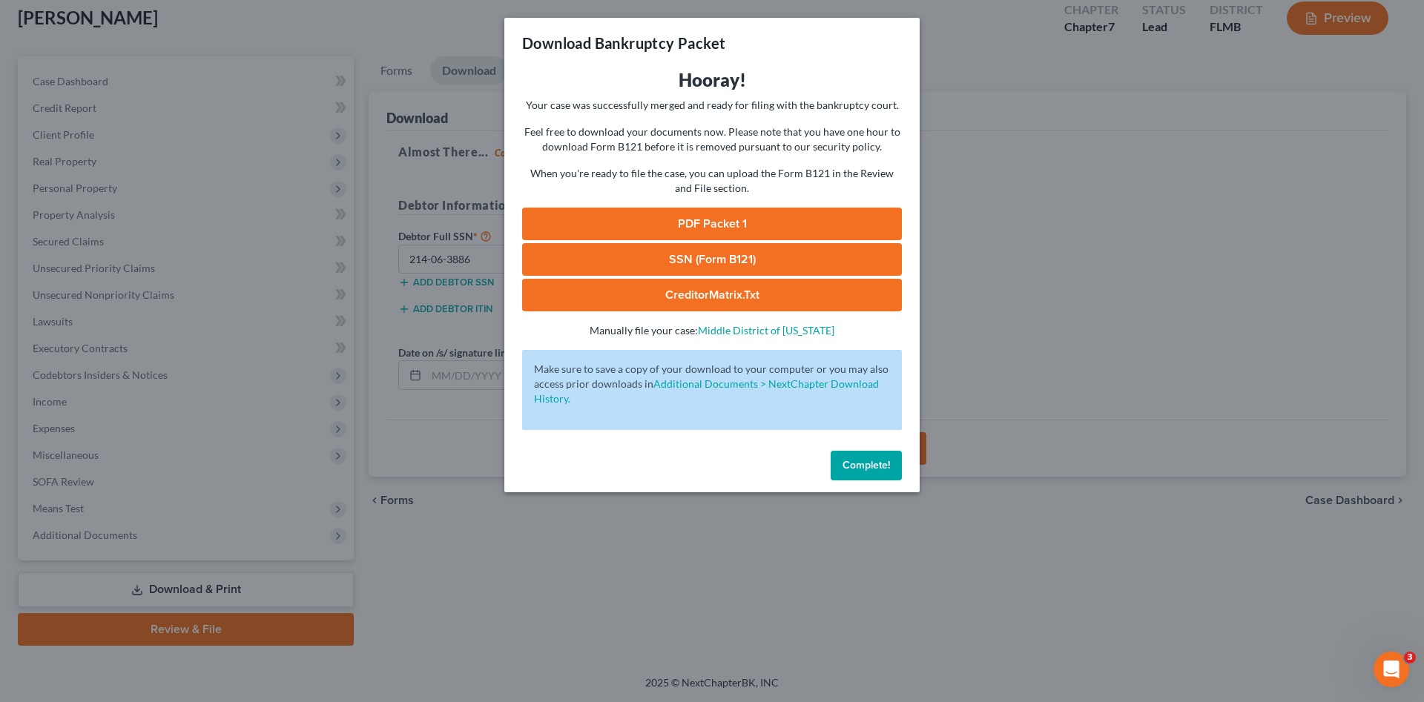
click at [764, 218] on link "PDF Packet 1" at bounding box center [712, 224] width 380 height 33
click at [773, 265] on link "SSN (Form B121)" at bounding box center [712, 259] width 380 height 33
click at [854, 454] on button "Complete!" at bounding box center [865, 466] width 71 height 30
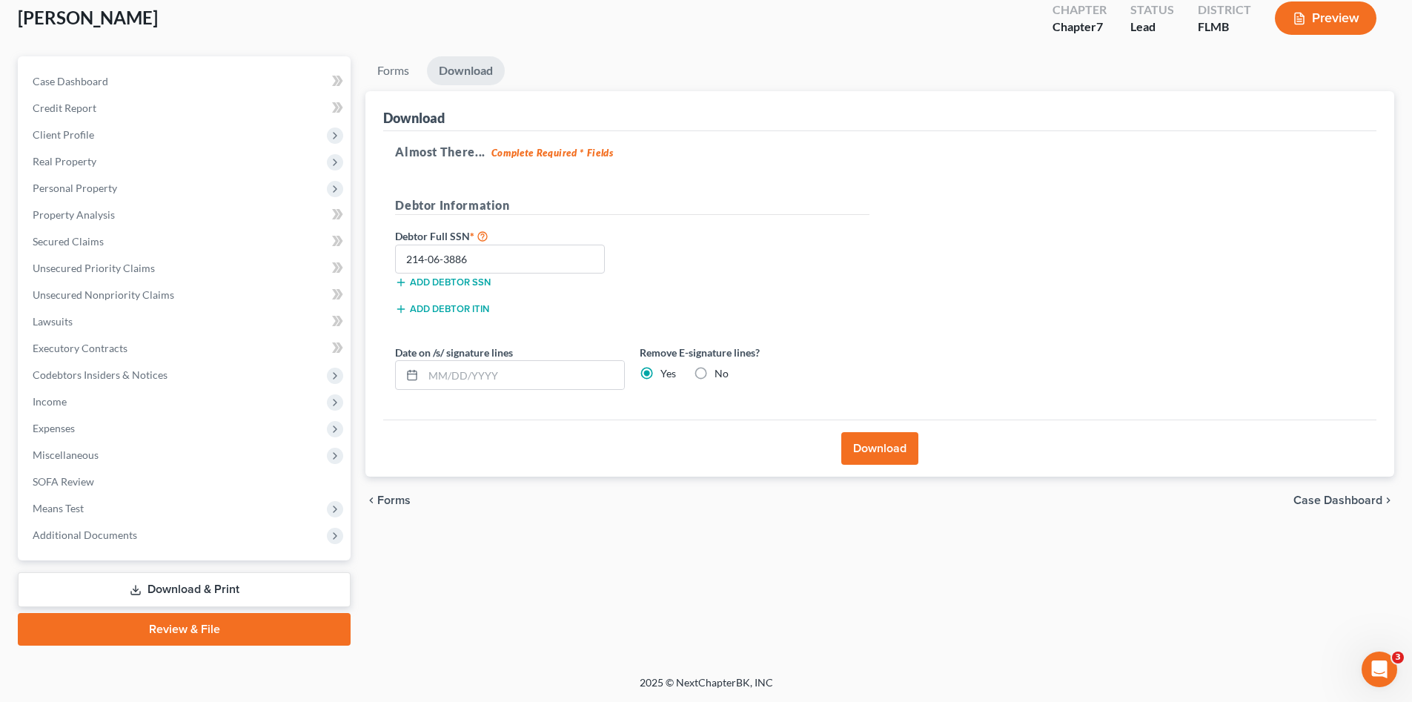
click at [212, 37] on div "Brown, Lisa Upgraded Chapter Chapter 7 Status Lead District FLMB Preview" at bounding box center [706, 24] width 1377 height 65
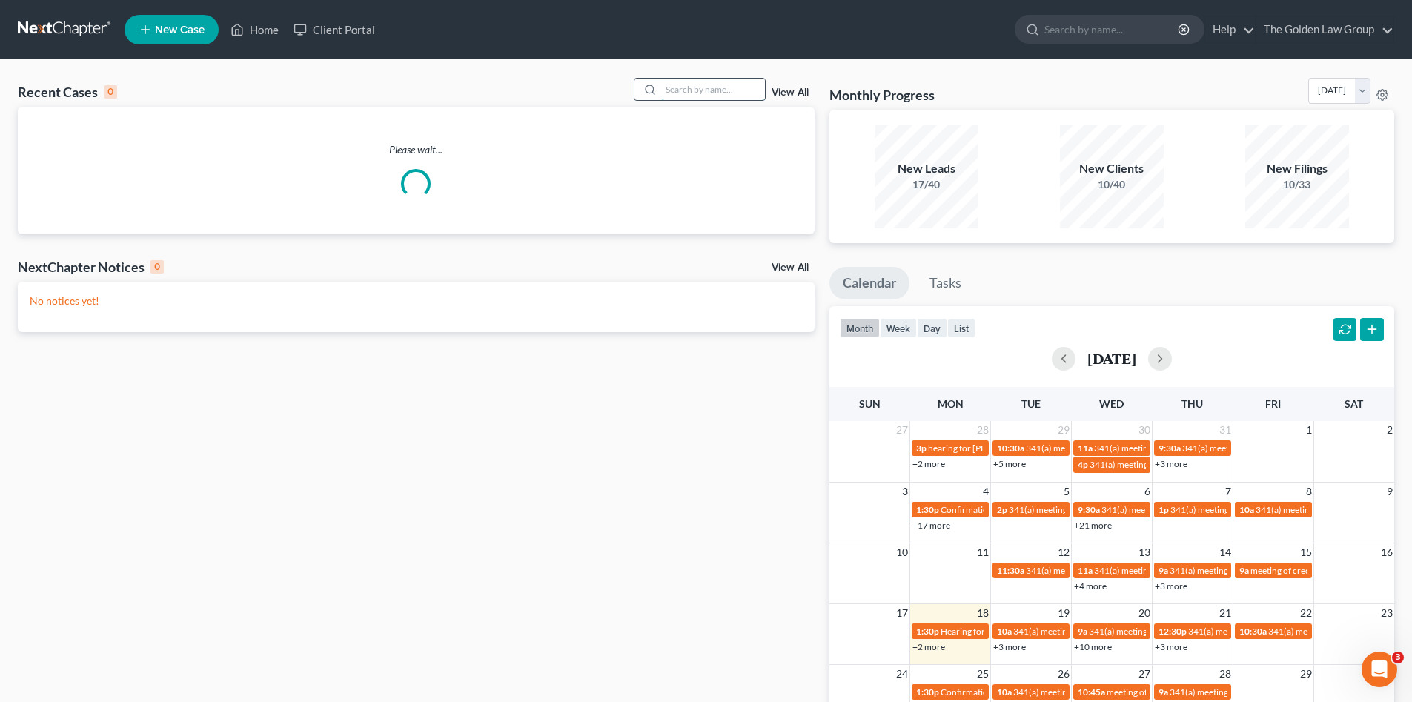
click at [673, 93] on input "search" at bounding box center [713, 90] width 104 height 22
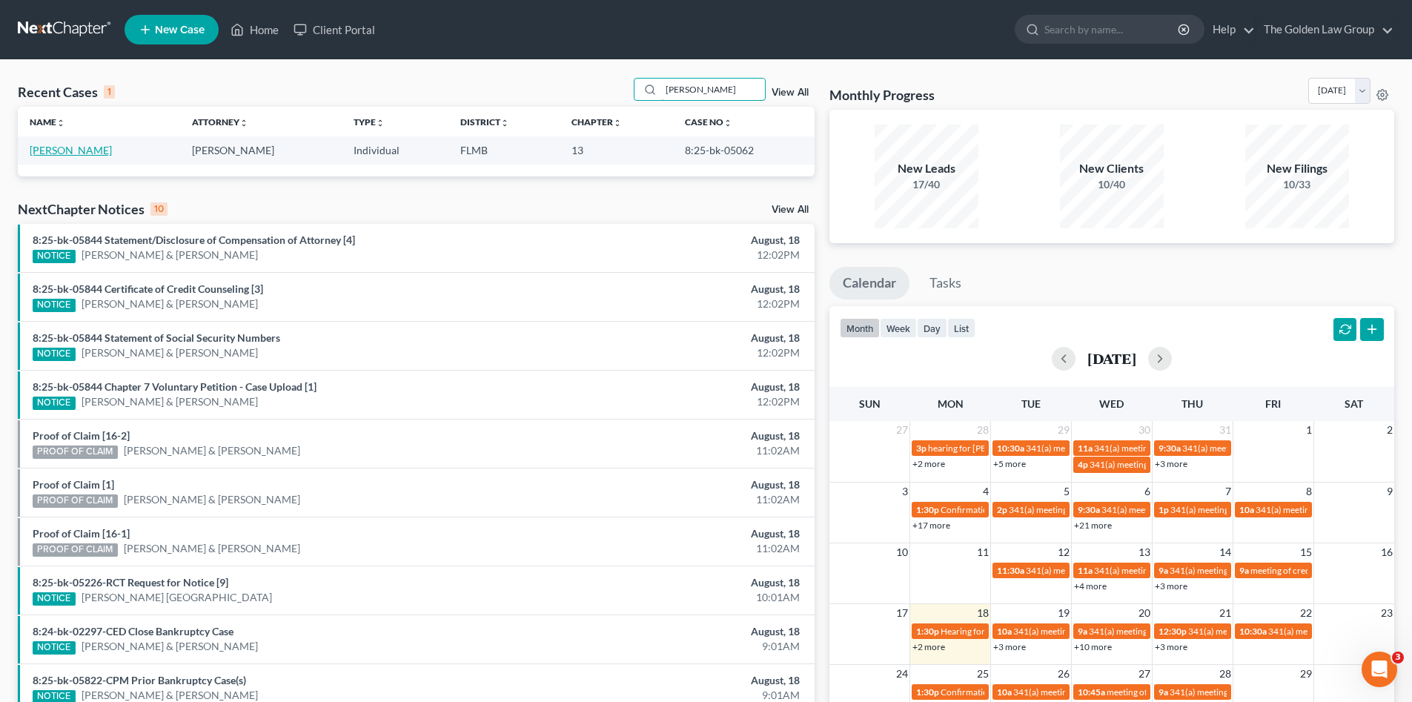
type input "[PERSON_NAME]"
click at [68, 150] on link "[PERSON_NAME]" at bounding box center [71, 150] width 82 height 13
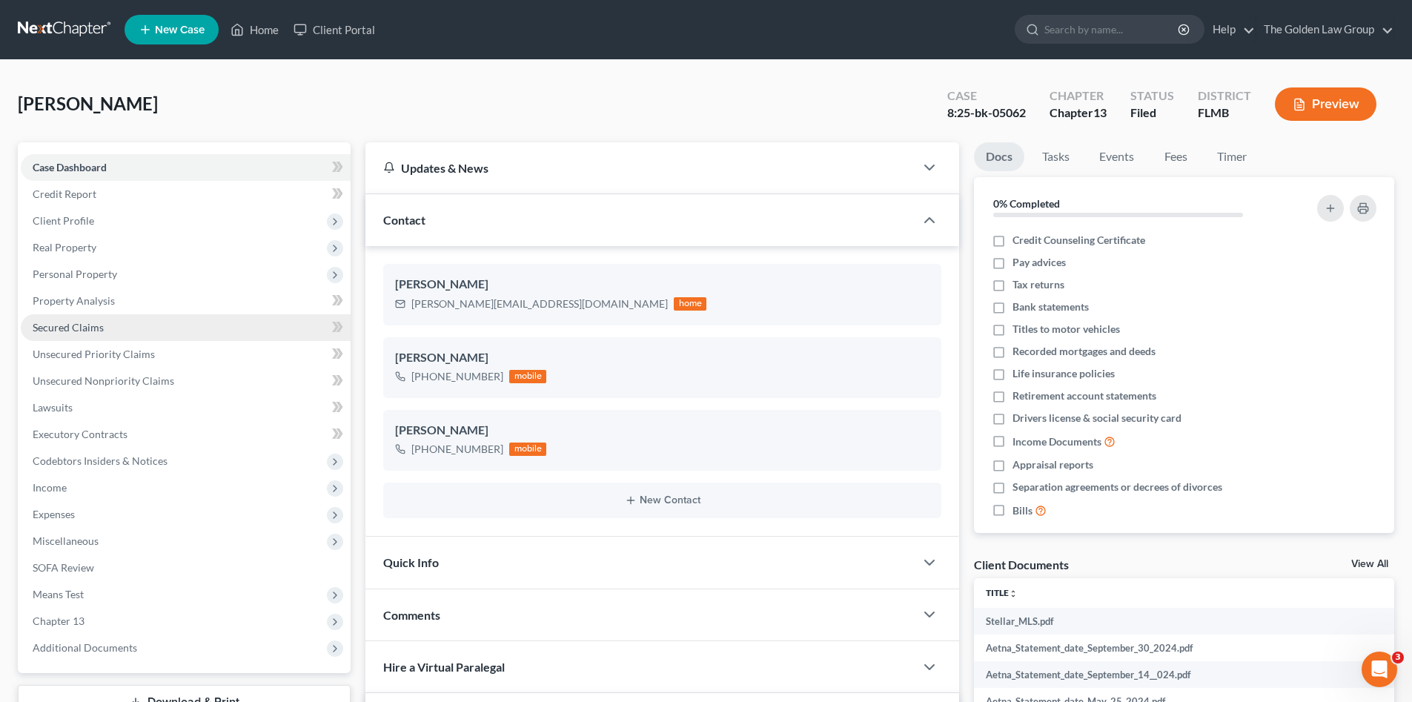
click at [99, 332] on span "Secured Claims" at bounding box center [68, 327] width 71 height 13
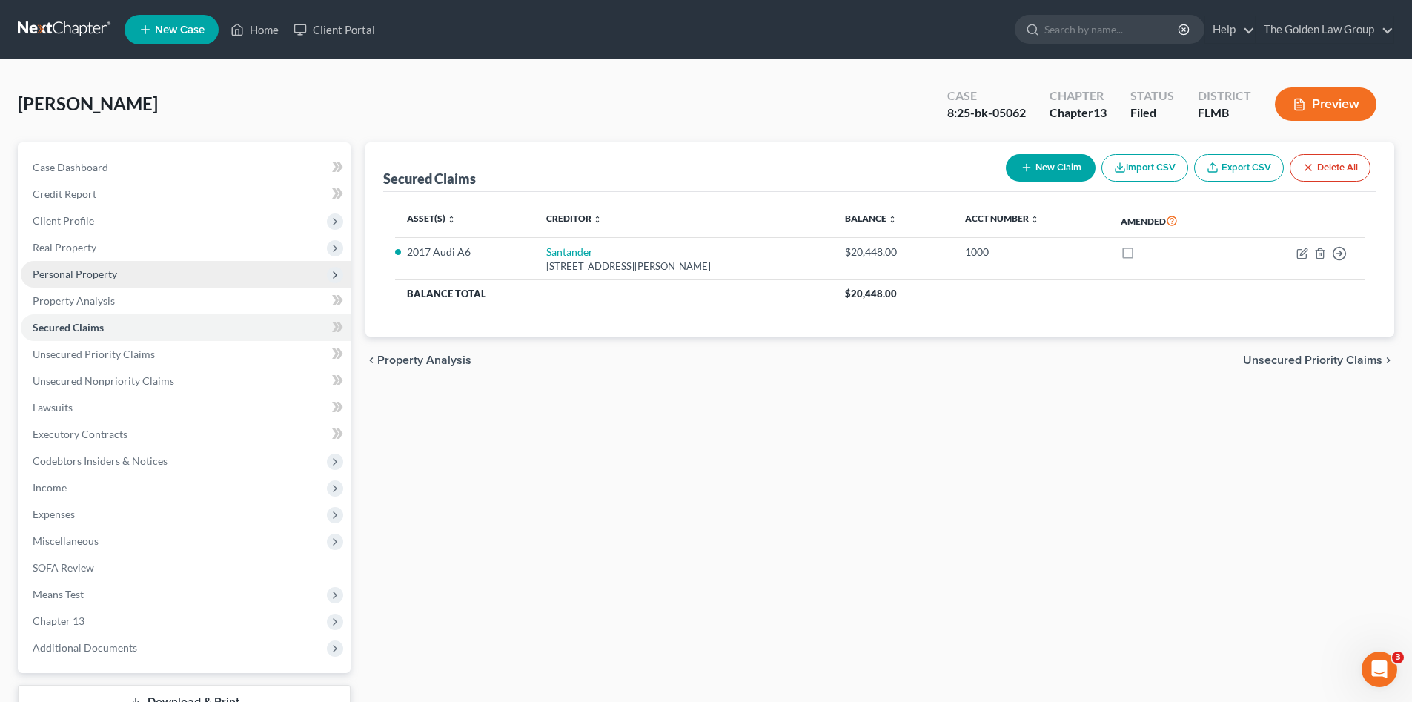
click at [84, 277] on span "Personal Property" at bounding box center [75, 274] width 85 height 13
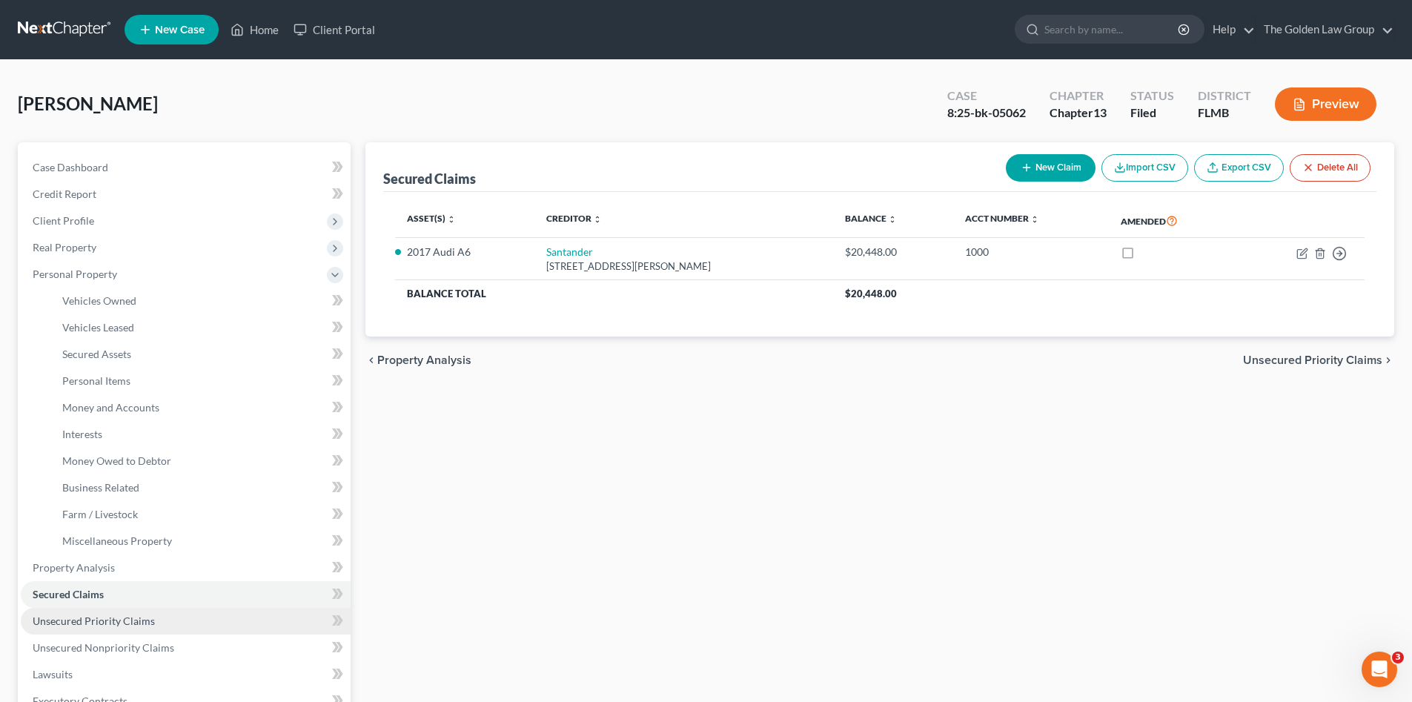
scroll to position [124, 0]
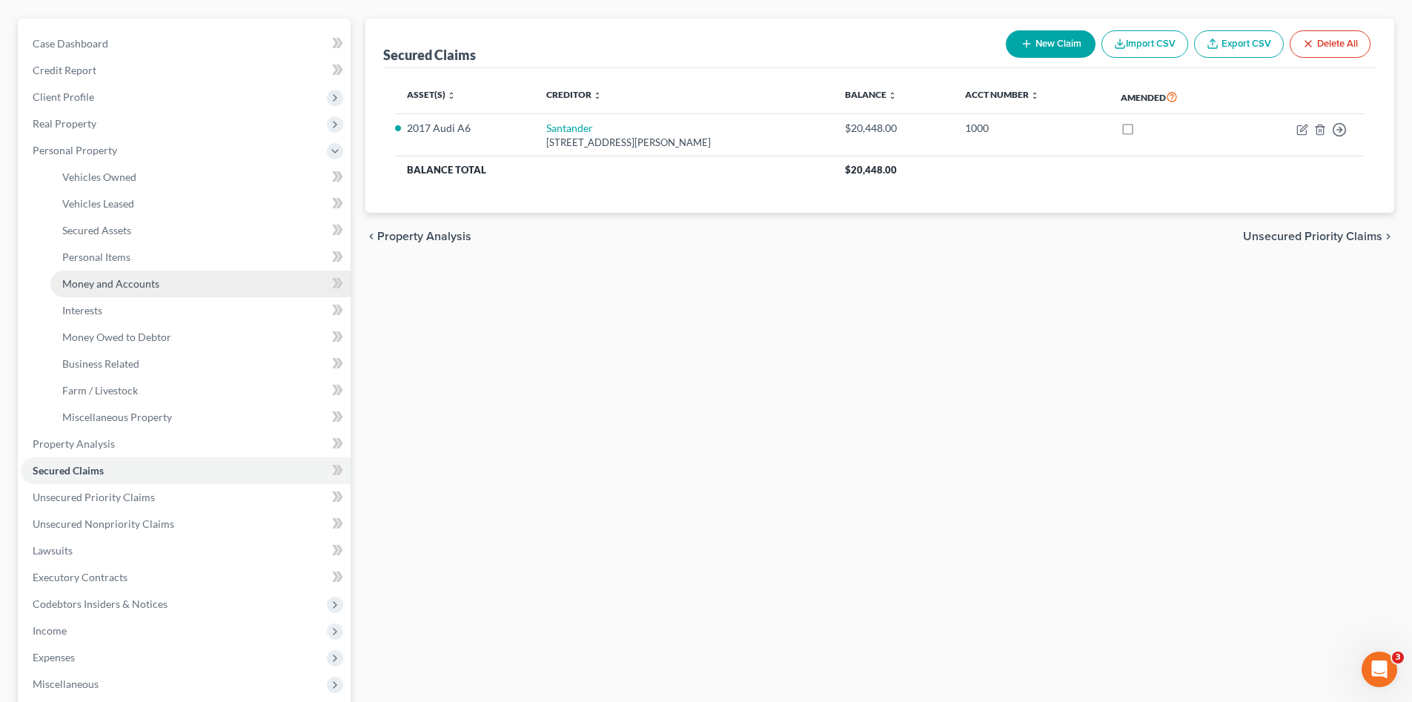
click at [127, 282] on span "Money and Accounts" at bounding box center [110, 283] width 97 height 13
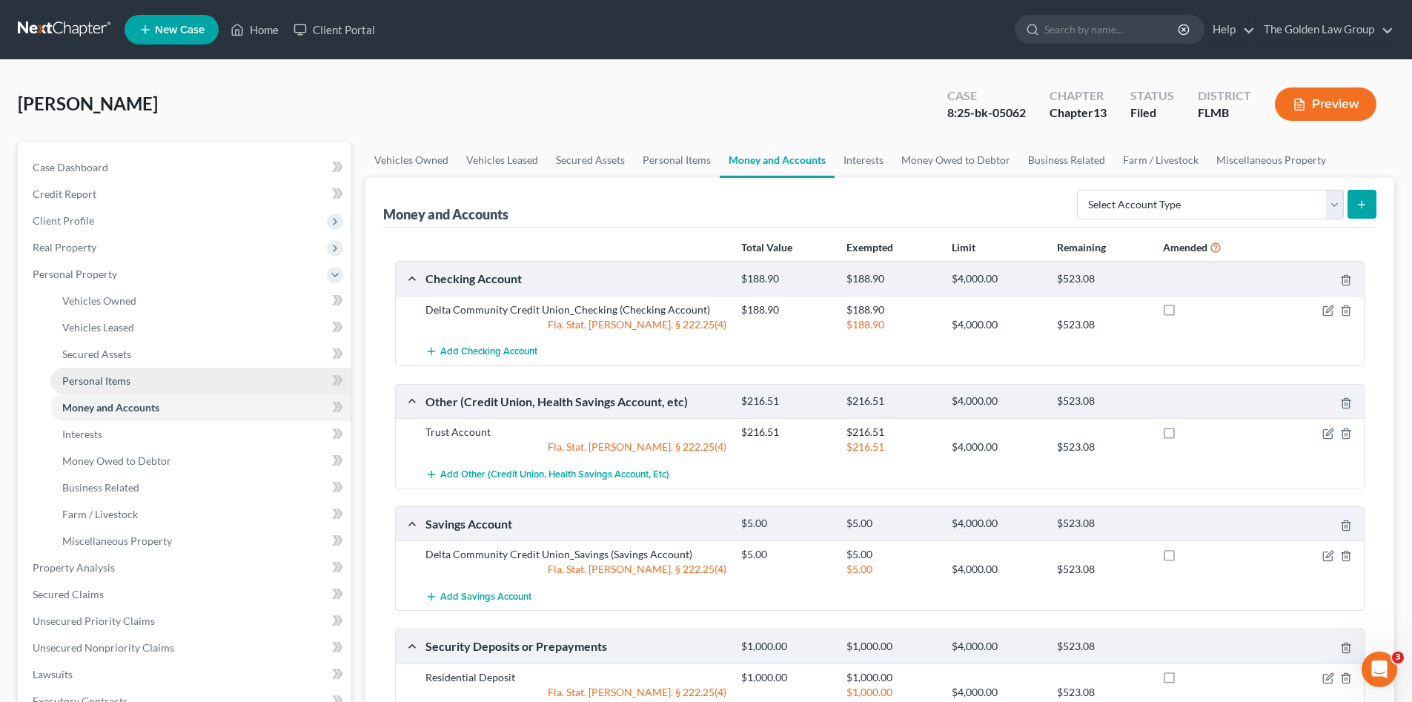
click at [145, 375] on link "Personal Items" at bounding box center [200, 381] width 300 height 27
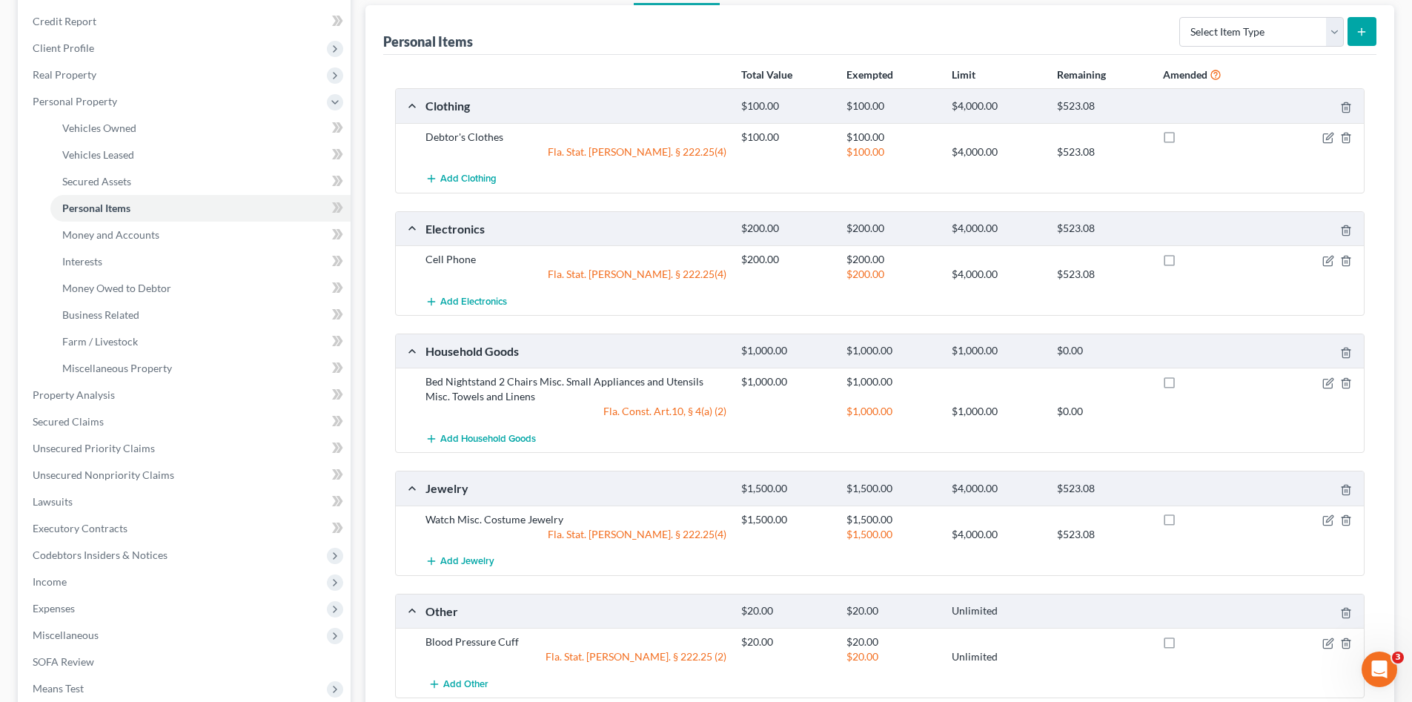
scroll to position [24, 0]
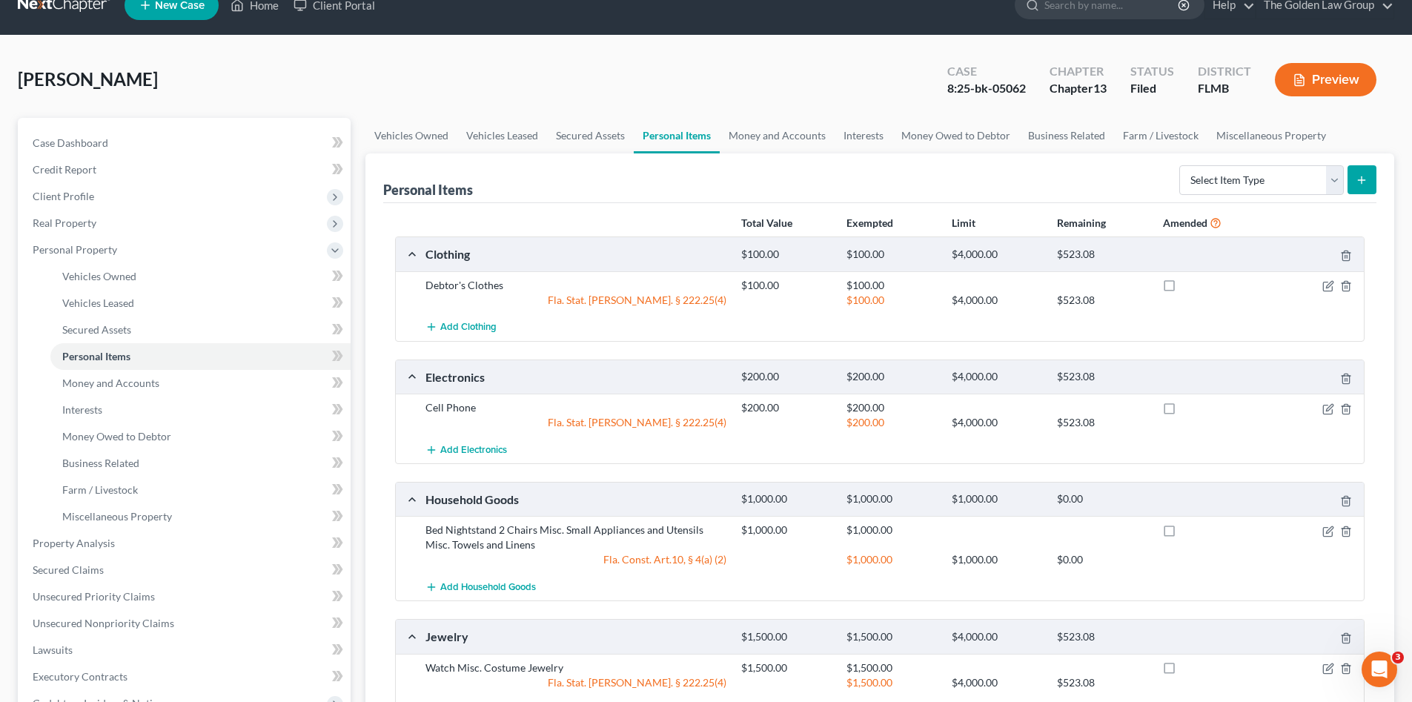
click at [543, 71] on div "[PERSON_NAME] Upgraded Case 8:25-bk-05062 Chapter Chapter 13 Status Filed Distr…" at bounding box center [706, 85] width 1377 height 65
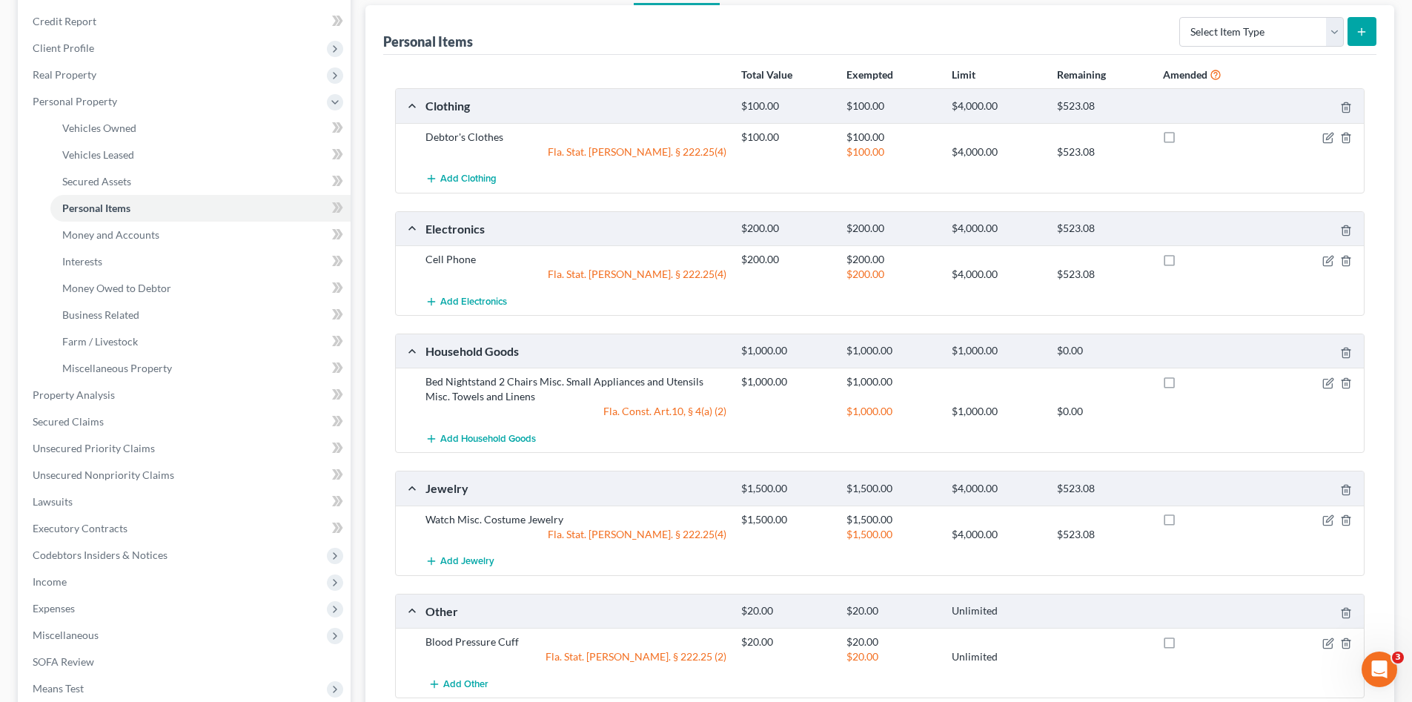
click at [376, 554] on div "Personal Items Select Item Type Clothing Collectibles Of Value Electronics Fire…" at bounding box center [880, 431] width 1029 height 852
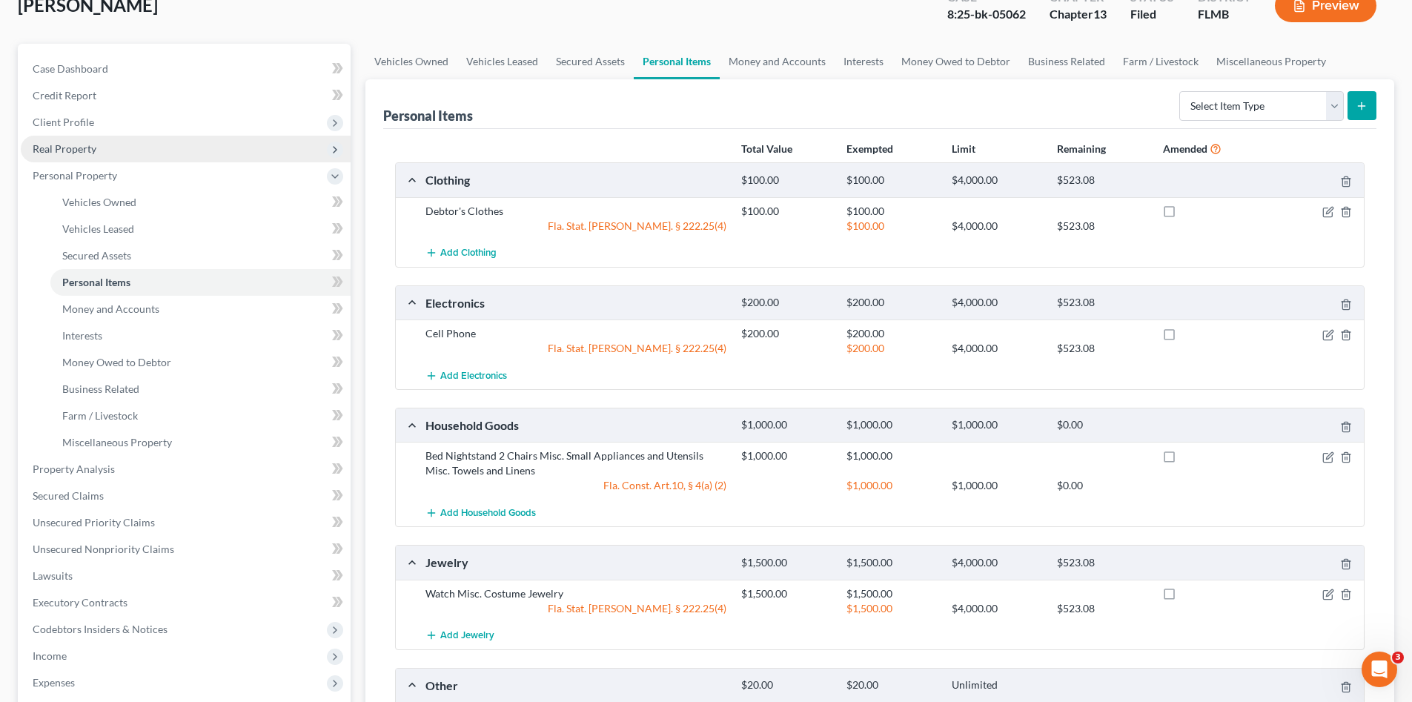
scroll to position [0, 0]
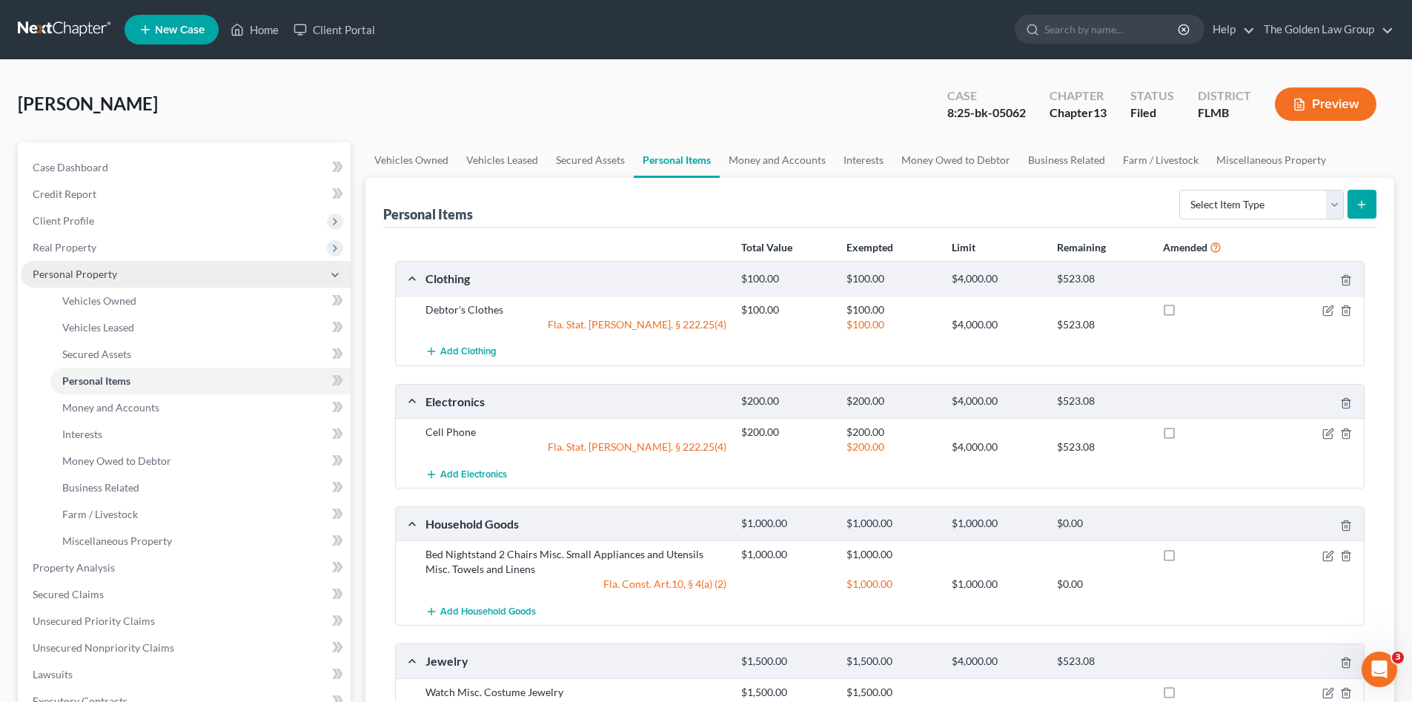
click at [113, 274] on span "Personal Property" at bounding box center [75, 274] width 85 height 13
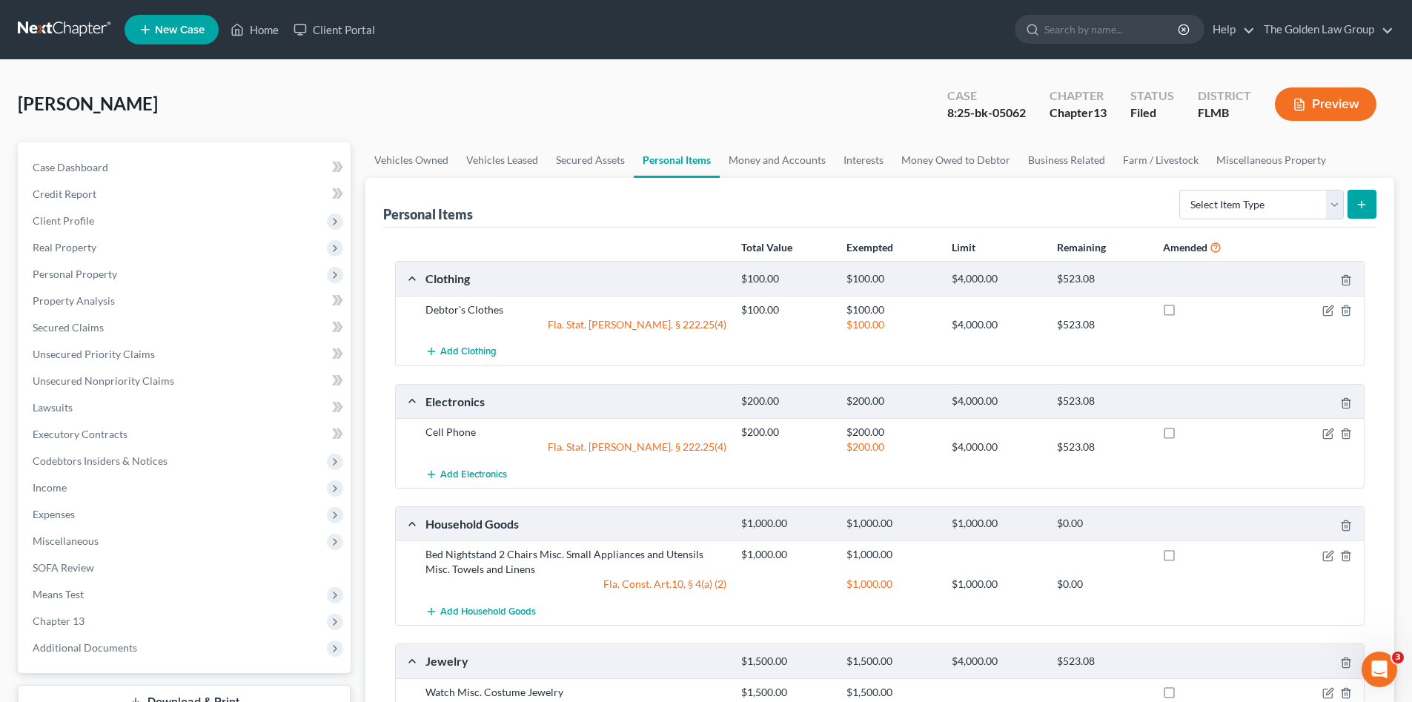
click at [305, 90] on div "[PERSON_NAME] Upgraded Case 8:25-bk-05062 Chapter Chapter 13 Status Filed Distr…" at bounding box center [706, 110] width 1377 height 65
